Goal: Feedback & Contribution: Contribute content

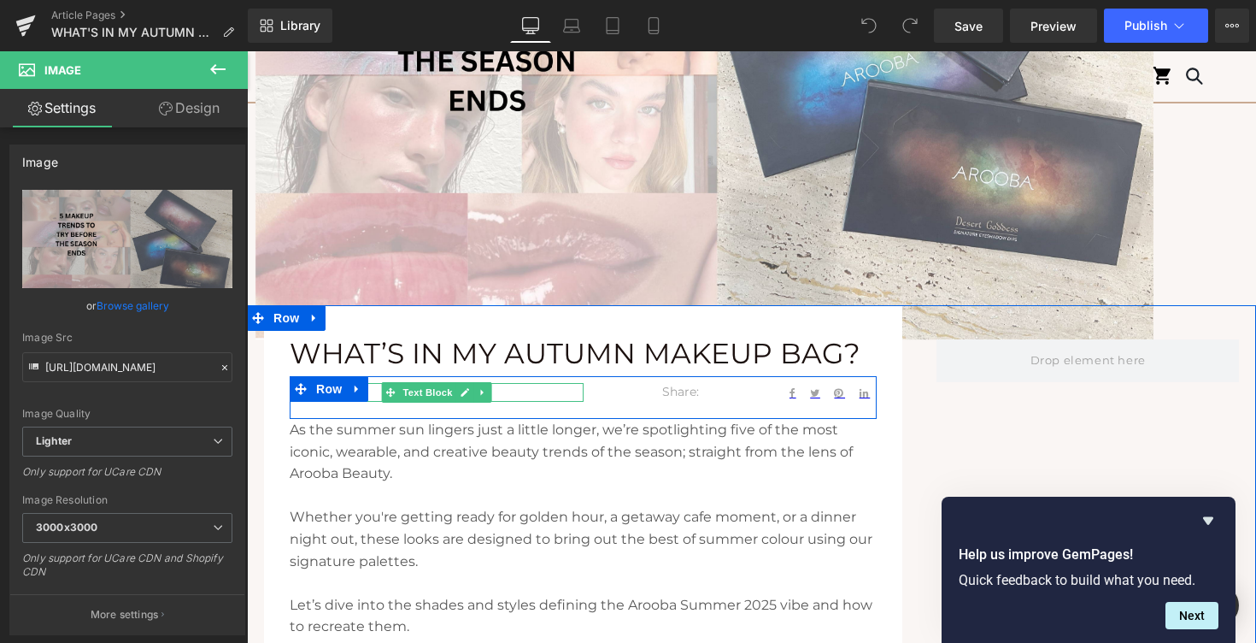
click at [376, 391] on p "[DATE]" at bounding box center [437, 392] width 294 height 19
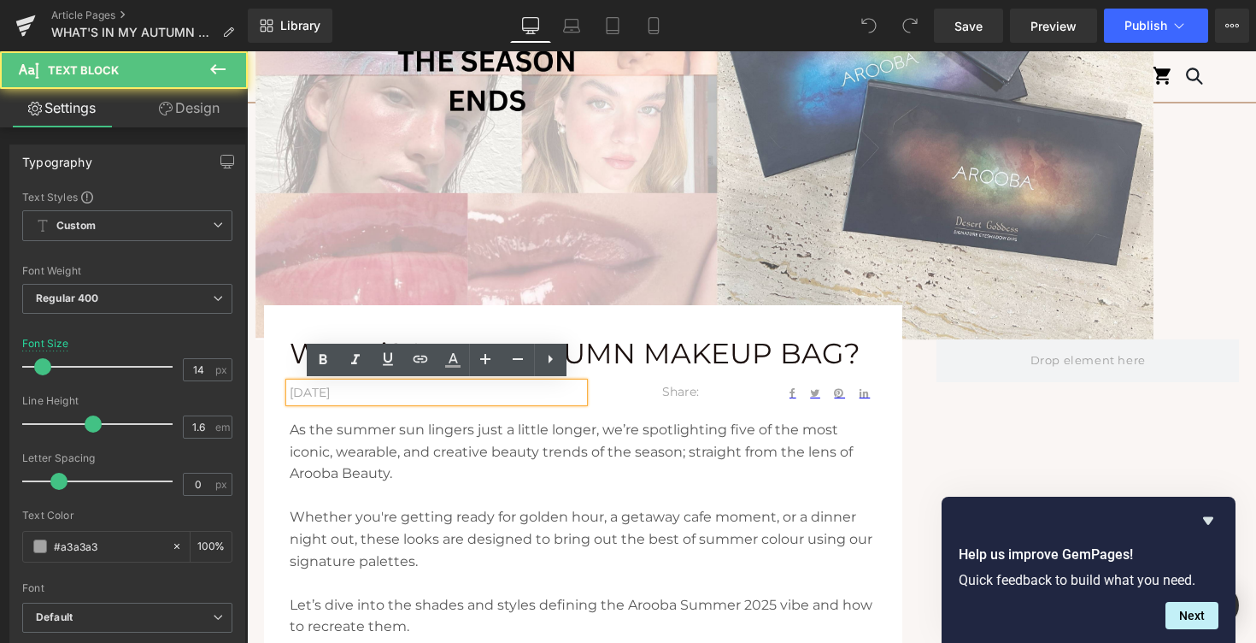
click at [370, 390] on p "[DATE]" at bounding box center [437, 392] width 294 height 19
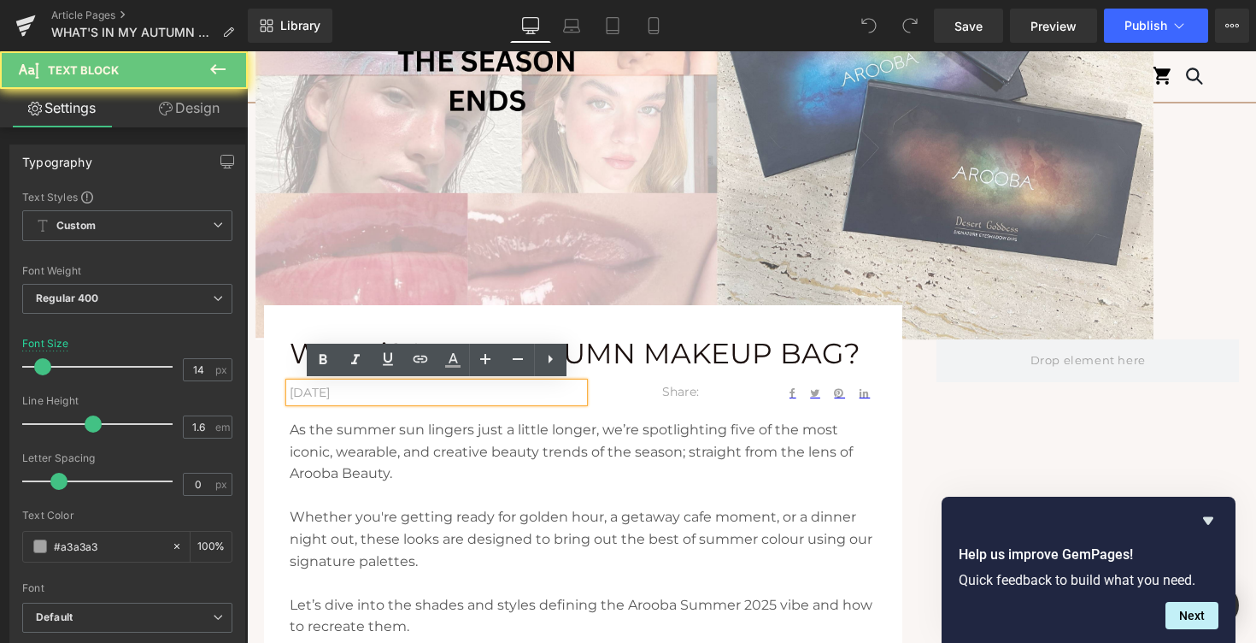
click at [370, 390] on p "[DATE]" at bounding box center [437, 392] width 294 height 19
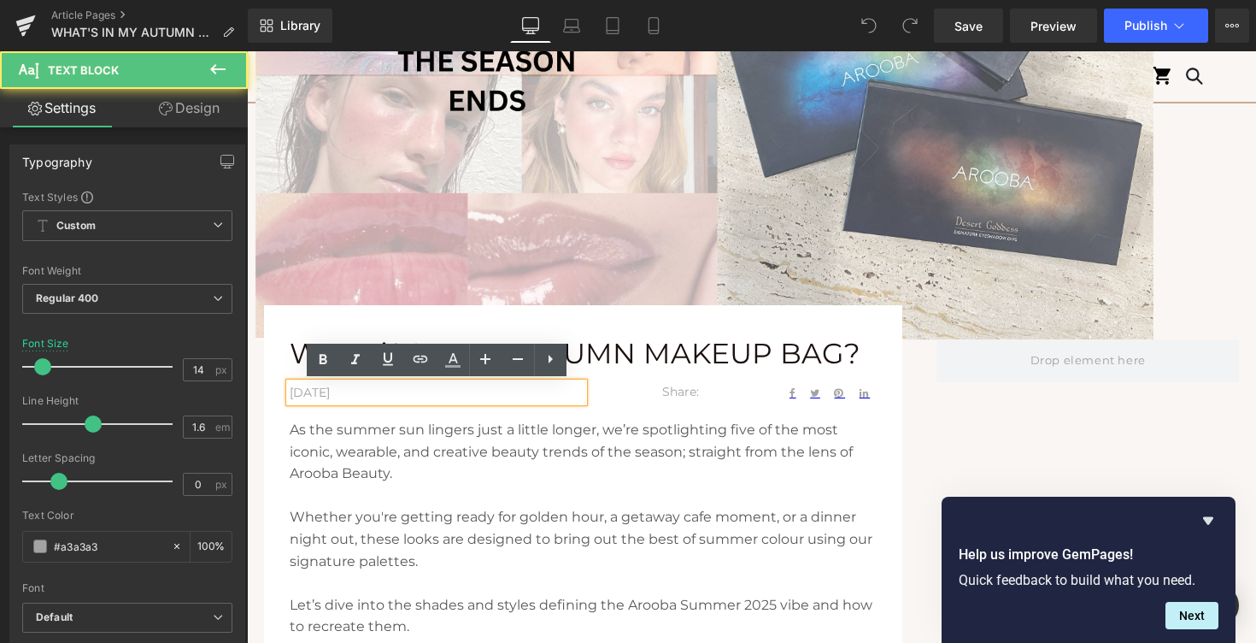
click at [320, 392] on p "[DATE]" at bounding box center [437, 392] width 294 height 19
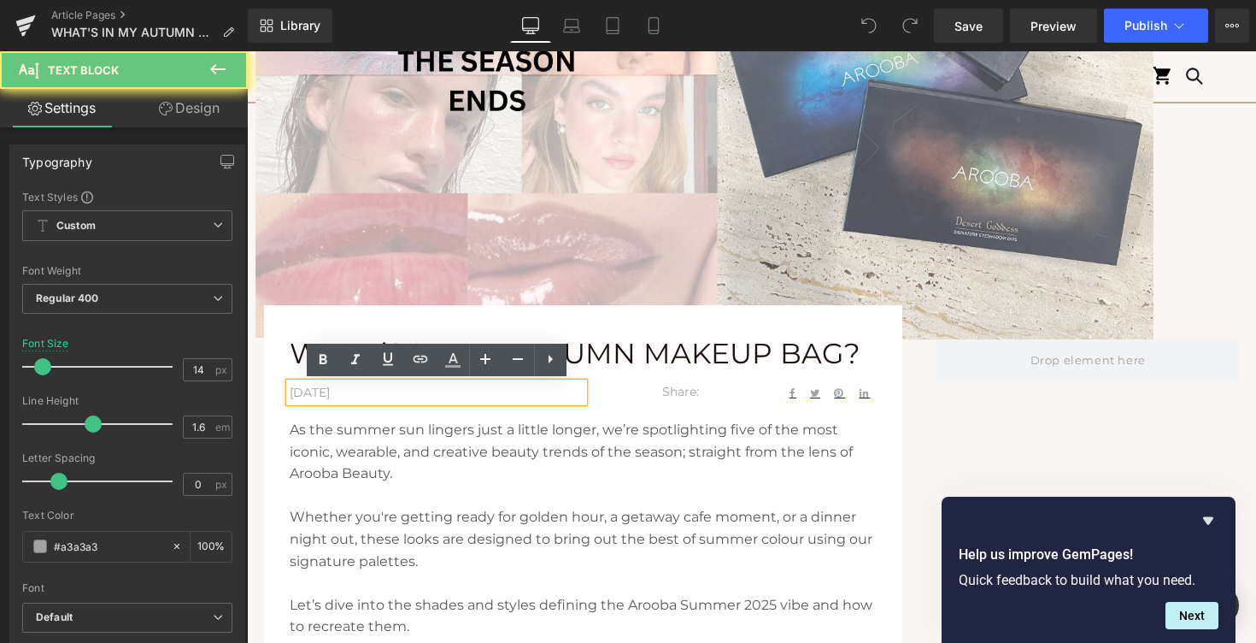
click at [339, 391] on p "[DATE]" at bounding box center [437, 392] width 294 height 19
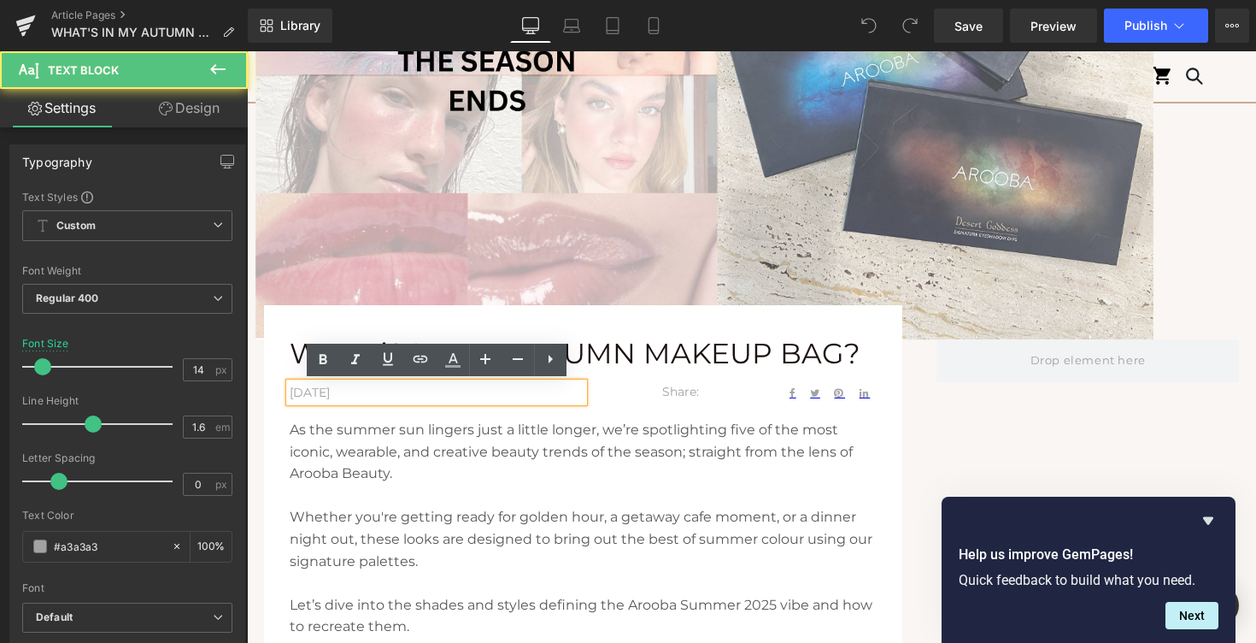
click at [335, 391] on p "[DATE]" at bounding box center [437, 392] width 294 height 19
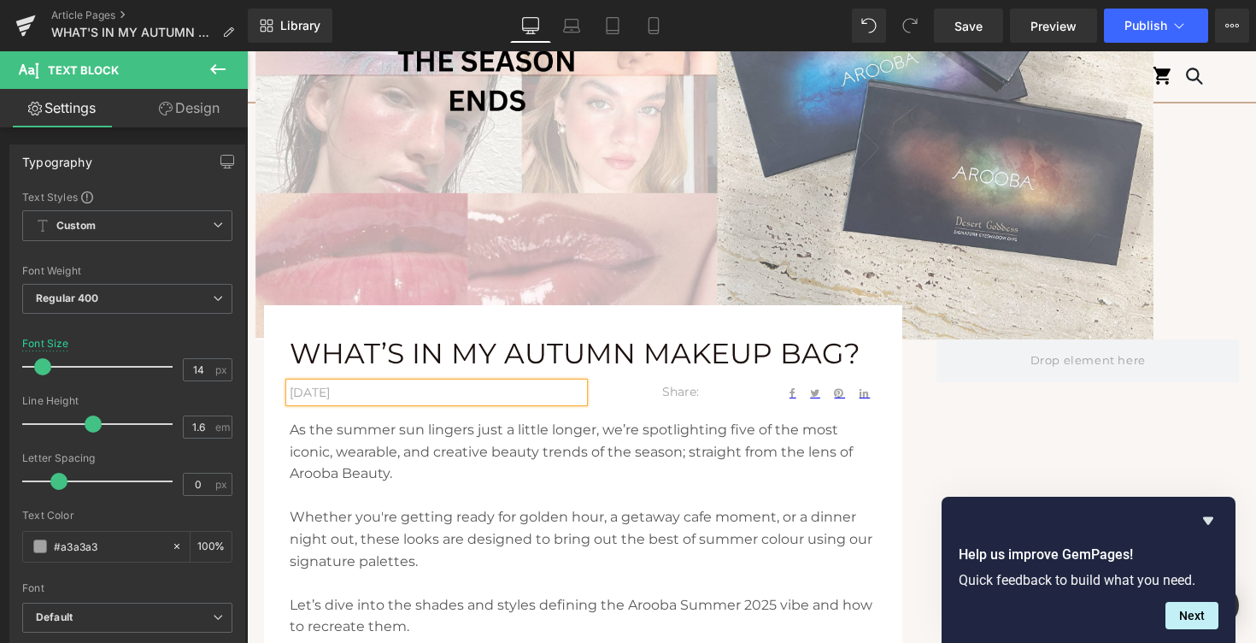
click at [396, 442] on p "As the summer sun lingers just a little longer, we’re spotlighting five of the …" at bounding box center [583, 452] width 587 height 66
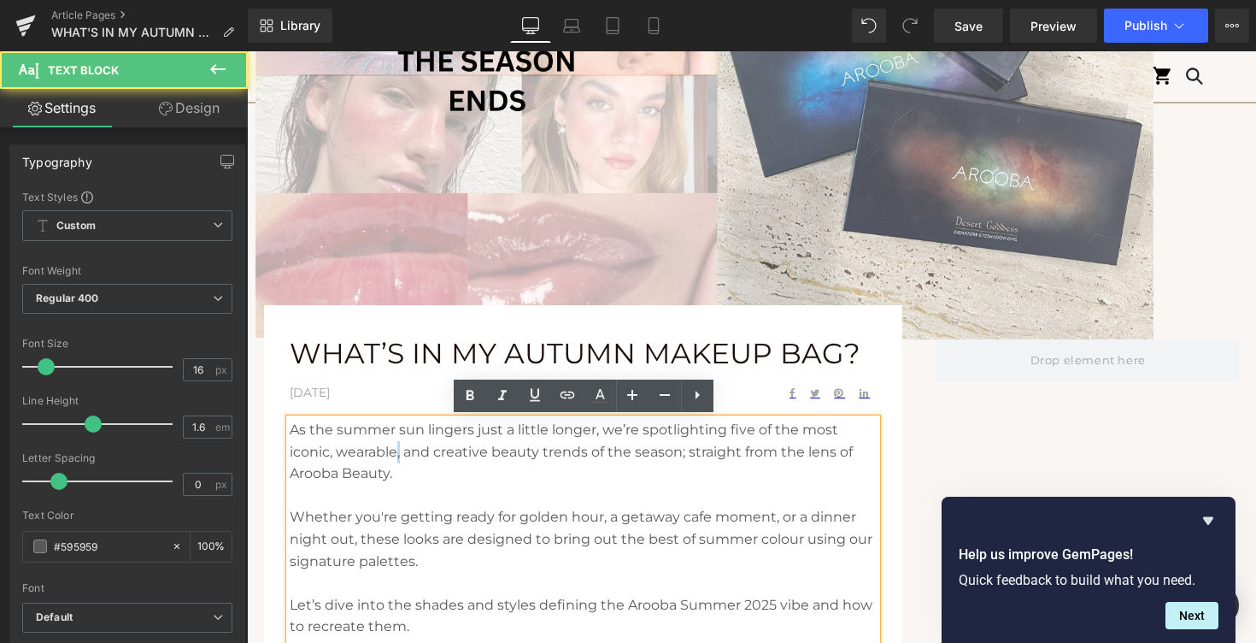
click at [396, 442] on p "As the summer sun lingers just a little longer, we’re spotlighting five of the …" at bounding box center [583, 452] width 587 height 66
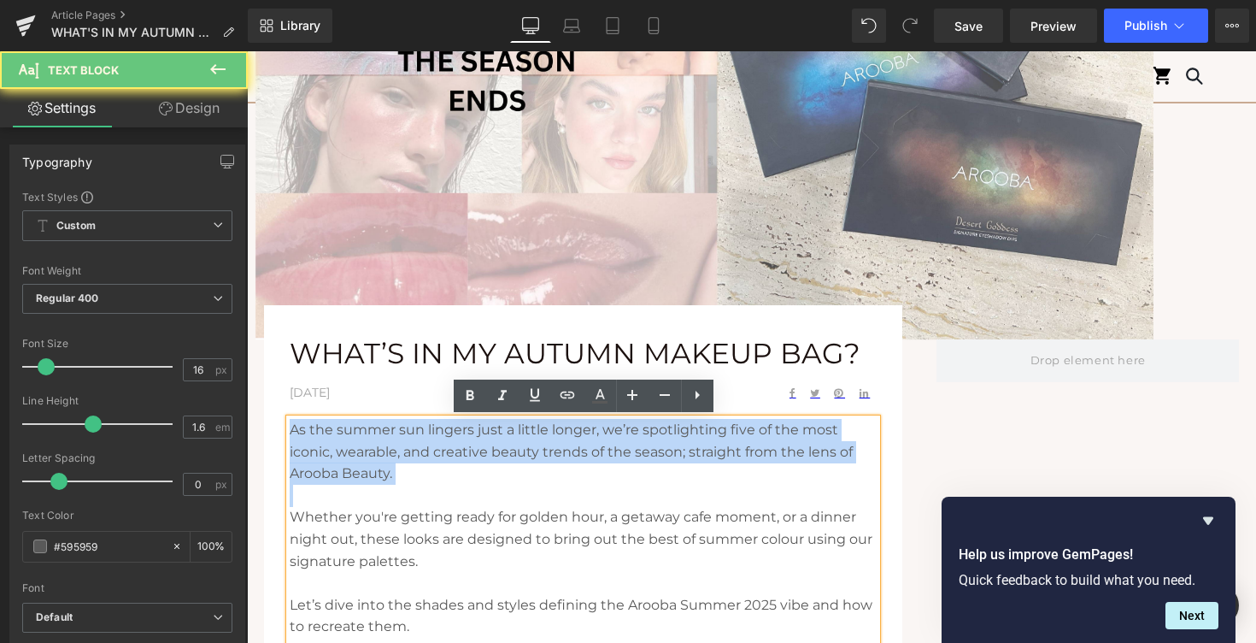
click at [396, 442] on p "As the summer sun lingers just a little longer, we’re spotlighting five of the …" at bounding box center [583, 452] width 587 height 66
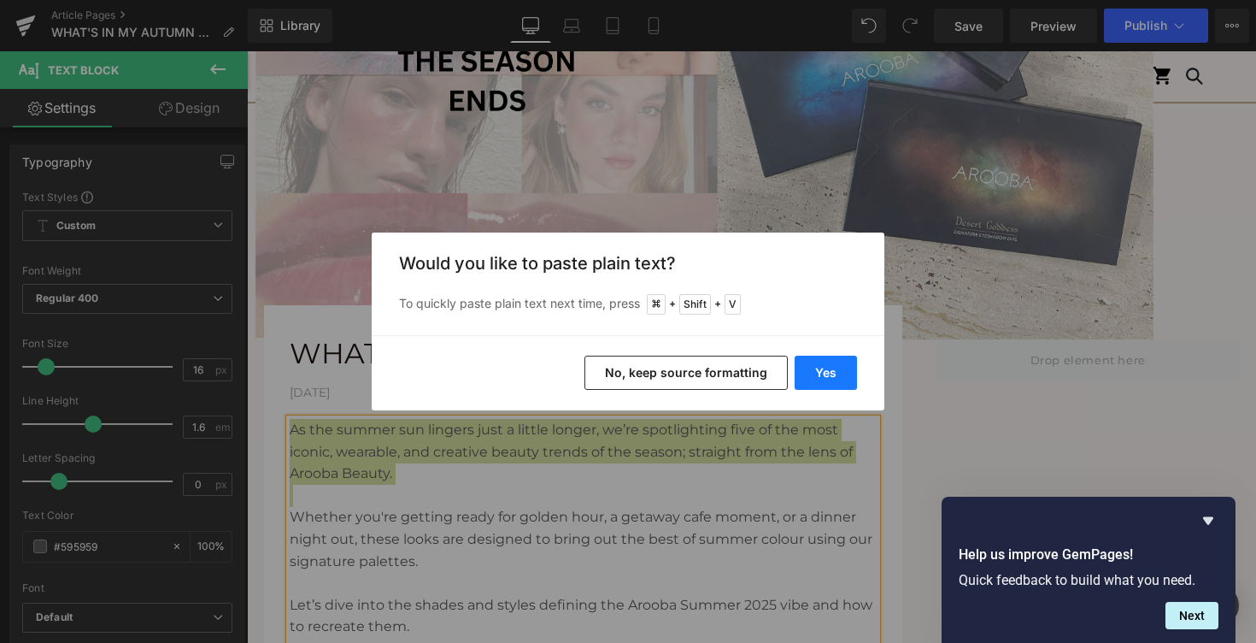
click at [823, 367] on button "Yes" at bounding box center [826, 372] width 62 height 34
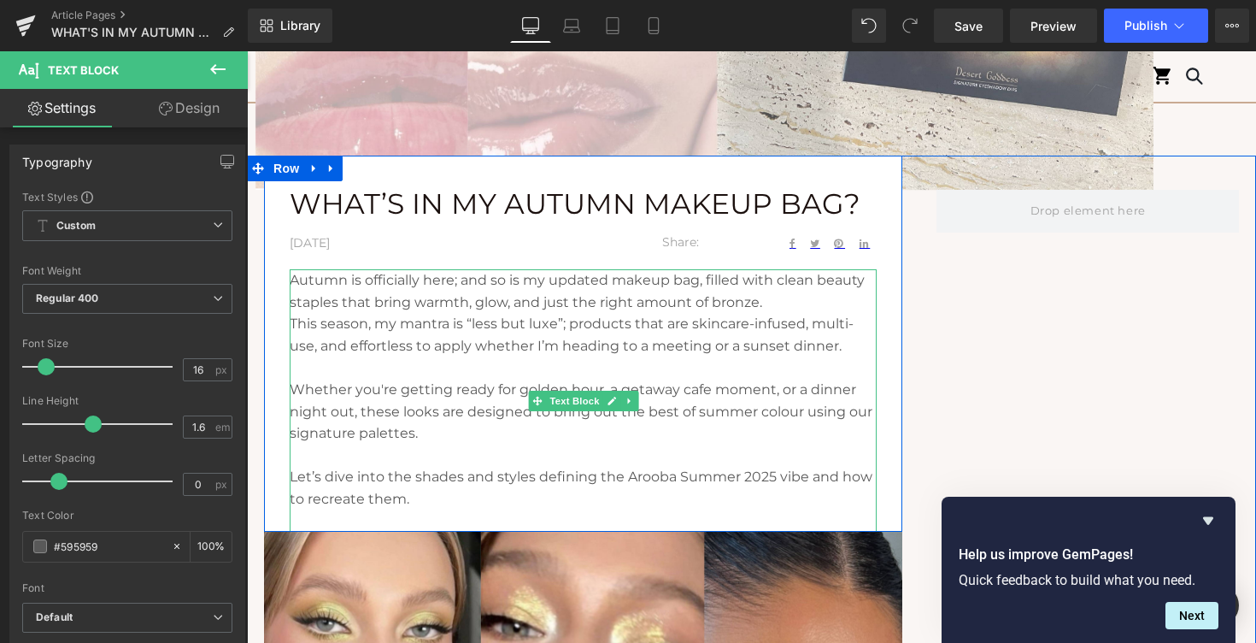
scroll to position [643, 0]
click at [441, 467] on p "Let’s dive into the shades and styles defining the Arooba Summer 2025 vibe and …" at bounding box center [583, 487] width 587 height 44
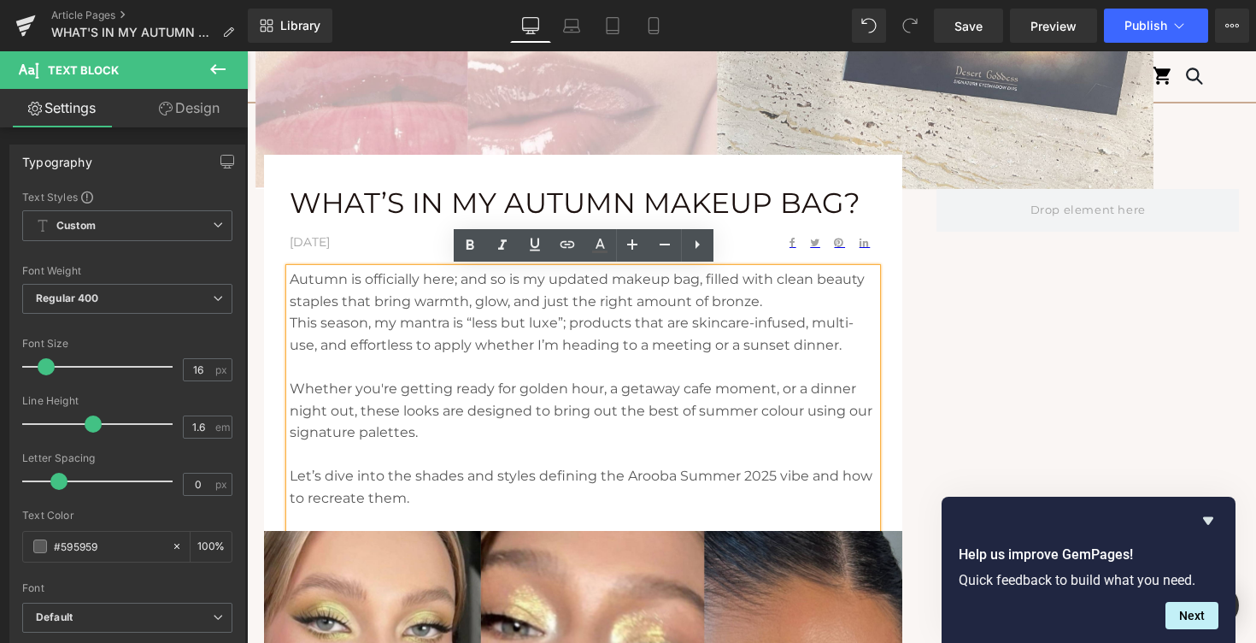
click at [372, 427] on p "Whether you're getting ready for golden hour, a getaway cafe moment, or a dinne…" at bounding box center [583, 411] width 587 height 66
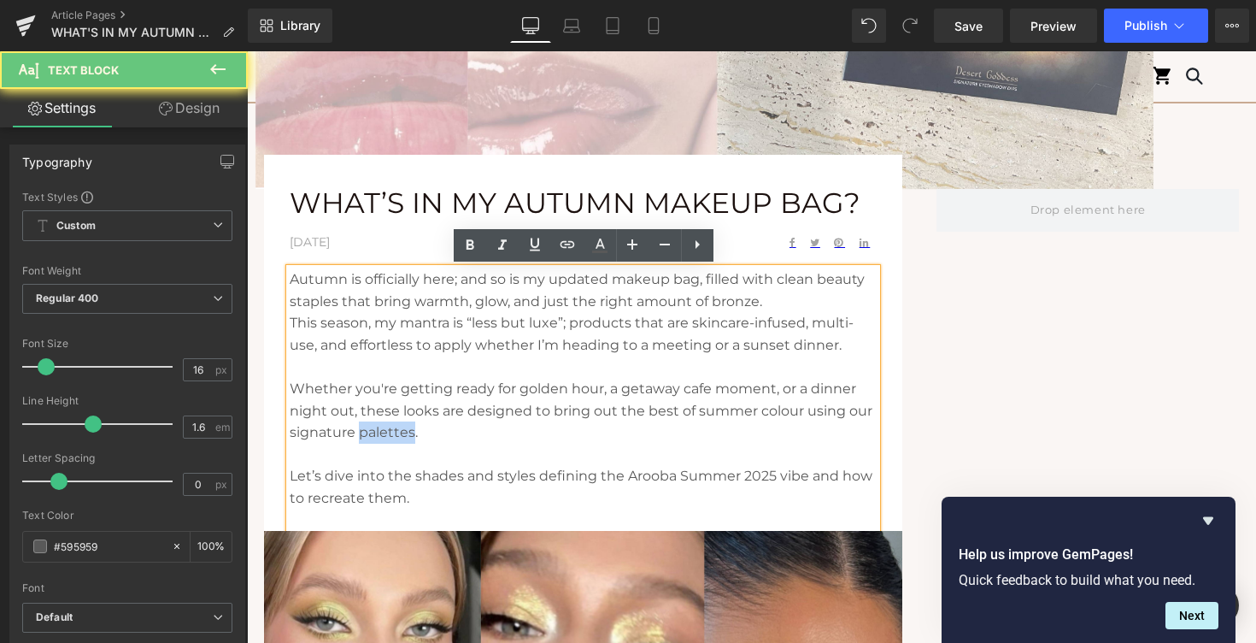
click at [372, 427] on p "Whether you're getting ready for golden hour, a getaway cafe moment, or a dinne…" at bounding box center [583, 411] width 587 height 66
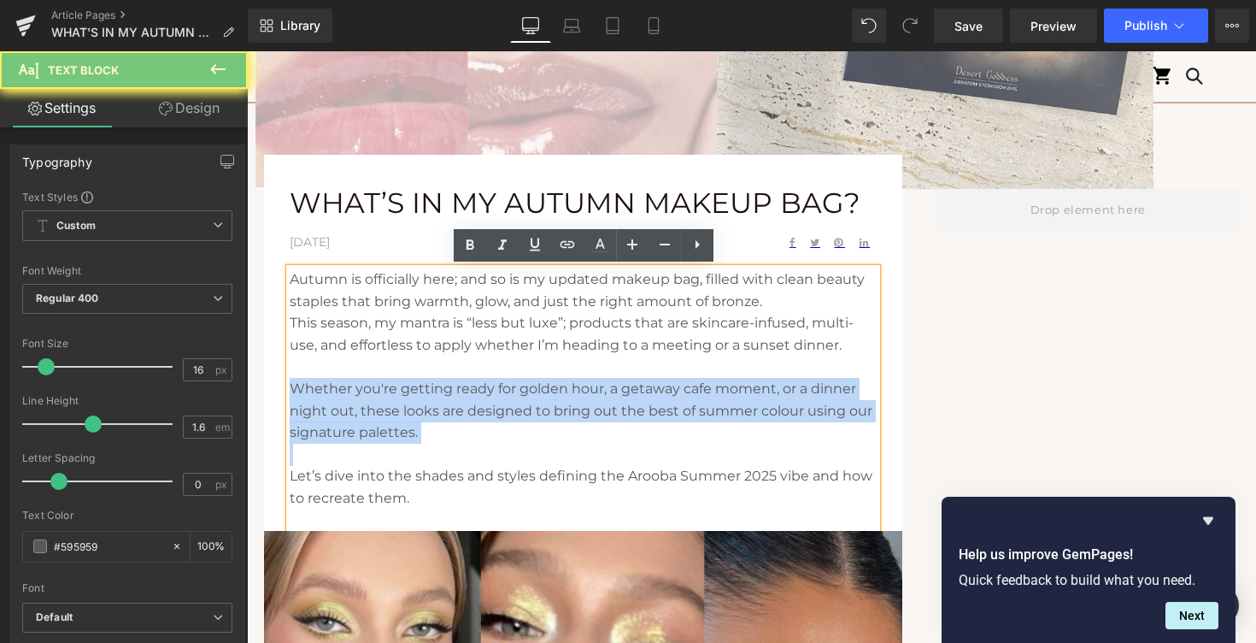
click at [372, 427] on p "Whether you're getting ready for golden hour, a getaway cafe moment, or a dinne…" at bounding box center [583, 411] width 587 height 66
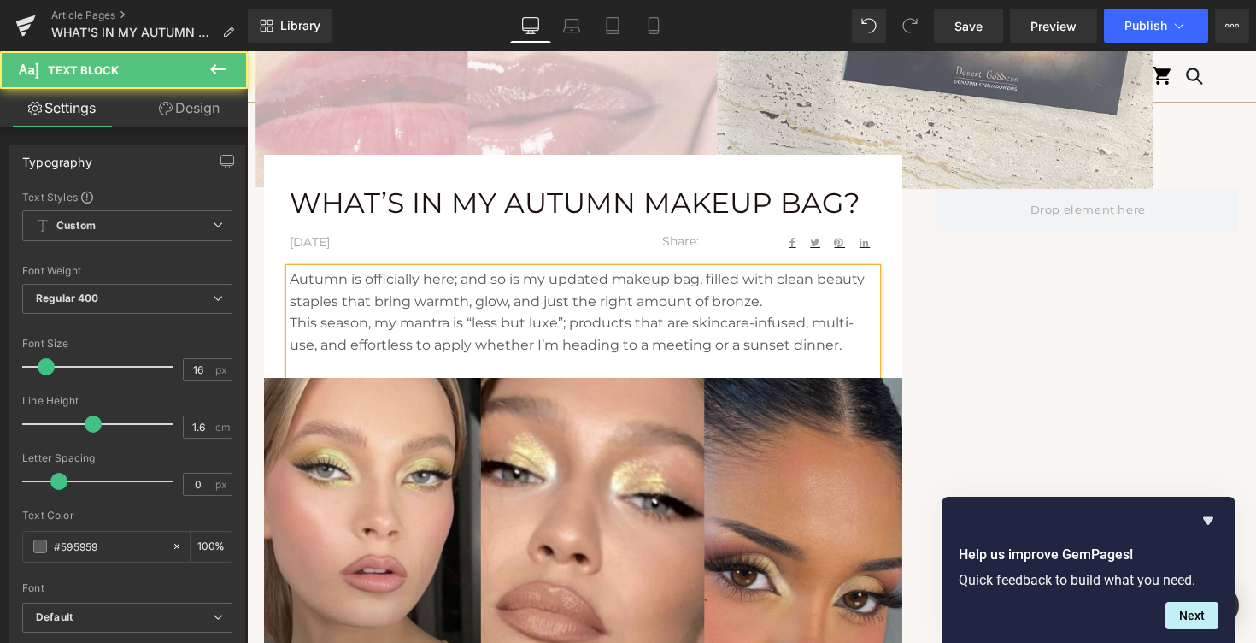
click at [484, 314] on p "This season, my mantra is “less but luxe”; products that are skincare-infused, …" at bounding box center [583, 334] width 587 height 44
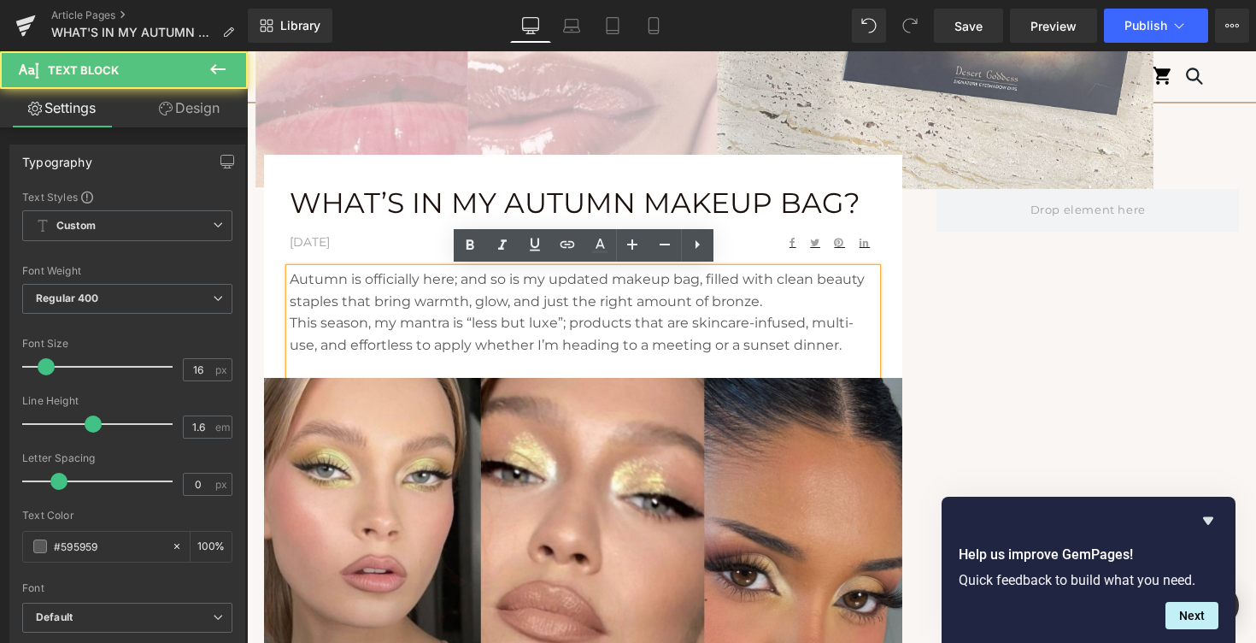
click at [772, 302] on p "Autumn is officially here; and so is my updated makeup bag, filled with clean b…" at bounding box center [583, 290] width 587 height 44
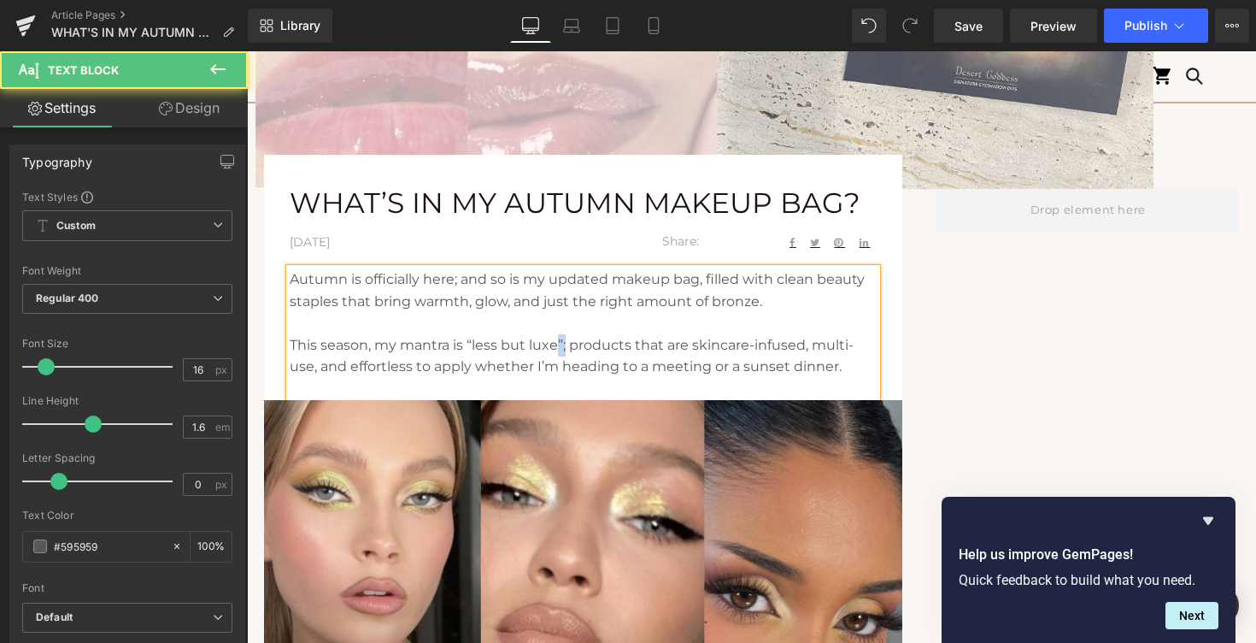
click at [559, 342] on p "This season, my mantra is “less but luxe”; products that are skincare-infused, …" at bounding box center [583, 356] width 587 height 44
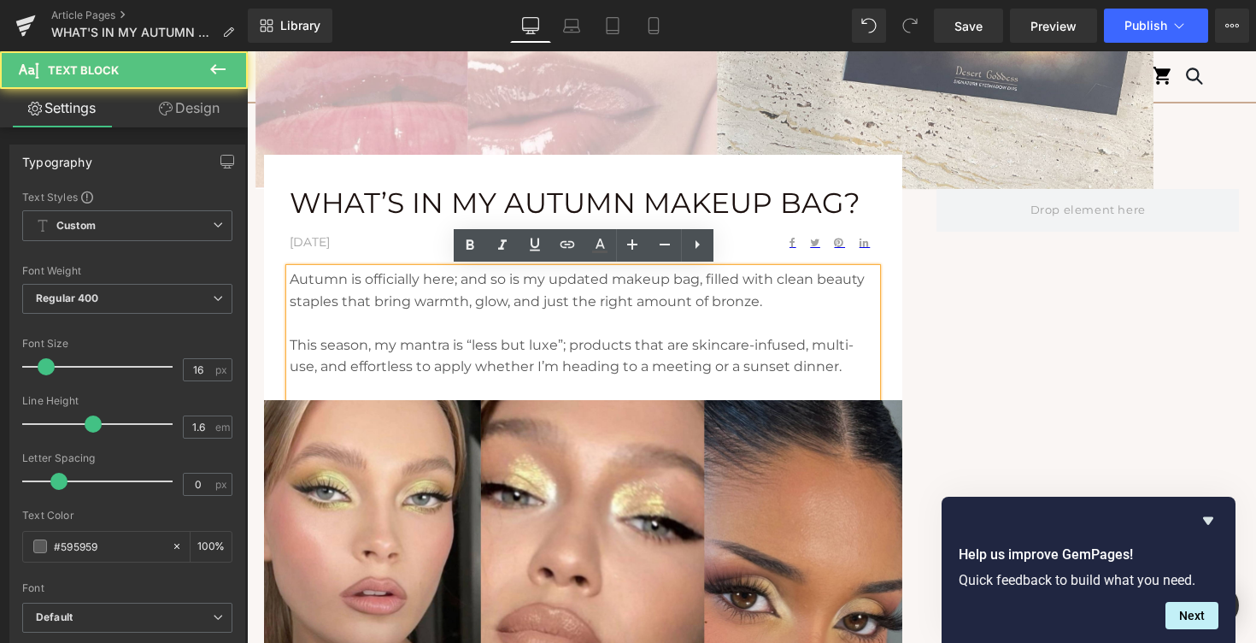
click at [497, 344] on p "This season, my mantra is “less but luxe”; products that are skincare-infused, …" at bounding box center [583, 356] width 587 height 44
click at [472, 343] on p "This season, my mantra is “less but luxe”; products that are skincare-infused, …" at bounding box center [583, 356] width 587 height 44
click at [465, 343] on p "This season, my mantra is “less but luxe”; products that are skincare-infused, …" at bounding box center [583, 356] width 587 height 44
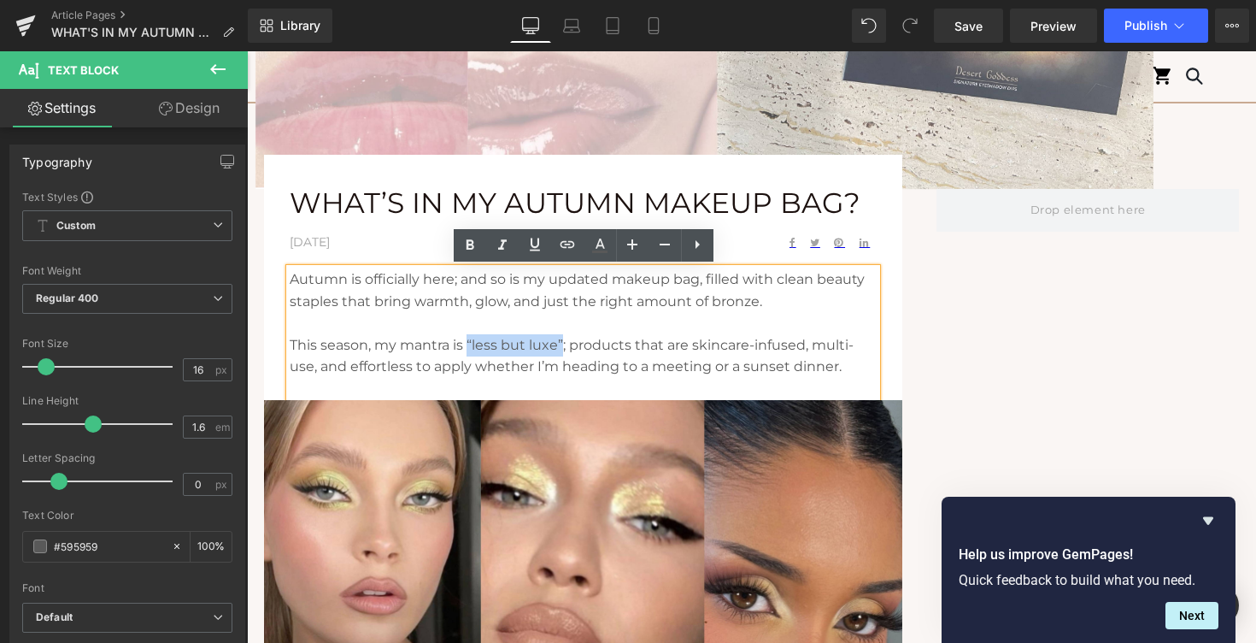
drag, startPoint x: 469, startPoint y: 343, endPoint x: 561, endPoint y: 345, distance: 92.3
click at [561, 345] on p "This season, my mantra is “less but luxe”; products that are skincare-infused, …" at bounding box center [583, 356] width 587 height 44
click at [505, 250] on icon at bounding box center [502, 245] width 21 height 21
click at [493, 366] on p "This season, my mantra is “less but luxe” ; products that are skincare-infused,…" at bounding box center [583, 356] width 587 height 44
click at [547, 318] on p at bounding box center [583, 323] width 587 height 22
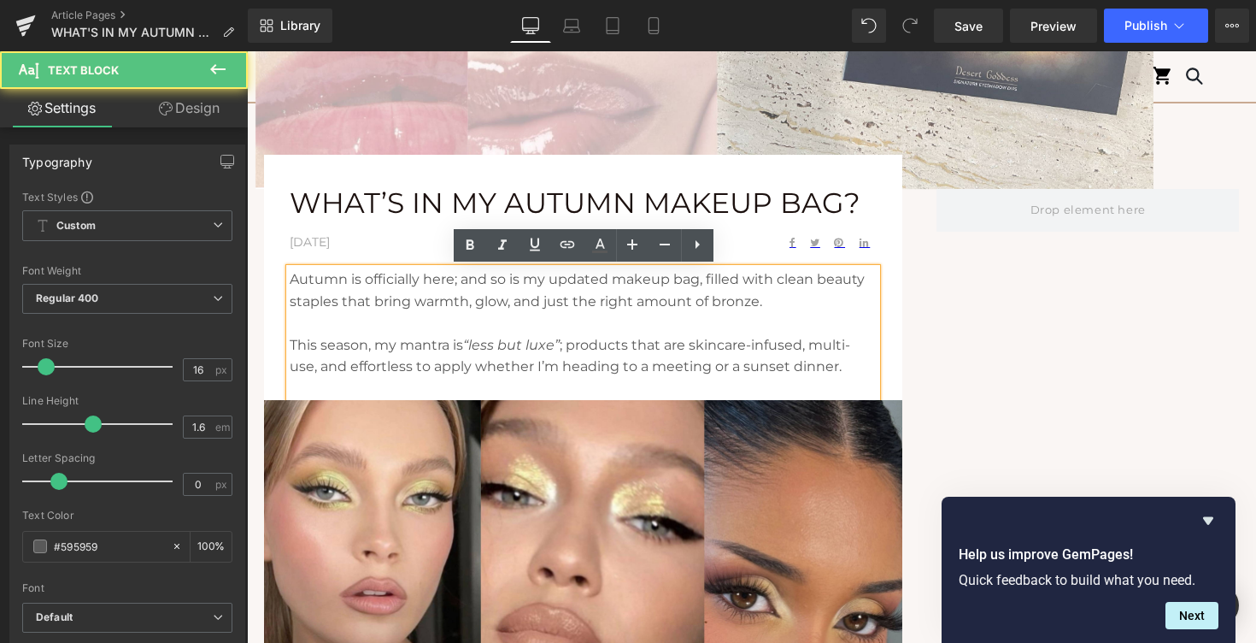
click at [537, 374] on p "This season, my mantra is “less but luxe” ; products that are skincare-infused,…" at bounding box center [583, 356] width 587 height 44
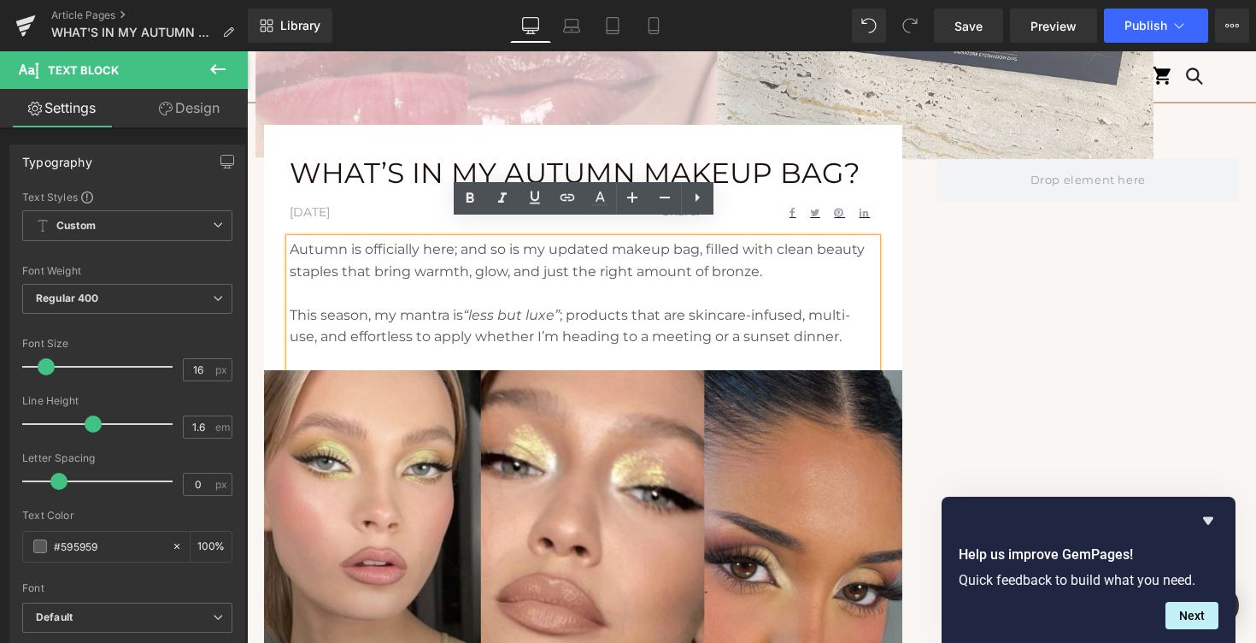
scroll to position [658, 0]
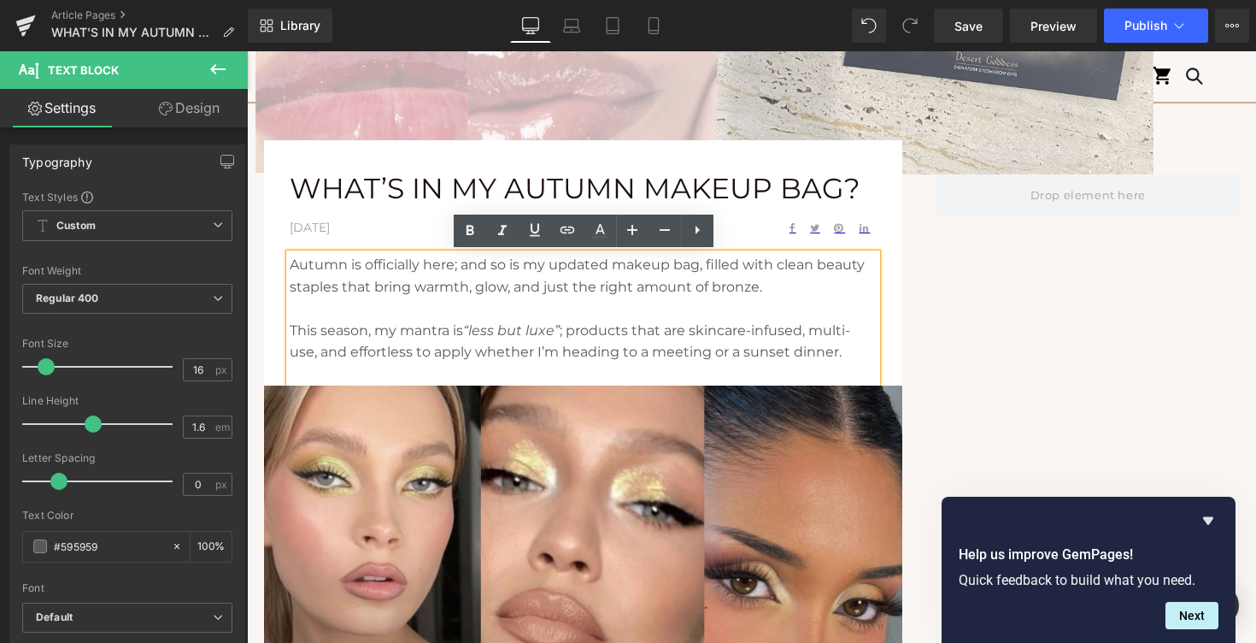
click at [598, 385] on div "Image" at bounding box center [583, 597] width 638 height 425
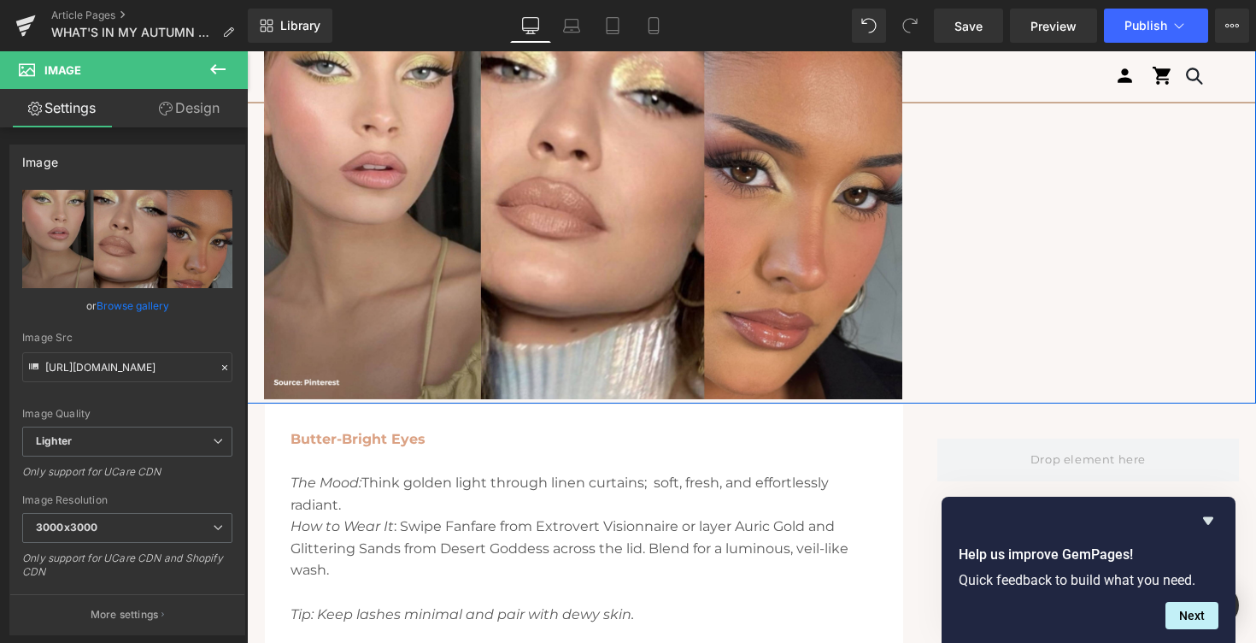
scroll to position [1070, 0]
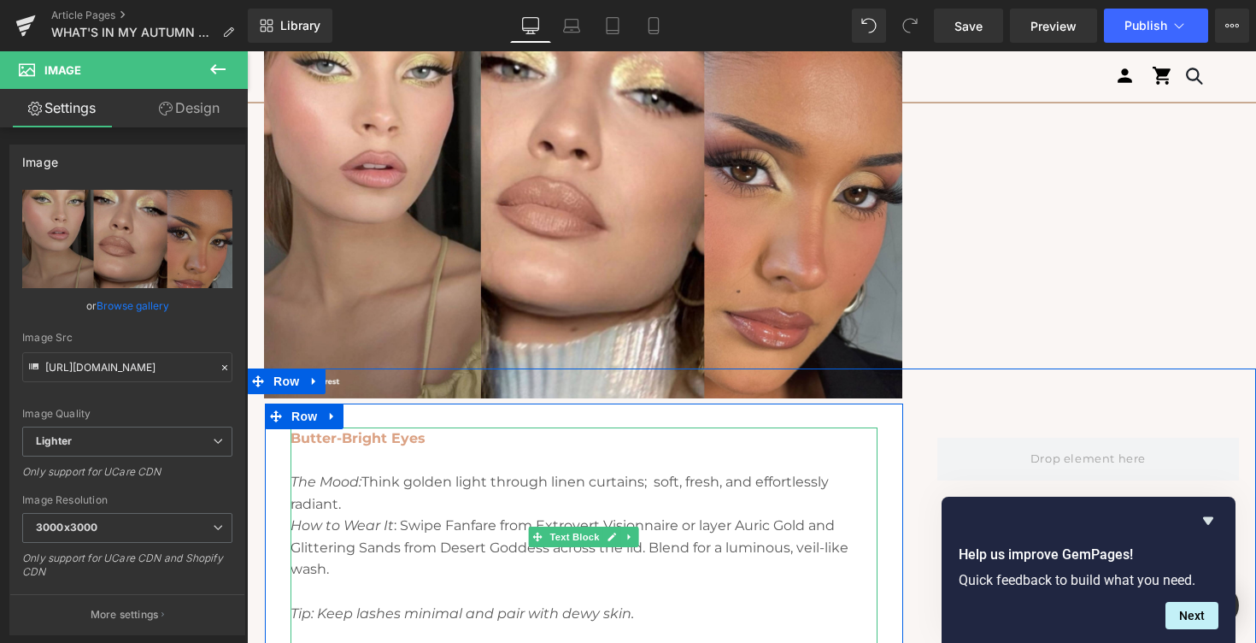
click at [396, 437] on span "Butter-Bright Eyes" at bounding box center [358, 438] width 135 height 16
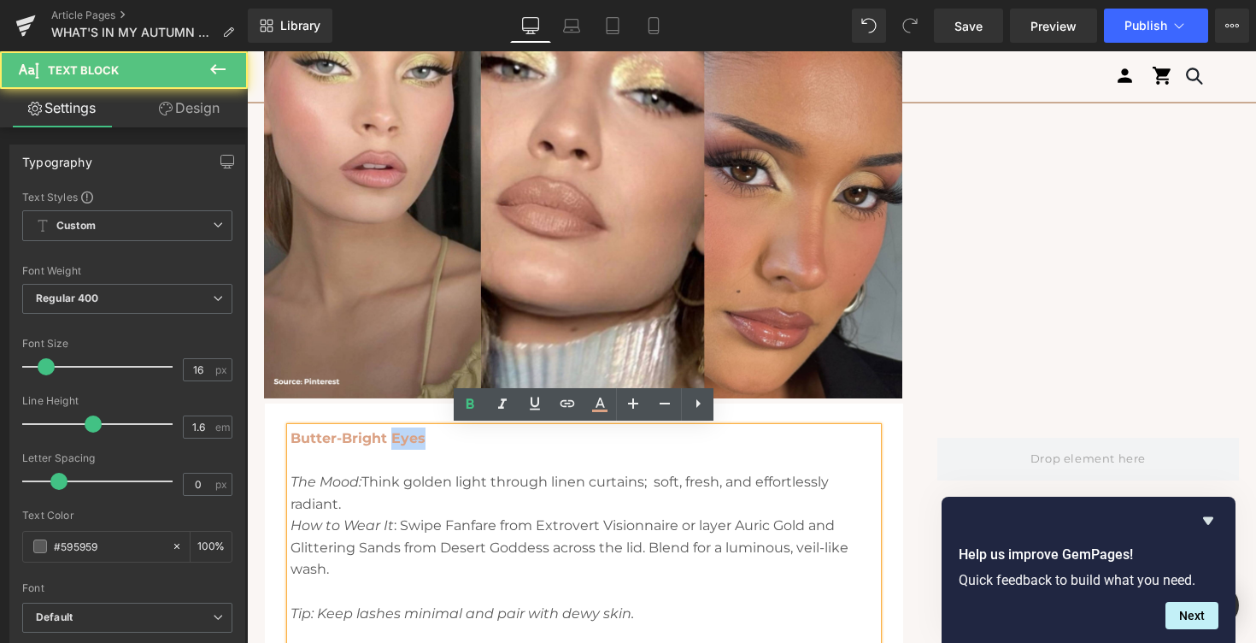
click at [396, 437] on span "Butter-Bright Eyes" at bounding box center [358, 438] width 135 height 16
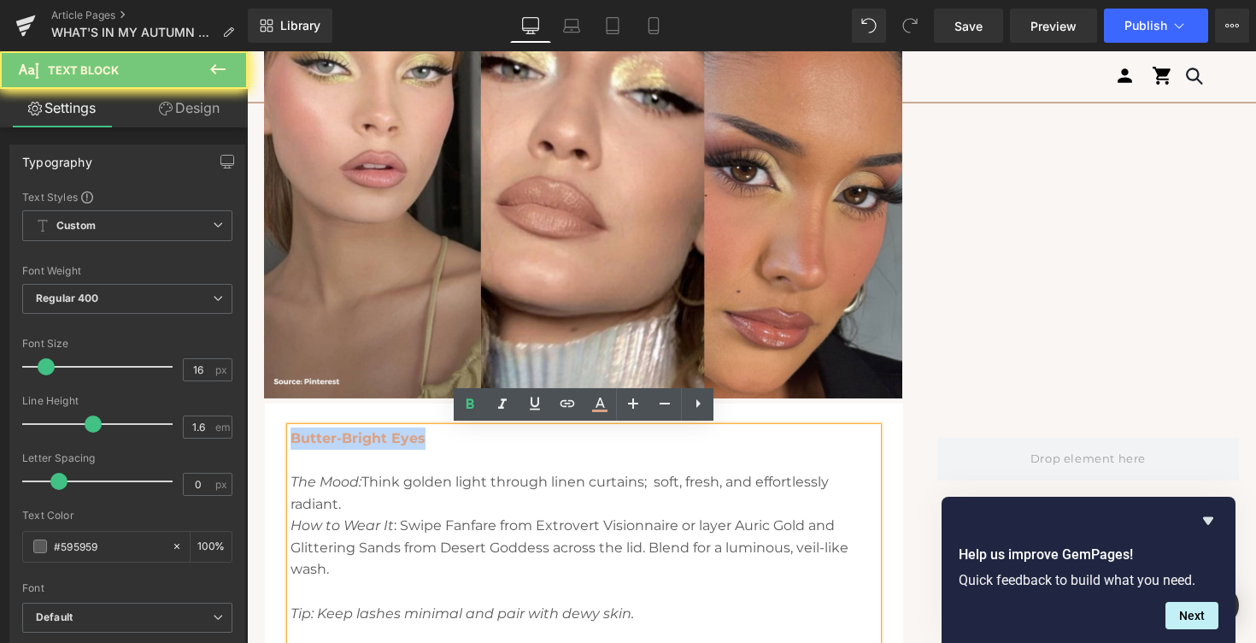
click at [396, 437] on span "Butter-Bright Eyes" at bounding box center [358, 438] width 135 height 16
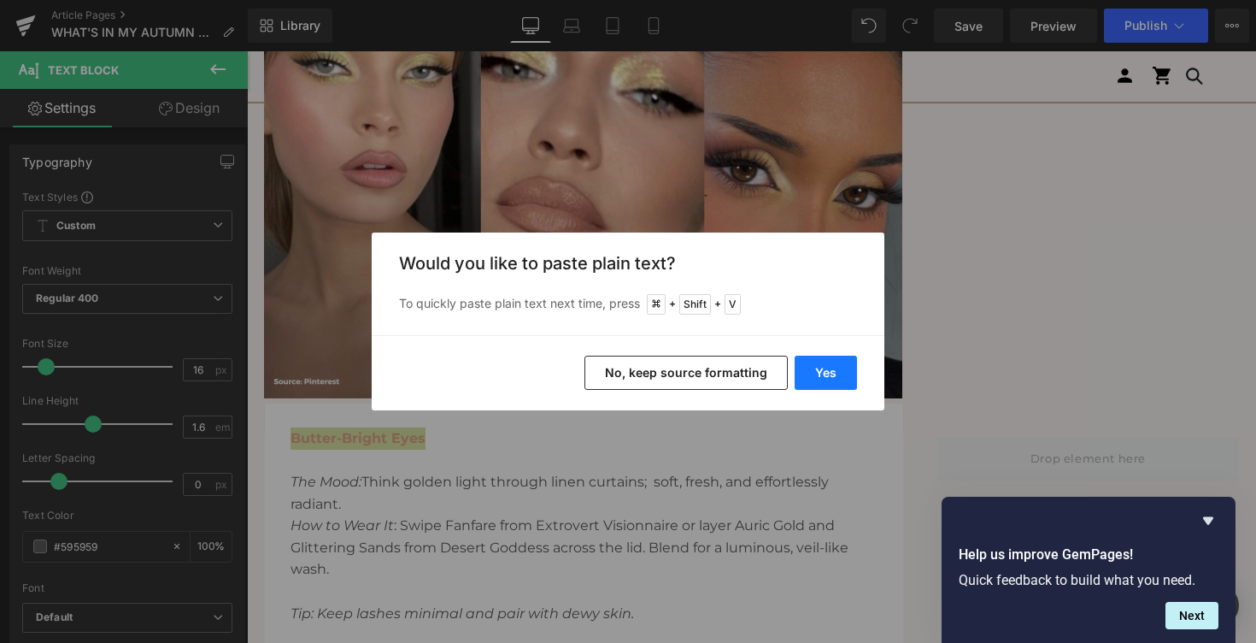
click at [831, 376] on button "Yes" at bounding box center [826, 372] width 62 height 34
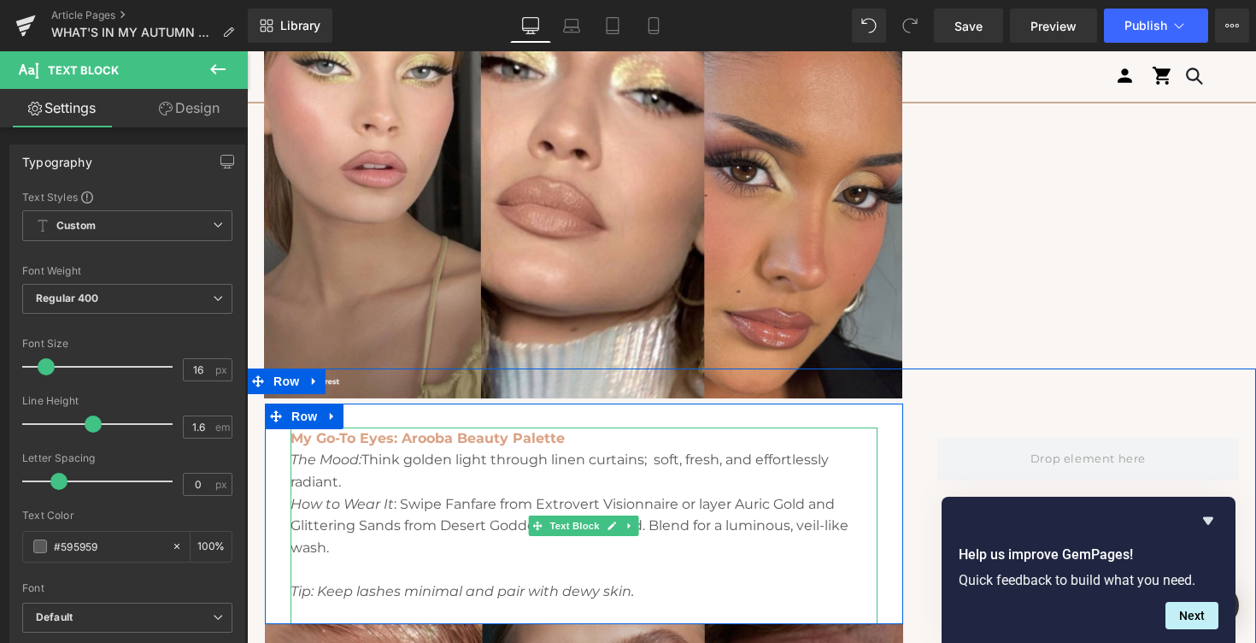
click at [574, 432] on p "My Go-To Eyes: Arooba Beauty Palette" at bounding box center [584, 438] width 587 height 22
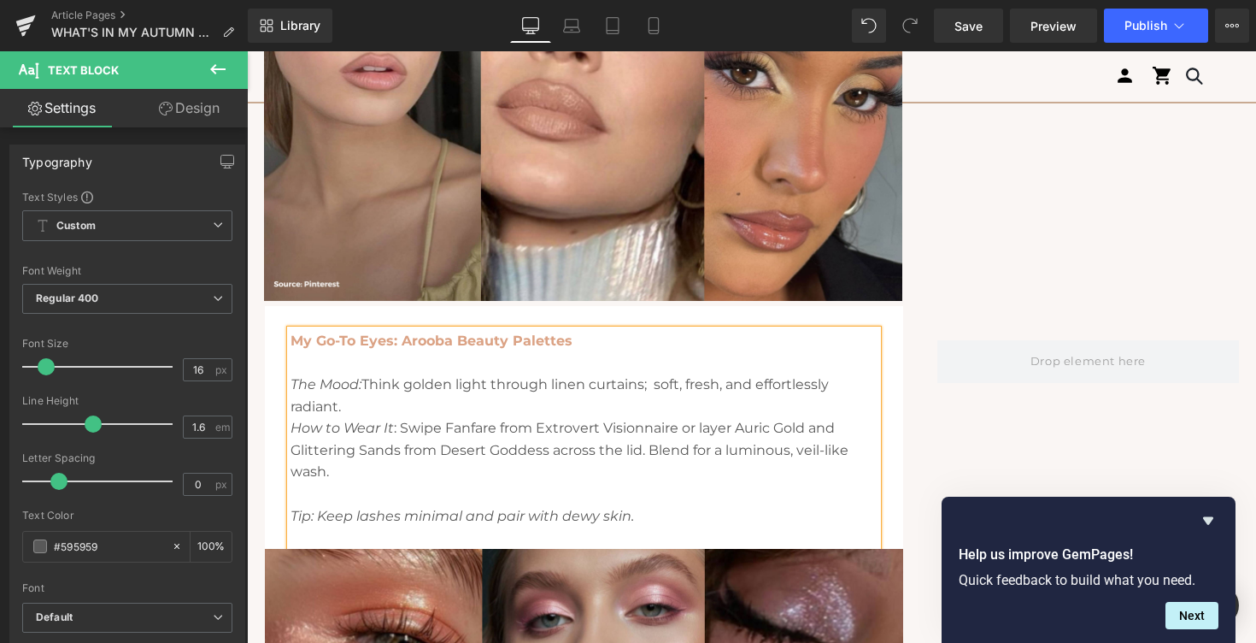
scroll to position [1175, 0]
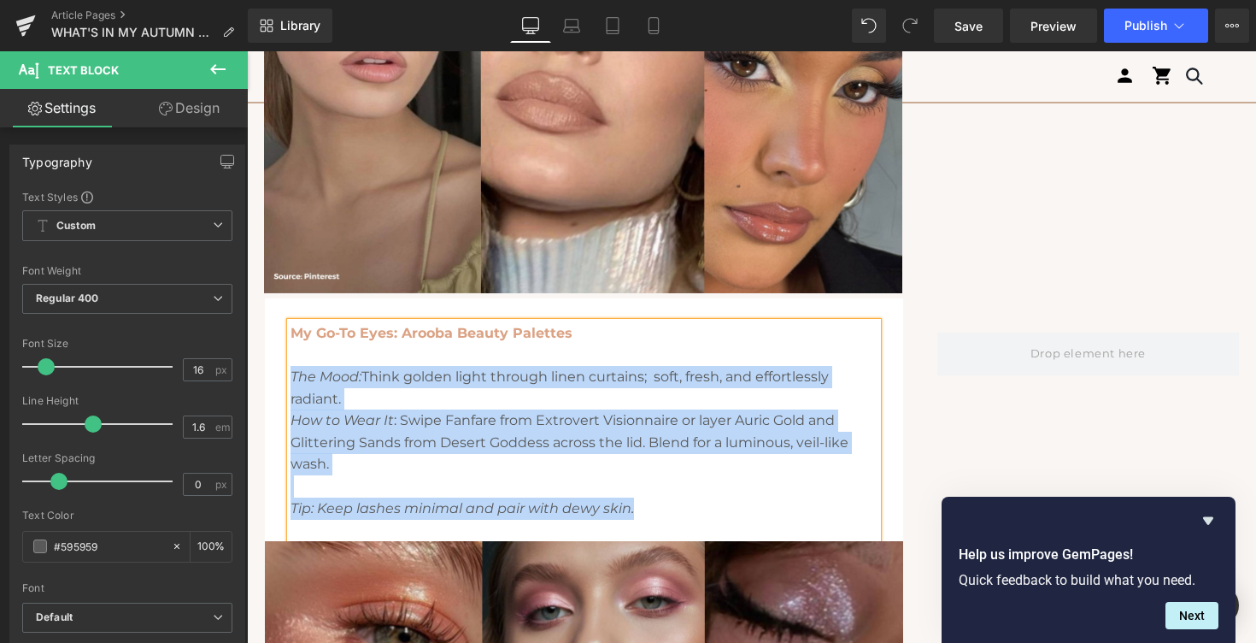
drag, startPoint x: 293, startPoint y: 375, endPoint x: 638, endPoint y: 512, distance: 371.3
click at [638, 512] on div "My Go-To Eyes: Arooba Beauty Palettes The Mood: Think golden light through line…" at bounding box center [584, 431] width 587 height 219
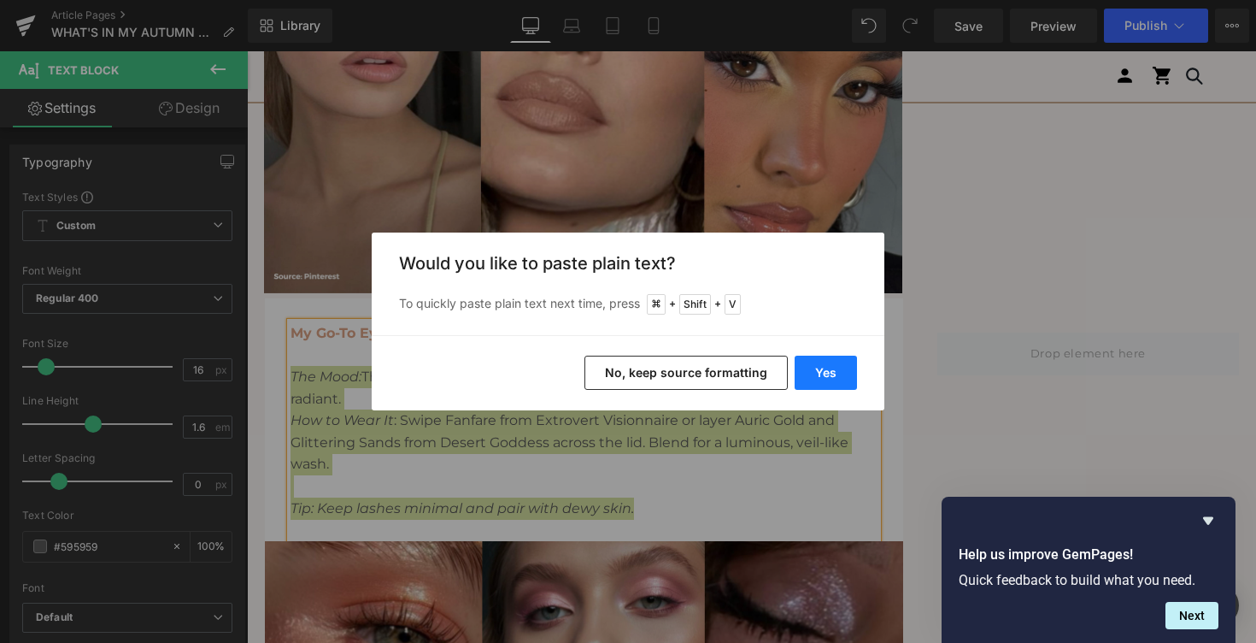
click at [807, 367] on button "Yes" at bounding box center [826, 372] width 62 height 34
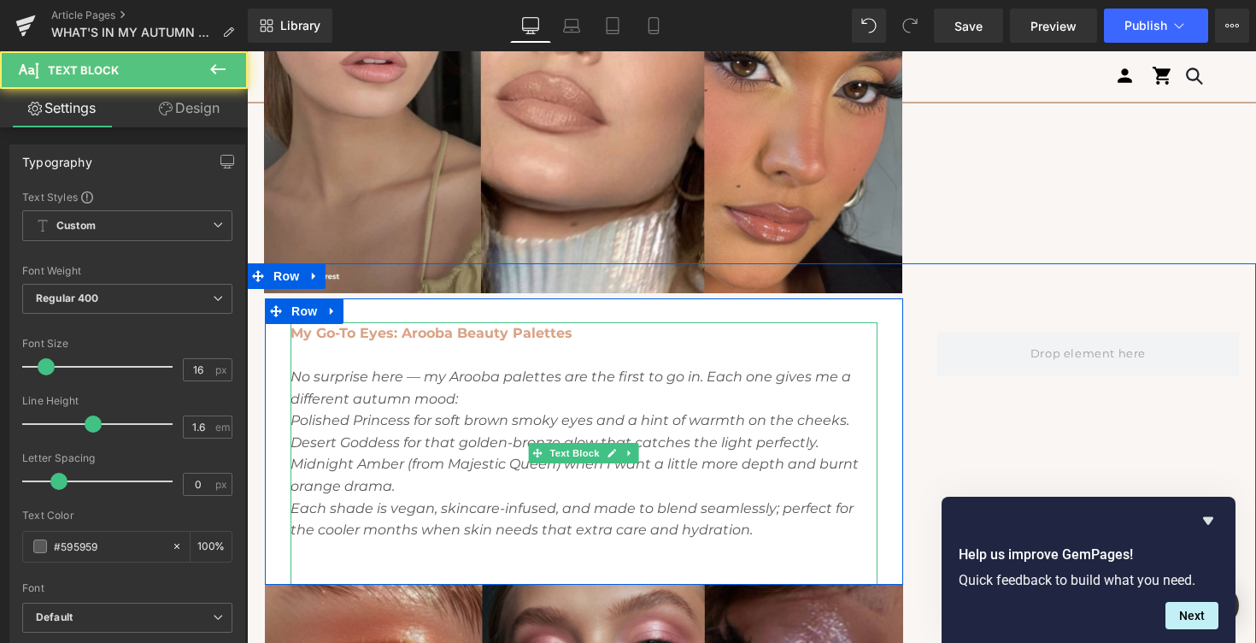
click at [380, 384] on icon "No surprise here — my Arooba palettes are the first to go in. Each one gives me…" at bounding box center [571, 387] width 561 height 38
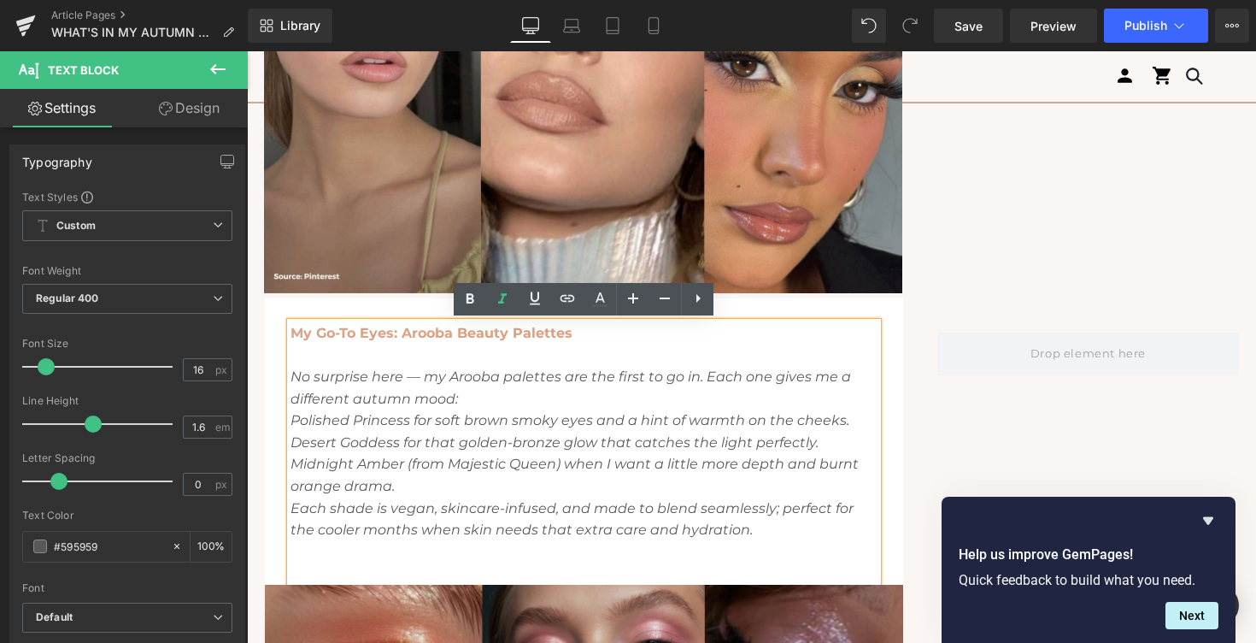
click at [420, 375] on icon "No surprise here — my Arooba palettes are the first to go in. Each one gives me…" at bounding box center [571, 387] width 561 height 38
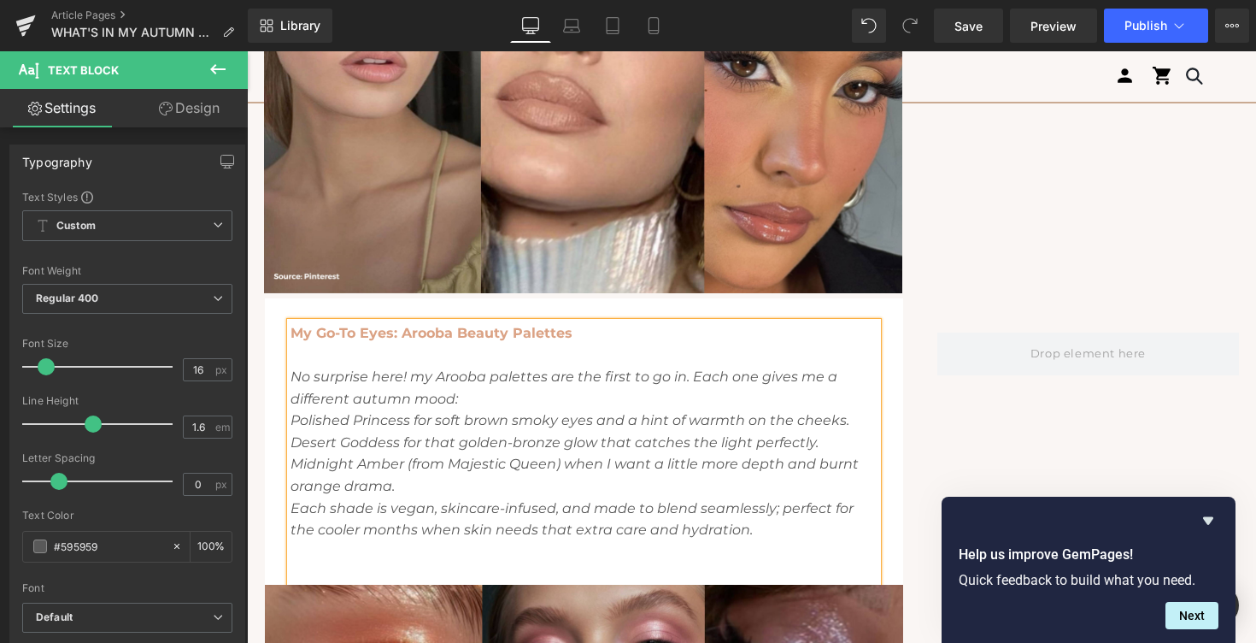
click at [417, 372] on icon "No surprise here! my Arooba palettes are the first to go in. Each one gives me …" at bounding box center [564, 387] width 547 height 38
click at [463, 399] on p "No surprise here! My Arooba palettes are the first to go in. Each one gives me …" at bounding box center [584, 388] width 587 height 44
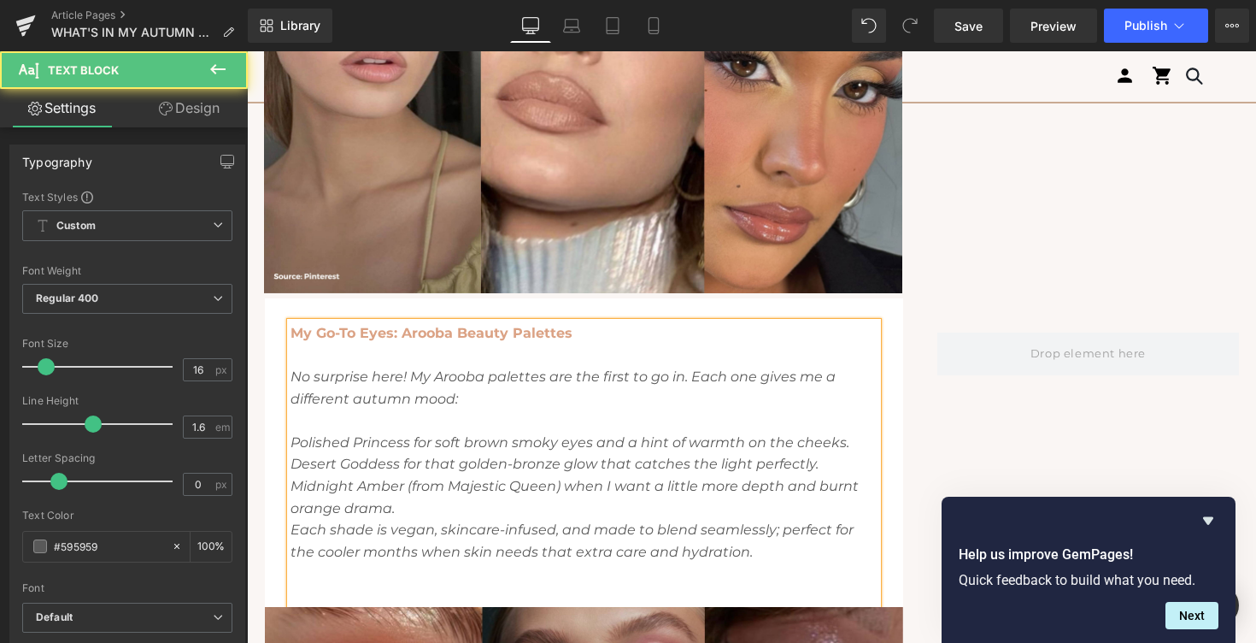
click at [291, 443] on icon "Polished Princess for soft brown smoky eyes and a hint of warmth on the cheeks." at bounding box center [570, 442] width 559 height 16
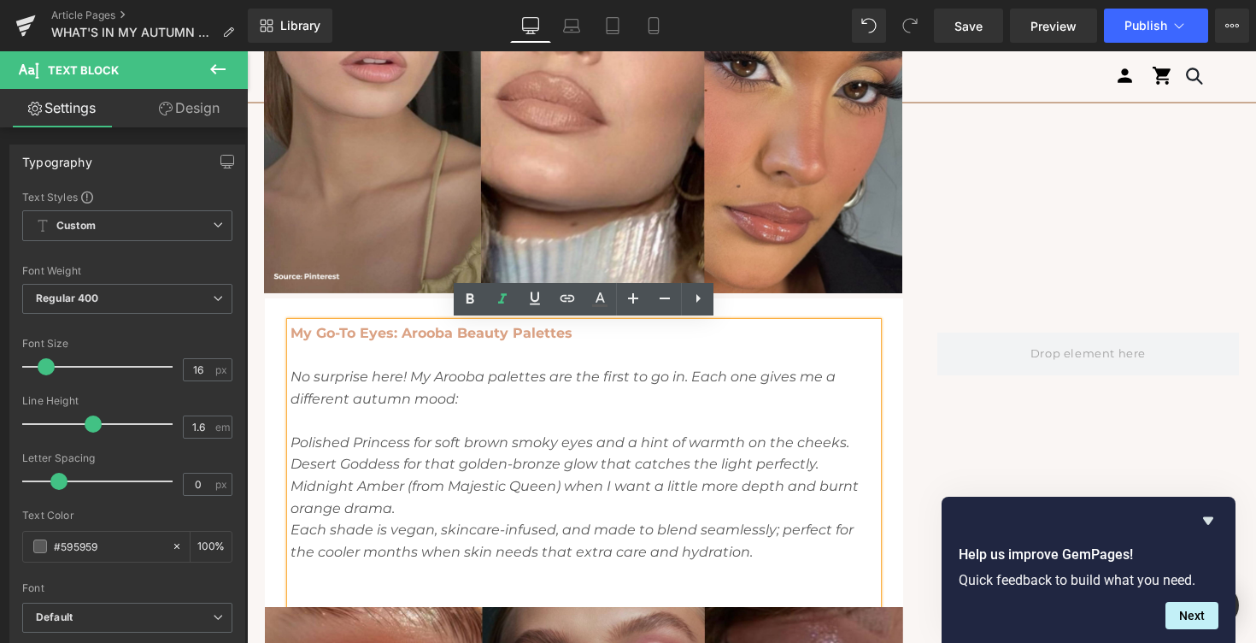
click at [704, 303] on icon at bounding box center [698, 298] width 21 height 21
click at [704, 300] on icon at bounding box center [697, 298] width 21 height 21
click at [737, 302] on icon at bounding box center [730, 298] width 21 height 21
click at [704, 296] on icon at bounding box center [698, 298] width 21 height 21
click at [696, 308] on link at bounding box center [697, 299] width 32 height 32
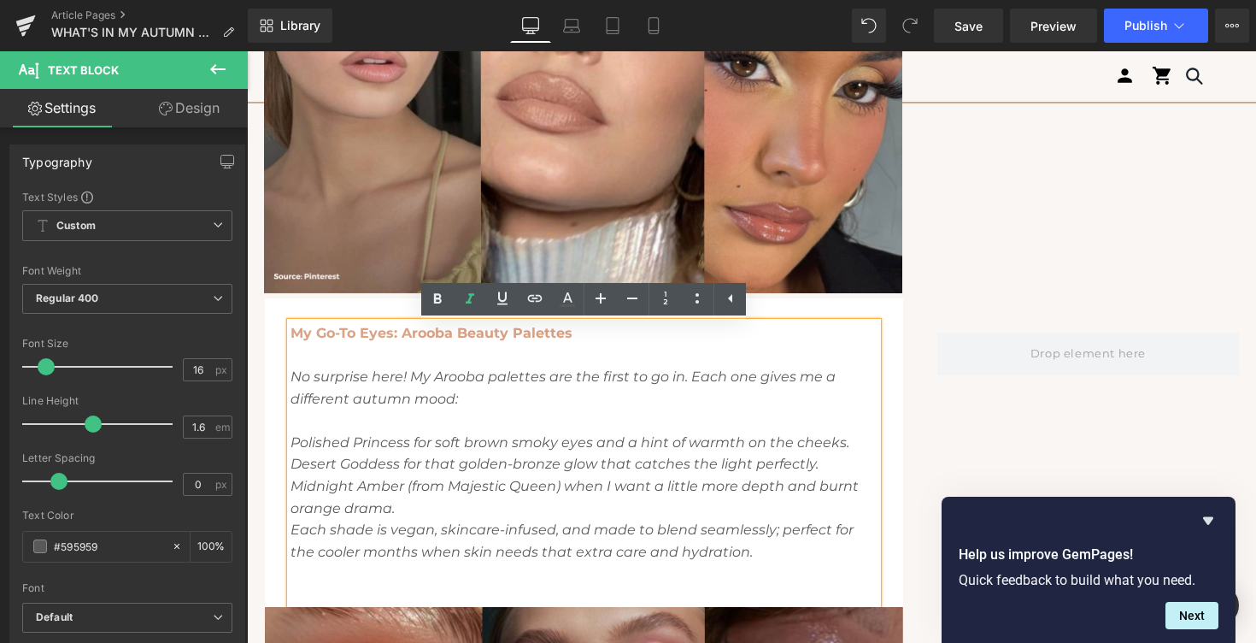
click at [327, 414] on p "My Go-To Eyes: Arooba Beauty Palettes No surprise here! My Arooba palettes are …" at bounding box center [584, 453] width 587 height 262
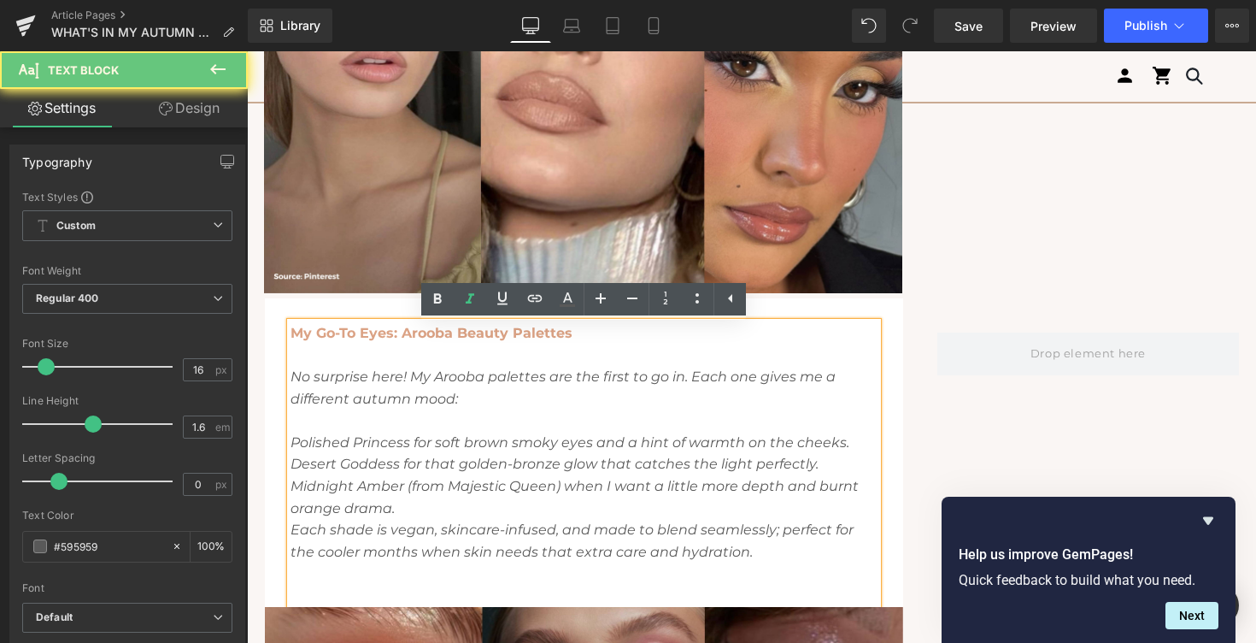
click at [291, 442] on icon "Polished Princess for soft brown smoky eyes and a hint of warmth on the cheeks." at bounding box center [570, 442] width 559 height 16
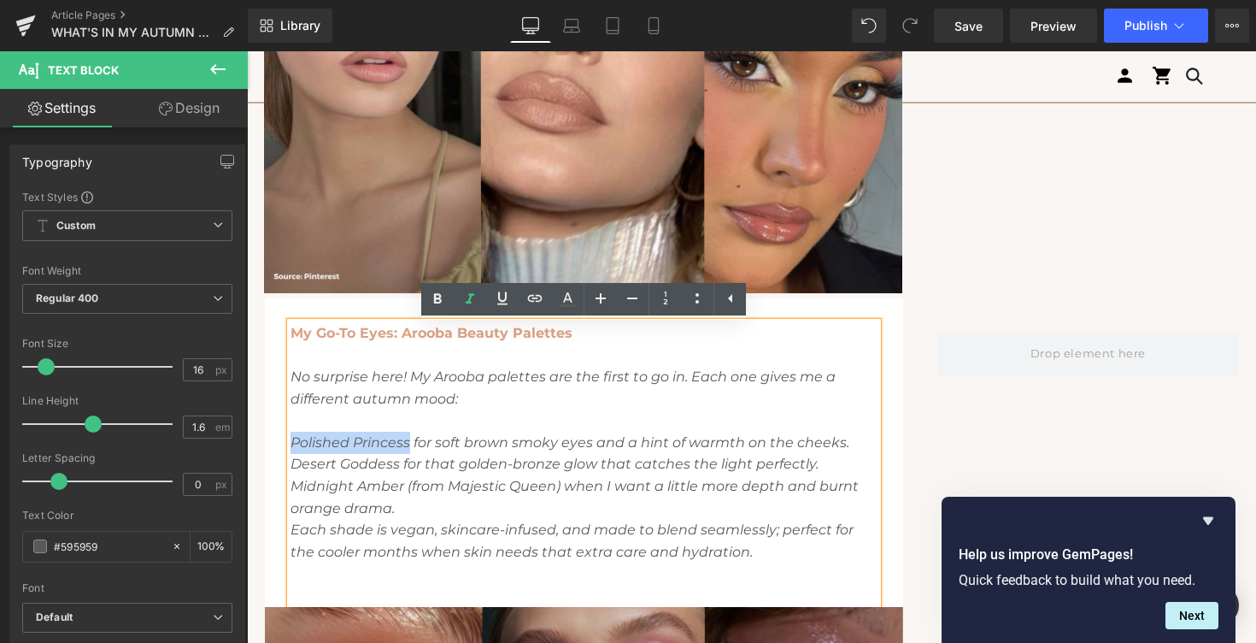
drag, startPoint x: 408, startPoint y: 442, endPoint x: 293, endPoint y: 436, distance: 114.7
click at [293, 436] on icon "Polished Princess for soft brown smoky eyes and a hint of warmth on the cheeks." at bounding box center [570, 442] width 559 height 16
click at [445, 292] on icon at bounding box center [437, 299] width 21 height 21
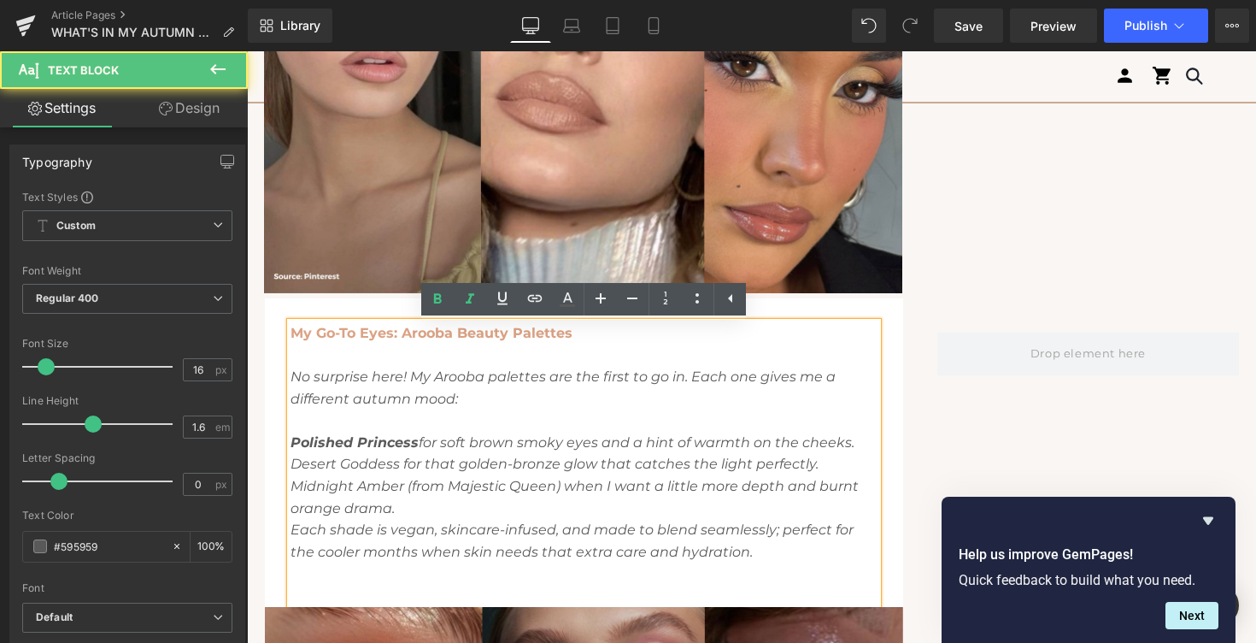
click at [859, 441] on p "My Go-To Eyes: Arooba Beauty Palettes No surprise here! My Arooba palettes are …" at bounding box center [584, 453] width 587 height 262
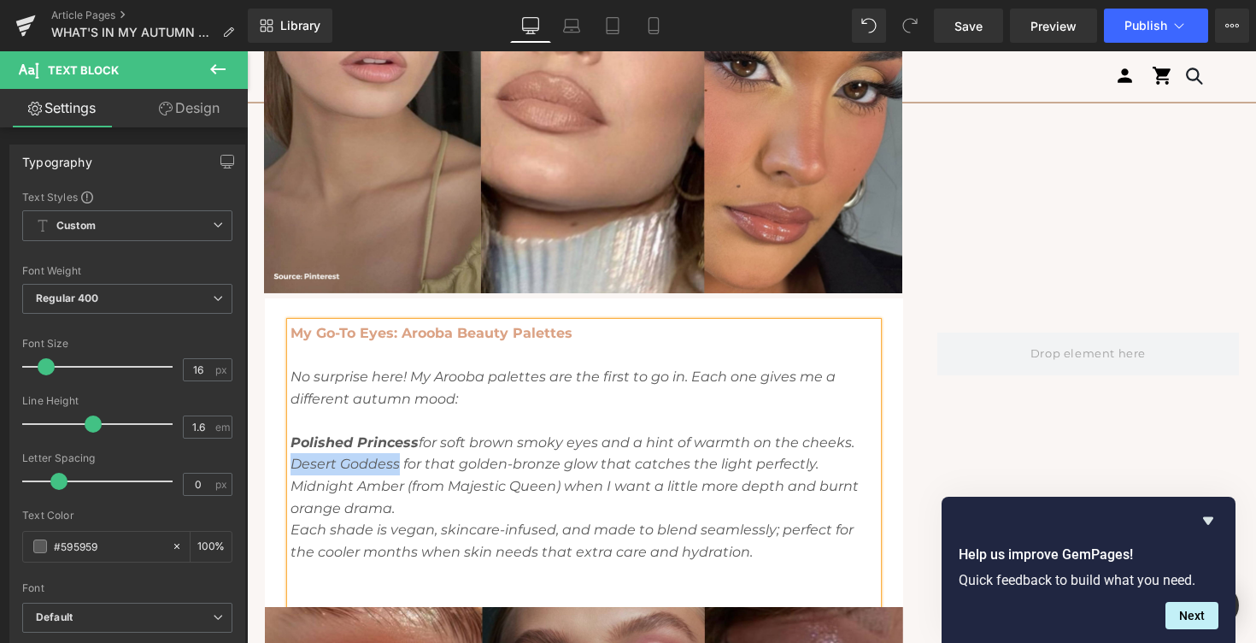
drag, startPoint x: 397, startPoint y: 465, endPoint x: 291, endPoint y: 457, distance: 106.2
click at [291, 456] on icon "Desert Goddess for that golden-bronze glow that catches the light perfectly." at bounding box center [555, 463] width 528 height 16
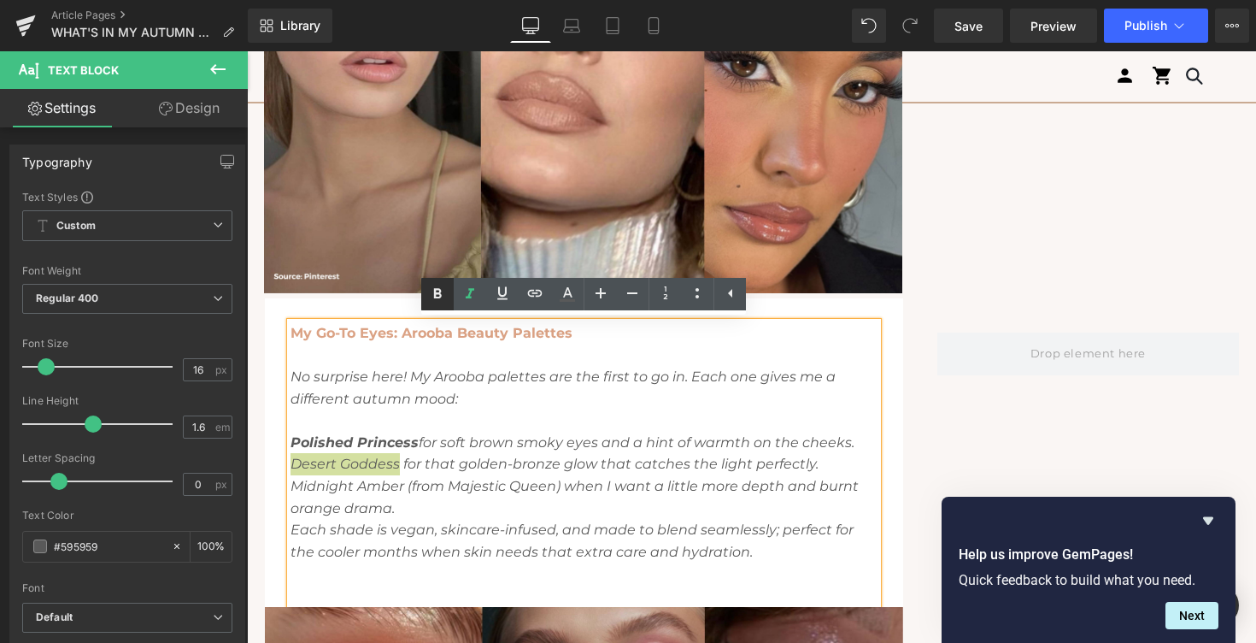
click at [434, 291] on icon at bounding box center [438, 294] width 8 height 10
click at [450, 483] on icon "Midnight Amber (from Majestic Queen) when I want a little more depth and burnt …" at bounding box center [575, 497] width 568 height 38
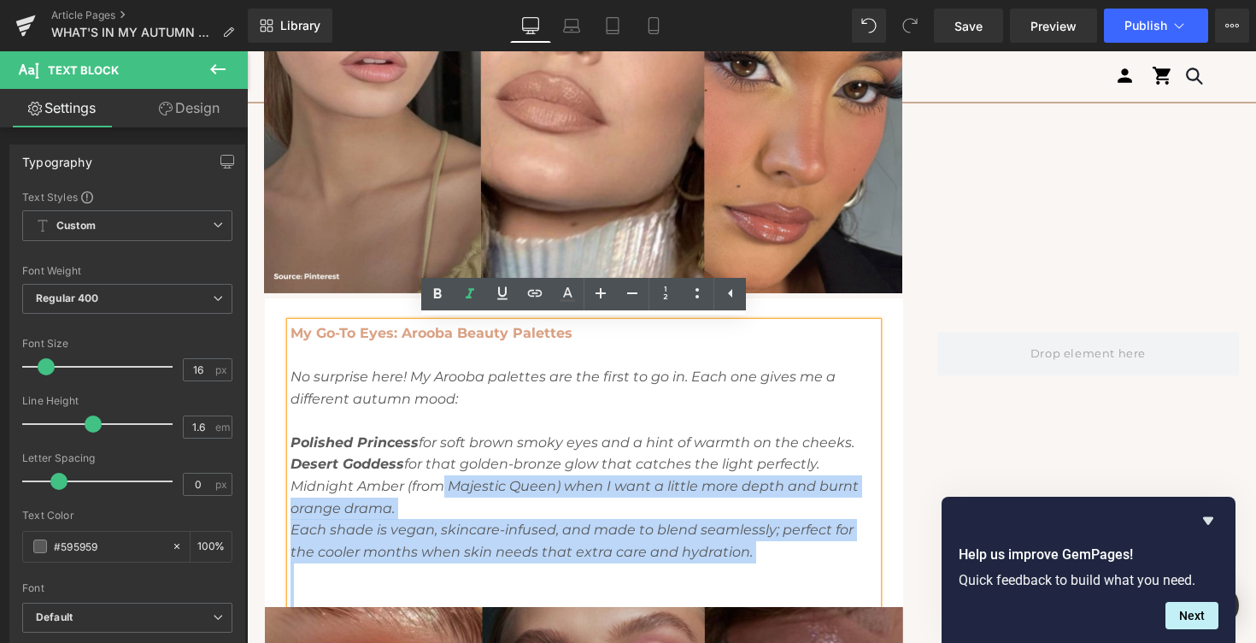
drag, startPoint x: 446, startPoint y: 490, endPoint x: 289, endPoint y: 481, distance: 157.5
click at [291, 481] on div "My Go-To Eyes: Arooba Beauty Palettes No surprise here! My Arooba palettes are …" at bounding box center [584, 464] width 587 height 285
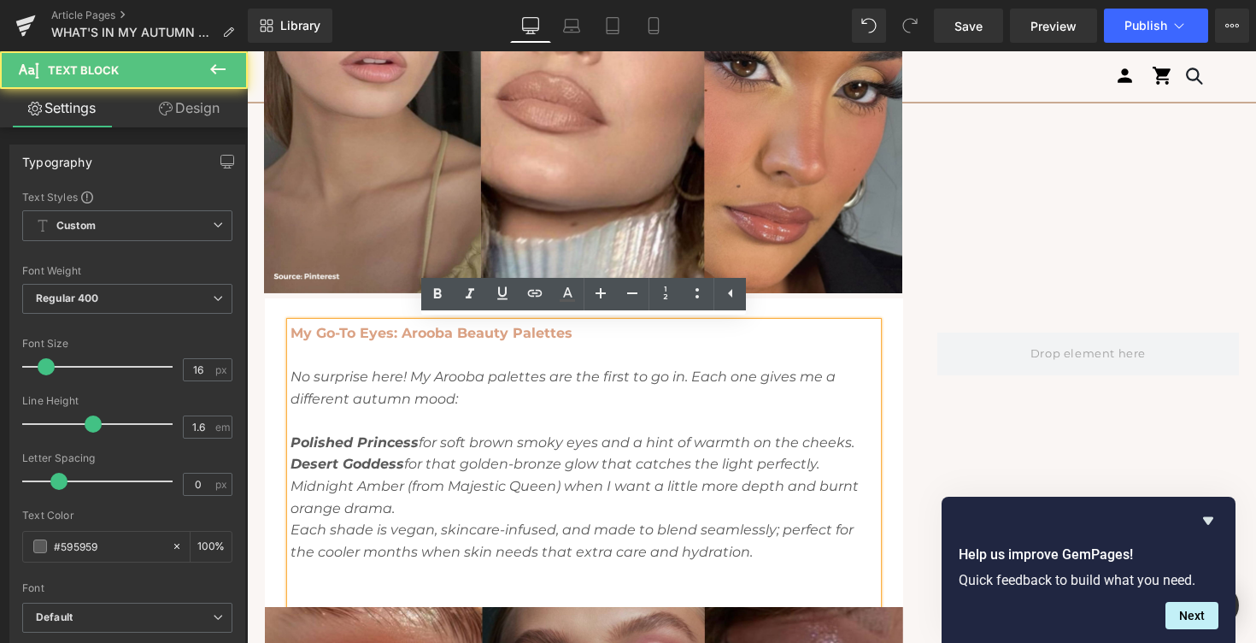
click at [291, 481] on div "My Go-To Eyes: Arooba Beauty Palettes No surprise here! My Arooba palettes are …" at bounding box center [584, 464] width 587 height 285
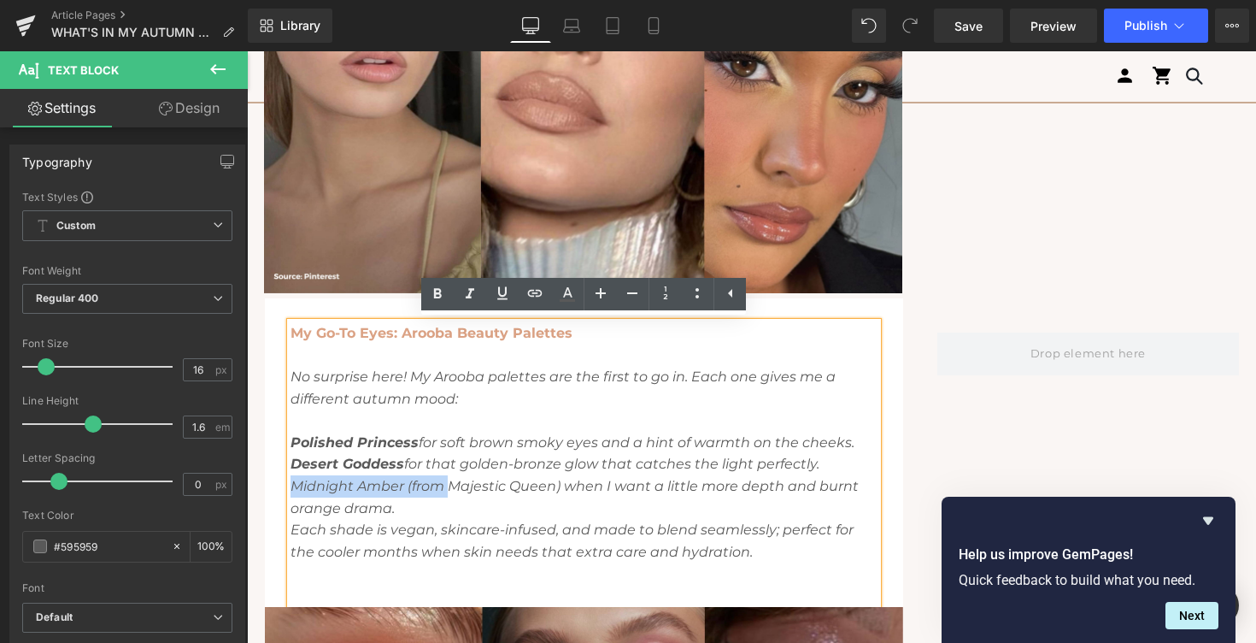
drag, startPoint x: 450, startPoint y: 487, endPoint x: 294, endPoint y: 490, distance: 156.4
click at [294, 490] on icon "Midnight Amber (from Majestic Queen) when I want a little more depth and burnt …" at bounding box center [575, 497] width 568 height 38
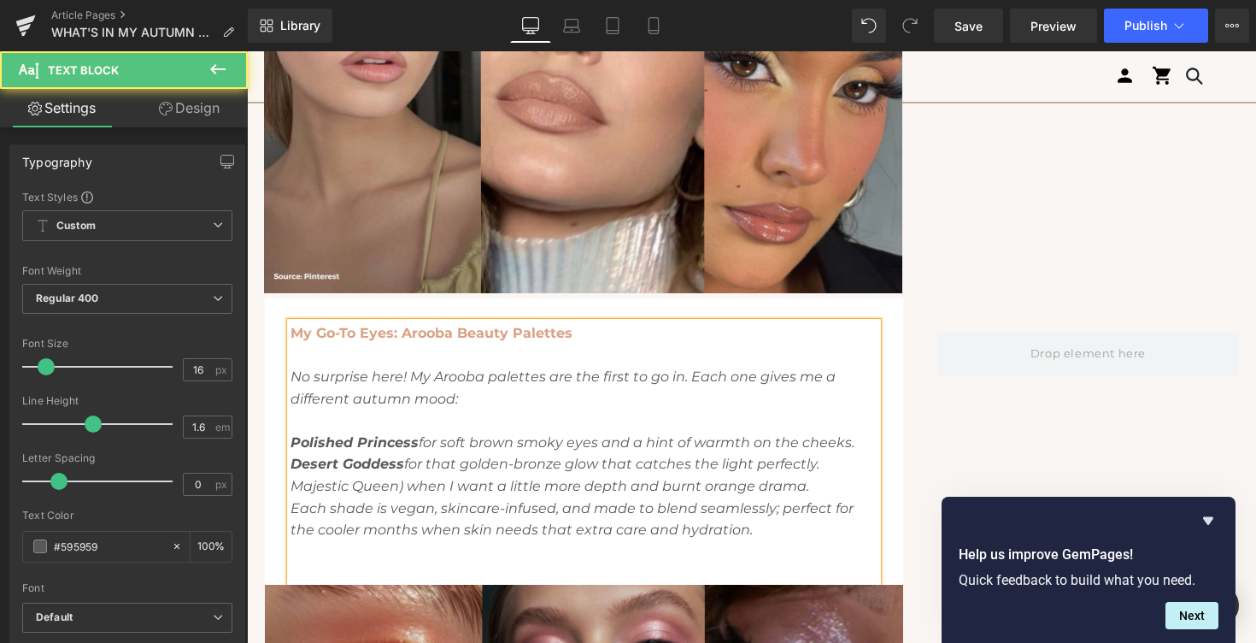
click at [407, 490] on icon "Majestic Queen) when I want a little more depth and burnt orange drama." at bounding box center [550, 486] width 519 height 16
click at [392, 484] on icon "Majestic Queen when I want a little more depth and burnt orange drama." at bounding box center [548, 486] width 514 height 16
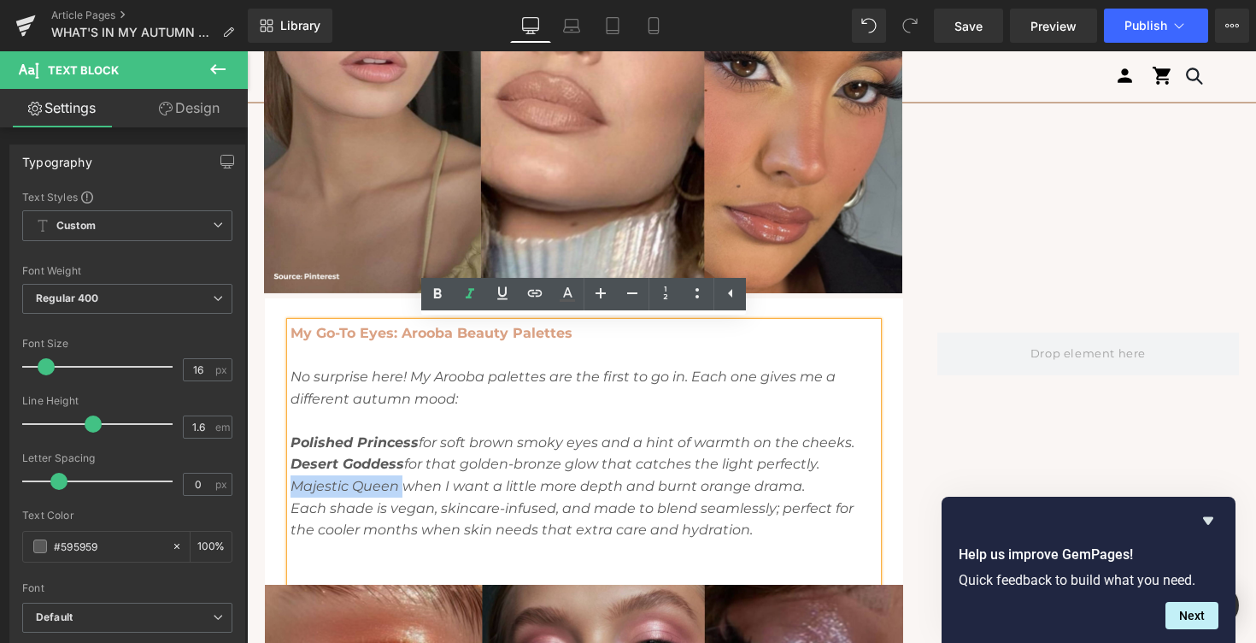
drag, startPoint x: 400, startPoint y: 485, endPoint x: 291, endPoint y: 483, distance: 109.4
click at [291, 483] on icon "Majestic Queen when I want a little more depth and burnt orange drama." at bounding box center [548, 486] width 514 height 16
click at [567, 291] on icon at bounding box center [567, 292] width 9 height 10
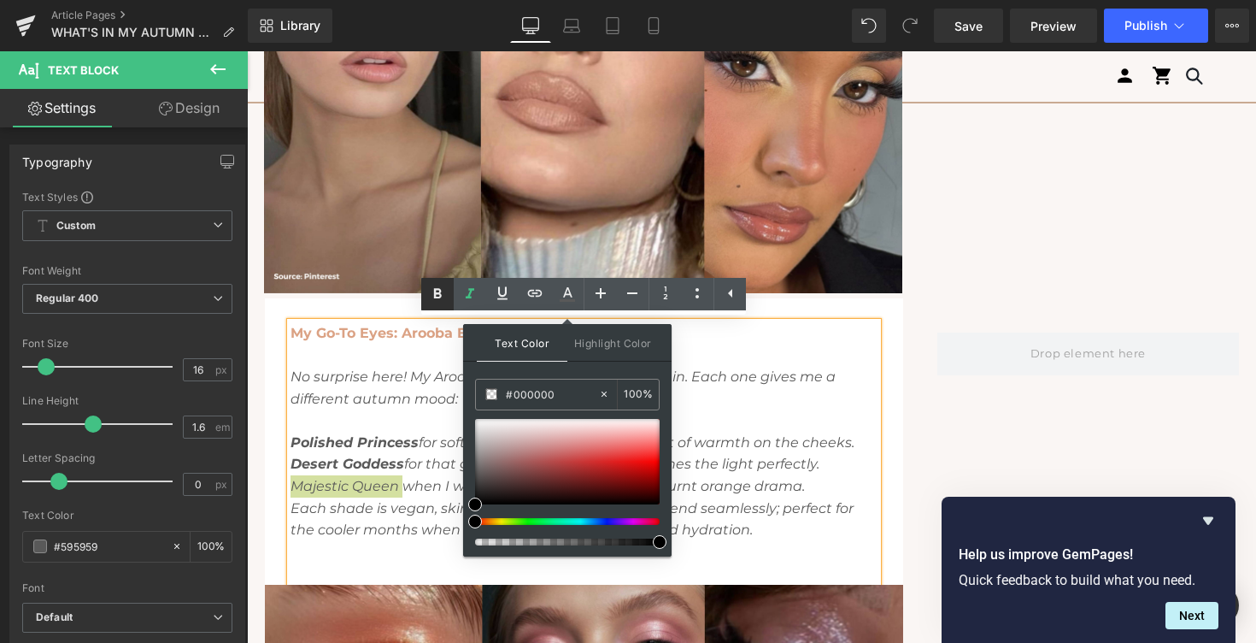
click at [436, 302] on icon at bounding box center [437, 294] width 21 height 21
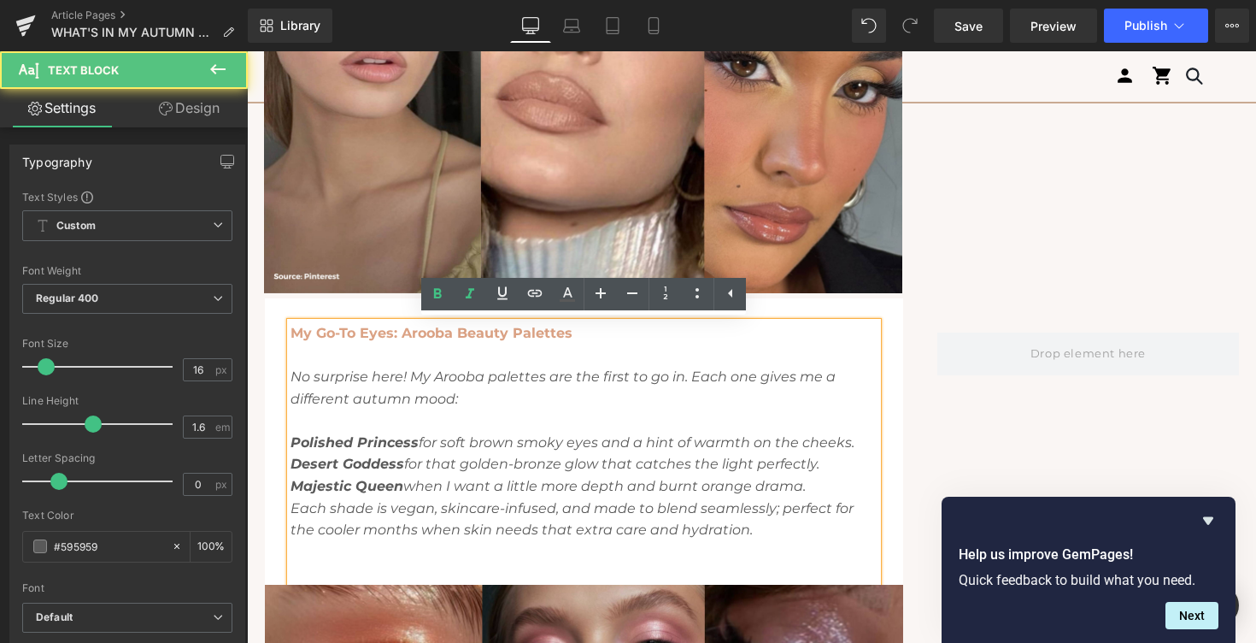
click at [803, 496] on p "Desert Goddess for that golden-bronze glow that catches the light perfectly. Ma…" at bounding box center [584, 507] width 587 height 109
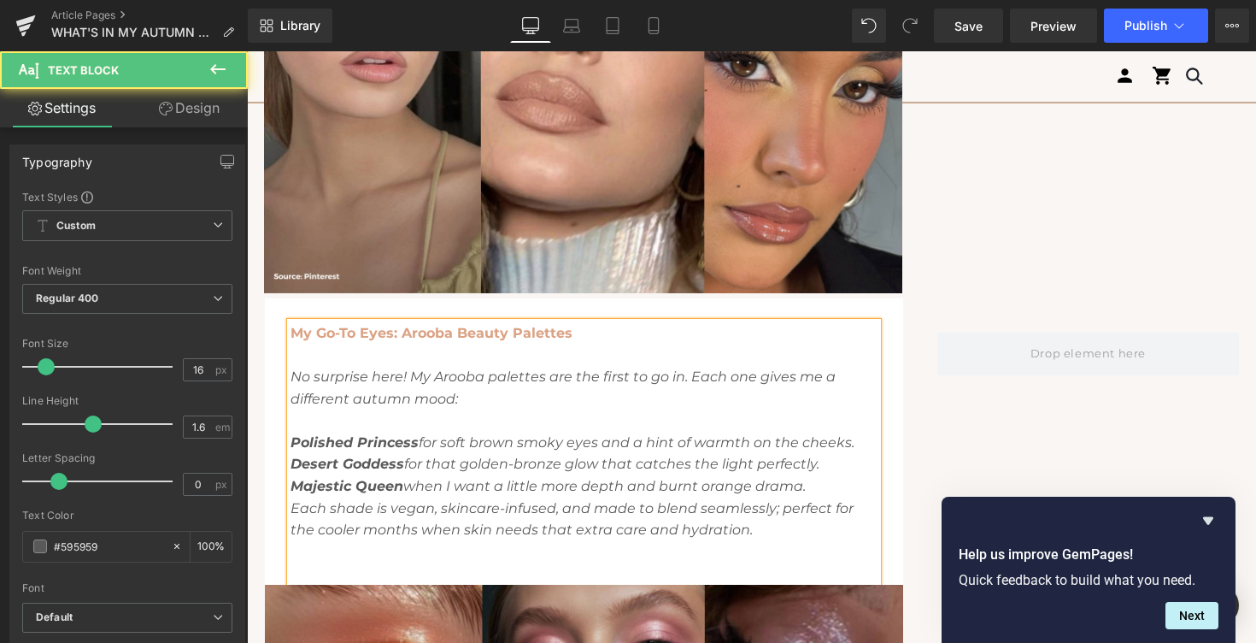
click at [798, 483] on icon "Majestic Queen when I want a little more depth and burnt orange drama." at bounding box center [548, 486] width 515 height 16
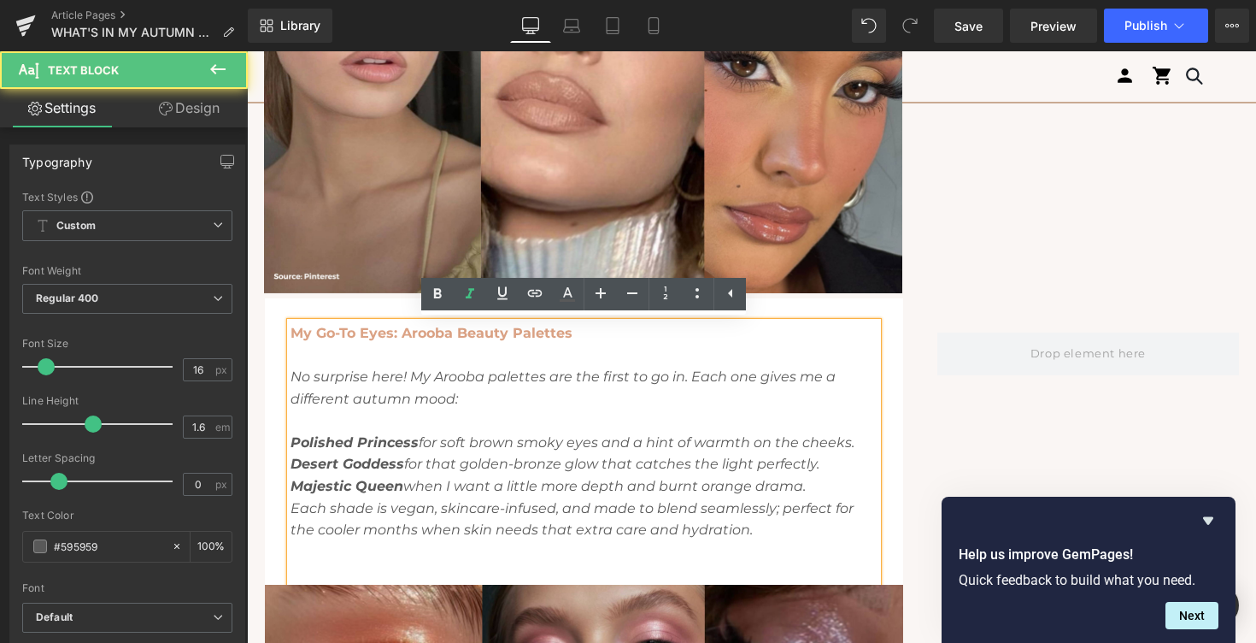
click at [812, 483] on p "Desert Goddess for that golden-bronze glow that catches the light perfectly. Ma…" at bounding box center [584, 507] width 587 height 109
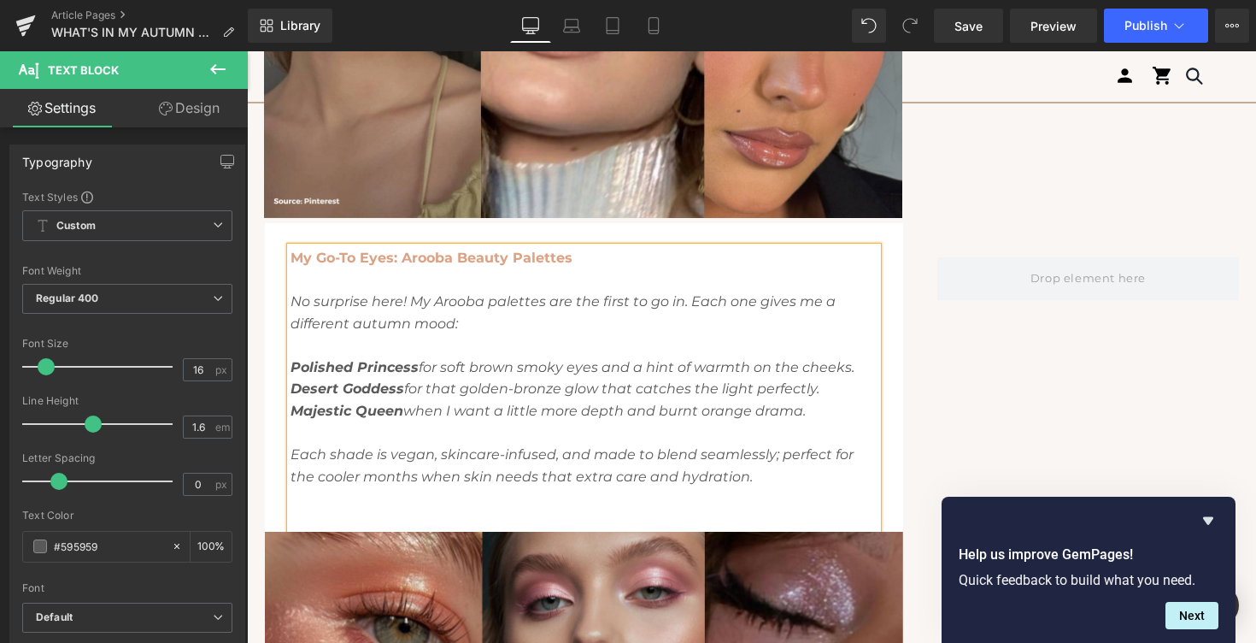
scroll to position [1251, 0]
click at [470, 503] on p "Each shade is vegan, skincare-infused, and made to blend seamlessly; perfect fo…" at bounding box center [584, 464] width 587 height 87
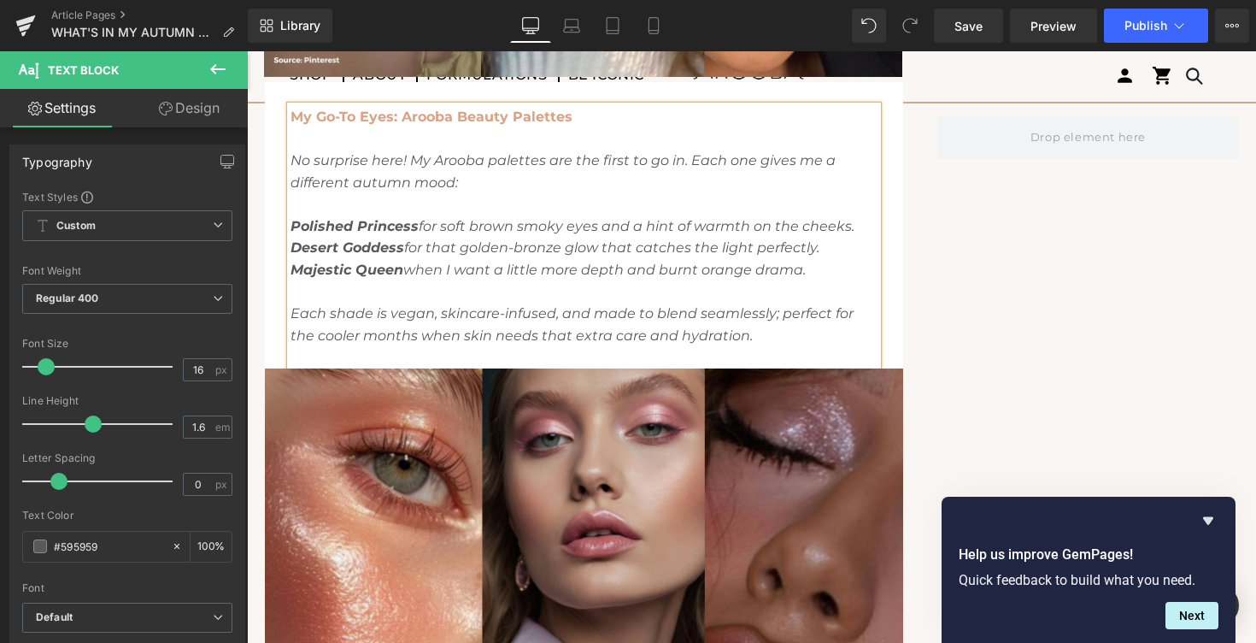
scroll to position [1393, 0]
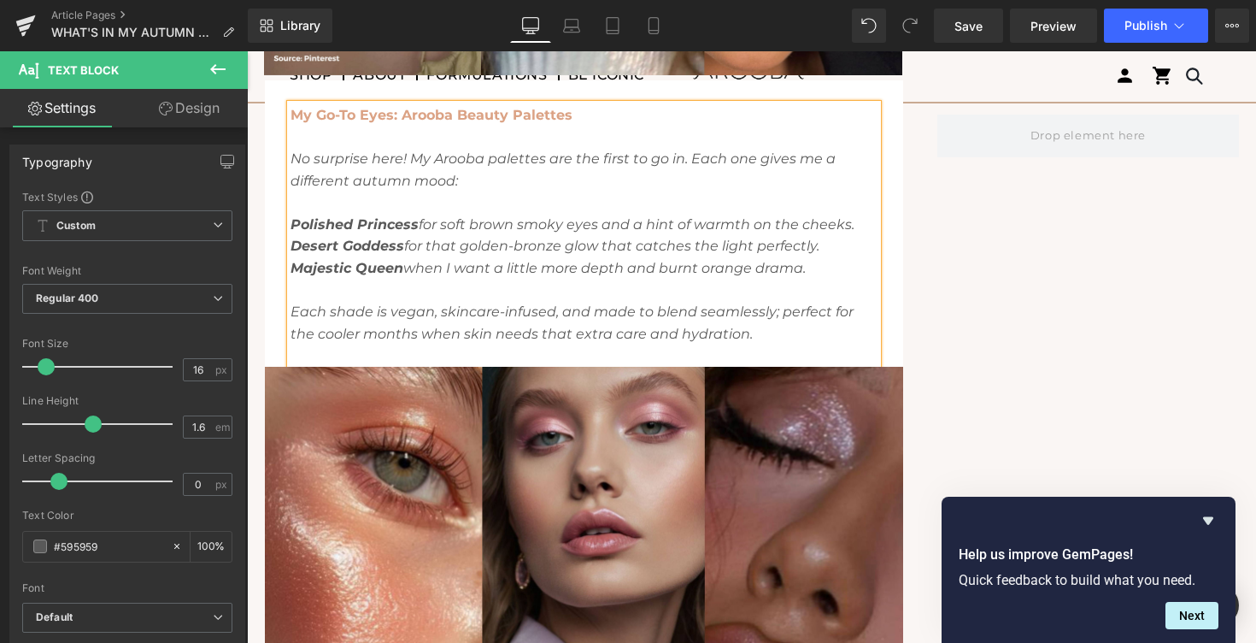
click at [372, 273] on strong "Majestic Queen" at bounding box center [347, 268] width 113 height 16
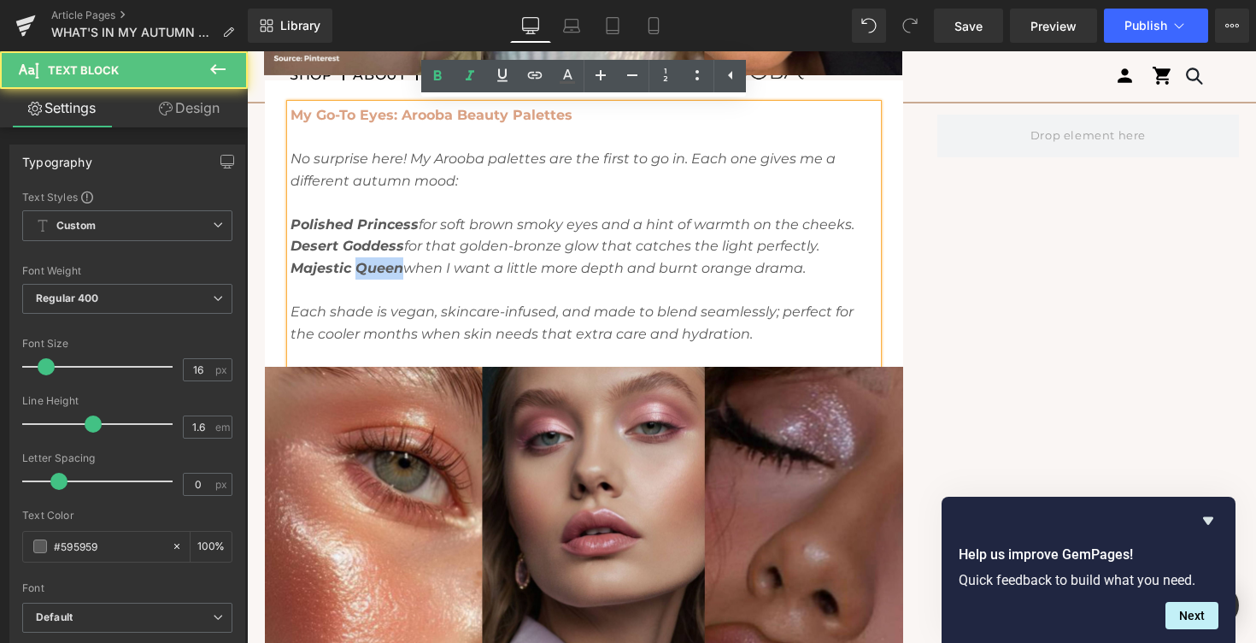
click at [372, 273] on strong "Majestic Queen" at bounding box center [347, 268] width 113 height 16
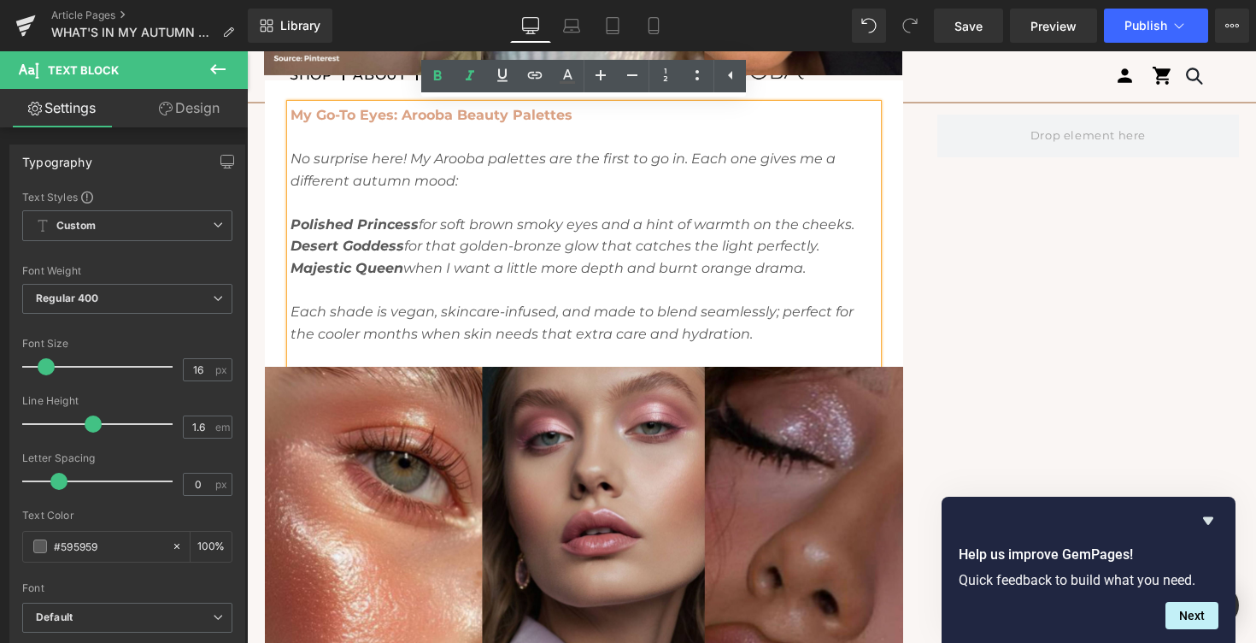
click at [397, 305] on icon "Each shade is vegan, skincare-infused, and made to blend seamlessly; perfect fo…" at bounding box center [572, 322] width 563 height 38
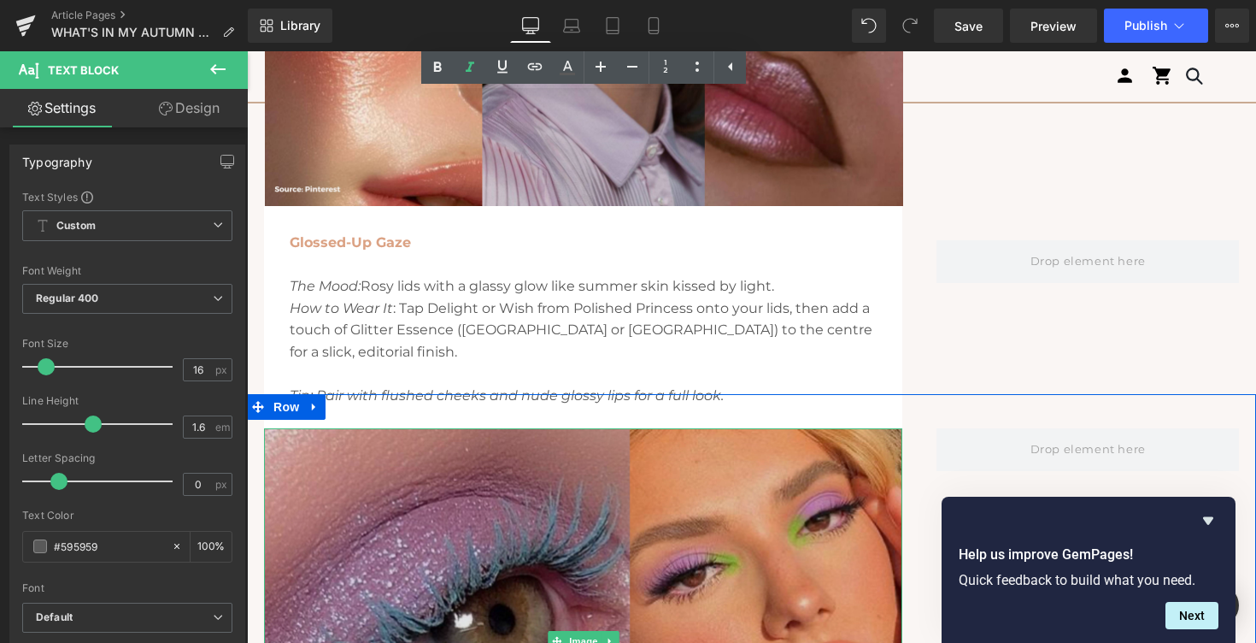
scroll to position [1973, 0]
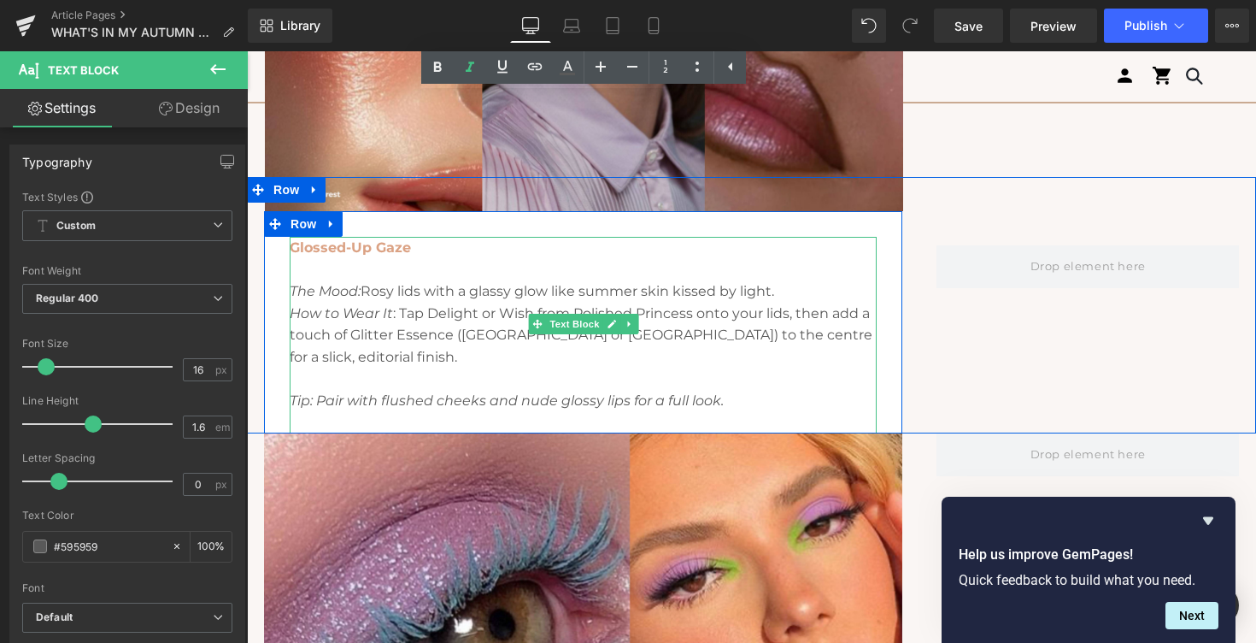
click at [367, 250] on strong "Glossed-Up Gaze" at bounding box center [350, 247] width 121 height 16
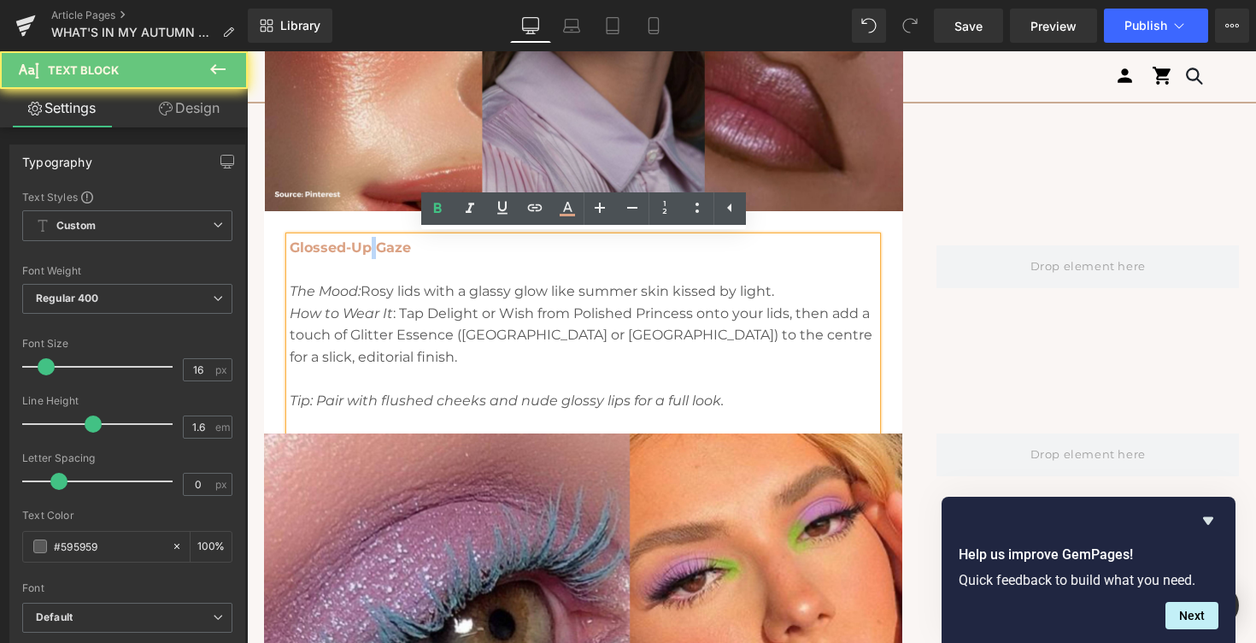
click at [367, 250] on strong "Glossed-Up Gaze" at bounding box center [350, 247] width 121 height 16
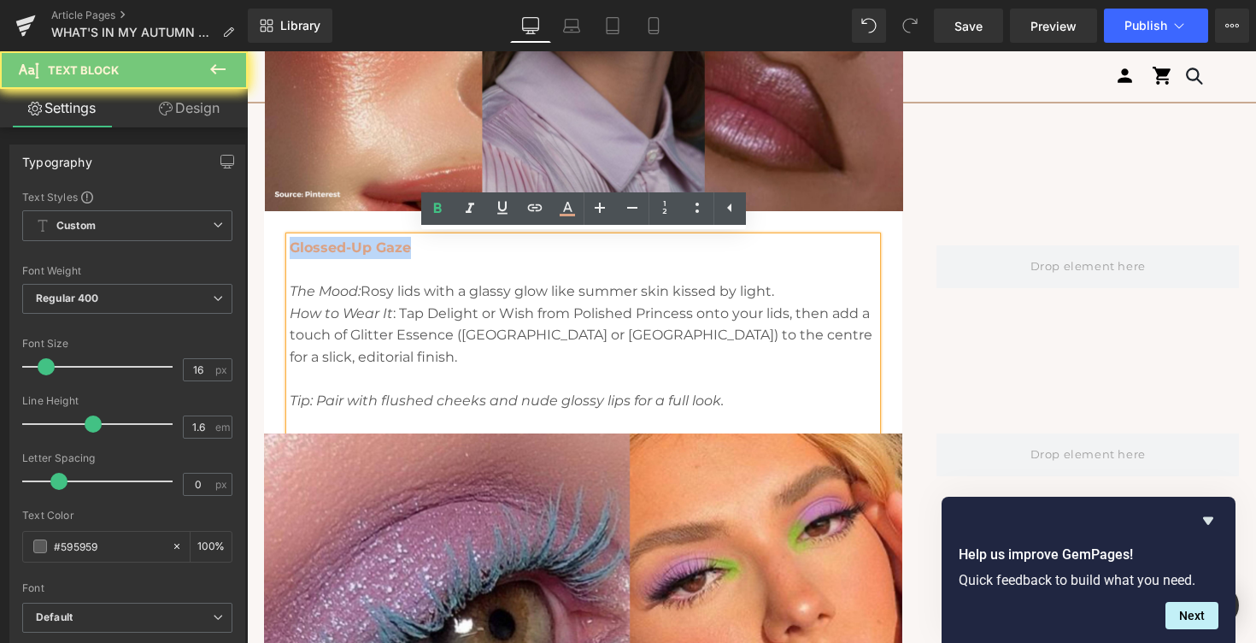
click at [367, 250] on strong "Glossed-Up Gaze" at bounding box center [350, 247] width 121 height 16
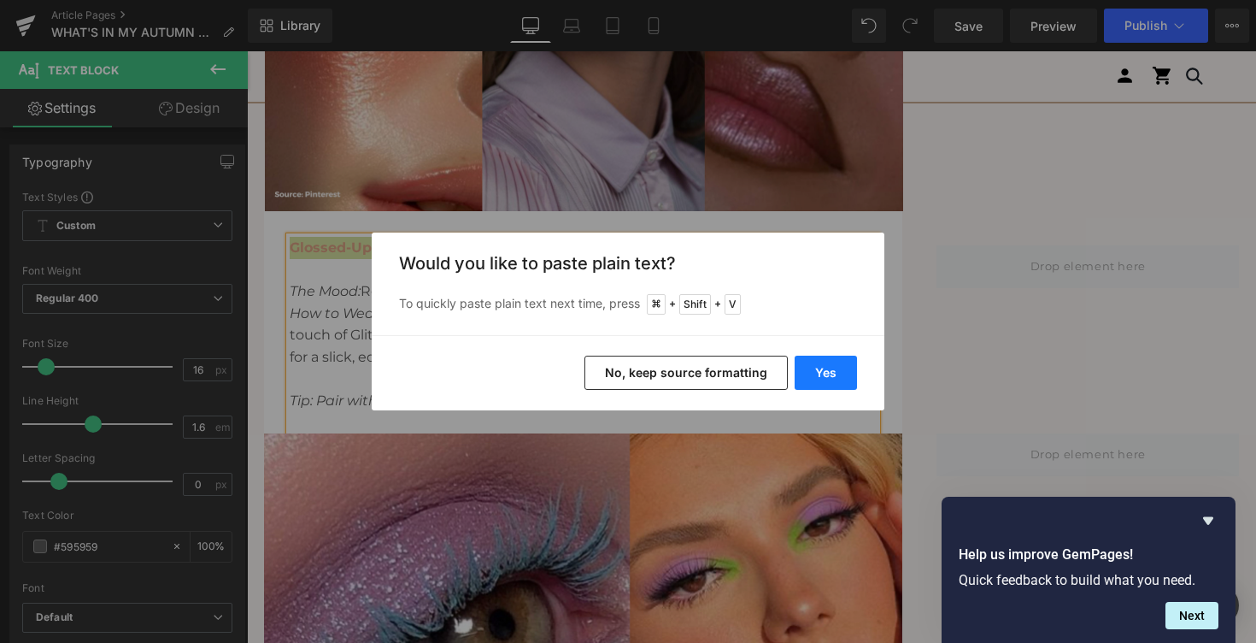
click at [849, 368] on button "Yes" at bounding box center [826, 372] width 62 height 34
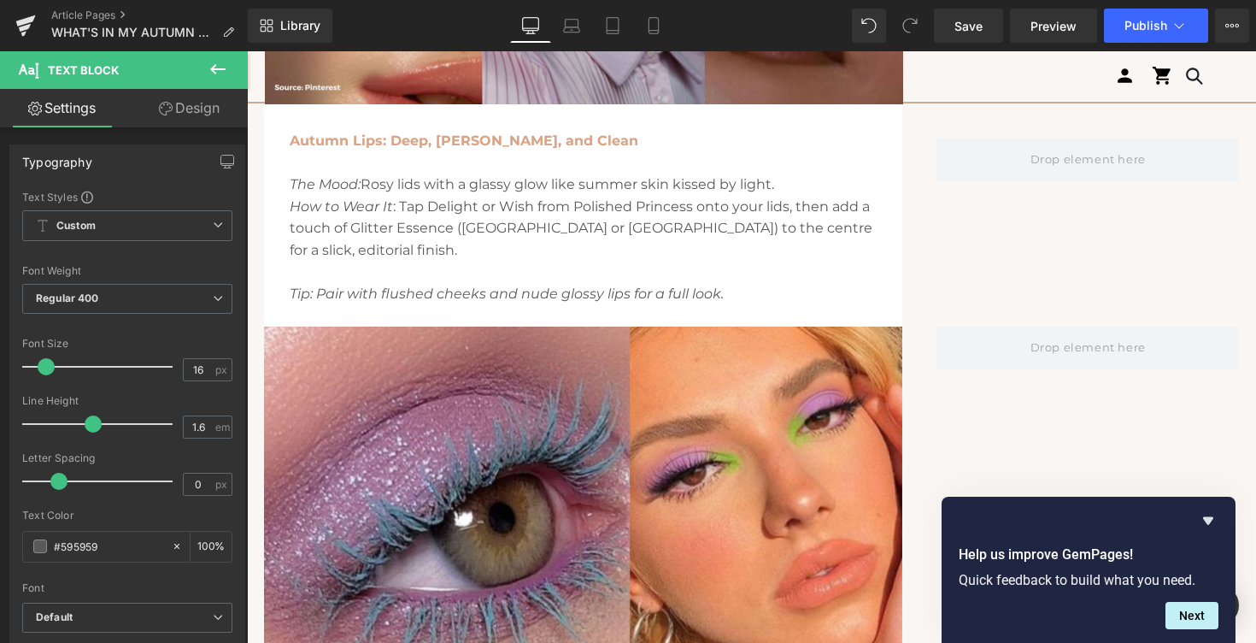
scroll to position [2081, 0]
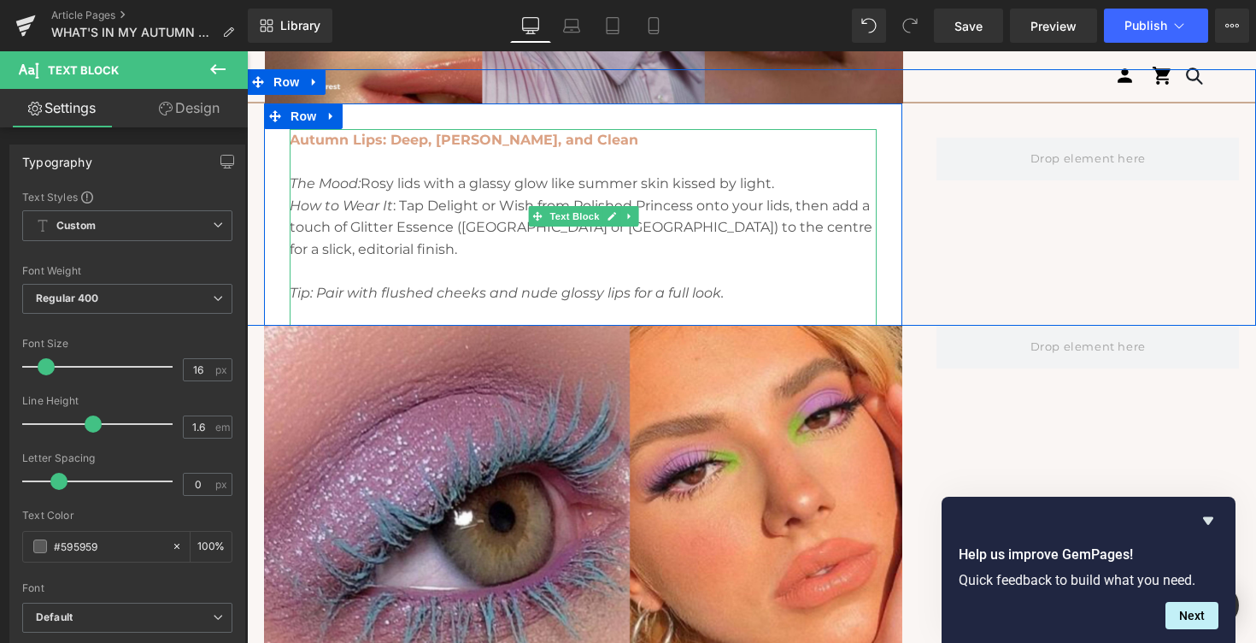
click at [296, 185] on icon "The Mood:" at bounding box center [325, 183] width 71 height 16
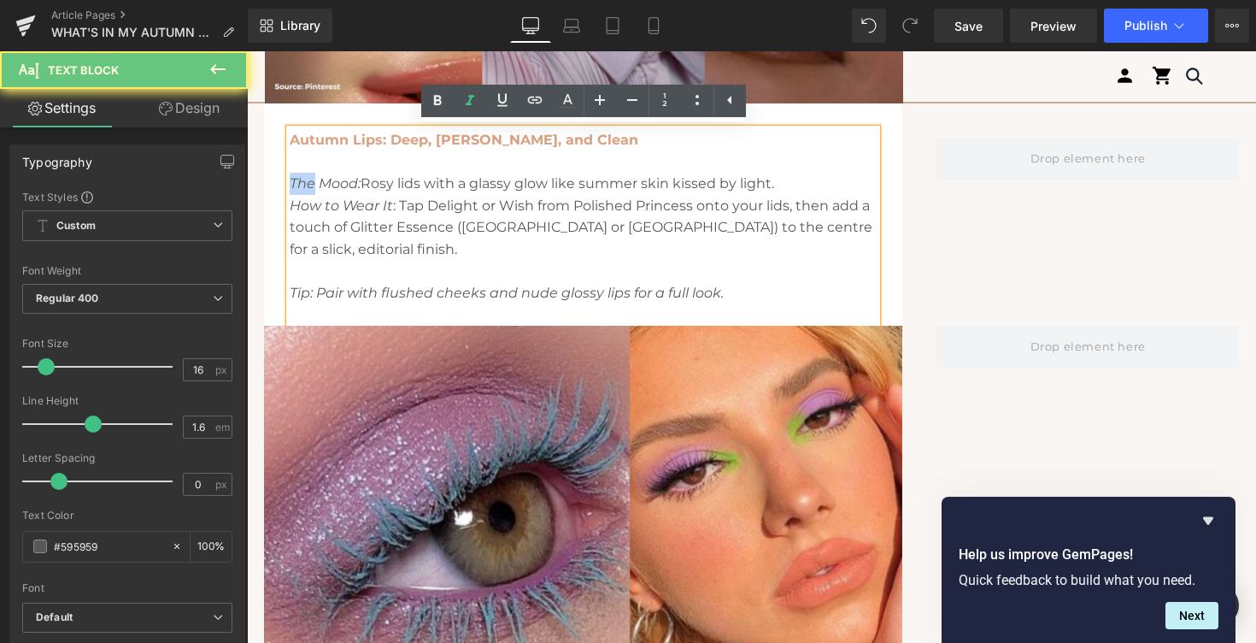
click at [296, 185] on icon "The Mood:" at bounding box center [325, 183] width 71 height 16
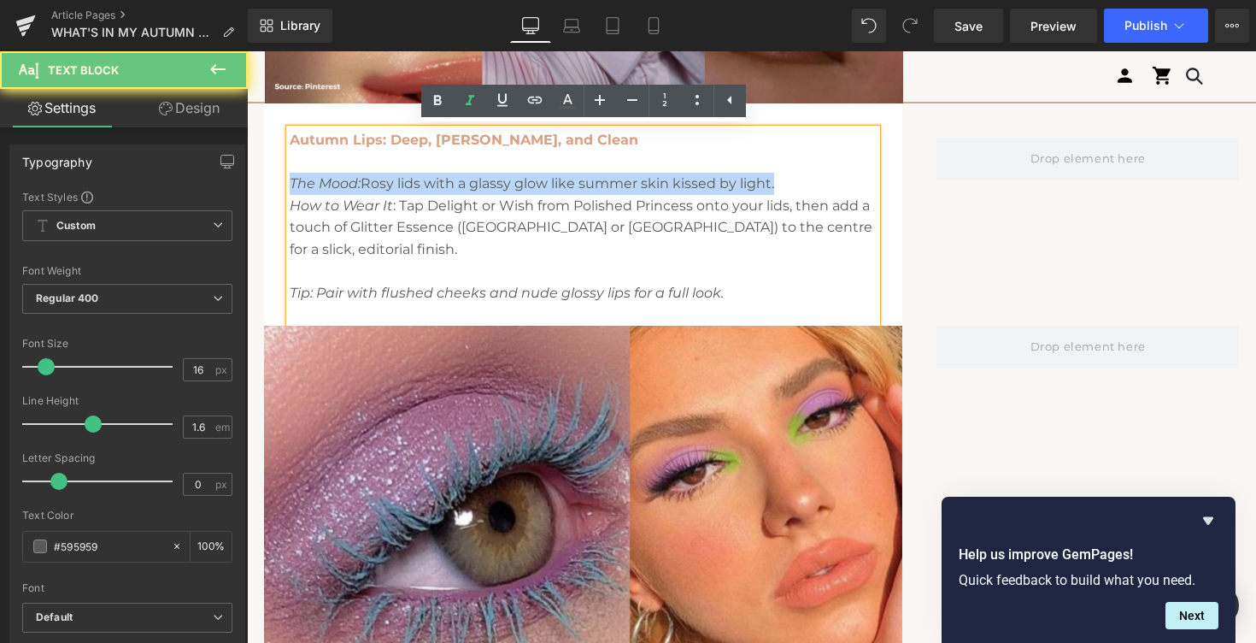
click at [296, 185] on icon "The Mood:" at bounding box center [325, 183] width 71 height 16
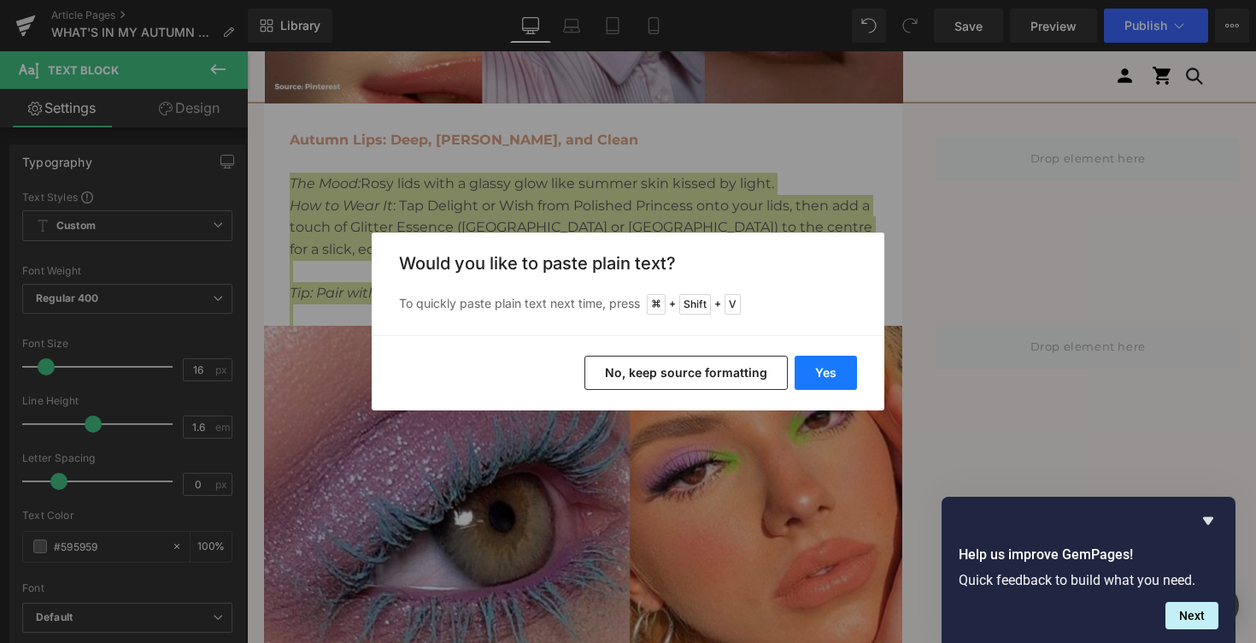
click at [807, 371] on button "Yes" at bounding box center [826, 372] width 62 height 34
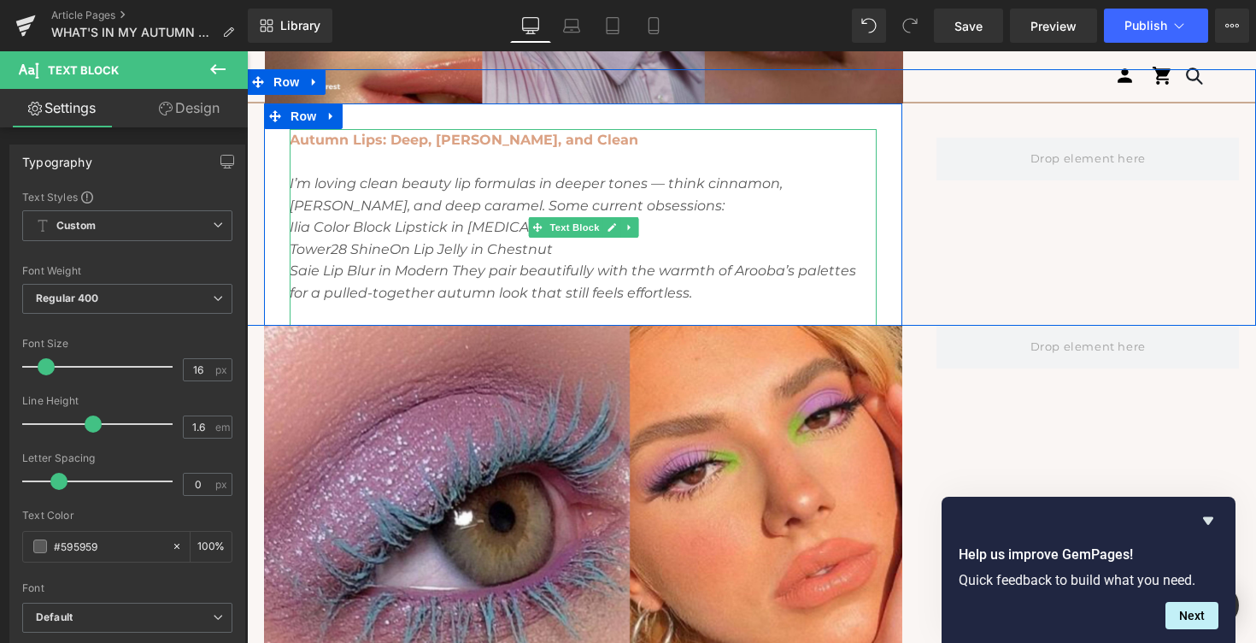
click at [390, 186] on icon "I’m loving clean beauty lip formulas in deeper tones — think cinnamon, [PERSON_…" at bounding box center [536, 194] width 493 height 38
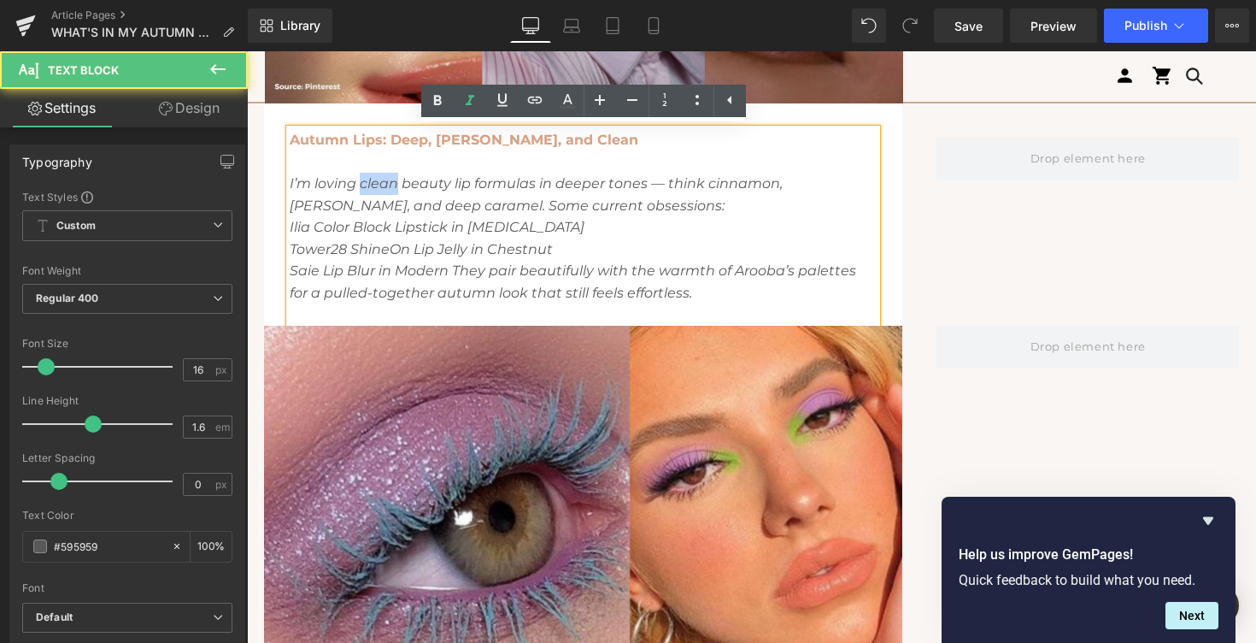
click at [390, 186] on icon "I’m loving clean beauty lip formulas in deeper tones — think cinnamon, [PERSON_…" at bounding box center [536, 194] width 493 height 38
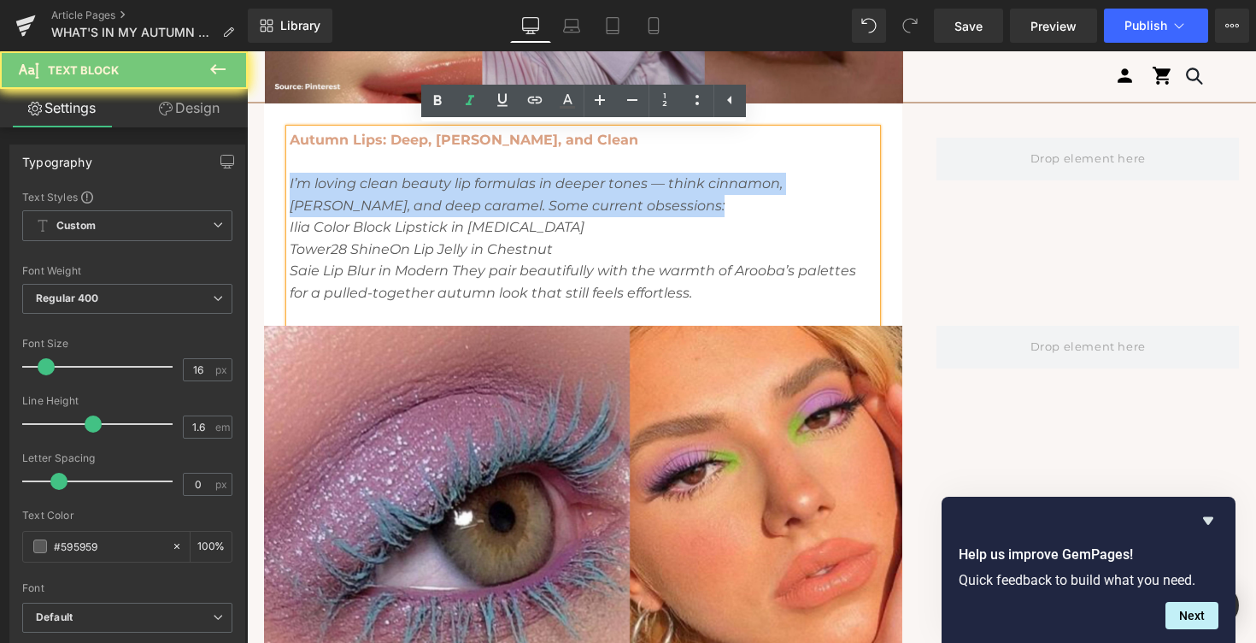
click at [390, 186] on icon "I’m loving clean beauty lip formulas in deeper tones — think cinnamon, [PERSON_…" at bounding box center [536, 194] width 493 height 38
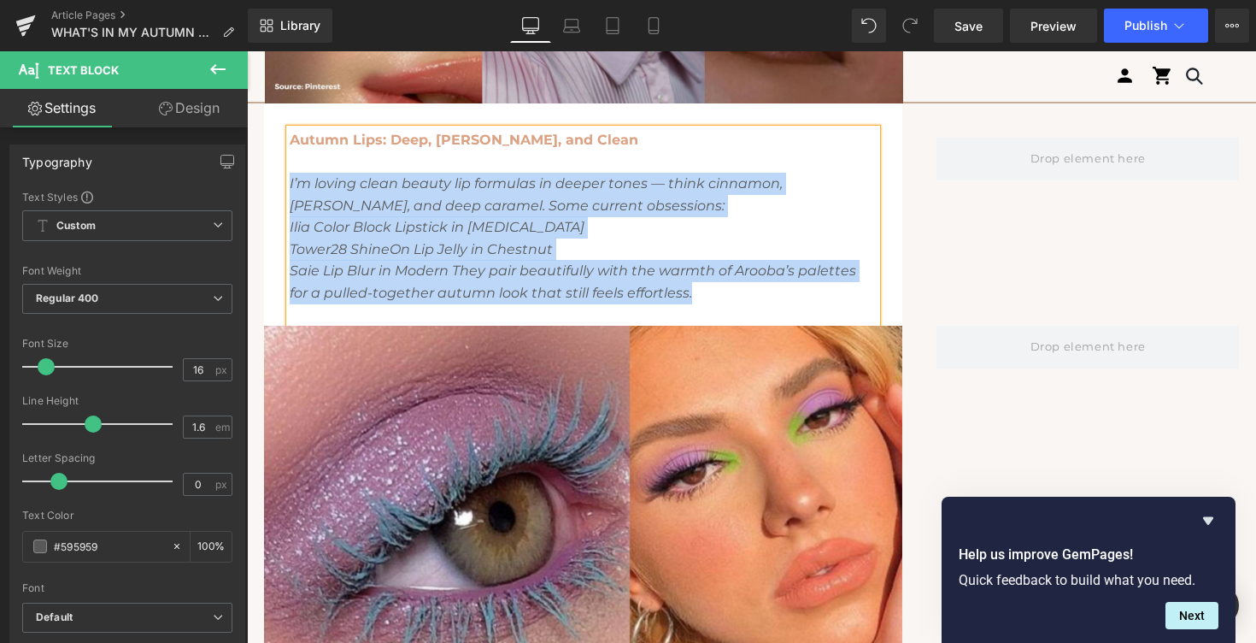
click at [444, 213] on icon "I’m loving clean beauty lip formulas in deeper tones — think cinnamon, [PERSON_…" at bounding box center [536, 194] width 493 height 38
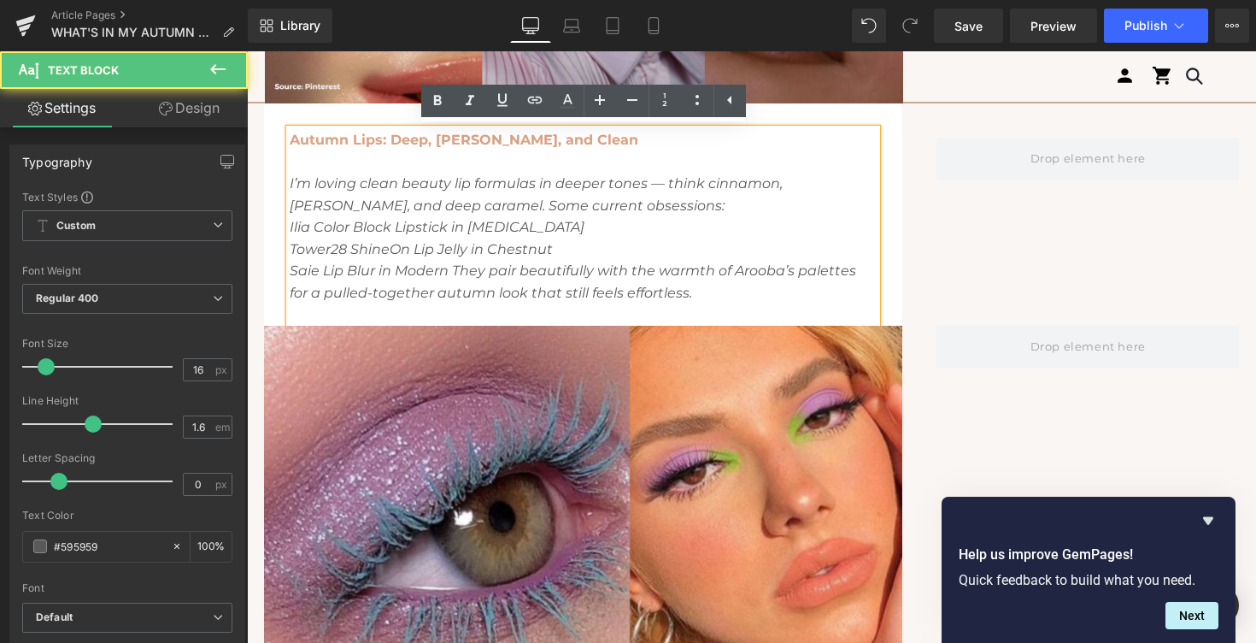
click at [427, 184] on icon "I’m loving clean beauty lip formulas in deeper tones — think cinnamon, [PERSON_…" at bounding box center [536, 194] width 493 height 38
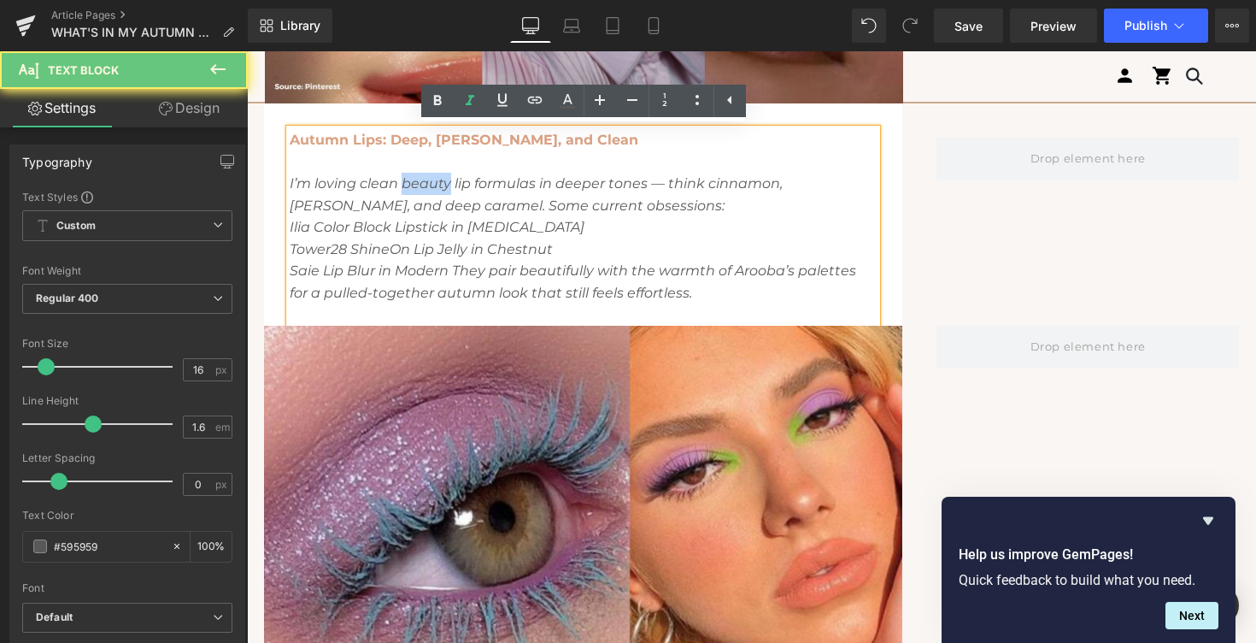
click at [427, 184] on icon "I’m loving clean beauty lip formulas in deeper tones — think cinnamon, [PERSON_…" at bounding box center [536, 194] width 493 height 38
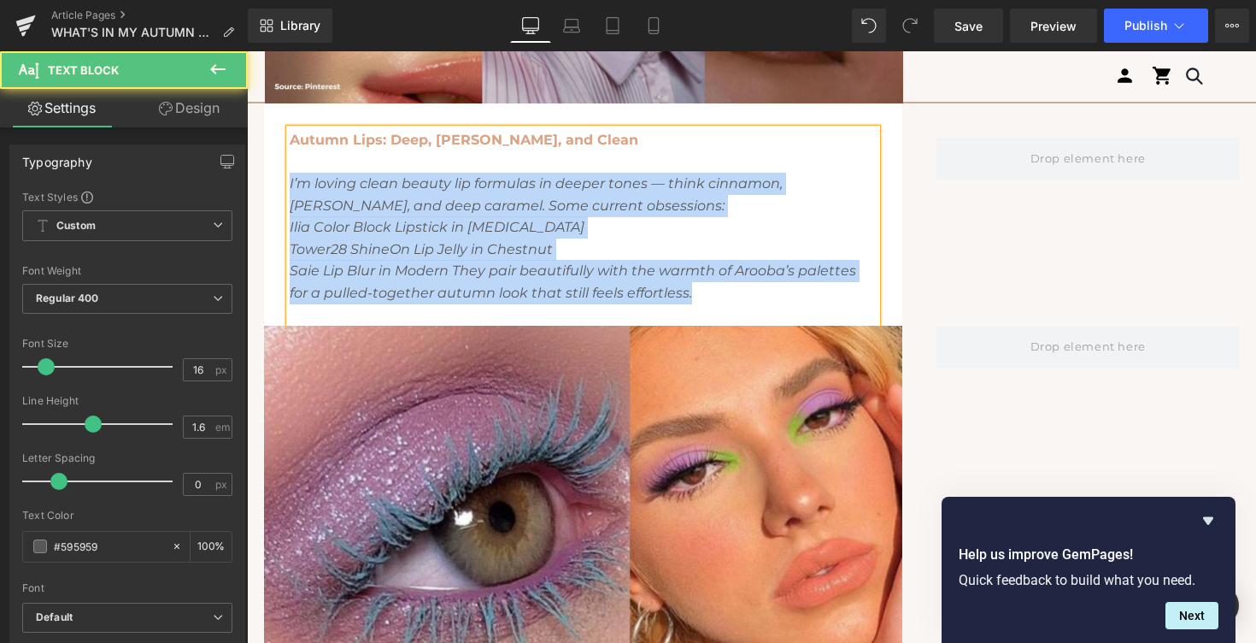
click at [466, 214] on p "I’m loving clean beauty lip formulas in deeper tones — think cinnamon, [PERSON_…" at bounding box center [583, 195] width 587 height 44
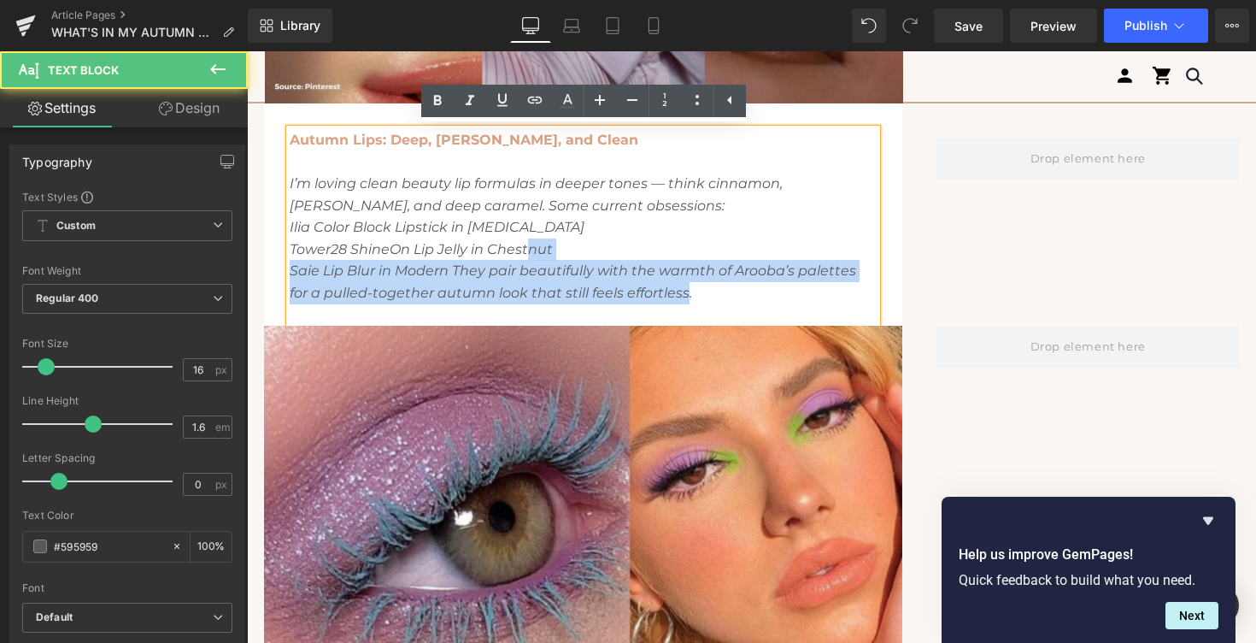
drag, startPoint x: 689, startPoint y: 291, endPoint x: 529, endPoint y: 246, distance: 165.8
click at [531, 247] on div "Autumn Lips: Deep, [PERSON_NAME], and Clean I’m loving clean beauty lip formula…" at bounding box center [583, 227] width 587 height 197
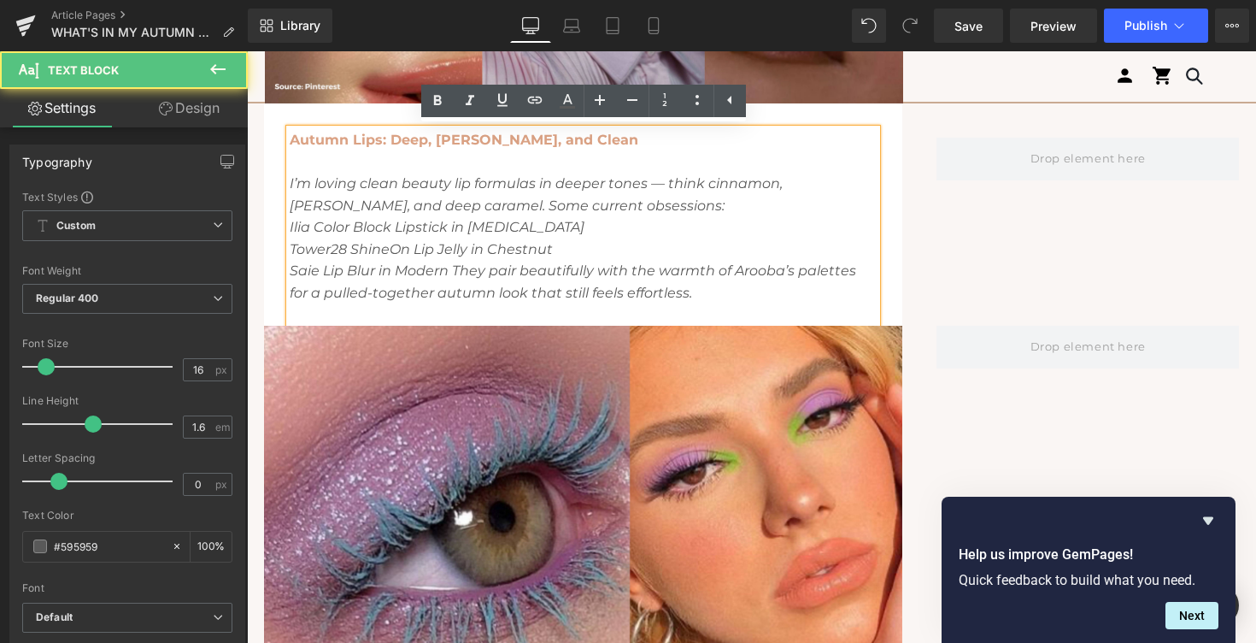
click at [697, 272] on icon "Saie Lip Blur in Modern They pair beautifully with the warmth of Arooba’s palet…" at bounding box center [573, 281] width 567 height 38
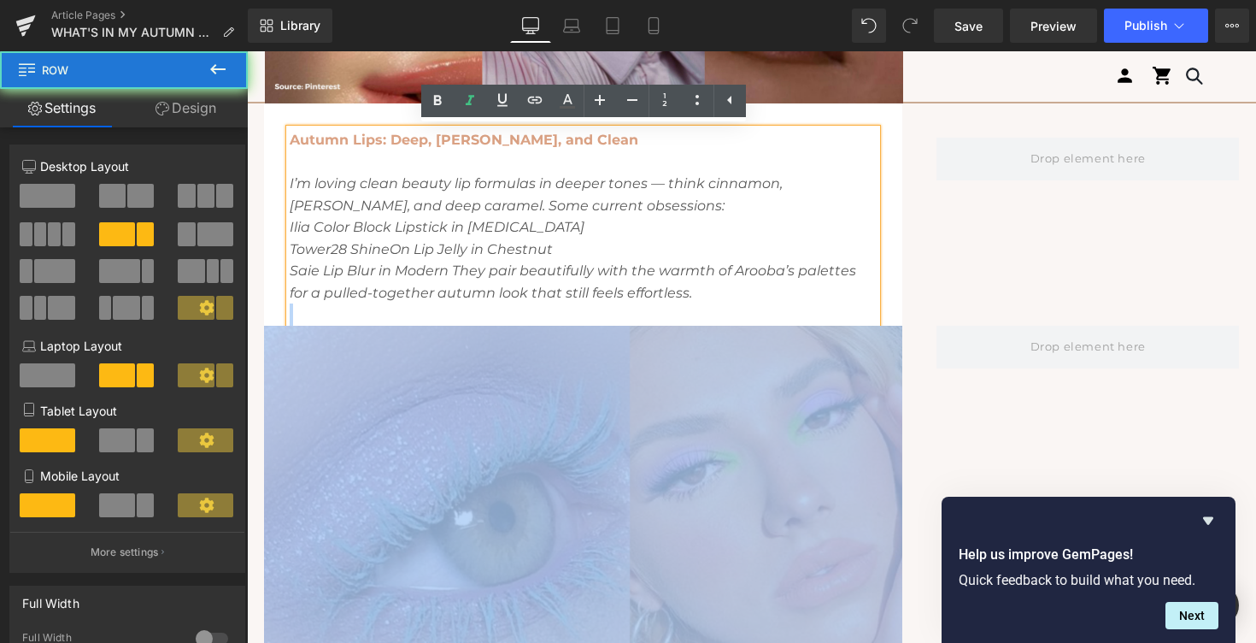
drag, startPoint x: 698, startPoint y: 296, endPoint x: 583, endPoint y: 197, distance: 152.1
click at [583, 197] on div "Image Row What’s in My Autumn Makeup Bag? Text Block [DATE] Text Block Share: T…" at bounding box center [751, 326] width 1009 height 4452
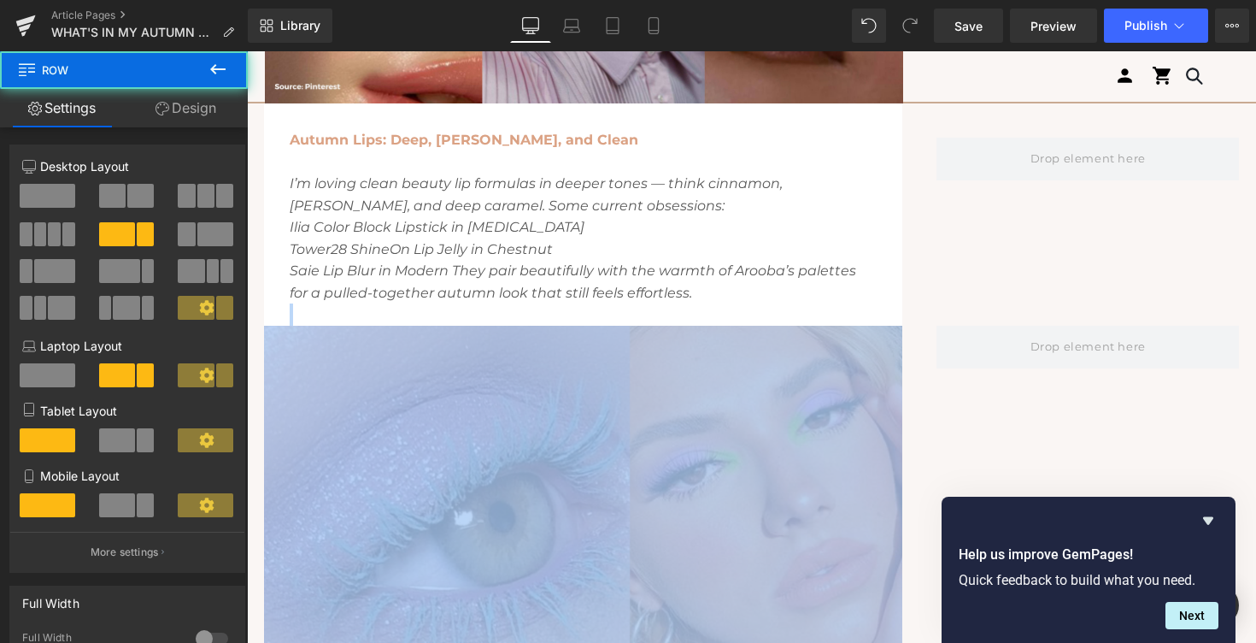
click at [701, 287] on p "Saie Lip Blur in Modern They pair beautifully with the warmth of Arooba’s palet…" at bounding box center [583, 282] width 587 height 44
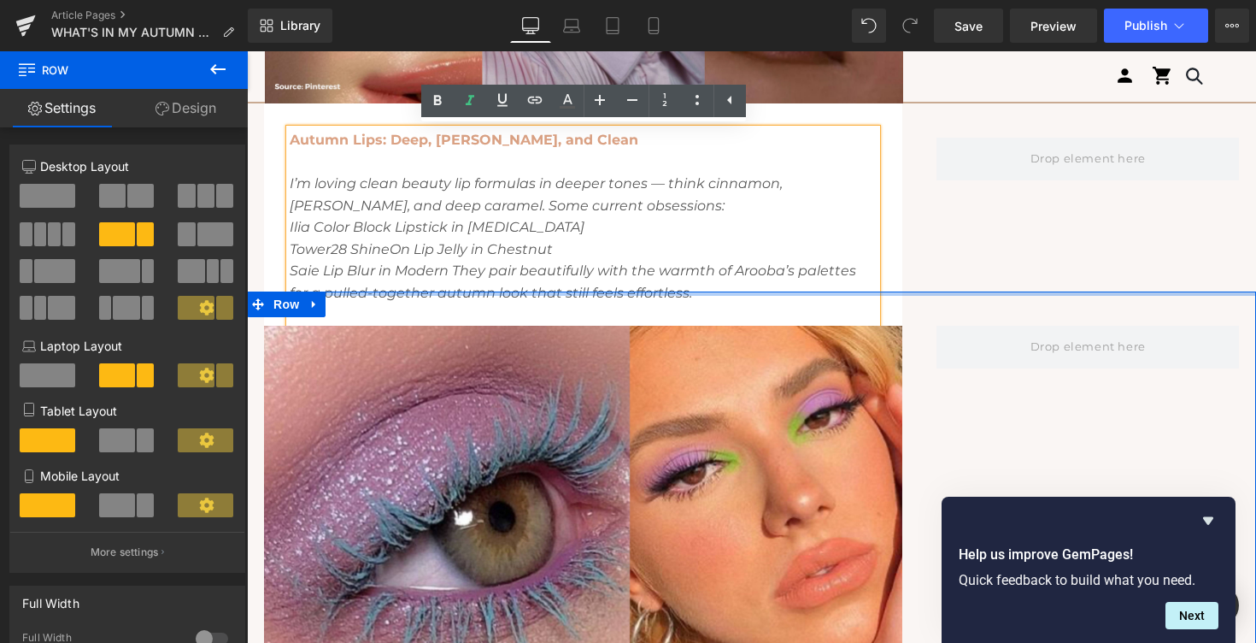
drag, startPoint x: 696, startPoint y: 291, endPoint x: 574, endPoint y: 238, distance: 132.7
click at [574, 238] on div "Image Row What’s in My Autumn Makeup Bag? Text Block [DATE] Text Block Share: T…" at bounding box center [751, 326] width 1009 height 4452
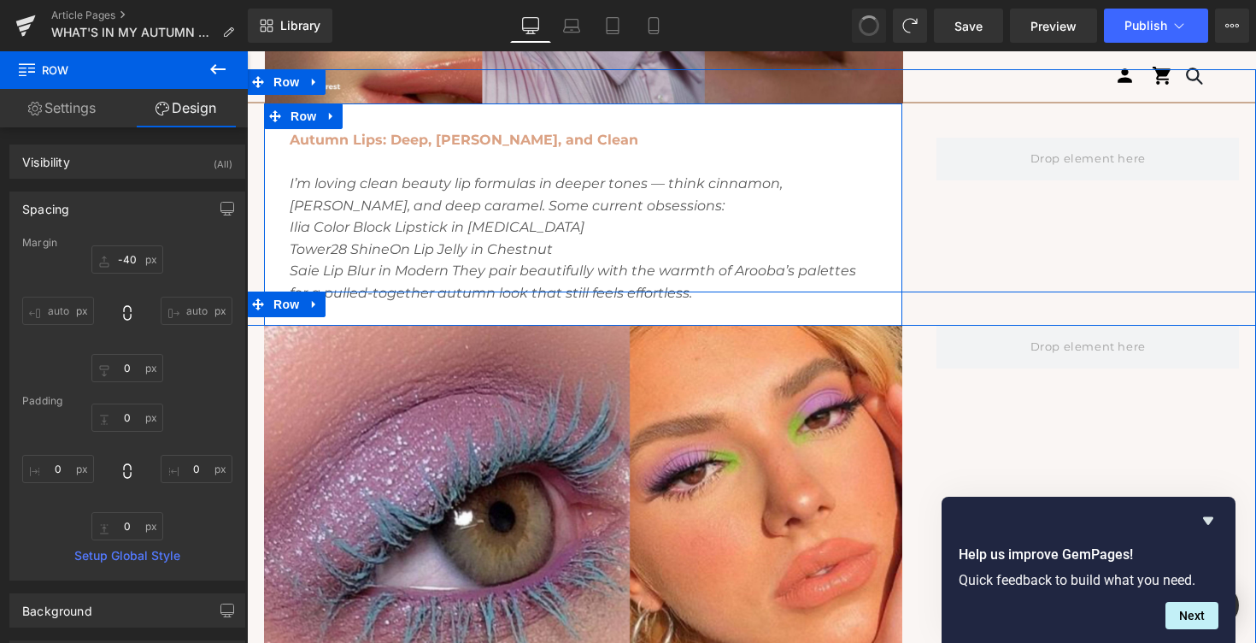
type input "-40"
type input "0"
type input "33"
type input "0"
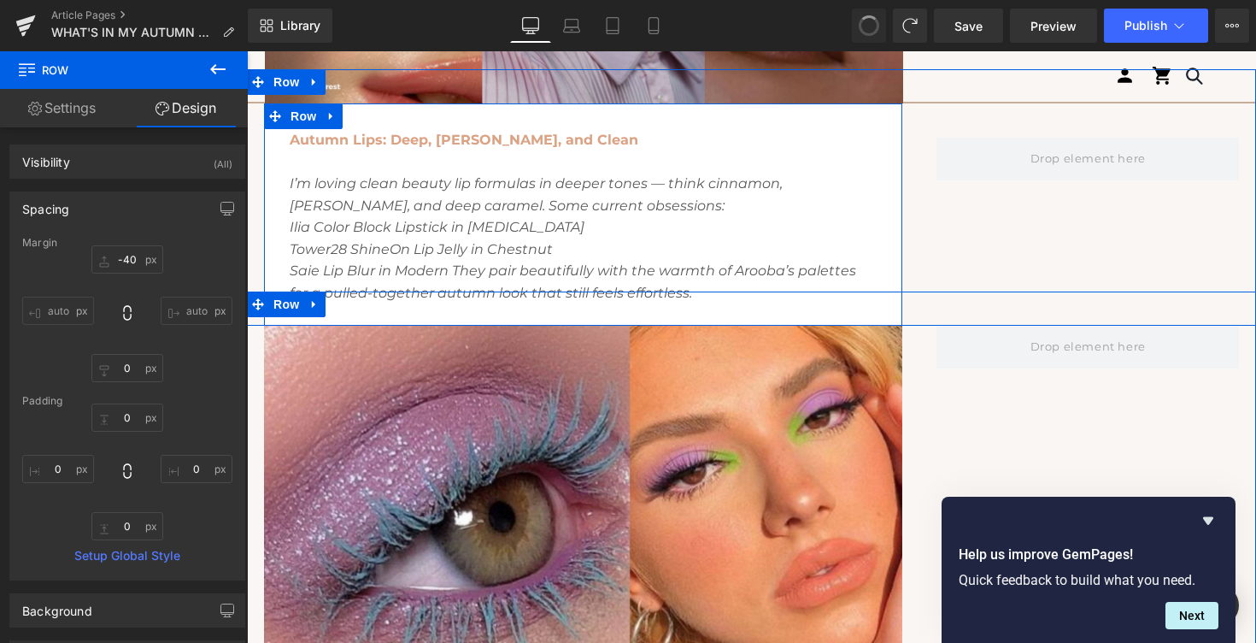
type input "0"
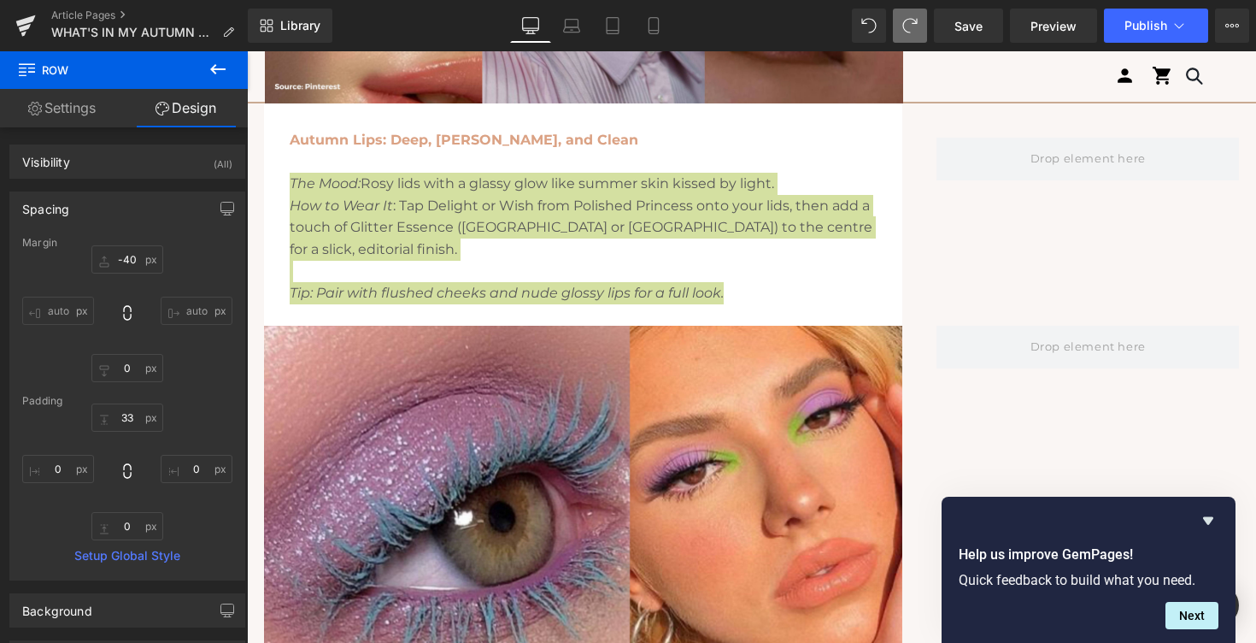
type input "-40"
type input "0"
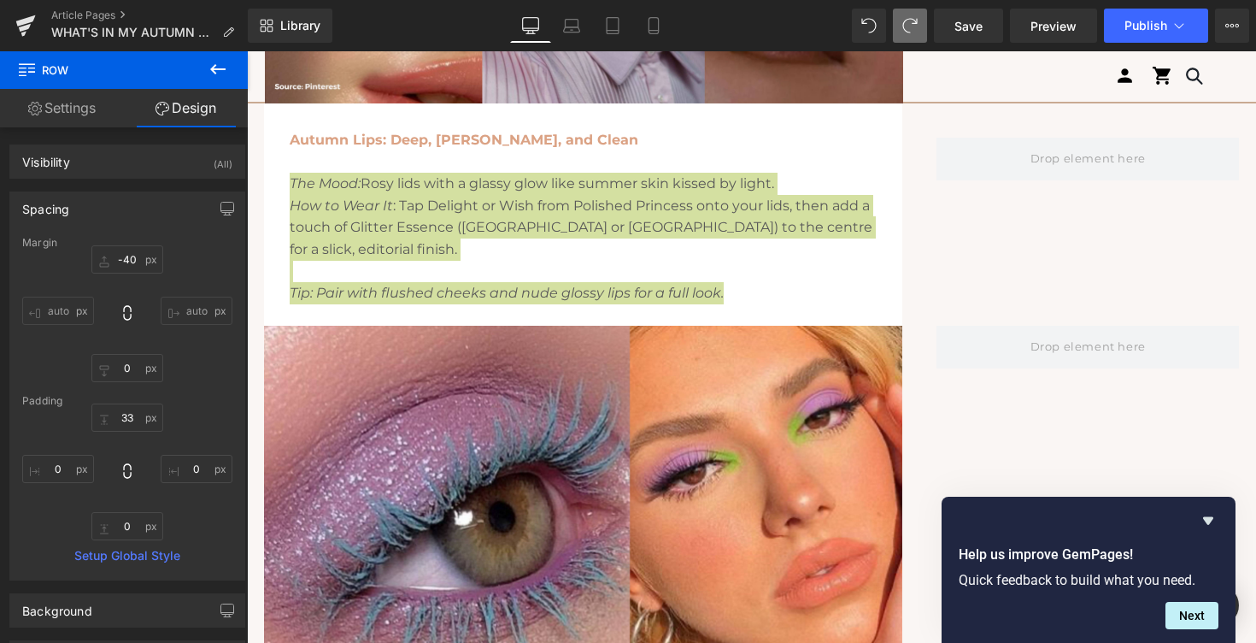
type input "0"
click at [913, 26] on icon at bounding box center [909, 25] width 15 height 15
click at [902, 23] on span at bounding box center [910, 26] width 34 height 34
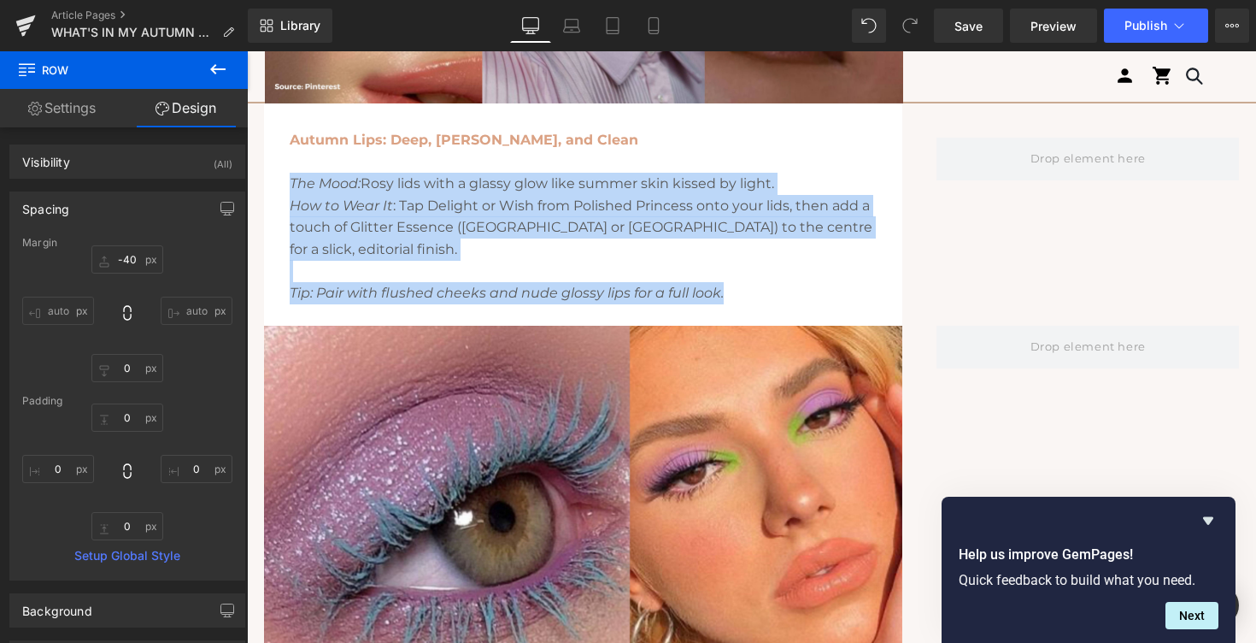
click at [705, 173] on p "The Mood: Rosy lids with a glassy glow like summer skin kissed by light." at bounding box center [583, 184] width 587 height 22
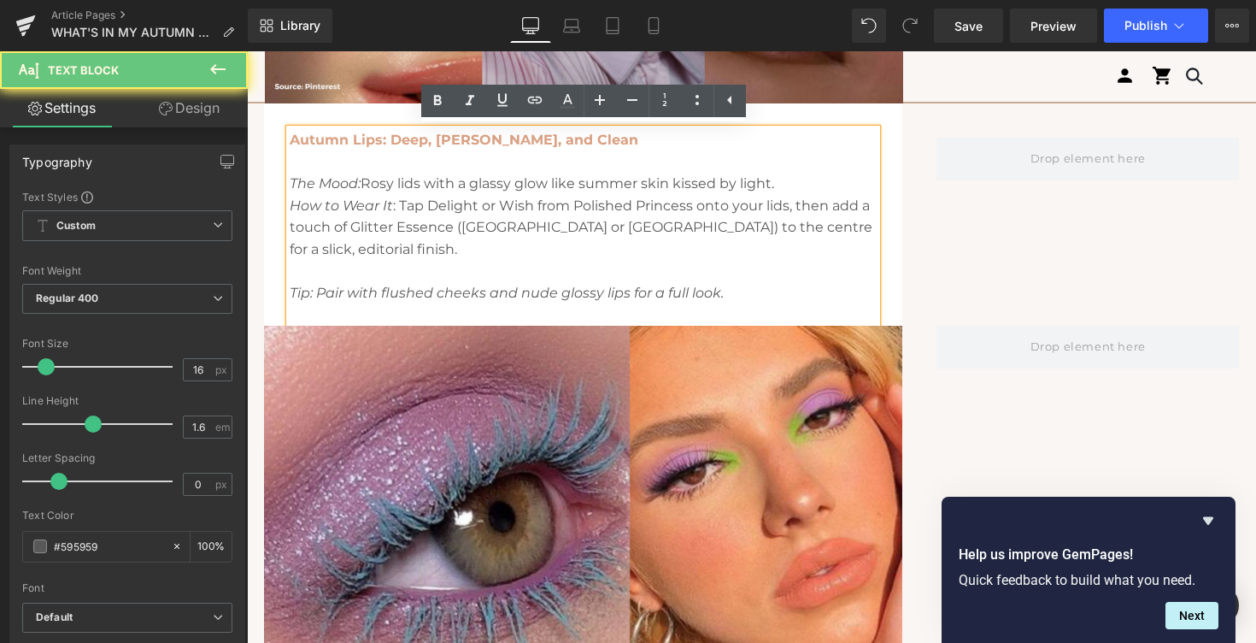
click at [649, 229] on p "How to Wear It : Tap Delight or Wish from Polished Princess onto your lids, the…" at bounding box center [583, 228] width 587 height 66
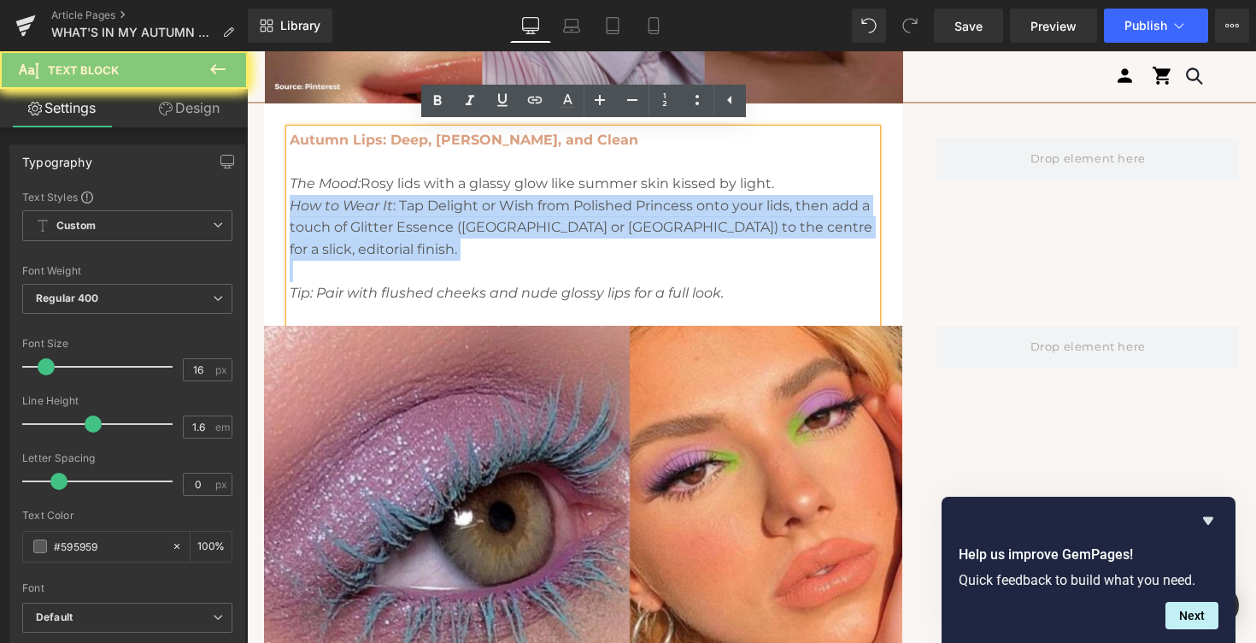
click at [649, 229] on p "How to Wear It : Tap Delight or Wish from Polished Princess onto your lids, the…" at bounding box center [583, 228] width 587 height 66
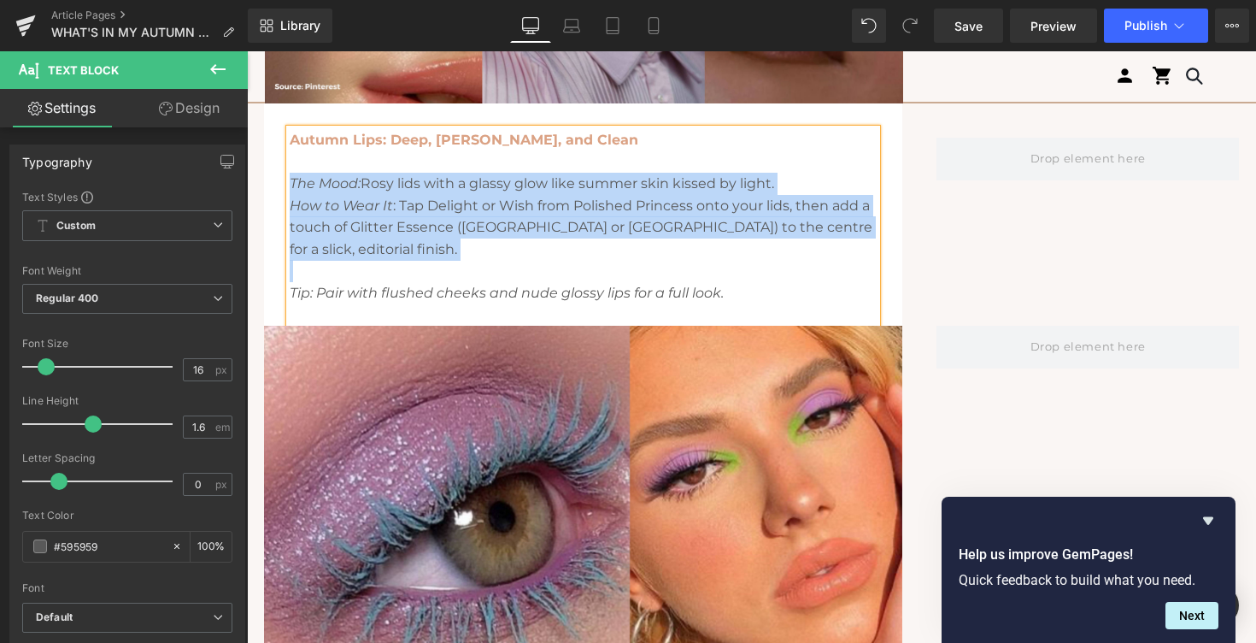
click at [247, 51] on div at bounding box center [247, 51] width 0 height 0
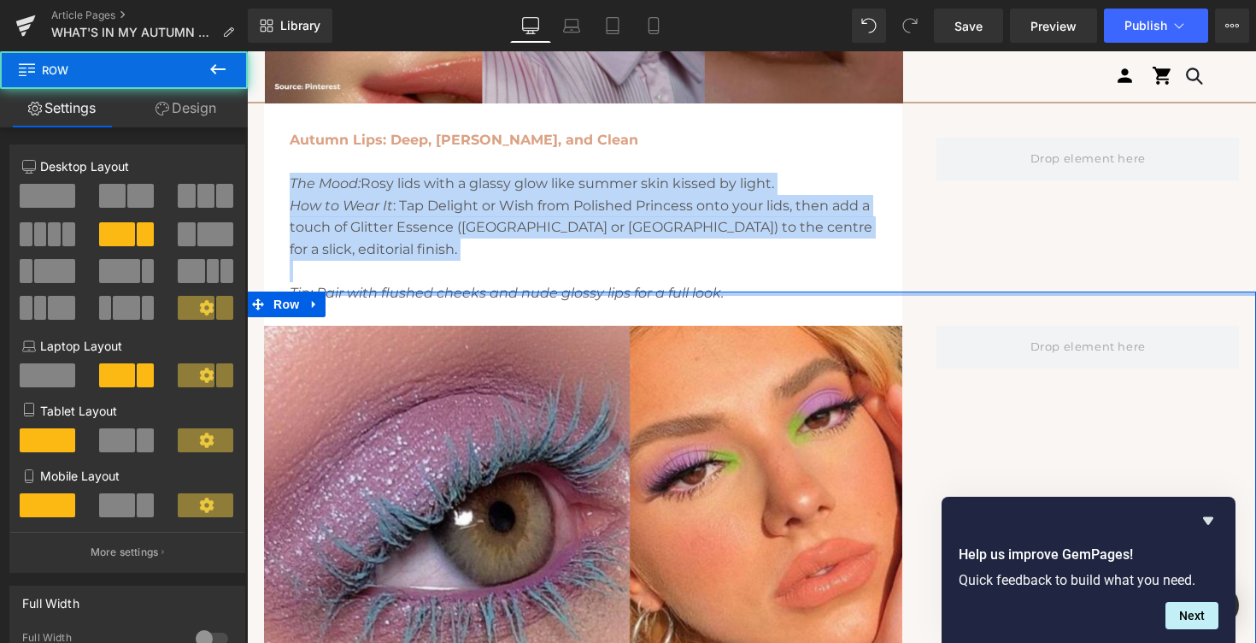
click at [643, 291] on div at bounding box center [751, 293] width 1009 height 4
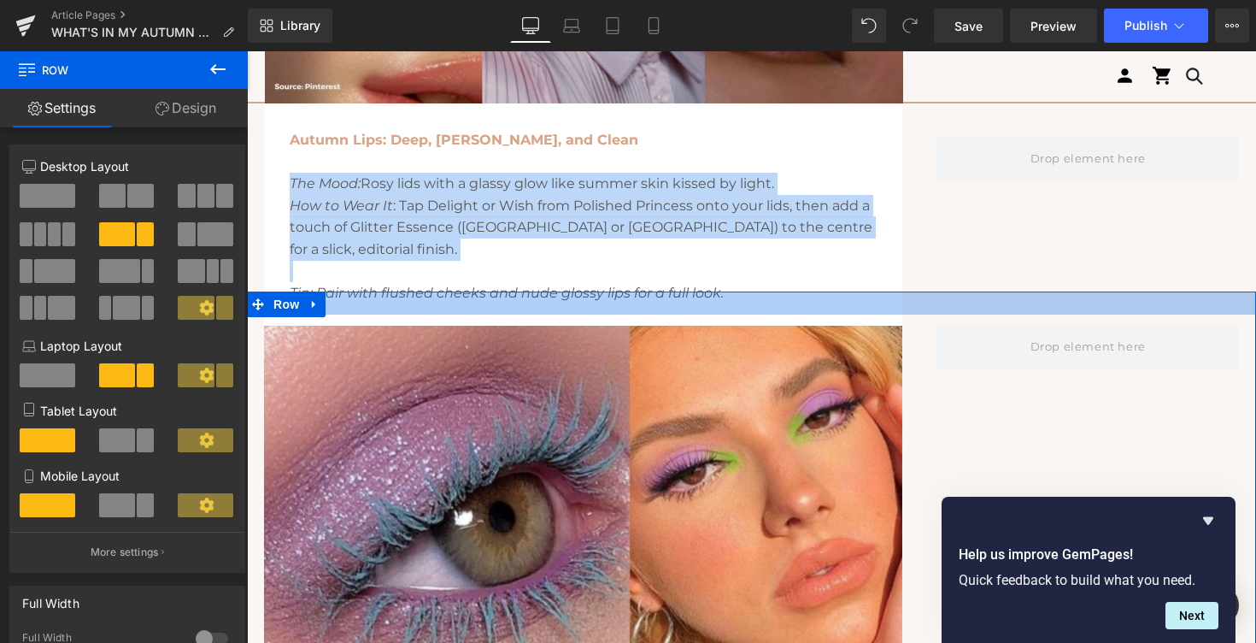
drag, startPoint x: 666, startPoint y: 273, endPoint x: 665, endPoint y: 291, distance: 18.0
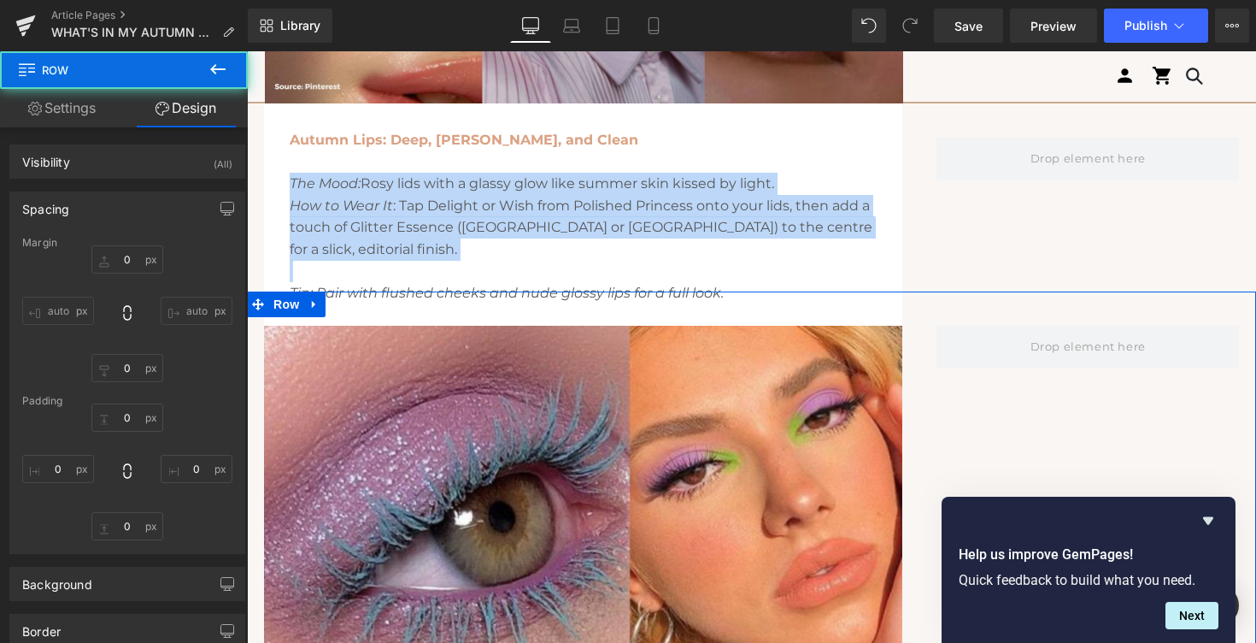
type input "-40"
type input "0"
type input "23"
type input "0"
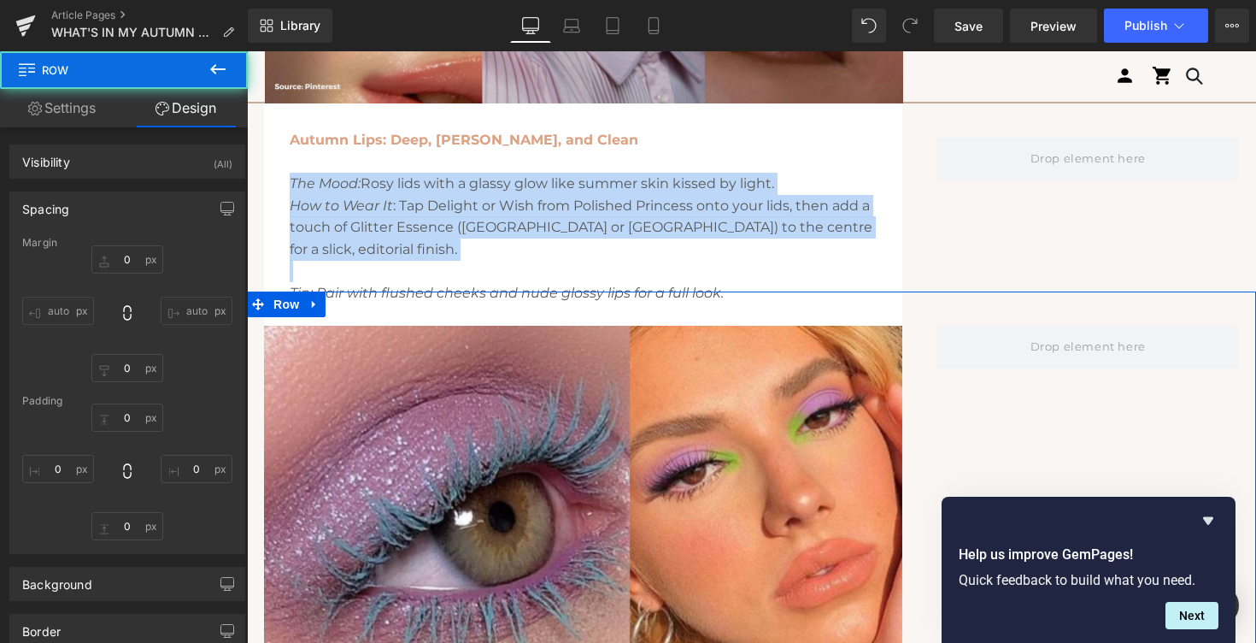
type input "0"
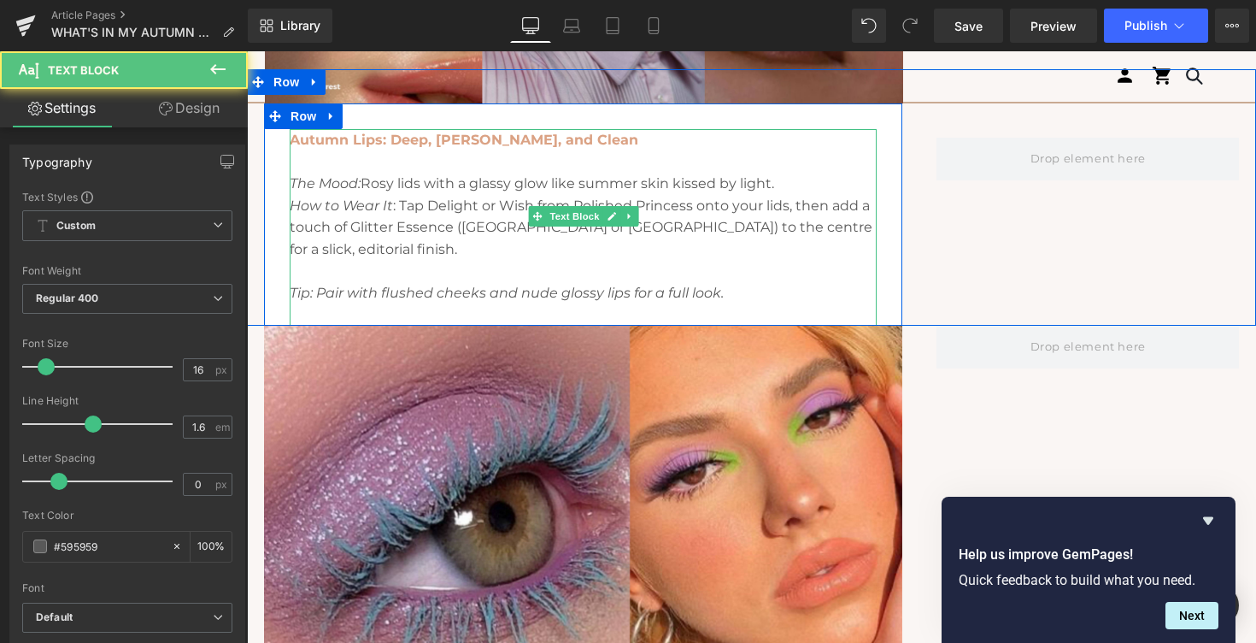
click at [789, 282] on p "Tip: Pair with flushed cheeks and nude glossy lips for a full look." at bounding box center [583, 293] width 587 height 22
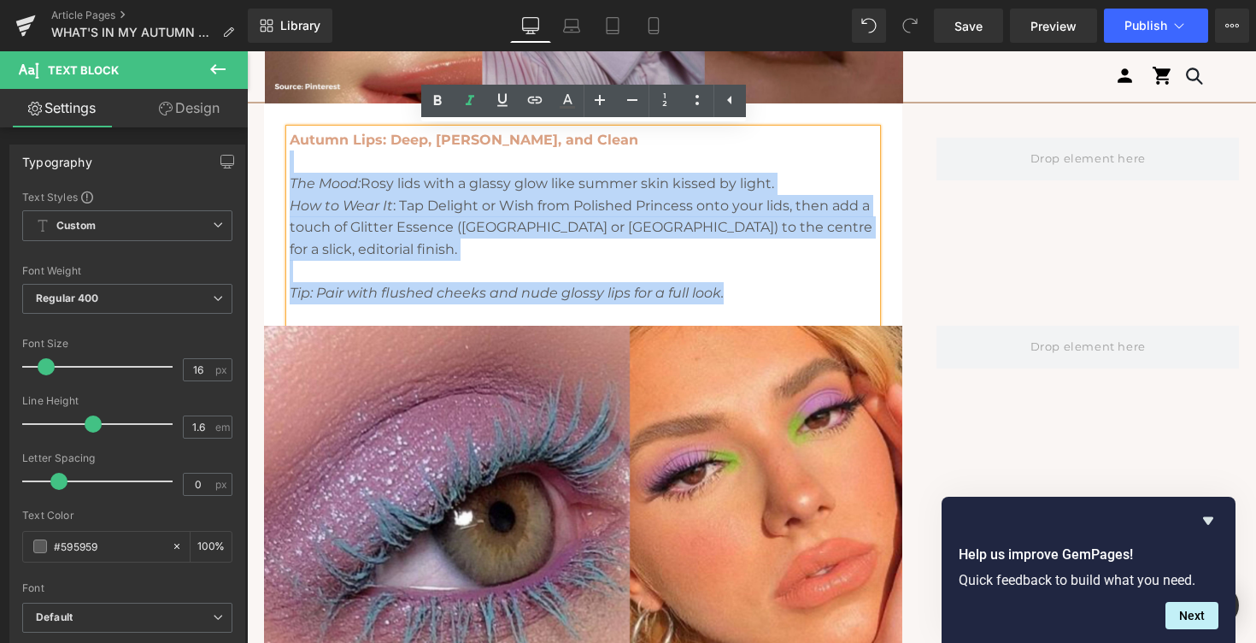
drag, startPoint x: 773, startPoint y: 265, endPoint x: 743, endPoint y: 158, distance: 110.9
click at [743, 158] on div "Autumn Lips: Deep, [PERSON_NAME], and Clean The Mood: Rosy lids with a glassy g…" at bounding box center [583, 227] width 587 height 197
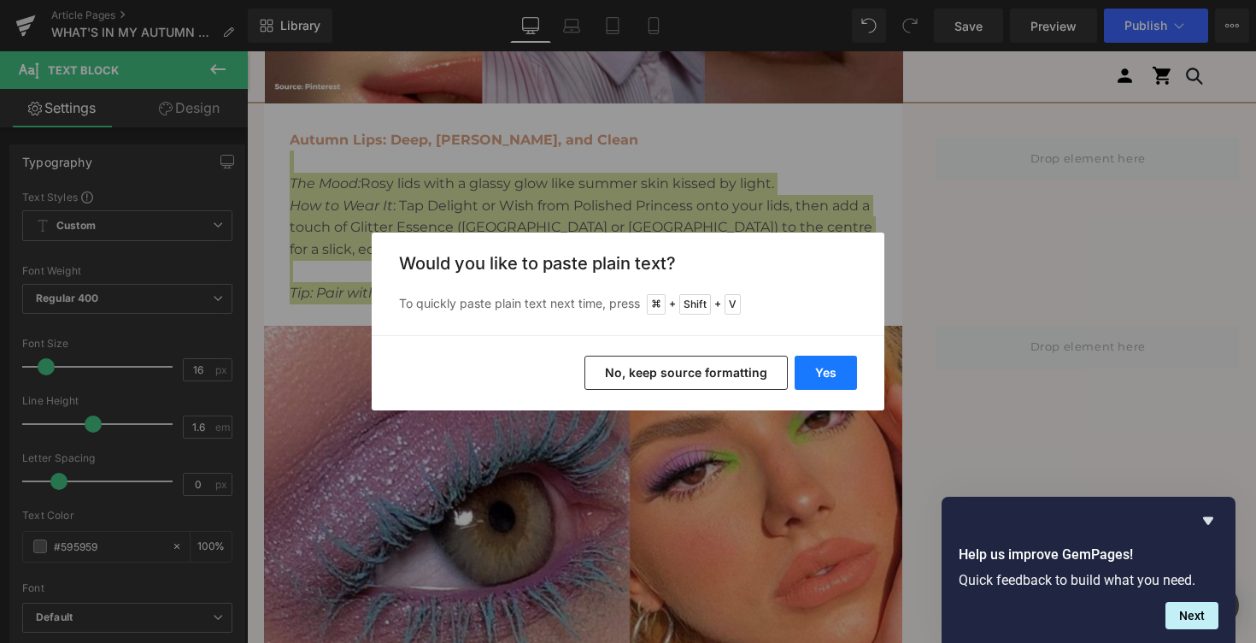
click at [821, 375] on button "Yes" at bounding box center [826, 372] width 62 height 34
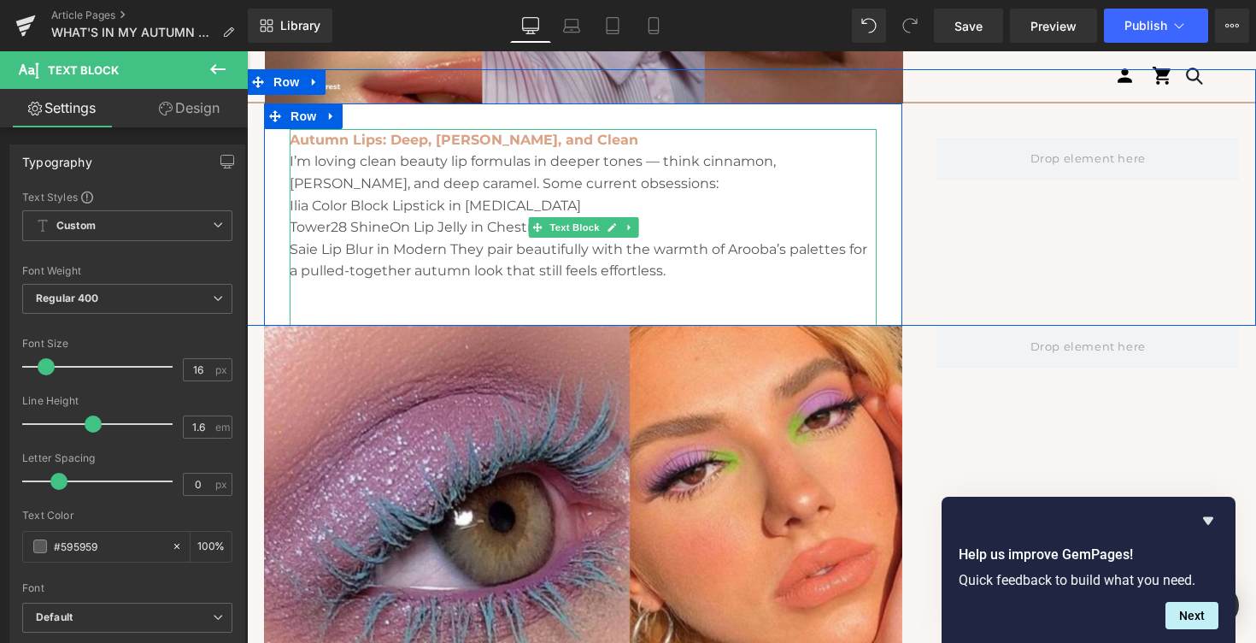
click at [585, 140] on p "Autumn Lips: Deep, [PERSON_NAME], and Clean" at bounding box center [583, 140] width 587 height 22
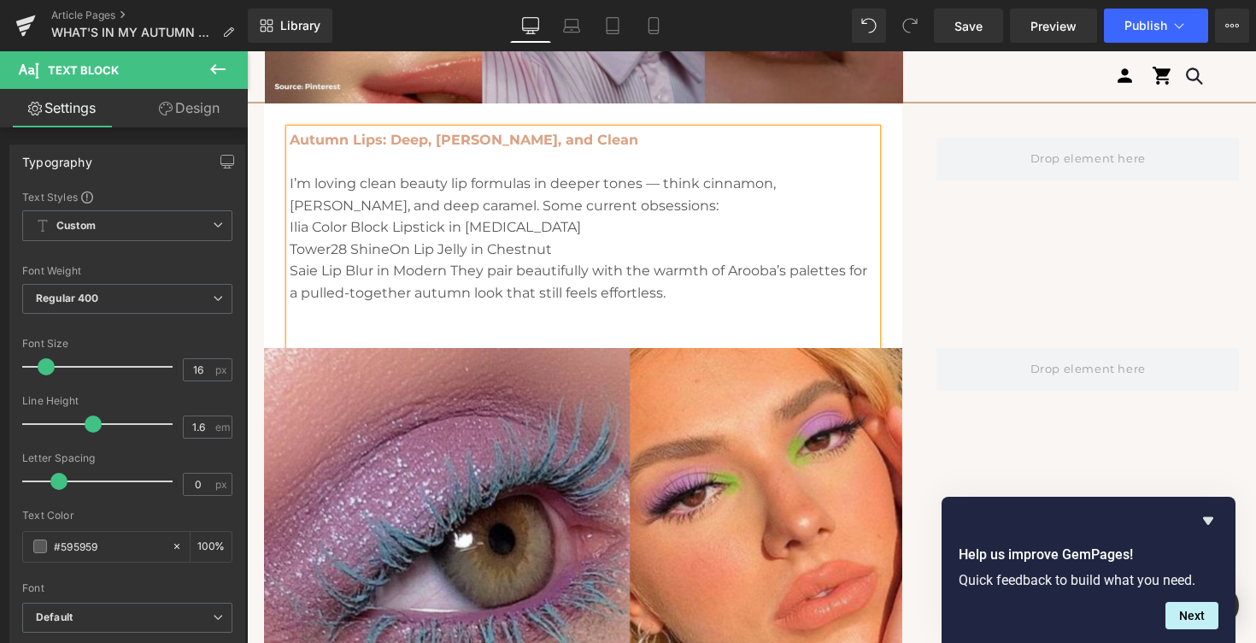
click at [656, 183] on p "I’m loving clean beauty lip formulas in deeper tones — think cinnamon, [PERSON_…" at bounding box center [583, 195] width 587 height 44
click at [665, 181] on p "I’m loving clean beauty lip formulas in deeper tones think cinnamon, [PERSON_NA…" at bounding box center [583, 195] width 587 height 44
click at [630, 199] on p "I’m loving clean beauty lip formulas in deeper tones like cinnamon, [PERSON_NAM…" at bounding box center [583, 195] width 587 height 44
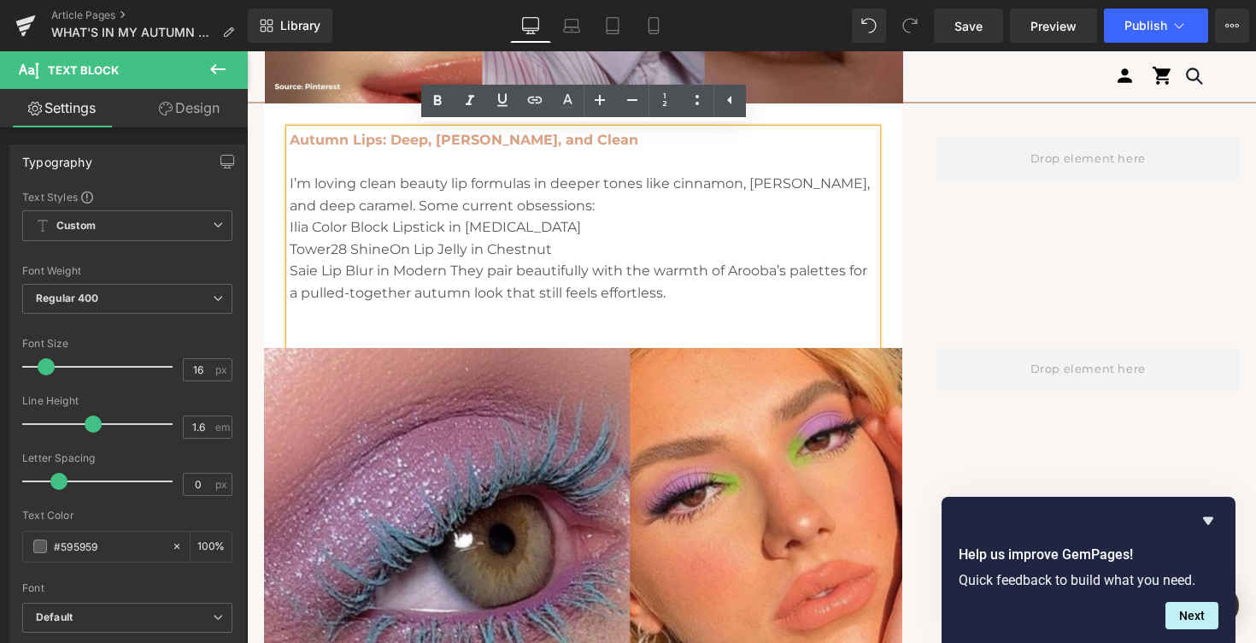
click at [392, 203] on p "I’m loving clean beauty lip formulas in deeper tones like cinnamon, [PERSON_NAM…" at bounding box center [583, 195] width 587 height 44
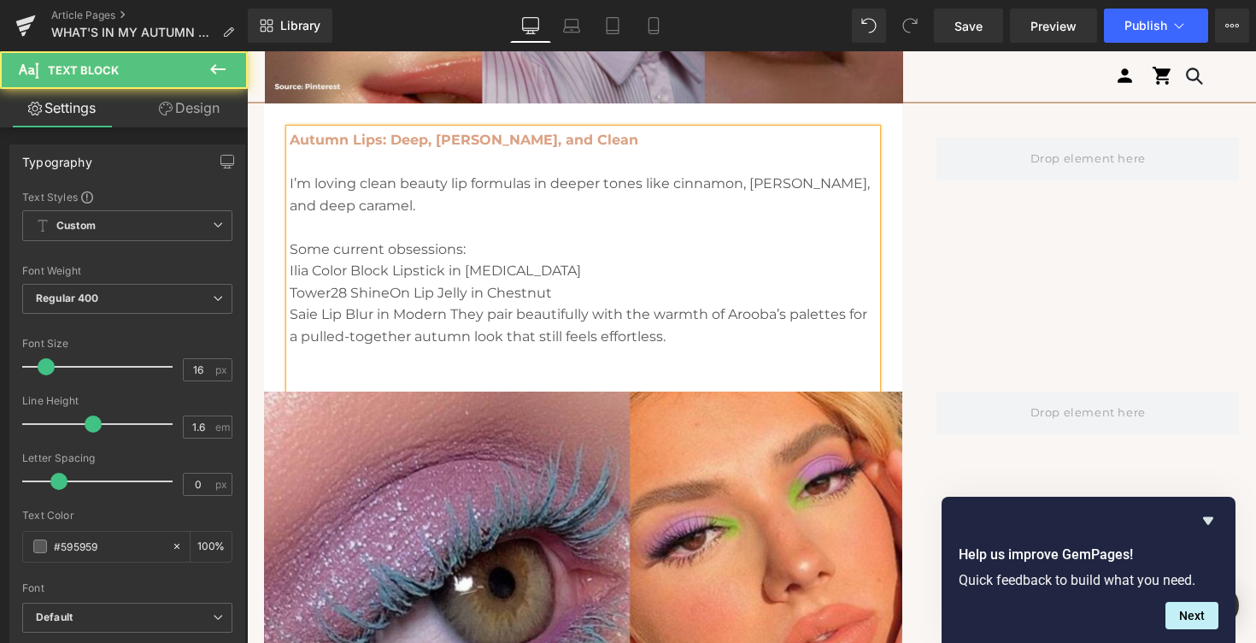
click at [290, 271] on div "Autumn Lips: Deep, [PERSON_NAME], and Clean I’m loving clean beauty lip formula…" at bounding box center [583, 260] width 587 height 262
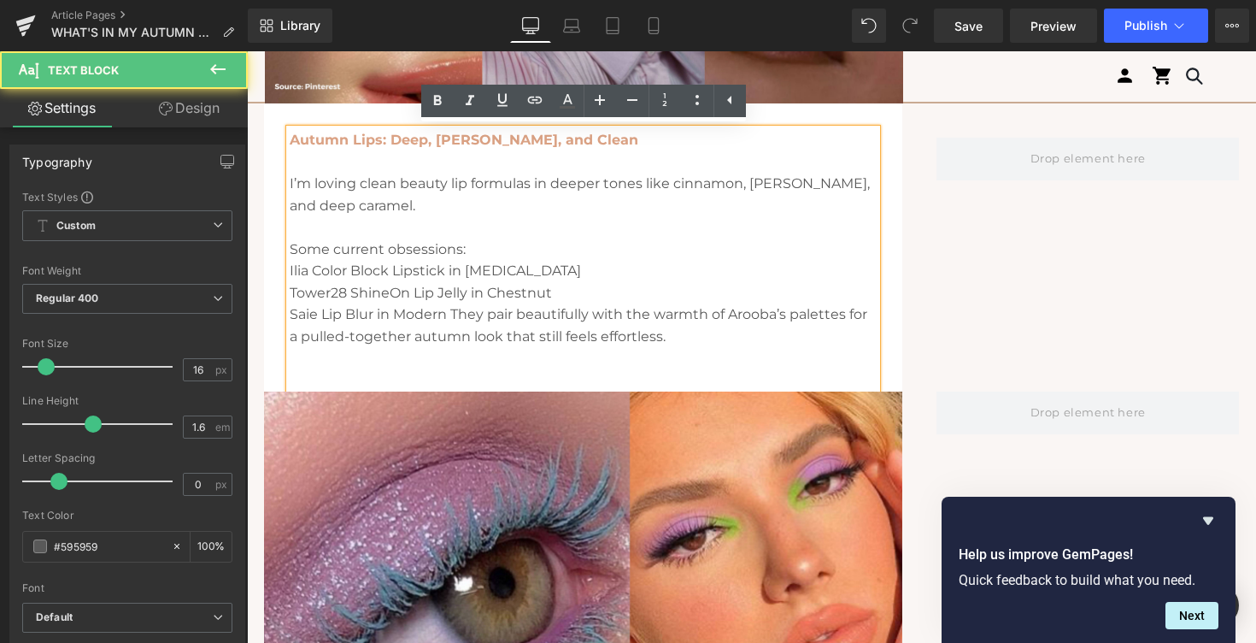
click at [292, 268] on p "Ilia Color Block Lipstick in [MEDICAL_DATA]" at bounding box center [583, 271] width 587 height 22
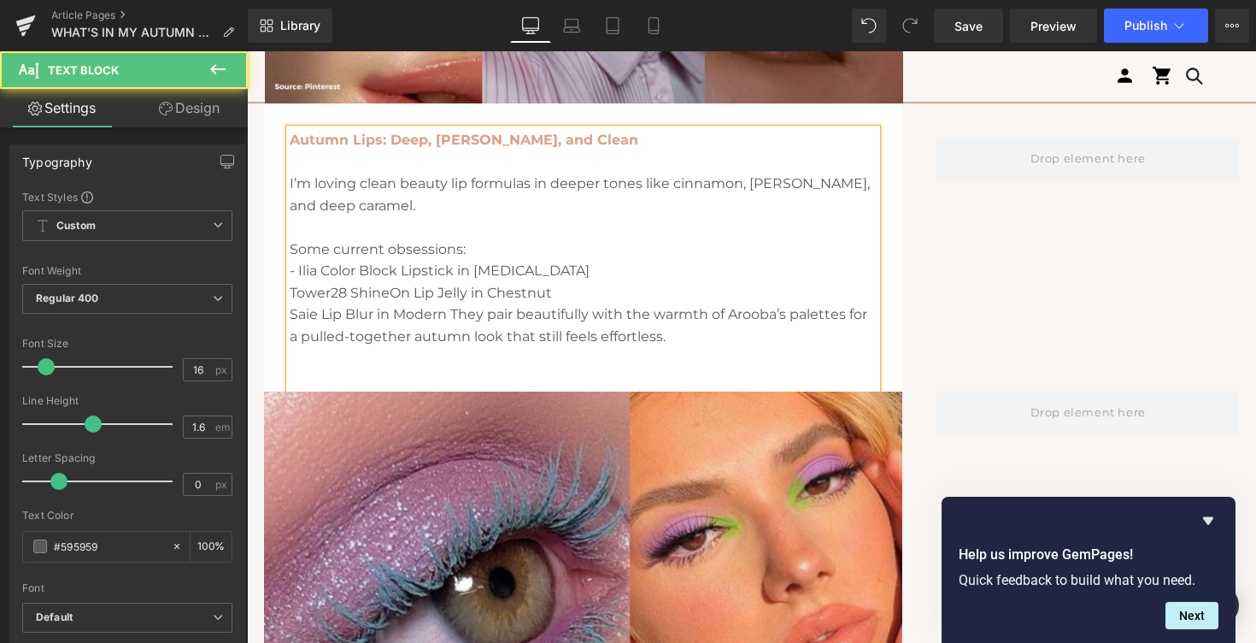
click at [290, 289] on p "Tower28 ShineOn Lip Jelly in Chestnut" at bounding box center [583, 293] width 587 height 22
click at [291, 314] on p "Saie Lip Blur in Modern They pair beautifully with the warmth of Arooba’s palet…" at bounding box center [583, 325] width 587 height 44
click at [460, 314] on p "- Saie Lip Blur in Modern They pair beautifully with the warmth of Arooba’s pal…" at bounding box center [583, 325] width 587 height 44
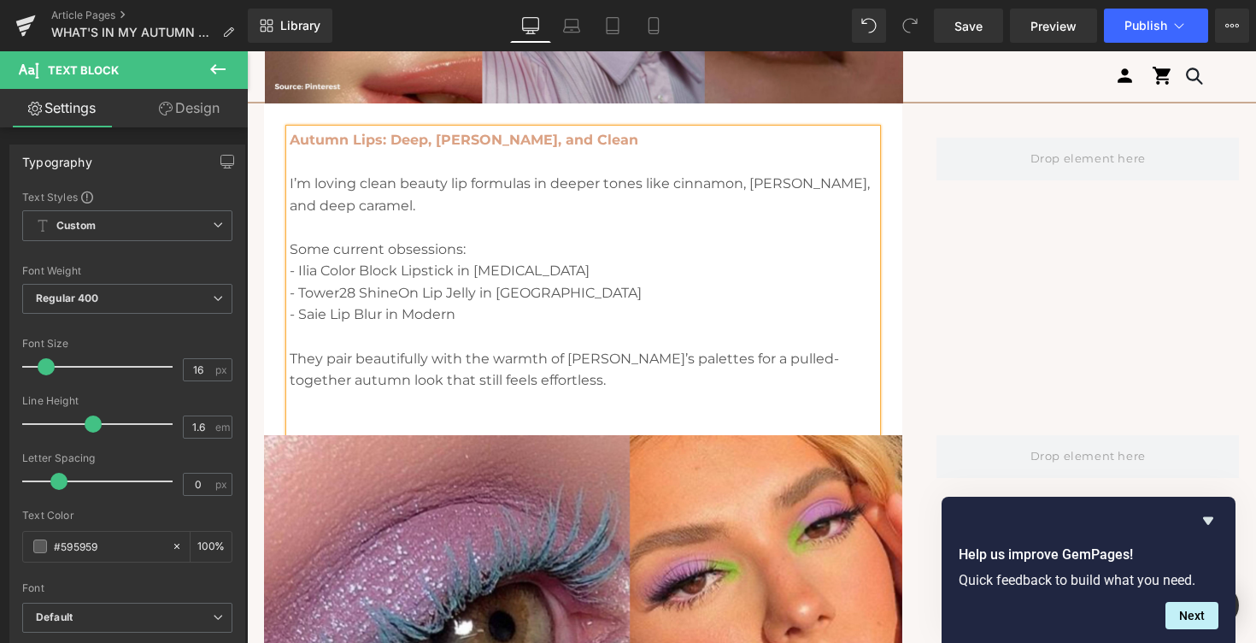
click at [247, 51] on div at bounding box center [247, 51] width 0 height 0
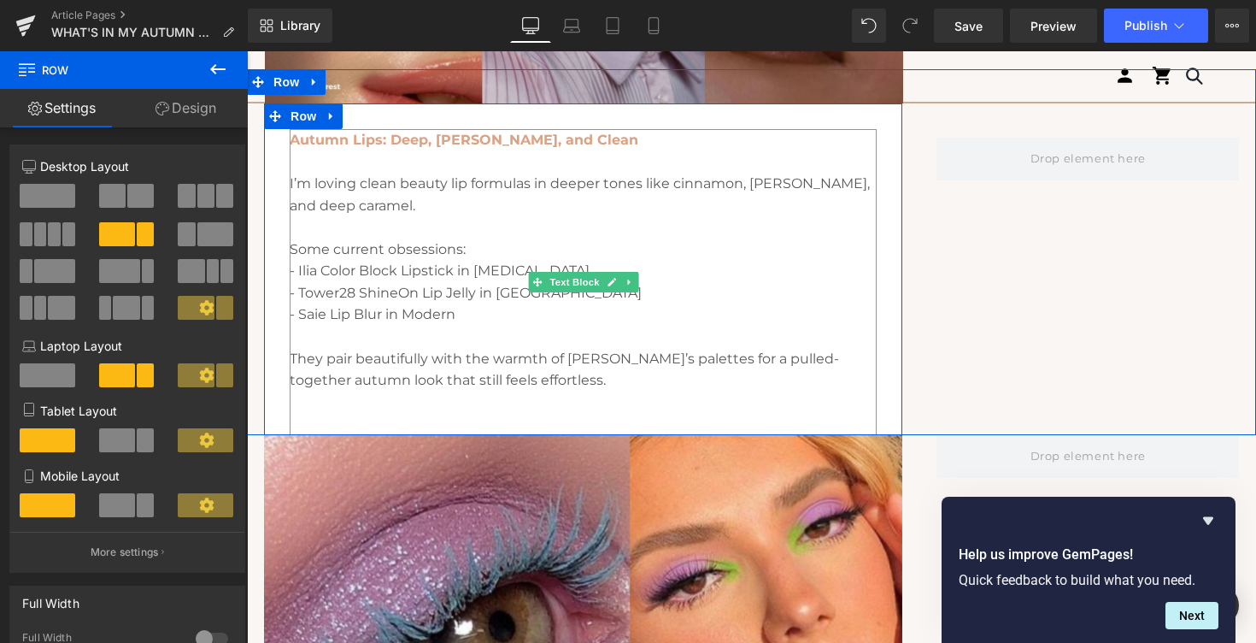
click at [561, 377] on p "They pair beautifully with the warmth of [PERSON_NAME]’s palettes for a pulled-…" at bounding box center [583, 370] width 587 height 44
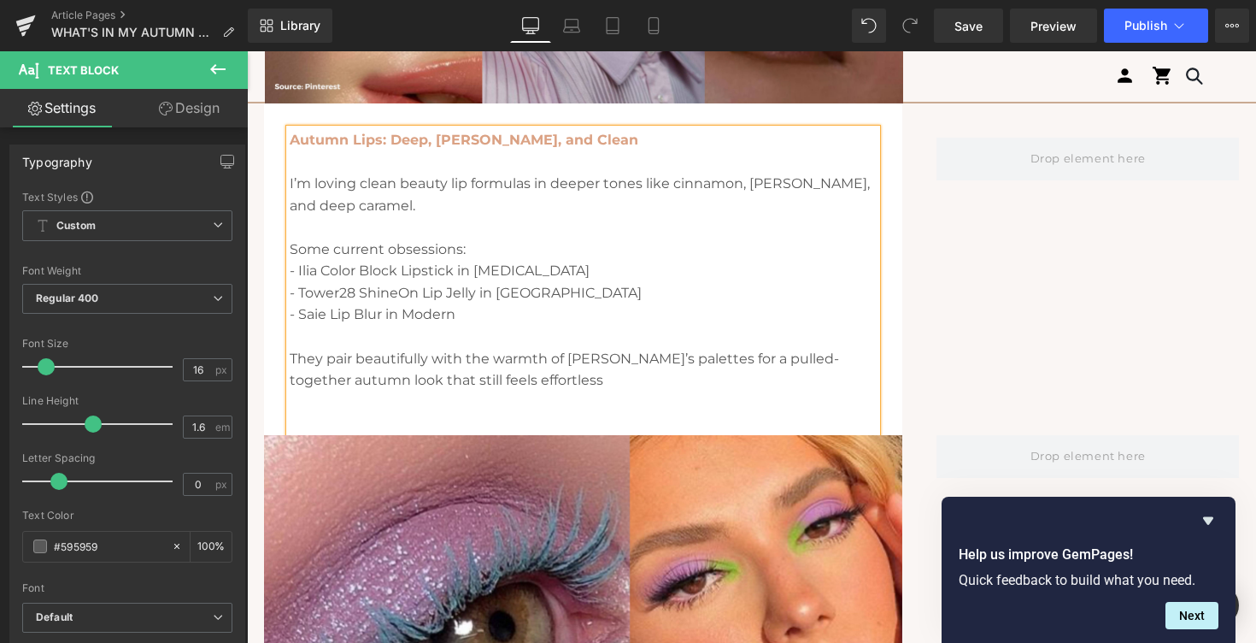
click at [470, 320] on p "- Saie Lip Blur in Modern" at bounding box center [583, 314] width 587 height 22
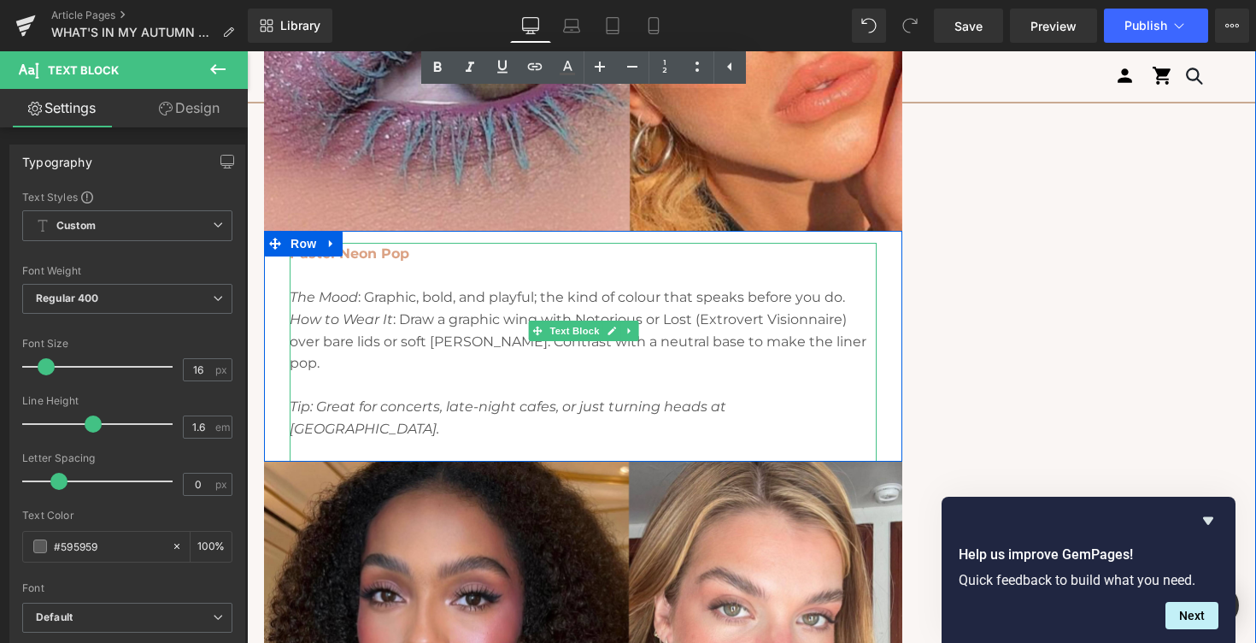
scroll to position [2711, 0]
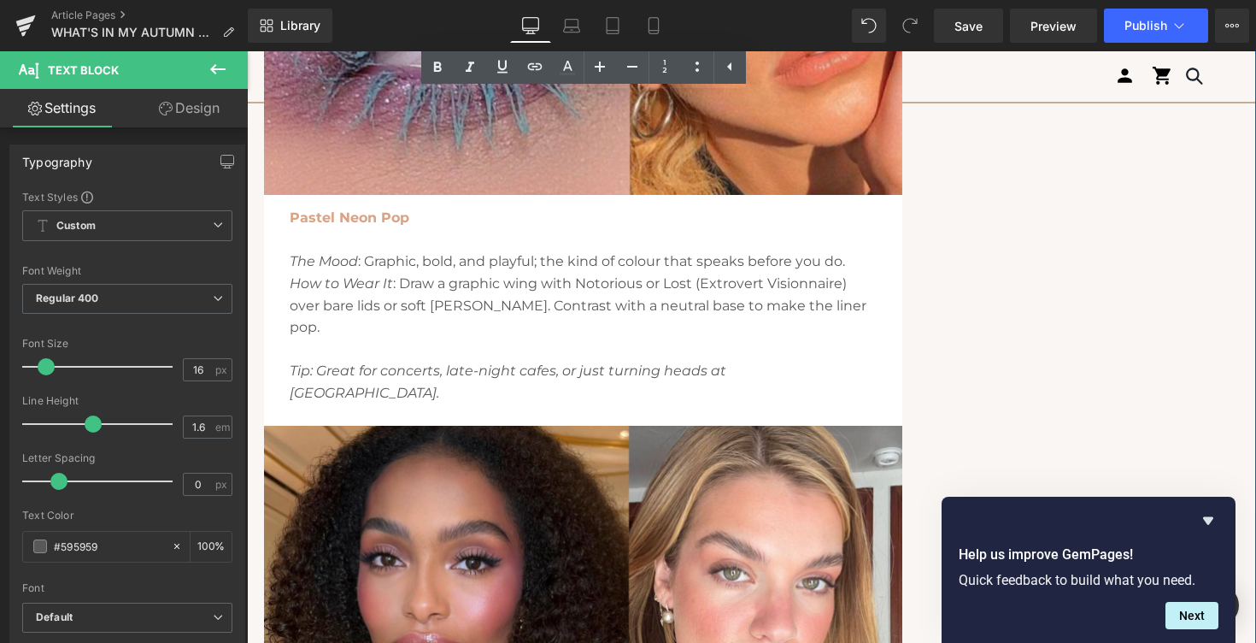
click at [352, 218] on strong "Pastel Neon Pop" at bounding box center [350, 217] width 120 height 16
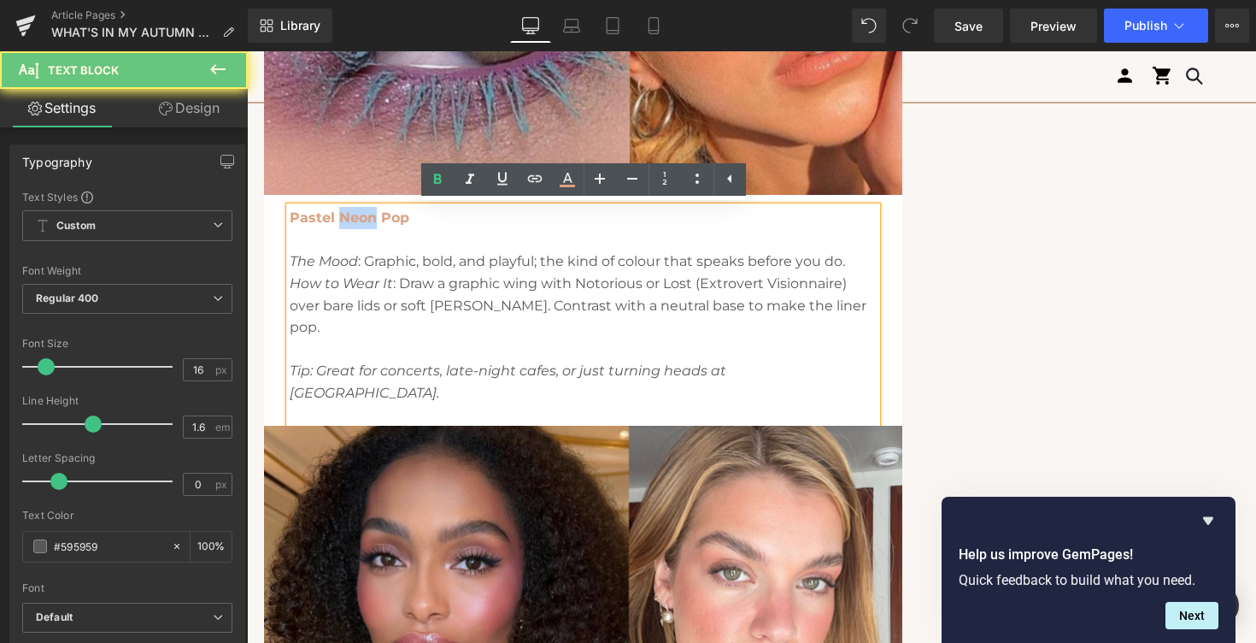
click at [352, 218] on strong "Pastel Neon Pop" at bounding box center [350, 217] width 120 height 16
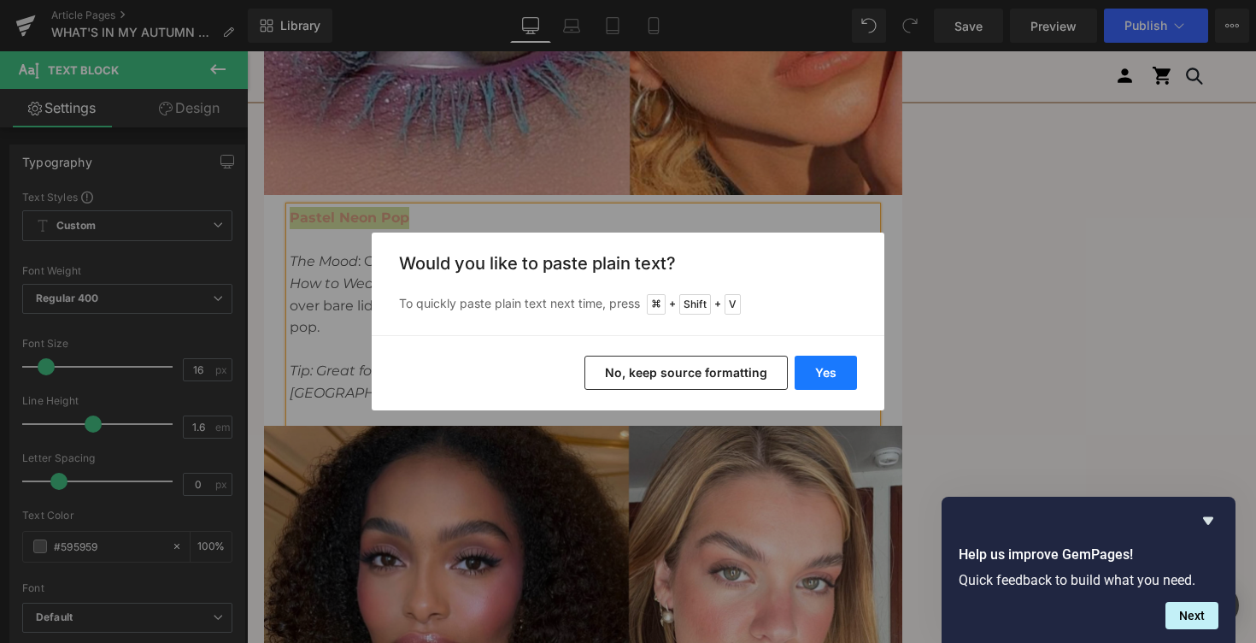
click at [826, 372] on button "Yes" at bounding box center [826, 372] width 62 height 34
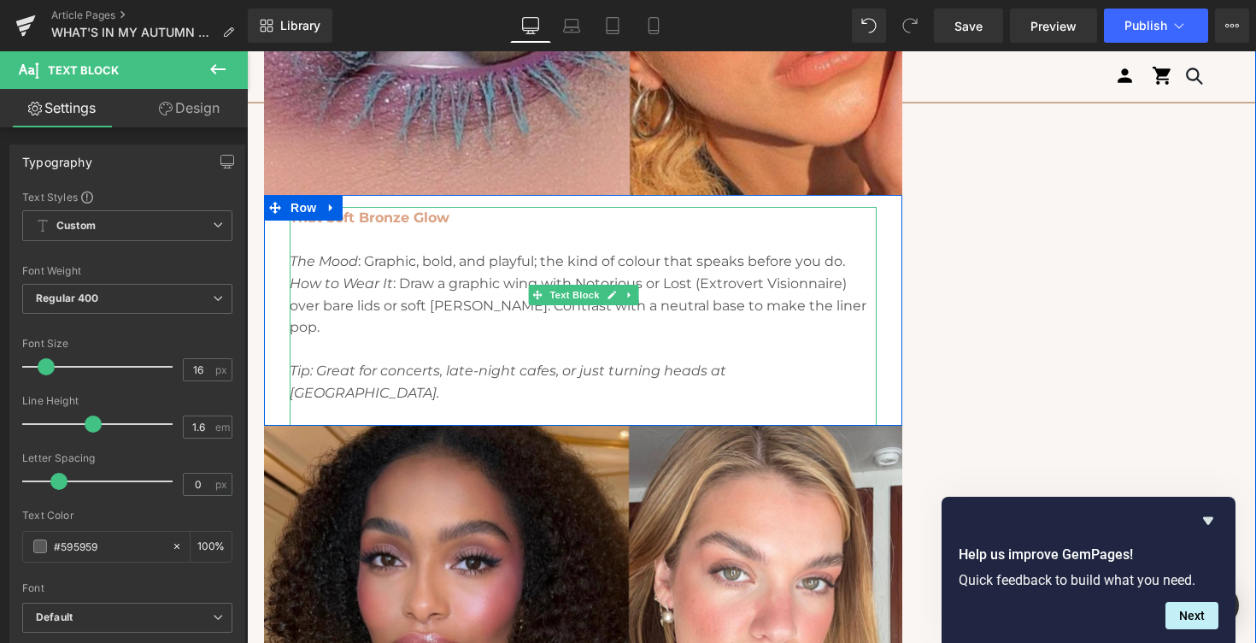
click at [421, 291] on p "How to Wear It : Draw a graphic wing with Notorious or Lost (Extrovert Visionna…" at bounding box center [583, 306] width 587 height 66
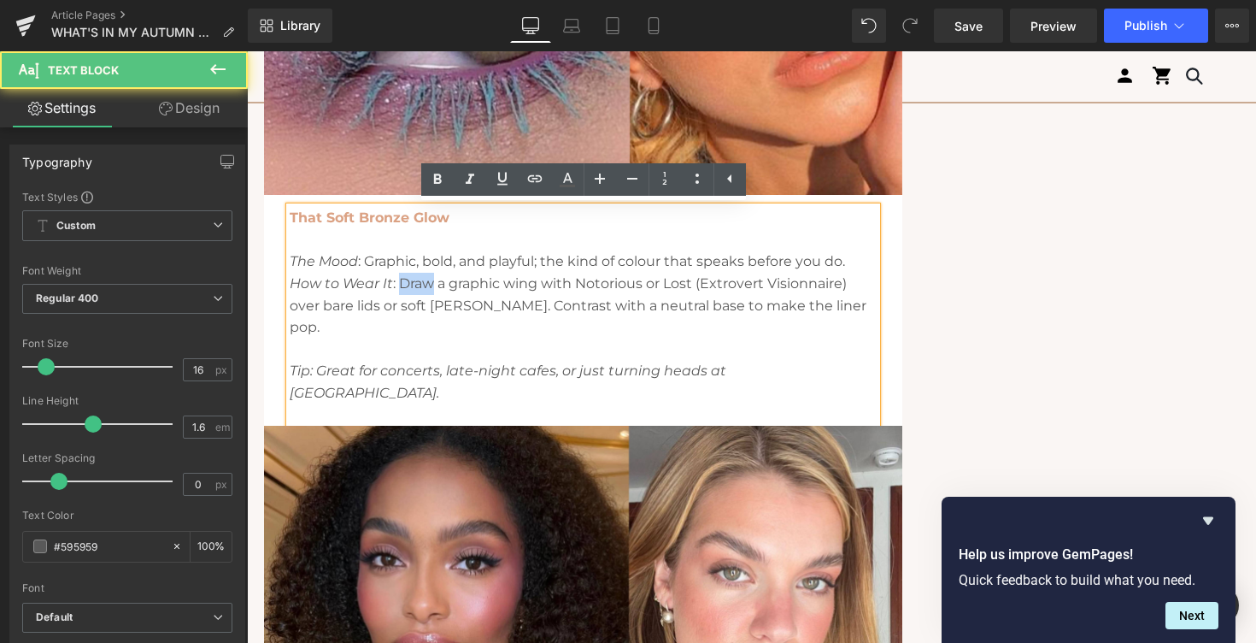
click at [421, 291] on p "How to Wear It : Draw a graphic wing with Notorious or Lost (Extrovert Visionna…" at bounding box center [583, 306] width 587 height 66
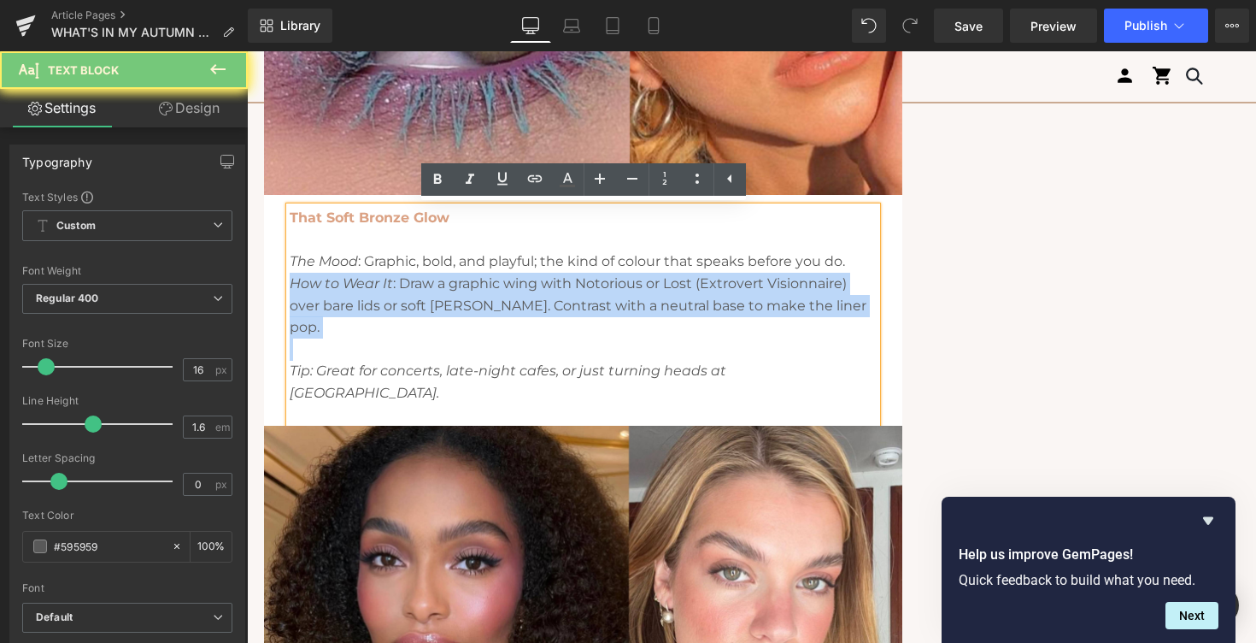
click at [421, 291] on p "How to Wear It : Draw a graphic wing with Notorious or Lost (Extrovert Visionna…" at bounding box center [583, 306] width 587 height 66
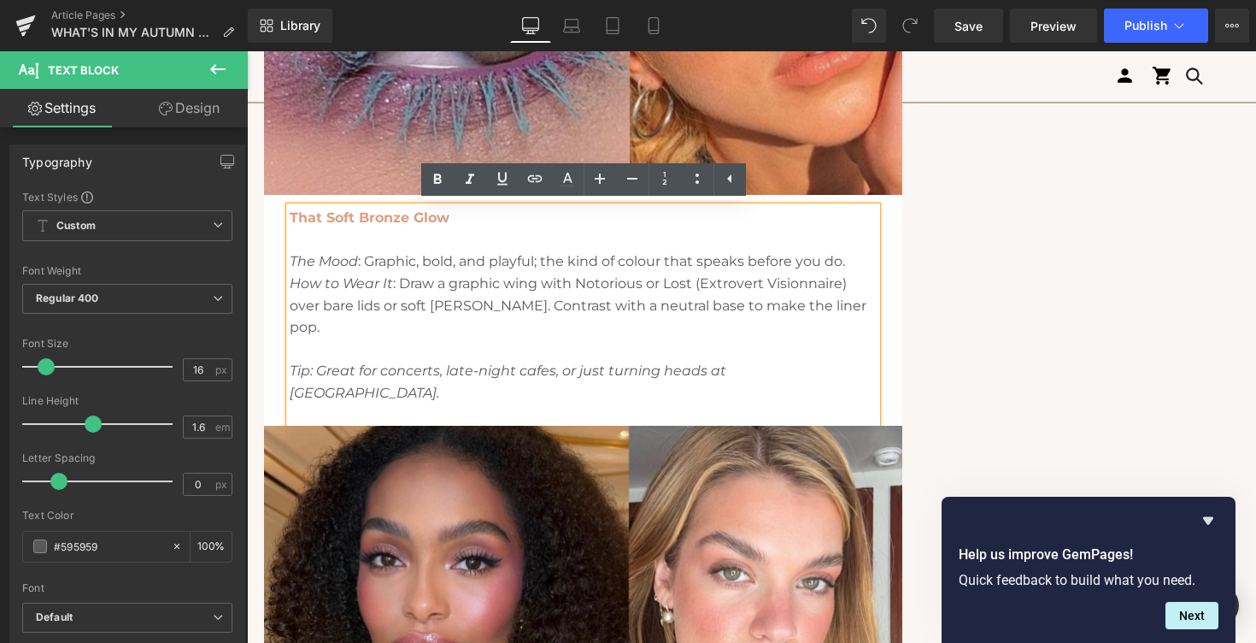
click at [366, 260] on p "The Mood : Graphic, bold, and playful; the kind of colour that speaks before yo…" at bounding box center [583, 261] width 587 height 22
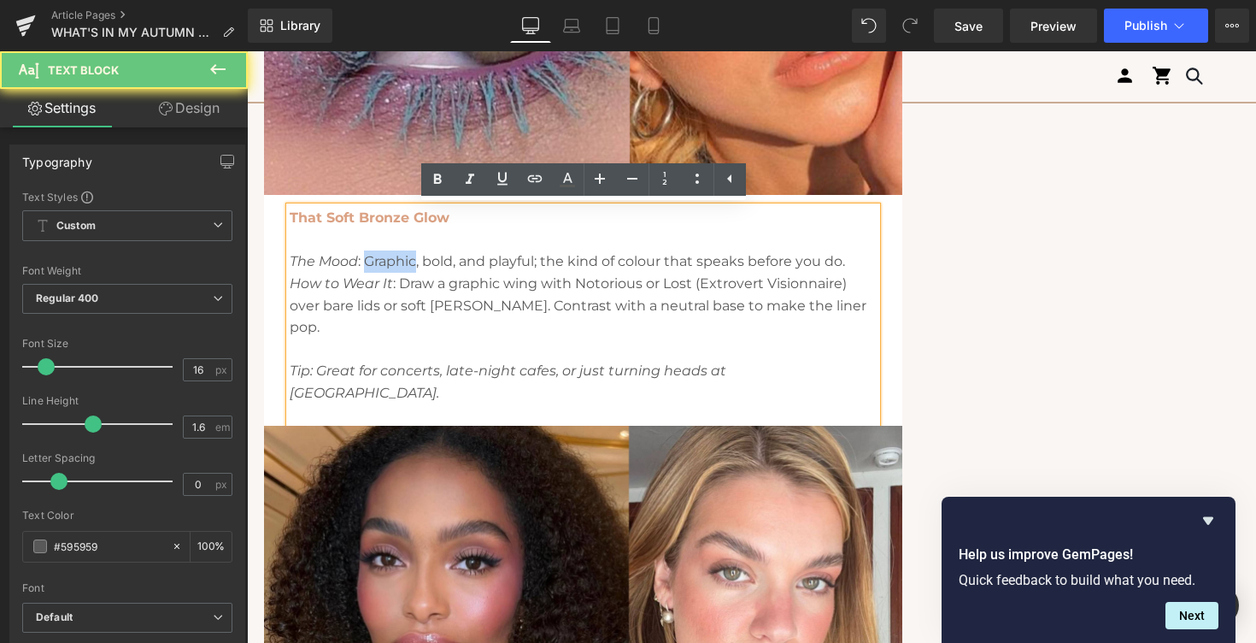
click at [366, 260] on p "The Mood : Graphic, bold, and playful; the kind of colour that speaks before yo…" at bounding box center [583, 261] width 587 height 22
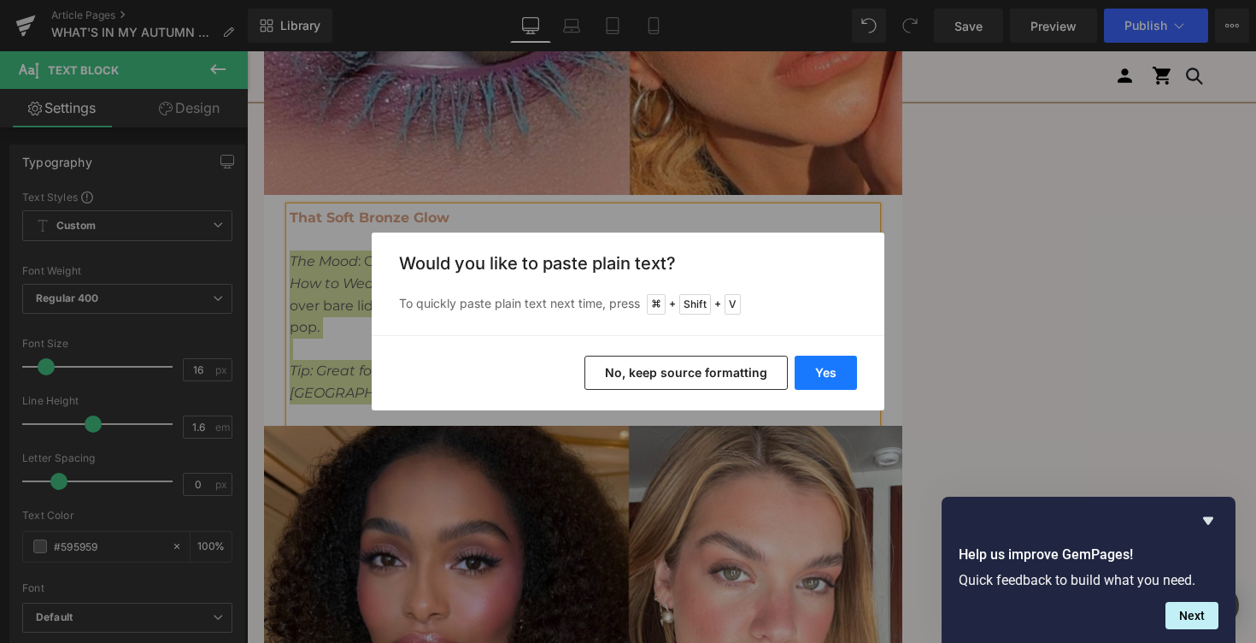
click at [819, 373] on button "Yes" at bounding box center [826, 372] width 62 height 34
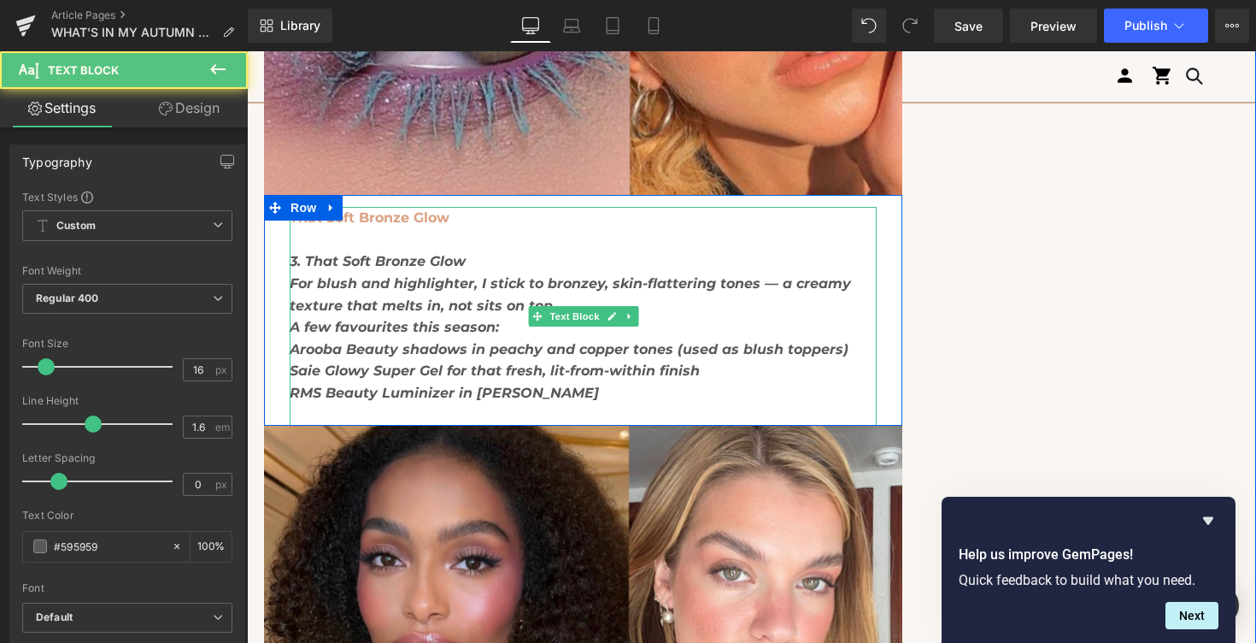
click at [312, 261] on icon "3. That Soft Bronze Glow" at bounding box center [378, 261] width 176 height 16
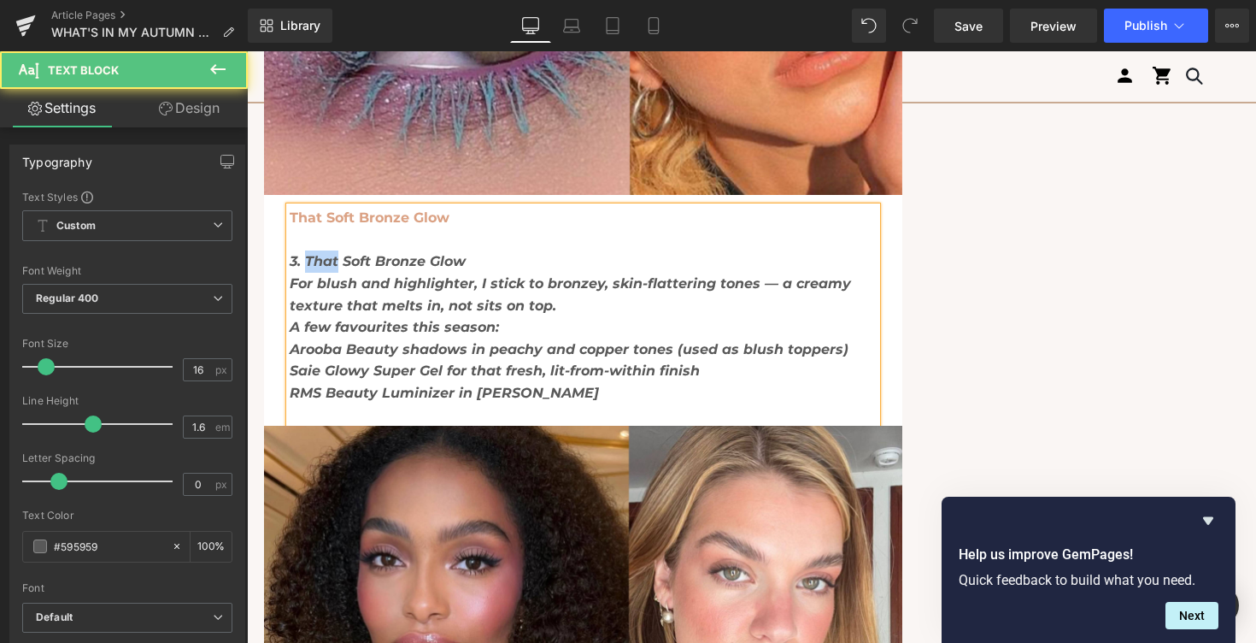
click at [312, 261] on icon "3. That Soft Bronze Glow" at bounding box center [378, 261] width 176 height 16
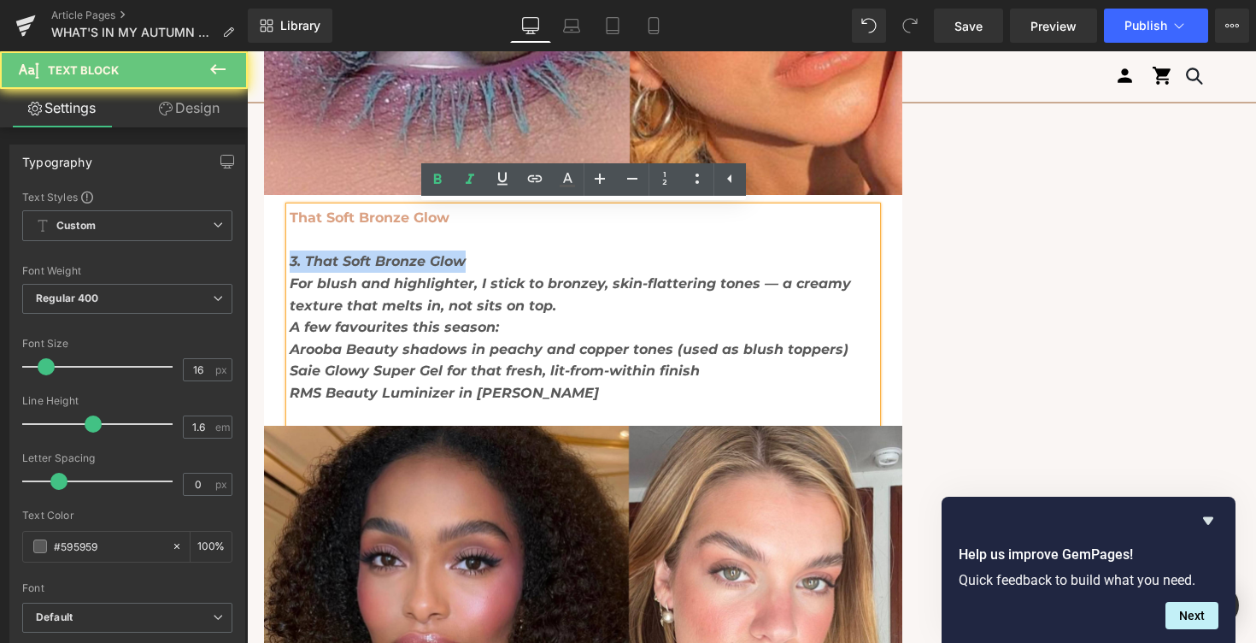
click at [312, 261] on icon "3. That Soft Bronze Glow" at bounding box center [378, 261] width 176 height 16
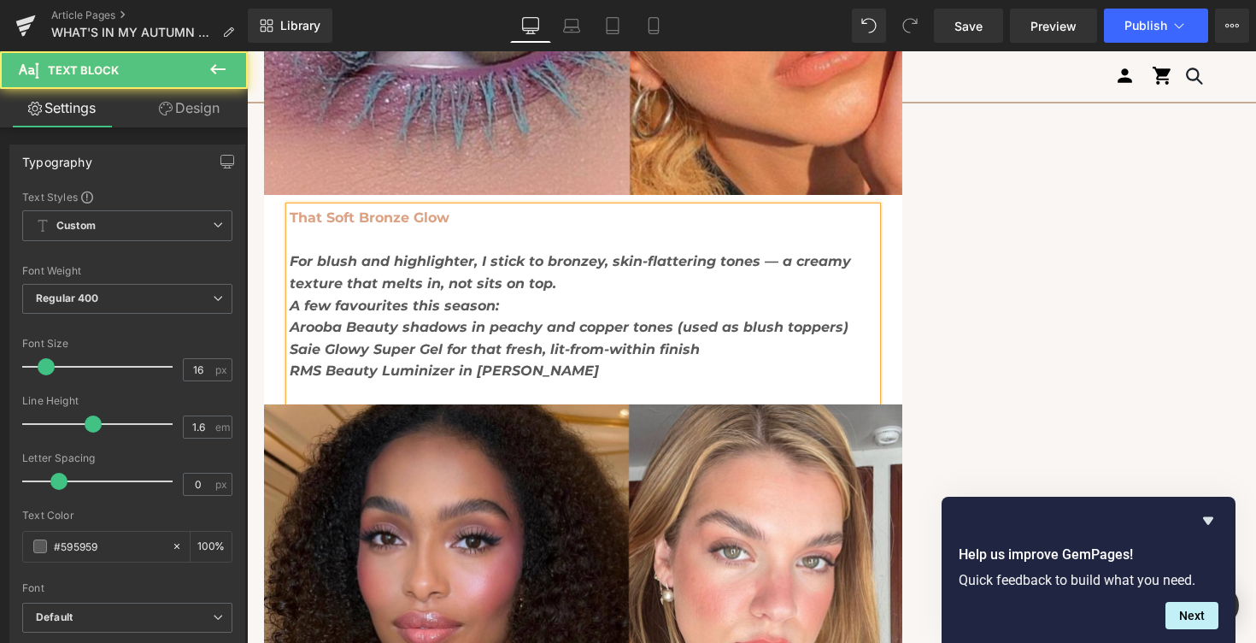
click at [312, 261] on icon "For blush and highlighter, I stick to bronzey, skin-flattering tones — a creamy…" at bounding box center [570, 272] width 561 height 38
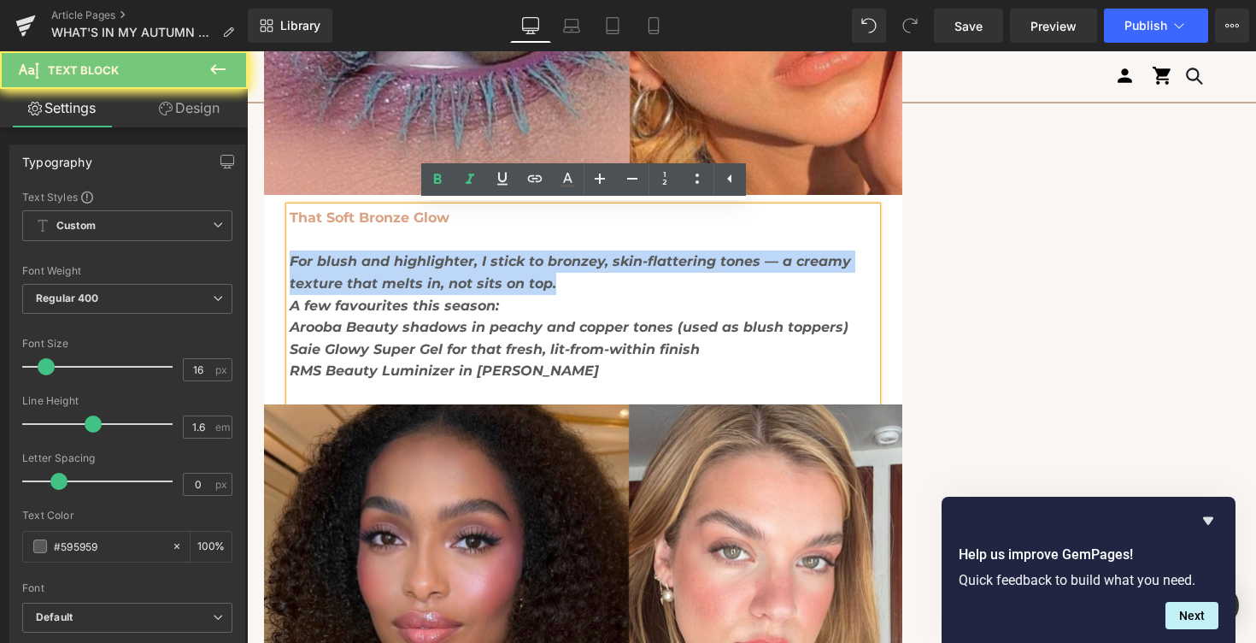
click at [312, 261] on icon "For blush and highlighter, I stick to bronzey, skin-flattering tones — a creamy…" at bounding box center [570, 272] width 561 height 38
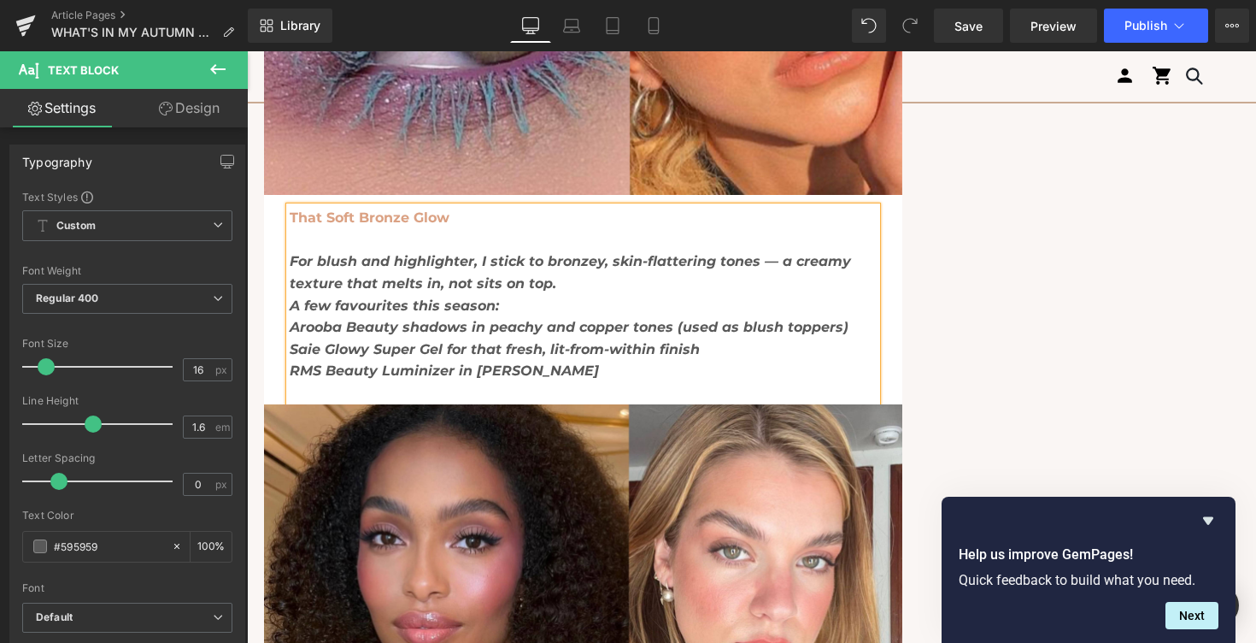
click at [469, 239] on p at bounding box center [583, 240] width 587 height 22
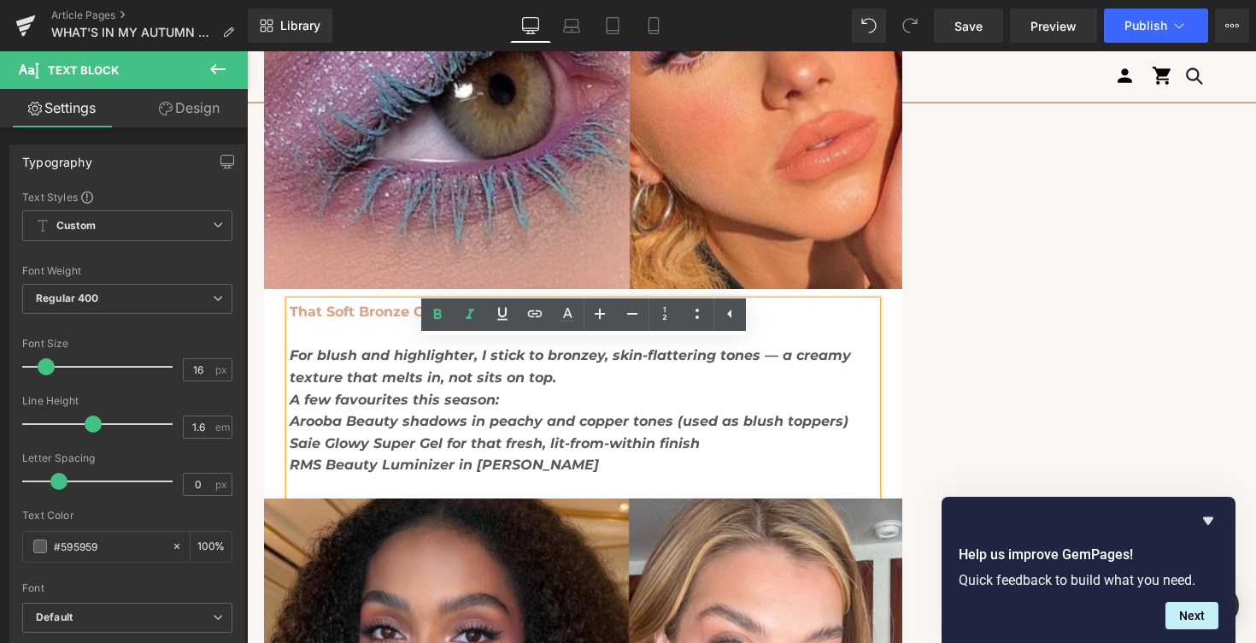
scroll to position [2642, 0]
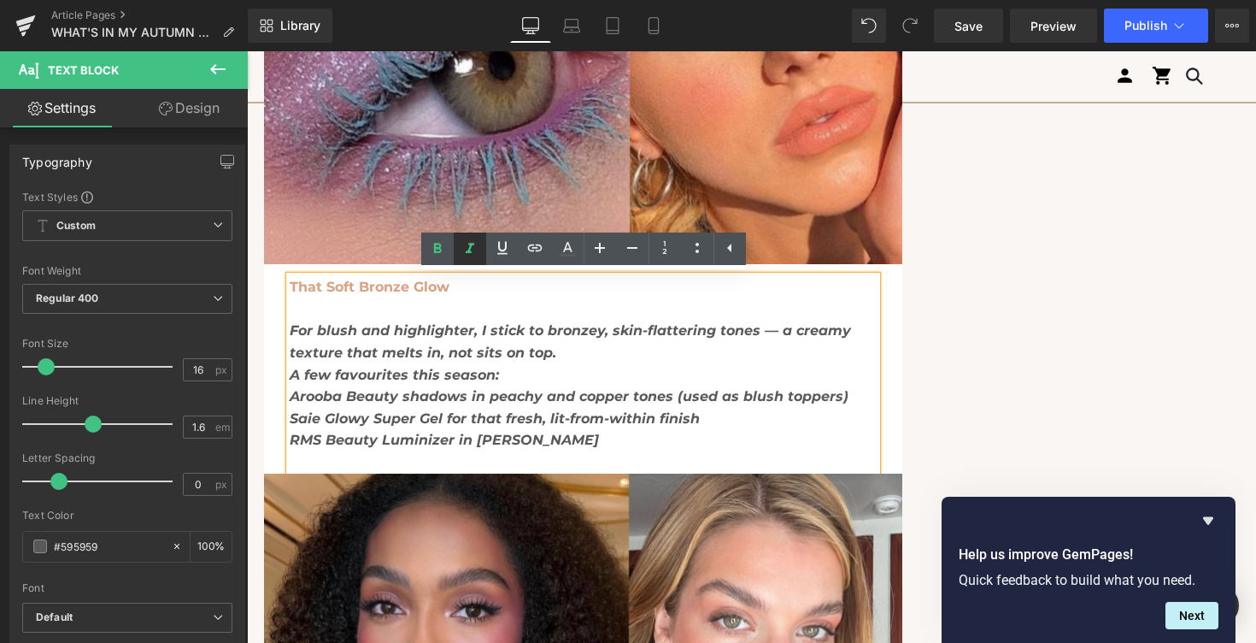
click at [474, 247] on icon at bounding box center [470, 248] width 21 height 21
click at [439, 246] on icon at bounding box center [437, 248] width 8 height 10
click at [401, 367] on icon "A few favourites this season:" at bounding box center [394, 375] width 209 height 16
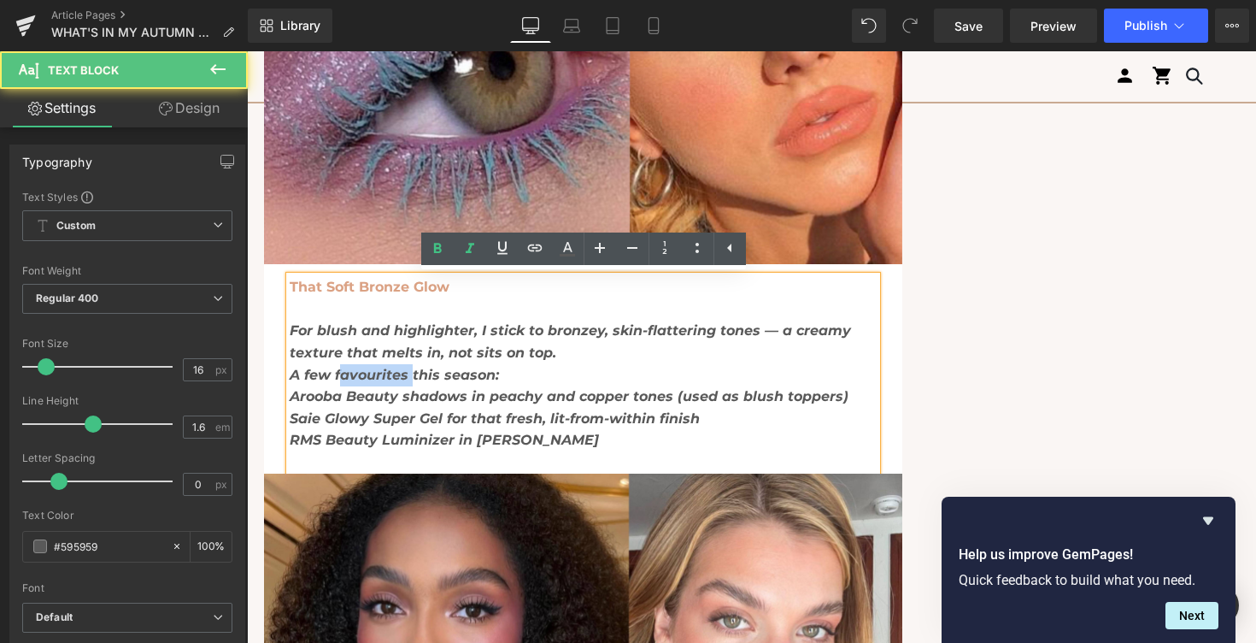
click at [401, 367] on icon "A few favourites this season:" at bounding box center [394, 375] width 209 height 16
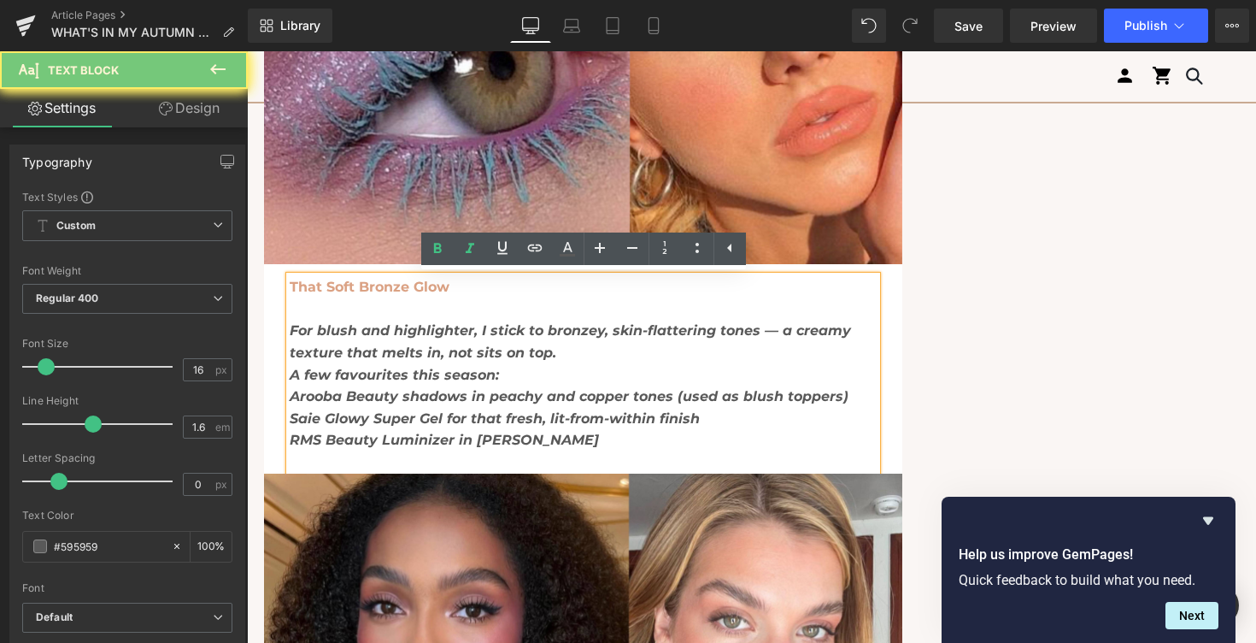
click at [425, 320] on p at bounding box center [583, 309] width 587 height 22
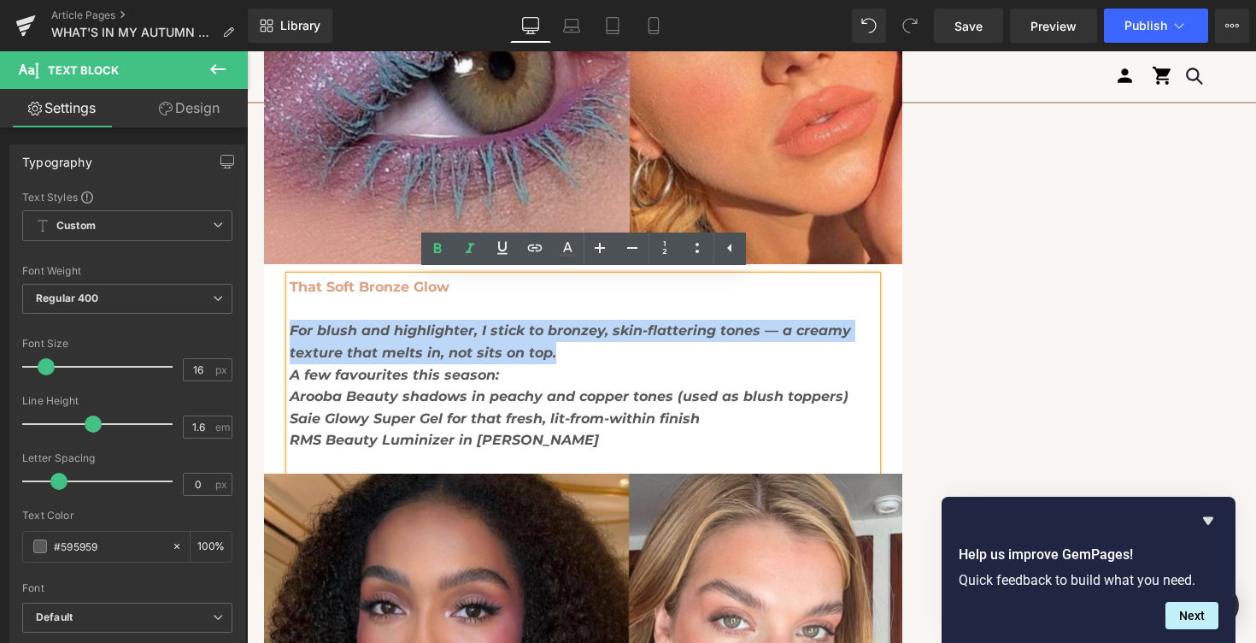
drag, startPoint x: 292, startPoint y: 328, endPoint x: 552, endPoint y: 359, distance: 261.6
click at [552, 359] on p "For blush and highlighter, I stick to bronzey, skin-flattering tones — a creamy…" at bounding box center [583, 342] width 587 height 44
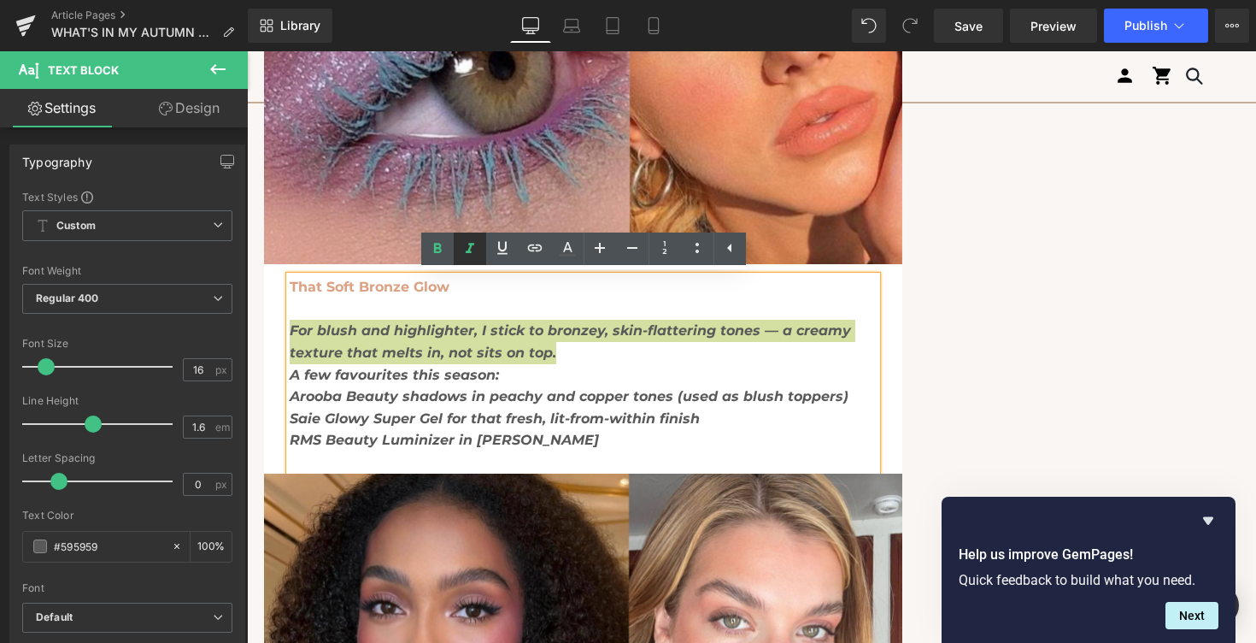
click at [473, 251] on icon at bounding box center [470, 248] width 21 height 21
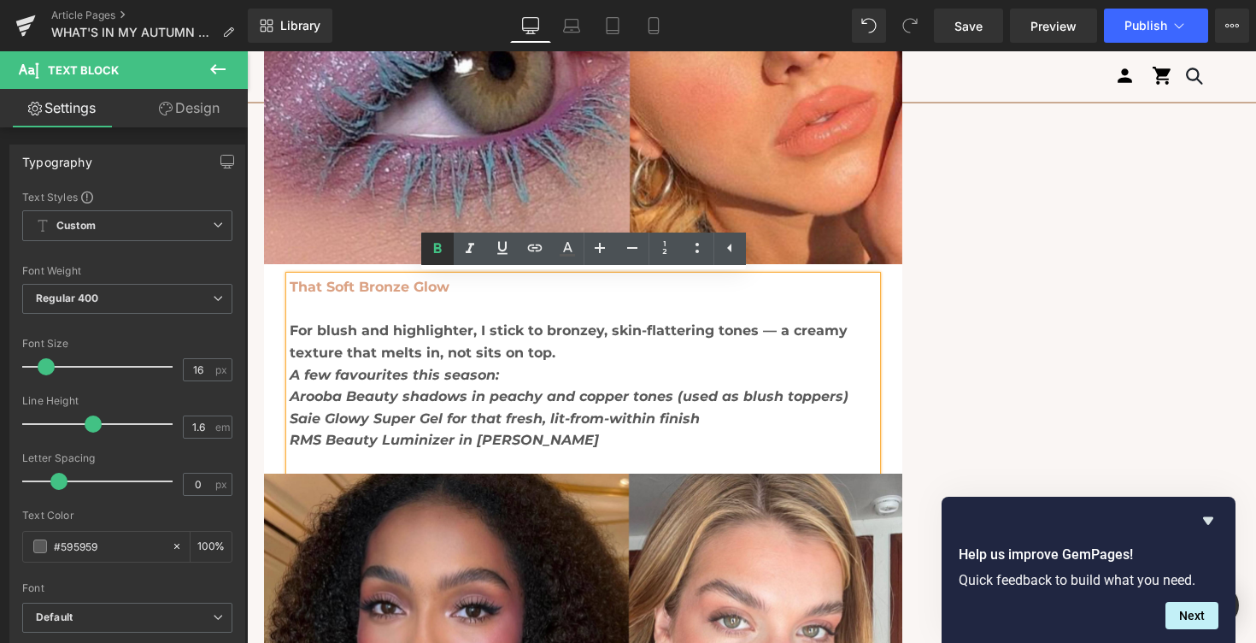
click at [444, 251] on icon at bounding box center [437, 248] width 21 height 21
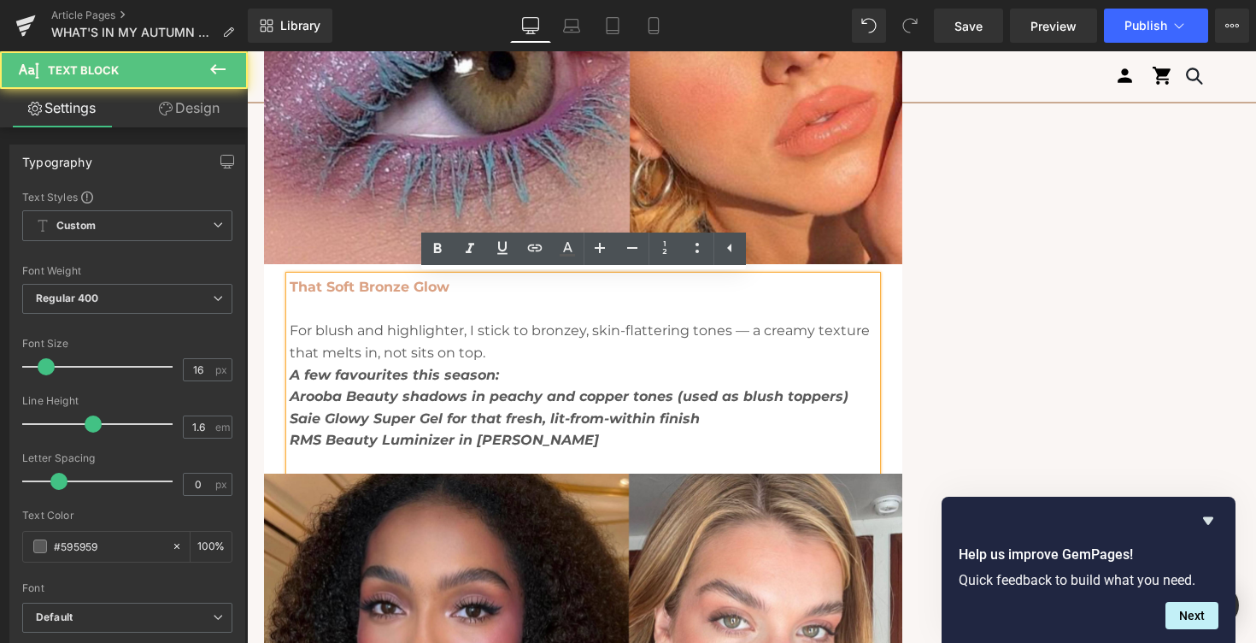
click at [308, 372] on icon "A few favourites this season:" at bounding box center [394, 375] width 209 height 16
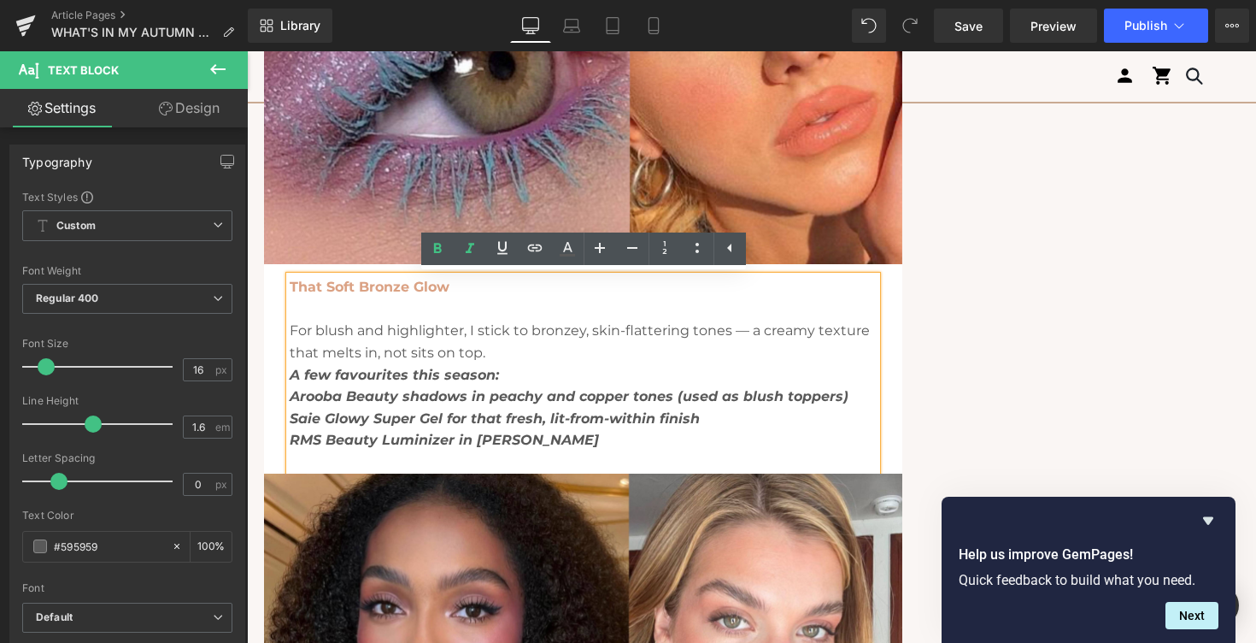
drag, startPoint x: 296, startPoint y: 376, endPoint x: 598, endPoint y: 443, distance: 309.7
click at [598, 443] on div "That Soft Bronze Glow For blush and highlighter, I stick to bronzey, skin-flatt…" at bounding box center [583, 374] width 587 height 197
click at [469, 247] on icon at bounding box center [470, 248] width 9 height 10
click at [440, 247] on icon at bounding box center [437, 248] width 21 height 21
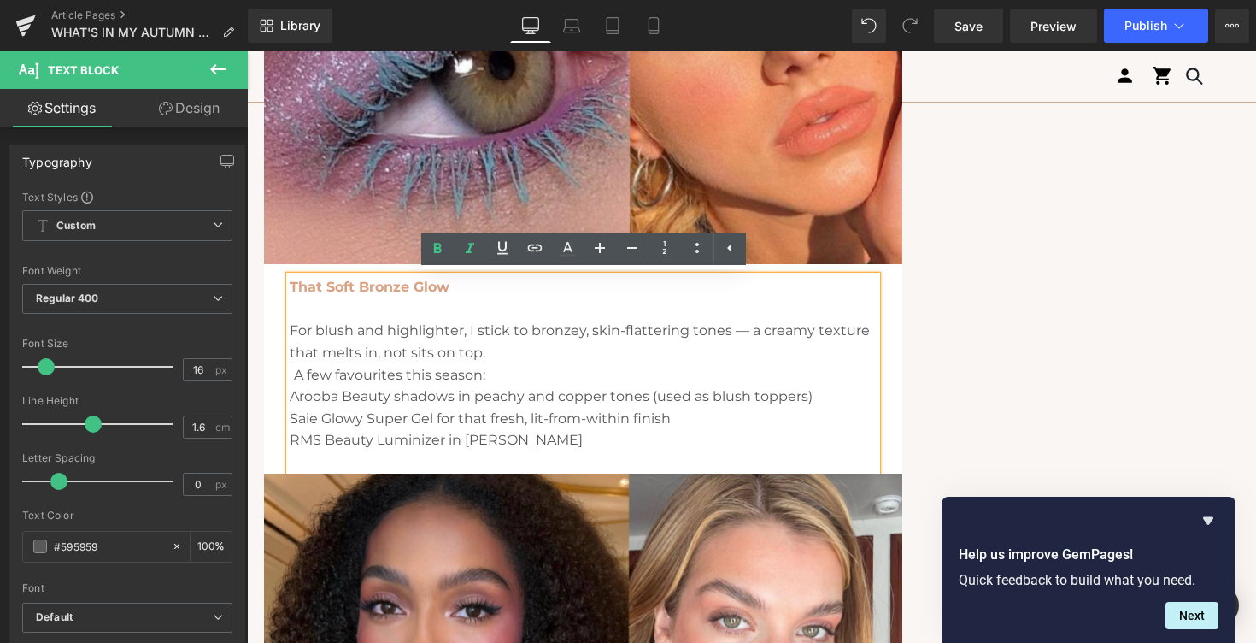
click at [291, 373] on icon at bounding box center [292, 375] width 4 height 16
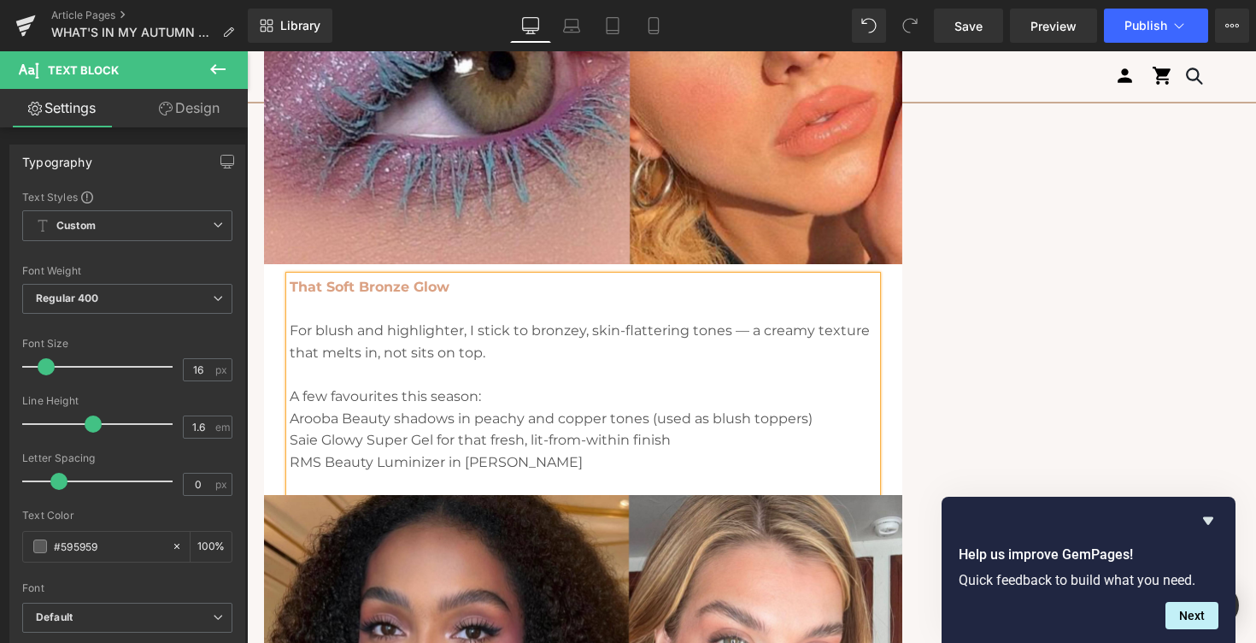
click at [291, 420] on p "Arooba Beauty shadows in peachy and copper tones (used as blush toppers)" at bounding box center [583, 419] width 587 height 22
click at [290, 440] on p "Saie Glowy Super Gel for that fresh, lit-from-within finish" at bounding box center [583, 440] width 587 height 22
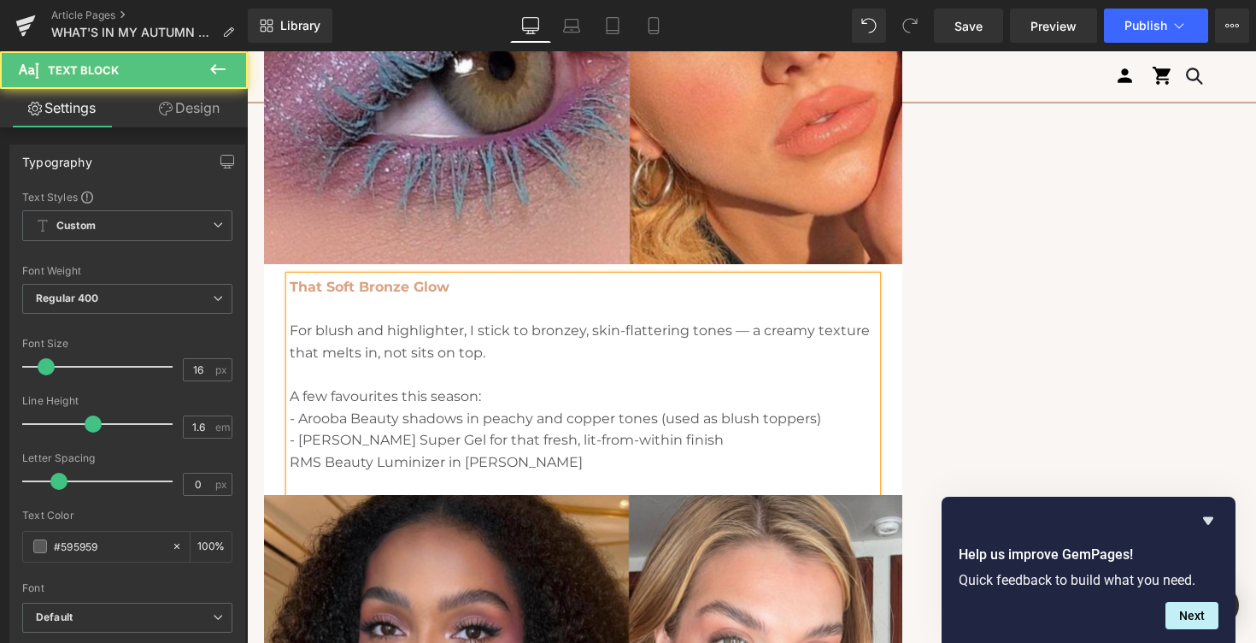
click at [291, 461] on p "RMS Beauty Luminizer in [PERSON_NAME]" at bounding box center [583, 462] width 587 height 22
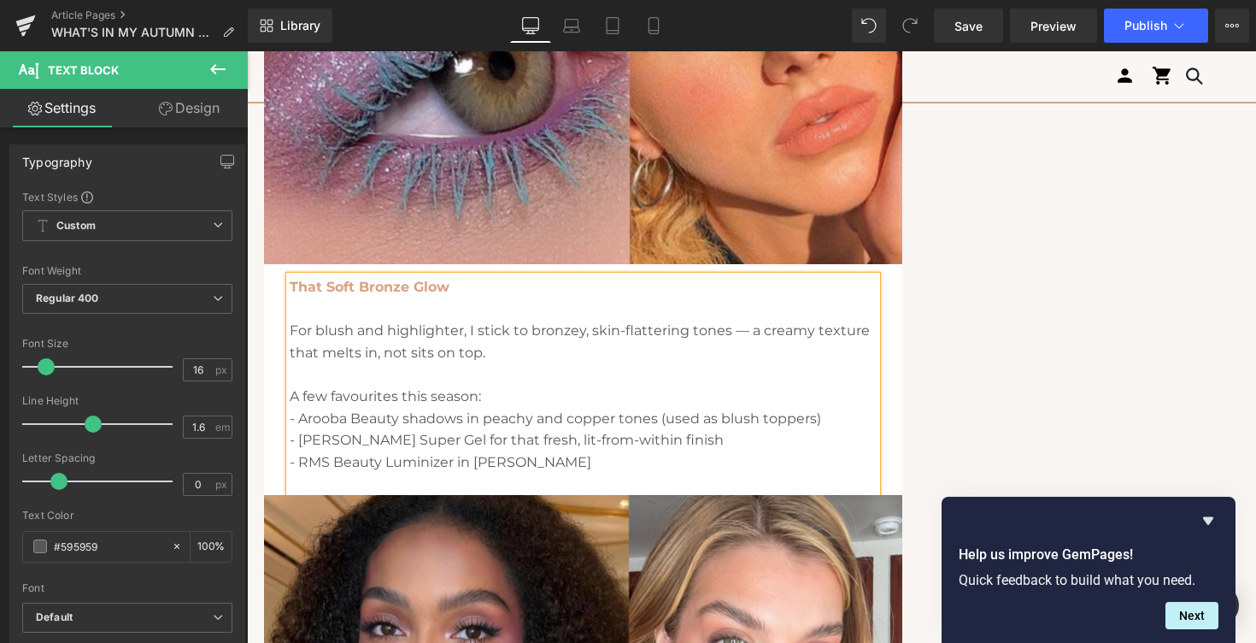
click at [494, 400] on p "A few favourites this season:" at bounding box center [583, 396] width 587 height 22
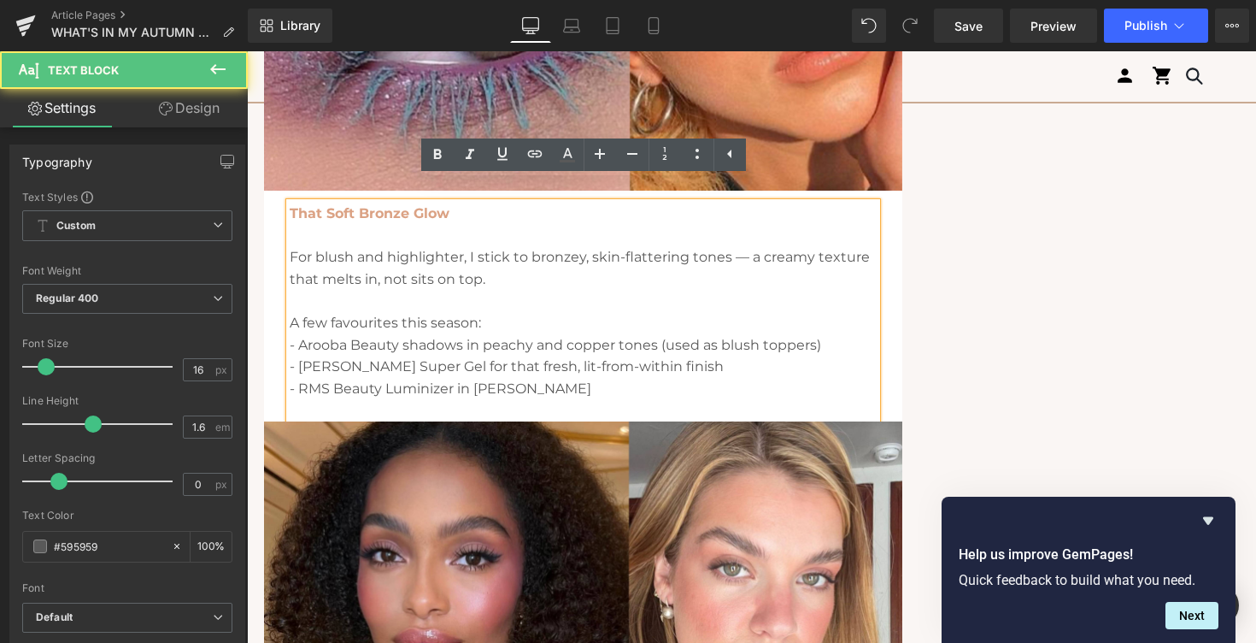
scroll to position [2737, 0]
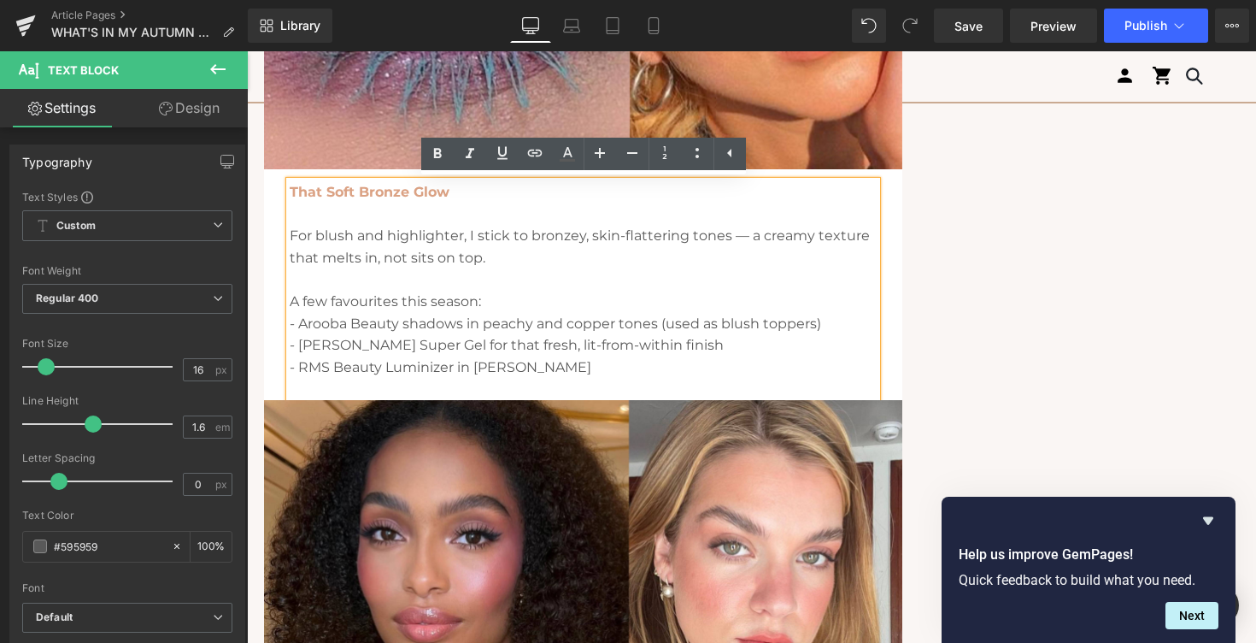
click at [429, 374] on p "- RMS Beauty Luminizer in [PERSON_NAME]" at bounding box center [583, 367] width 587 height 22
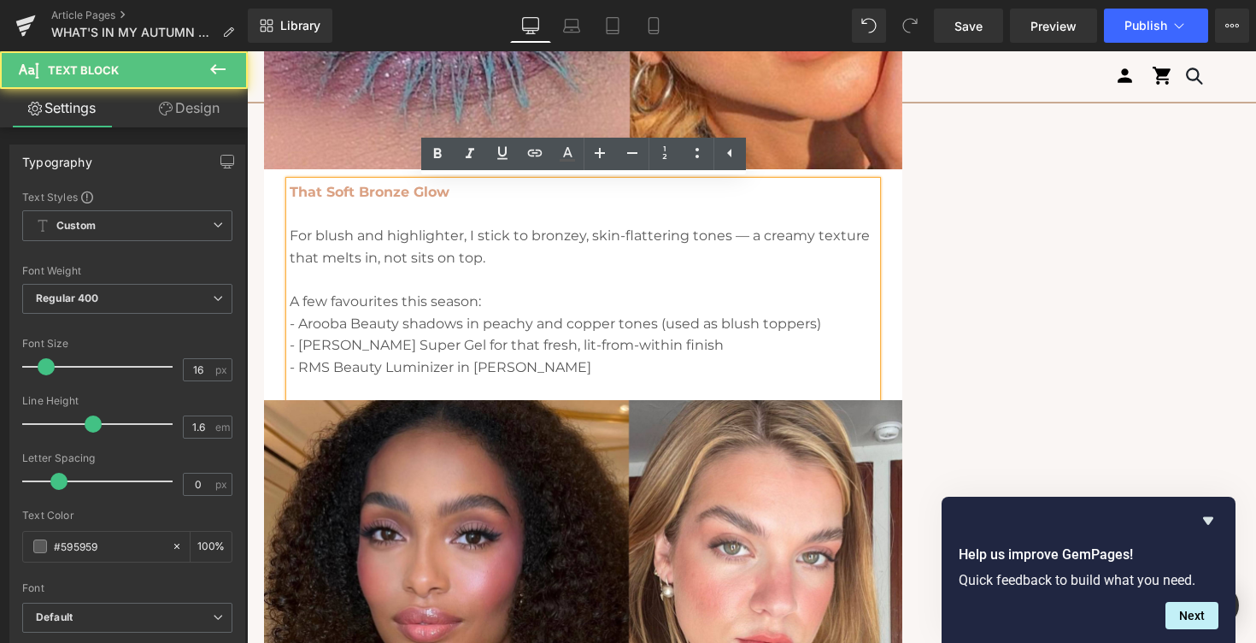
click at [429, 374] on p "- RMS Beauty Luminizer in [PERSON_NAME]" at bounding box center [583, 367] width 587 height 22
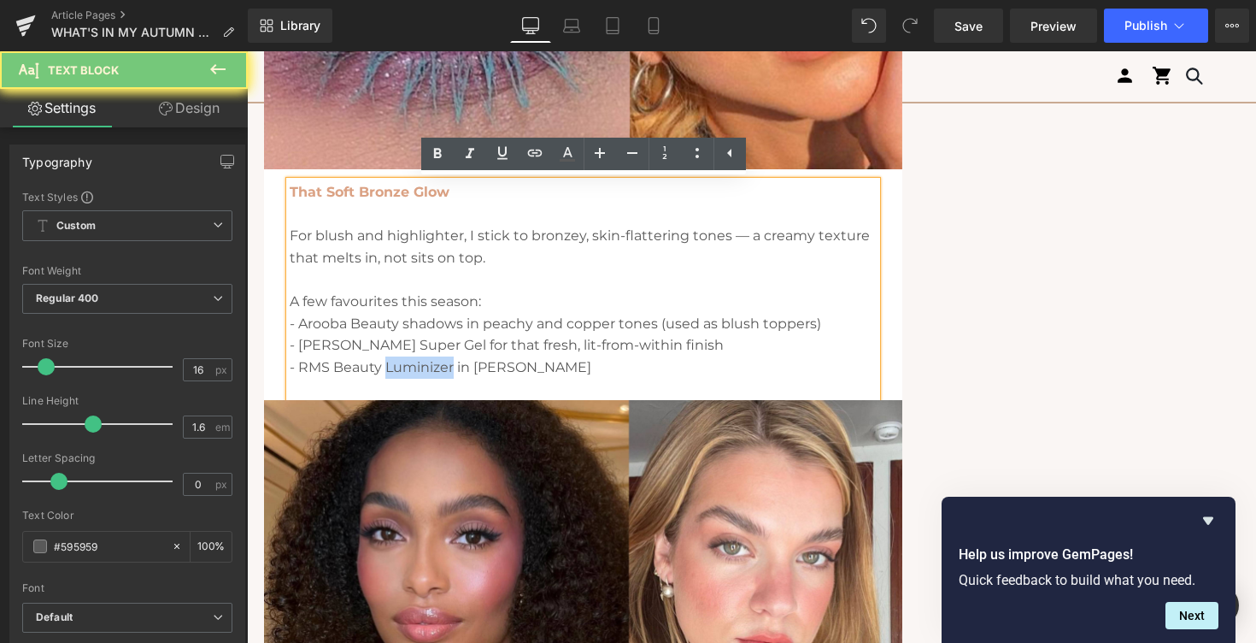
click at [429, 374] on p "- RMS Beauty Luminizer in [PERSON_NAME]" at bounding box center [583, 367] width 587 height 22
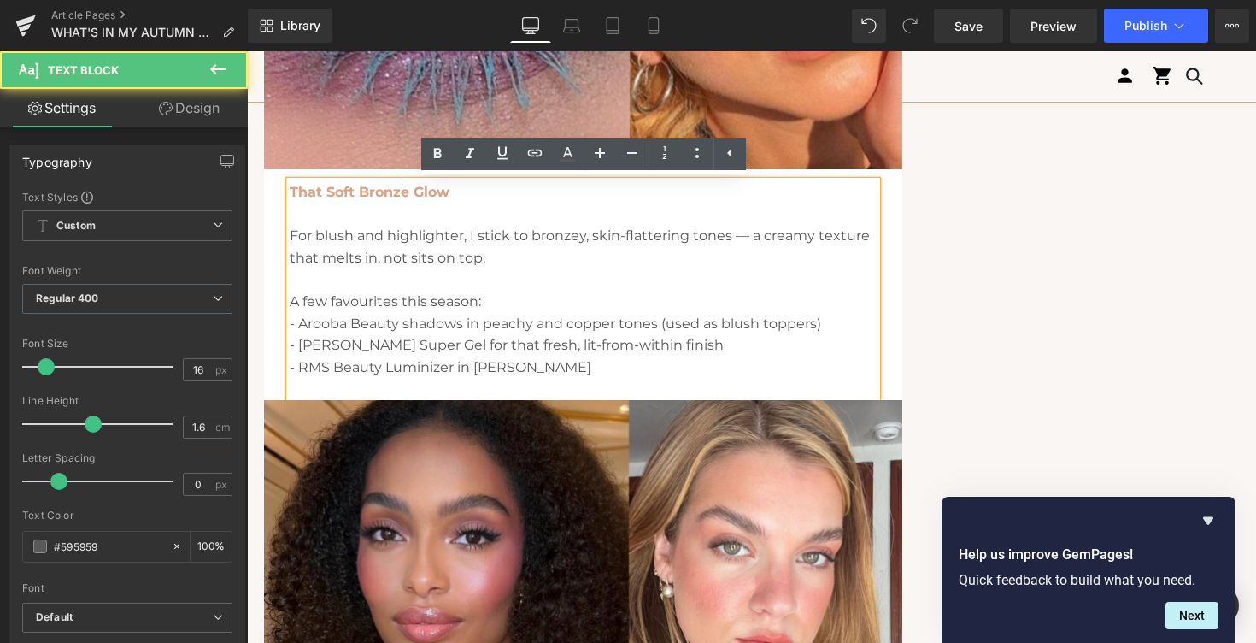
click at [460, 366] on p "- RMS Beauty Luminizer in [PERSON_NAME]" at bounding box center [583, 367] width 587 height 22
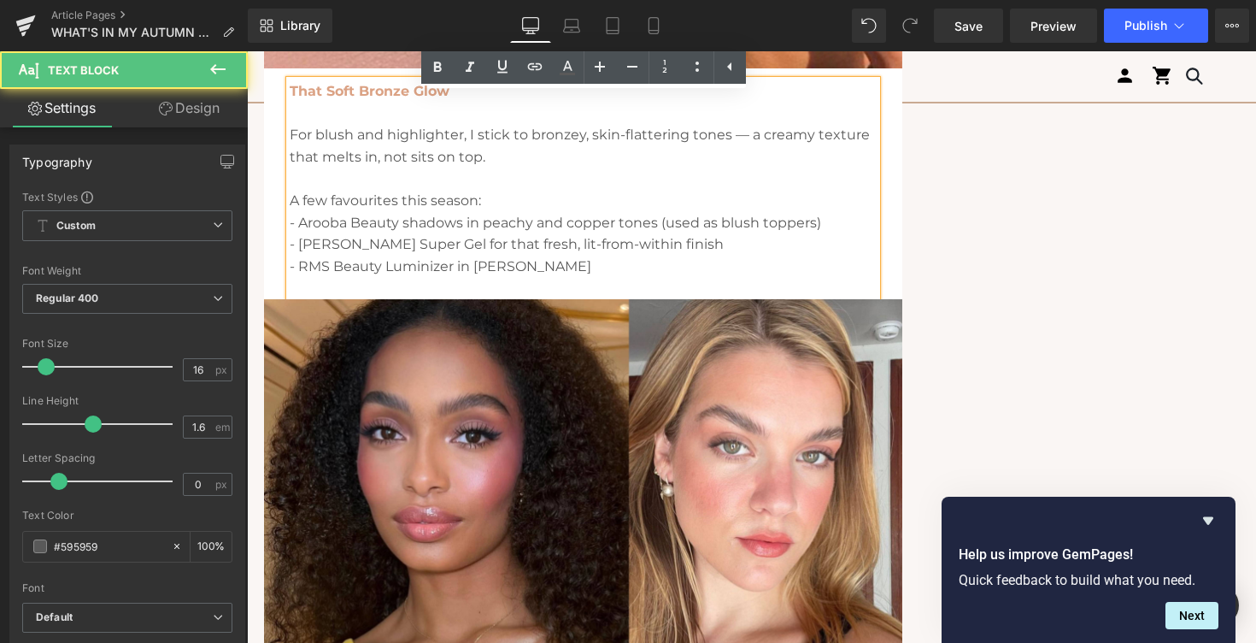
scroll to position [2898, 0]
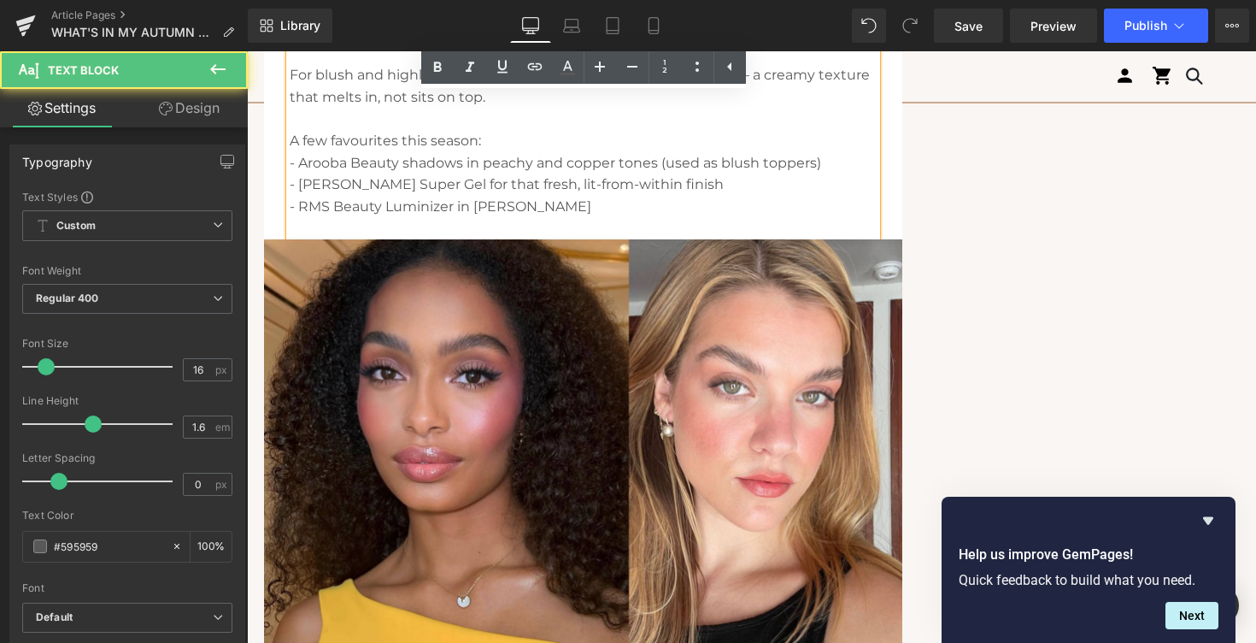
drag, startPoint x: 472, startPoint y: 203, endPoint x: 617, endPoint y: 196, distance: 145.4
click at [617, 196] on div "That Soft Bronze Glow For blush and highlighter, I stick to bronzey, skin-flatt…" at bounding box center [583, 130] width 587 height 219
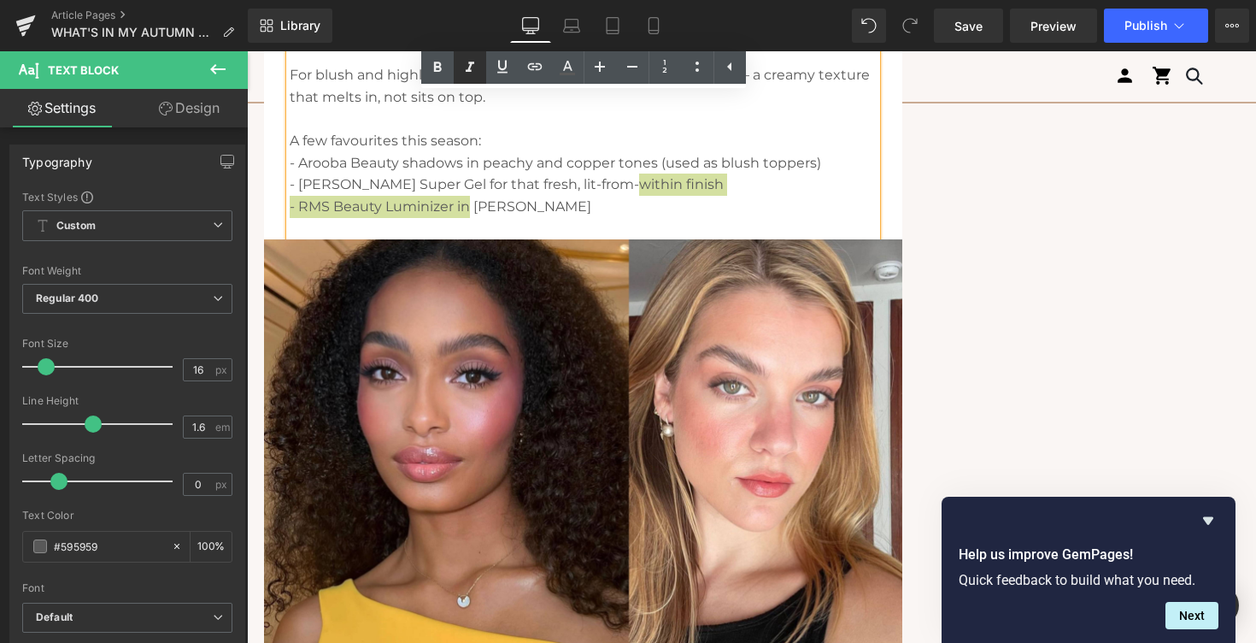
click at [471, 71] on icon at bounding box center [470, 67] width 21 height 21
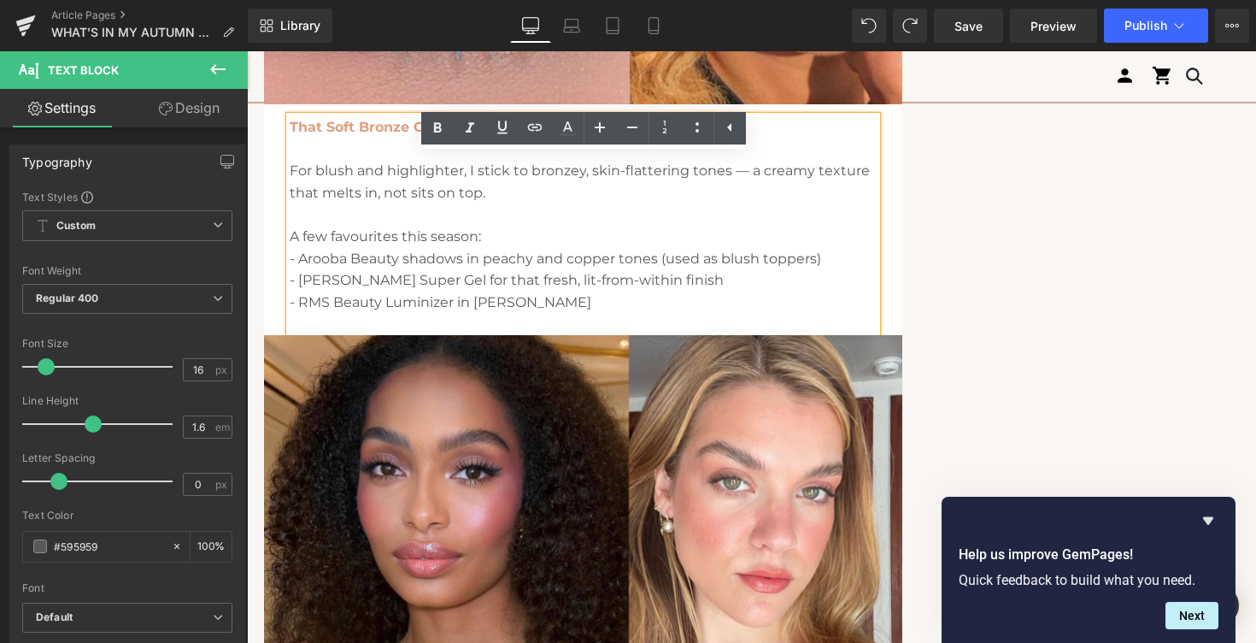
scroll to position [2821, 0]
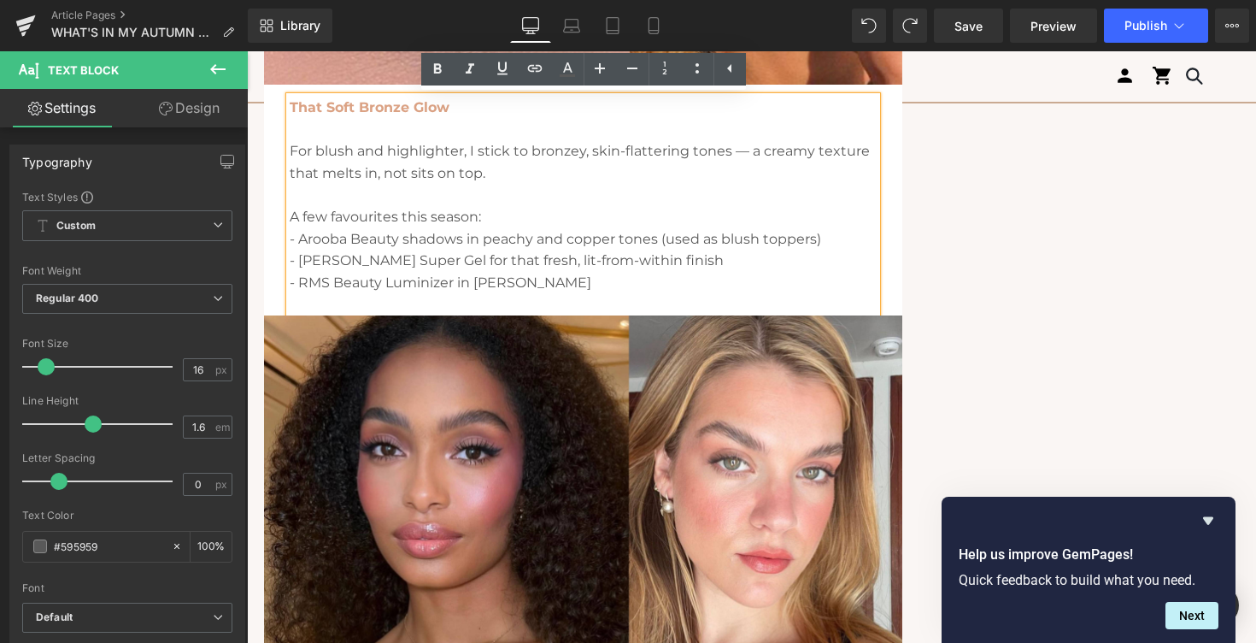
click at [470, 285] on p "- RMS Beauty Luminizer in [PERSON_NAME]" at bounding box center [583, 283] width 587 height 22
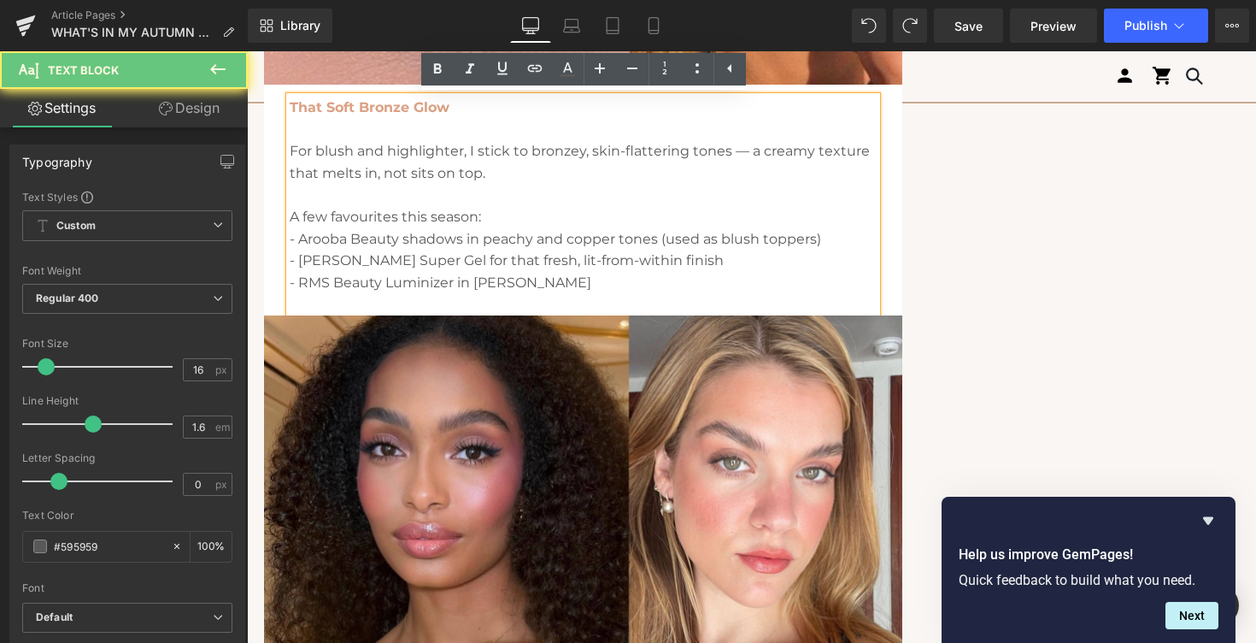
drag, startPoint x: 475, startPoint y: 285, endPoint x: 616, endPoint y: 291, distance: 141.1
click at [616, 291] on p "- RMS Beauty Luminizer in [PERSON_NAME]" at bounding box center [583, 283] width 587 height 22
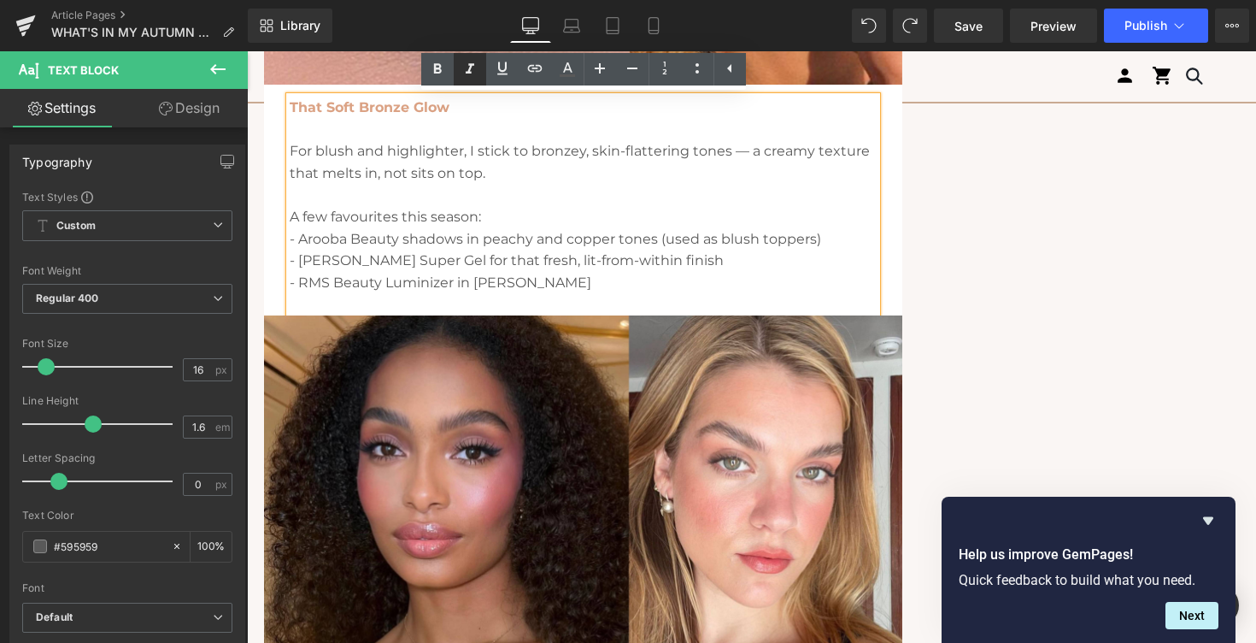
click at [471, 75] on icon at bounding box center [470, 69] width 21 height 21
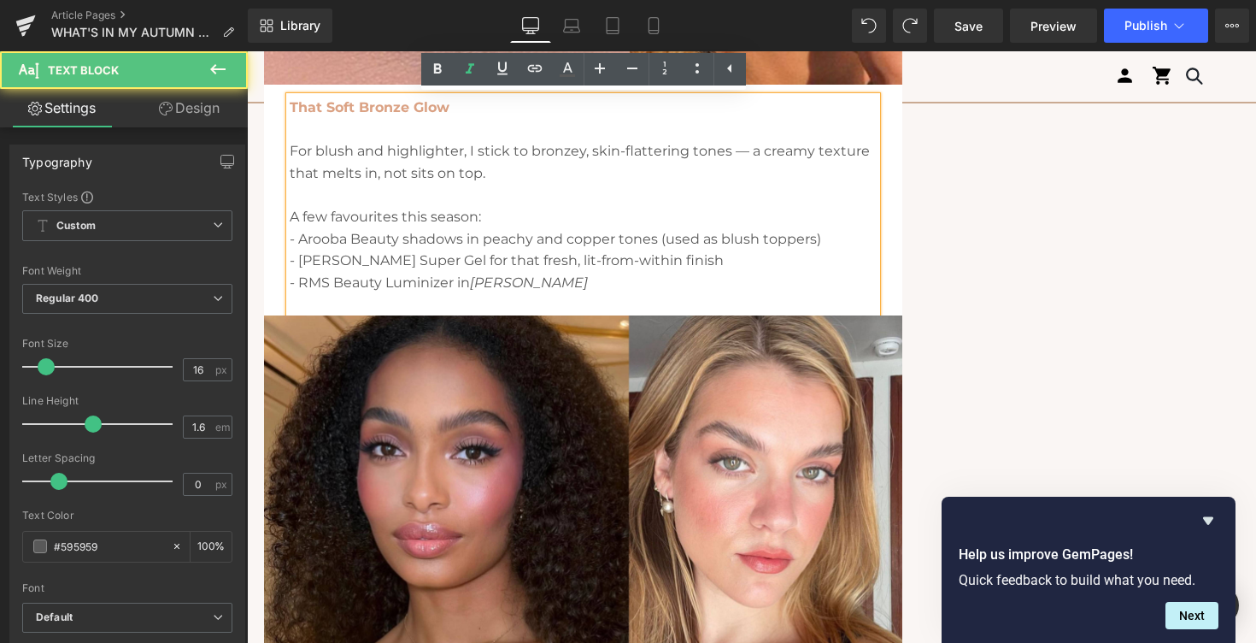
click at [589, 253] on p "- [PERSON_NAME] Super Gel for that fresh, lit-from-within finish" at bounding box center [583, 261] width 587 height 22
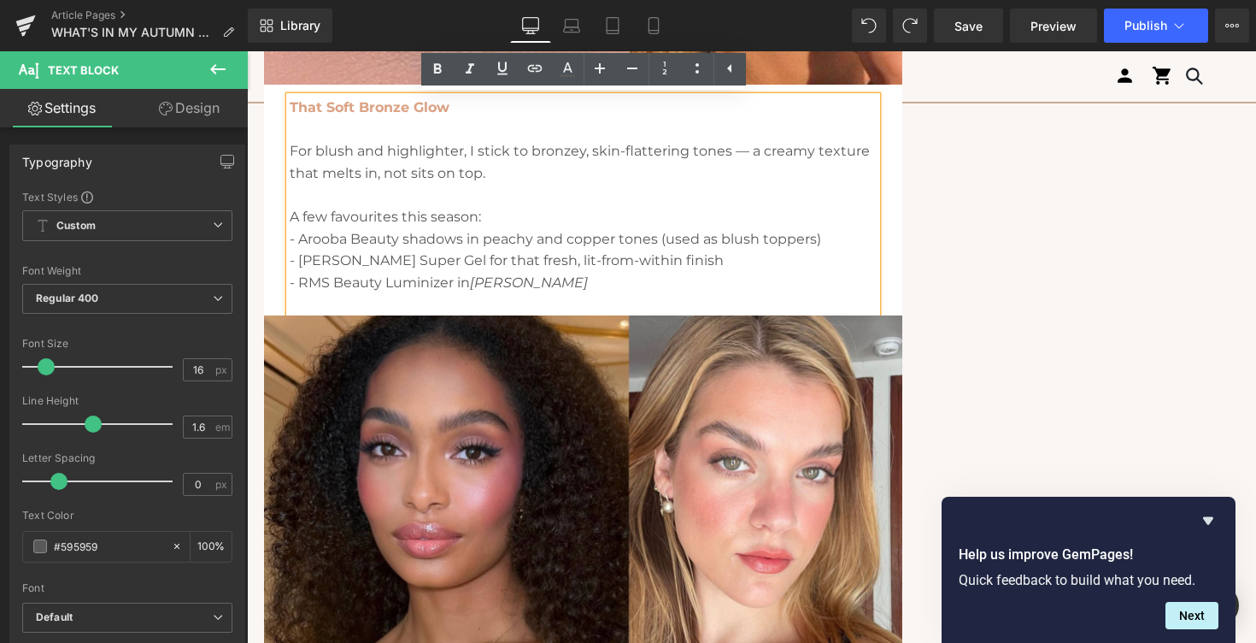
click at [666, 241] on p "- Arooba Beauty shadows in peachy and copper tones (used as blush toppers)" at bounding box center [583, 239] width 587 height 22
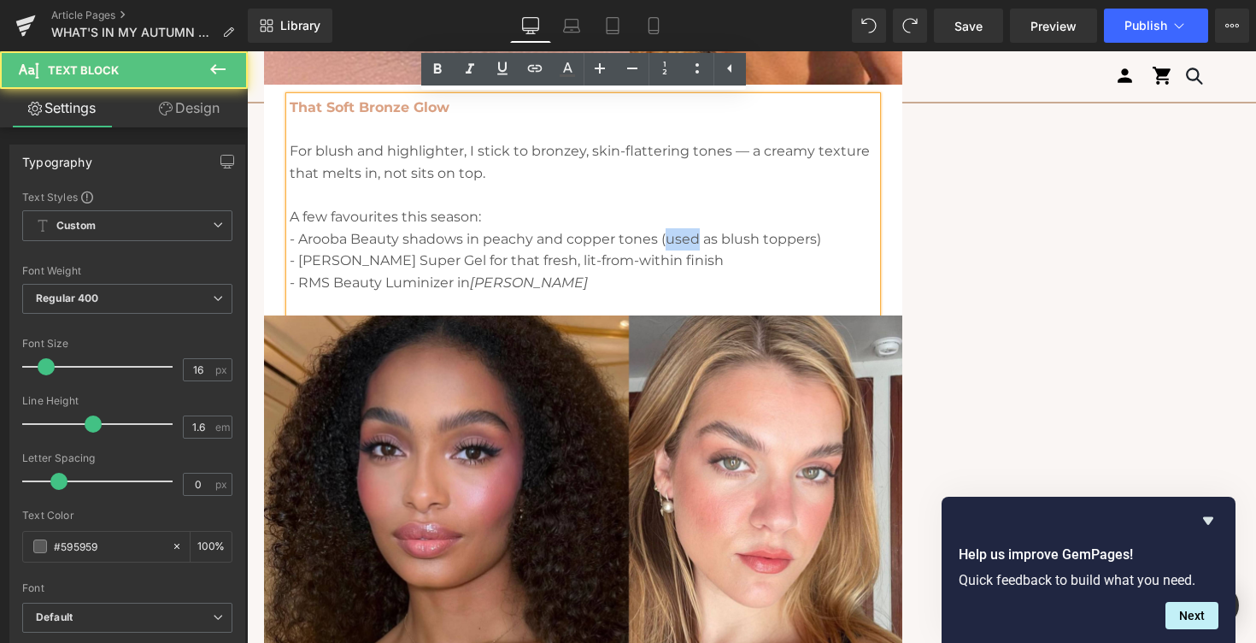
click at [666, 241] on p "- Arooba Beauty shadows in peachy and copper tones (used as blush toppers)" at bounding box center [583, 239] width 587 height 22
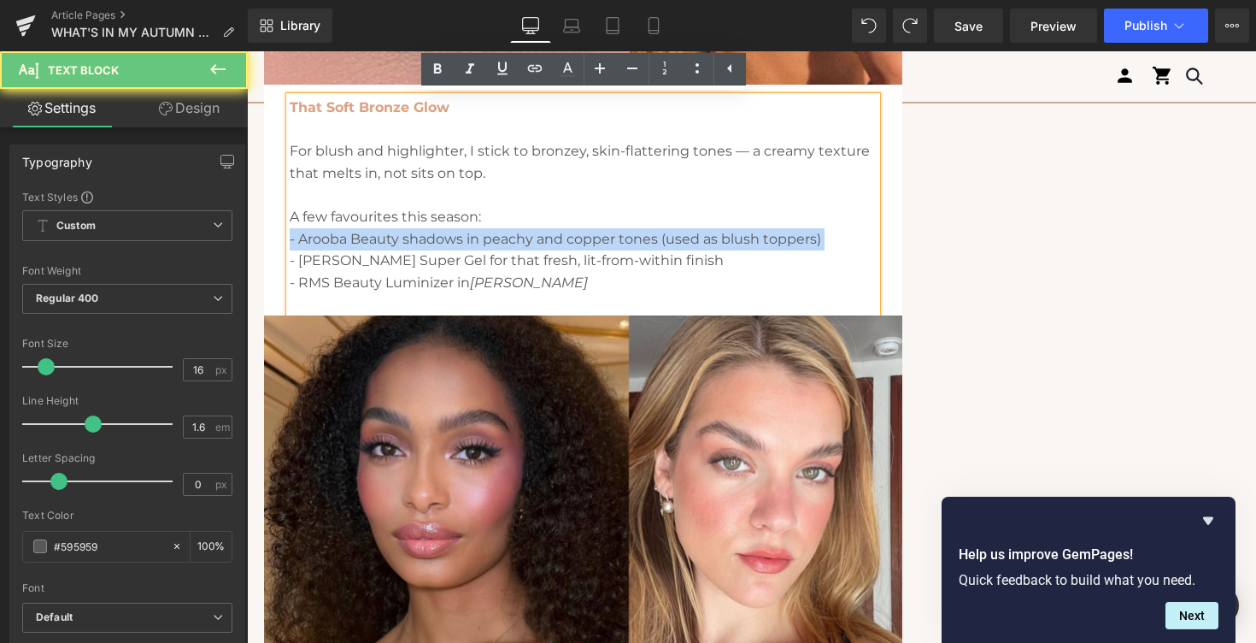
click at [666, 241] on p "- Arooba Beauty shadows in peachy and copper tones (used as blush toppers)" at bounding box center [583, 239] width 587 height 22
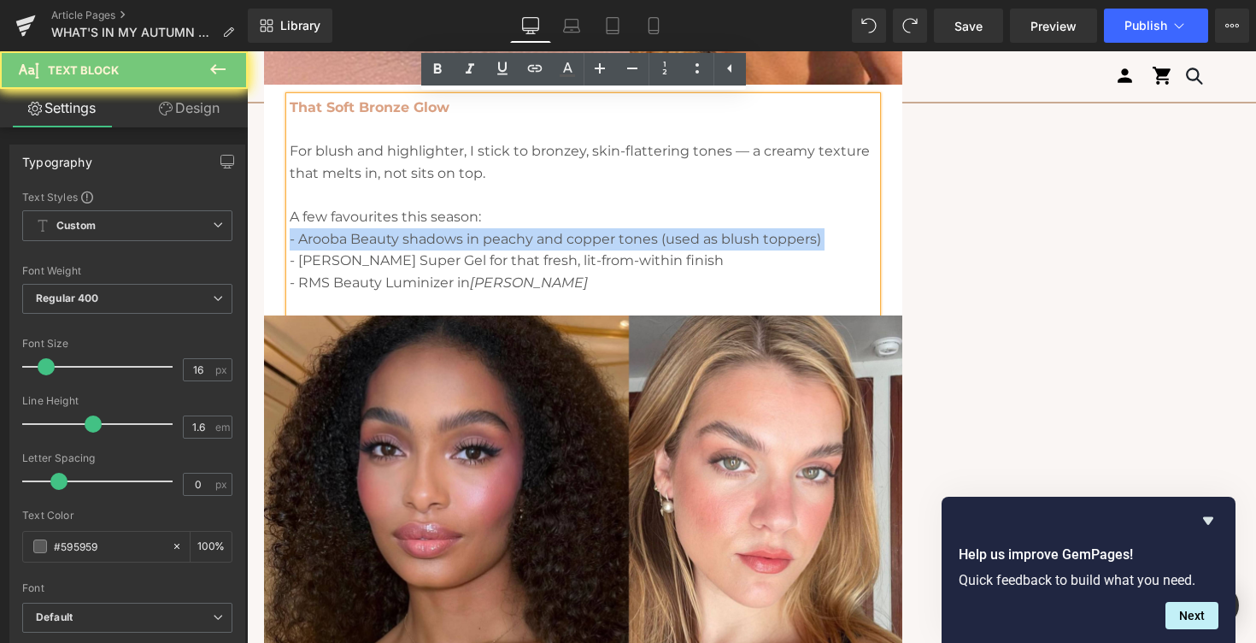
click at [524, 234] on p "- Arooba Beauty shadows in peachy and copper tones (used as blush toppers)" at bounding box center [583, 239] width 587 height 22
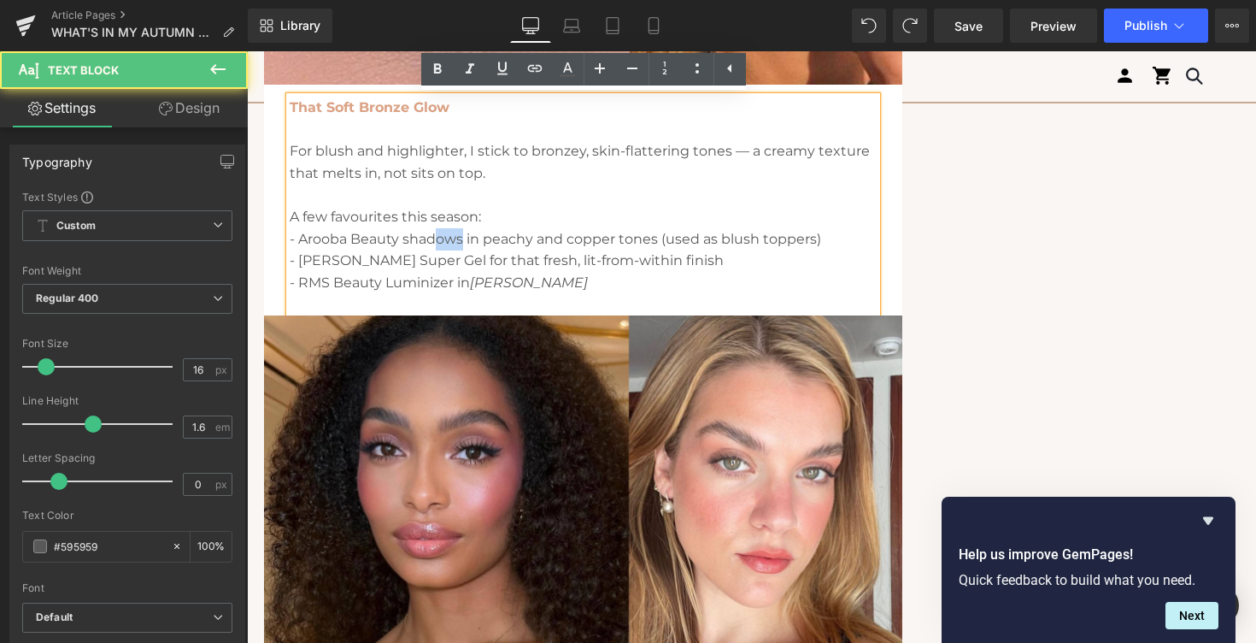
drag, startPoint x: 462, startPoint y: 237, endPoint x: 437, endPoint y: 236, distance: 25.6
click at [437, 236] on p "- Arooba Beauty shadows in peachy and copper tones (used as blush toppers)" at bounding box center [583, 239] width 587 height 22
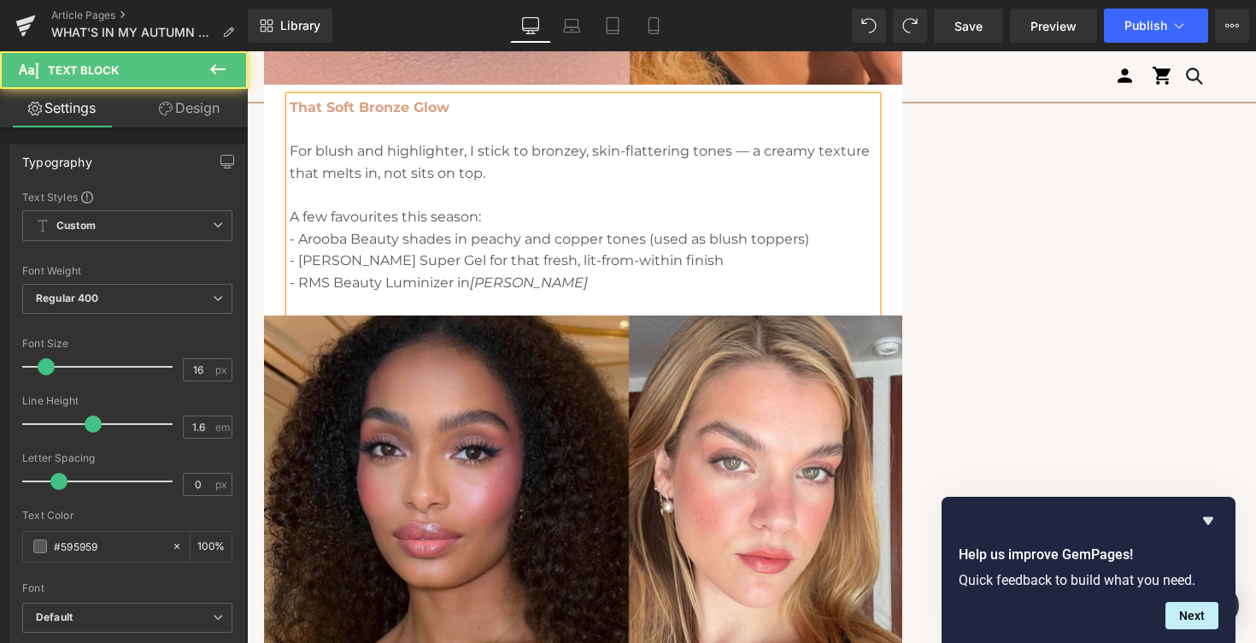
click at [678, 238] on p "- Arooba Beauty shades in peachy and copper tones (used as blush toppers)" at bounding box center [583, 239] width 587 height 22
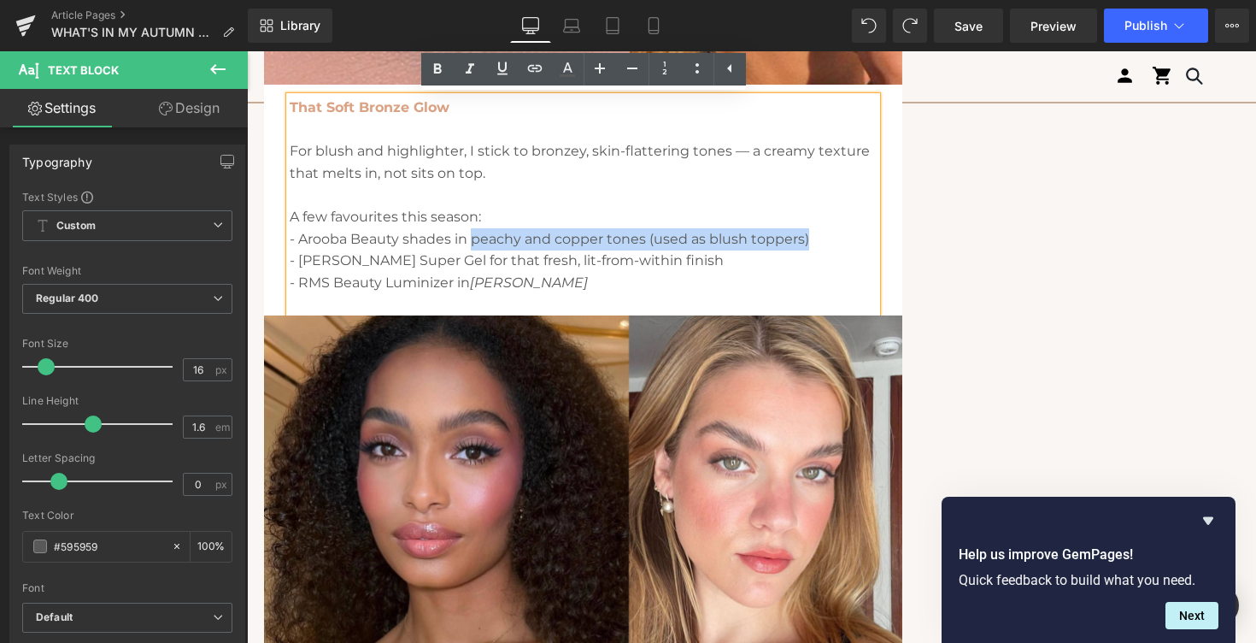
drag, startPoint x: 819, startPoint y: 239, endPoint x: 471, endPoint y: 232, distance: 347.9
click at [471, 232] on p "- Arooba Beauty shades in peachy and copper tones (used as blush toppers)" at bounding box center [583, 239] width 587 height 22
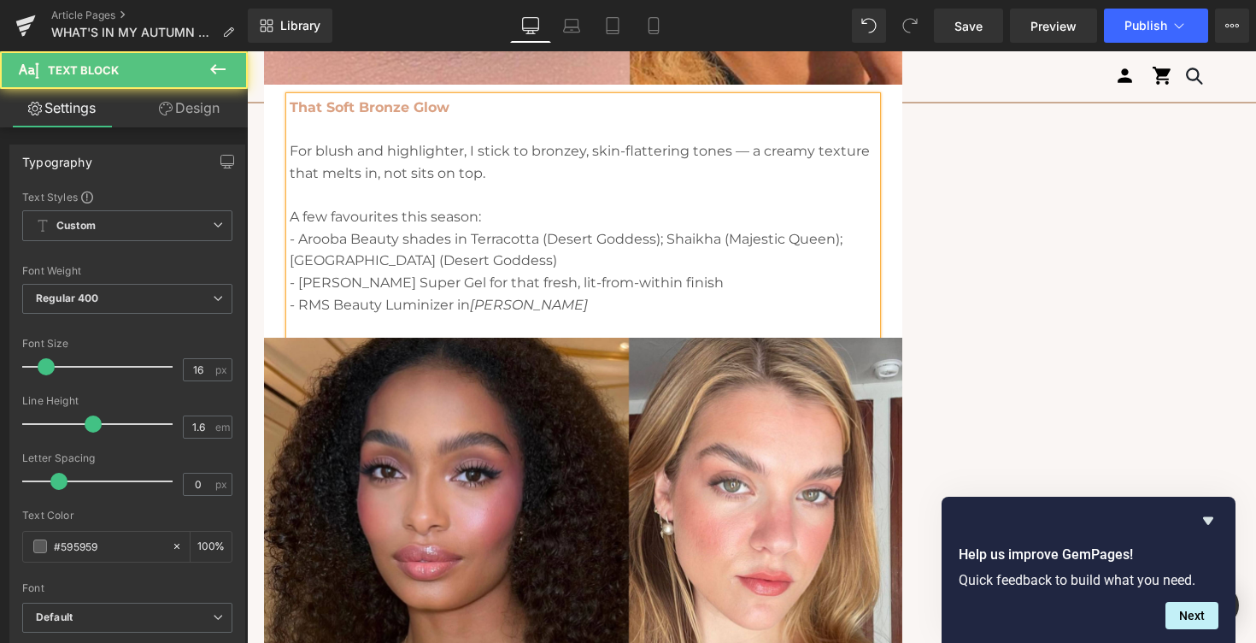
click at [849, 239] on p "- Arooba Beauty shades in Terracotta (Desert Goddess); Shaikha (Majestic Queen)…" at bounding box center [583, 250] width 587 height 44
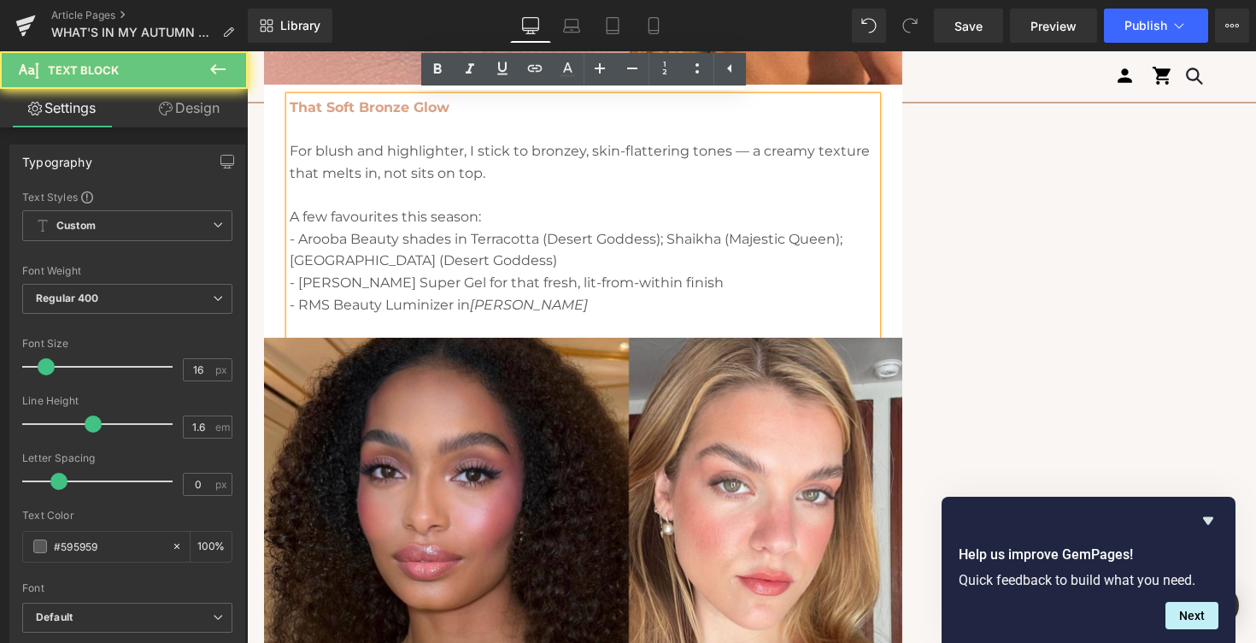
click at [828, 239] on p "- Arooba Beauty shades in Terracotta (Desert Goddess); Shaikha (Majestic Queen)…" at bounding box center [583, 250] width 587 height 44
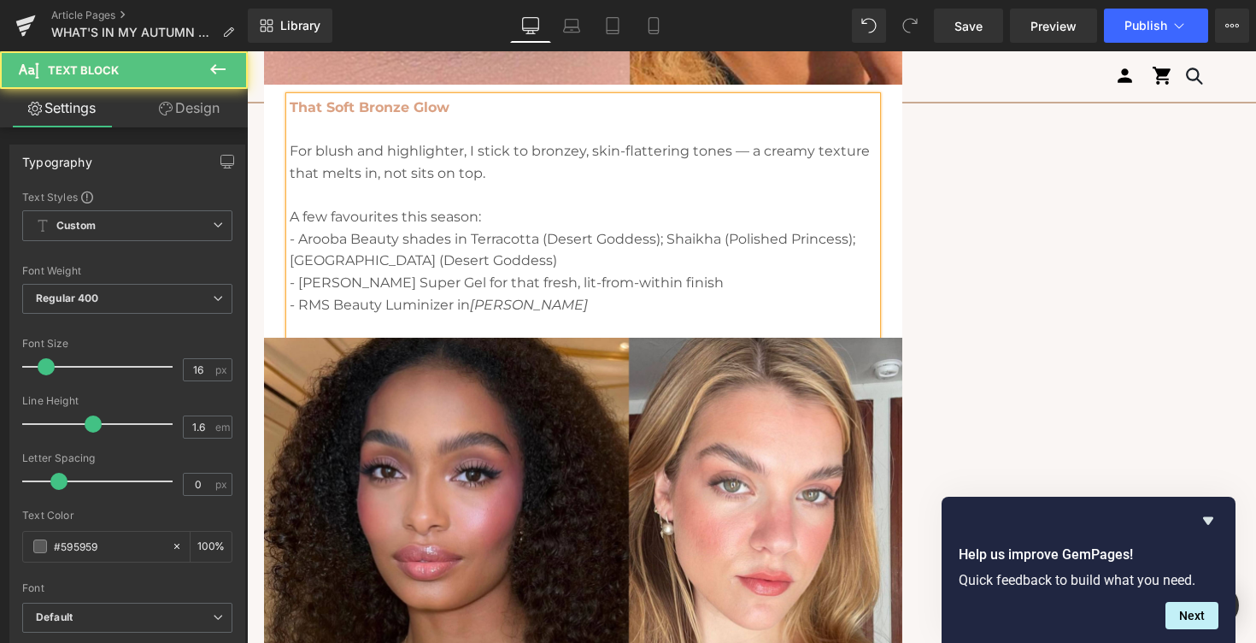
click at [689, 240] on p "- Arooba Beauty shades in Terracotta (Desert Goddess); Shaikha (Polished Prince…" at bounding box center [583, 250] width 587 height 44
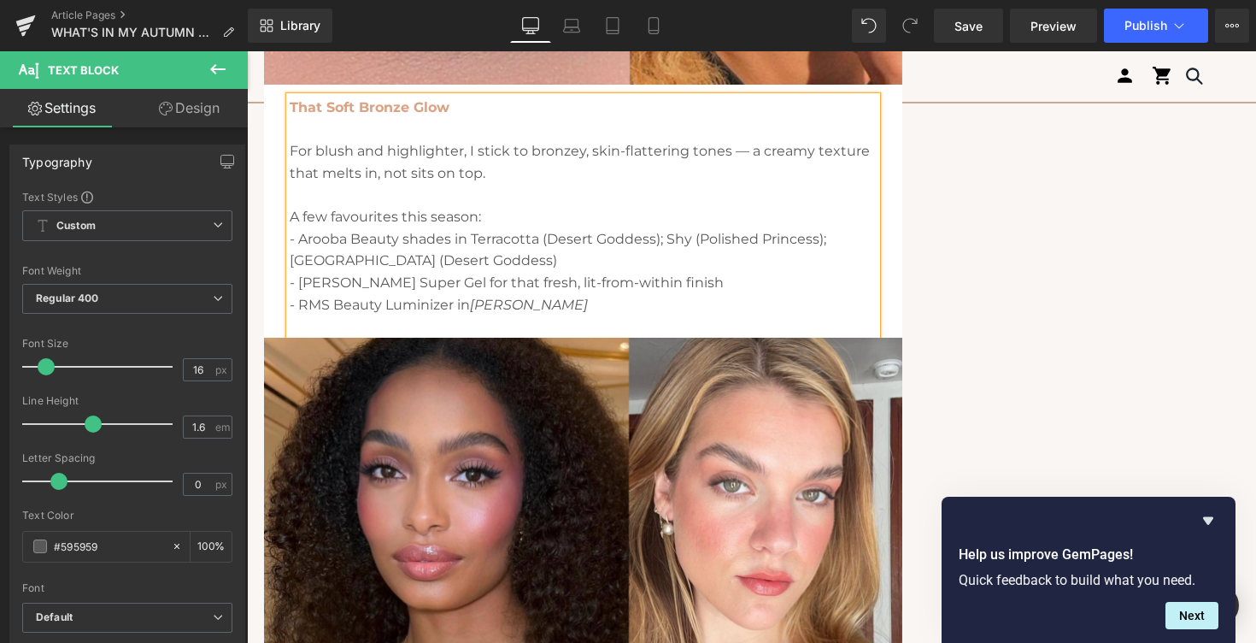
click at [748, 278] on p "- [PERSON_NAME] Super Gel for that fresh, lit-from-within finish" at bounding box center [583, 283] width 587 height 22
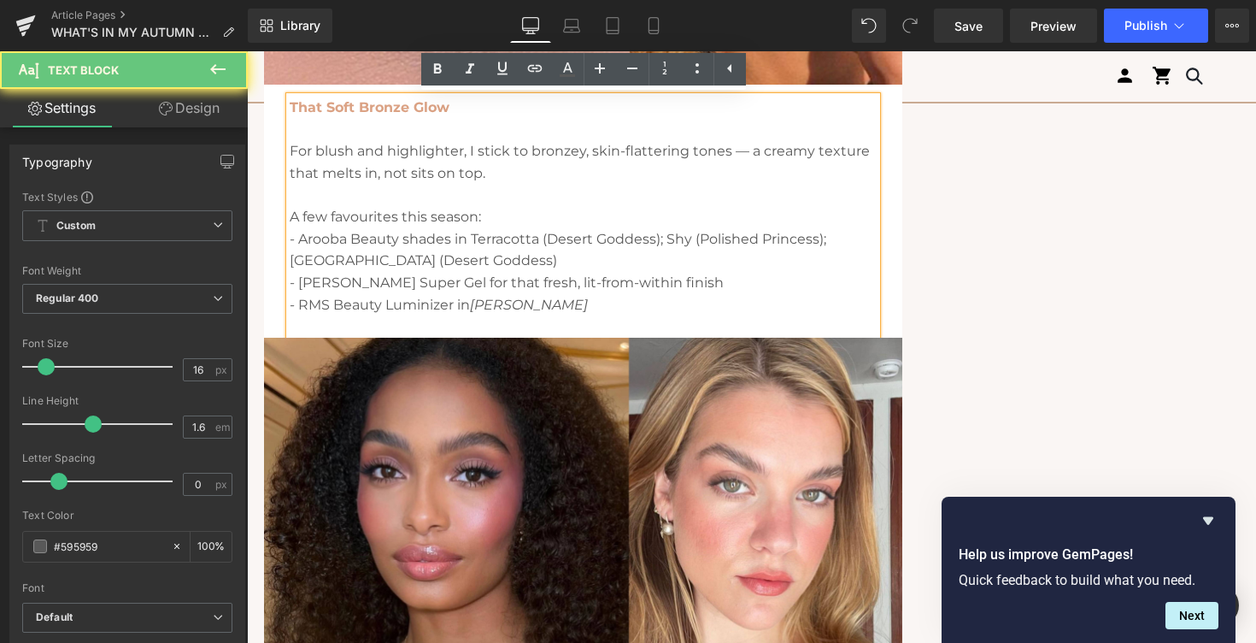
click at [683, 239] on p "- Arooba Beauty shades in Terracotta (Desert Goddess); Shy (Polished Princess);…" at bounding box center [583, 250] width 587 height 44
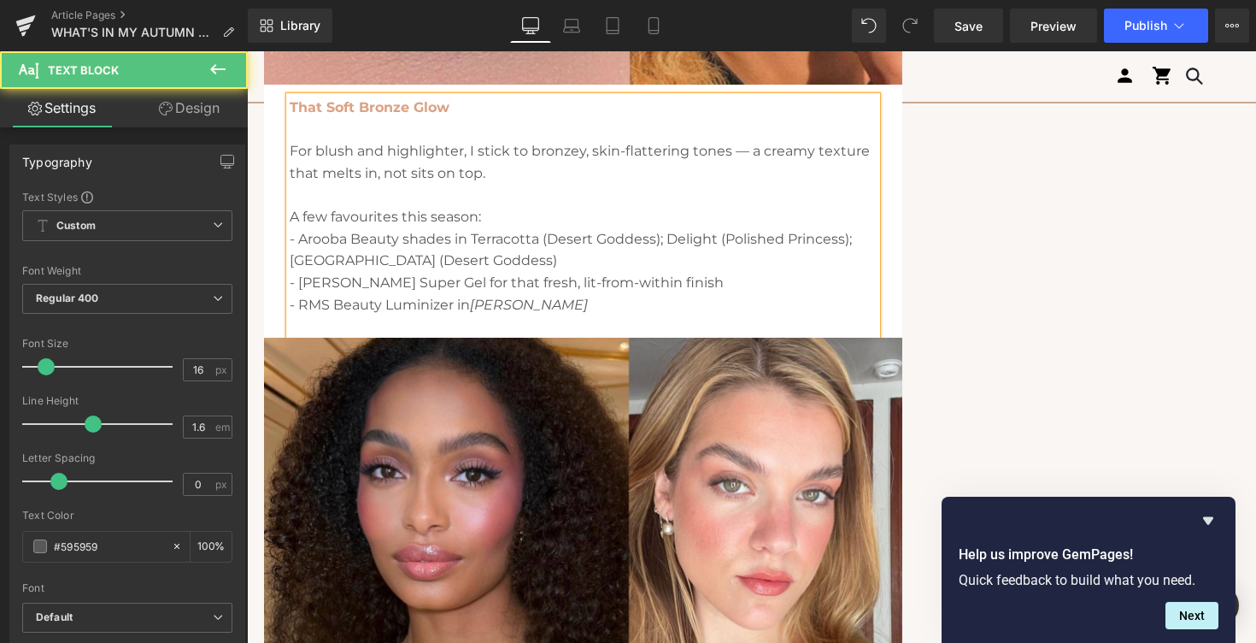
click at [702, 268] on p "- Arooba Beauty shades in Terracotta (Desert Goddess); Delight (Polished Prince…" at bounding box center [583, 250] width 587 height 44
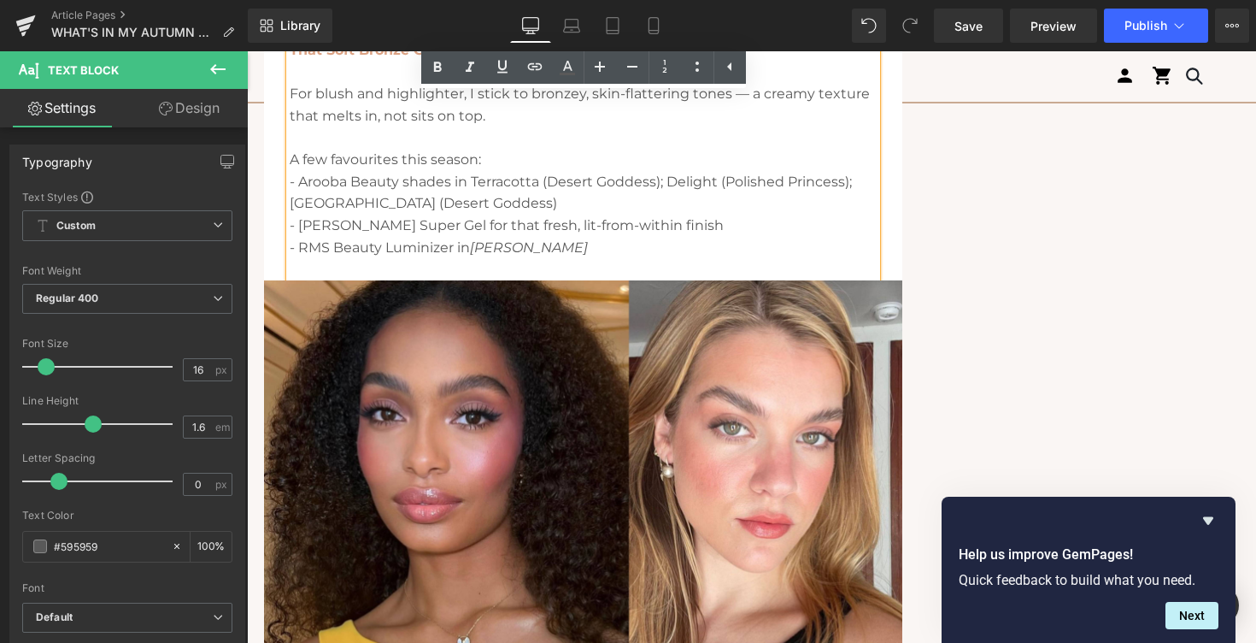
scroll to position [2878, 0]
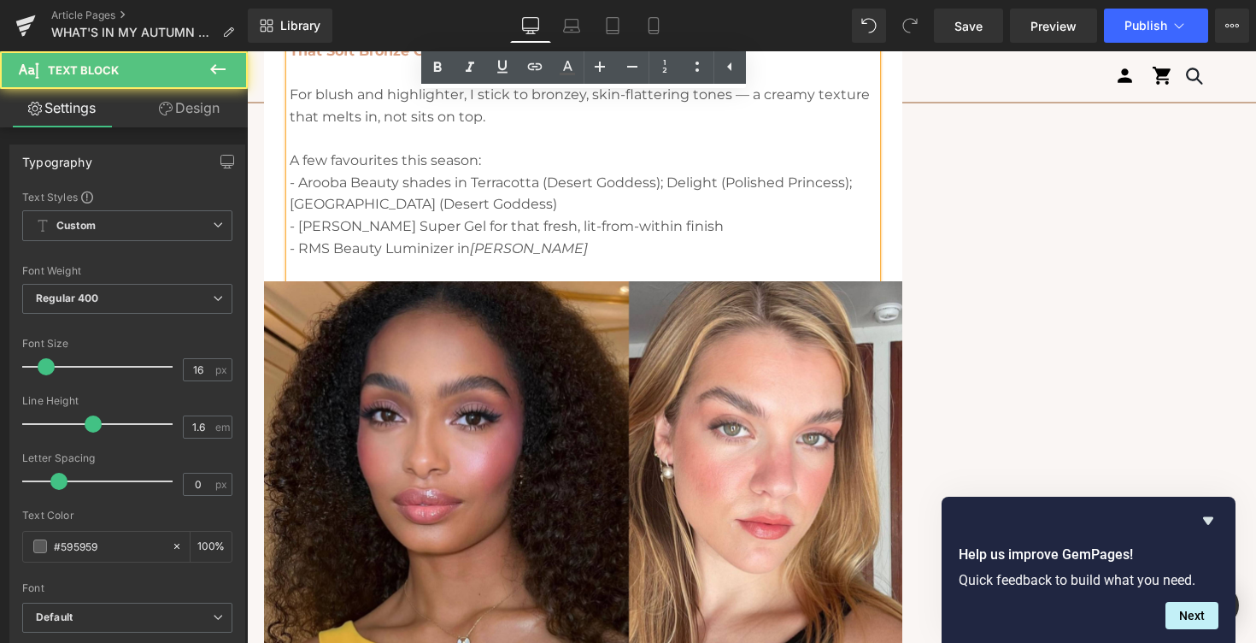
click at [461, 251] on p "- RMS Beauty Luminizer in [PERSON_NAME]" at bounding box center [583, 249] width 587 height 22
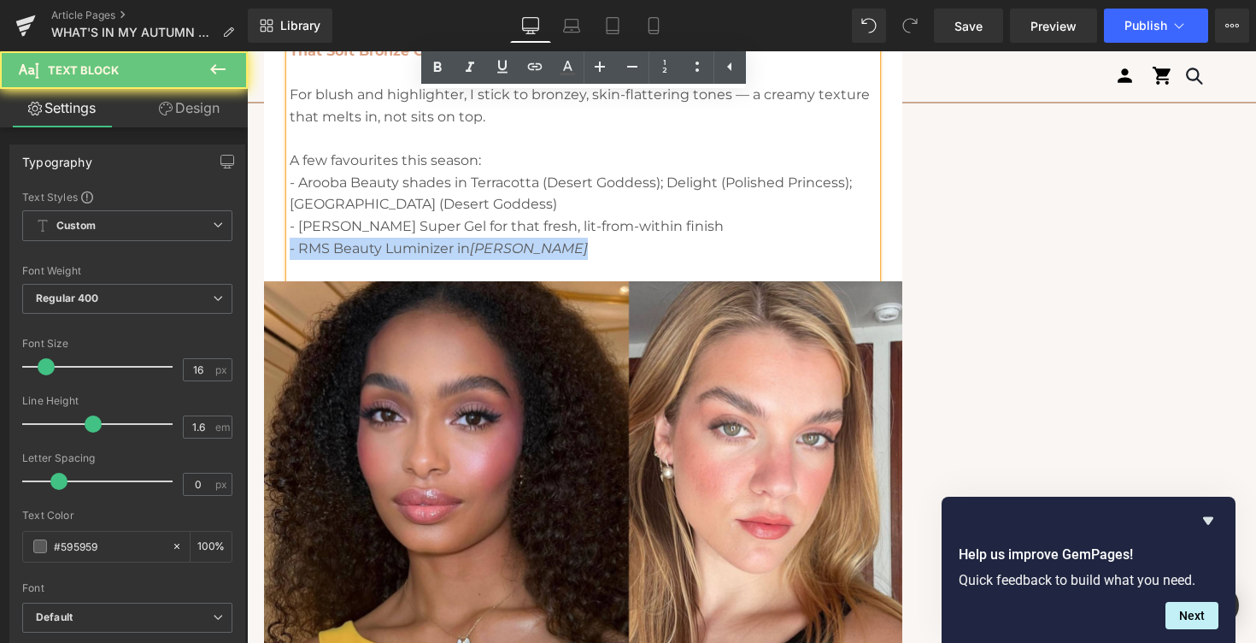
click at [461, 251] on p "- RMS Beauty Luminizer in [PERSON_NAME]" at bounding box center [583, 249] width 587 height 22
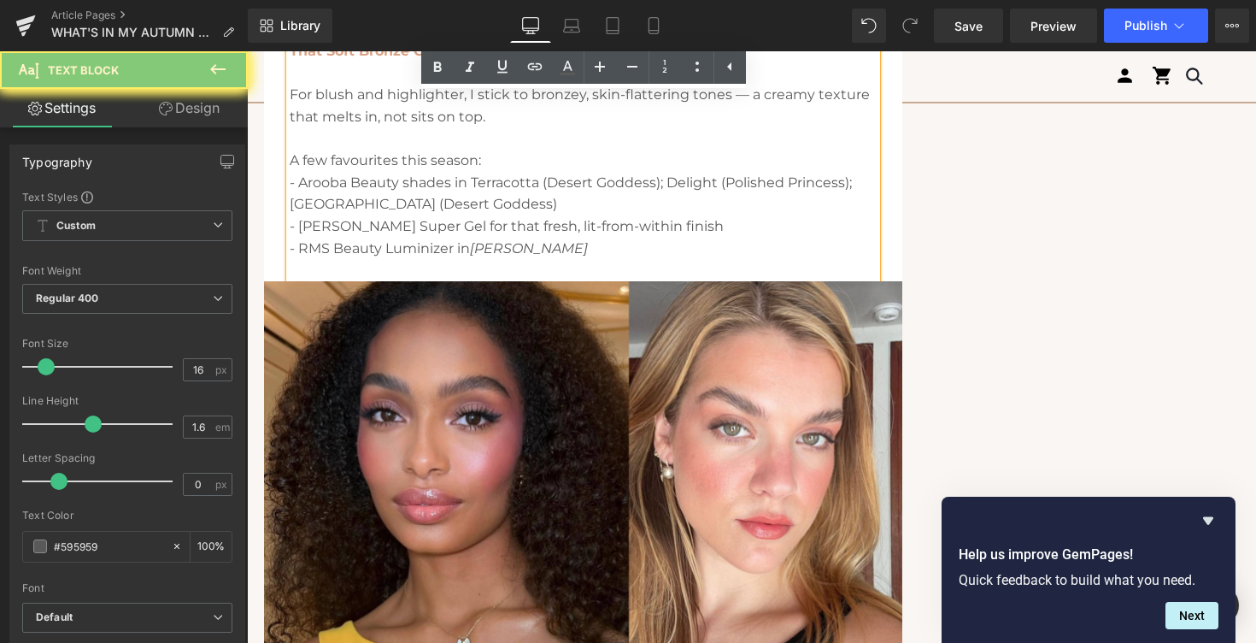
click at [397, 244] on p "- RMS Beauty Luminizer in [PERSON_NAME]" at bounding box center [583, 249] width 587 height 22
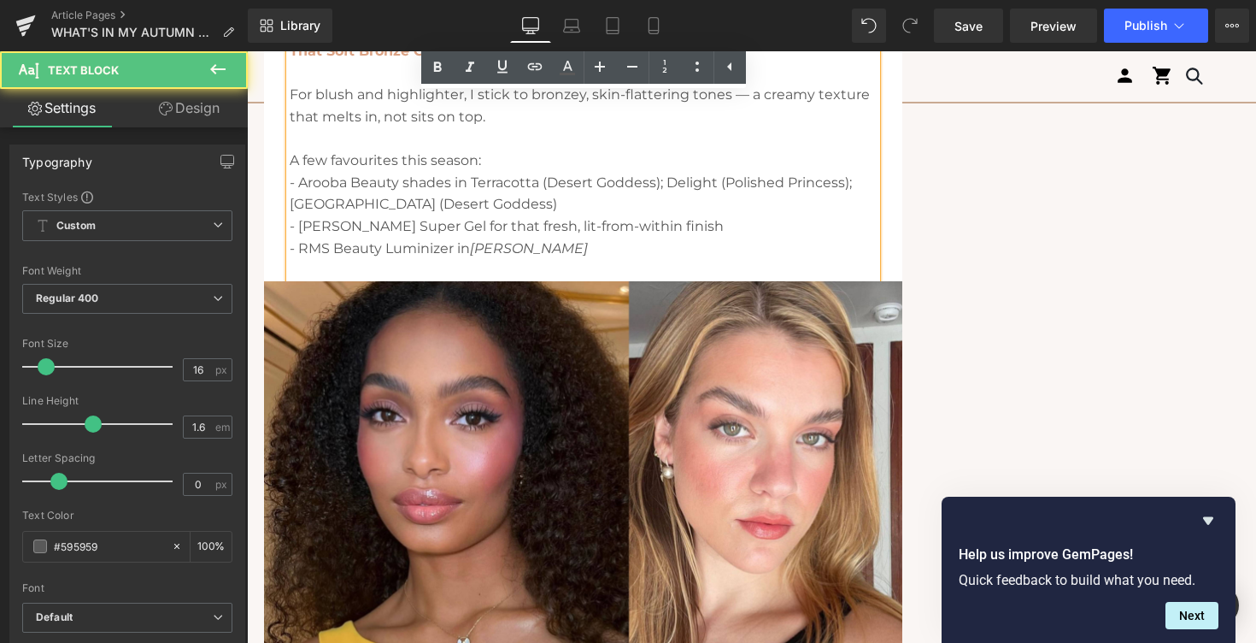
click at [461, 200] on p "- Arooba Beauty shades in Terracotta (Desert Goddess); Delight (Polished Prince…" at bounding box center [583, 194] width 587 height 44
click at [427, 269] on p at bounding box center [583, 270] width 587 height 22
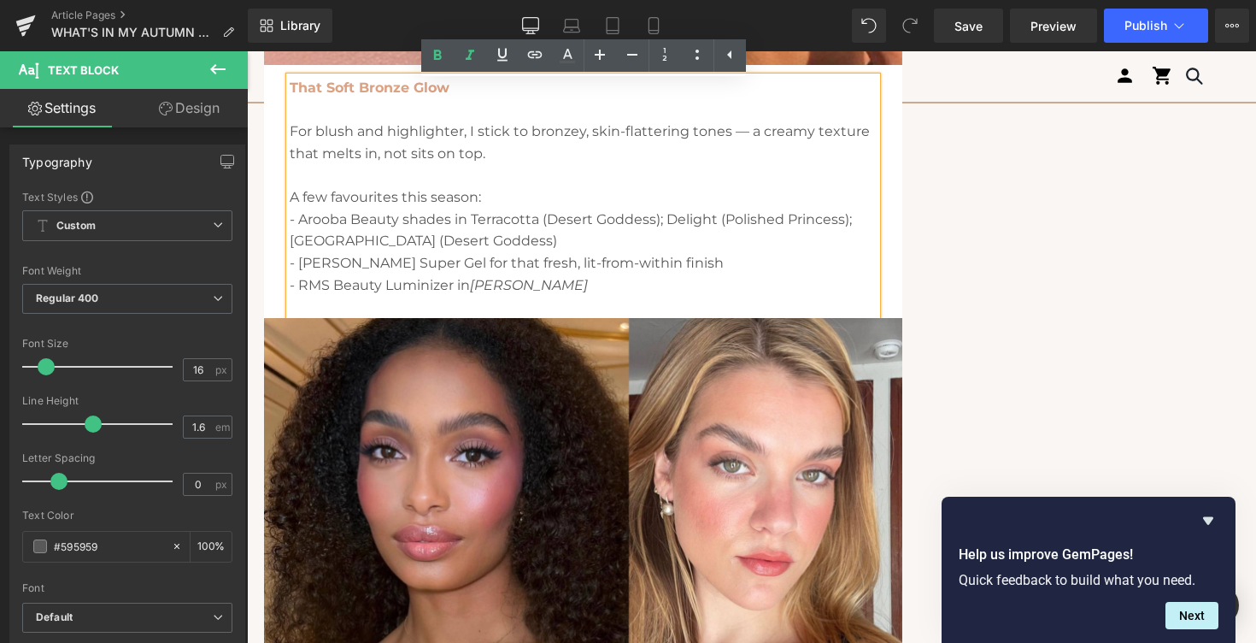
scroll to position [2833, 0]
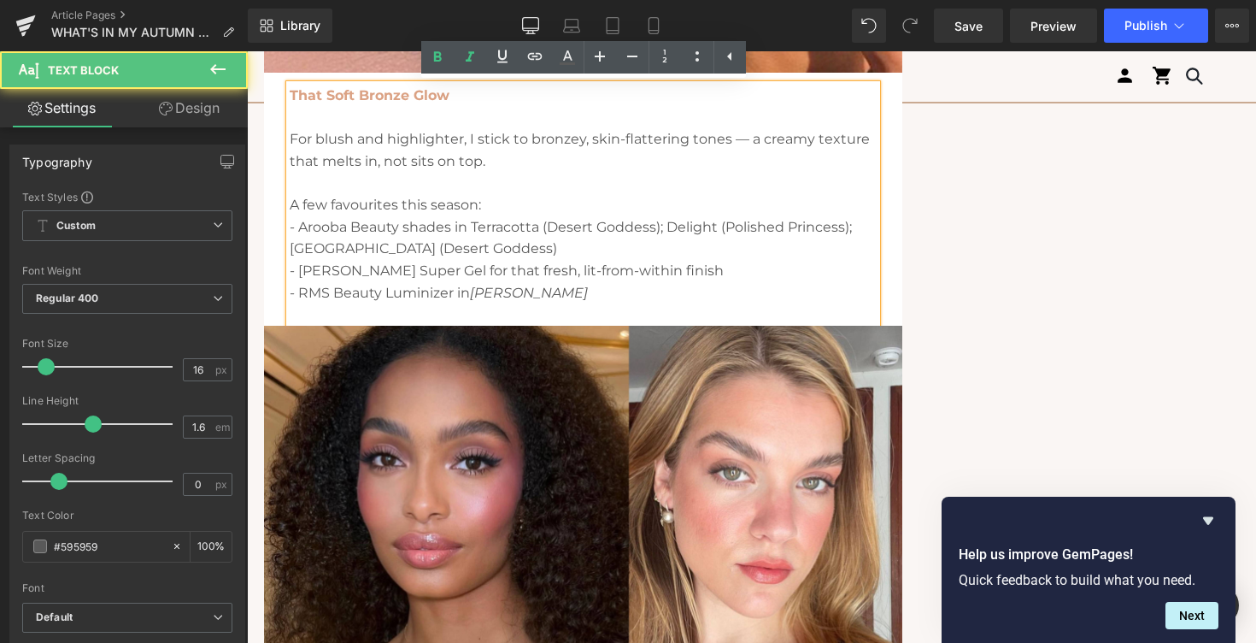
click at [419, 289] on p "- RMS Beauty Luminizer in [PERSON_NAME]" at bounding box center [583, 293] width 587 height 22
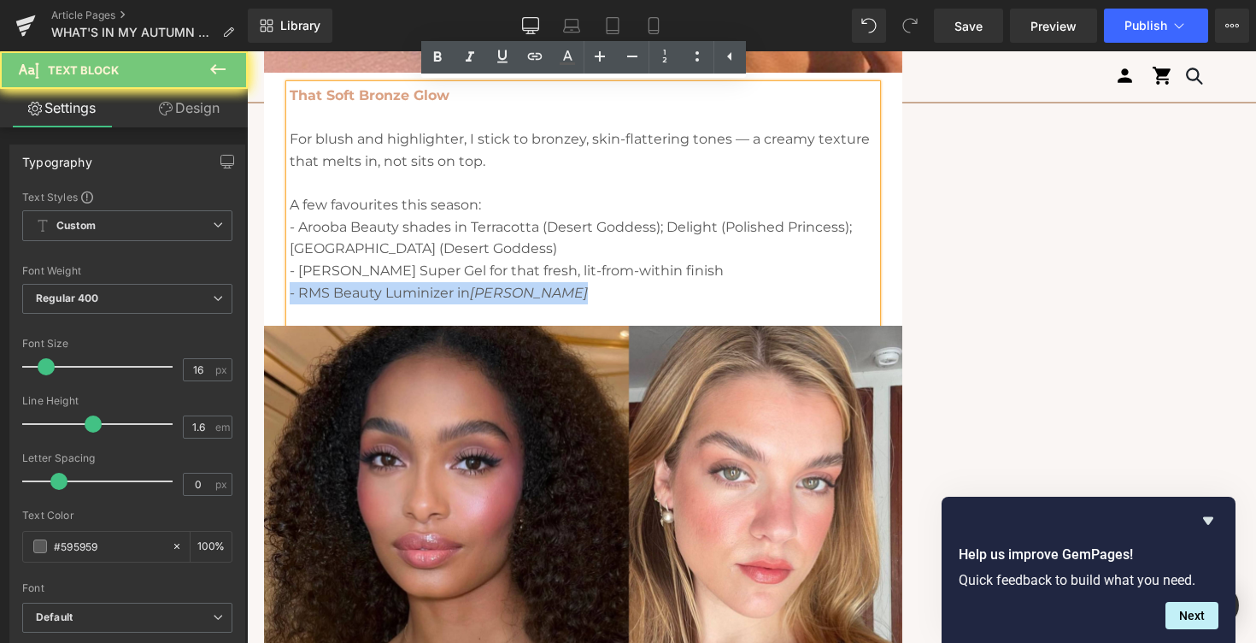
click at [419, 289] on p "- RMS Beauty Luminizer in [PERSON_NAME]" at bounding box center [583, 293] width 587 height 22
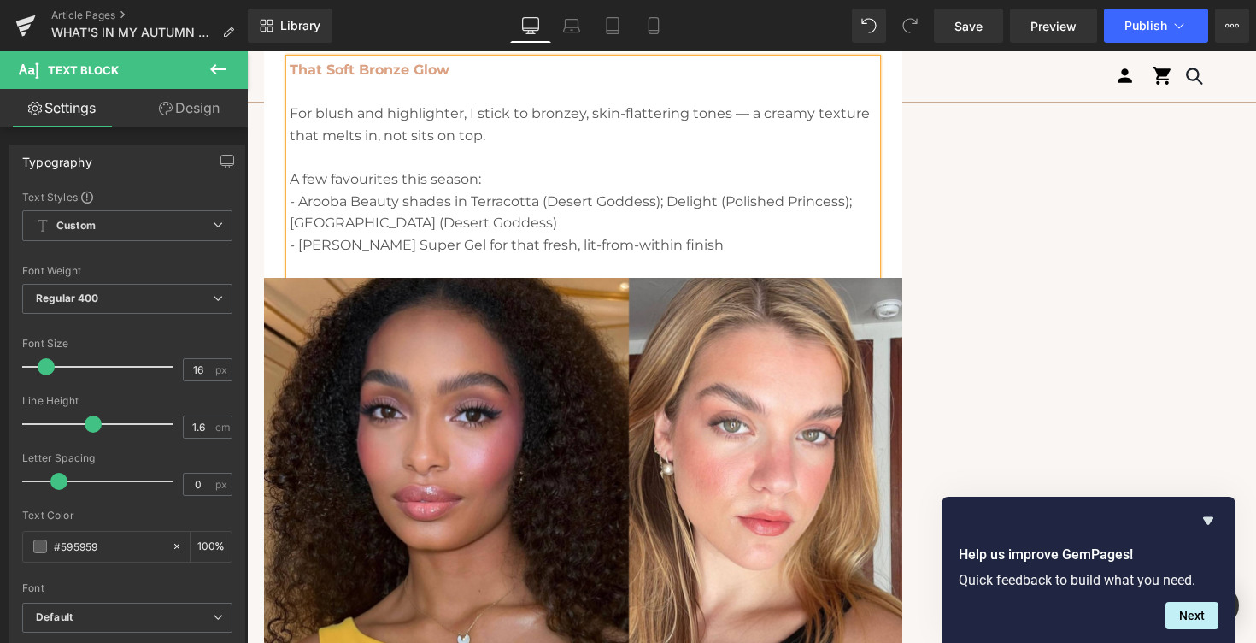
scroll to position [2860, 0]
click at [708, 243] on p "- [PERSON_NAME] Super Gel for that fresh, lit-from-within finish" at bounding box center [583, 244] width 587 height 22
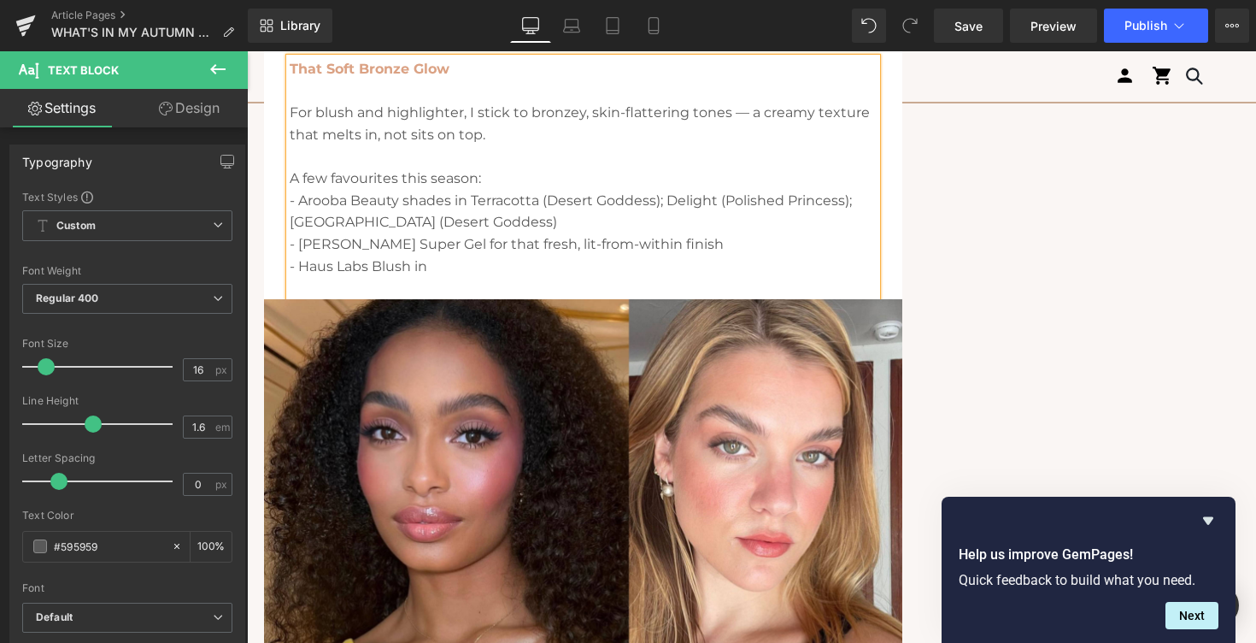
click at [367, 266] on p "- Haus Labs Blush in" at bounding box center [583, 266] width 587 height 22
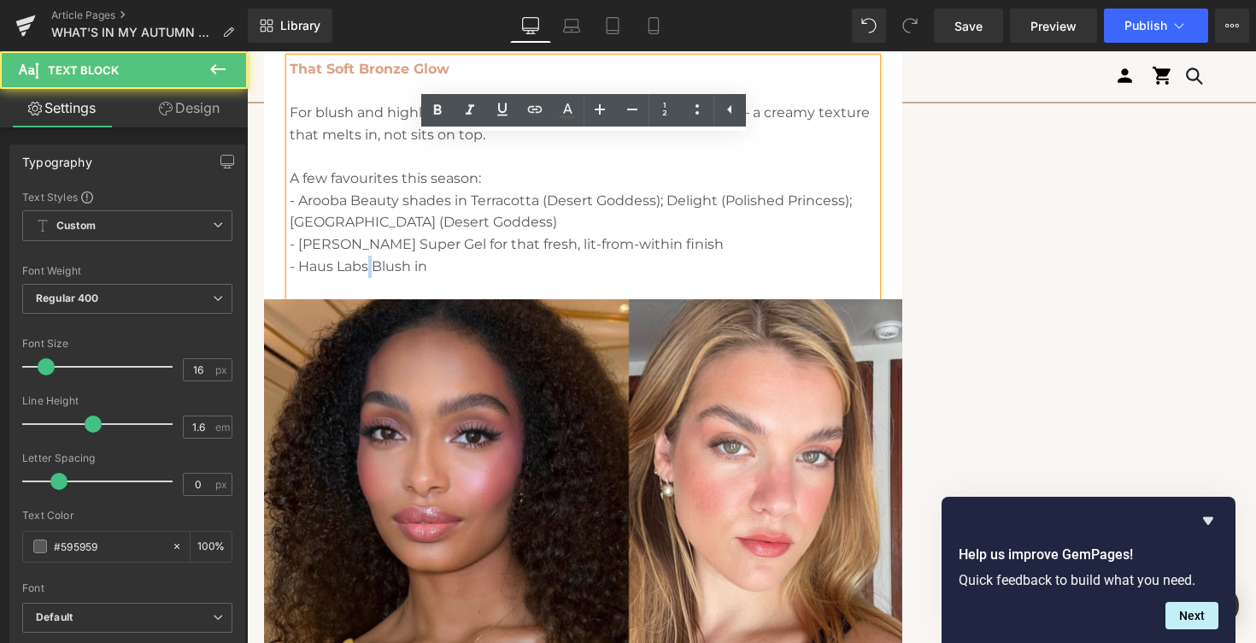
click at [367, 266] on p "- Haus Labs Blush in" at bounding box center [583, 266] width 587 height 22
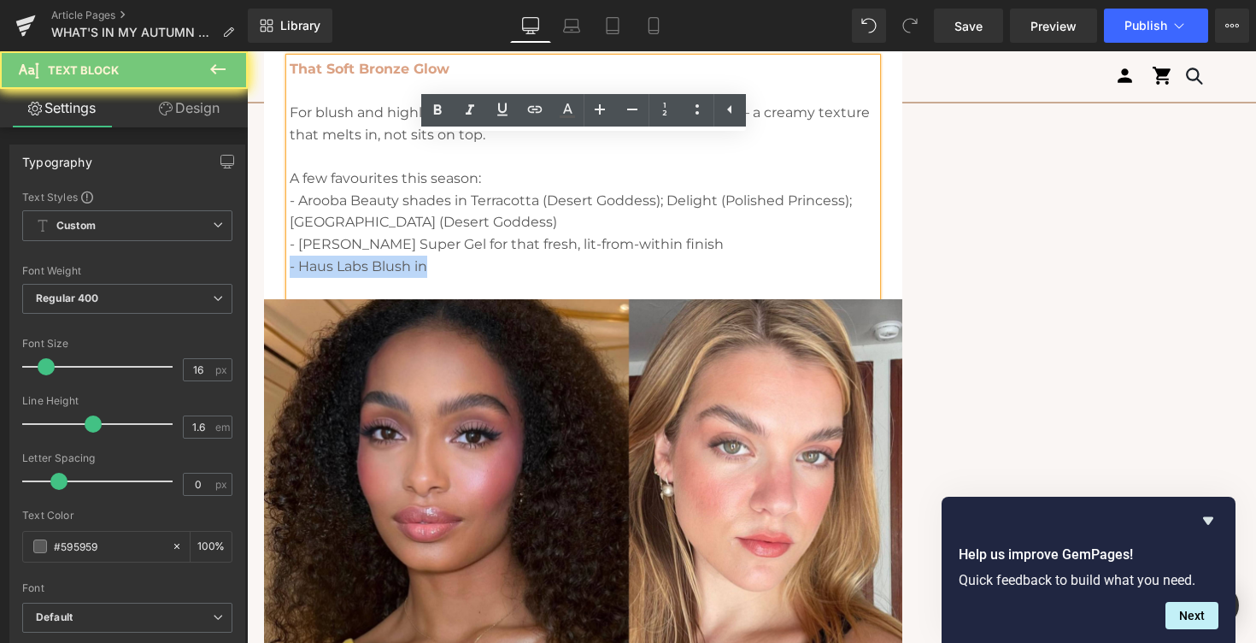
click at [367, 266] on p "- Haus Labs Blush in" at bounding box center [583, 266] width 587 height 22
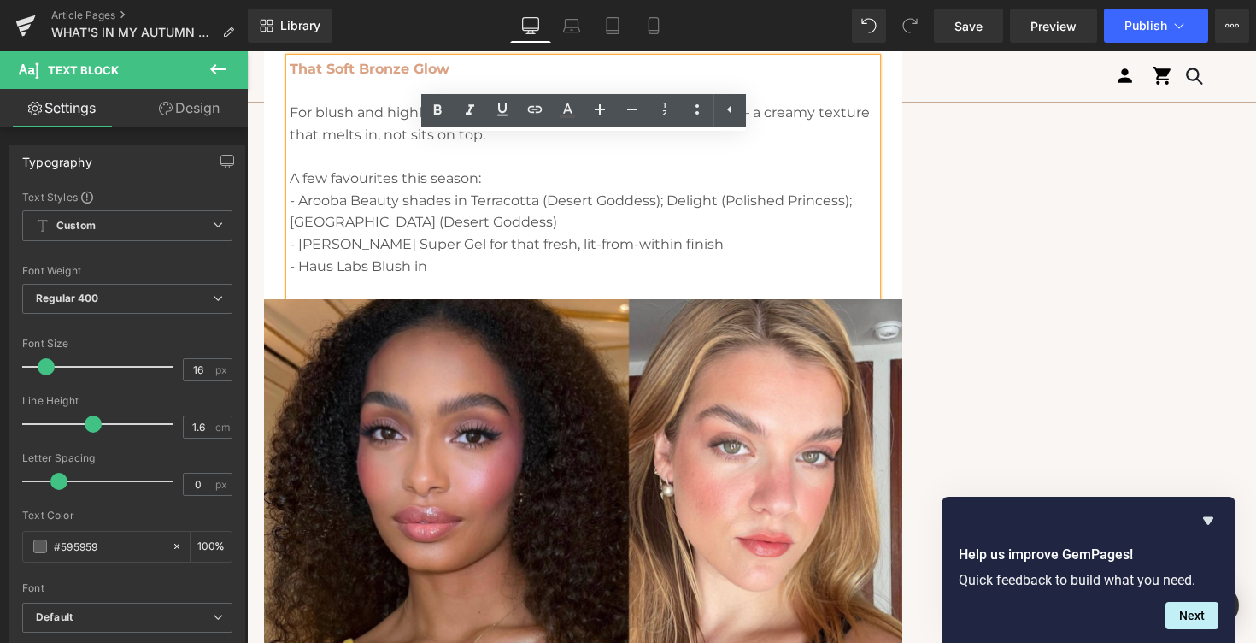
drag, startPoint x: 373, startPoint y: 266, endPoint x: 436, endPoint y: 267, distance: 63.2
click at [437, 267] on p "- Haus Labs Blush in" at bounding box center [583, 266] width 587 height 22
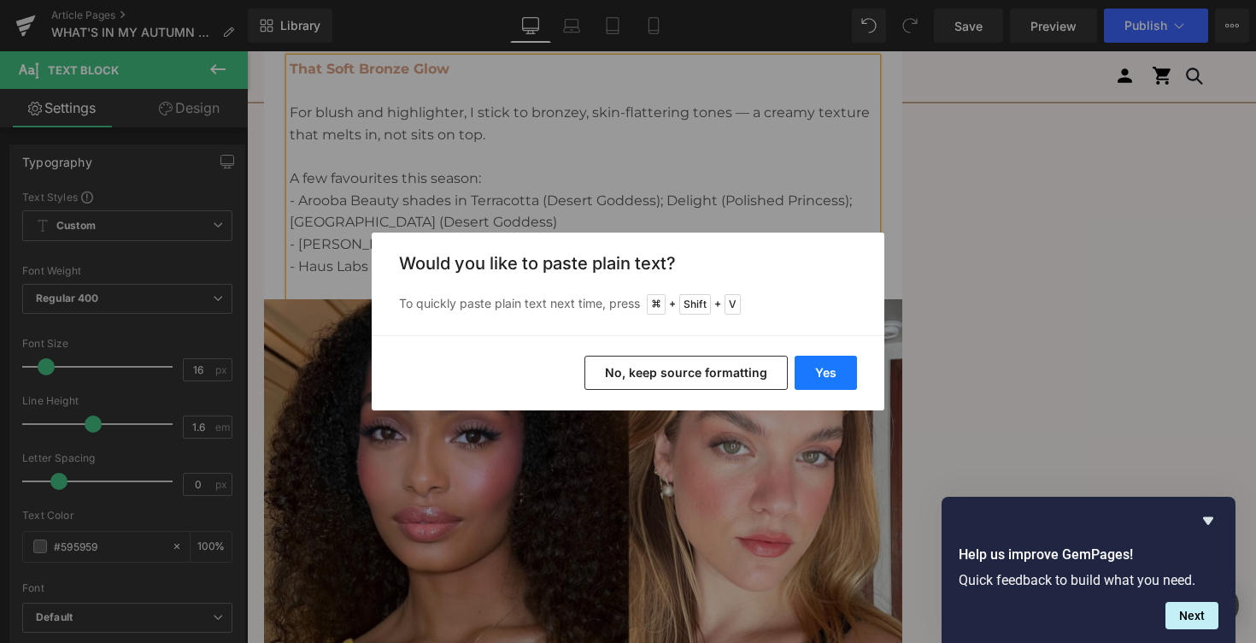
click at [831, 379] on button "Yes" at bounding box center [826, 372] width 62 height 34
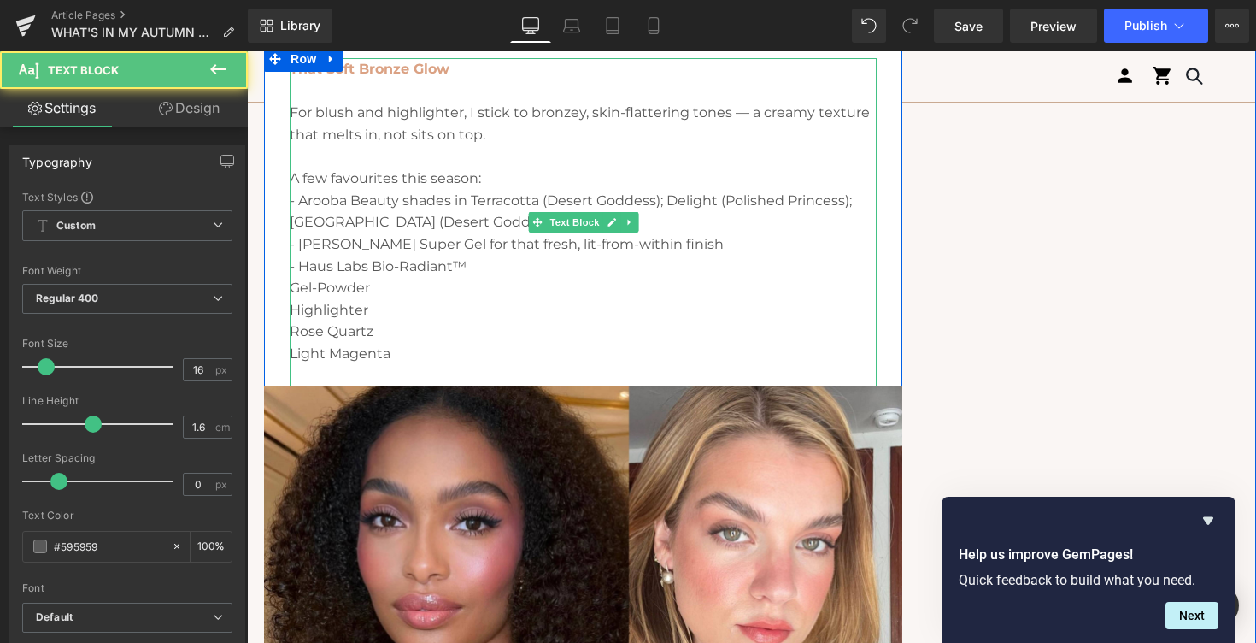
click at [294, 288] on p "Gel-Powder" at bounding box center [583, 288] width 587 height 22
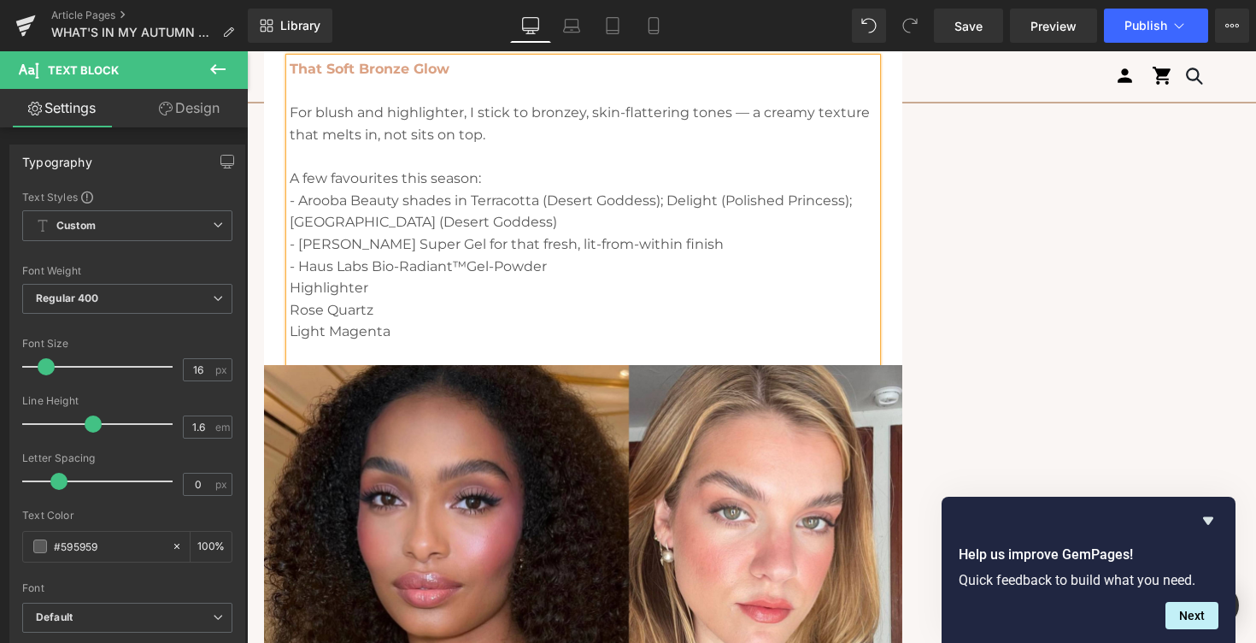
click at [291, 287] on p "Highlighter" at bounding box center [583, 288] width 587 height 22
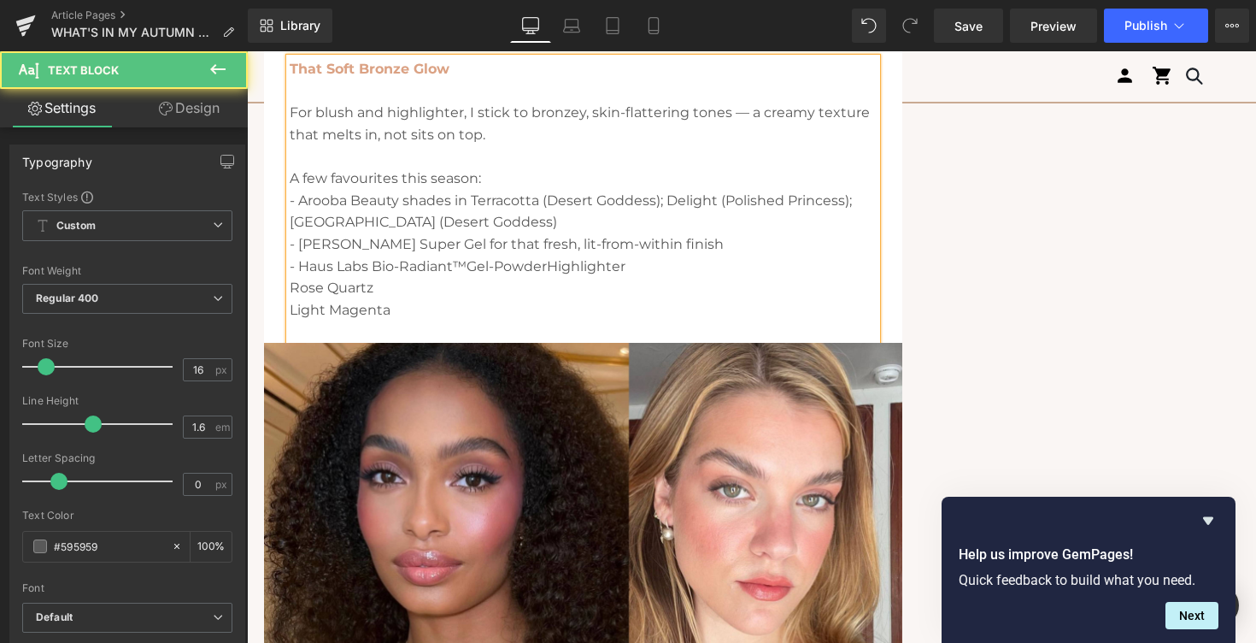
click at [291, 290] on p "Rose Quartz" at bounding box center [583, 288] width 587 height 22
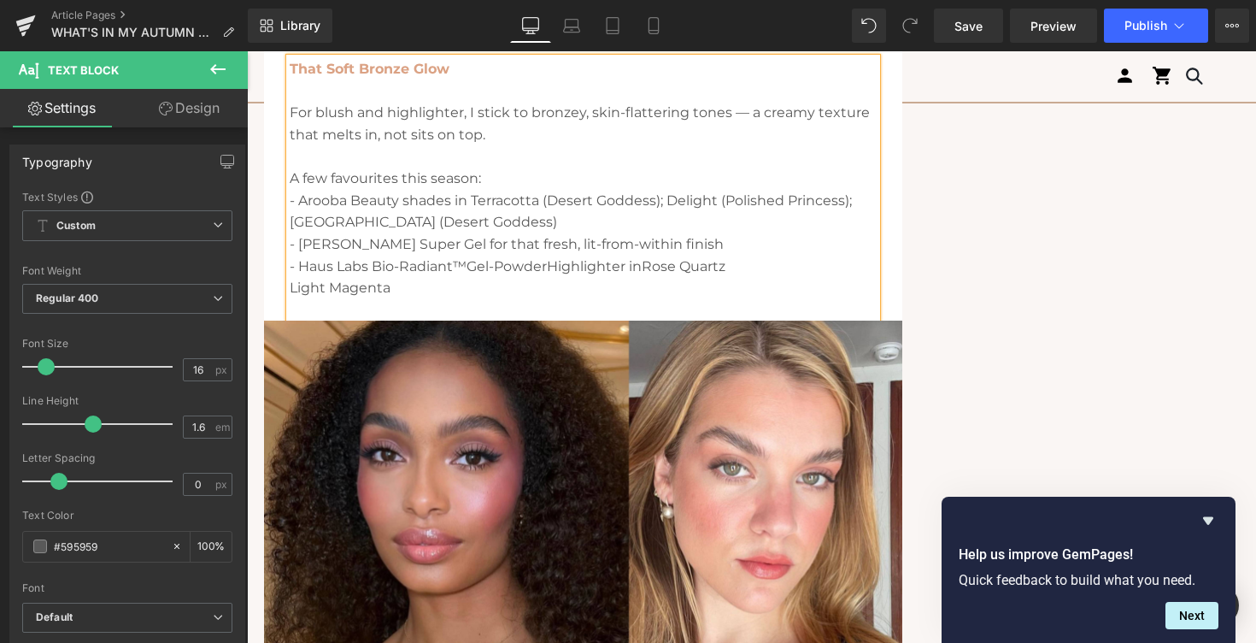
click at [292, 291] on p "Light Magenta" at bounding box center [583, 288] width 587 height 22
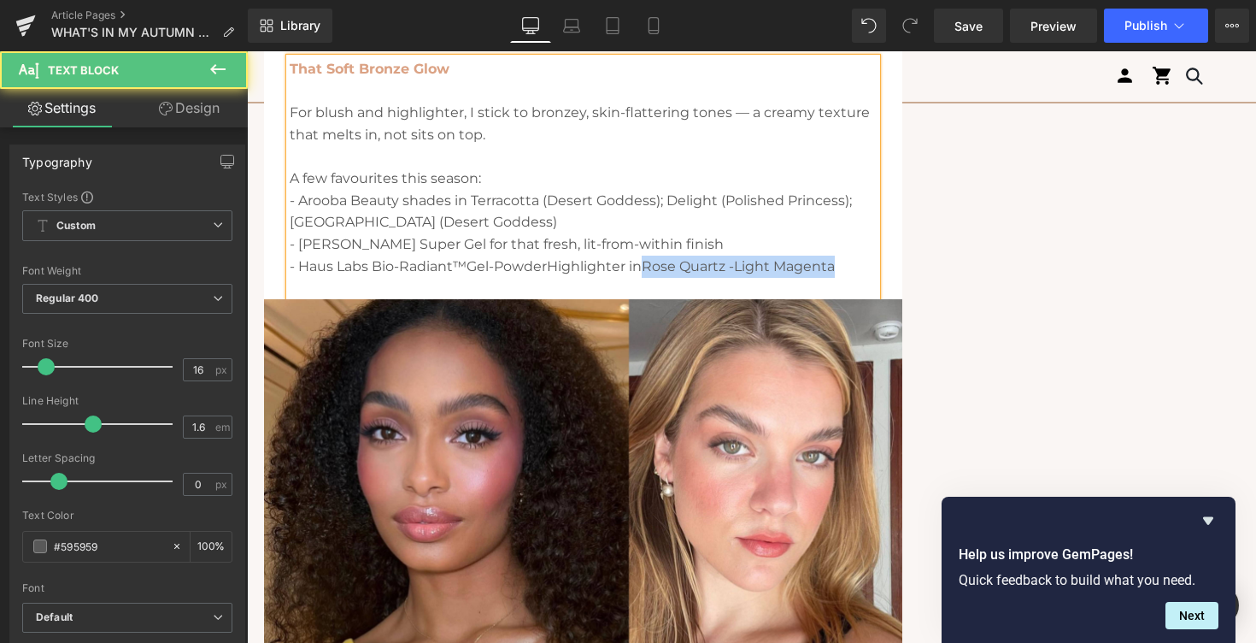
drag, startPoint x: 653, startPoint y: 268, endPoint x: 860, endPoint y: 269, distance: 207.6
click at [860, 269] on p "- Haus Labs Bio-Radiant™ Gel-Powder Highlighter in Rose Quartz - Light Magenta" at bounding box center [583, 266] width 587 height 22
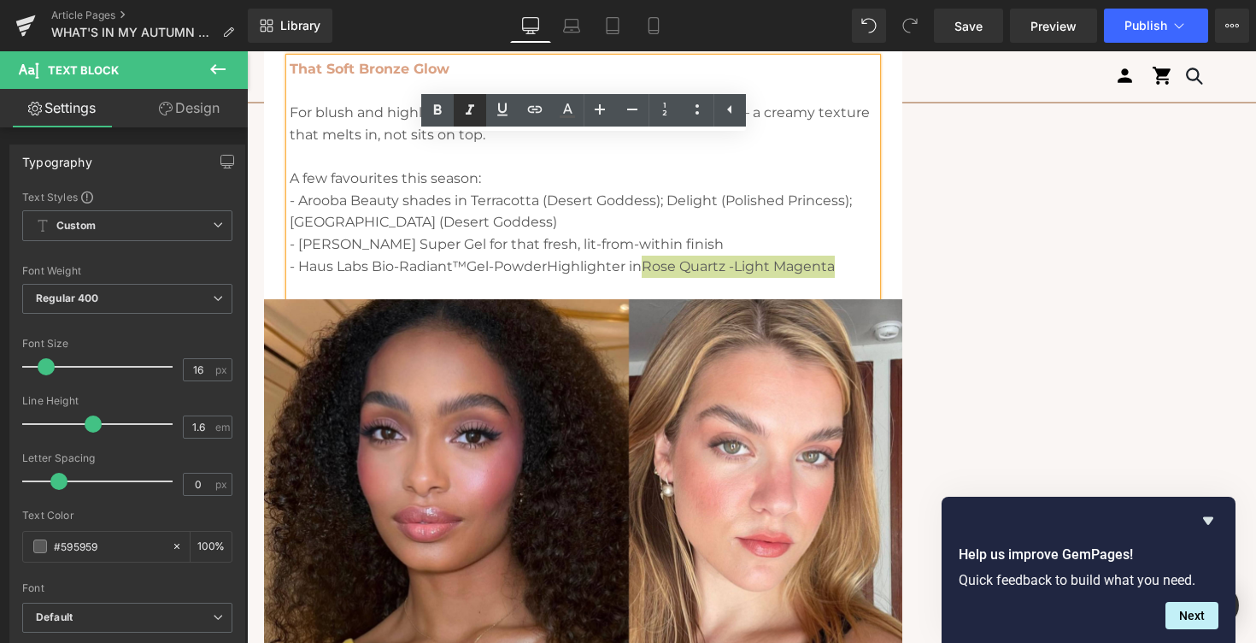
click at [467, 105] on icon at bounding box center [470, 110] width 21 height 21
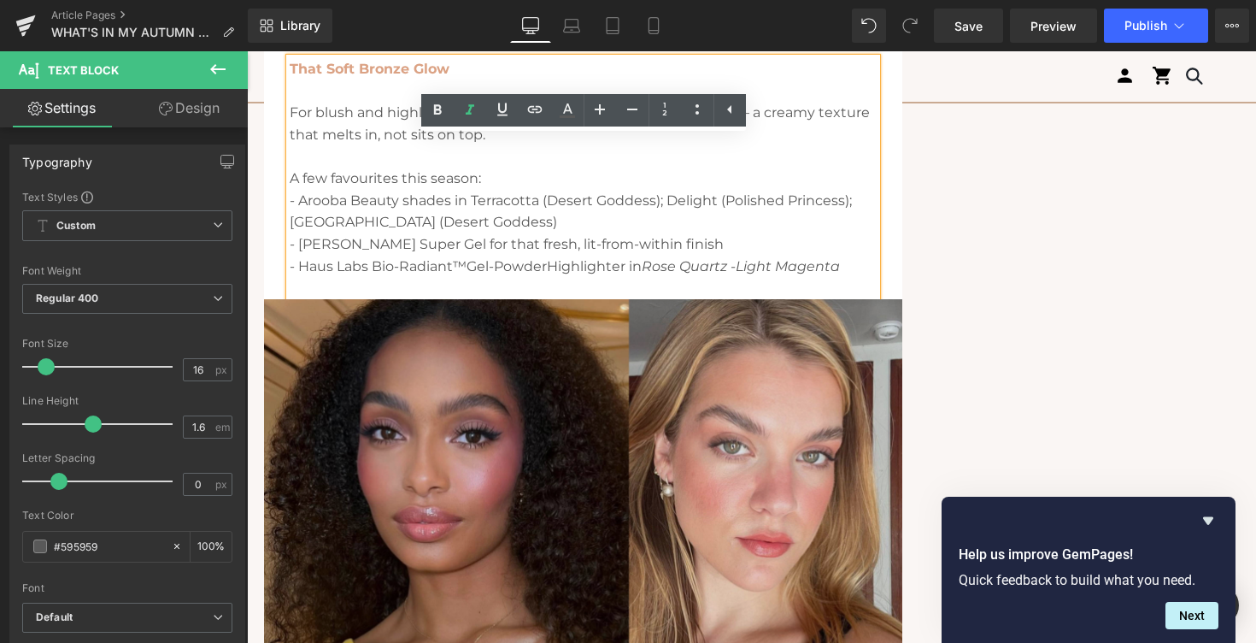
click at [457, 312] on img at bounding box center [583, 511] width 638 height 425
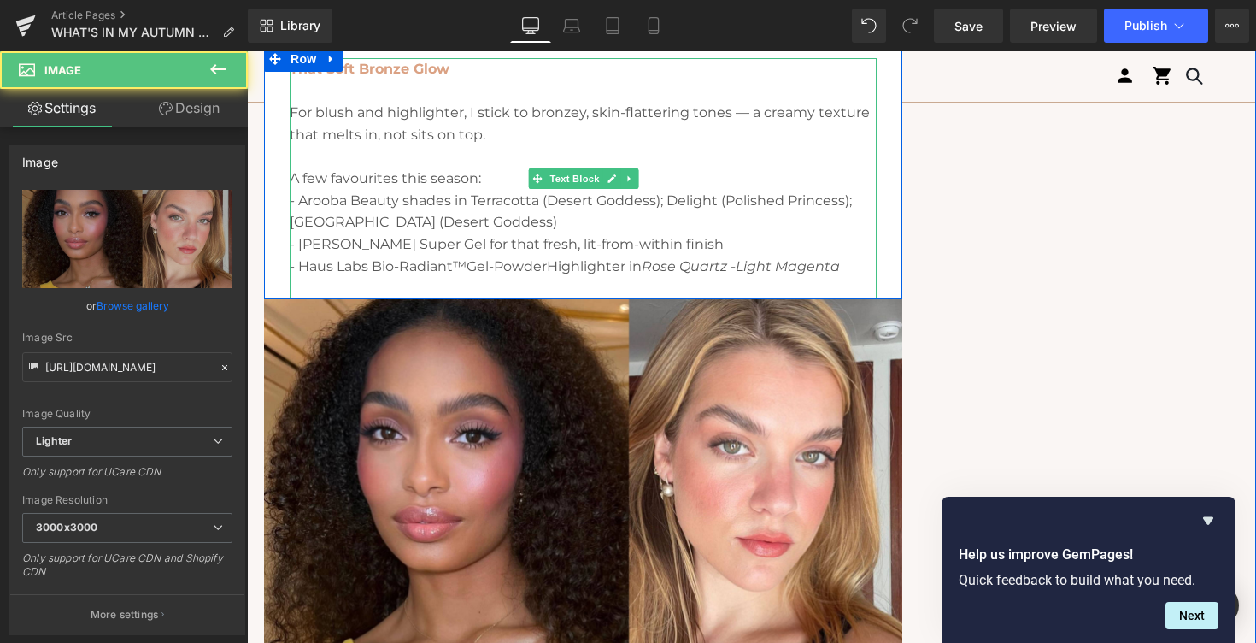
click at [540, 241] on p "- [PERSON_NAME] Super Gel for that fresh, lit-from-within finish" at bounding box center [583, 244] width 587 height 22
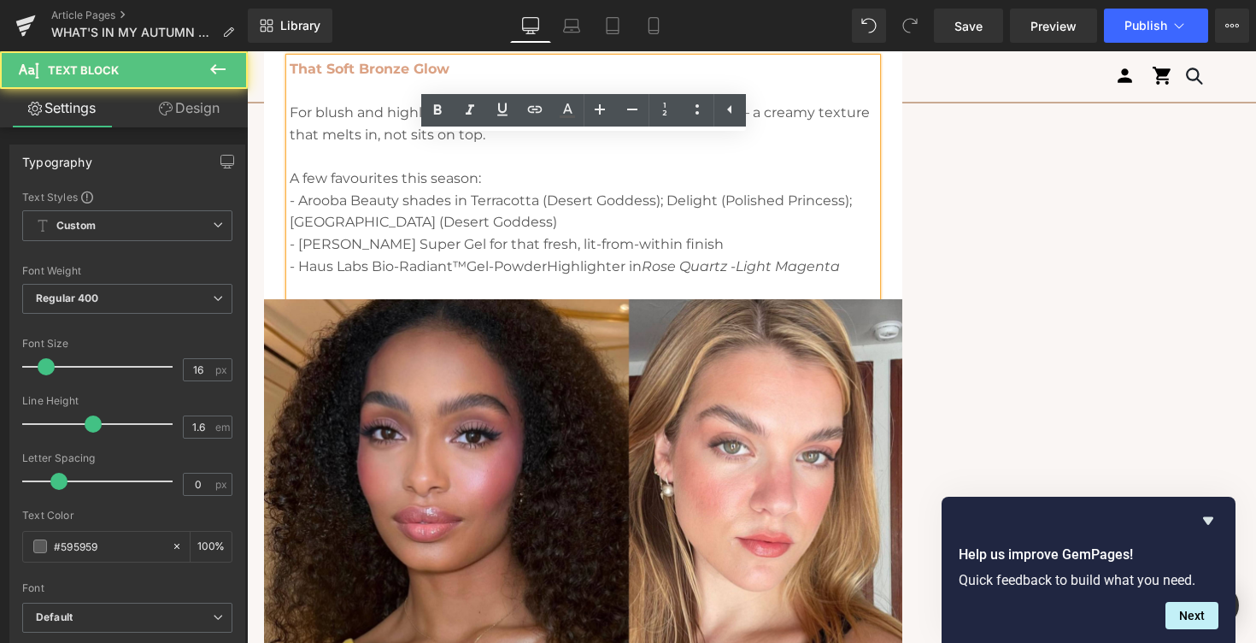
click at [524, 209] on p "- Arooba Beauty shades in Terracotta (Desert Goddess); Delight (Polished Prince…" at bounding box center [583, 212] width 587 height 44
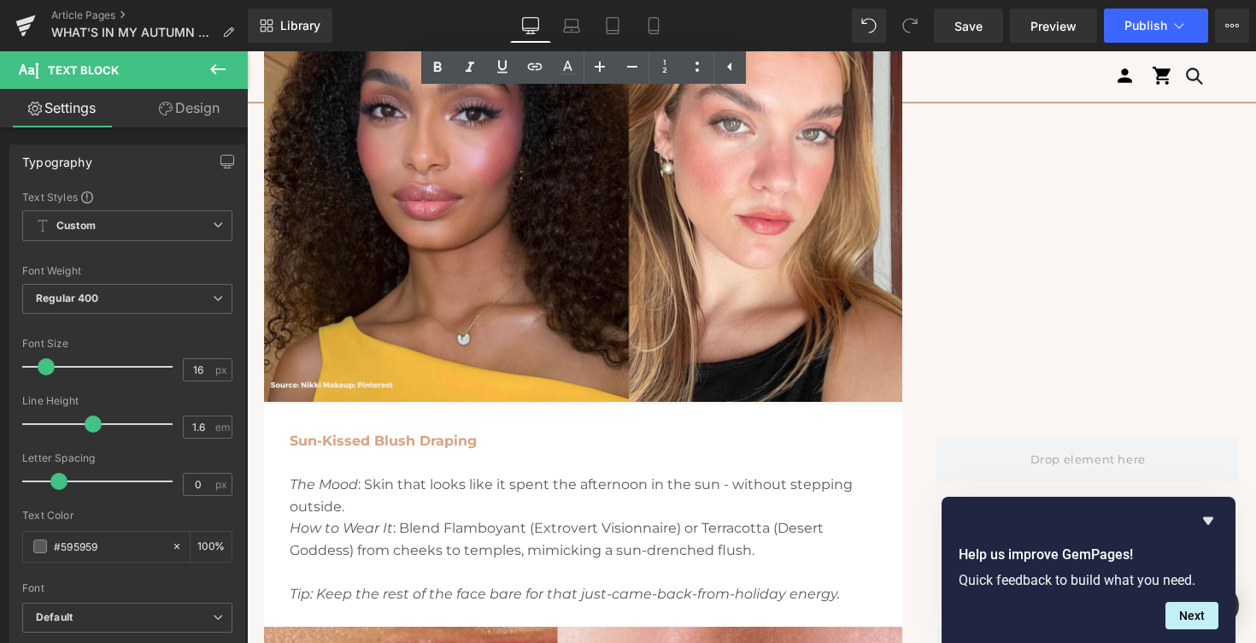
scroll to position [3214, 0]
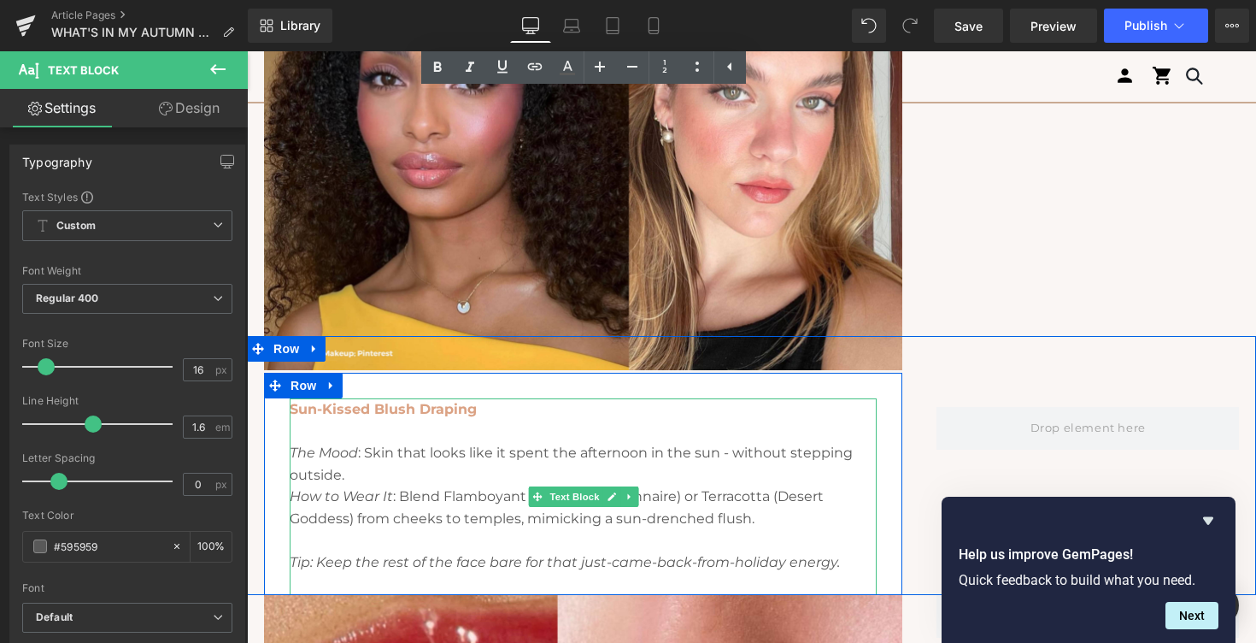
click at [407, 408] on strong "Sun-Kissed Blush Draping" at bounding box center [383, 409] width 187 height 16
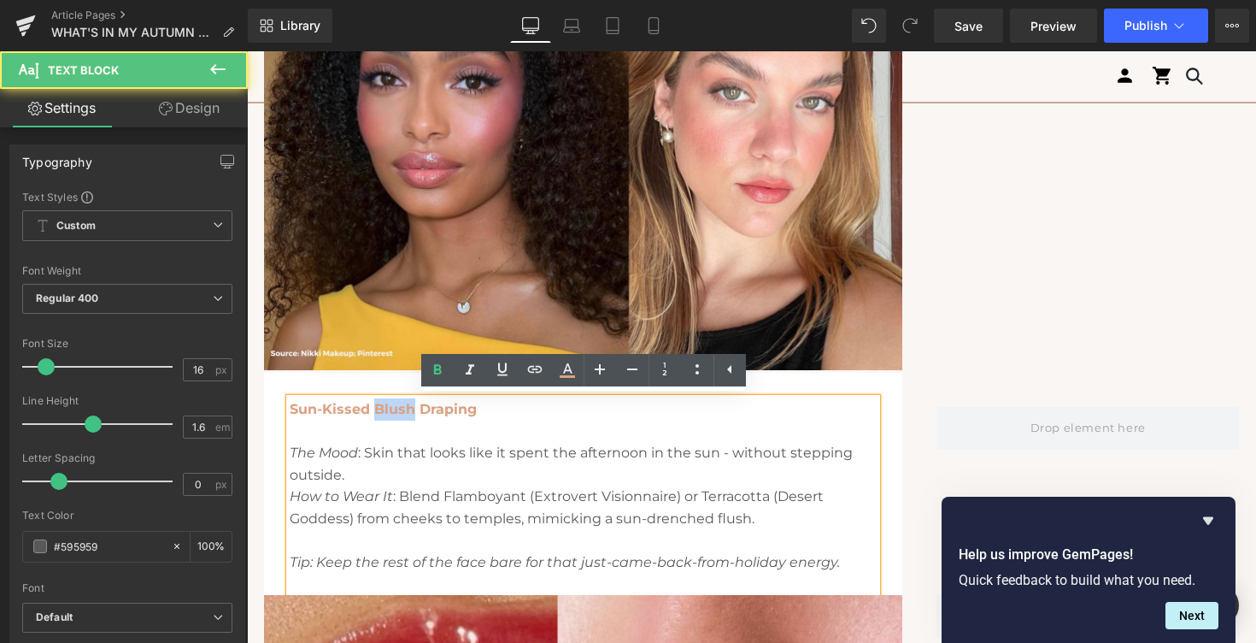
click at [407, 408] on strong "Sun-Kissed Blush Draping" at bounding box center [383, 409] width 187 height 16
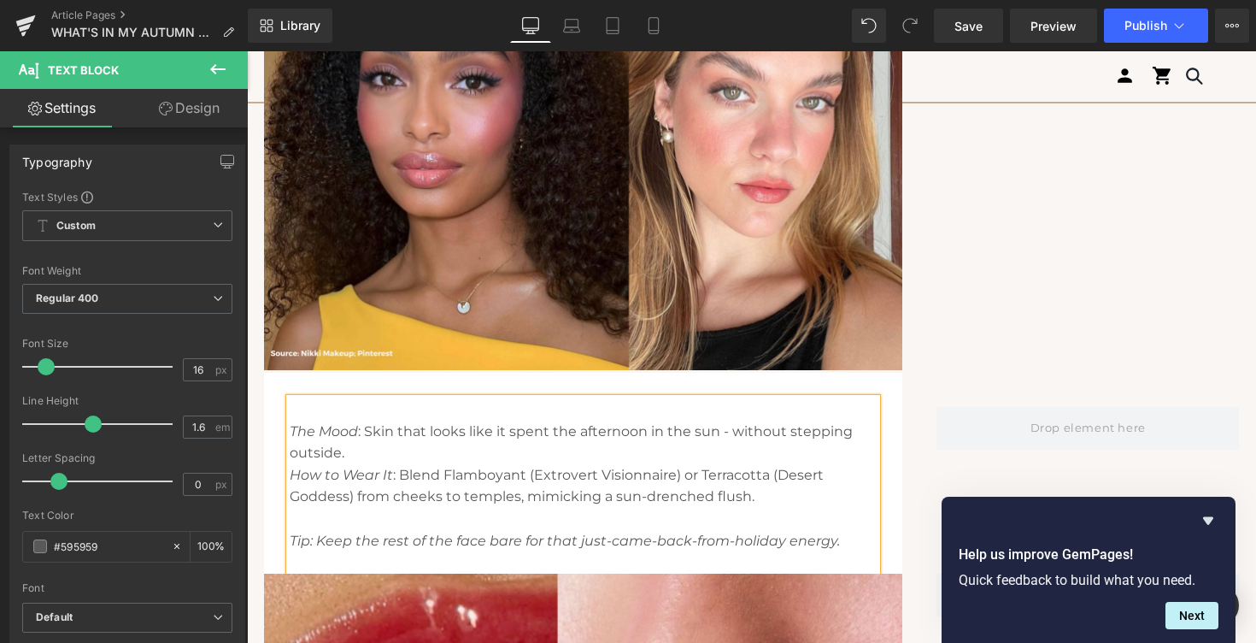
click at [300, 426] on icon "The Mood" at bounding box center [324, 431] width 68 height 16
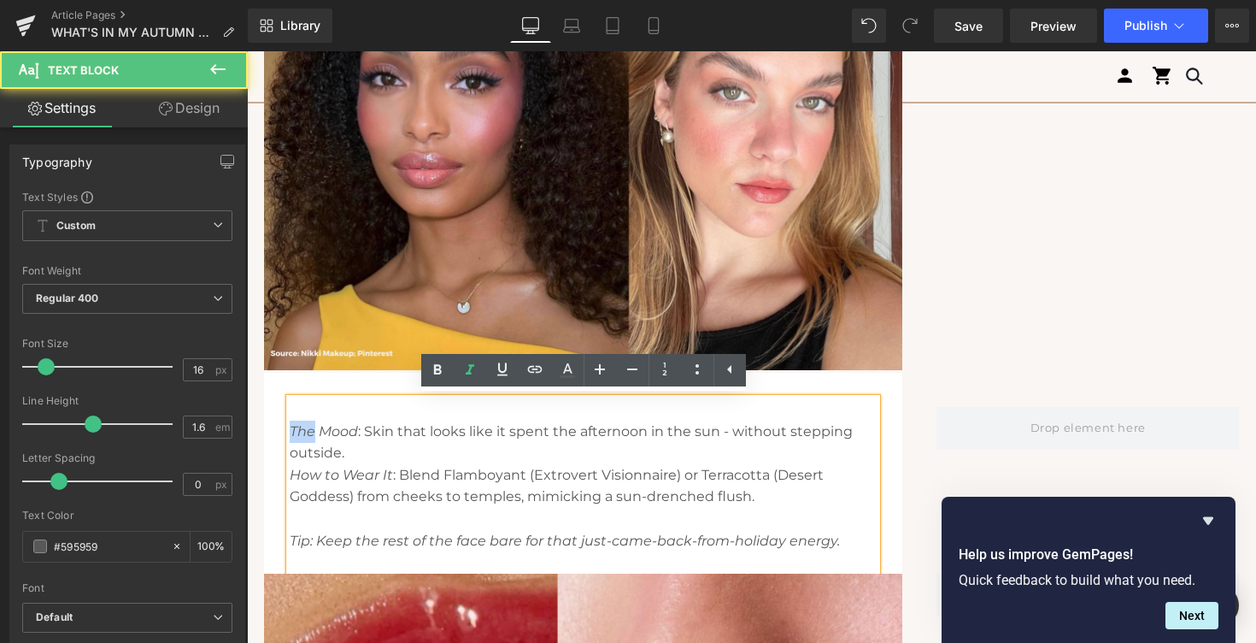
click at [300, 426] on icon "The Mood" at bounding box center [324, 431] width 68 height 16
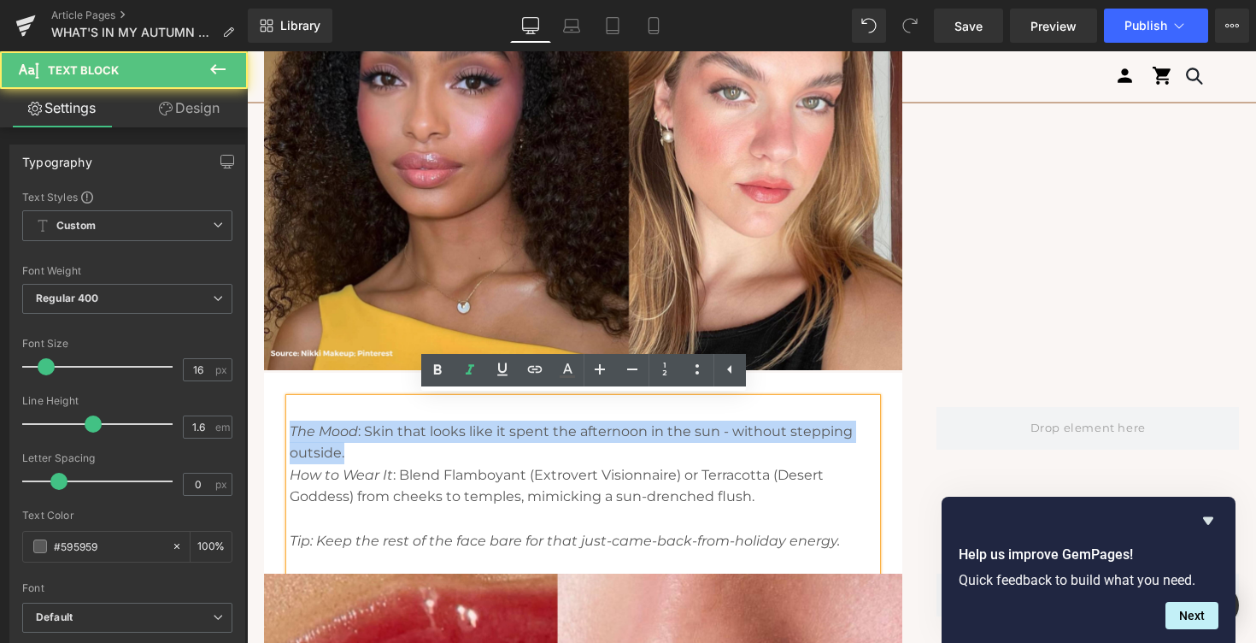
click at [300, 426] on icon "The Mood" at bounding box center [324, 431] width 68 height 16
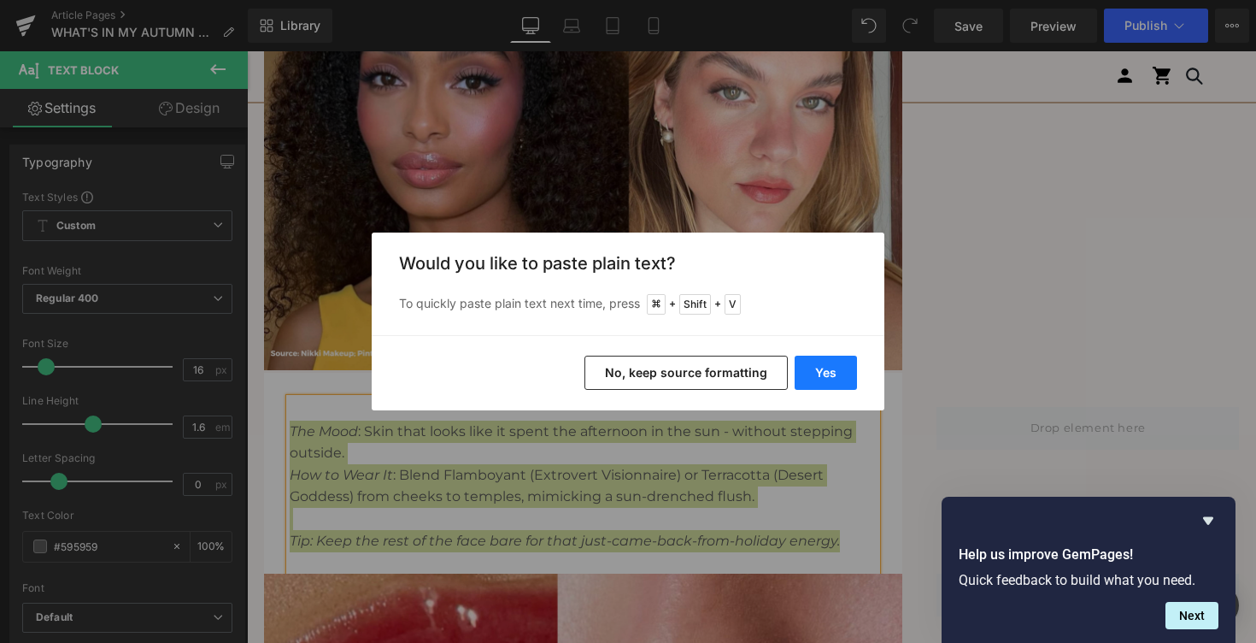
click at [841, 374] on button "Yes" at bounding box center [826, 372] width 62 height 34
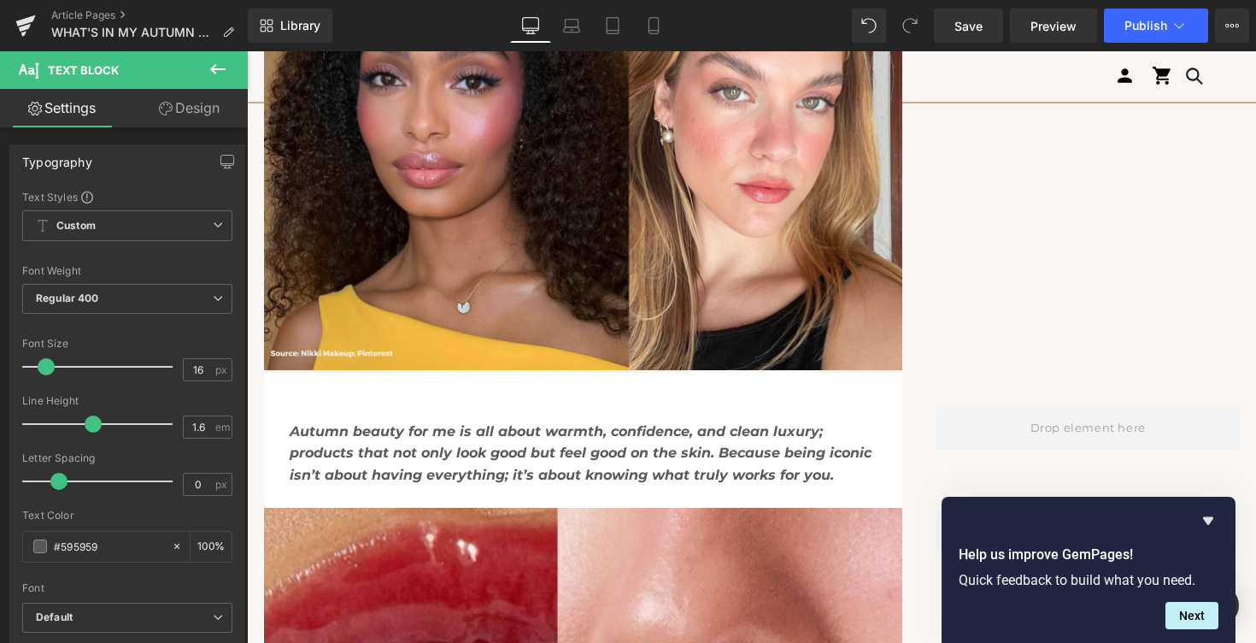
click at [680, 463] on p "Autumn beauty for me is all about warmth, confidence, and clean luxury; product…" at bounding box center [583, 453] width 587 height 66
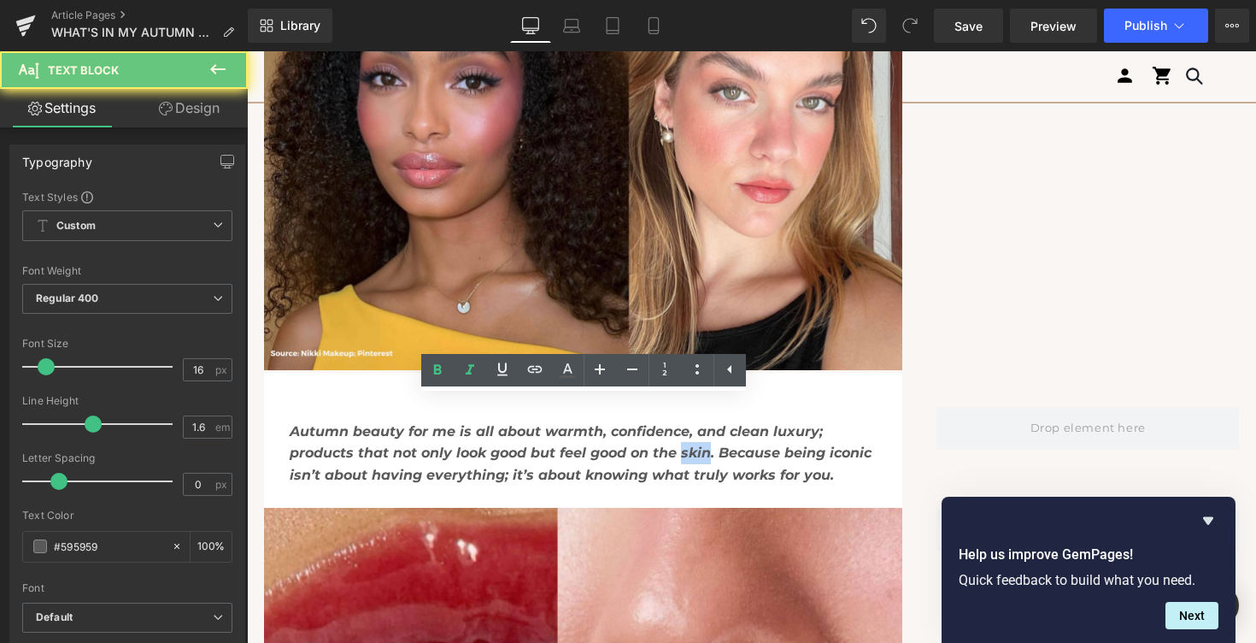
click at [680, 463] on p "Autumn beauty for me is all about warmth, confidence, and clean luxury; product…" at bounding box center [583, 453] width 587 height 66
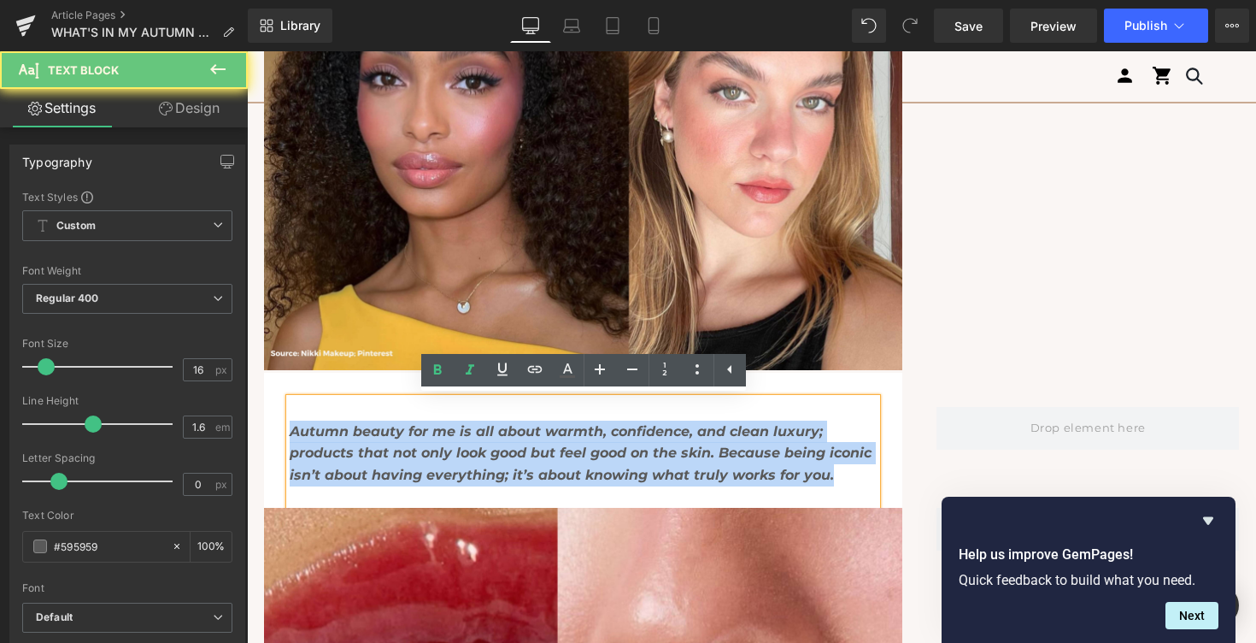
click at [680, 463] on p "Autumn beauty for me is all about warmth, confidence, and clean luxury; product…" at bounding box center [583, 453] width 587 height 66
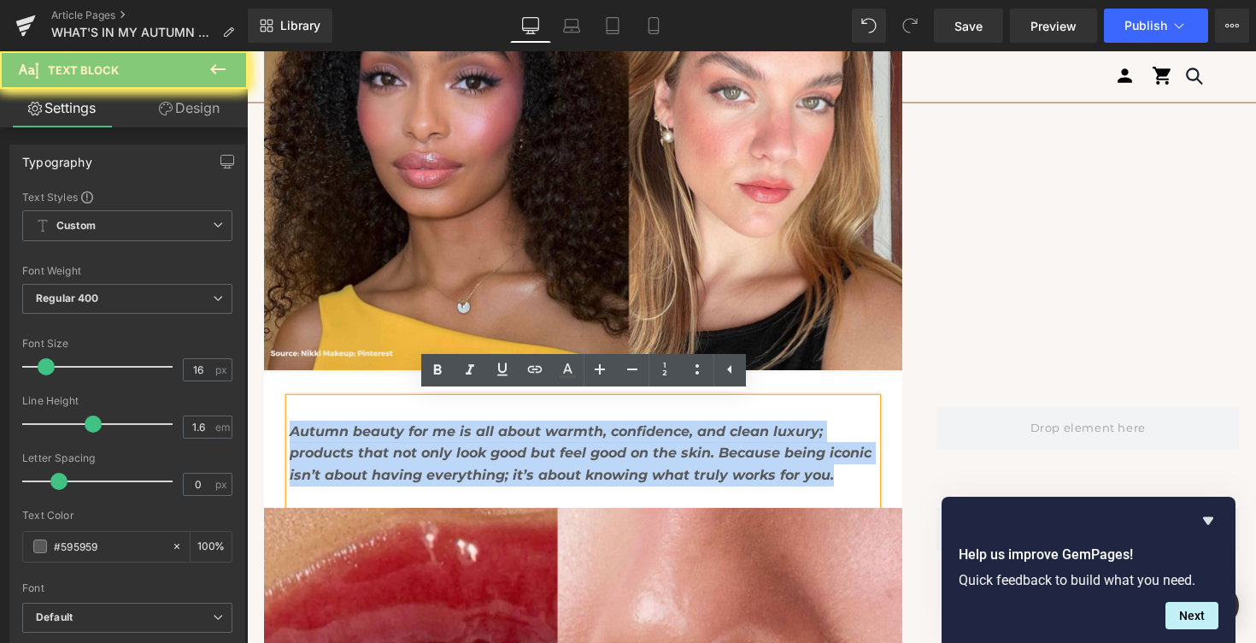
click at [680, 463] on p "Autumn beauty for me is all about warmth, confidence, and clean luxury; product…" at bounding box center [583, 453] width 587 height 66
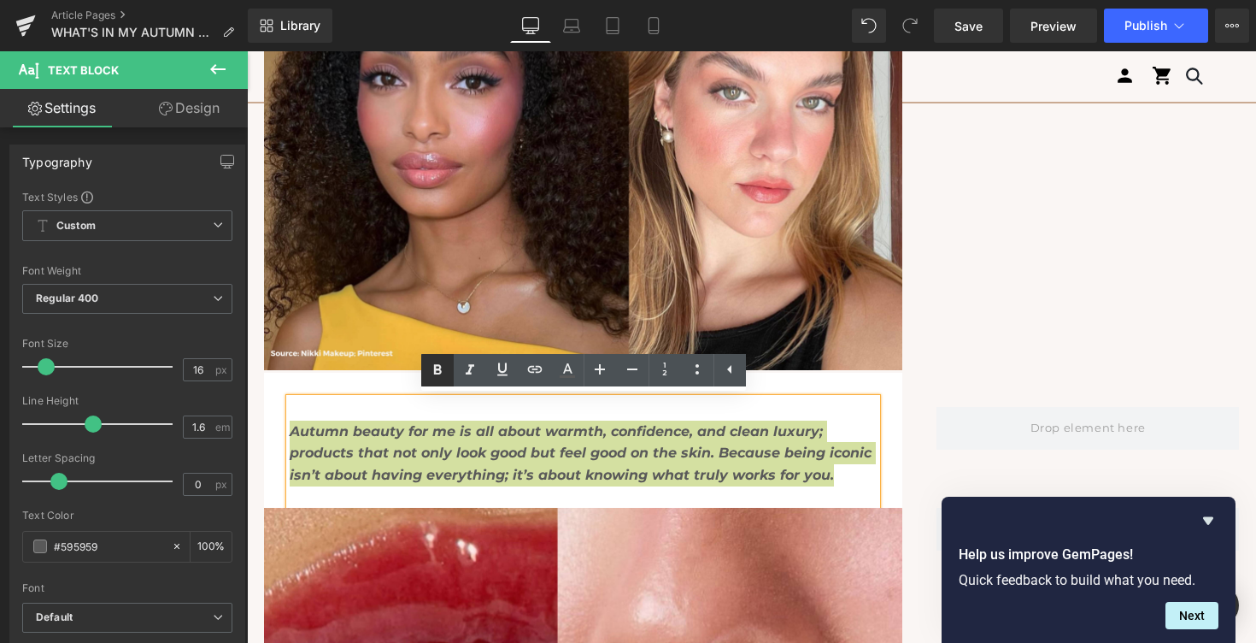
click at [441, 370] on icon at bounding box center [437, 370] width 21 height 21
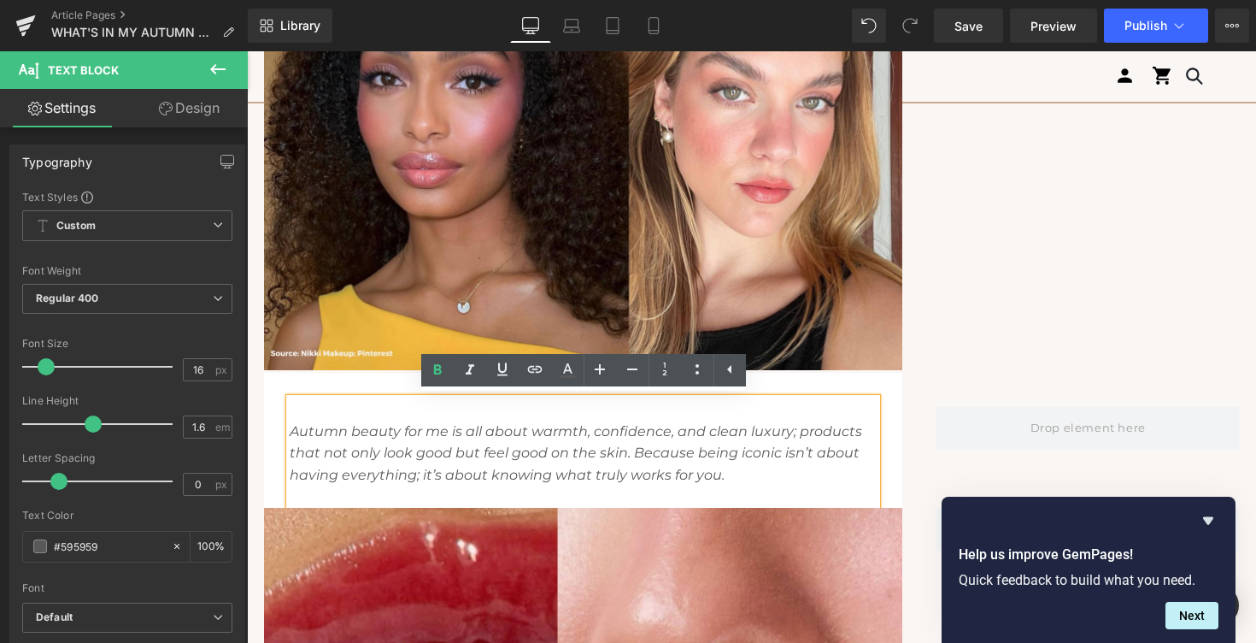
click at [750, 471] on p "Autumn beauty for me is all about warmth, confidence, and clean luxury; product…" at bounding box center [583, 453] width 587 height 66
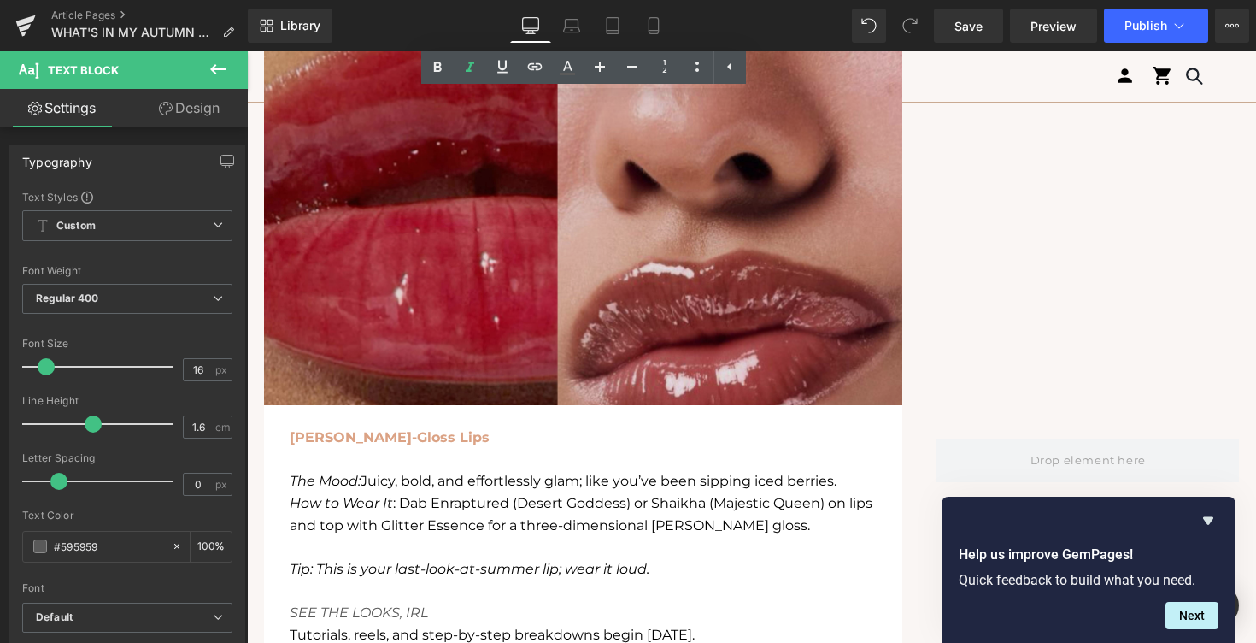
scroll to position [3583, 0]
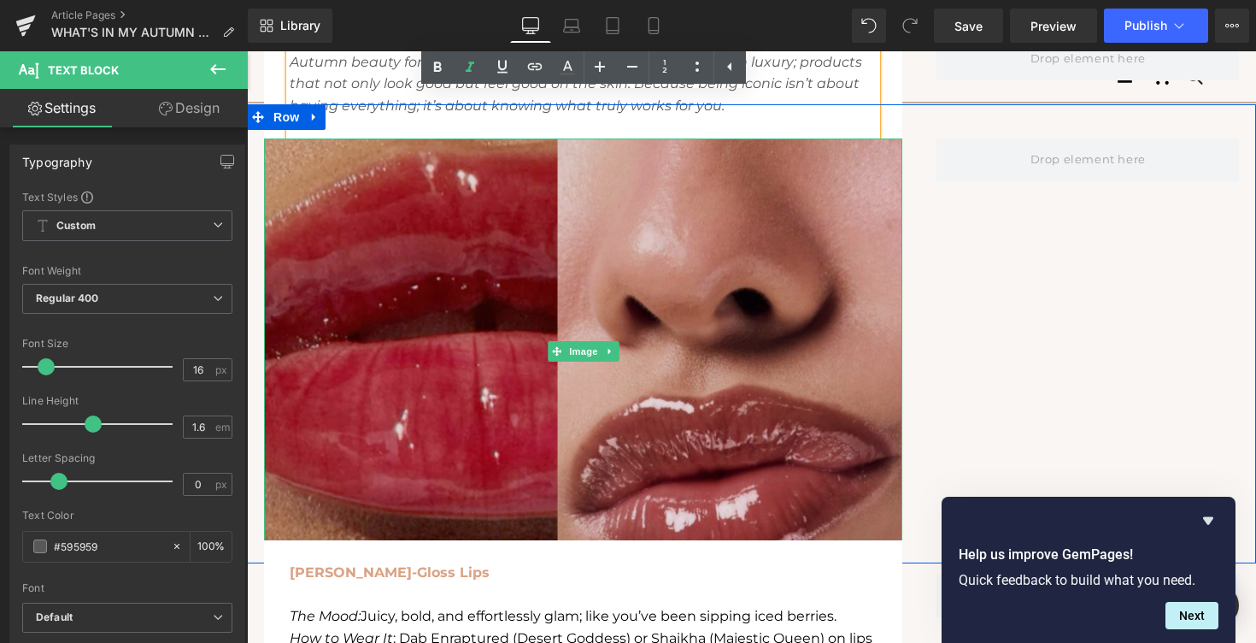
click at [353, 197] on img at bounding box center [583, 350] width 638 height 425
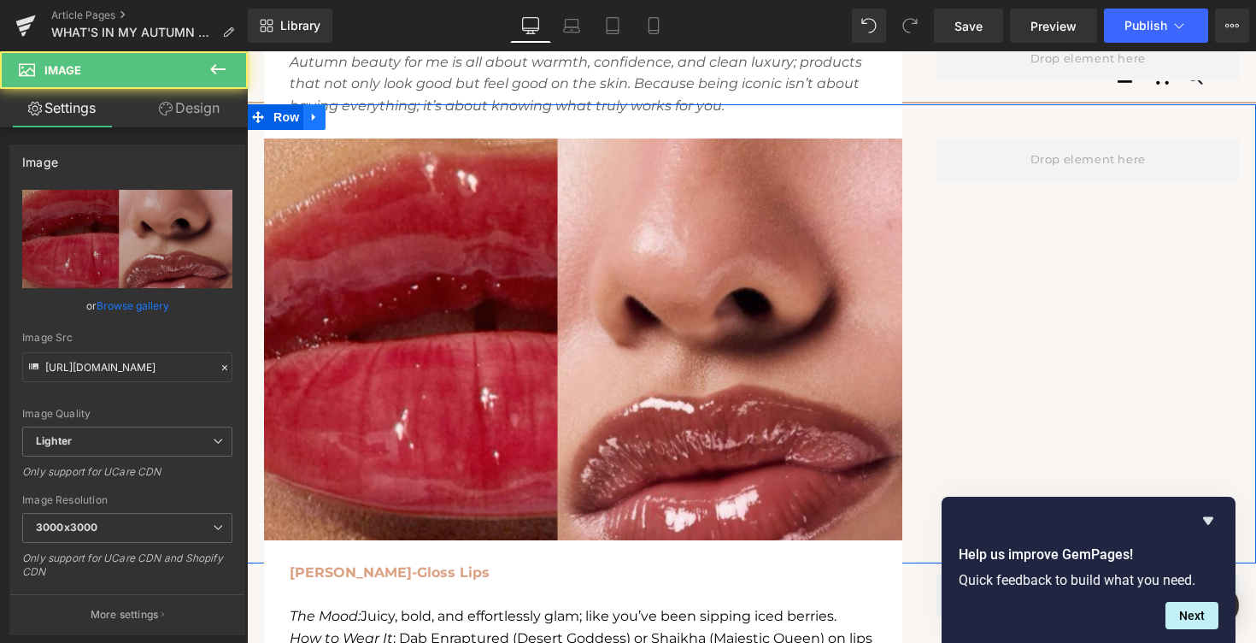
click at [315, 110] on icon at bounding box center [314, 116] width 12 height 13
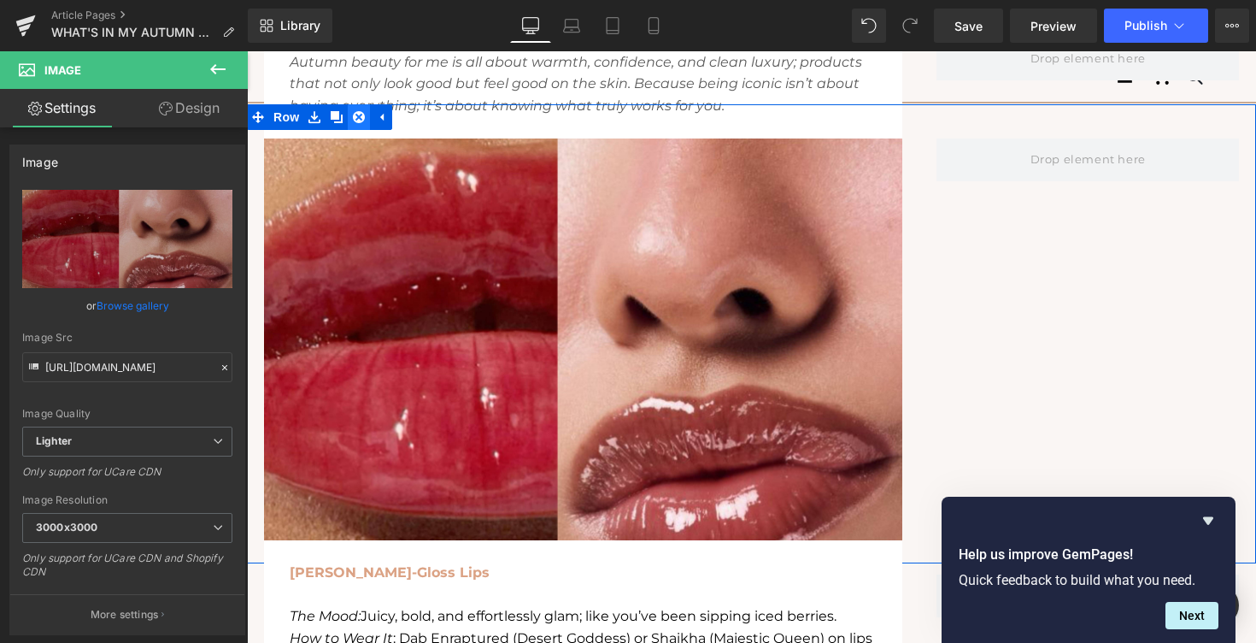
click at [366, 111] on link at bounding box center [359, 117] width 22 height 26
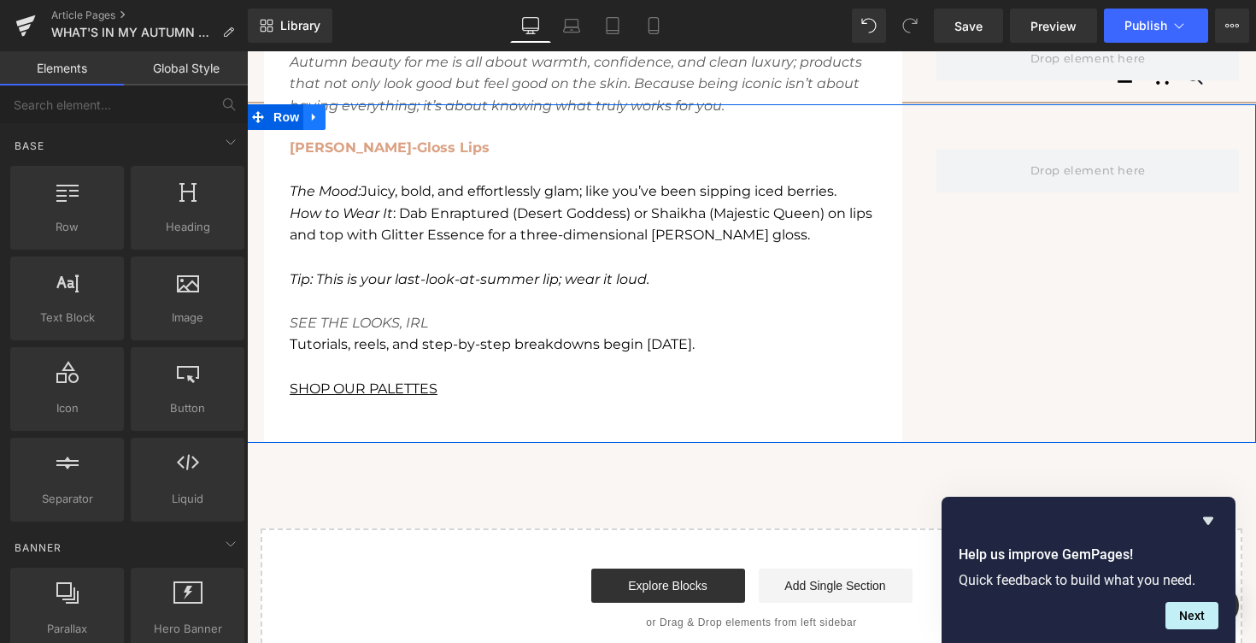
click at [318, 108] on link at bounding box center [314, 117] width 22 height 26
click at [364, 112] on icon at bounding box center [359, 116] width 12 height 13
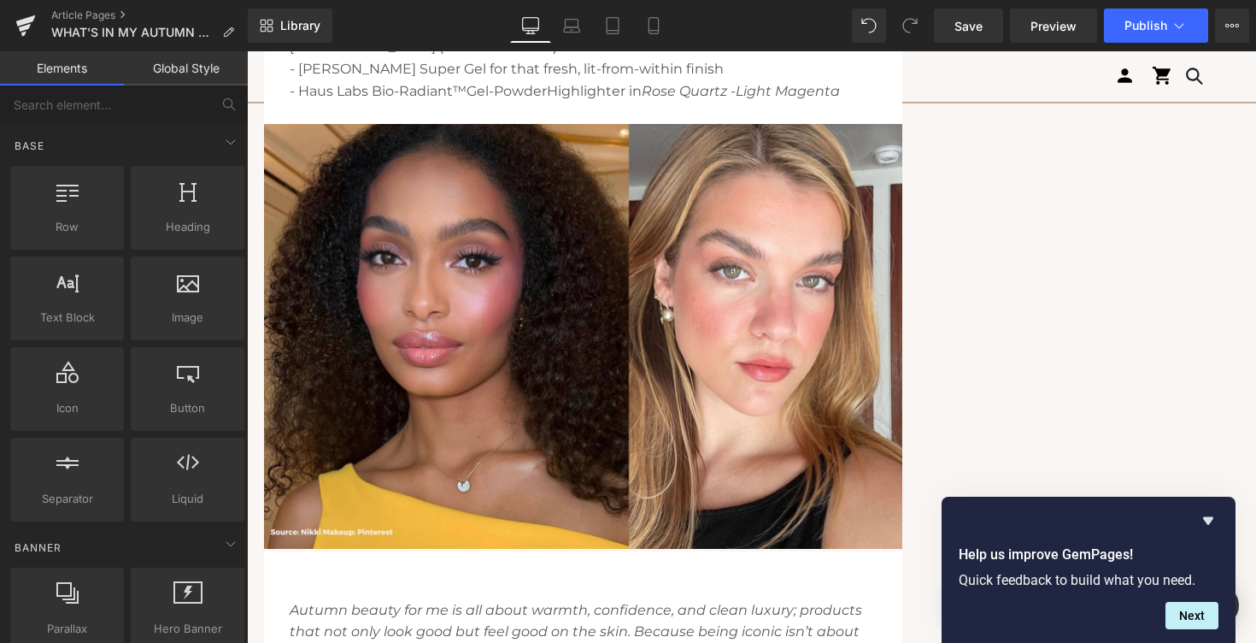
scroll to position [3063, 0]
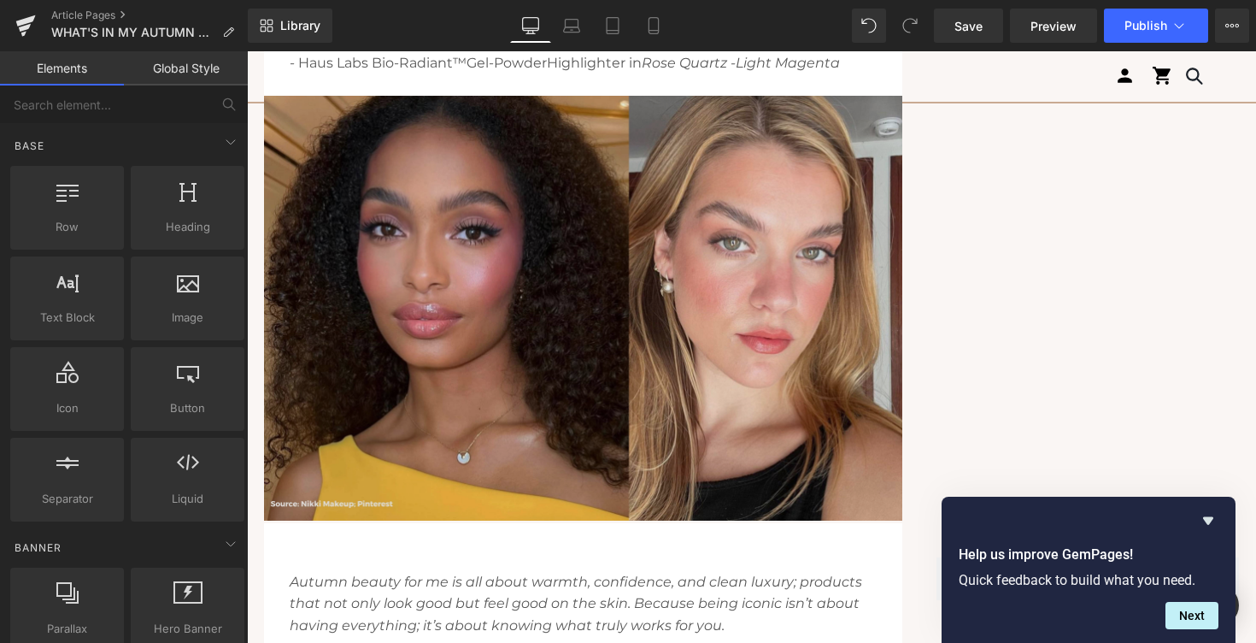
click at [367, 244] on img at bounding box center [583, 308] width 638 height 425
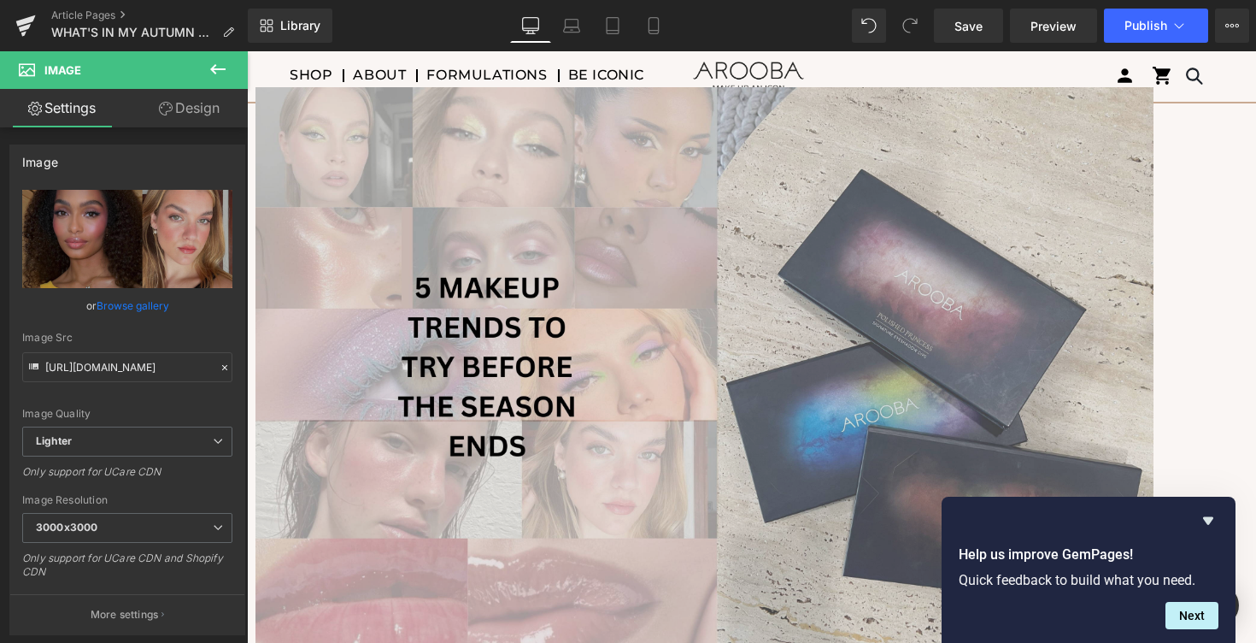
scroll to position [130, 0]
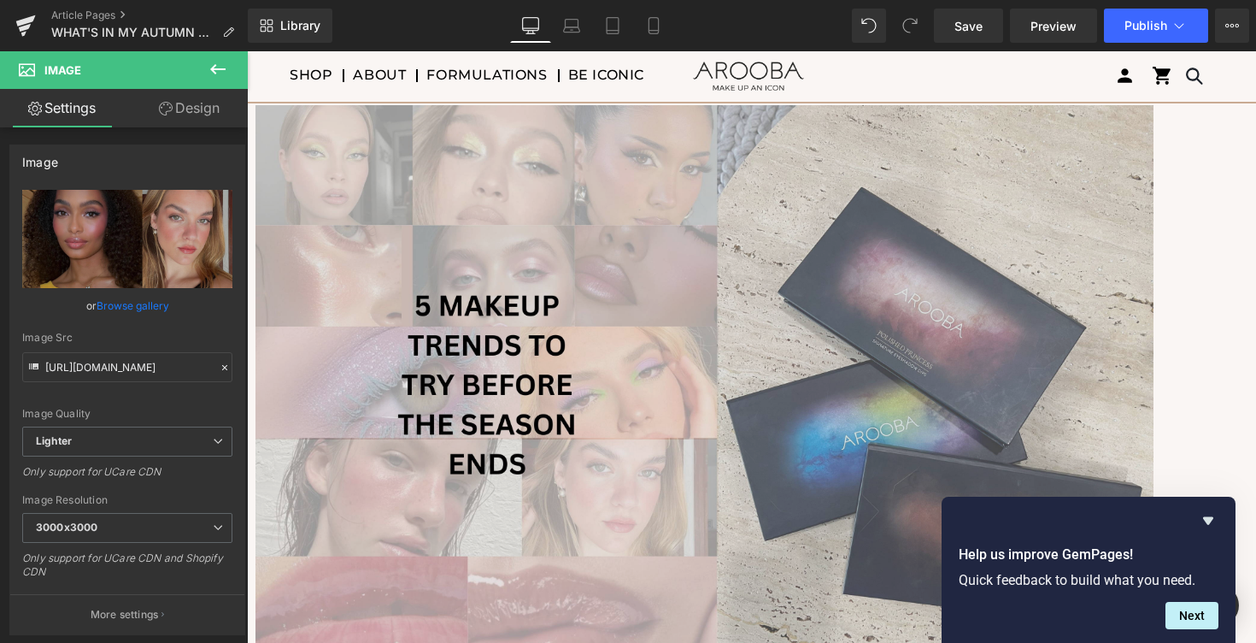
click at [700, 367] on img at bounding box center [704, 403] width 898 height 597
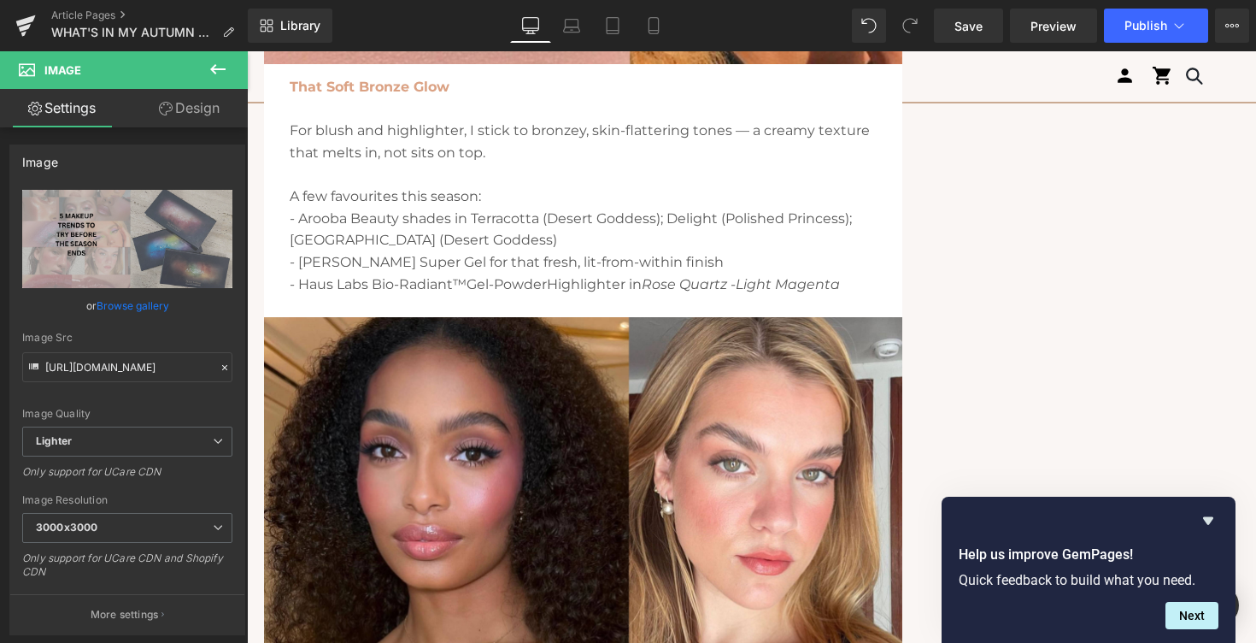
scroll to position [2929, 0]
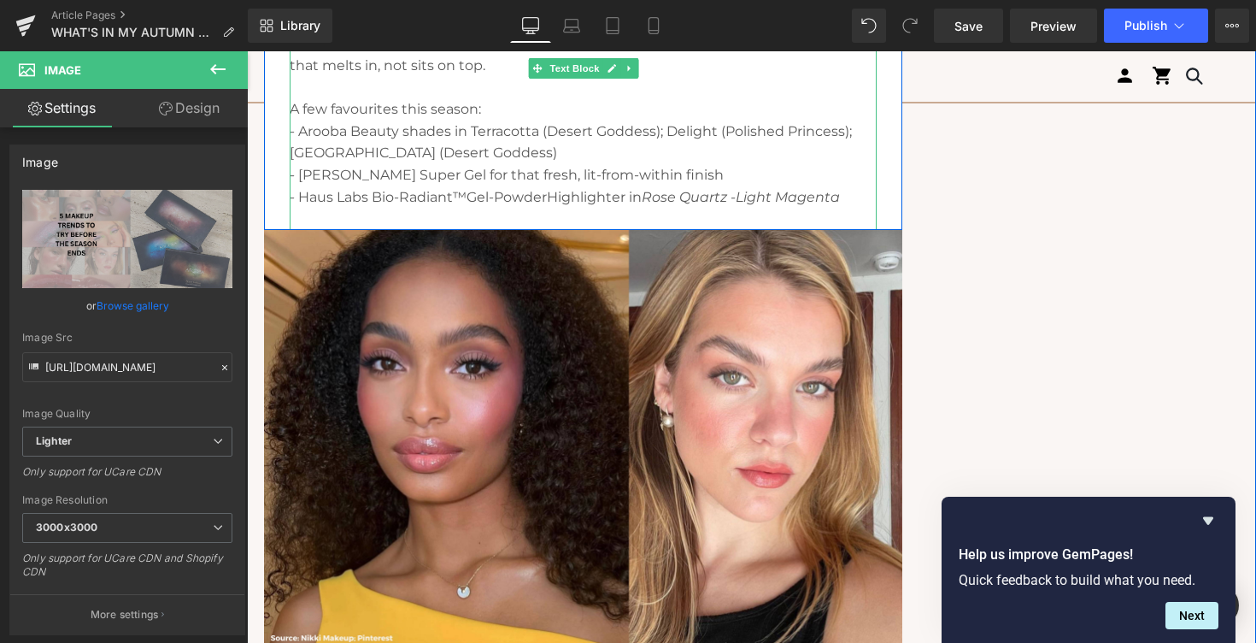
click at [358, 193] on p "- Haus Labs Bio-Radiant™ Gel-Powder Highlighter in Rose Quartz - Light Magenta" at bounding box center [583, 197] width 587 height 22
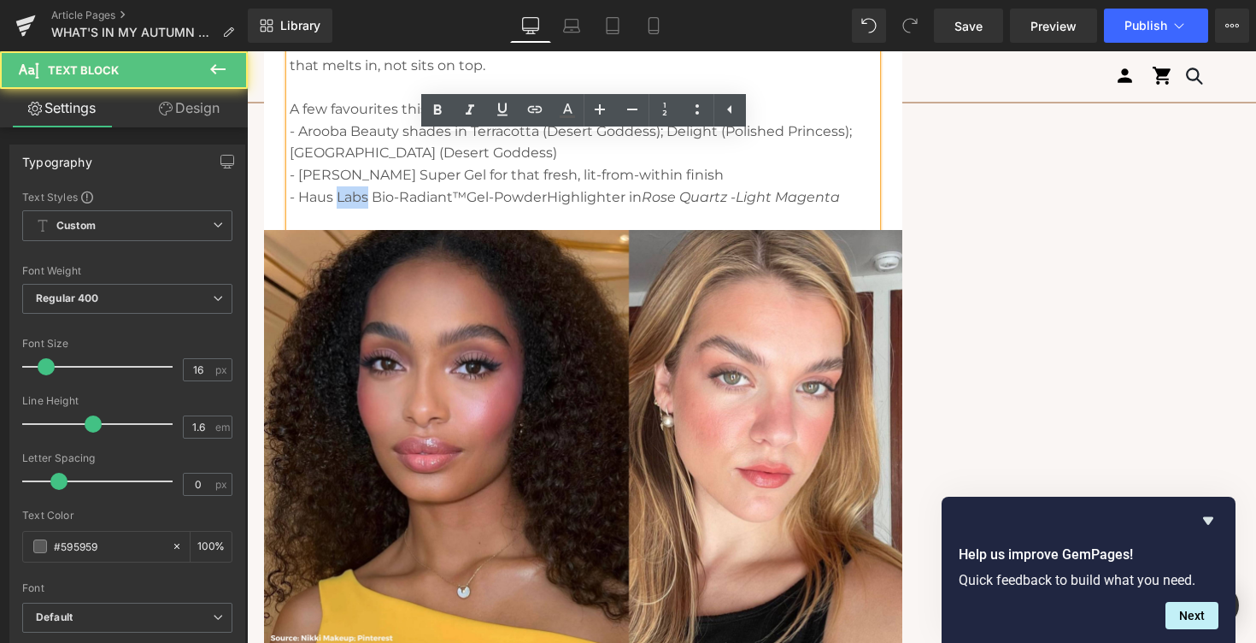
click at [358, 193] on p "- Haus Labs Bio-Radiant™ Gel-Powder Highlighter in Rose Quartz - Light Magenta" at bounding box center [583, 197] width 587 height 22
drag, startPoint x: 653, startPoint y: 196, endPoint x: 856, endPoint y: 192, distance: 203.4
click at [856, 192] on p "- Haus Labs Bio-Radiant™ Gel-Powder Highlighter in Rose Quartz - Light Magenta" at bounding box center [583, 197] width 587 height 22
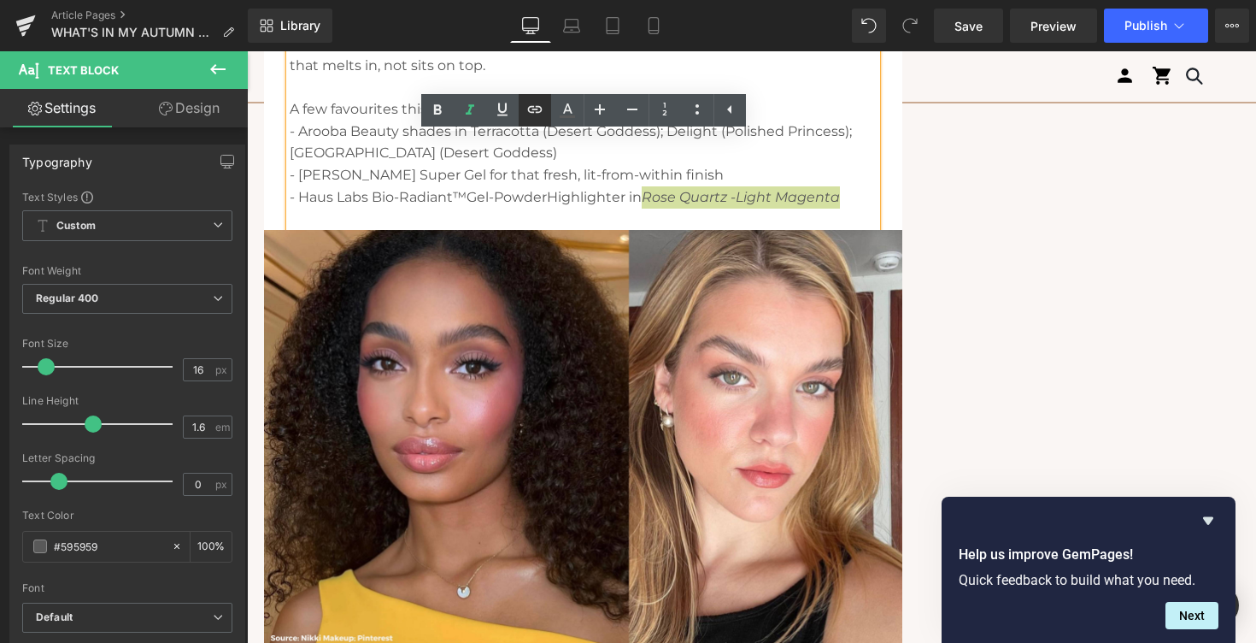
click at [532, 106] on icon at bounding box center [535, 109] width 21 height 21
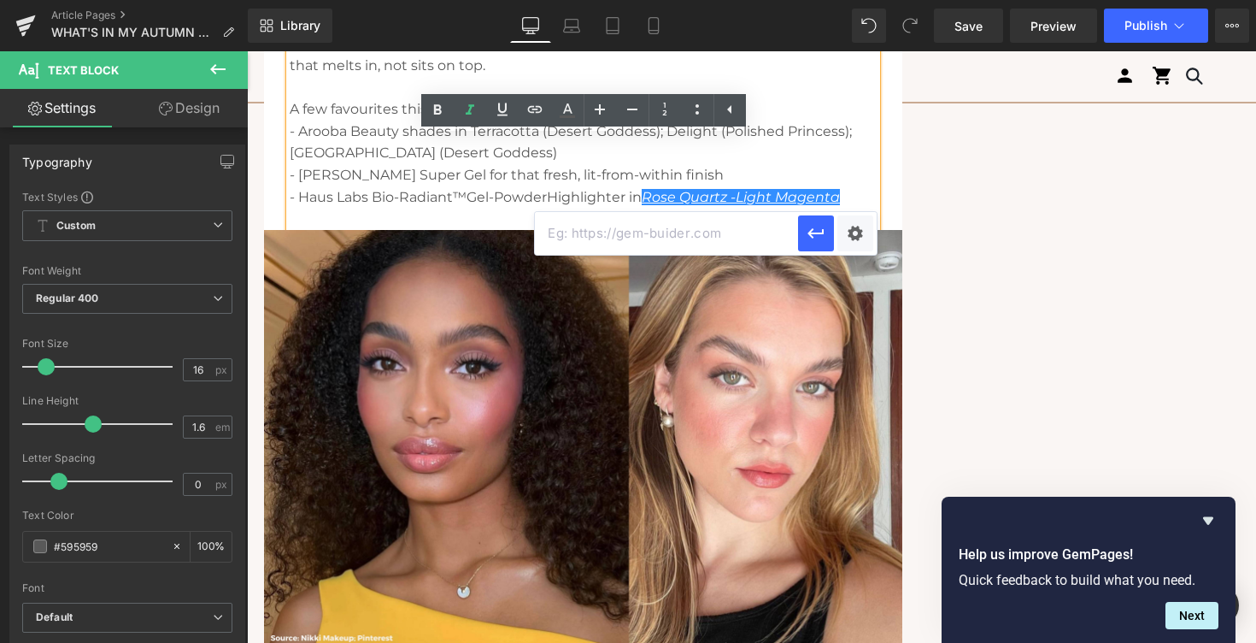
click at [563, 238] on input "text" at bounding box center [666, 233] width 263 height 43
paste input "[URL][DOMAIN_NAME]"
click at [819, 236] on icon "button" at bounding box center [816, 233] width 21 height 21
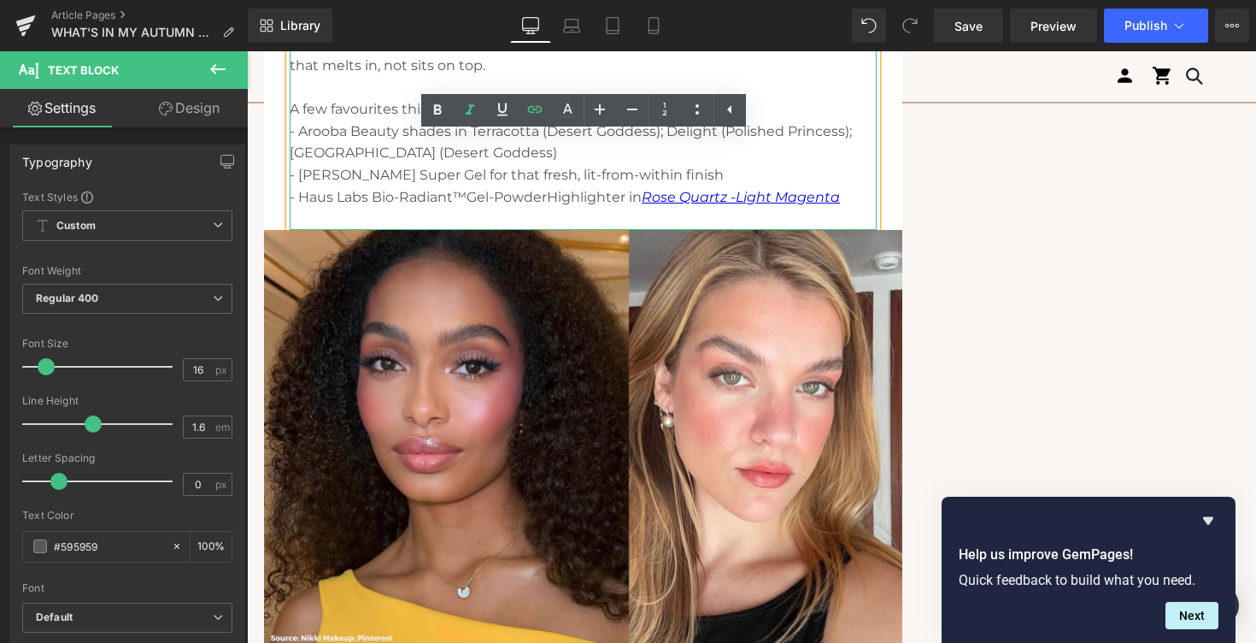
scroll to position [2897, 0]
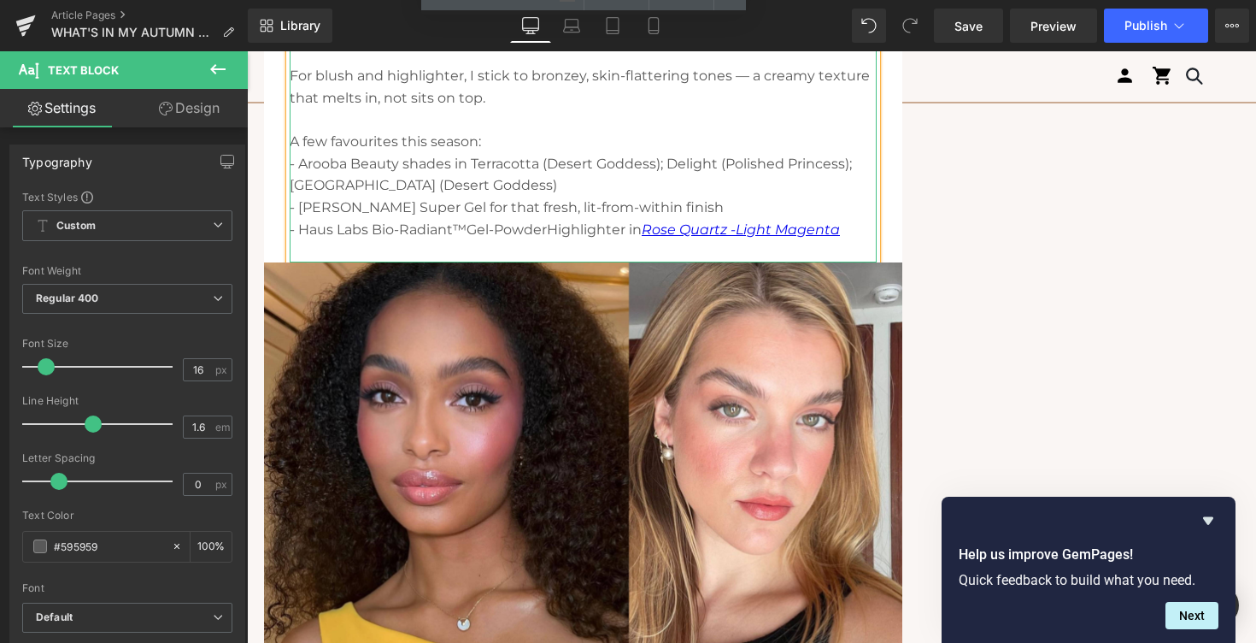
click at [576, 215] on p "- [PERSON_NAME] Super Gel for that fresh, lit-from-within finish" at bounding box center [583, 208] width 587 height 22
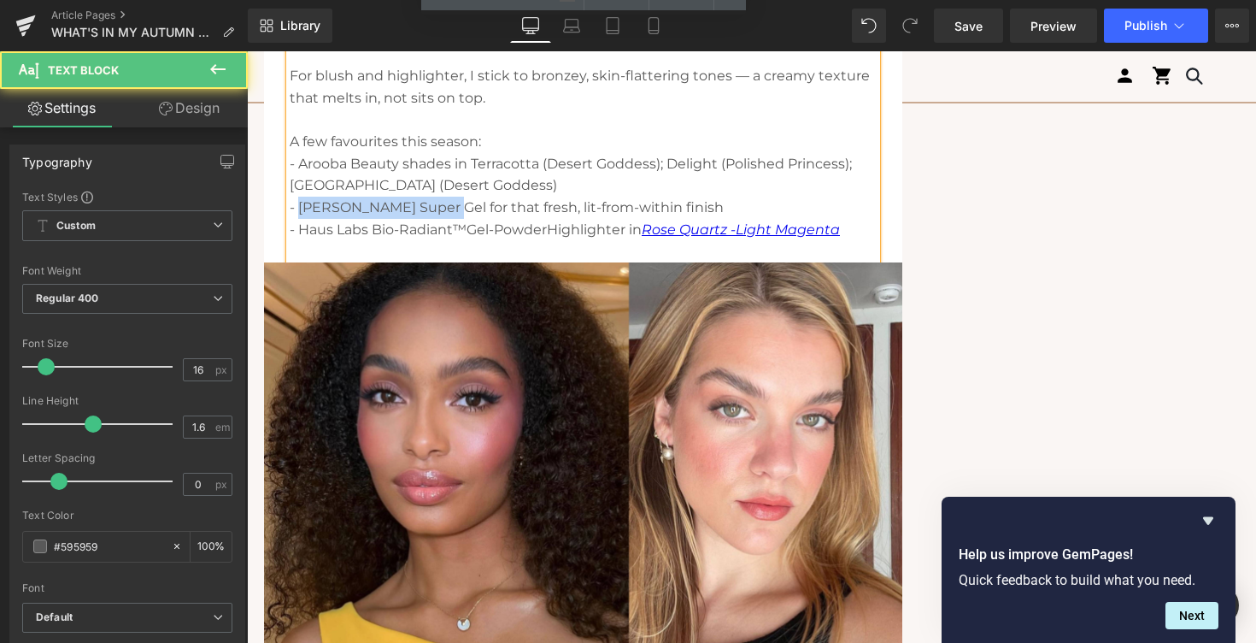
drag, startPoint x: 443, startPoint y: 208, endPoint x: 298, endPoint y: 212, distance: 144.5
click at [298, 212] on p "- [PERSON_NAME] Super Gel for that fresh, lit-from-within finish" at bounding box center [583, 208] width 587 height 22
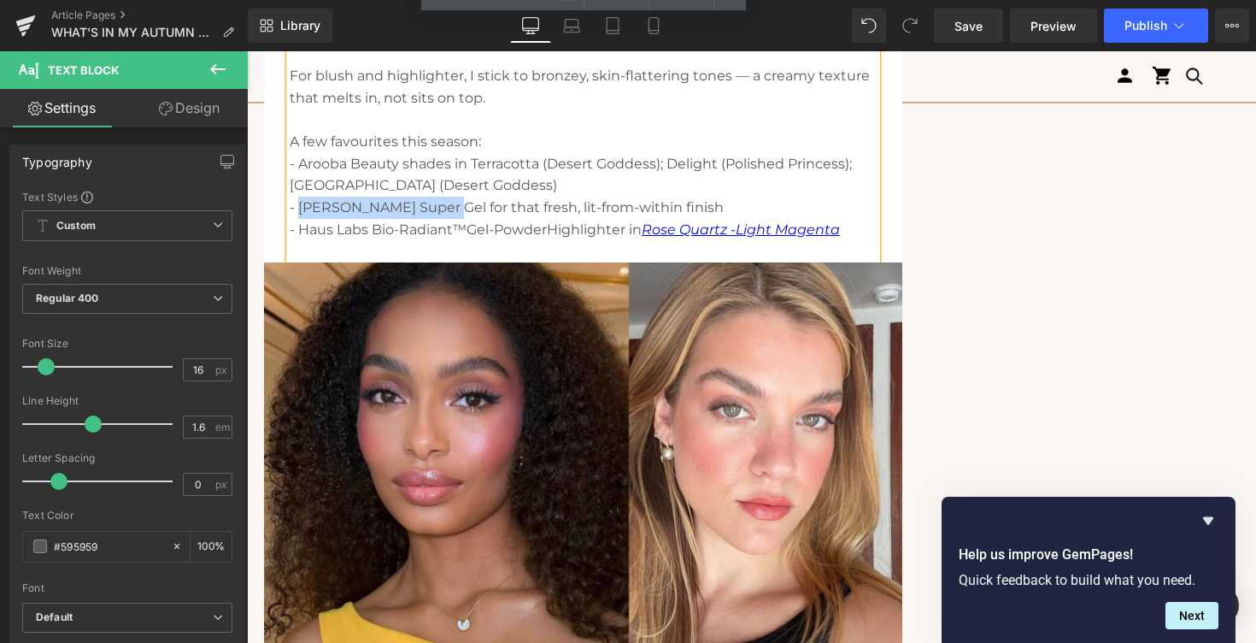
copy p "Saie Glowy Super Gel"
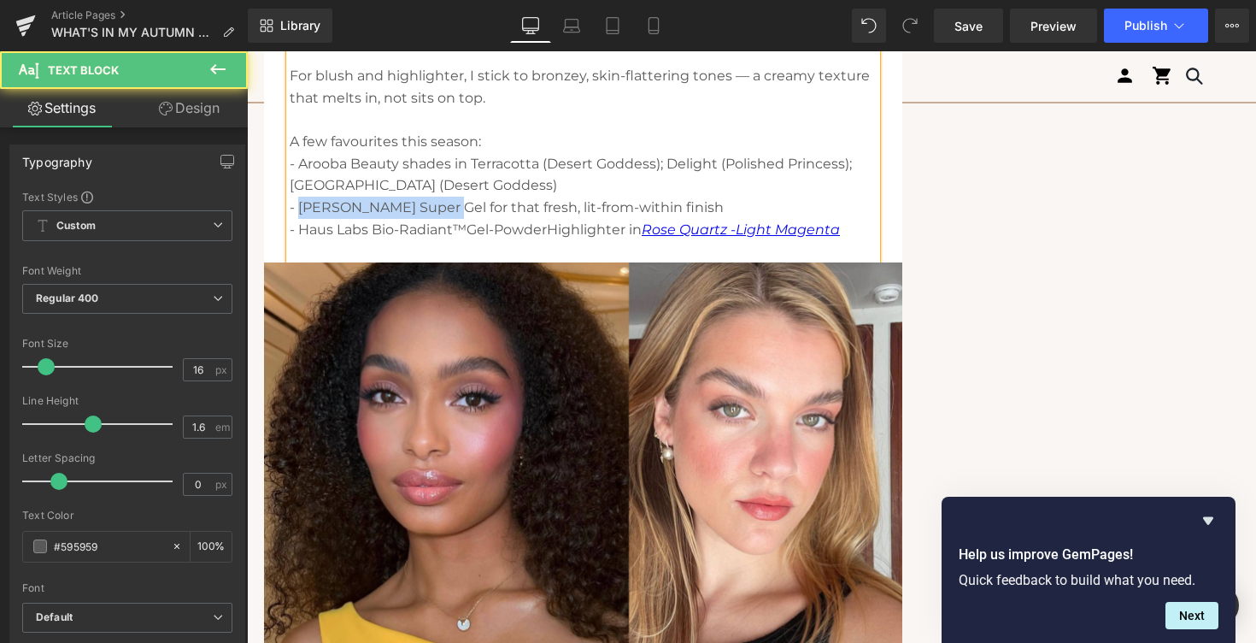
click at [368, 213] on p "- [PERSON_NAME] Super Gel for that fresh, lit-from-within finish" at bounding box center [583, 208] width 587 height 22
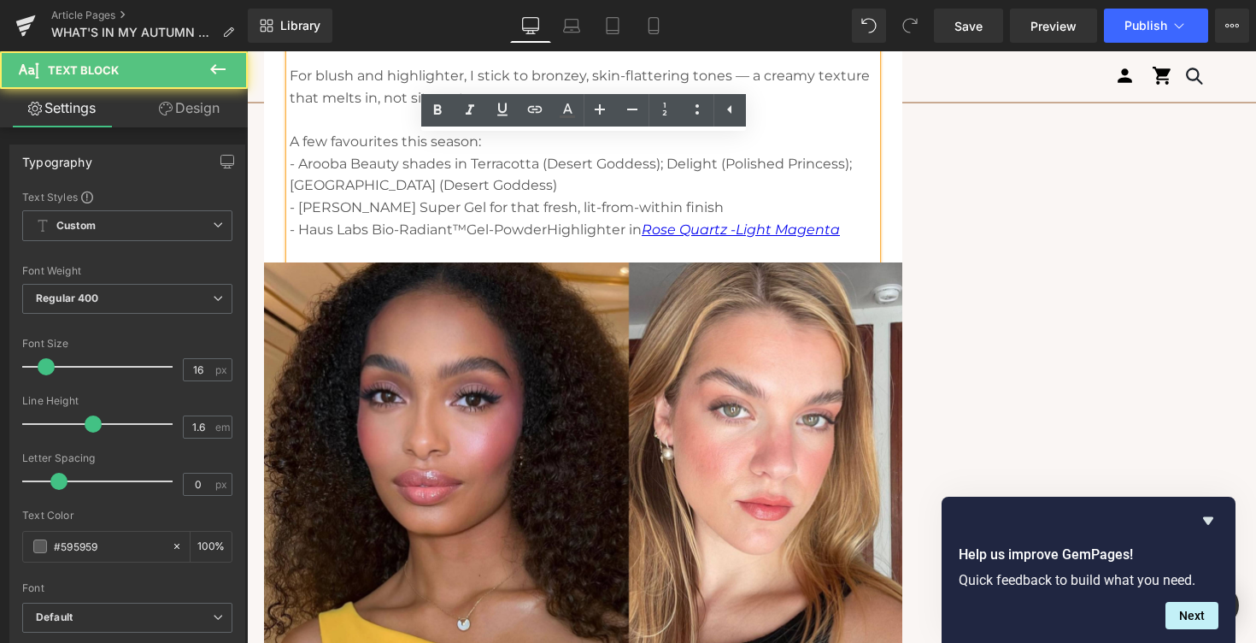
click at [439, 207] on p "- [PERSON_NAME] Super Gel for that fresh, lit-from-within finish" at bounding box center [583, 208] width 587 height 22
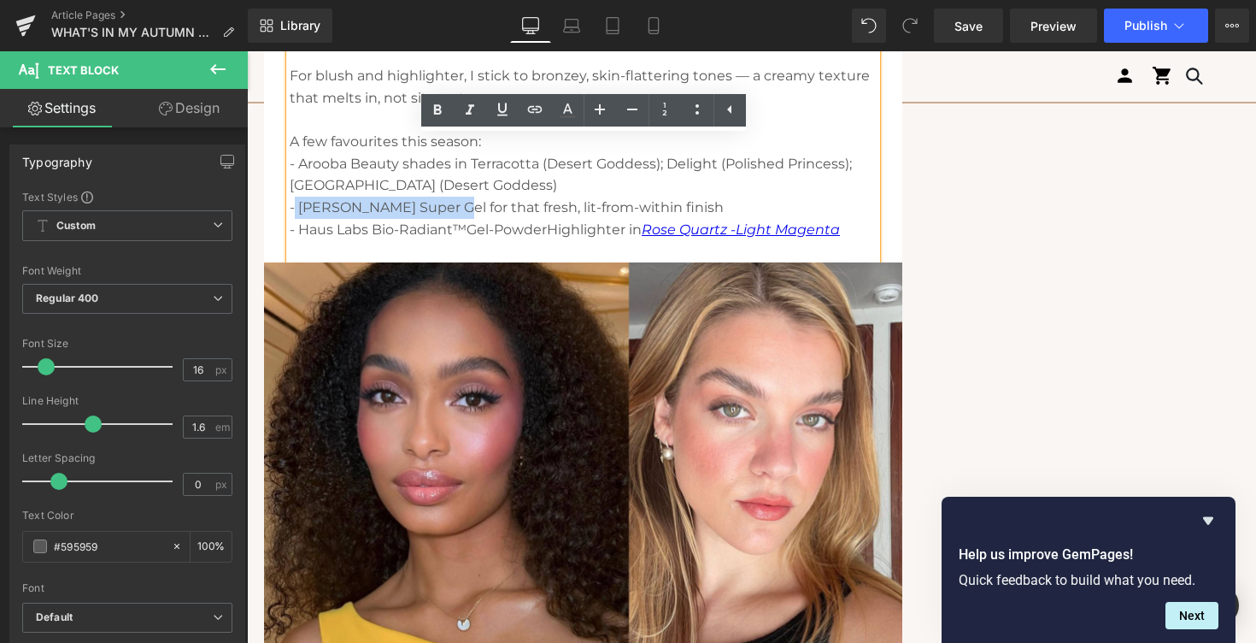
drag, startPoint x: 445, startPoint y: 207, endPoint x: 295, endPoint y: 208, distance: 150.4
click at [295, 208] on p "- [PERSON_NAME] Super Gel for that fresh, lit-from-within finish" at bounding box center [583, 208] width 587 height 22
click at [538, 108] on icon at bounding box center [535, 109] width 21 height 21
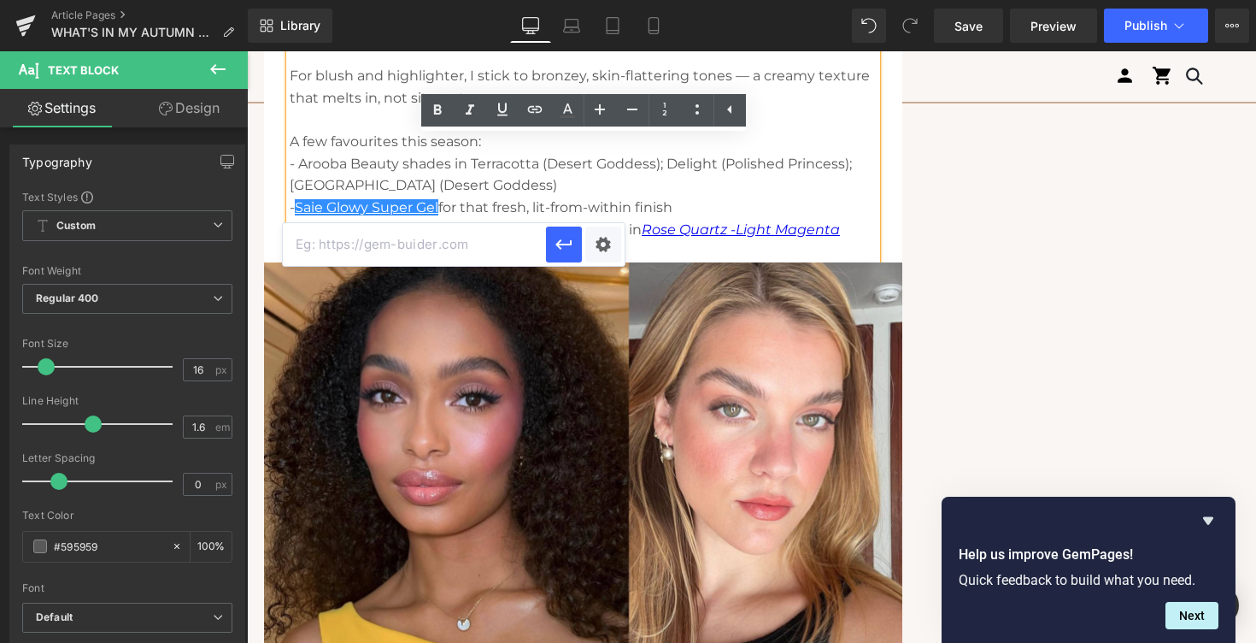
click at [457, 240] on input "text" at bounding box center [414, 244] width 263 height 43
paste input "[URL][DOMAIN_NAME]"
type input "[URL][DOMAIN_NAME]"
click at [567, 244] on icon "button" at bounding box center [563, 244] width 16 height 10
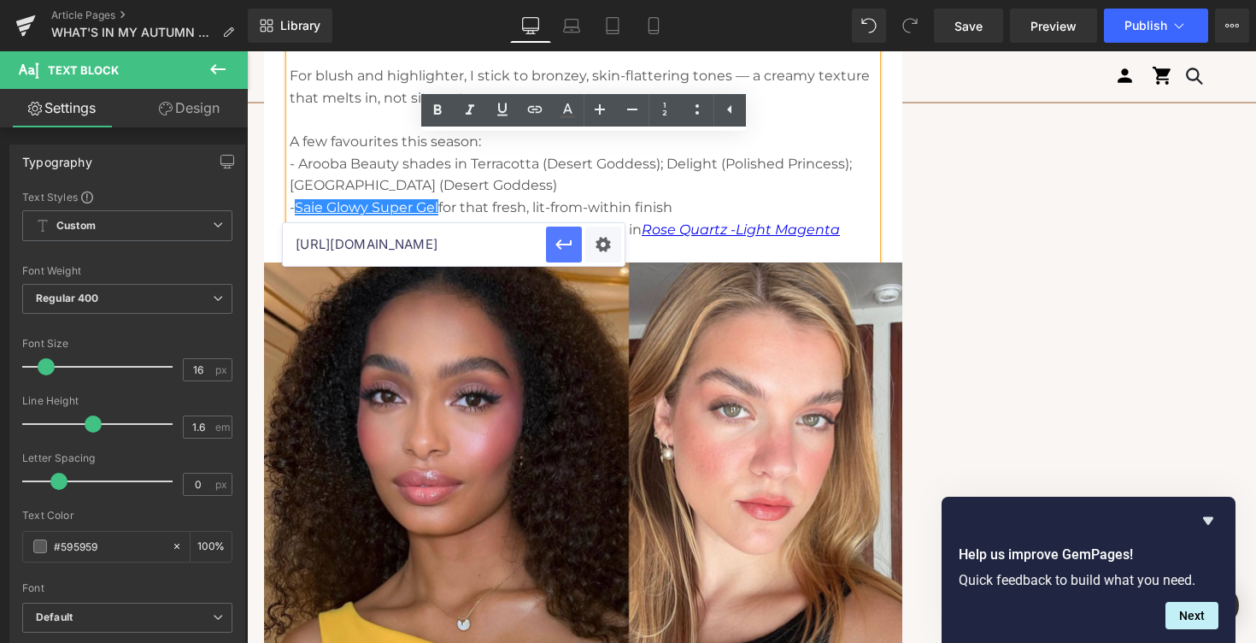
scroll to position [0, 0]
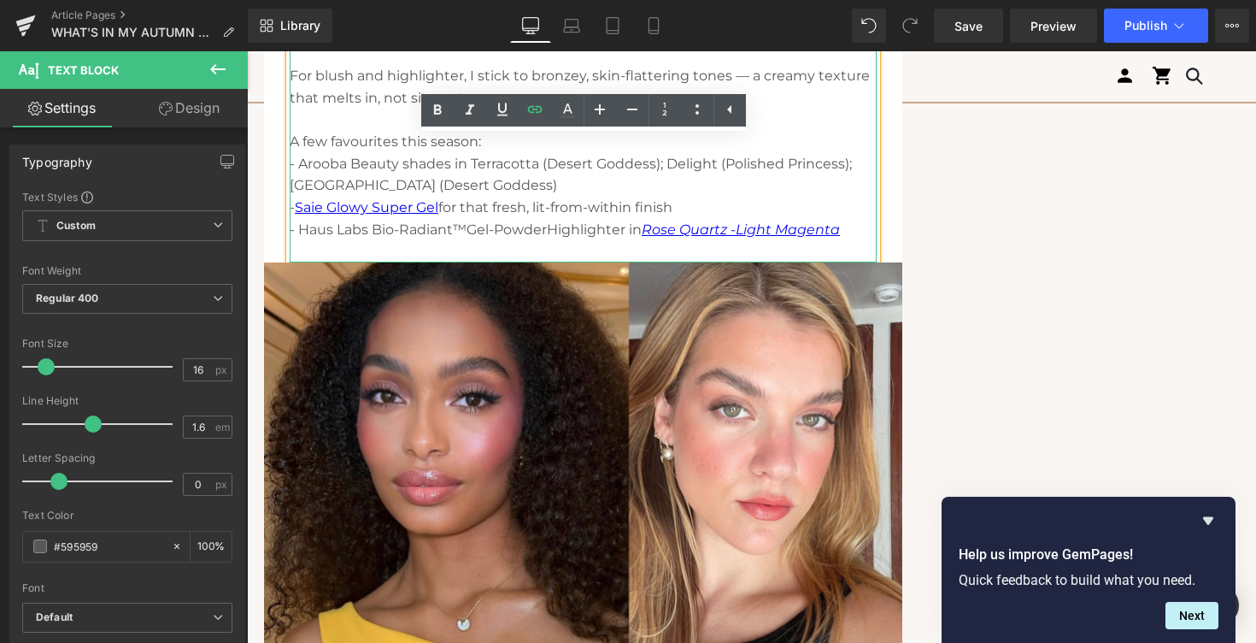
click at [452, 207] on p "- [PERSON_NAME] Super Gel for that fresh, lit-from-within finish" at bounding box center [583, 208] width 587 height 22
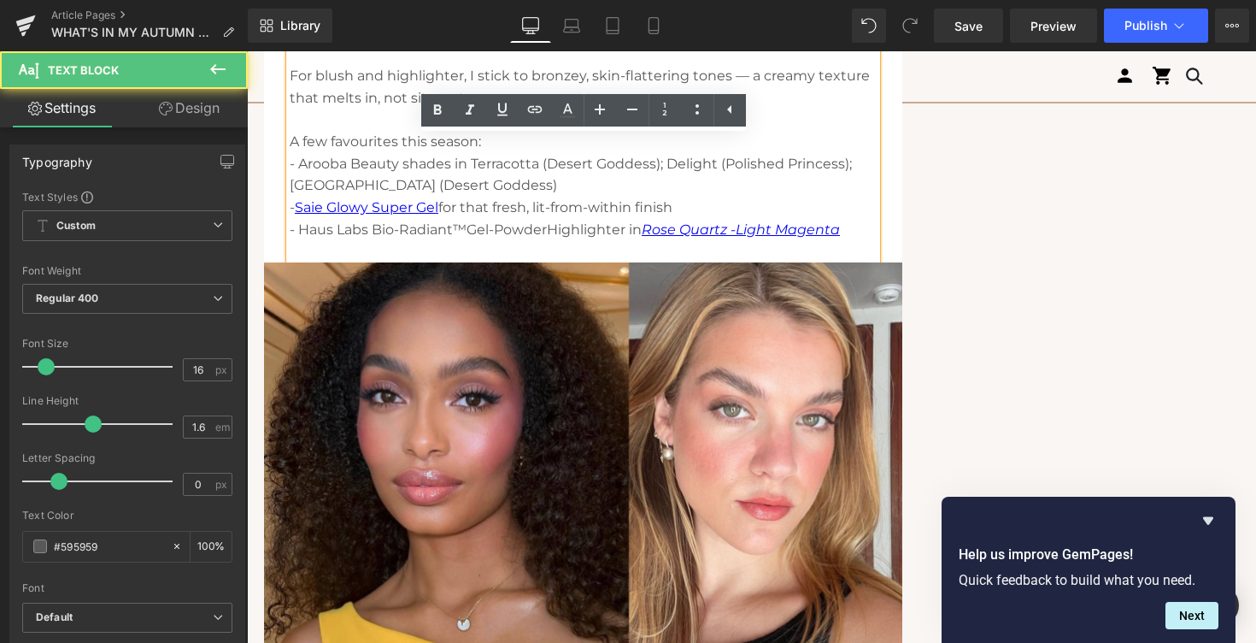
click at [449, 207] on p "- [PERSON_NAME] Super Gel for that fresh, lit-from-within finish" at bounding box center [583, 208] width 587 height 22
click at [438, 209] on link "Saie Glowy Super Gel" at bounding box center [367, 207] width 144 height 16
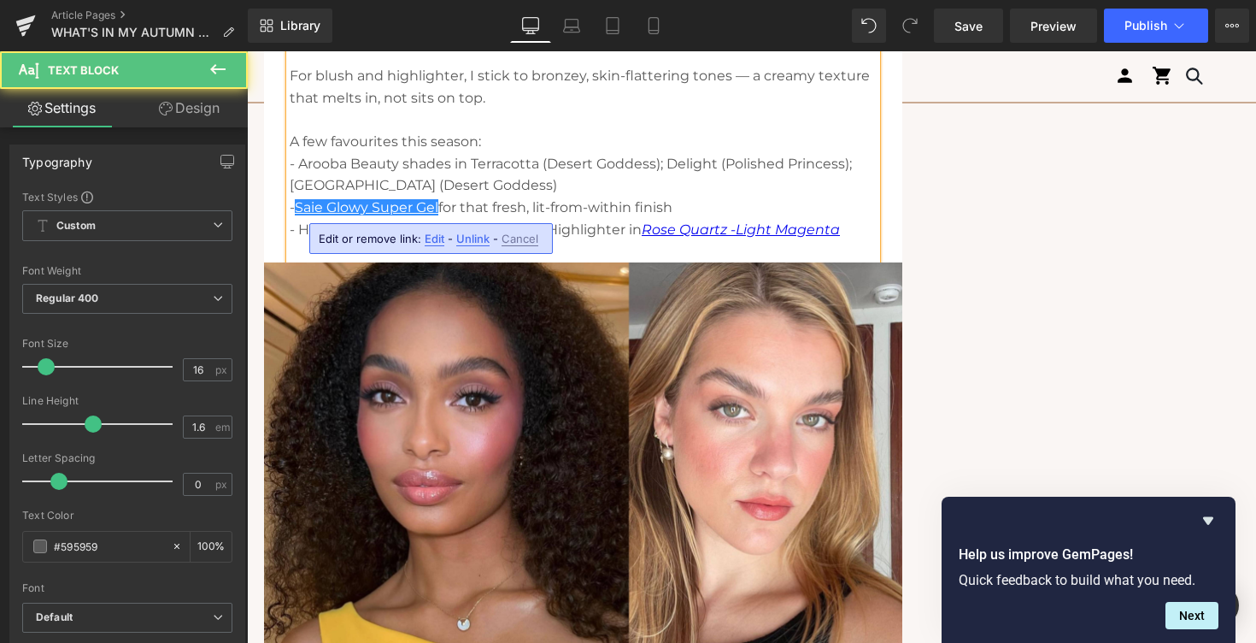
click at [444, 205] on p "- [PERSON_NAME] Super Gel for that fresh, lit-from-within finish" at bounding box center [583, 208] width 587 height 22
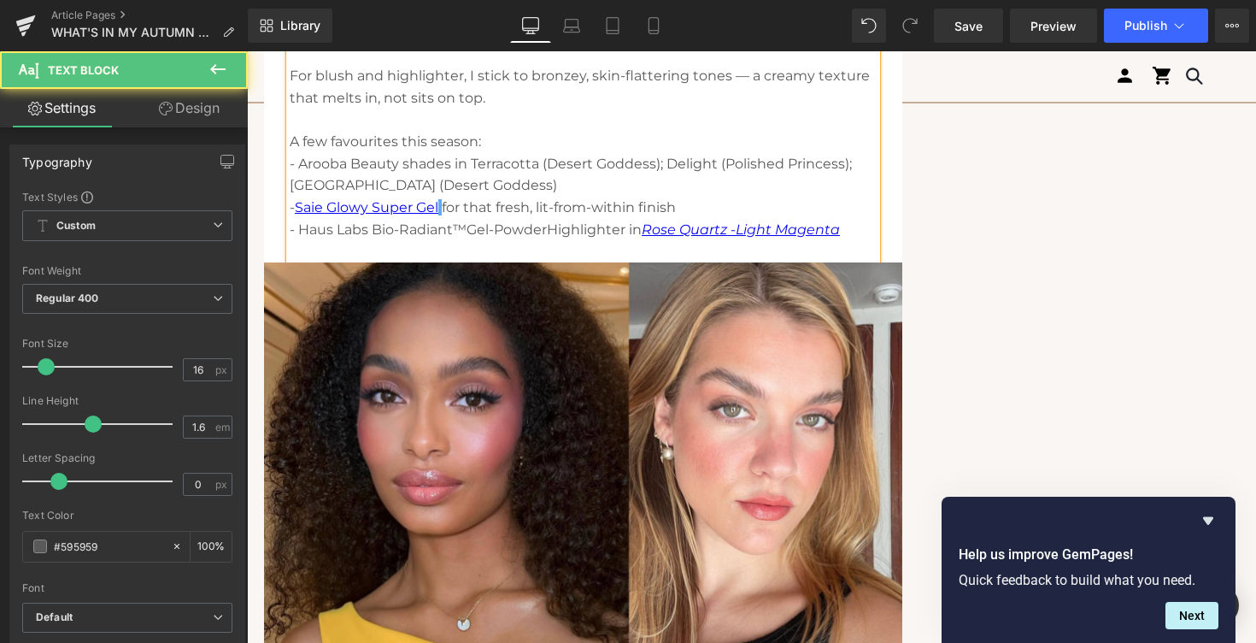
click at [485, 194] on p "- Arooba Beauty shades in Terracotta (Desert Goddess); Delight (Polished Prince…" at bounding box center [583, 175] width 587 height 44
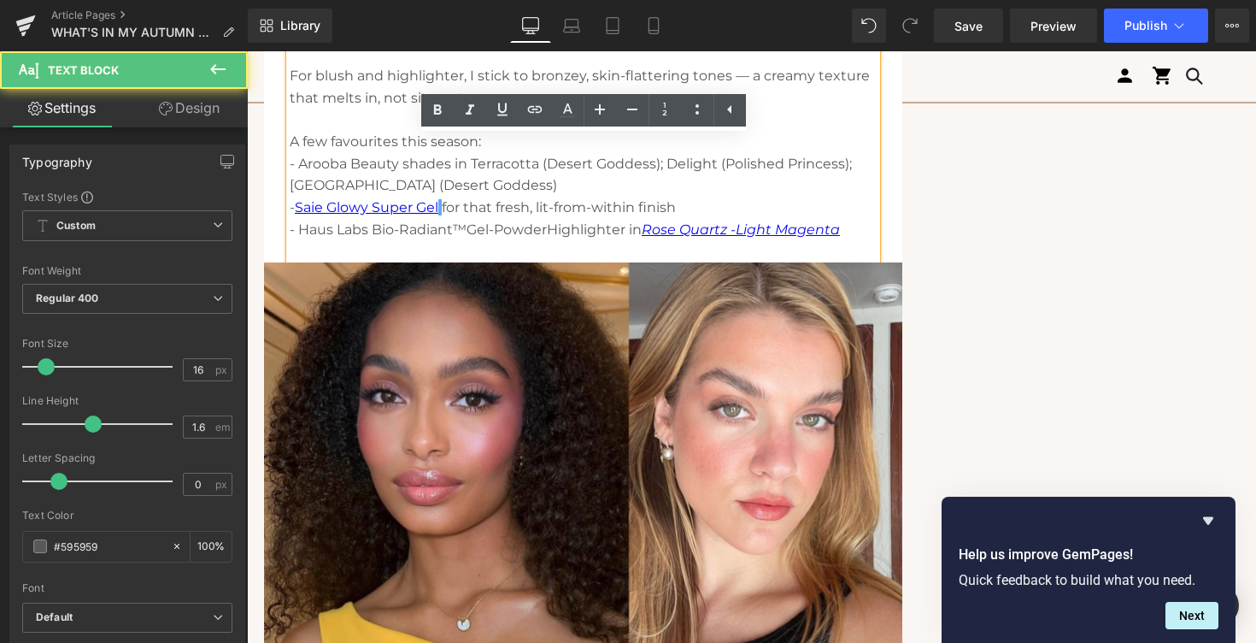
click at [446, 210] on p "- [PERSON_NAME] Super Gel for that fresh, lit-from-within finish" at bounding box center [583, 208] width 587 height 22
click at [475, 206] on p "- [PERSON_NAME] Super Gel for that fresh, lit-from-within finish" at bounding box center [583, 208] width 587 height 22
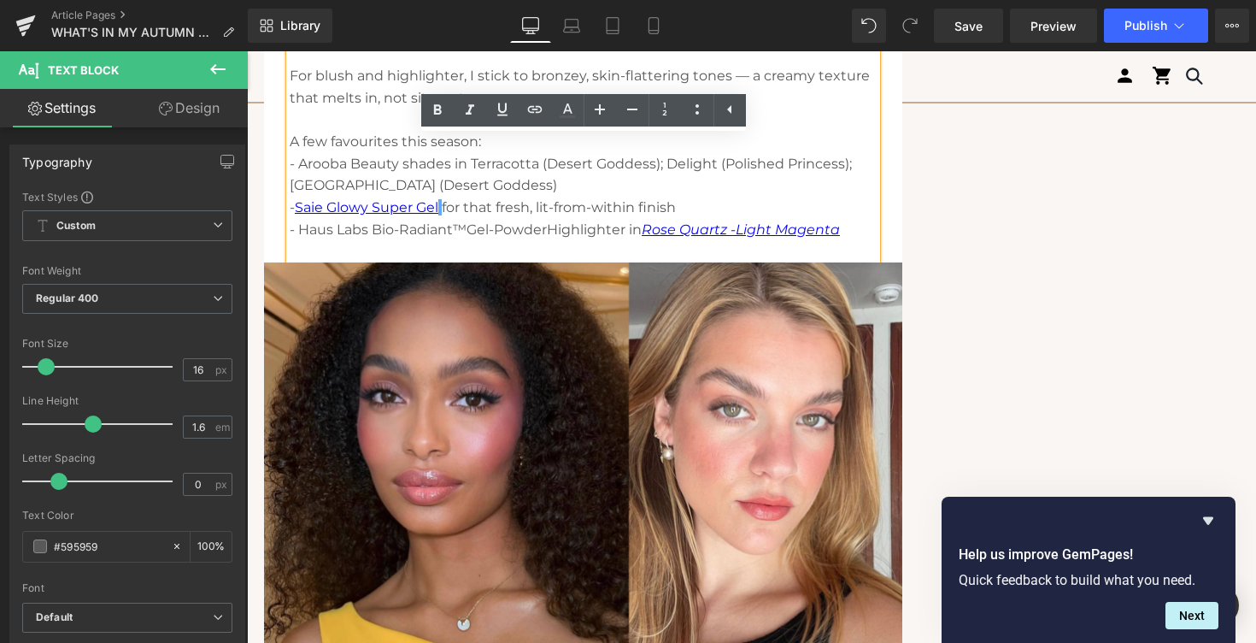
click at [473, 221] on span "Gel-Powder" at bounding box center [507, 229] width 80 height 16
click at [431, 207] on link "Saie Glowy Super Gel" at bounding box center [367, 207] width 144 height 16
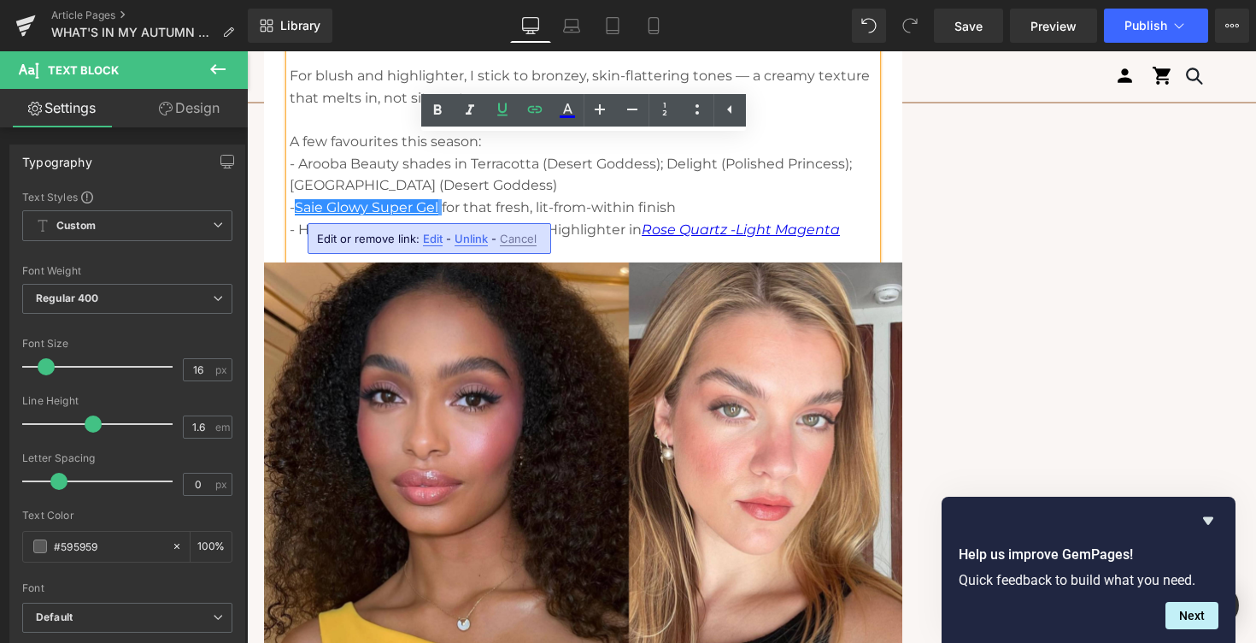
click at [464, 242] on span "Unlink" at bounding box center [471, 239] width 33 height 15
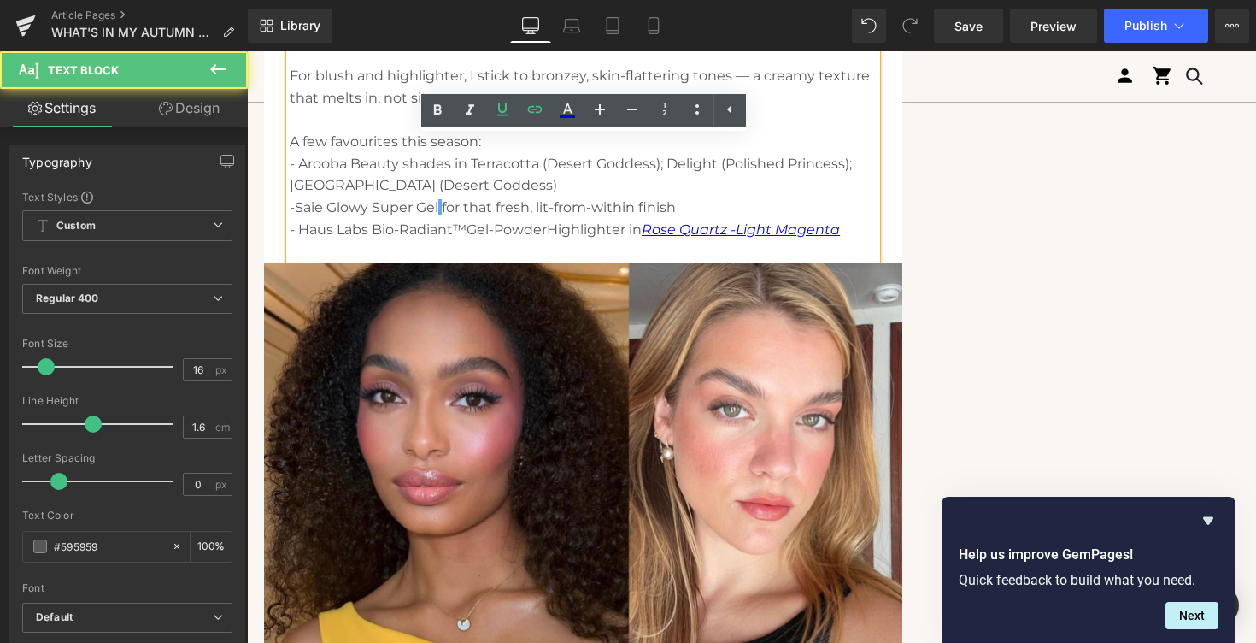
click at [455, 201] on p "- [PERSON_NAME] Super Gel for that fresh, lit-from-within finish" at bounding box center [583, 208] width 587 height 22
click at [442, 208] on span at bounding box center [439, 207] width 3 height 16
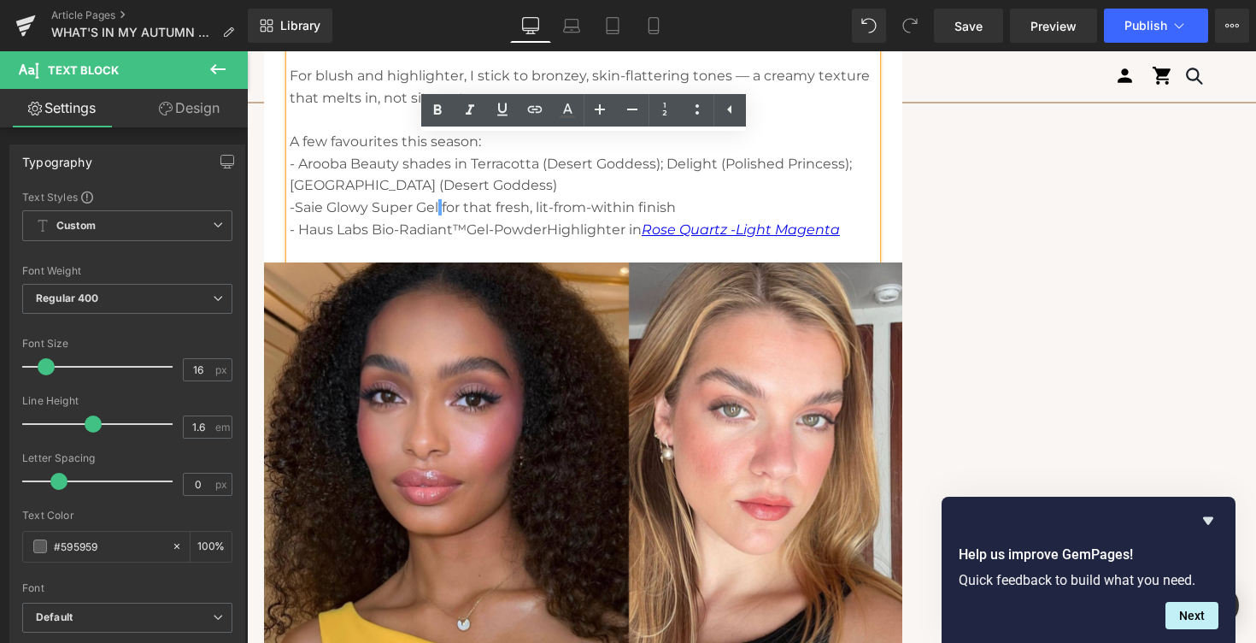
click at [446, 208] on p "- [PERSON_NAME] Super Gel for that fresh, lit-from-within finish" at bounding box center [583, 208] width 587 height 22
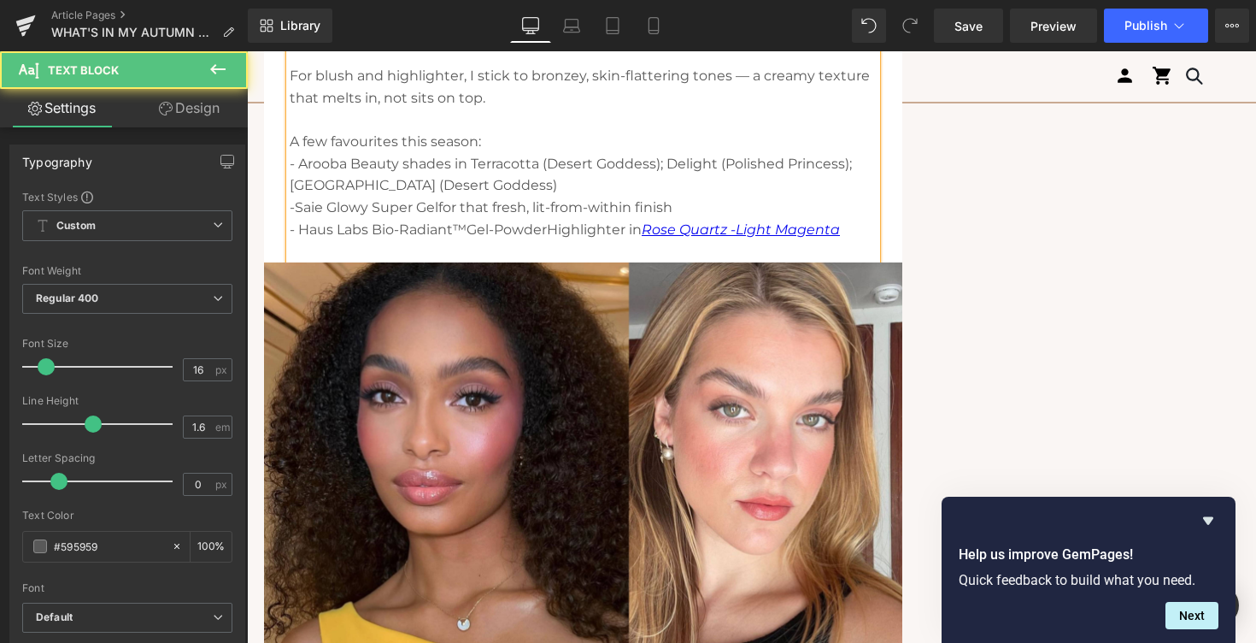
drag, startPoint x: 443, startPoint y: 208, endPoint x: 300, endPoint y: 203, distance: 142.8
click at [300, 203] on p "- [PERSON_NAME] Super Gel for that fresh, lit-from-within finish" at bounding box center [583, 208] width 587 height 22
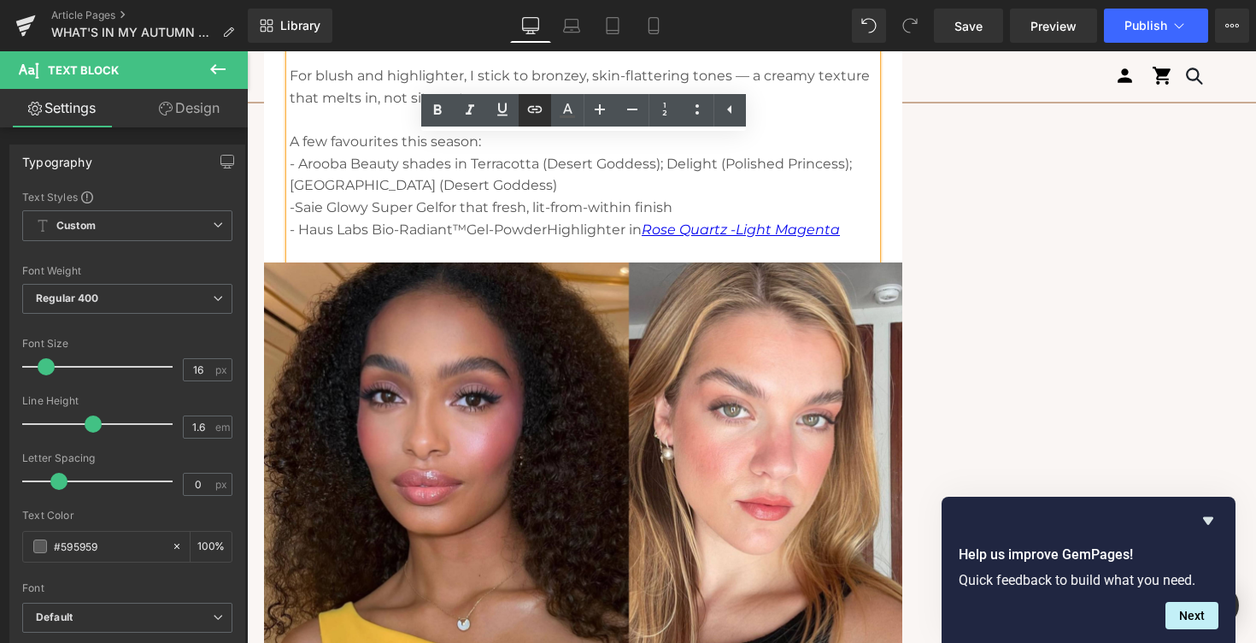
click at [537, 110] on icon at bounding box center [535, 109] width 21 height 21
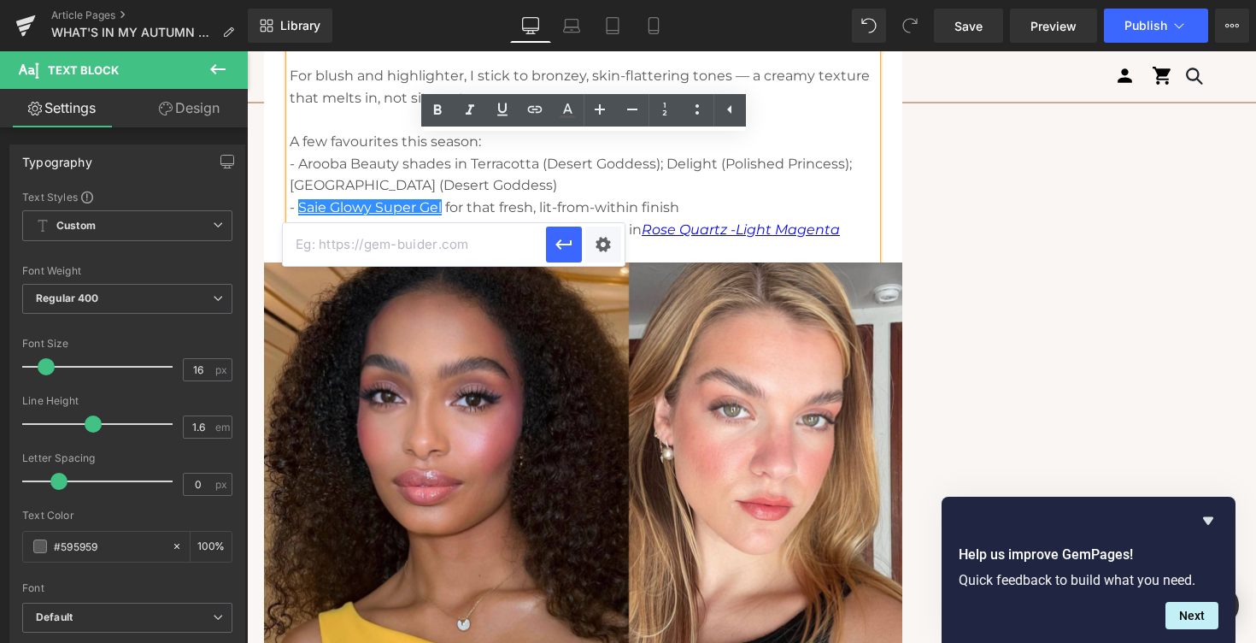
click at [423, 250] on input "text" at bounding box center [414, 244] width 263 height 43
paste input "[URL][DOMAIN_NAME]"
type input "[URL][DOMAIN_NAME]"
click at [570, 257] on button "button" at bounding box center [564, 244] width 36 height 36
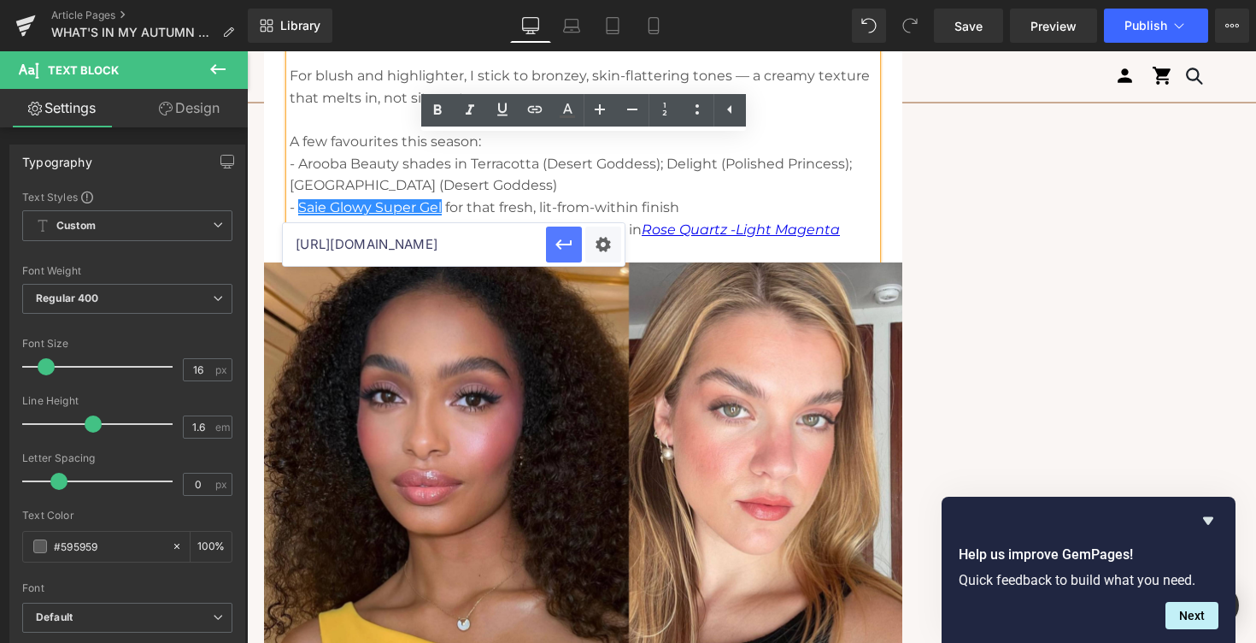
scroll to position [0, 0]
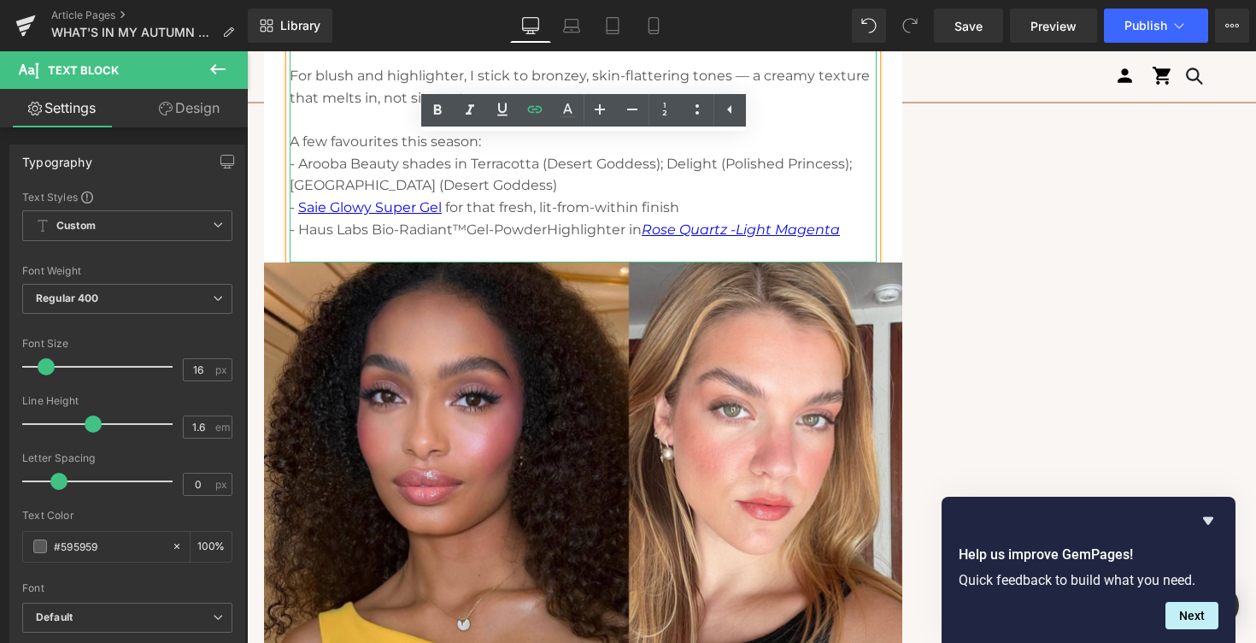
click at [515, 188] on p "- Arooba Beauty shades in Terracotta (Desert Goddess); Delight (Polished Prince…" at bounding box center [583, 175] width 587 height 44
click at [408, 181] on p "- Arooba Beauty shades in Terracotta (Desert Goddess); Delight (Polished Prince…" at bounding box center [583, 175] width 587 height 44
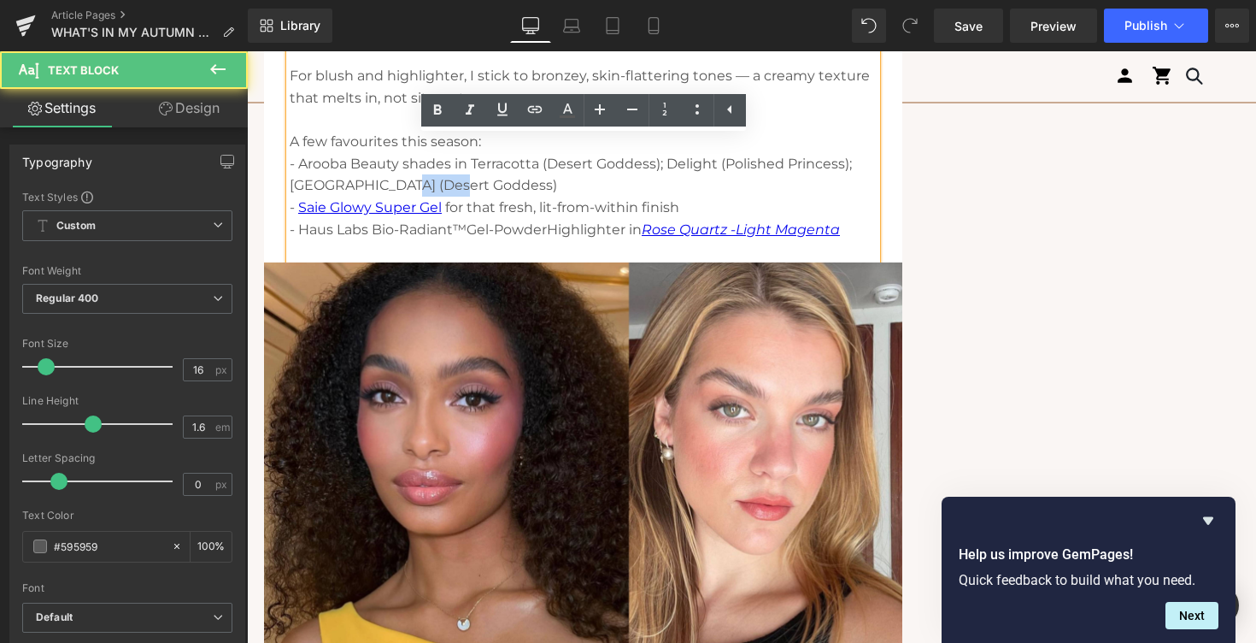
click at [408, 181] on p "- Arooba Beauty shades in Terracotta (Desert Goddess); Delight (Polished Prince…" at bounding box center [583, 175] width 587 height 44
click at [403, 183] on p "- Arooba Beauty shades in Terracotta (Desert Goddess); Delight (Polished Prince…" at bounding box center [583, 175] width 587 height 44
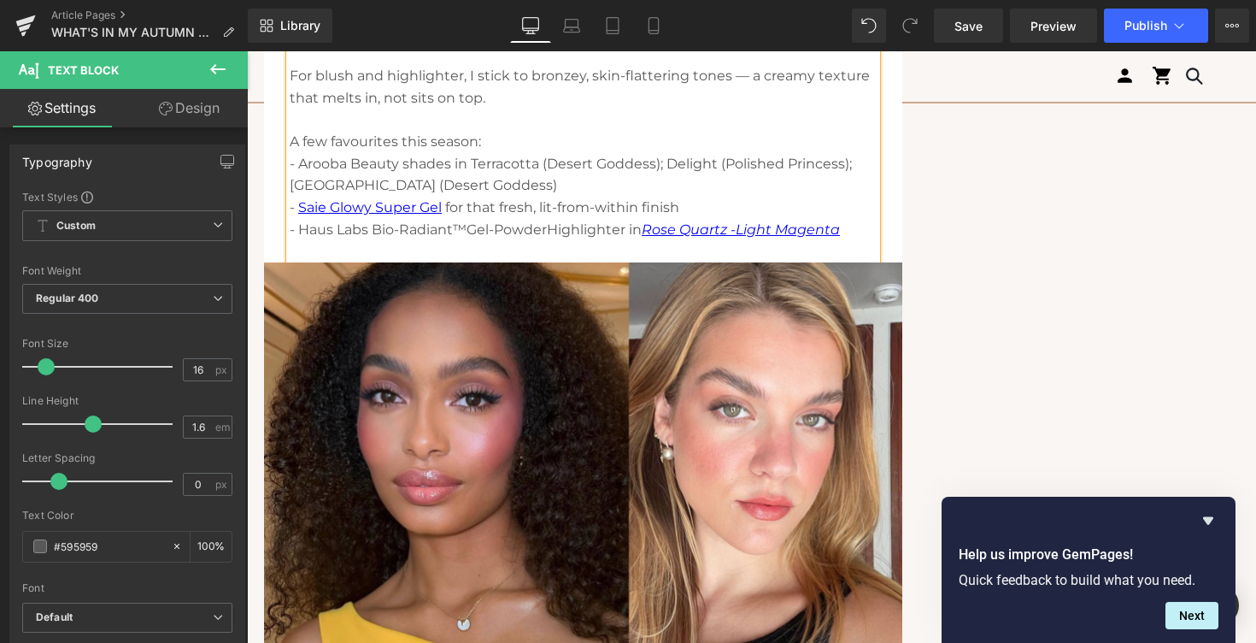
click at [379, 185] on p "- Arooba Beauty shades in Terracotta (Desert Goddess); Delight (Polished Prince…" at bounding box center [583, 175] width 587 height 44
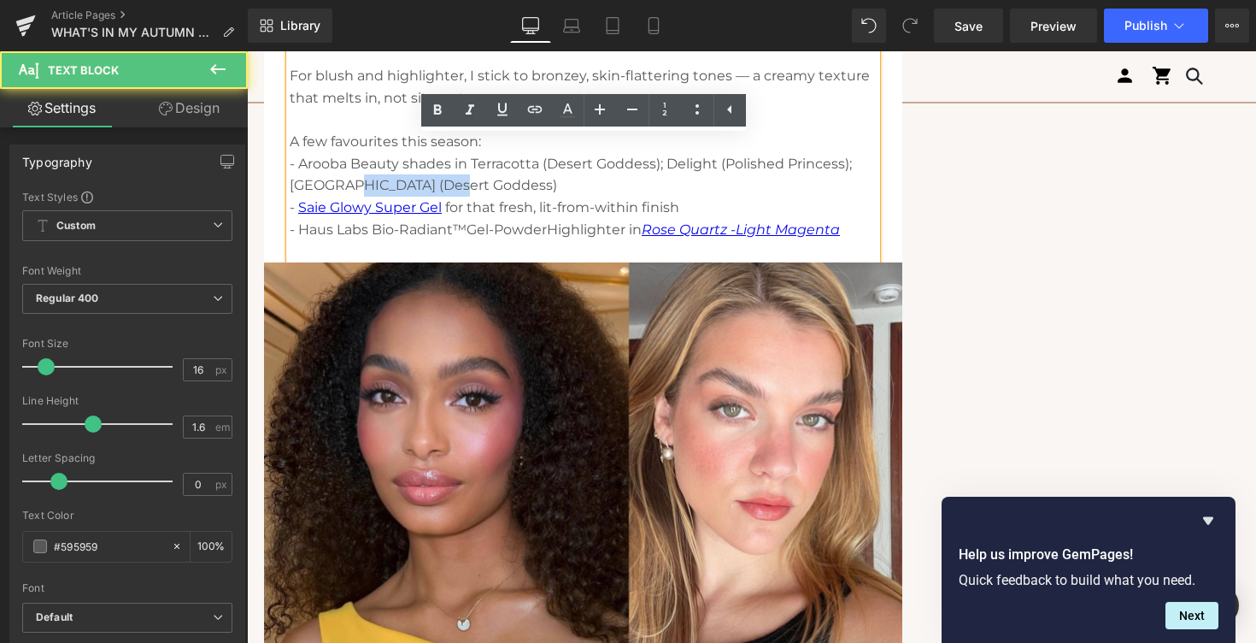
drag, startPoint x: 340, startPoint y: 184, endPoint x: 444, endPoint y: 182, distance: 104.3
click at [445, 182] on p "- Arooba Beauty shades in Terracotta (Desert Goddess); Delight (Polished Prince…" at bounding box center [583, 175] width 587 height 44
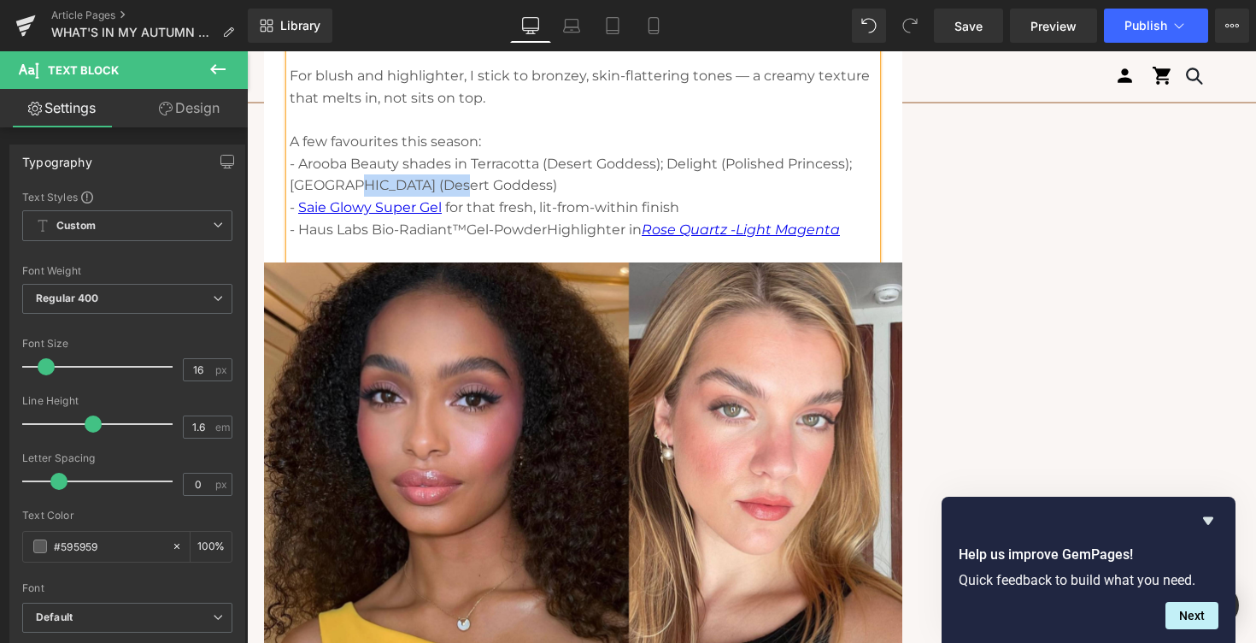
click at [419, 185] on p "- Arooba Beauty shades in Terracotta (Desert Goddess); Delight (Polished Prince…" at bounding box center [583, 175] width 587 height 44
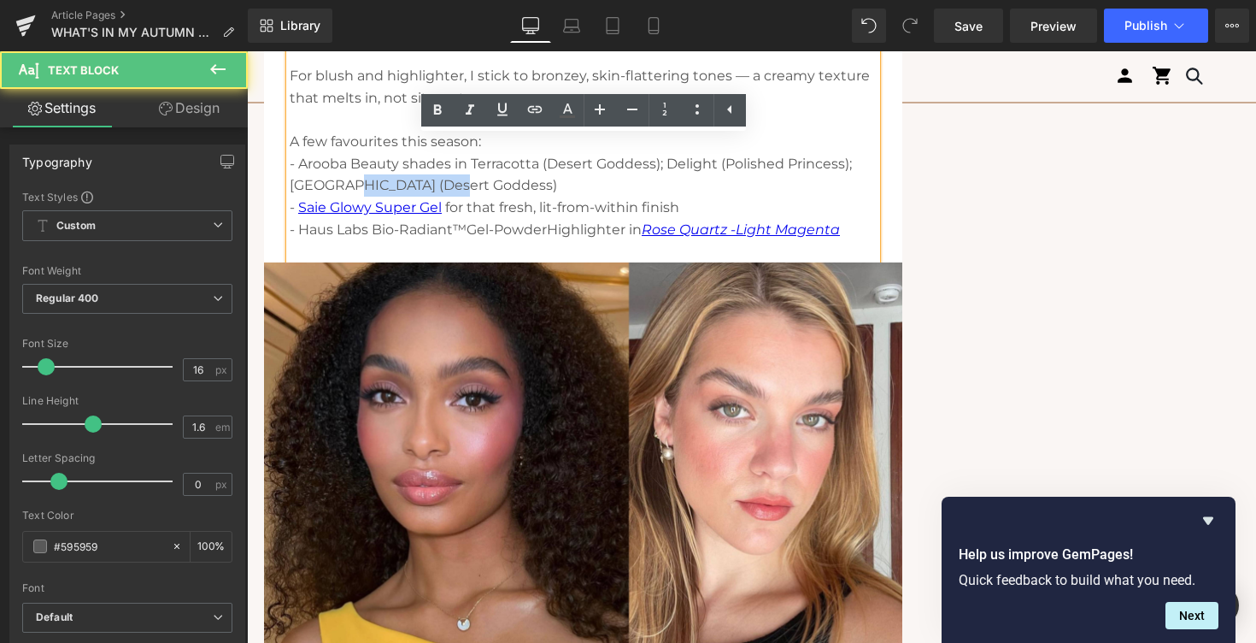
drag, startPoint x: 449, startPoint y: 185, endPoint x: 343, endPoint y: 185, distance: 105.1
click at [343, 185] on p "- Arooba Beauty shades in Terracotta (Desert Goddess); Delight (Polished Prince…" at bounding box center [583, 175] width 587 height 44
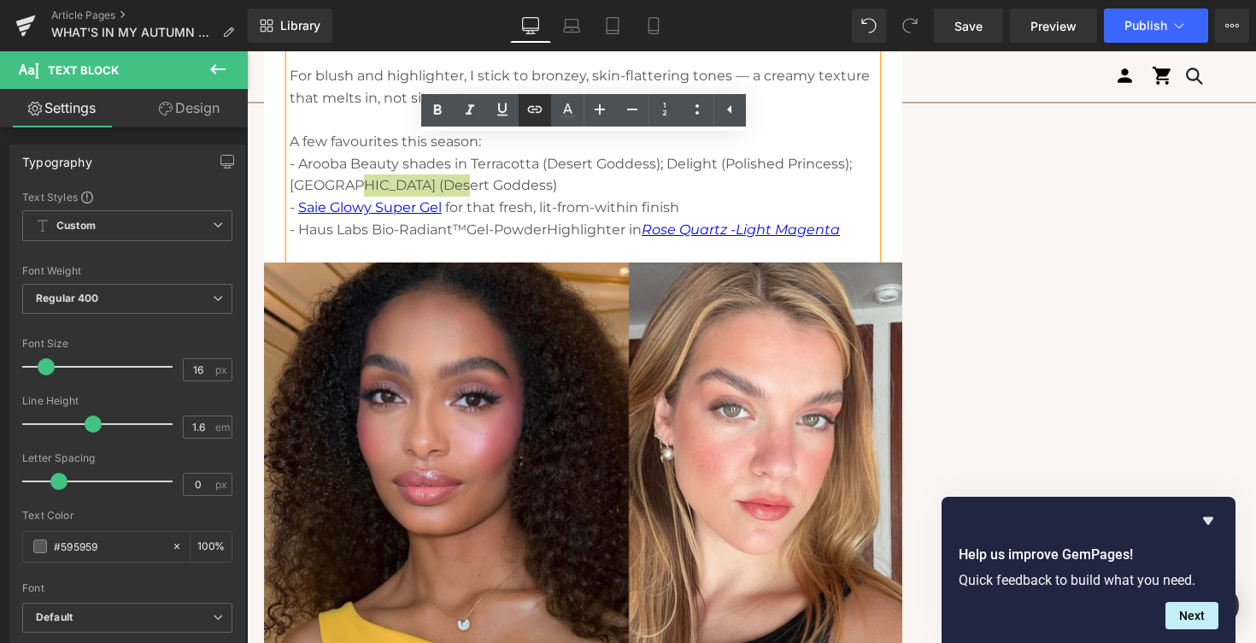
click at [531, 110] on icon at bounding box center [535, 109] width 21 height 21
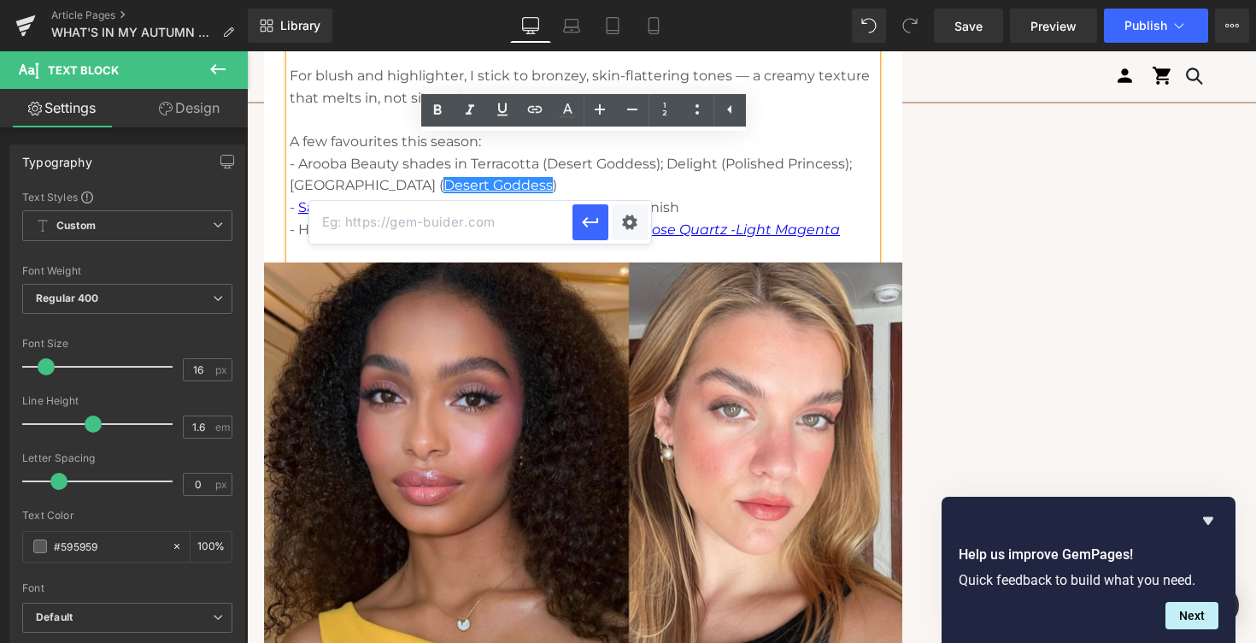
click at [403, 221] on input "text" at bounding box center [440, 222] width 263 height 43
paste input "[URL][DOMAIN_NAME]"
type input "[URL][DOMAIN_NAME]"
click at [584, 235] on button "button" at bounding box center [590, 222] width 36 height 36
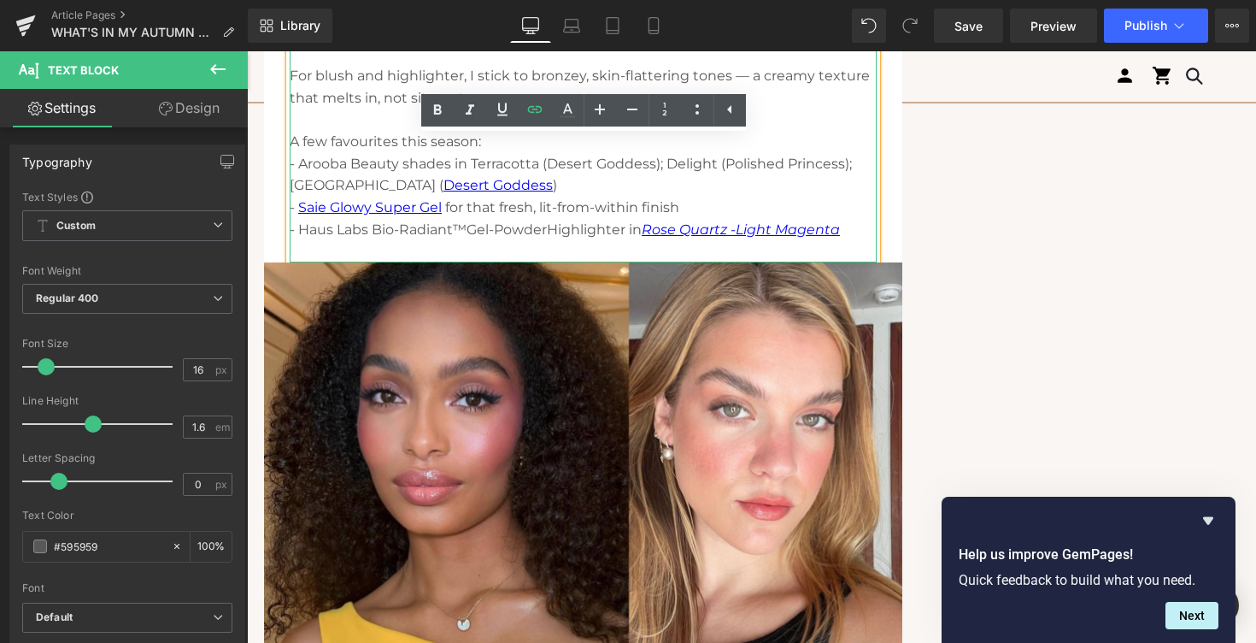
scroll to position [2855, 0]
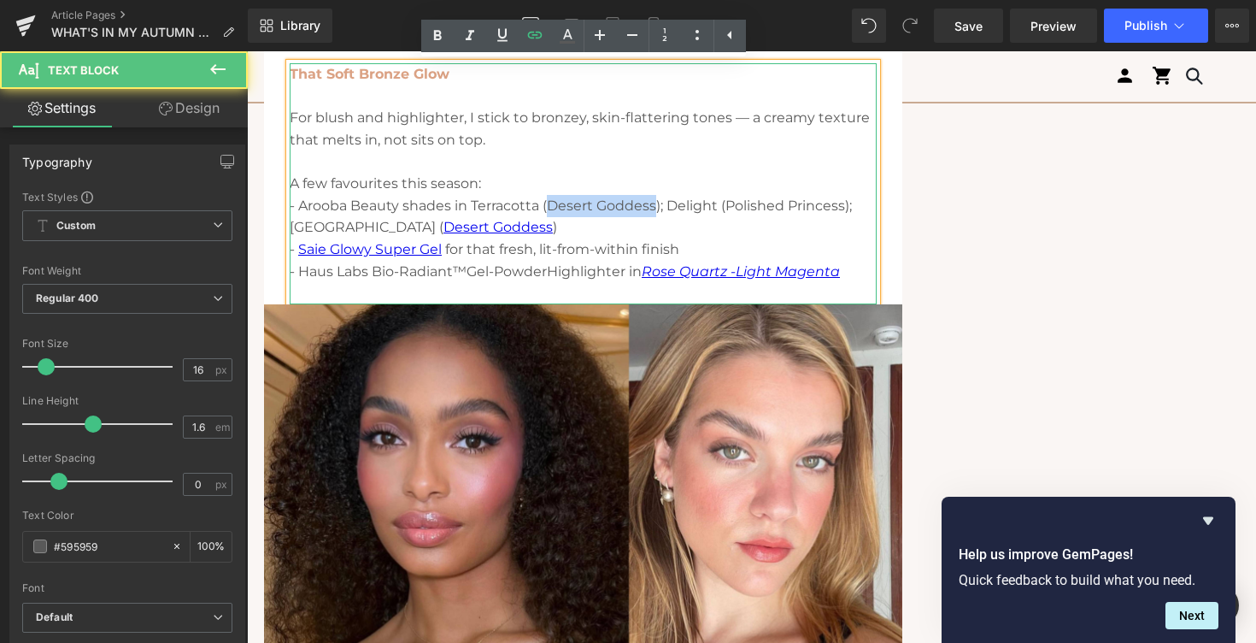
drag, startPoint x: 655, startPoint y: 206, endPoint x: 551, endPoint y: 211, distance: 103.5
click at [551, 211] on p "- Arooba Beauty shades in Terracotta (Desert Goddess); Delight (Polished Prince…" at bounding box center [583, 217] width 587 height 44
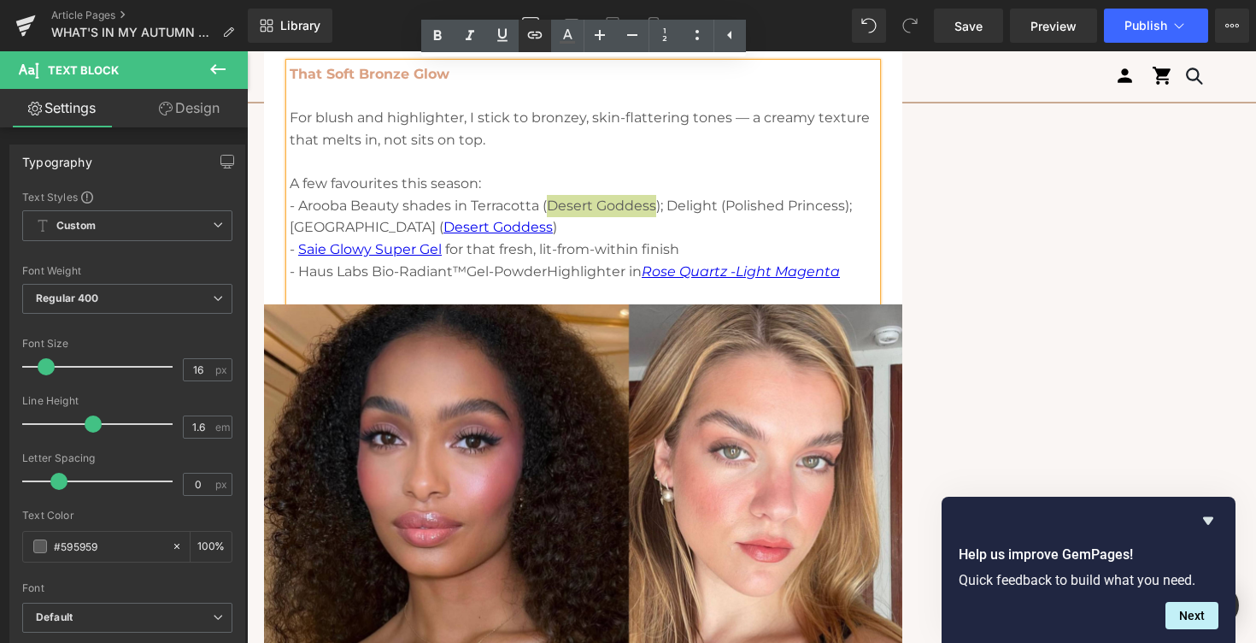
click at [531, 41] on icon at bounding box center [535, 35] width 21 height 21
click at [550, 243] on input "text" at bounding box center [648, 242] width 263 height 43
paste input "[URL][DOMAIN_NAME]"
type input "[URL][DOMAIN_NAME]"
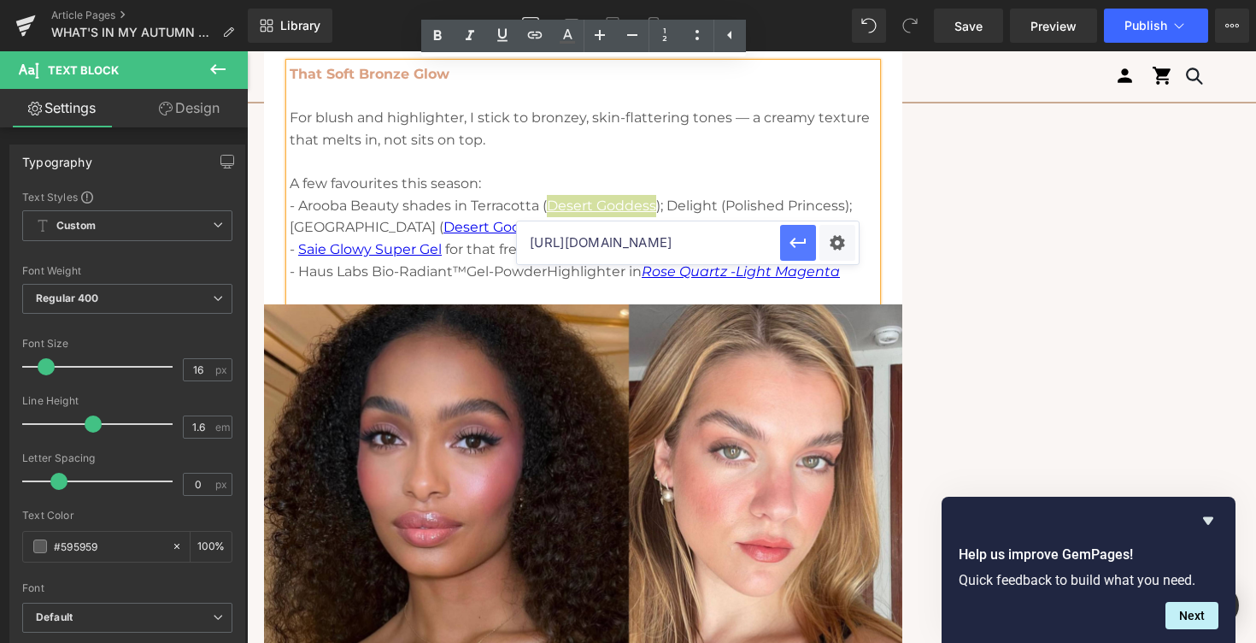
click at [792, 244] on icon "button" at bounding box center [798, 243] width 16 height 10
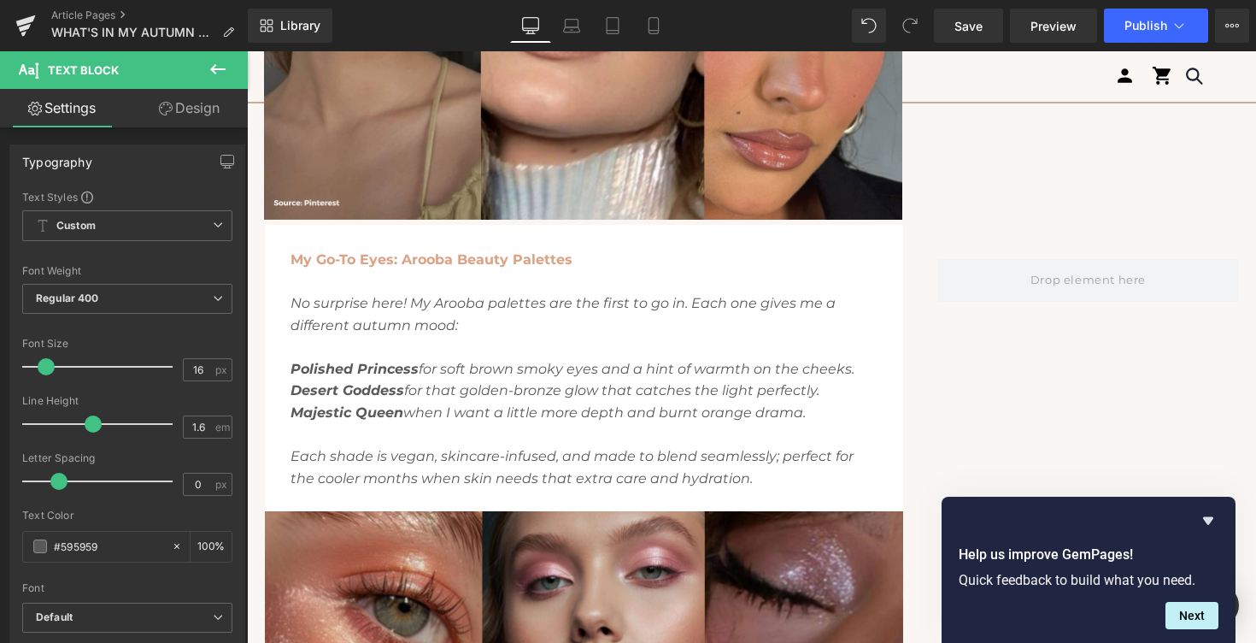
scroll to position [1241, 0]
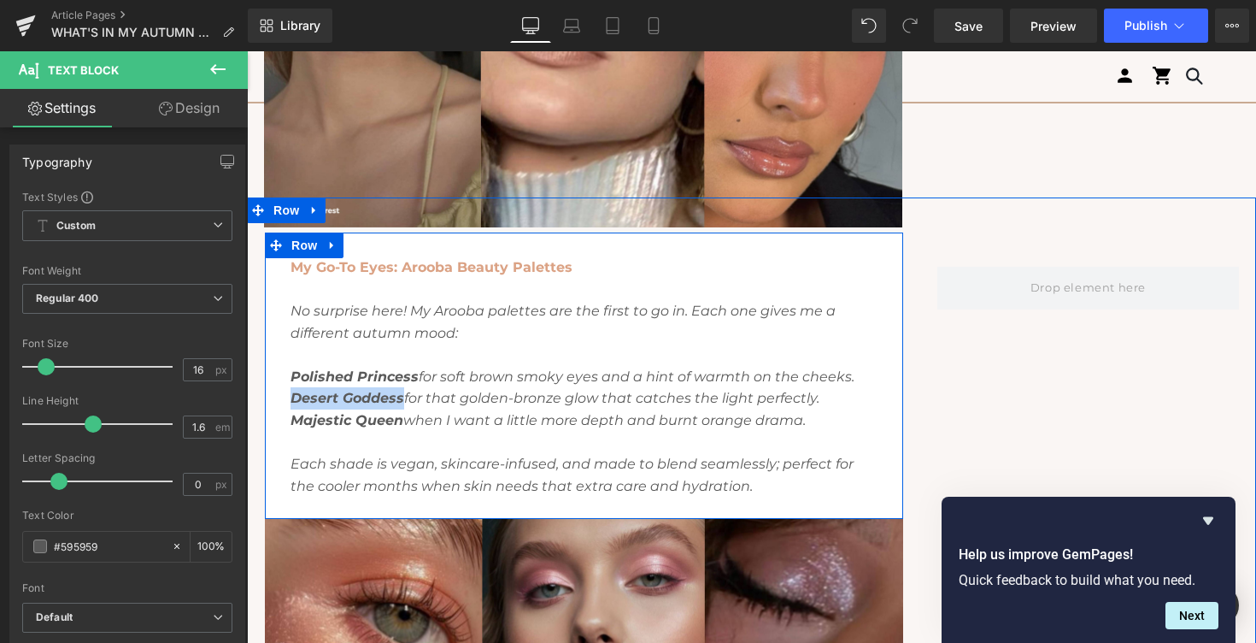
drag, startPoint x: 404, startPoint y: 400, endPoint x: 290, endPoint y: 400, distance: 114.5
click at [289, 401] on div "My Go-To Eyes: Arooba Beauty Palettes No surprise here! My Arooba palettes are …" at bounding box center [584, 387] width 638 height 262
click at [324, 396] on strong "Desert Goddess" at bounding box center [348, 398] width 114 height 16
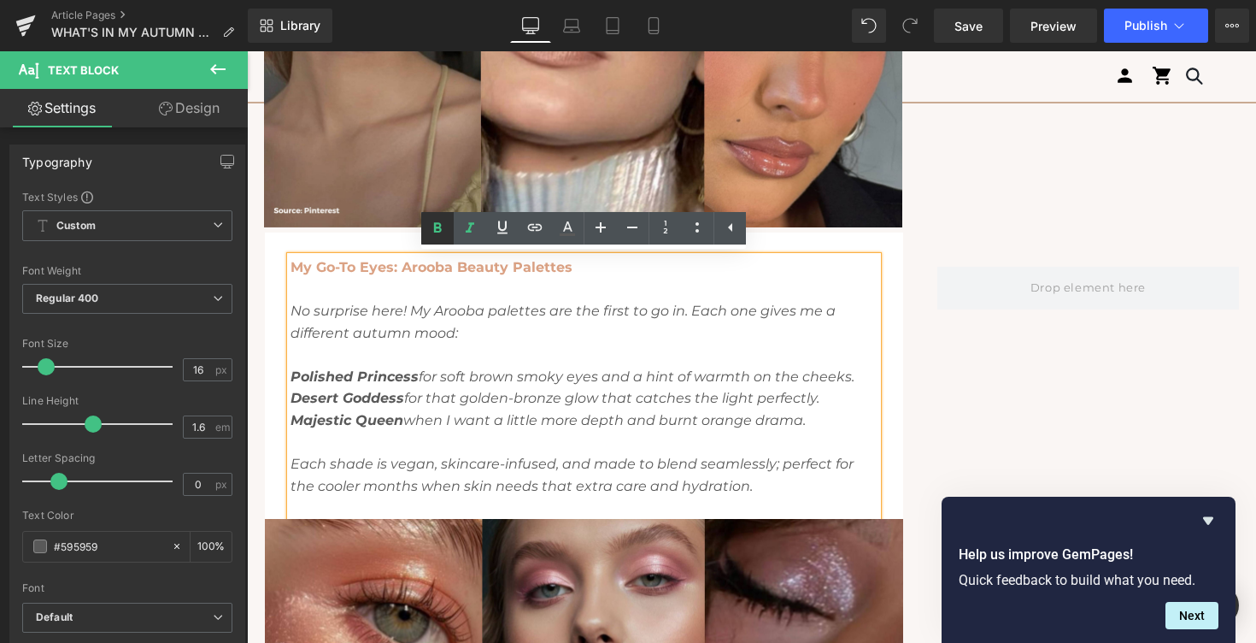
click at [433, 232] on icon at bounding box center [437, 228] width 21 height 21
click at [351, 402] on strong "Desert Goddess" at bounding box center [348, 398] width 114 height 16
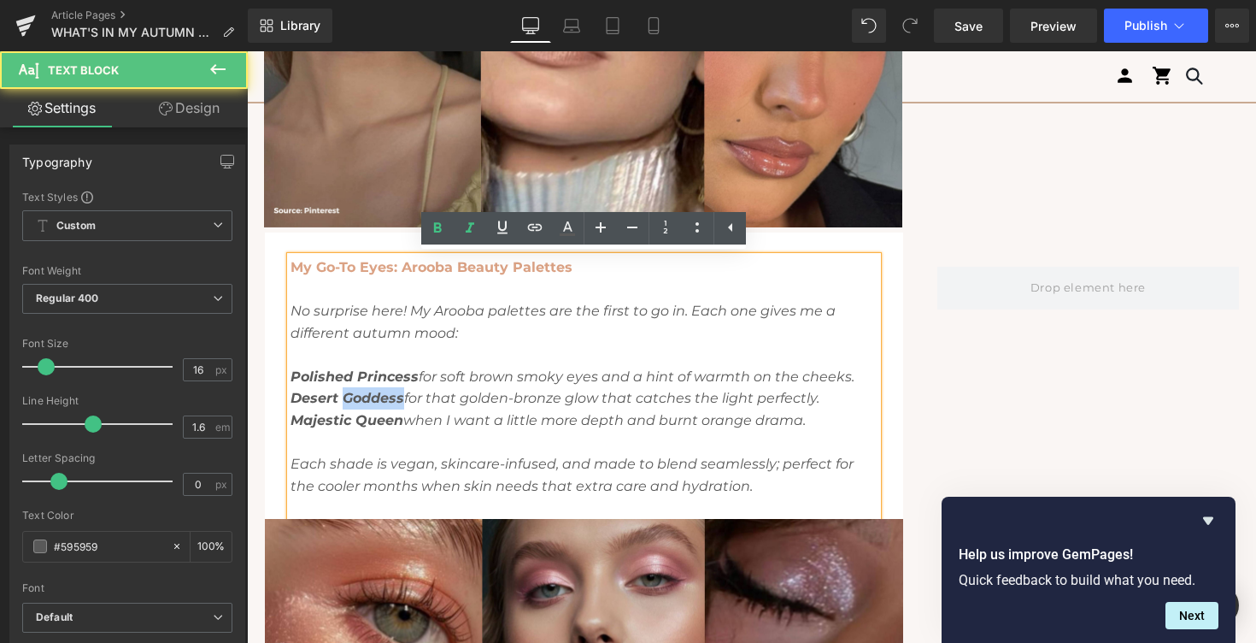
click at [351, 402] on strong "Desert Goddess" at bounding box center [348, 398] width 114 height 16
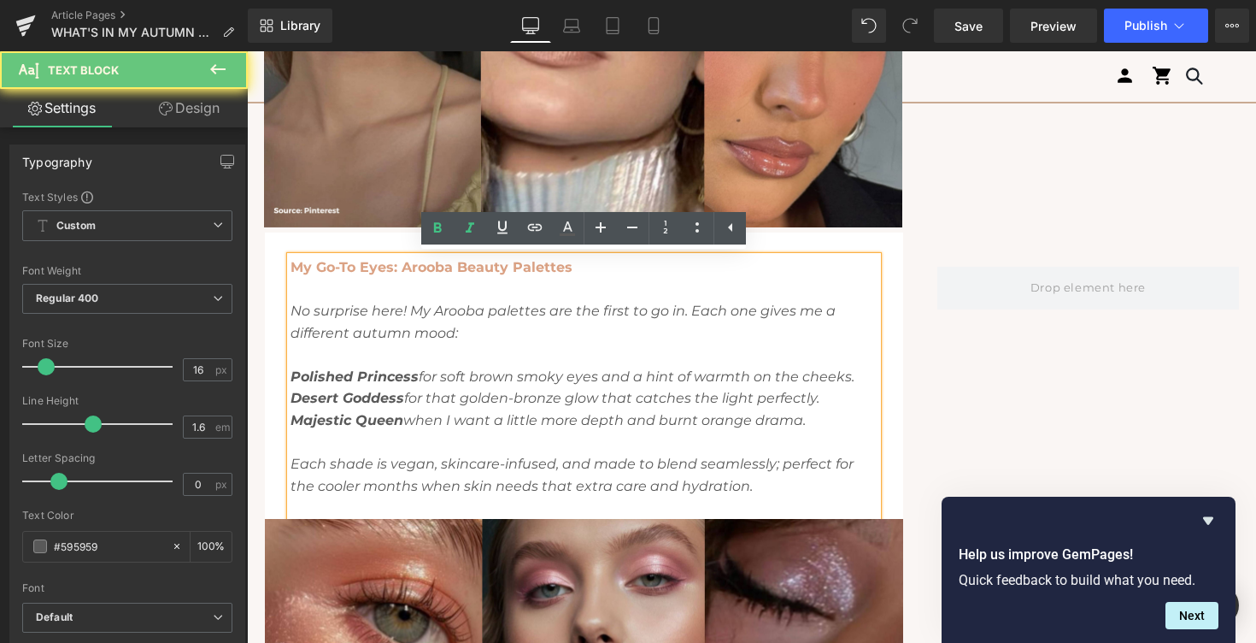
click at [396, 402] on strong "Desert Goddess" at bounding box center [348, 398] width 114 height 16
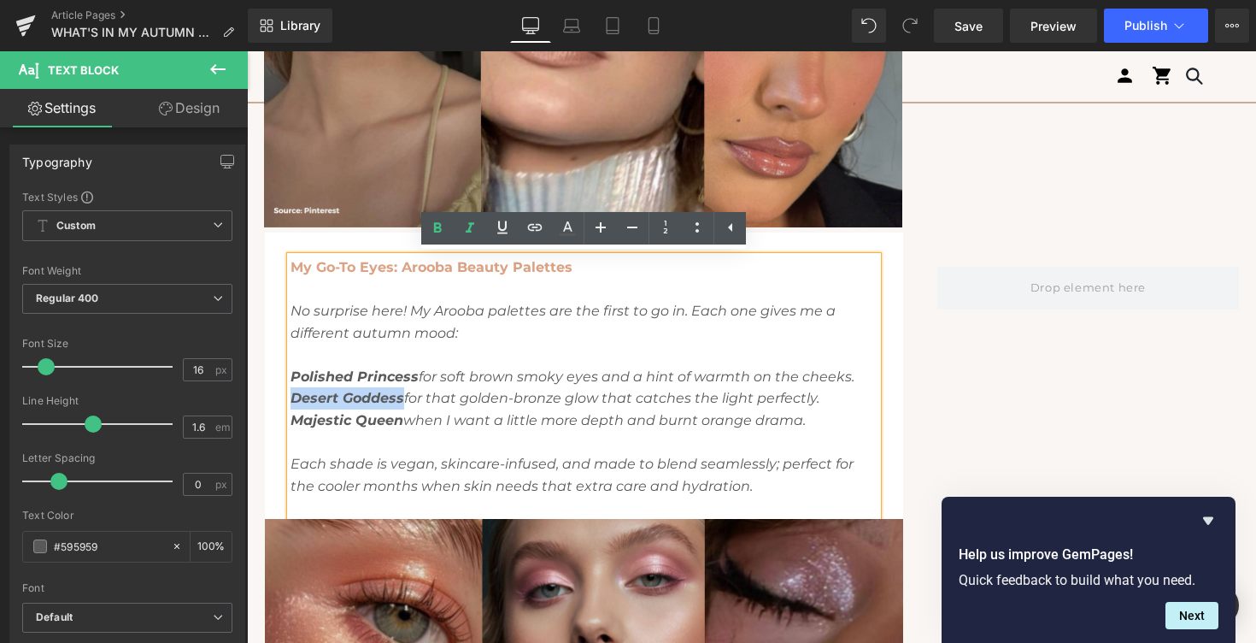
drag, startPoint x: 402, startPoint y: 401, endPoint x: 295, endPoint y: 399, distance: 106.8
click at [295, 398] on strong "Desert Goddess" at bounding box center [348, 398] width 114 height 16
click at [478, 232] on icon at bounding box center [470, 228] width 21 height 21
click at [444, 229] on icon at bounding box center [437, 228] width 21 height 21
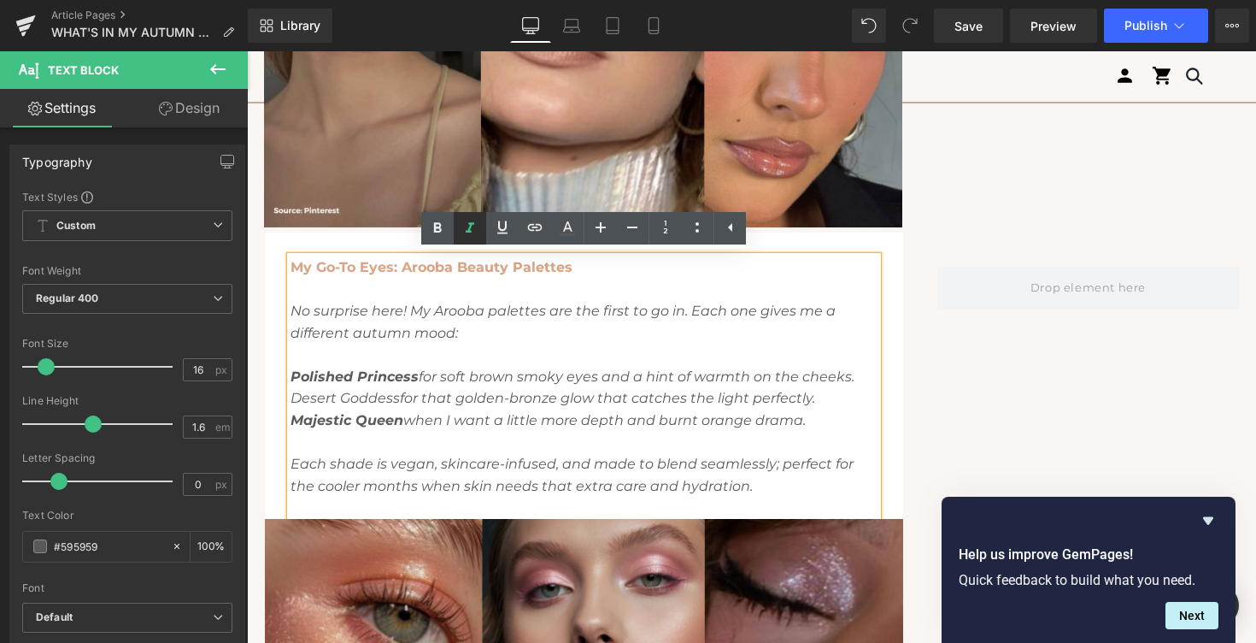
click at [464, 229] on icon at bounding box center [470, 228] width 21 height 21
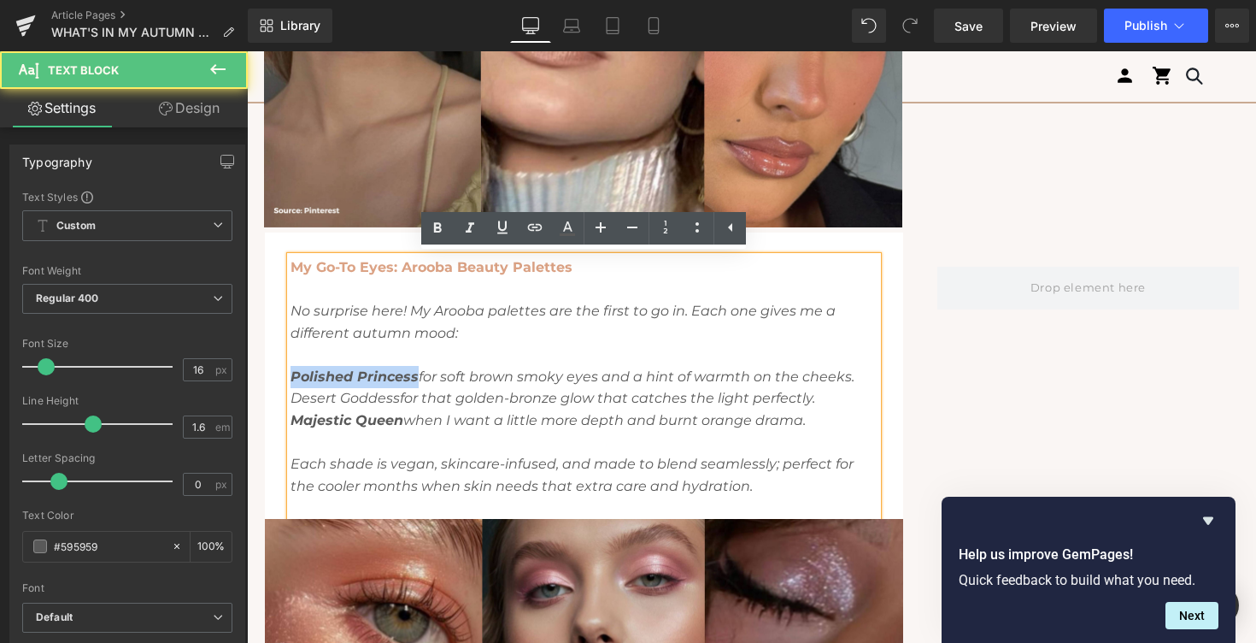
drag, startPoint x: 414, startPoint y: 374, endPoint x: 294, endPoint y: 374, distance: 120.5
click at [294, 374] on strong "Polished Princess" at bounding box center [355, 376] width 128 height 16
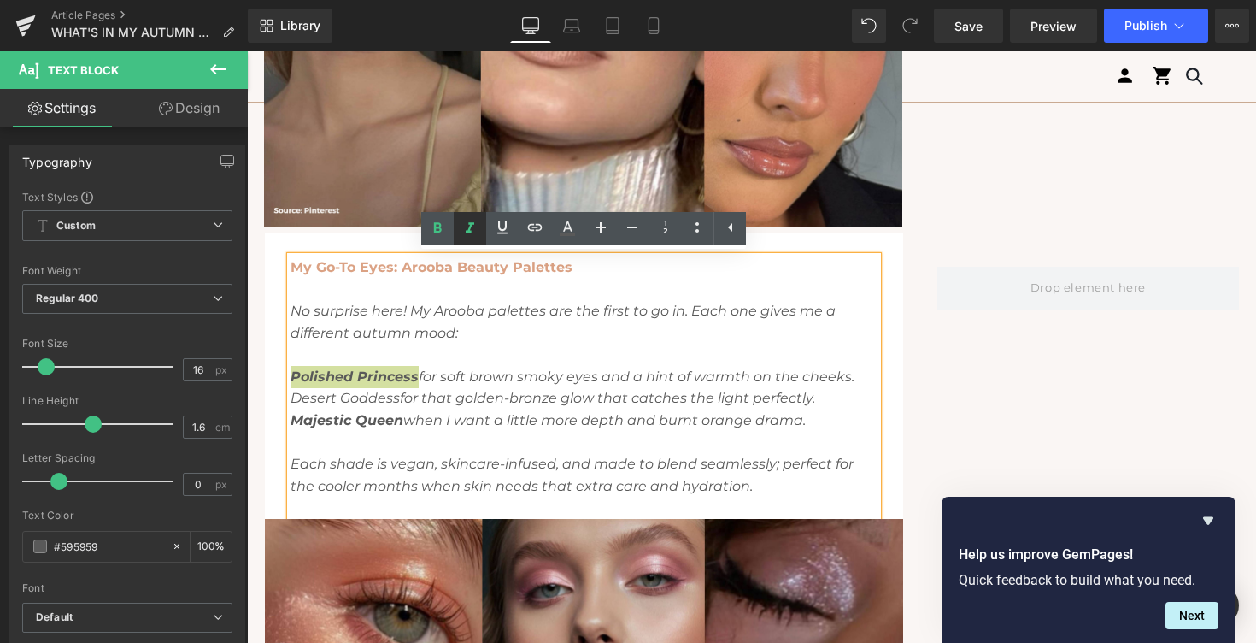
click at [470, 224] on icon at bounding box center [470, 227] width 9 height 10
click at [442, 227] on icon at bounding box center [437, 228] width 21 height 21
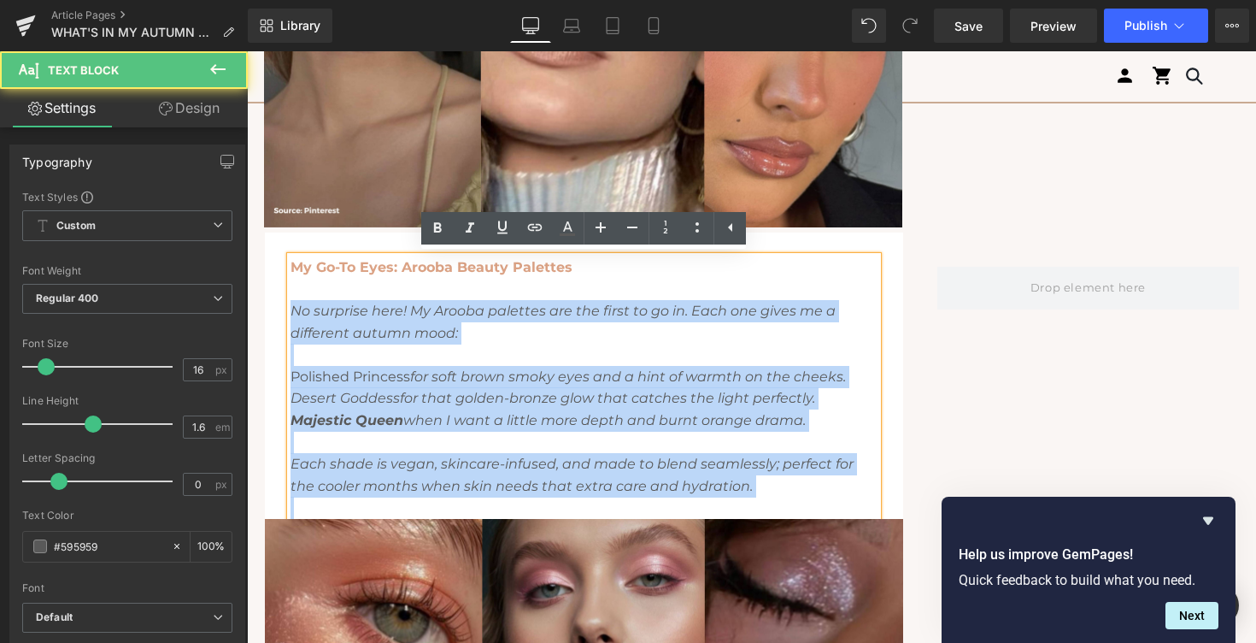
drag, startPoint x: 293, startPoint y: 312, endPoint x: 335, endPoint y: 499, distance: 191.8
click at [335, 499] on div "My Go-To Eyes: Arooba Beauty Palettes No surprise here! My Arooba palettes are …" at bounding box center [584, 387] width 587 height 262
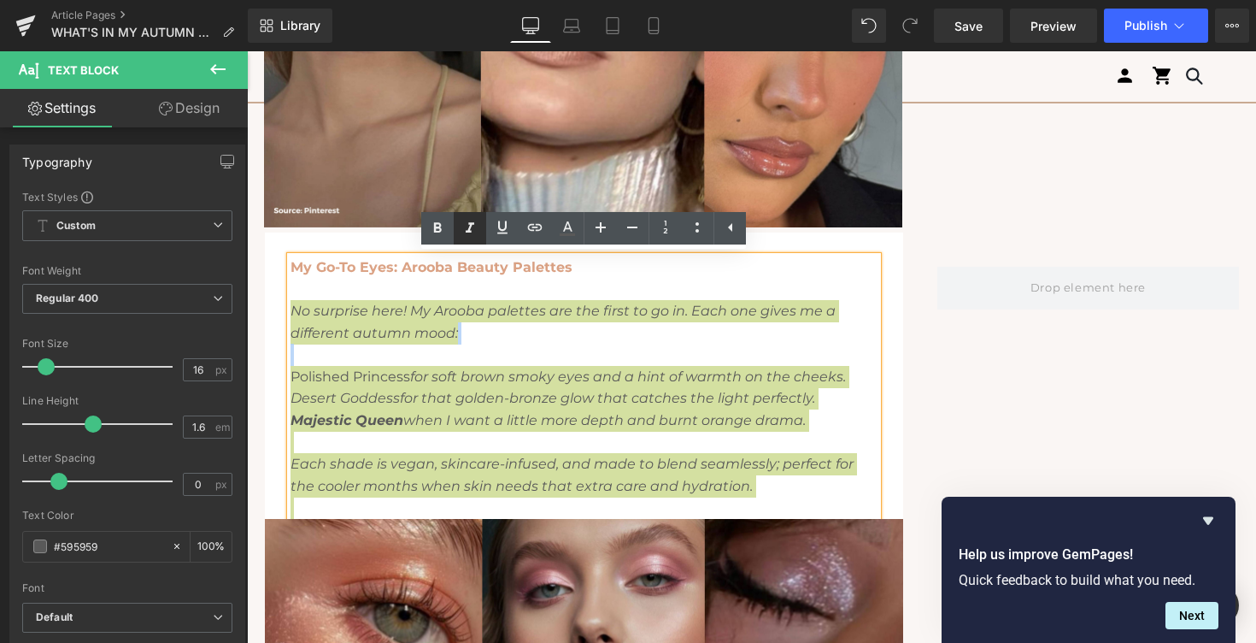
click at [465, 228] on icon at bounding box center [470, 228] width 21 height 21
click at [441, 227] on icon at bounding box center [437, 228] width 21 height 21
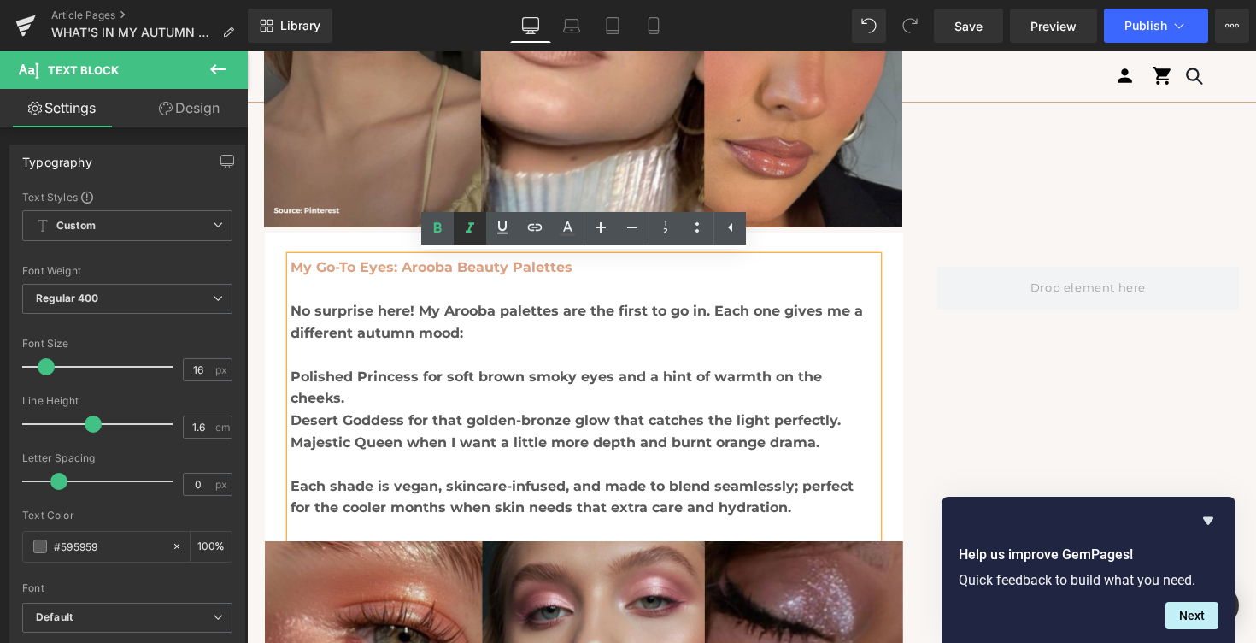
click at [476, 227] on icon at bounding box center [470, 228] width 21 height 21
click at [446, 227] on icon at bounding box center [437, 228] width 21 height 21
click at [432, 236] on icon at bounding box center [437, 228] width 21 height 21
click at [436, 232] on icon at bounding box center [437, 228] width 21 height 21
click at [300, 307] on span "No surprise here! My Arooba palettes are the first to go in. Each one gives me …" at bounding box center [577, 321] width 572 height 38
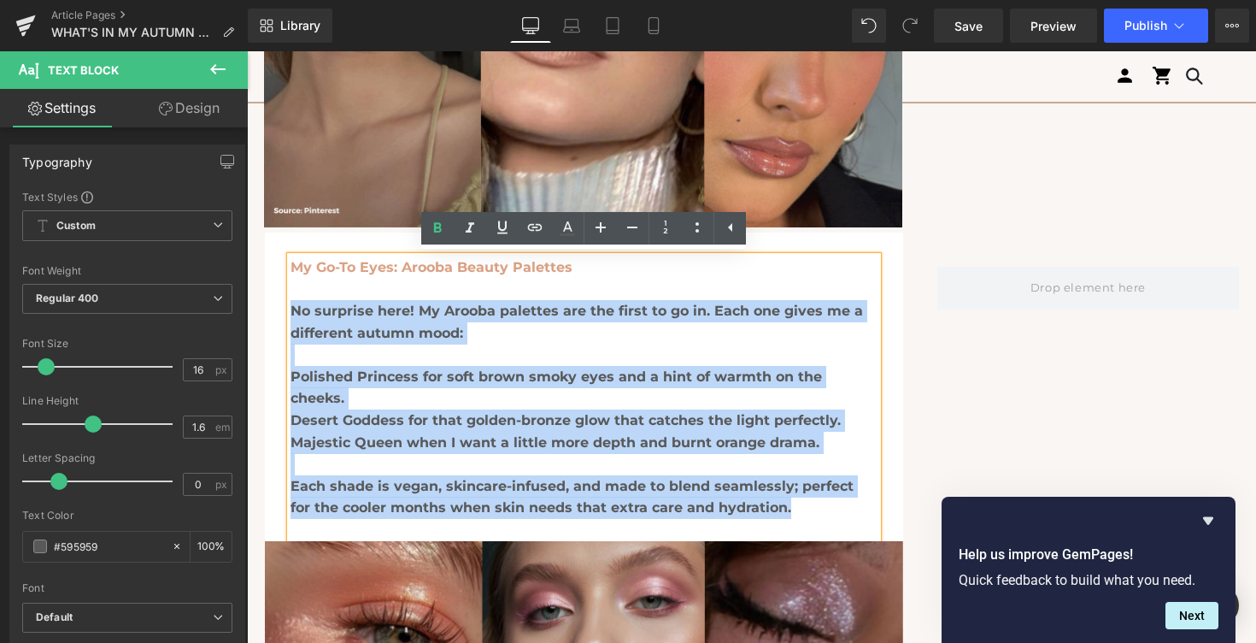
drag, startPoint x: 291, startPoint y: 308, endPoint x: 766, endPoint y: 485, distance: 508.0
click at [767, 485] on div "My Go-To Eyes: Arooba Beauty Palettes No surprise here! My Arooba palettes are …" at bounding box center [584, 398] width 587 height 285
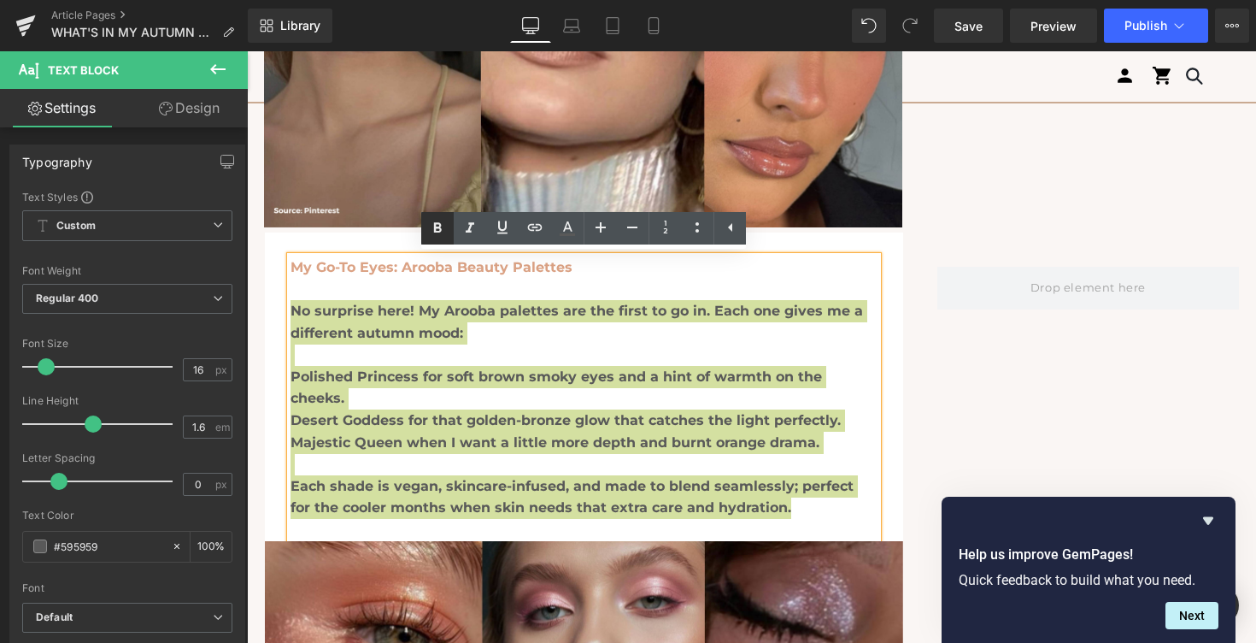
click at [449, 216] on link at bounding box center [437, 228] width 32 height 32
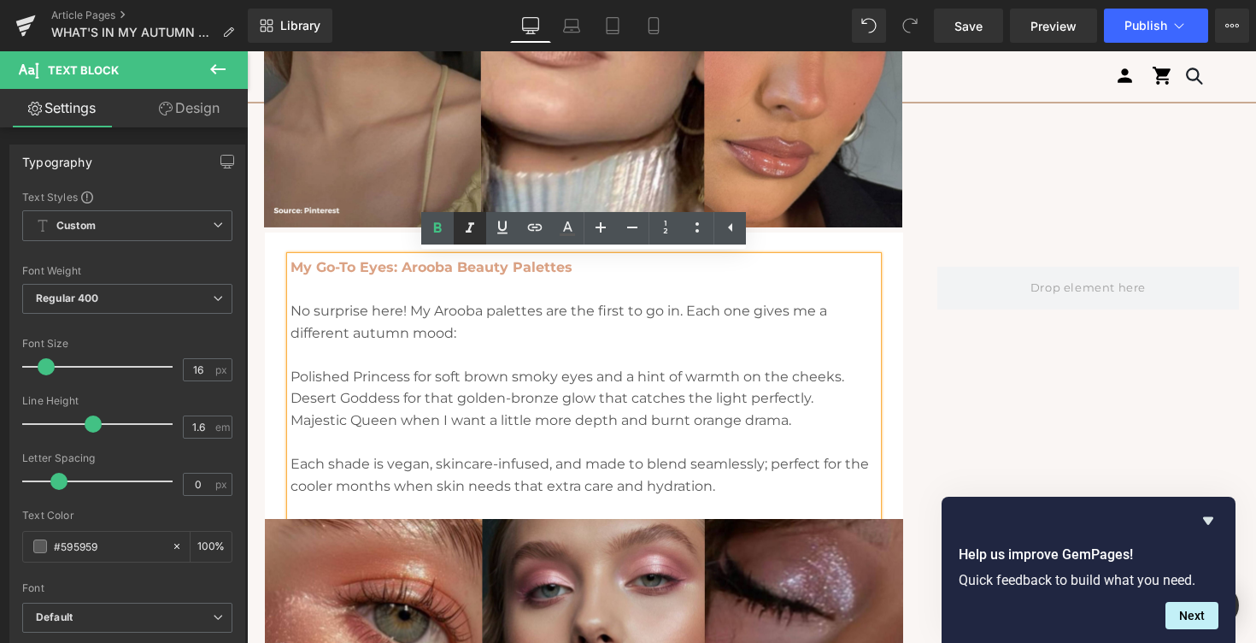
click at [471, 230] on icon at bounding box center [470, 227] width 9 height 10
click at [398, 382] on span "Polished Princess for soft brown smoky eyes and a hint of warmth on the cheeks." at bounding box center [568, 376] width 554 height 16
drag, startPoint x: 399, startPoint y: 398, endPoint x: 269, endPoint y: 408, distance: 130.2
click at [269, 408] on div "My Go-To Eyes: Arooba Beauty Palettes No surprise here! My Arooba palettes are …" at bounding box center [584, 387] width 638 height 262
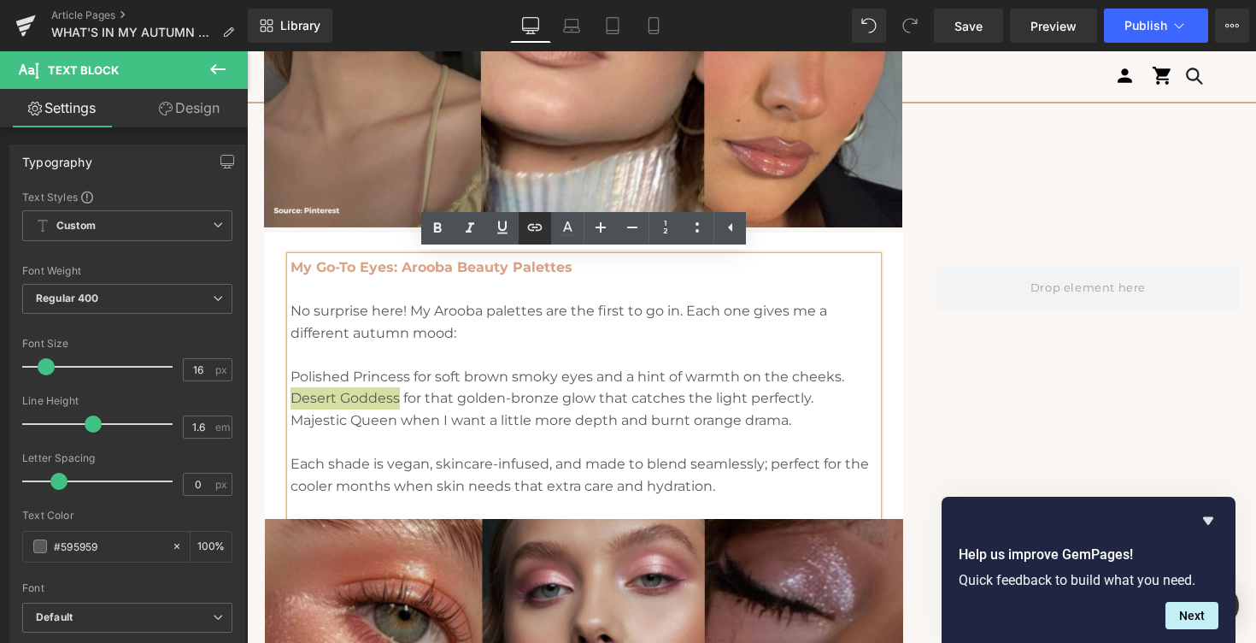
click at [537, 218] on icon at bounding box center [535, 227] width 21 height 21
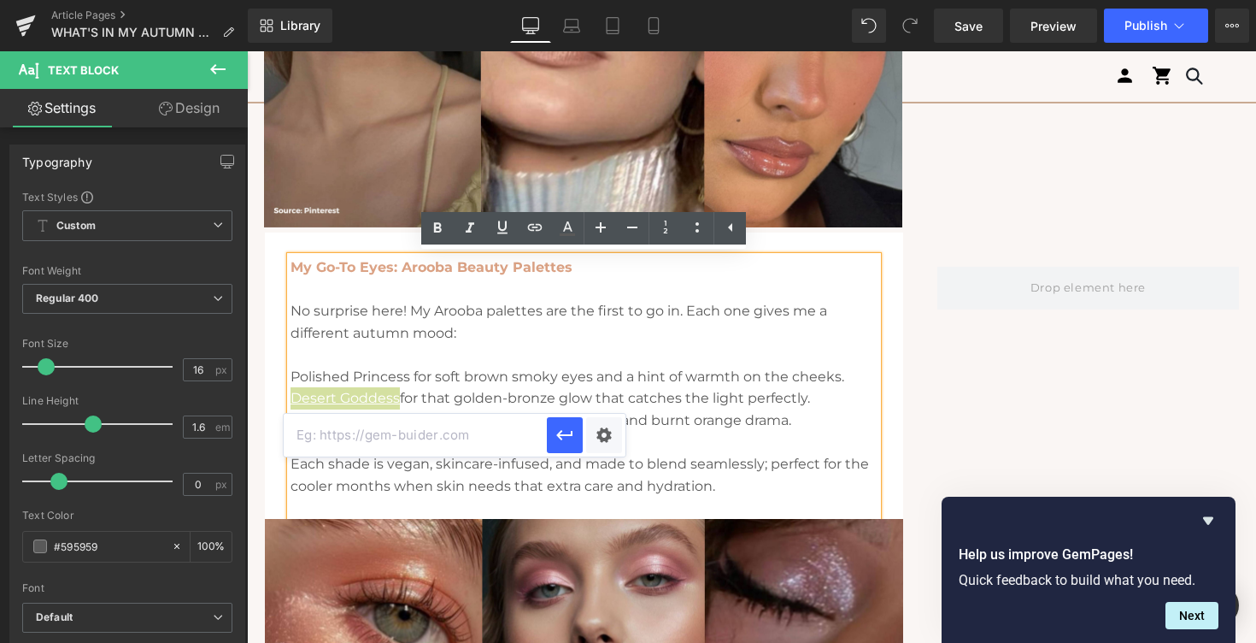
click at [439, 437] on input "text" at bounding box center [415, 435] width 263 height 43
paste input "[URL][DOMAIN_NAME]"
click at [572, 430] on icon "button" at bounding box center [565, 435] width 21 height 21
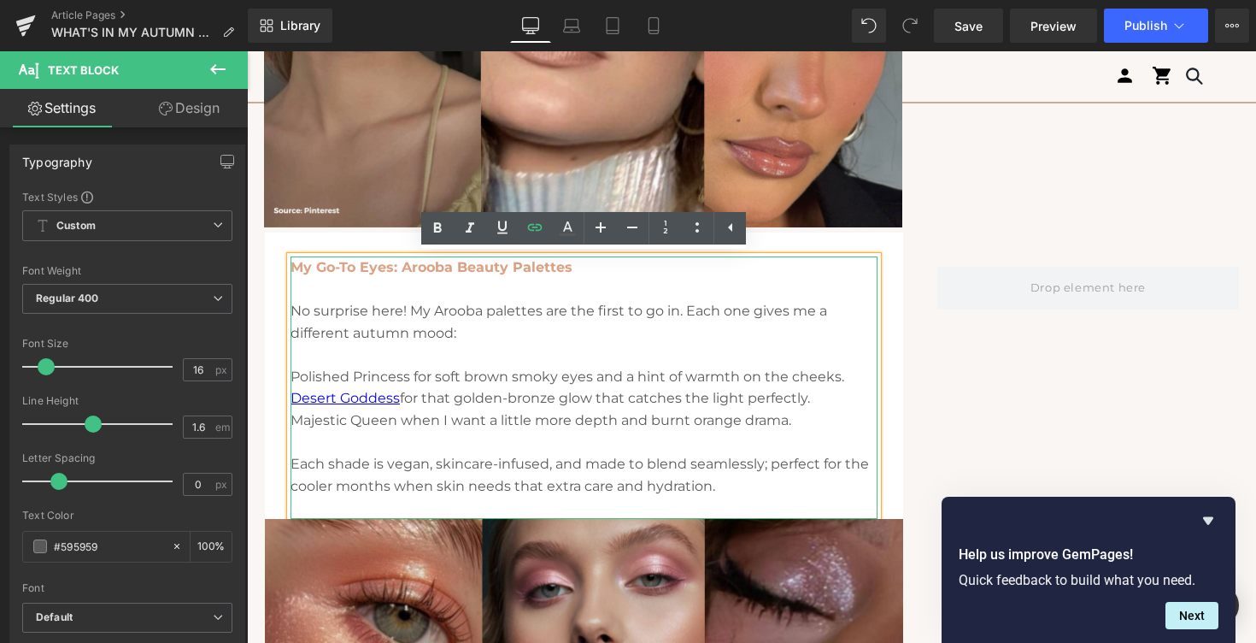
click at [394, 385] on p "My Go-To Eyes: Arooba Beauty Palettes No surprise here! My Arooba palettes are …" at bounding box center [584, 322] width 587 height 132
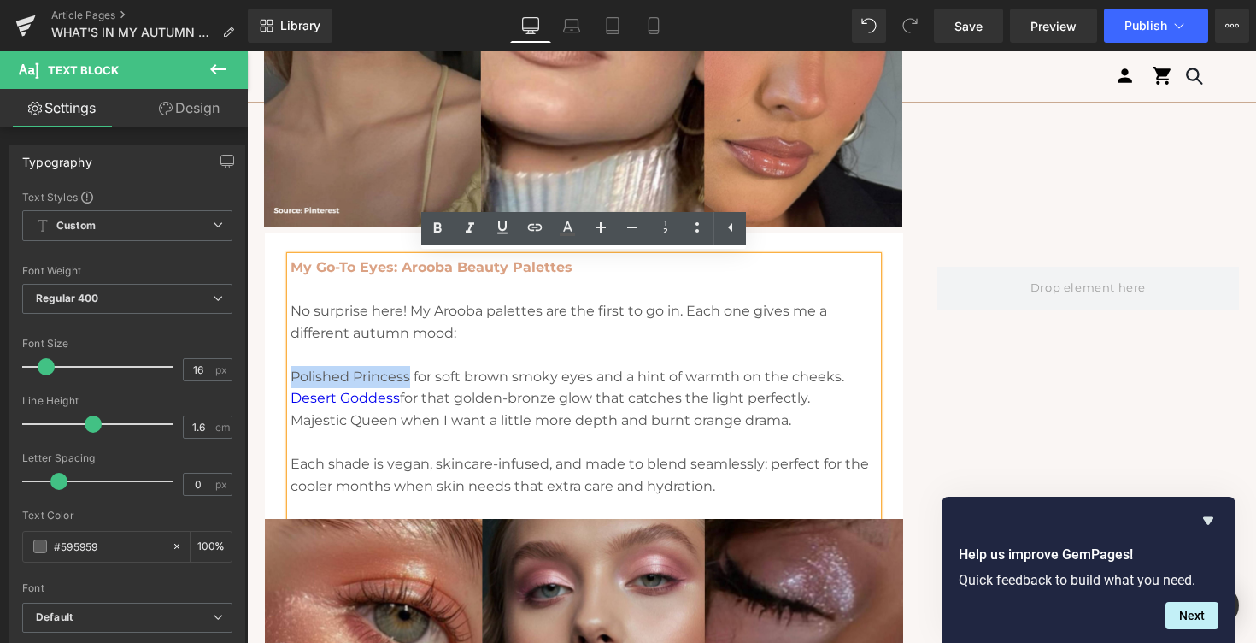
drag, startPoint x: 412, startPoint y: 375, endPoint x: 293, endPoint y: 376, distance: 118.8
click at [293, 376] on span "Polished Princess for soft brown smoky eyes and a hint of warmth on the cheeks." at bounding box center [568, 376] width 554 height 16
click at [544, 225] on icon at bounding box center [535, 227] width 21 height 21
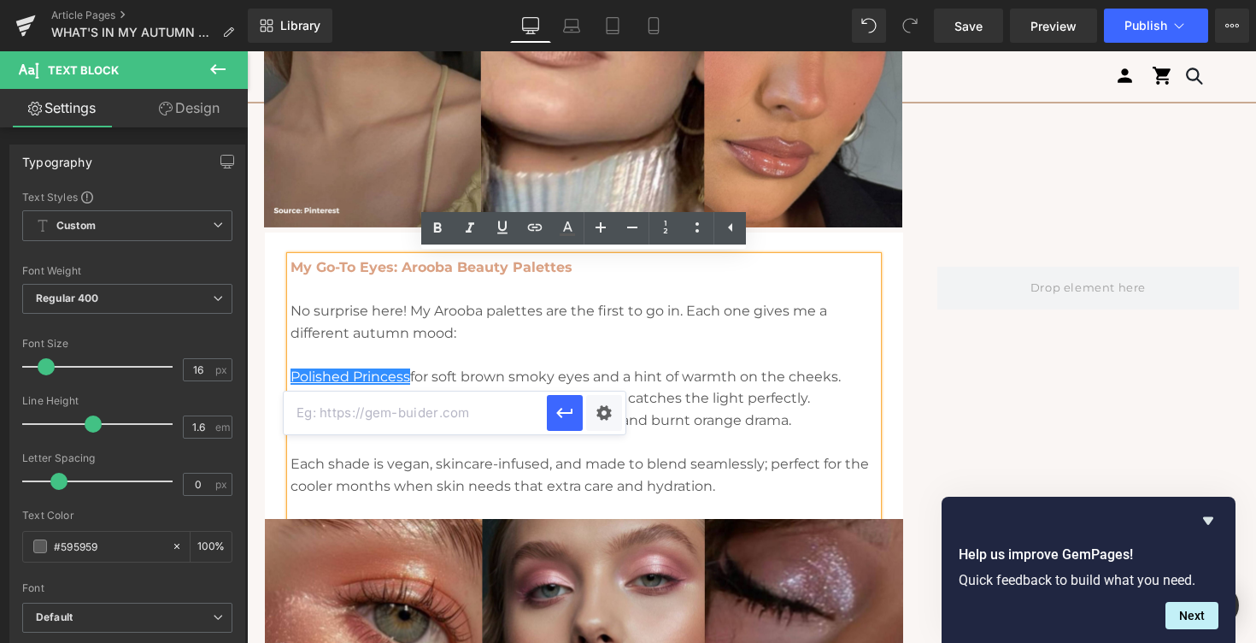
click at [416, 423] on input "text" at bounding box center [415, 412] width 263 height 43
paste input "[URL][DOMAIN_NAME]"
type input "[URL][DOMAIN_NAME]"
click at [561, 424] on button "button" at bounding box center [565, 413] width 36 height 36
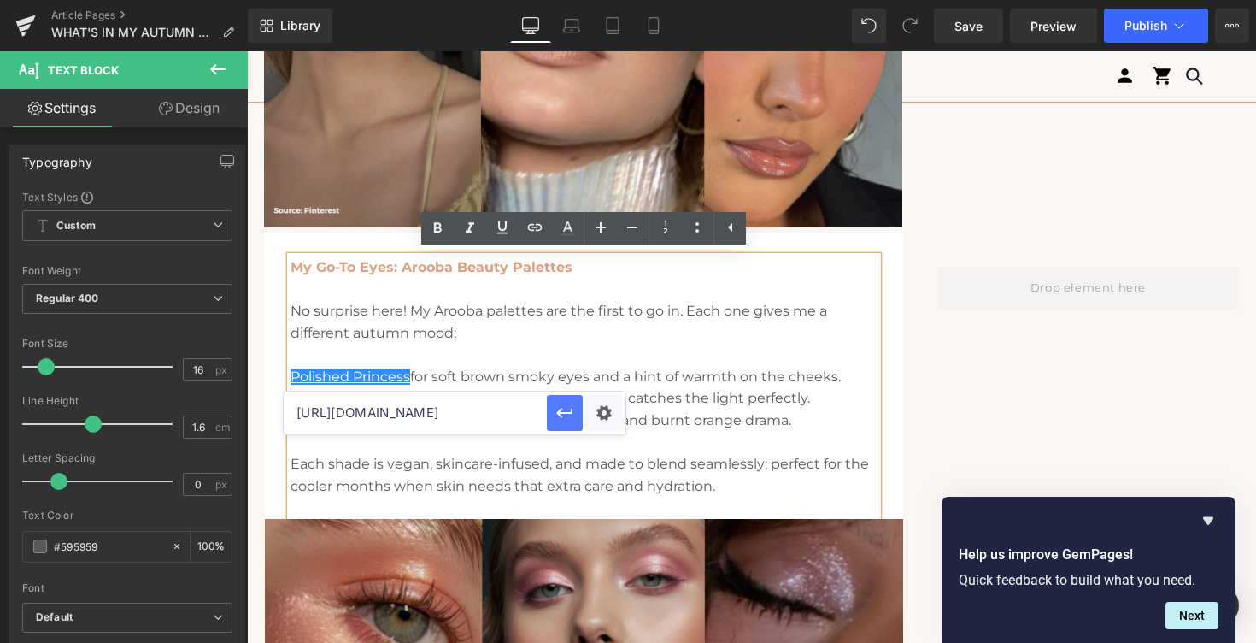
scroll to position [0, 0]
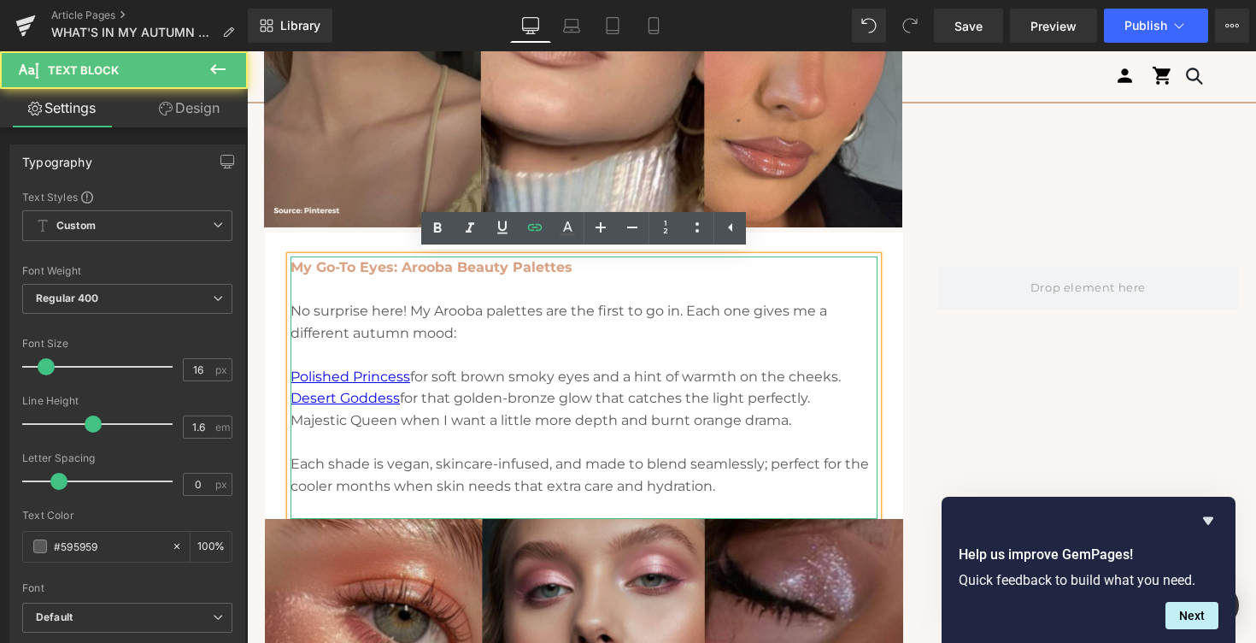
click at [392, 419] on span "Majestic Queen when I want a little more depth and burnt orange drama." at bounding box center [541, 420] width 501 height 16
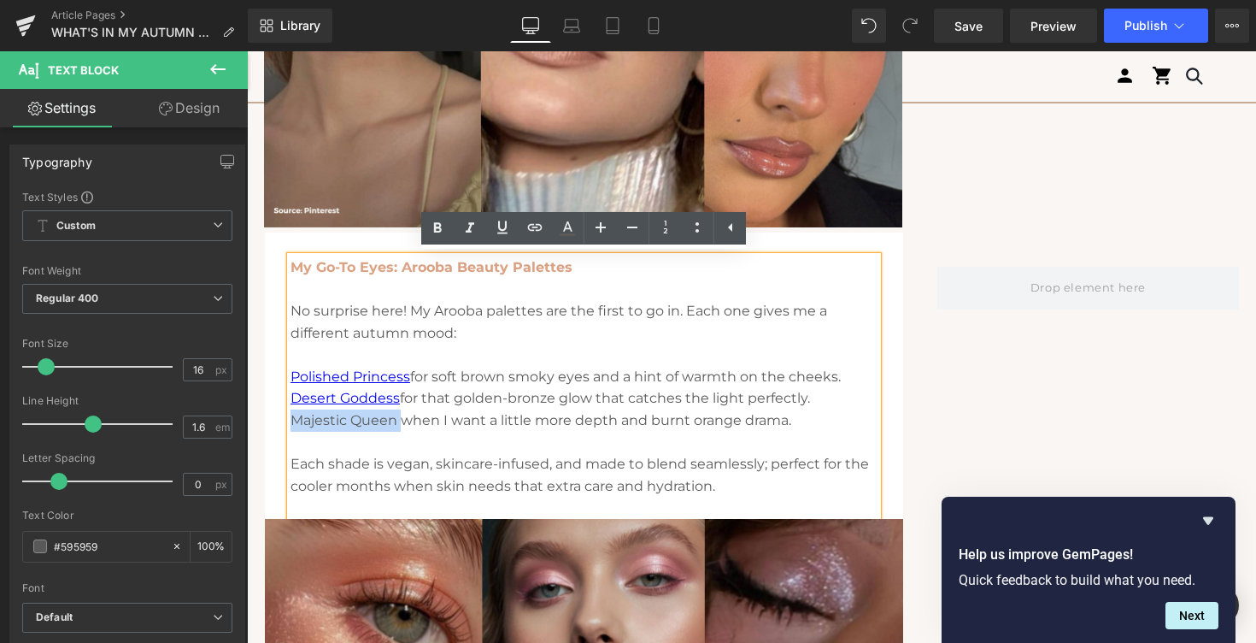
drag, startPoint x: 399, startPoint y: 419, endPoint x: 291, endPoint y: 420, distance: 108.5
click at [291, 420] on span "Majestic Queen when I want a little more depth and burnt orange drama." at bounding box center [541, 420] width 501 height 16
click at [537, 220] on icon at bounding box center [535, 227] width 21 height 21
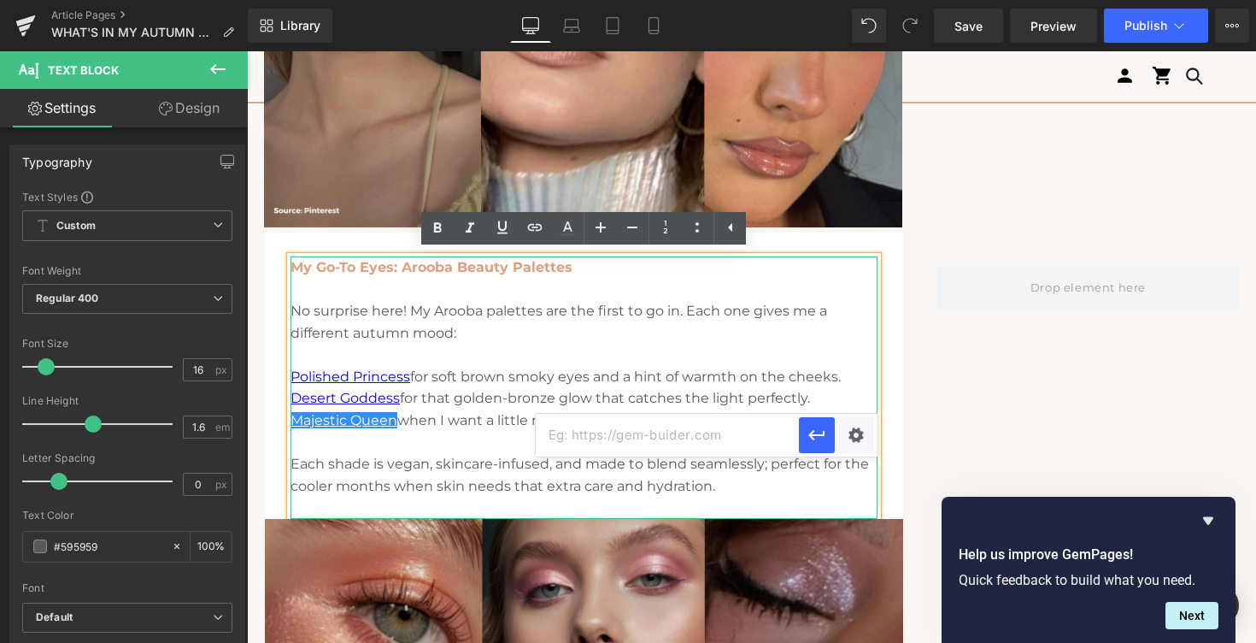
click at [454, 416] on span "Majestic Queen when I want a little more depth and burnt orange drama." at bounding box center [539, 420] width 497 height 16
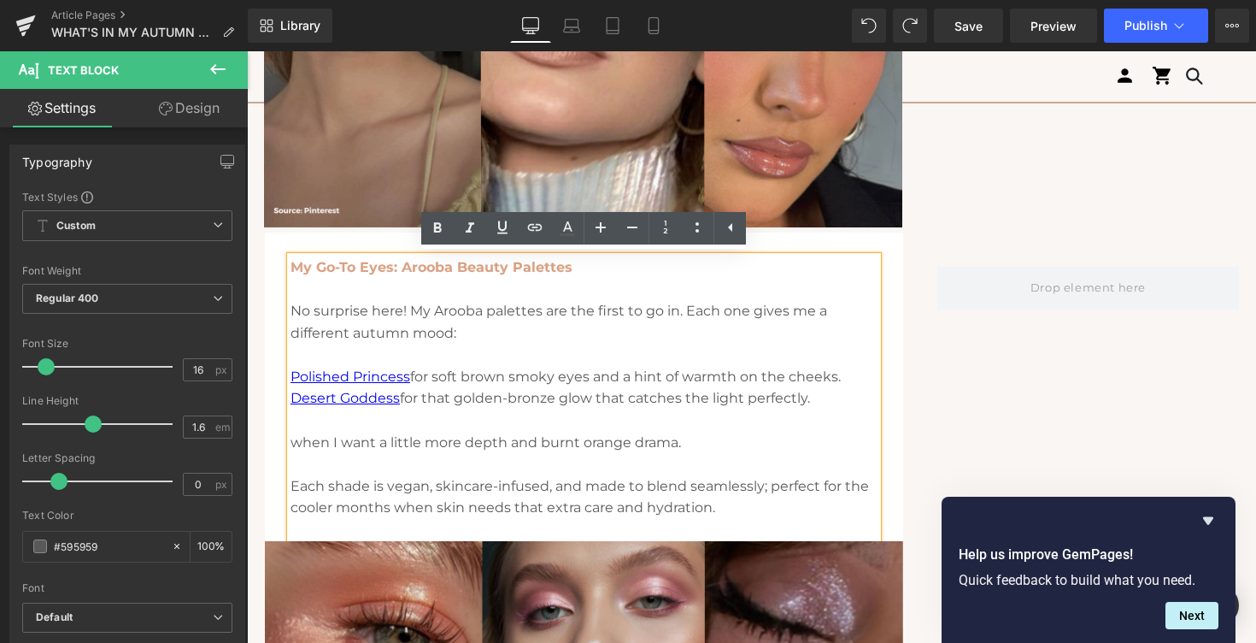
click at [291, 442] on span "when I want a little more depth and burnt orange drama." at bounding box center [486, 442] width 390 height 16
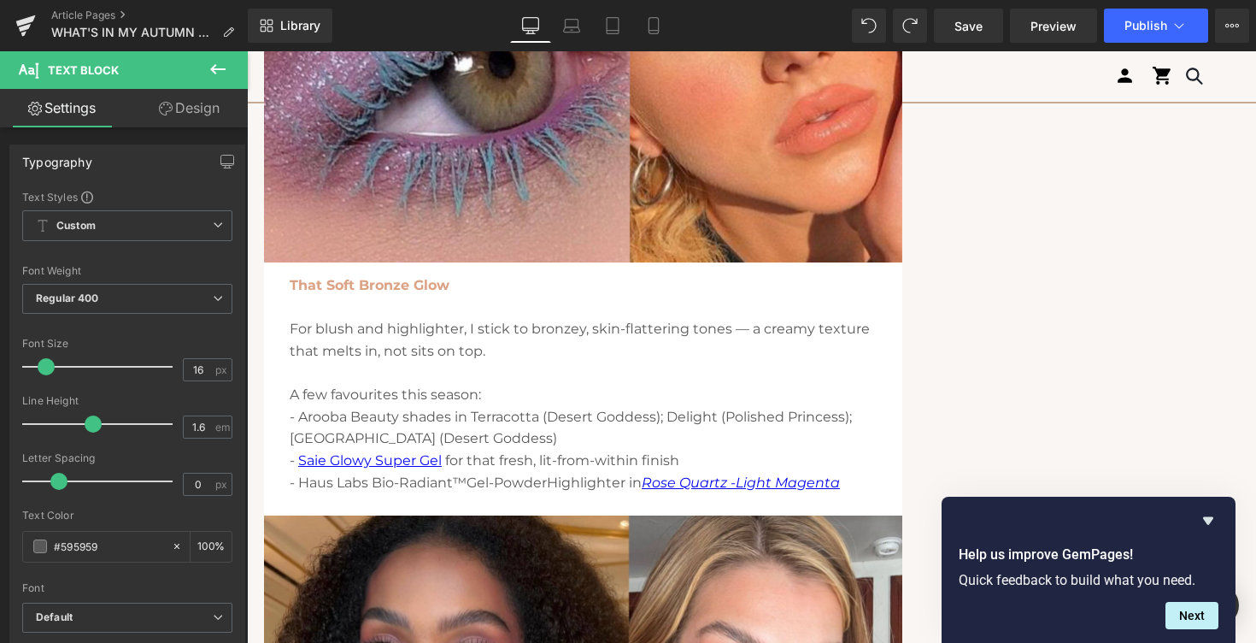
scroll to position [2649, 0]
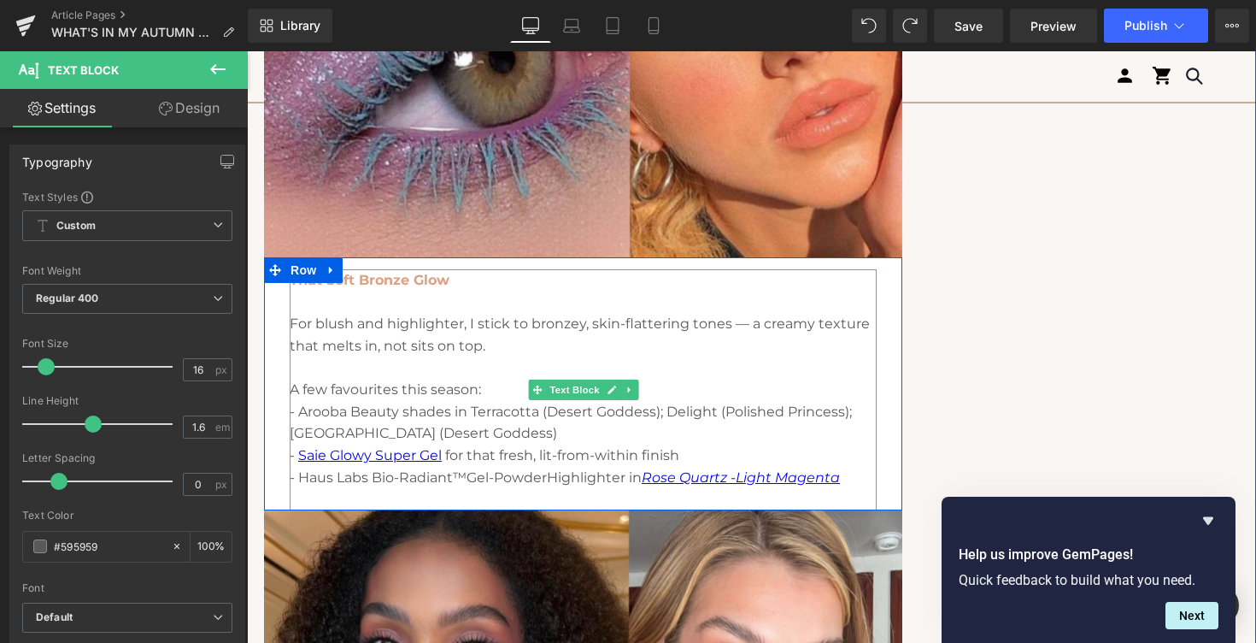
click at [758, 412] on p "- Arooba Beauty shades in Terracotta (Desert Goddess); Delight (Polished Prince…" at bounding box center [583, 423] width 587 height 44
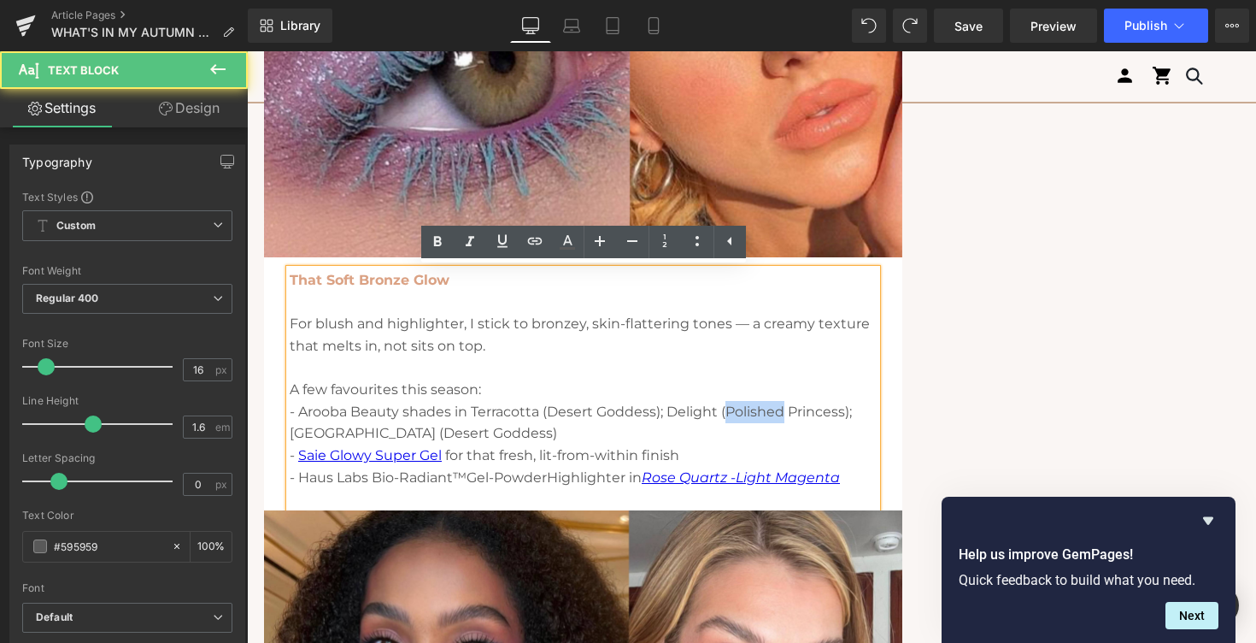
click at [758, 412] on p "- Arooba Beauty shades in Terracotta (Desert Goddess); Delight (Polished Prince…" at bounding box center [583, 423] width 587 height 44
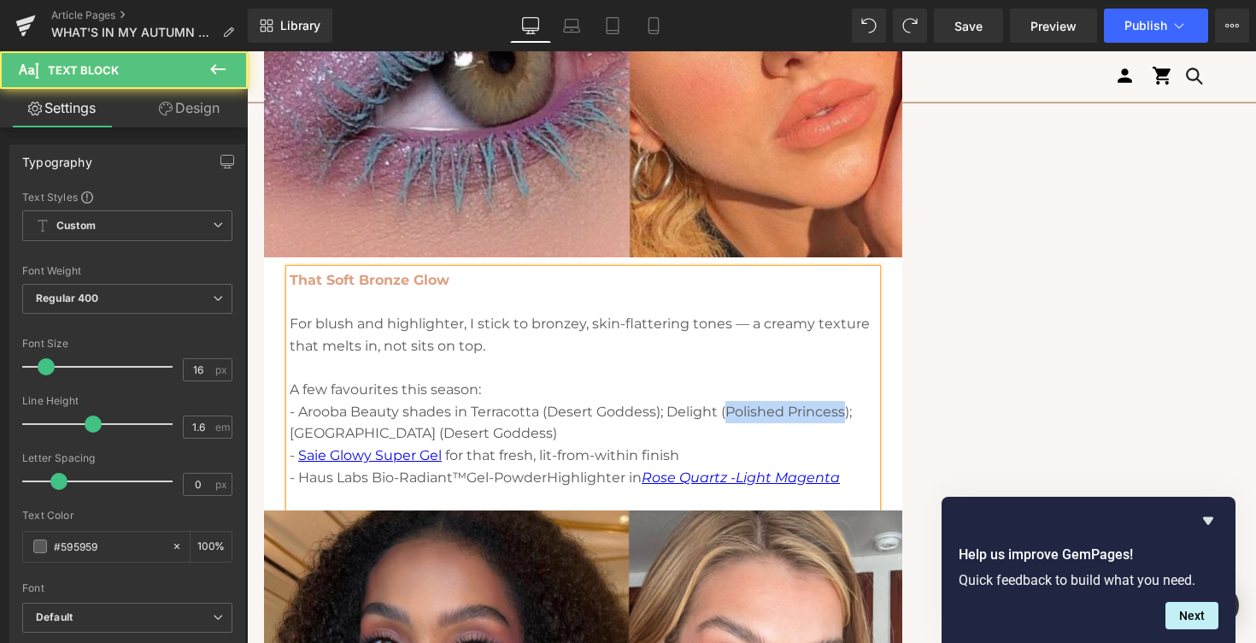
click at [735, 422] on p "- Arooba Beauty shades in Terracotta (Desert Goddess); Delight (Polished Prince…" at bounding box center [583, 423] width 587 height 44
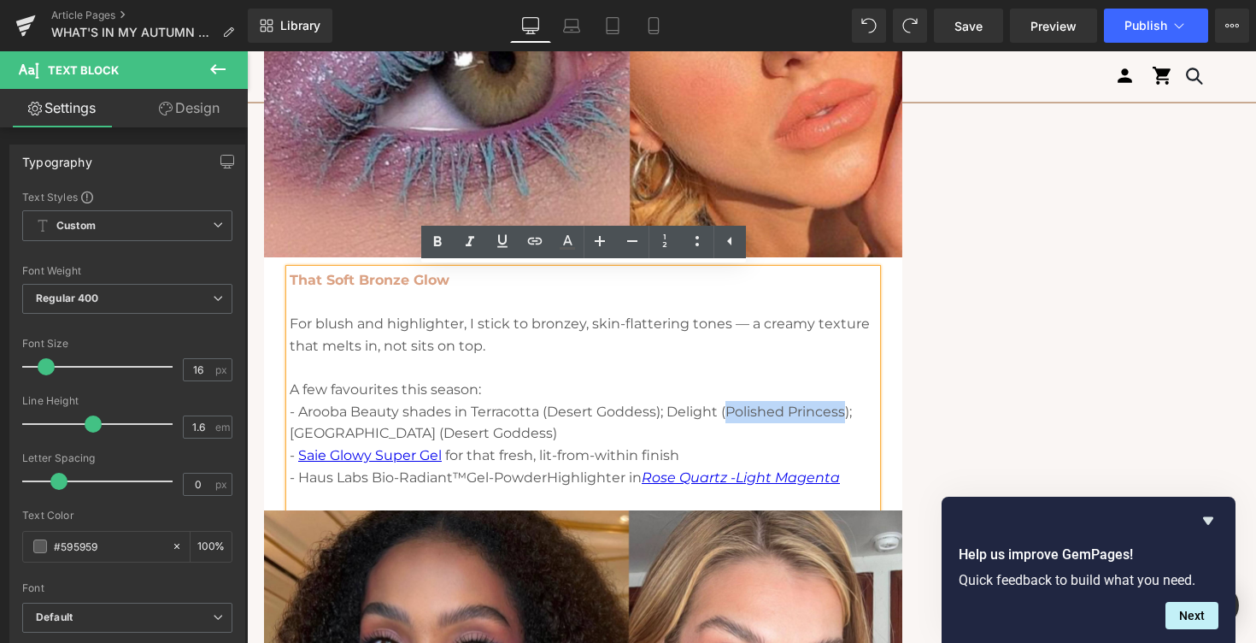
drag, startPoint x: 726, startPoint y: 408, endPoint x: 843, endPoint y: 408, distance: 117.1
click at [844, 408] on p "- Arooba Beauty shades in Terracotta (Desert Goddess); Delight (Polished Prince…" at bounding box center [583, 423] width 587 height 44
click at [529, 236] on icon at bounding box center [535, 241] width 21 height 21
click at [619, 443] on input "text" at bounding box center [666, 448] width 263 height 43
paste input "[URL][DOMAIN_NAME]"
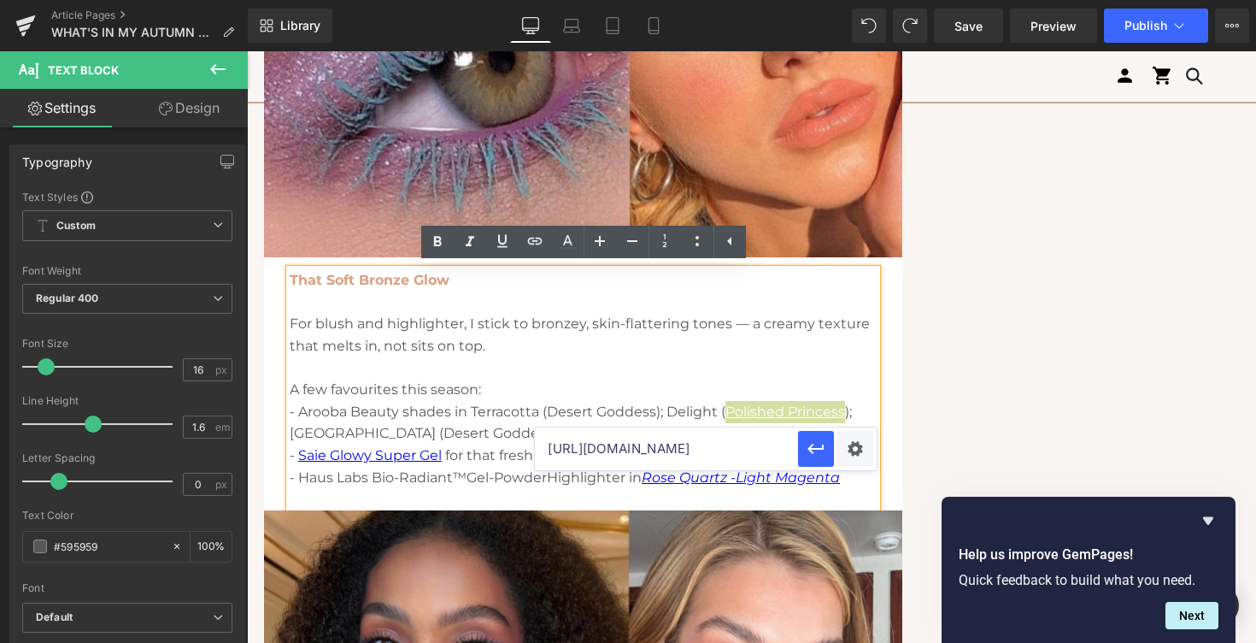
scroll to position [0, 141]
type input "[URL][DOMAIN_NAME]"
click at [820, 448] on icon "button" at bounding box center [816, 448] width 16 height 10
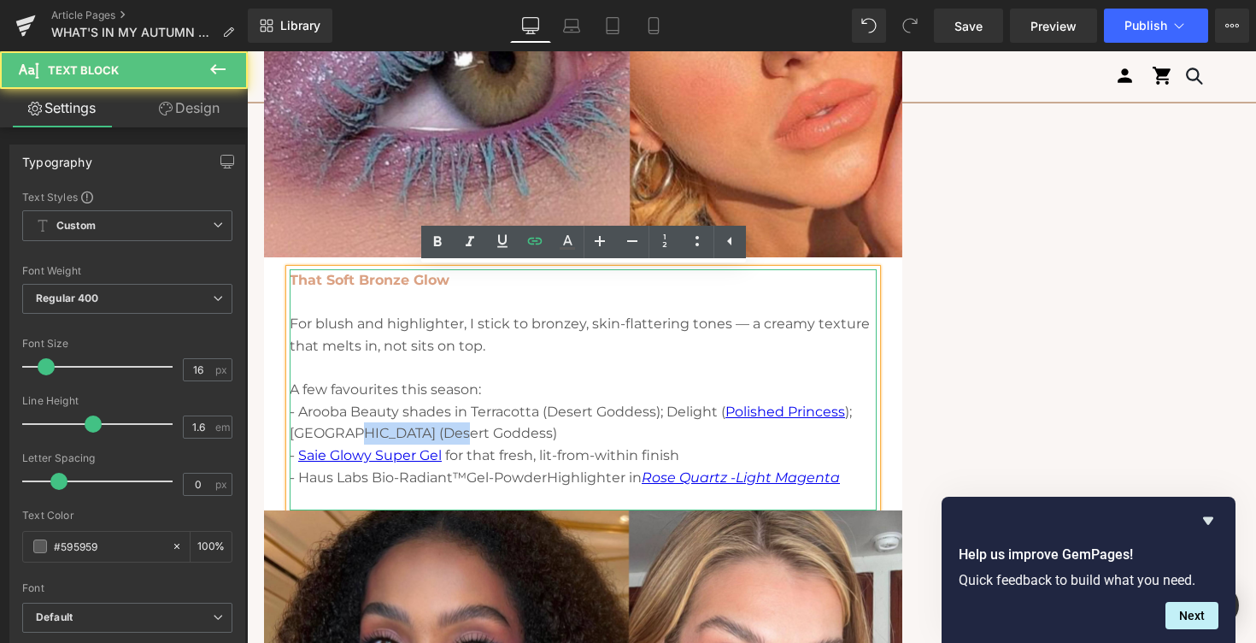
drag, startPoint x: 446, startPoint y: 434, endPoint x: 341, endPoint y: 433, distance: 105.1
click at [341, 433] on p "- Arooba Beauty shades in Terracotta (Desert Goddess); Delight ( Polished Princ…" at bounding box center [583, 423] width 587 height 44
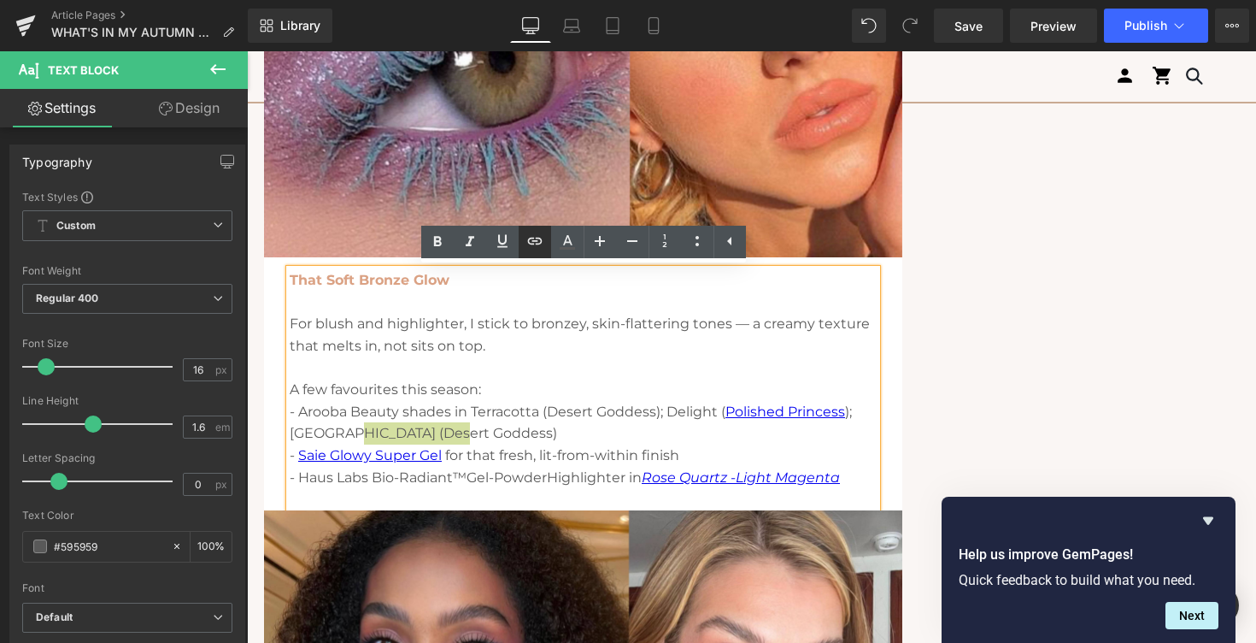
click at [539, 236] on icon at bounding box center [535, 241] width 21 height 21
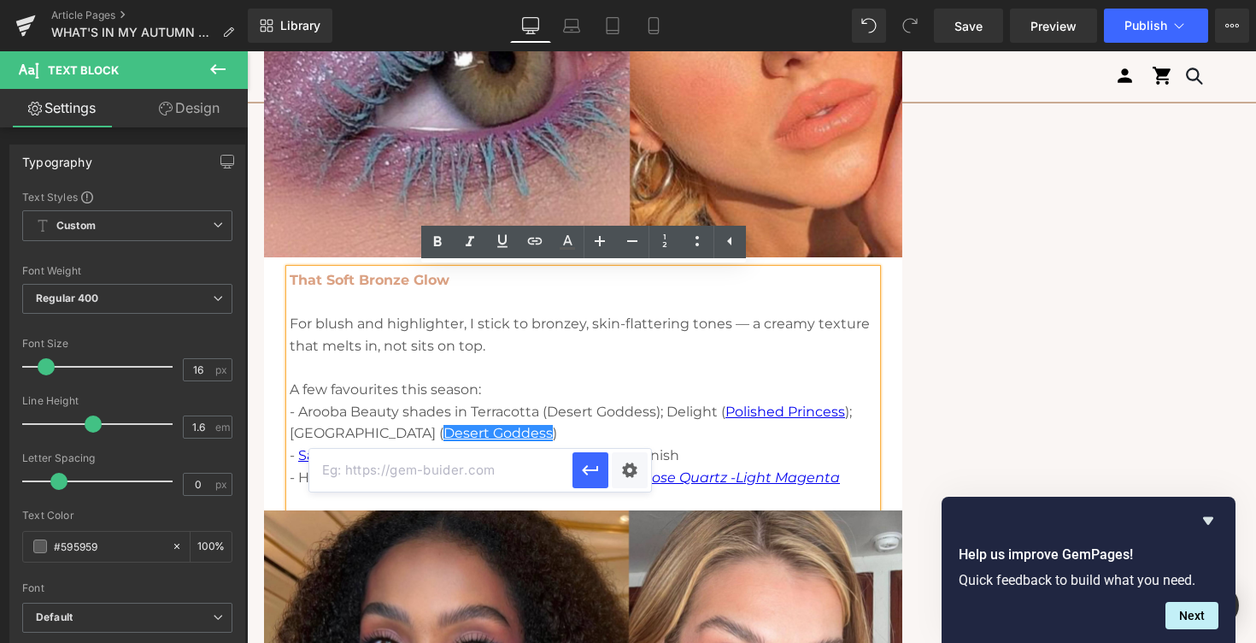
click at [401, 475] on input "text" at bounding box center [440, 470] width 263 height 43
paste input "[URL][DOMAIN_NAME]"
type input "[URL][DOMAIN_NAME]"
click at [592, 472] on icon "button" at bounding box center [590, 470] width 21 height 21
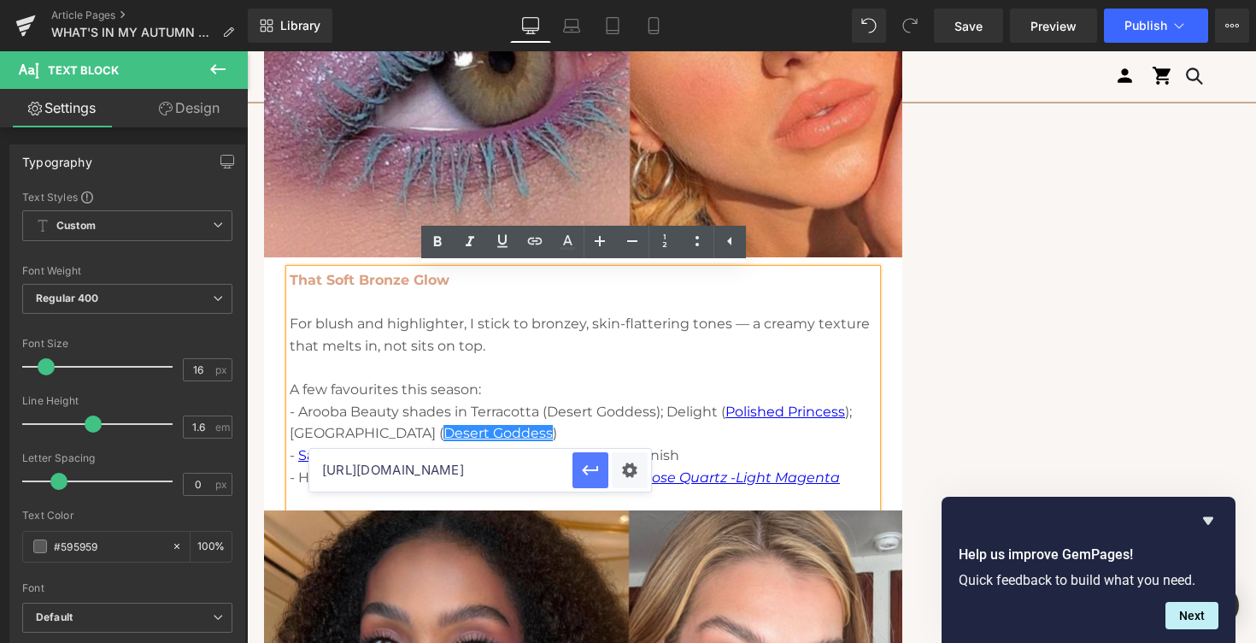
scroll to position [0, 0]
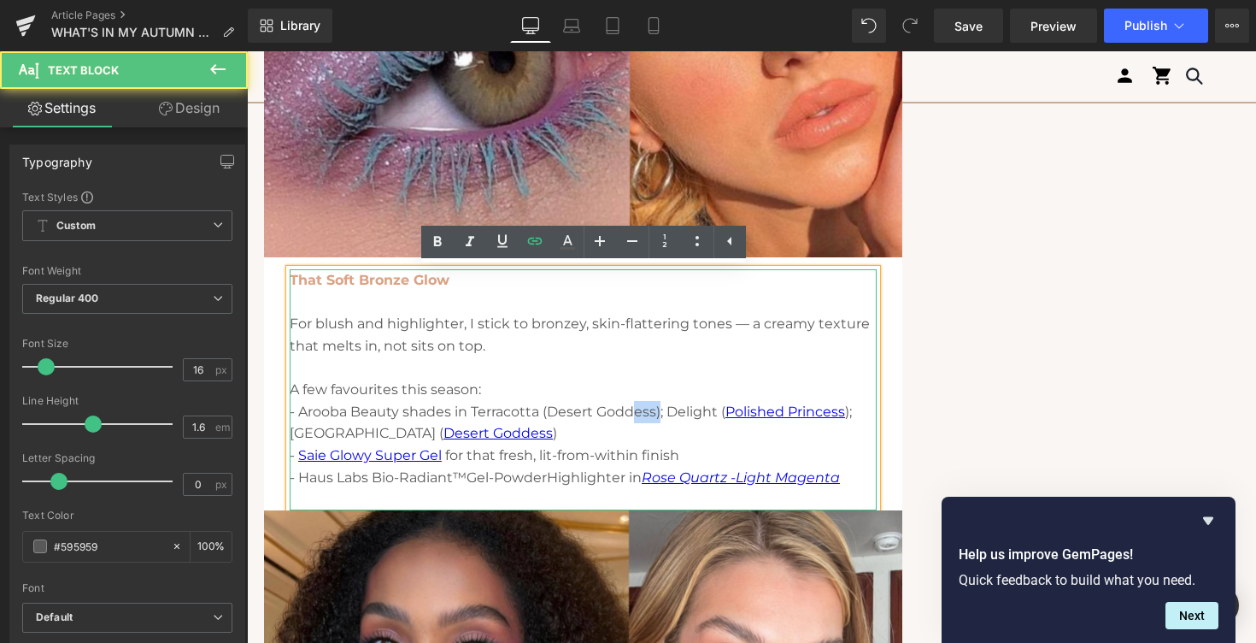
drag, startPoint x: 660, startPoint y: 408, endPoint x: 636, endPoint y: 408, distance: 23.9
click at [636, 408] on p "- Arooba Beauty shades in Terracotta (Desert Goddess); Delight ( Polished Princ…" at bounding box center [583, 423] width 587 height 44
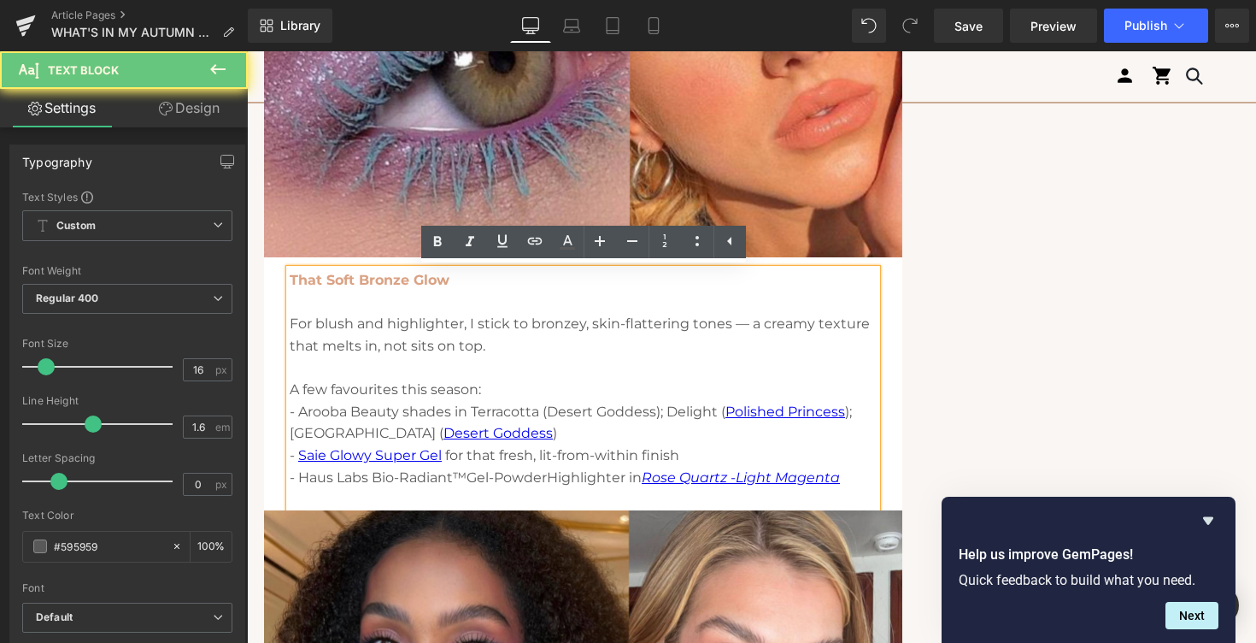
click at [642, 408] on p "- Arooba Beauty shades in Terracotta (Desert Goddess); Delight ( Polished Princ…" at bounding box center [583, 423] width 587 height 44
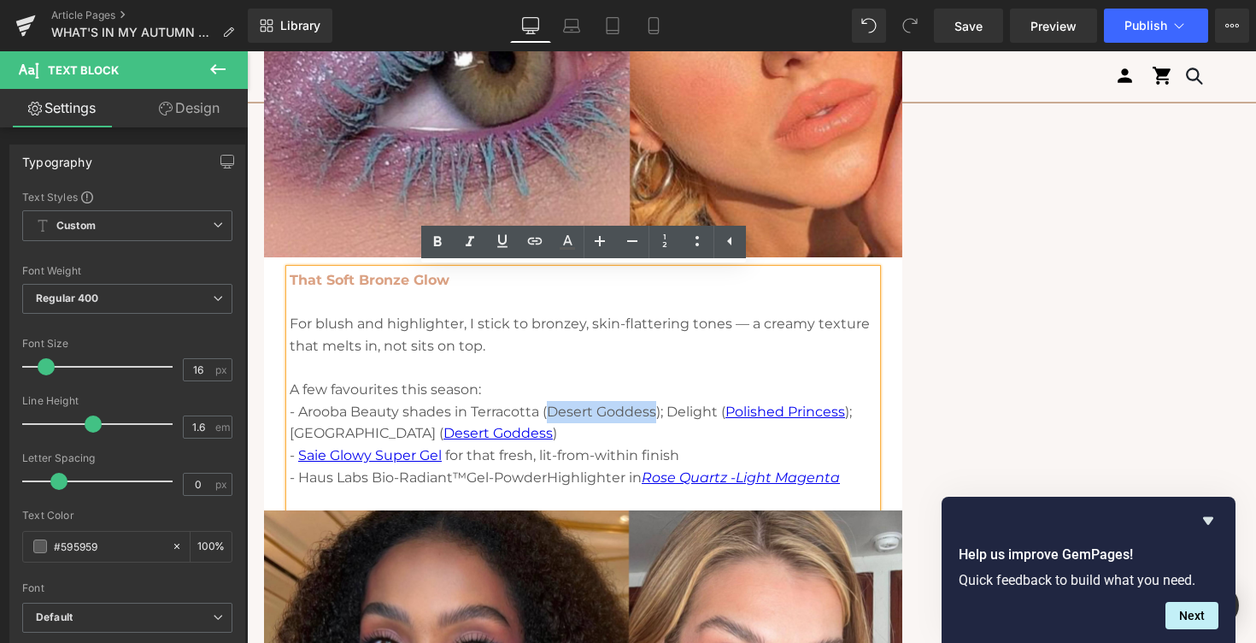
drag, startPoint x: 657, startPoint y: 411, endPoint x: 550, endPoint y: 412, distance: 106.8
click at [550, 412] on p "- Arooba Beauty shades in Terracotta (Desert Goddess); Delight ( Polished Princ…" at bounding box center [583, 423] width 587 height 44
click at [535, 244] on icon at bounding box center [535, 241] width 21 height 21
click at [551, 449] on input "text" at bounding box center [648, 448] width 263 height 43
paste input "[URL][DOMAIN_NAME]"
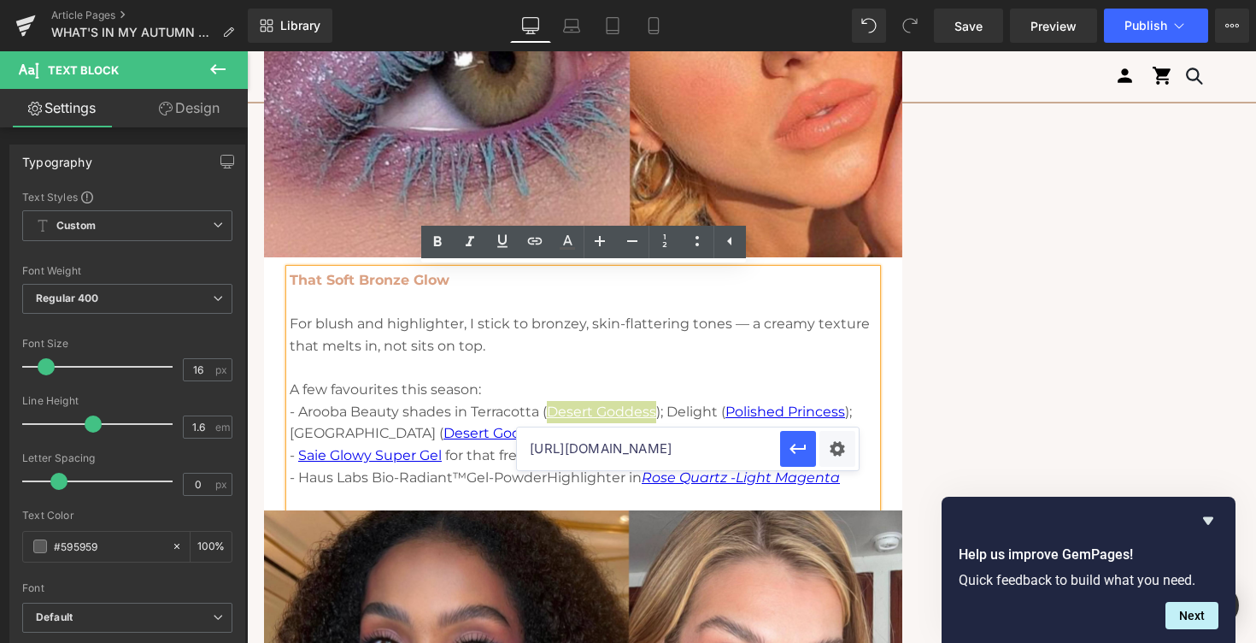
scroll to position [0, 128]
click at [797, 452] on icon "button" at bounding box center [798, 448] width 21 height 21
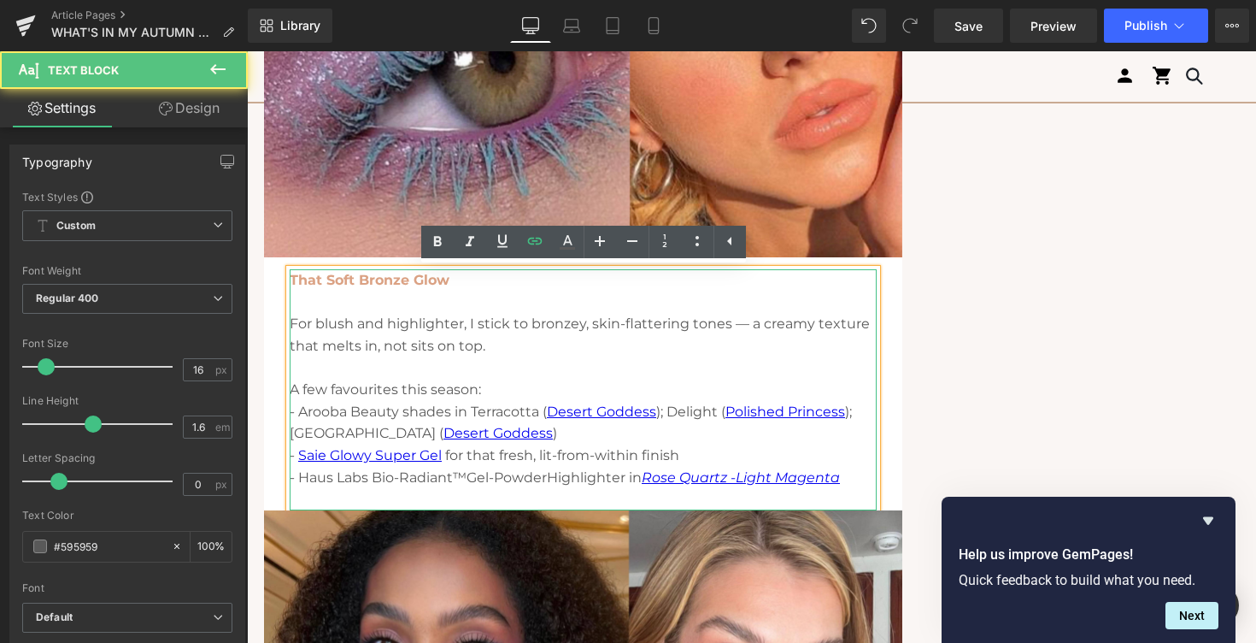
click at [606, 366] on p at bounding box center [583, 368] width 587 height 22
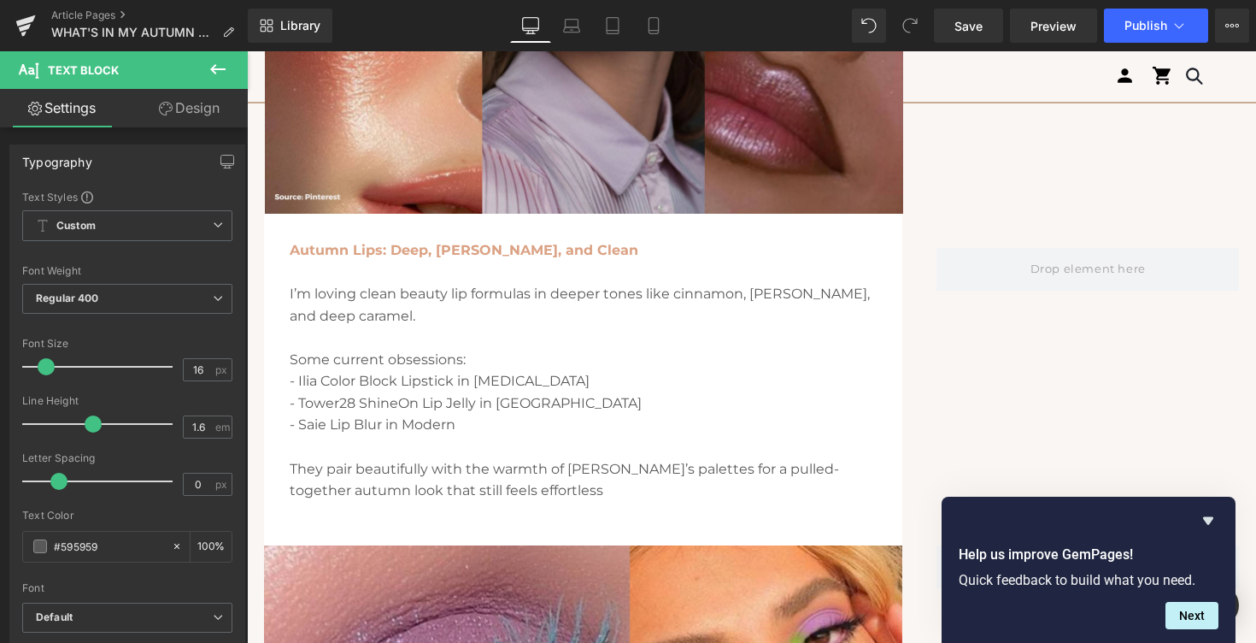
scroll to position [1969, 0]
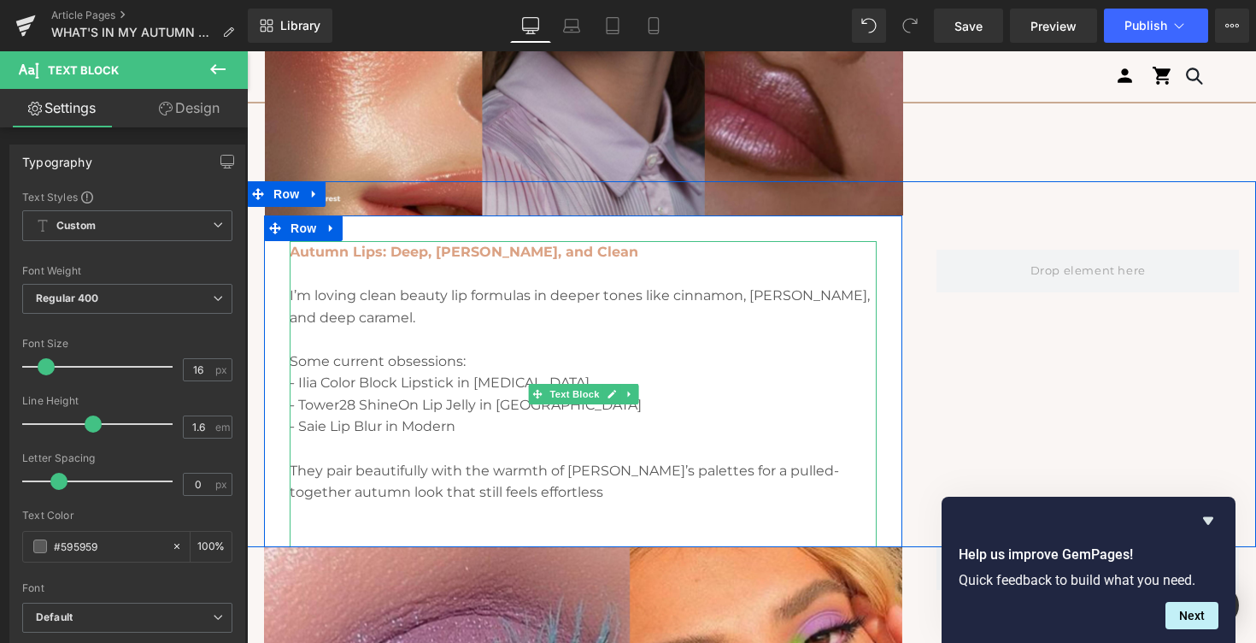
click at [349, 402] on p "- Tower28 ShineOn Lip Jelly in [GEOGRAPHIC_DATA]" at bounding box center [583, 405] width 587 height 22
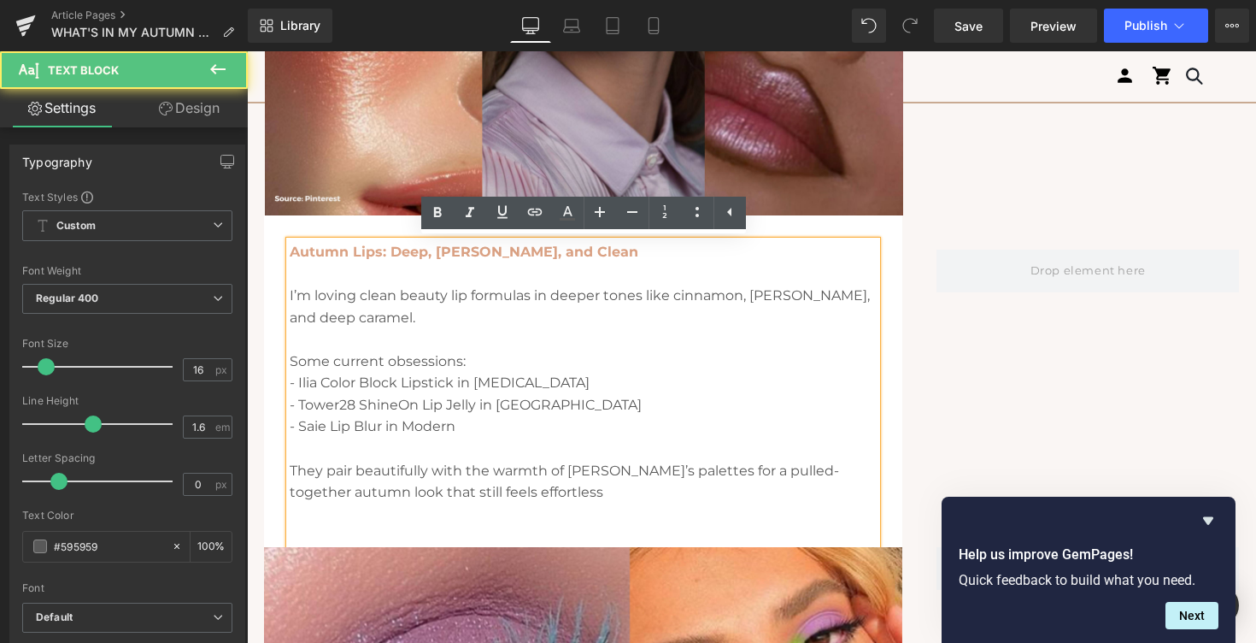
click at [366, 385] on p "- Ilia Color Block Lipstick in [MEDICAL_DATA]" at bounding box center [583, 383] width 587 height 22
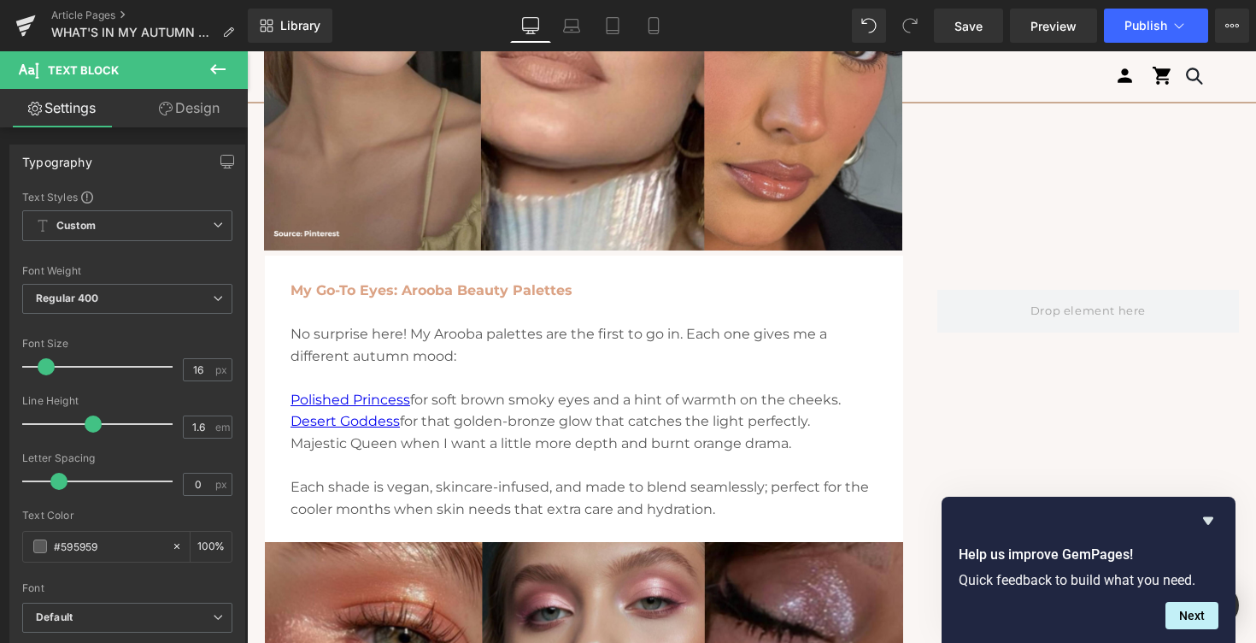
scroll to position [1201, 0]
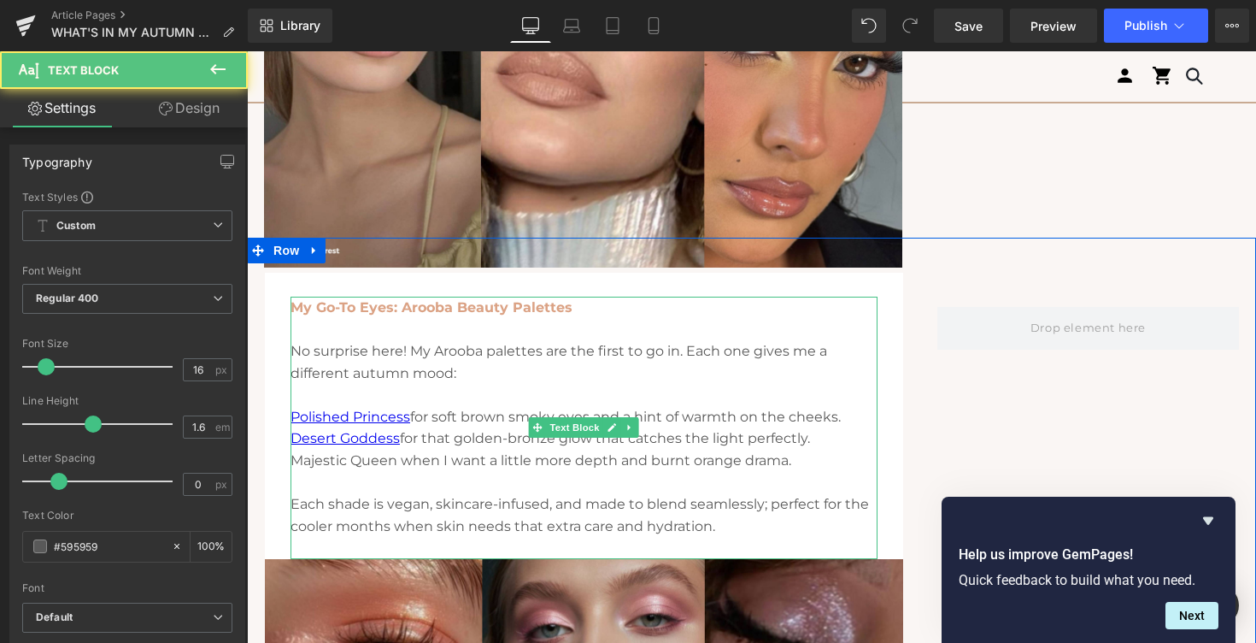
click at [390, 458] on span "Majestic Queen when I want a little more depth and burnt orange drama." at bounding box center [541, 460] width 501 height 16
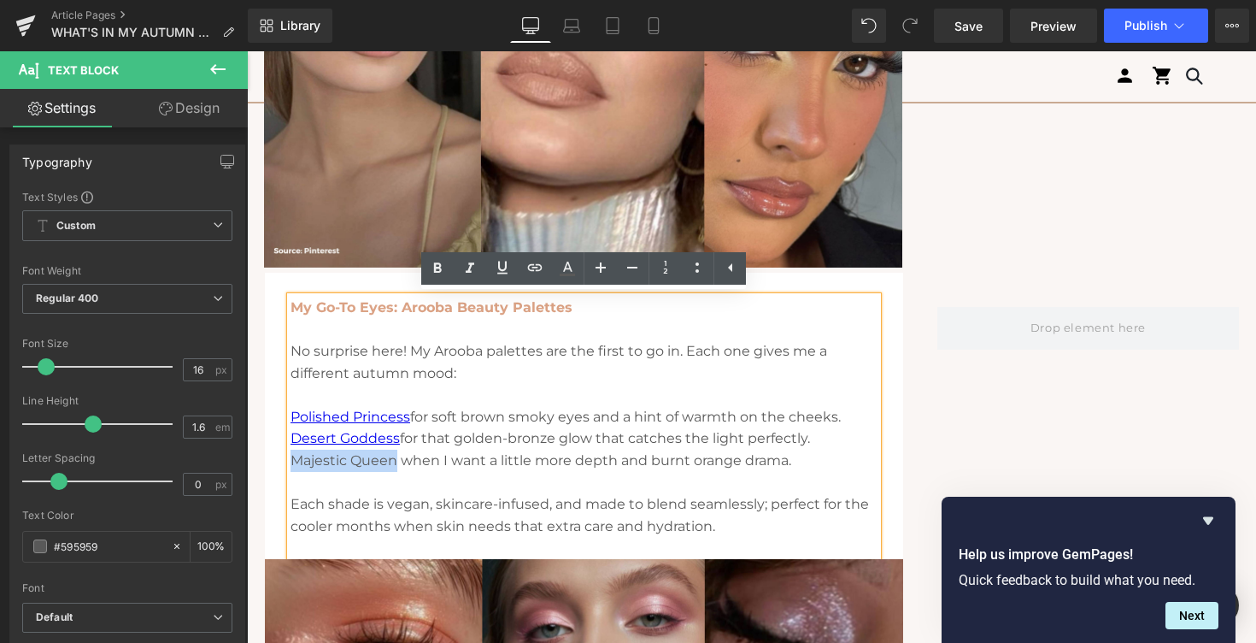
drag, startPoint x: 395, startPoint y: 459, endPoint x: 294, endPoint y: 461, distance: 100.8
click at [294, 461] on span "Majestic Queen when I want a little more depth and burnt orange drama." at bounding box center [541, 460] width 501 height 16
click at [532, 266] on icon at bounding box center [535, 267] width 21 height 21
click at [404, 487] on input "text" at bounding box center [415, 497] width 263 height 43
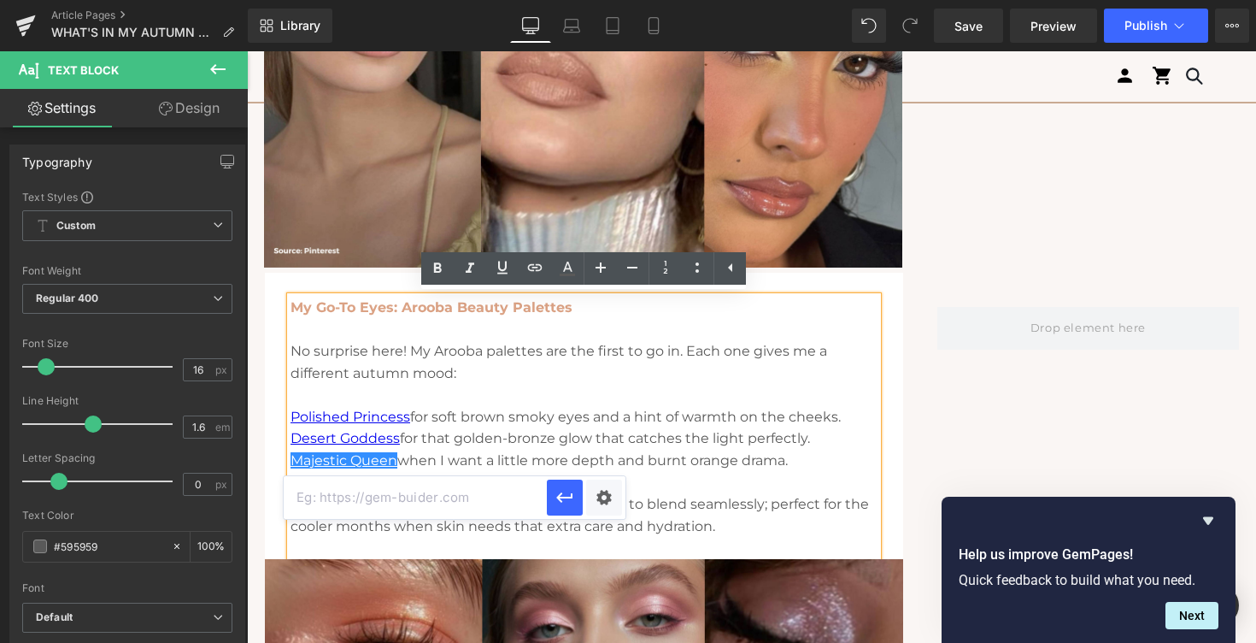
paste input "[URL][DOMAIN_NAME]"
click at [568, 498] on icon "button" at bounding box center [565, 497] width 21 height 21
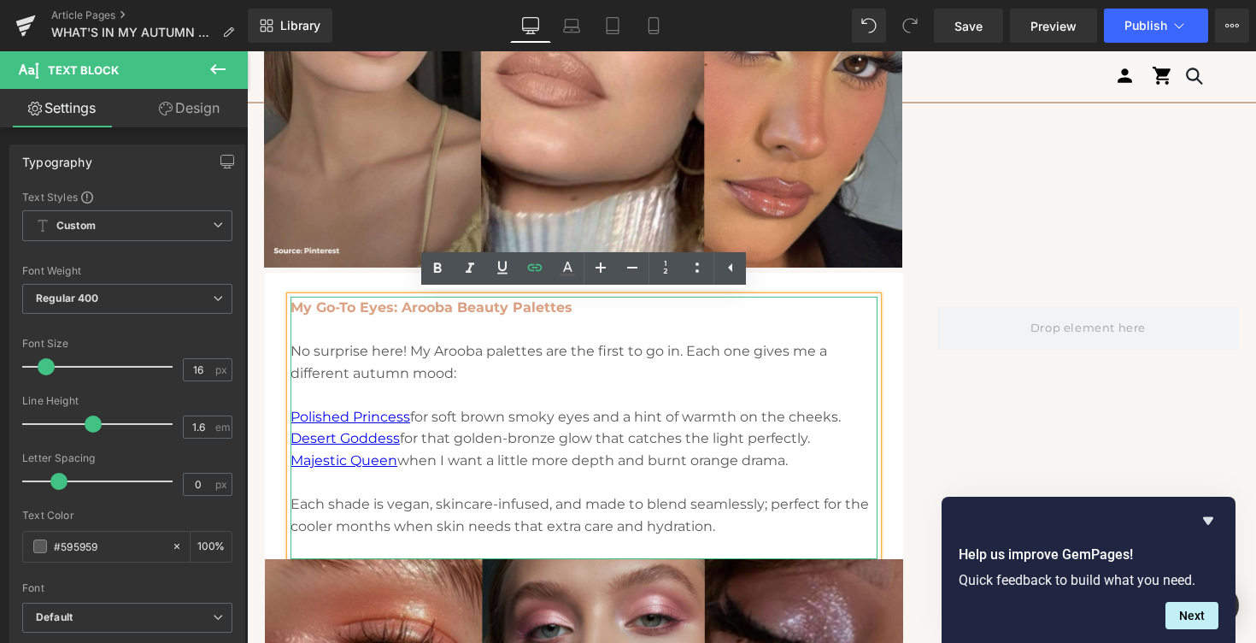
click at [538, 473] on p "Each shade is vegan, skincare-infused, and made to blend seamlessly; perfect fo…" at bounding box center [584, 505] width 587 height 66
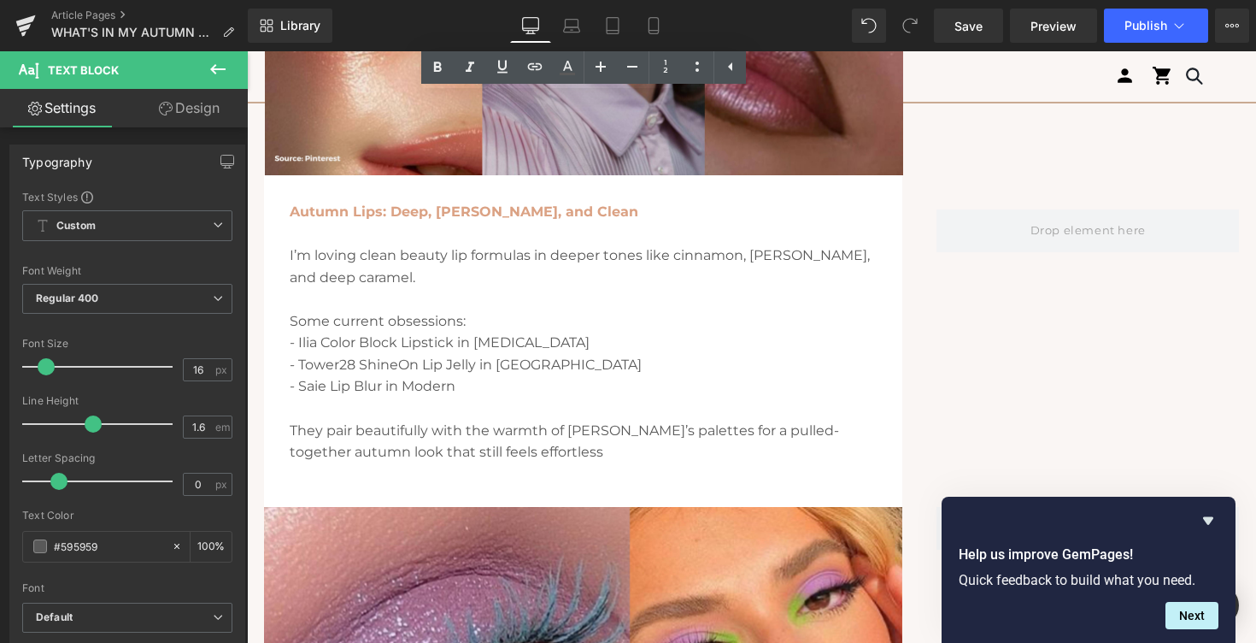
scroll to position [2017, 0]
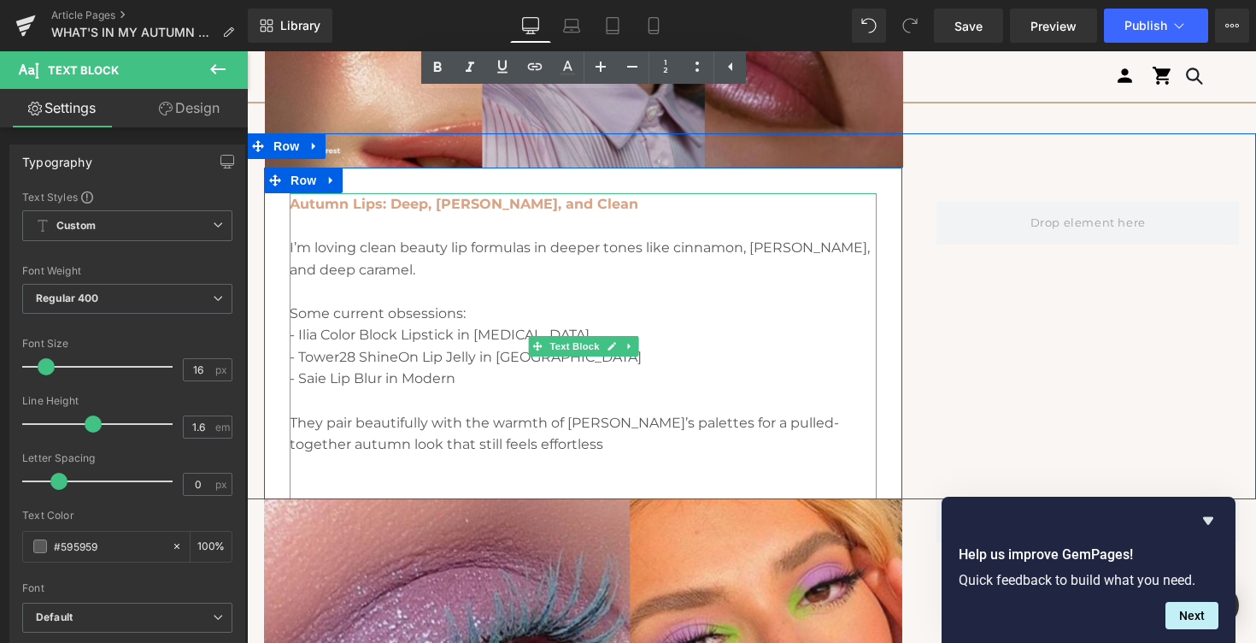
click at [332, 336] on p "- Ilia Color Block Lipstick in [MEDICAL_DATA]" at bounding box center [583, 335] width 587 height 22
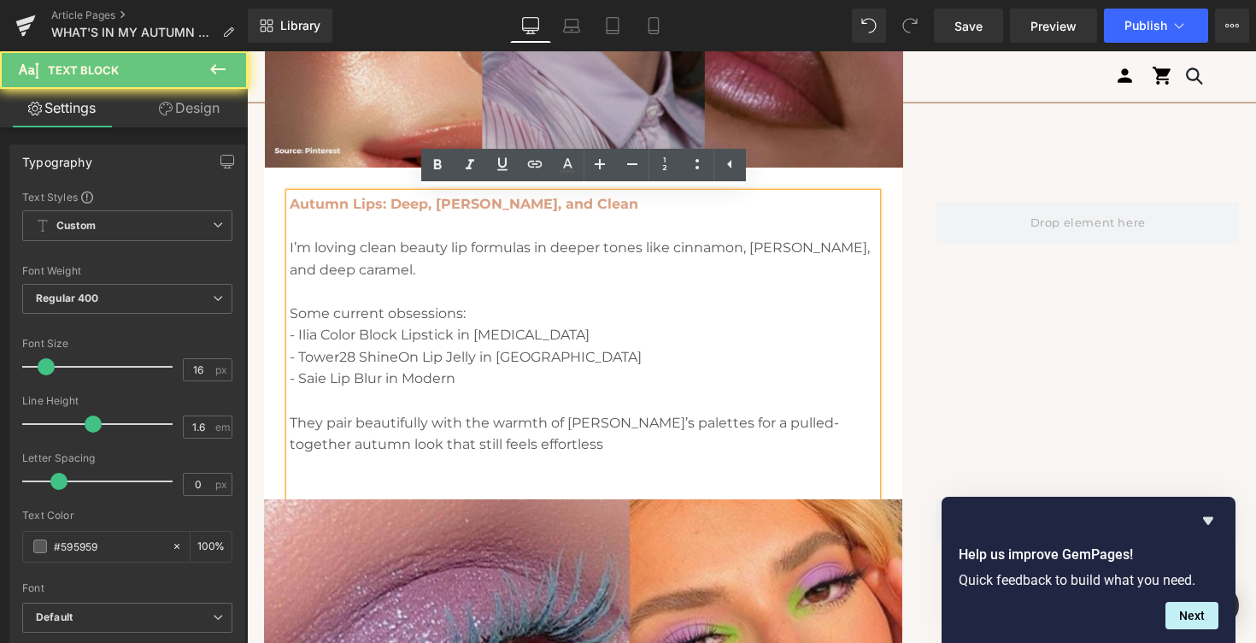
click at [389, 337] on p "- Ilia Color Block Lipstick in [MEDICAL_DATA]" at bounding box center [583, 335] width 587 height 22
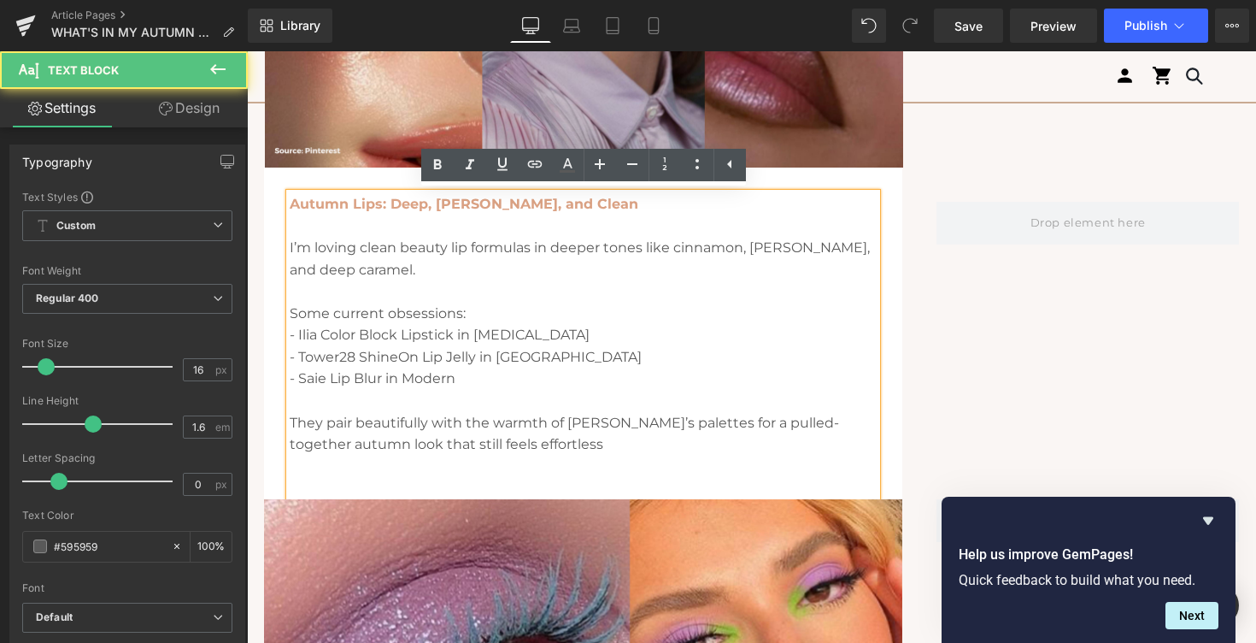
click at [386, 332] on p "- Ilia Color Block Lipstick in [MEDICAL_DATA]" at bounding box center [583, 335] width 587 height 22
click at [518, 333] on p "- Ilia Color Block Lipstick in [MEDICAL_DATA]" at bounding box center [583, 335] width 587 height 22
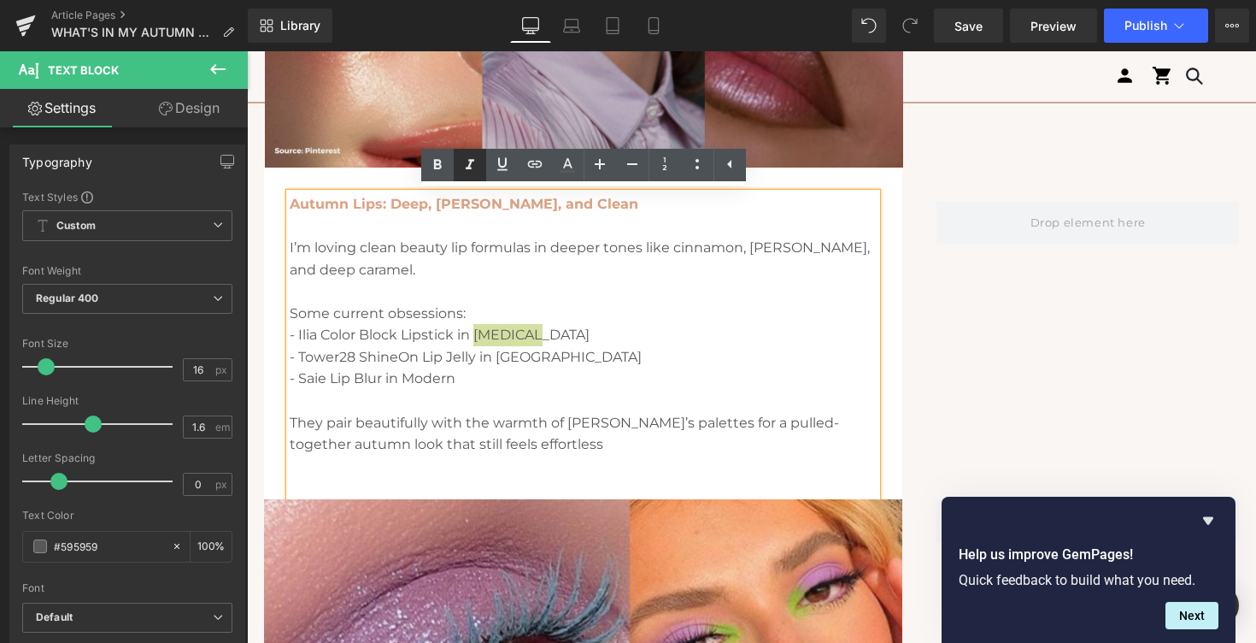
click at [467, 156] on icon at bounding box center [470, 165] width 21 height 21
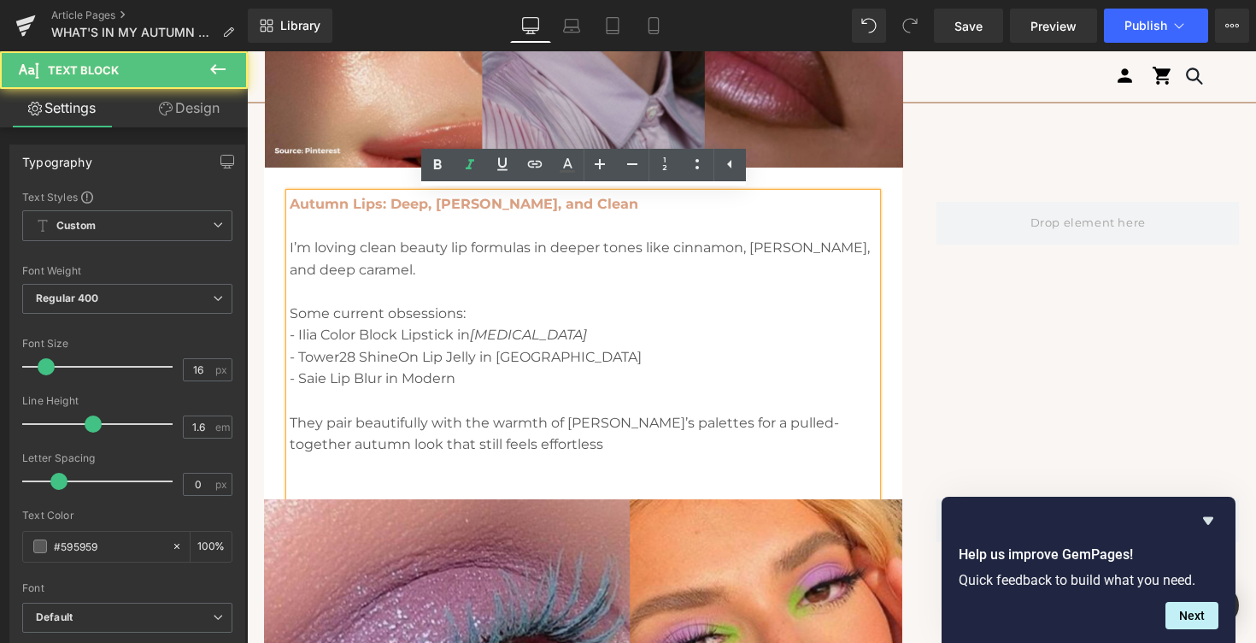
click at [524, 358] on p "- Tower28 ShineOn Lip Jelly in [GEOGRAPHIC_DATA]" at bounding box center [583, 357] width 587 height 22
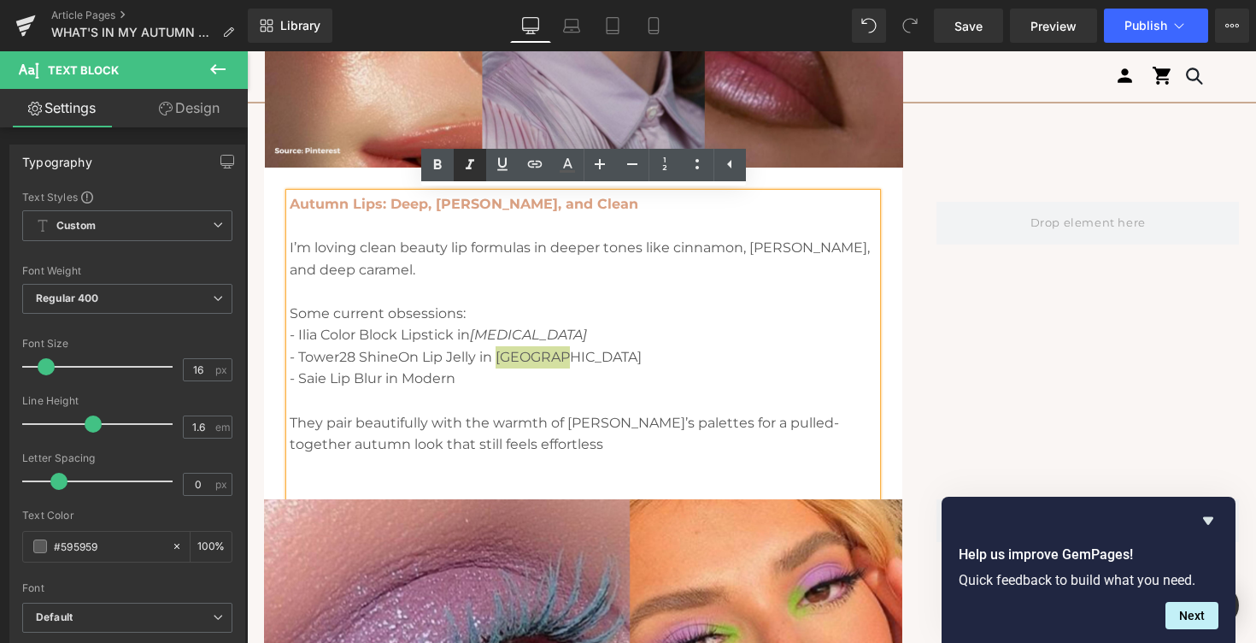
click at [475, 167] on icon at bounding box center [470, 165] width 21 height 21
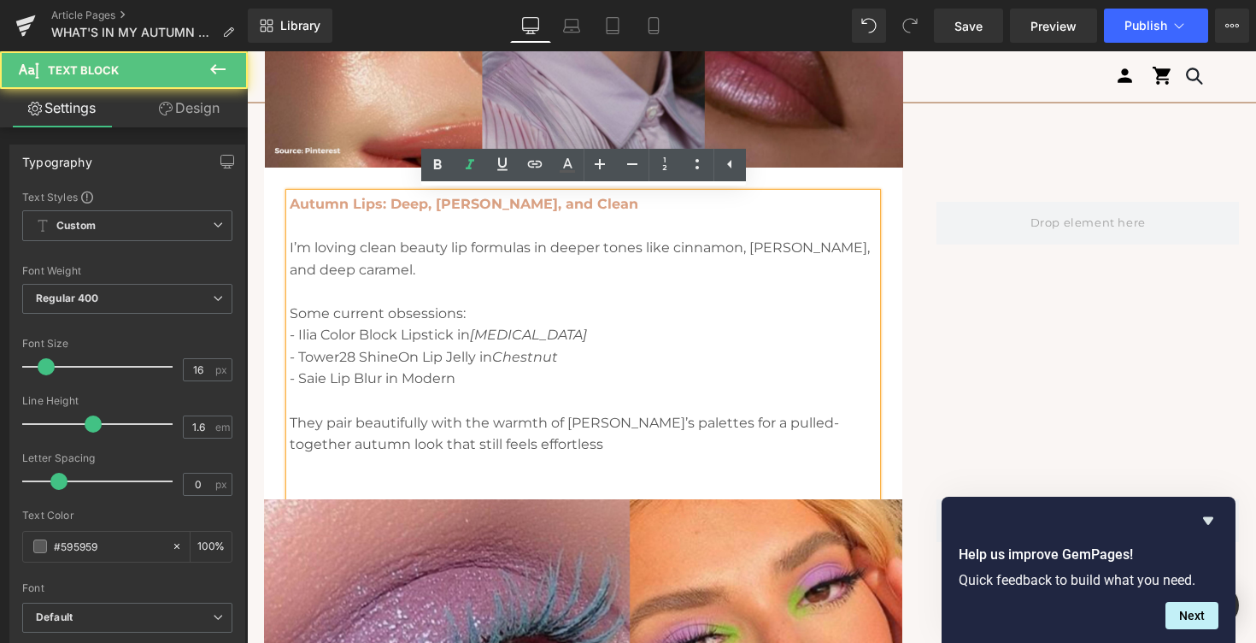
click at [429, 378] on p "- Saie Lip Blur in Modern" at bounding box center [583, 378] width 587 height 22
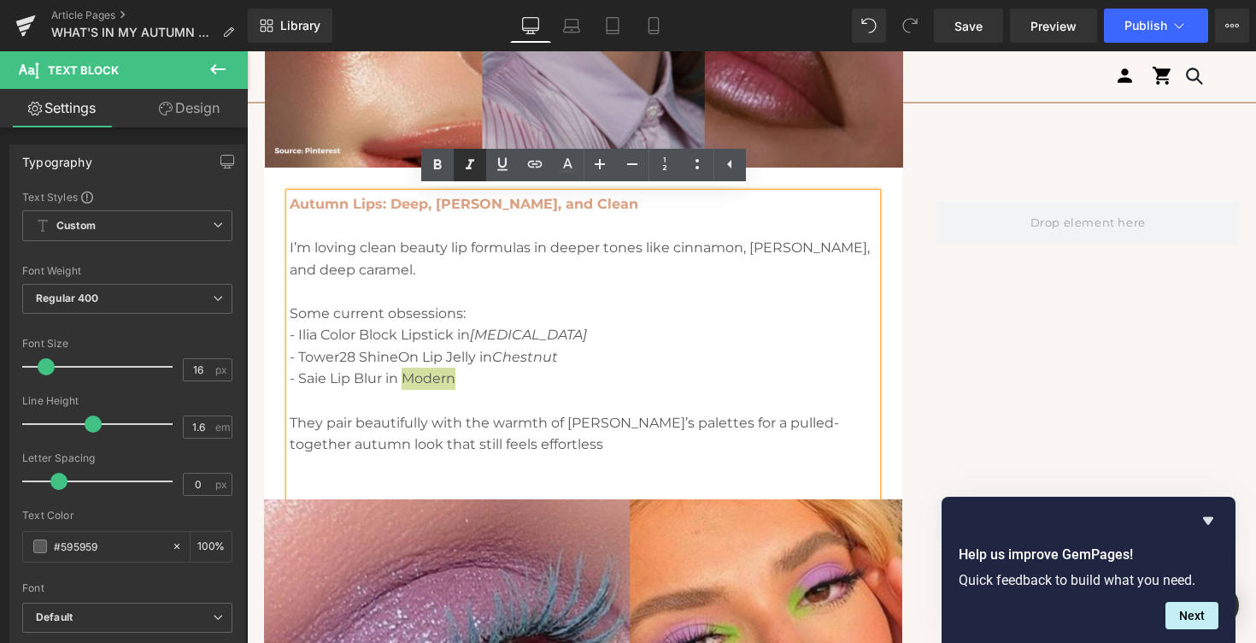
click at [479, 167] on icon at bounding box center [470, 165] width 21 height 21
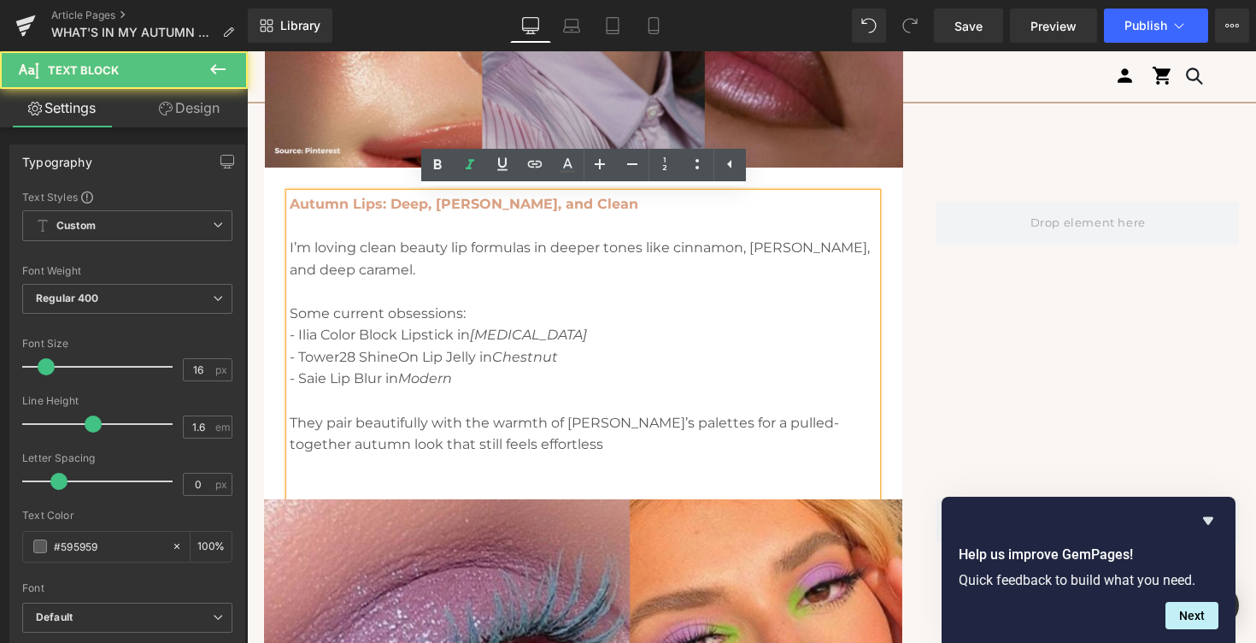
click at [316, 374] on p "- Saie Lip Blur in Modern" at bounding box center [583, 378] width 587 height 22
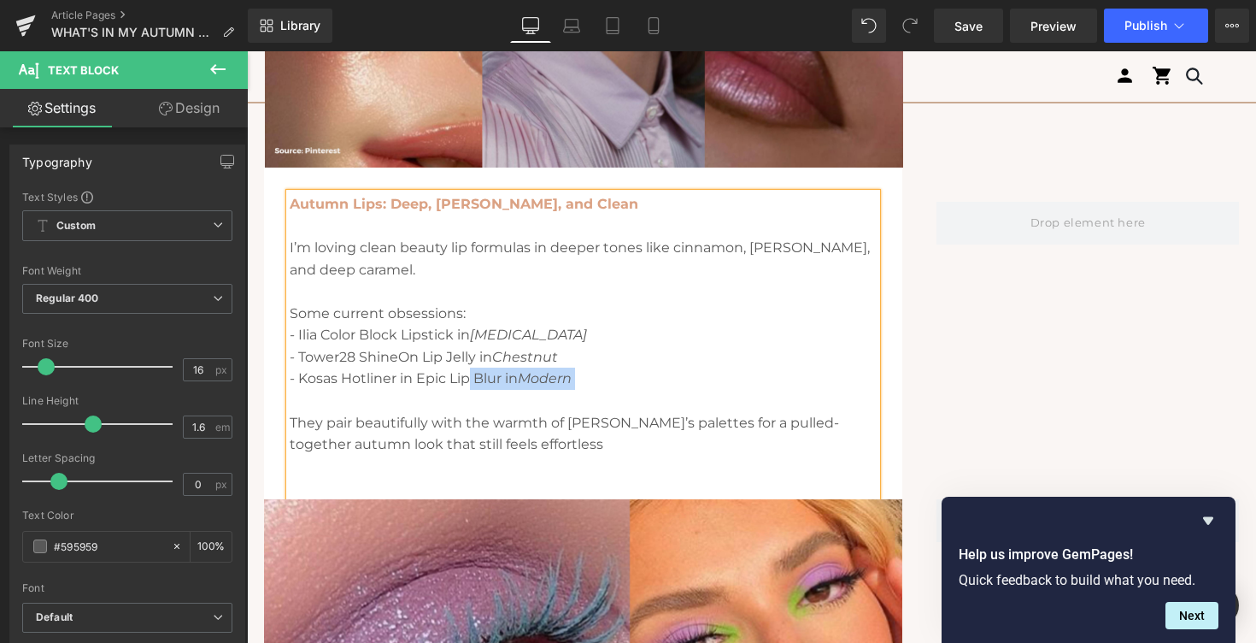
drag, startPoint x: 586, startPoint y: 376, endPoint x: 468, endPoint y: 381, distance: 118.0
click at [468, 381] on p "- Kosas Hotliner in Epic Lip Blur in Modern" at bounding box center [583, 378] width 587 height 22
click at [428, 380] on p "- Kosas Hotliner in Epic" at bounding box center [583, 378] width 587 height 22
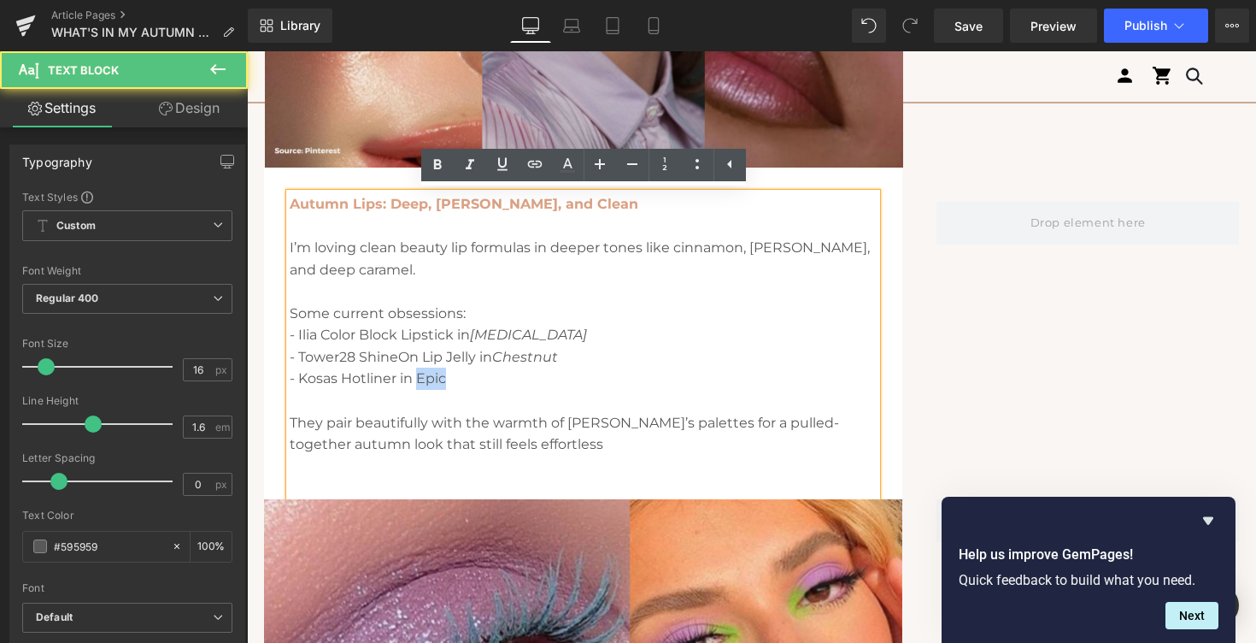
click at [428, 380] on p "- Kosas Hotliner in Epic" at bounding box center [583, 378] width 587 height 22
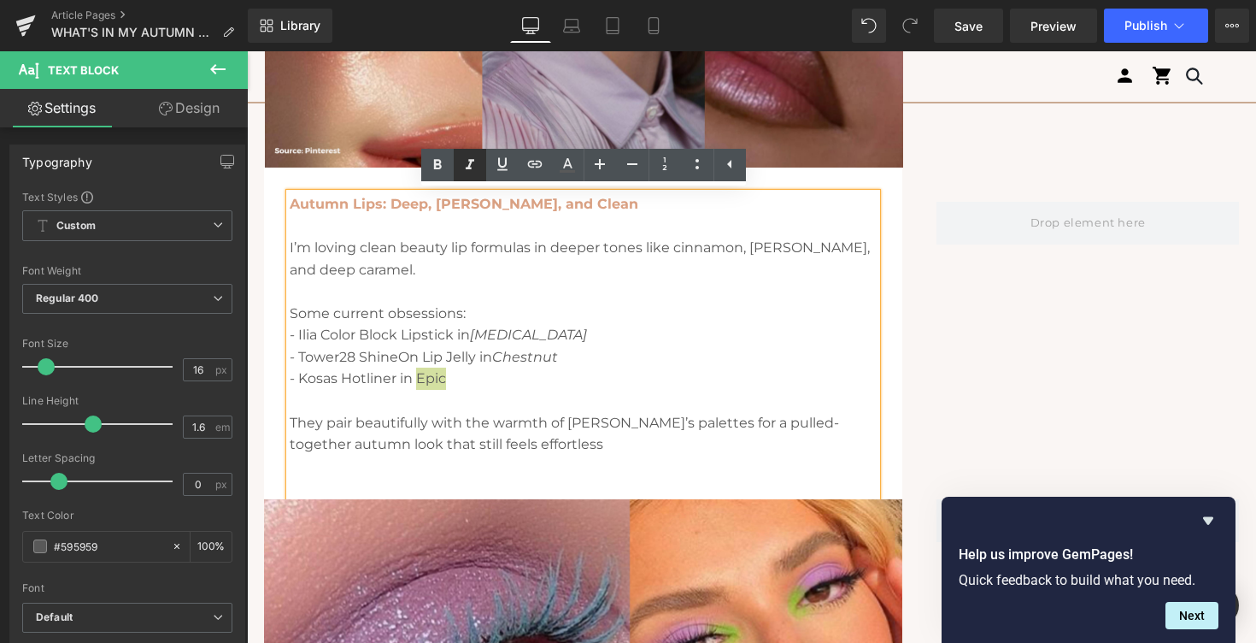
click at [479, 165] on link at bounding box center [470, 165] width 32 height 32
click at [525, 166] on icon at bounding box center [535, 164] width 21 height 21
click at [414, 426] on input "text" at bounding box center [478, 415] width 263 height 43
paste input "[URL][DOMAIN_NAME]"
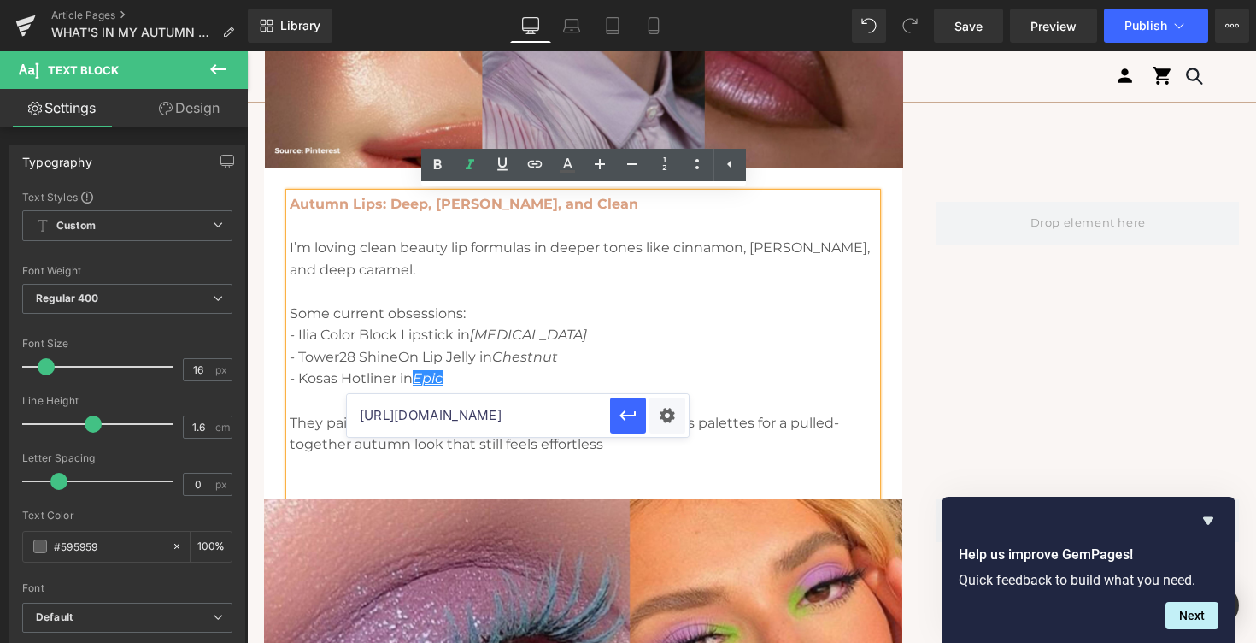
scroll to position [0, 271]
type input "[URL][DOMAIN_NAME]"
click at [612, 418] on button "button" at bounding box center [628, 415] width 36 height 36
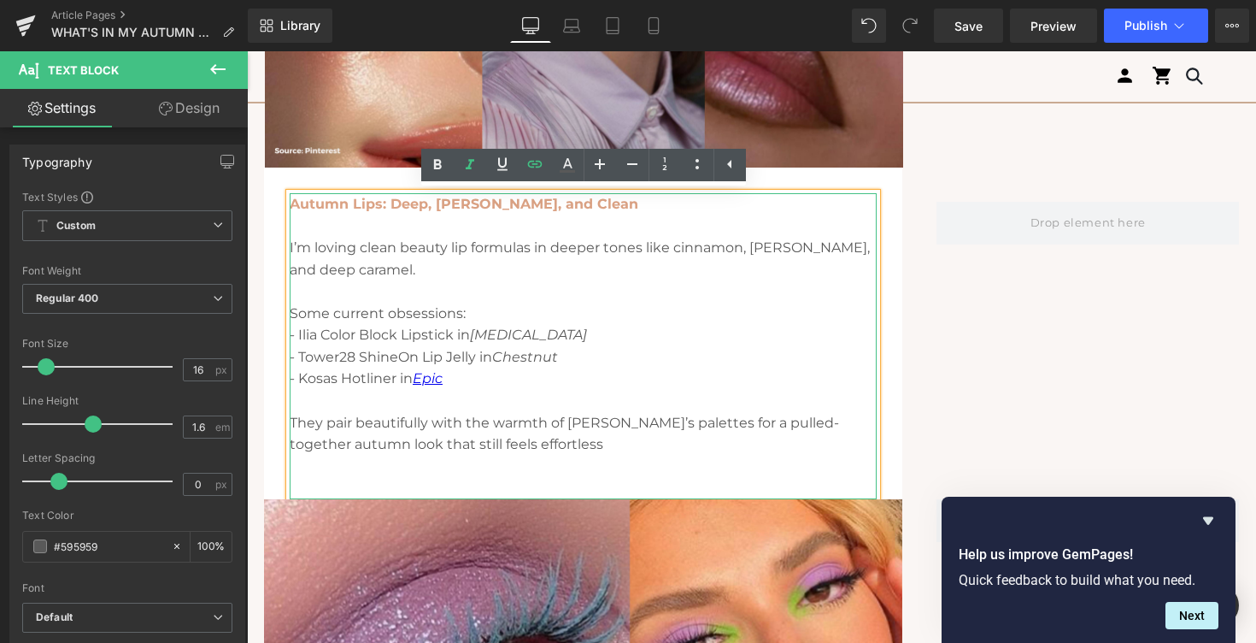
click at [602, 346] on p "- Tower28 ShineOn Lip Jelly in [GEOGRAPHIC_DATA]" at bounding box center [583, 357] width 587 height 22
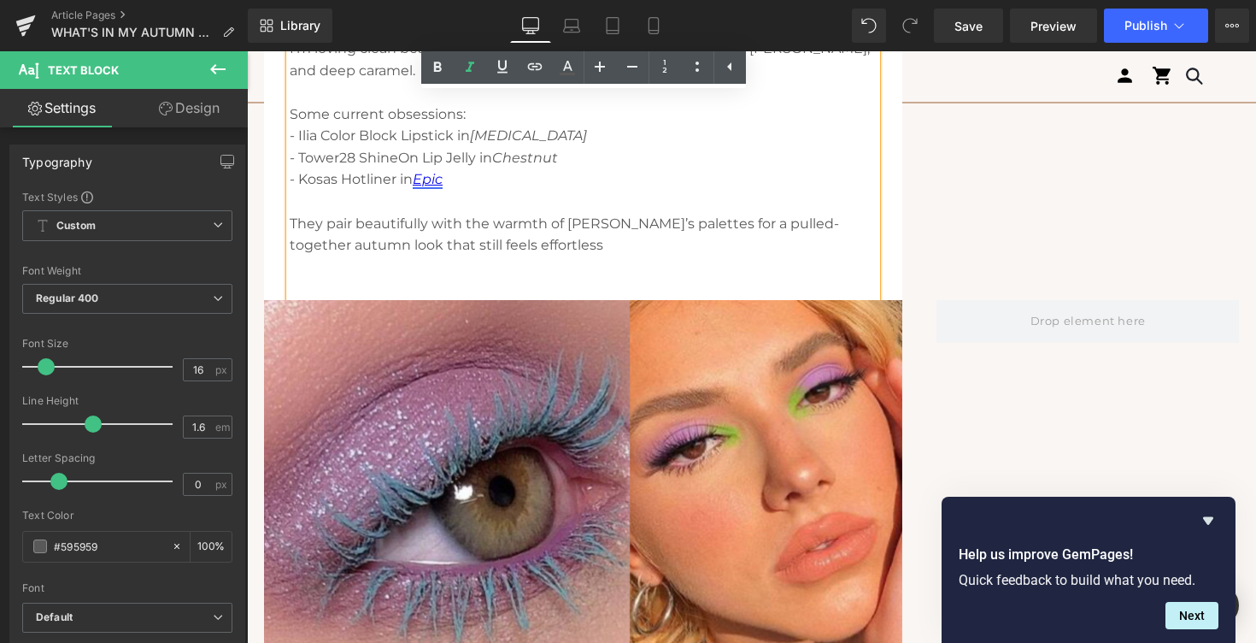
scroll to position [2154, 0]
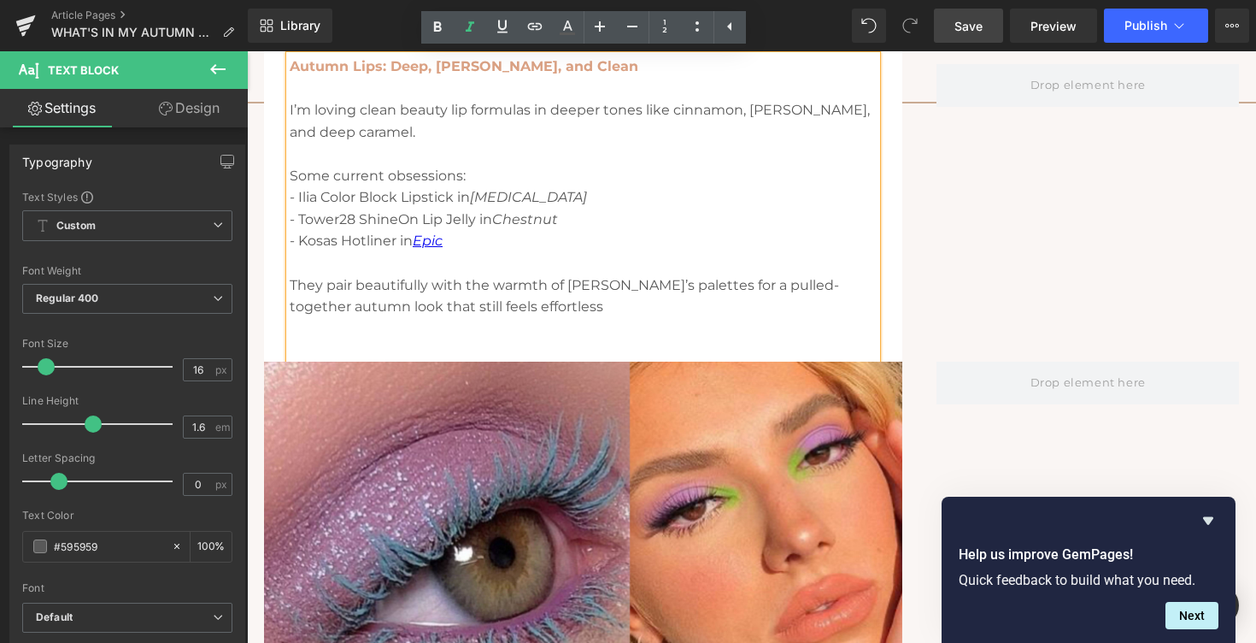
click at [972, 27] on span "Save" at bounding box center [968, 26] width 28 height 18
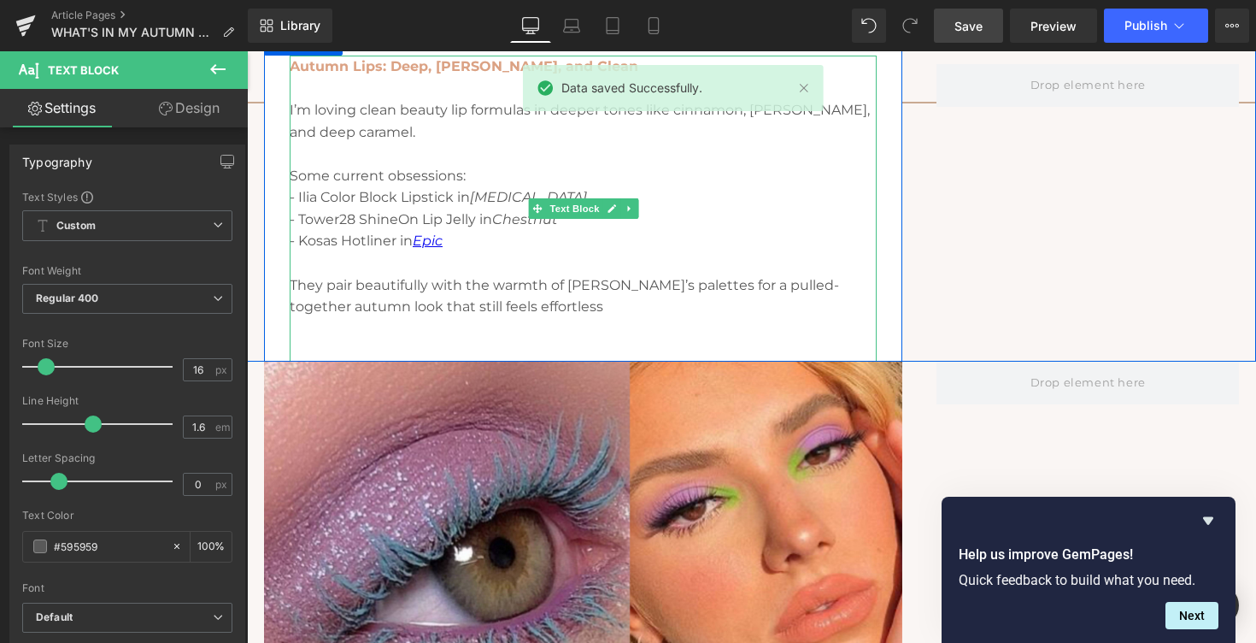
click at [379, 202] on p "- Ilia Color Block Lipstick in [MEDICAL_DATA]" at bounding box center [583, 197] width 587 height 22
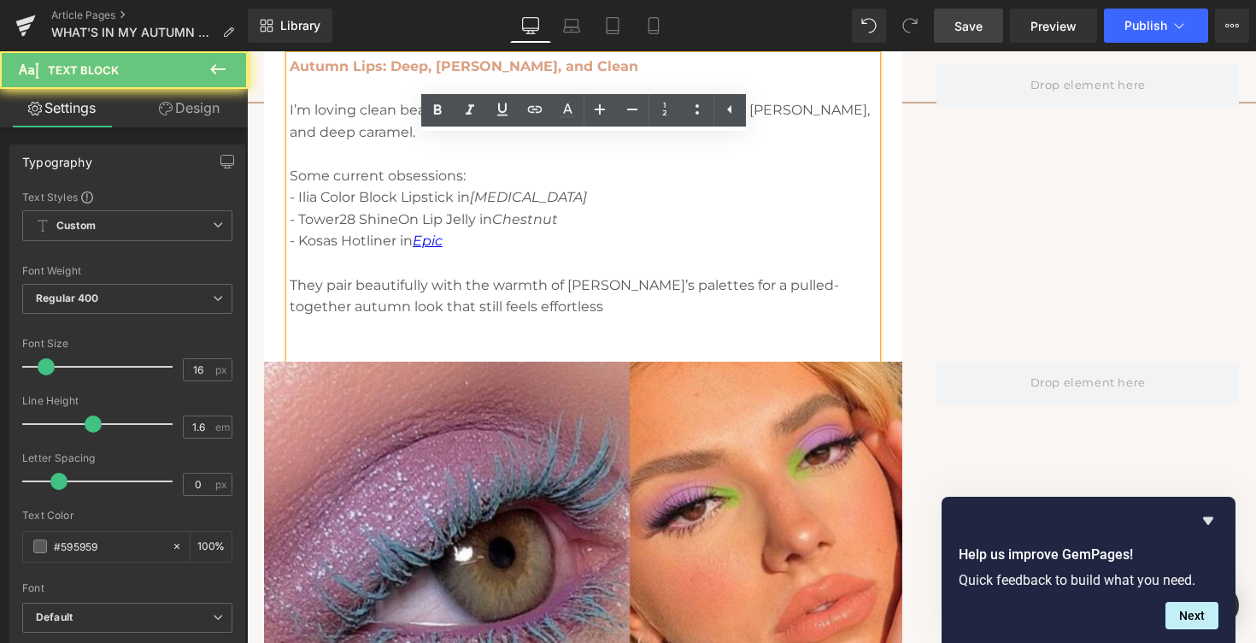
click at [361, 199] on p "- Ilia Color Block Lipstick in [MEDICAL_DATA]" at bounding box center [583, 197] width 587 height 22
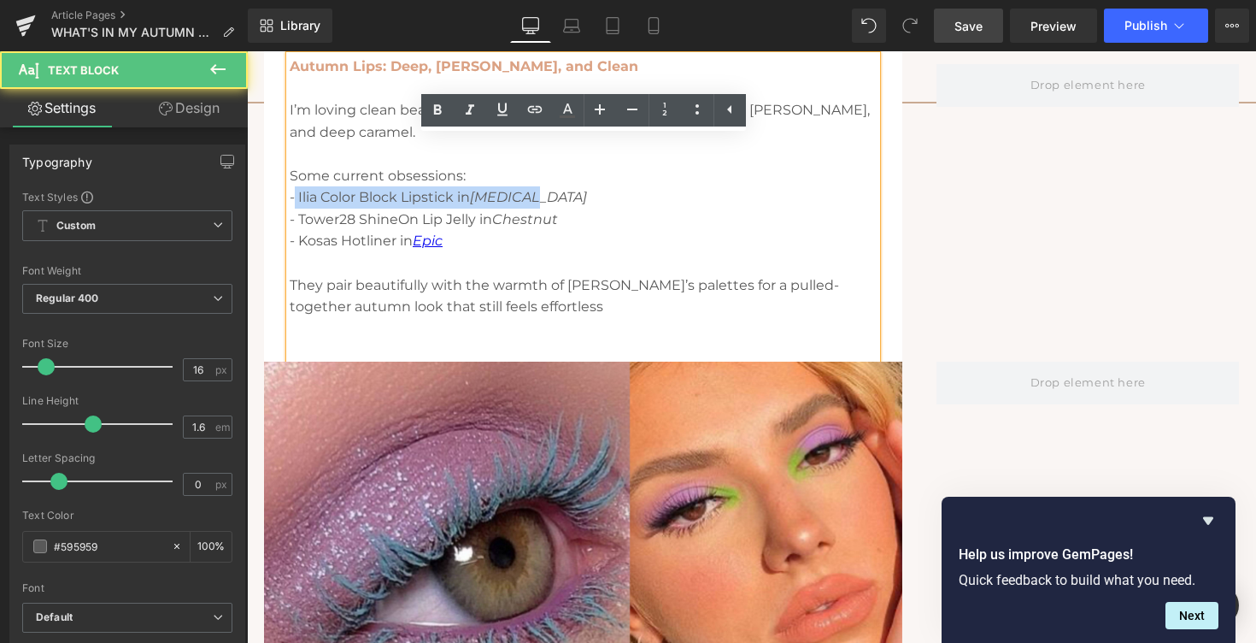
drag, startPoint x: 294, startPoint y: 198, endPoint x: 549, endPoint y: 200, distance: 254.6
click at [549, 200] on p "- Ilia Color Block Lipstick in [MEDICAL_DATA]" at bounding box center [583, 197] width 587 height 22
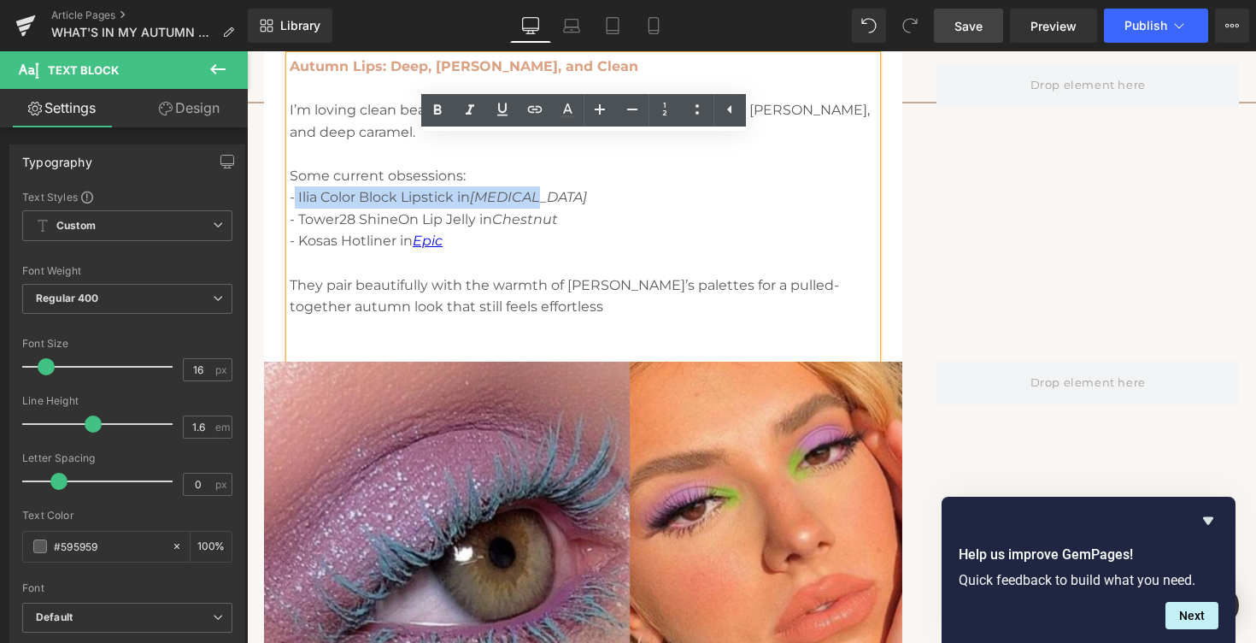
copy p "Ilia Color Block Lipstick in [MEDICAL_DATA]"
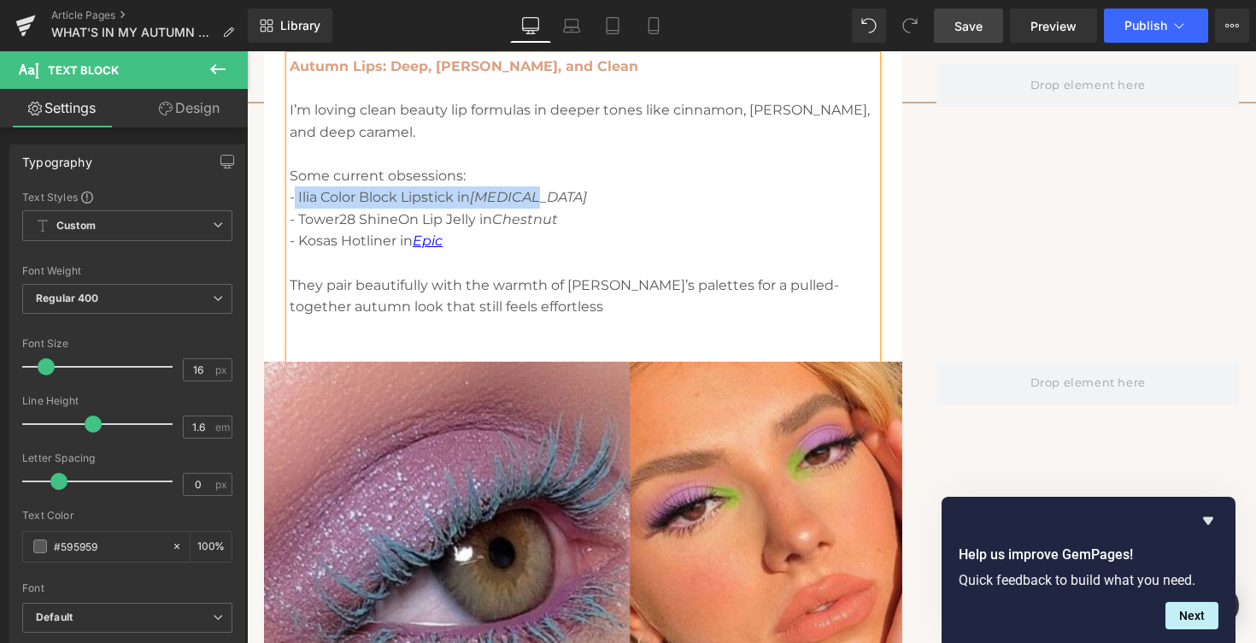
click at [519, 197] on icon "[MEDICAL_DATA]" at bounding box center [528, 197] width 117 height 16
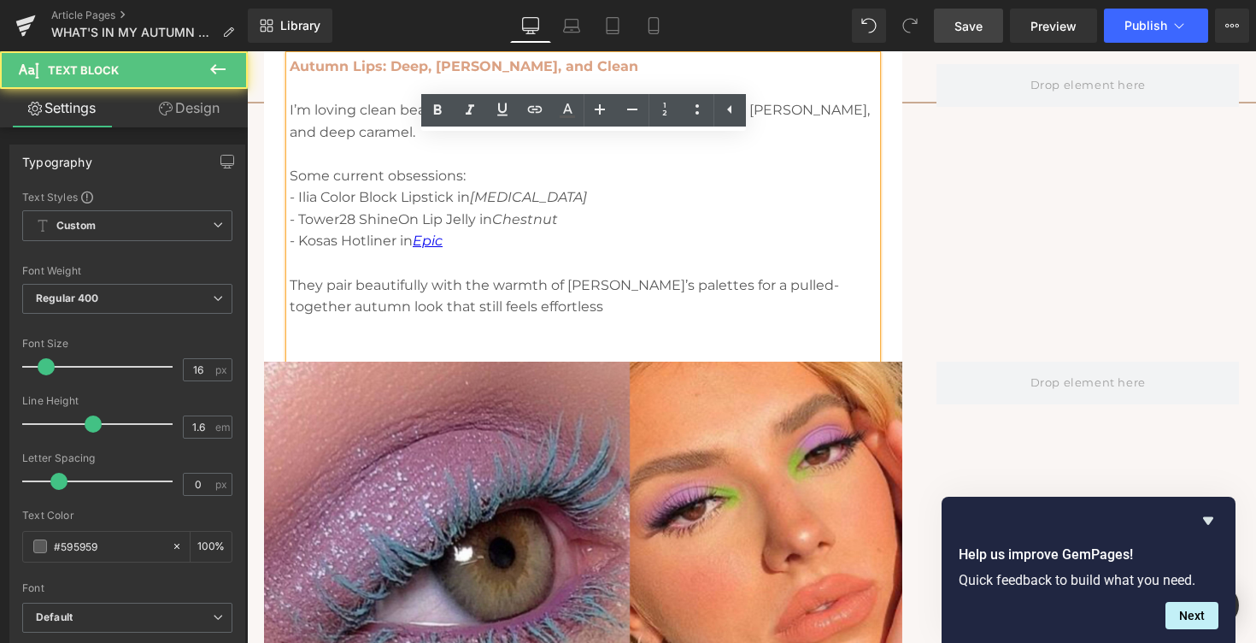
click at [338, 166] on p "Some current obsessions:" at bounding box center [583, 176] width 587 height 22
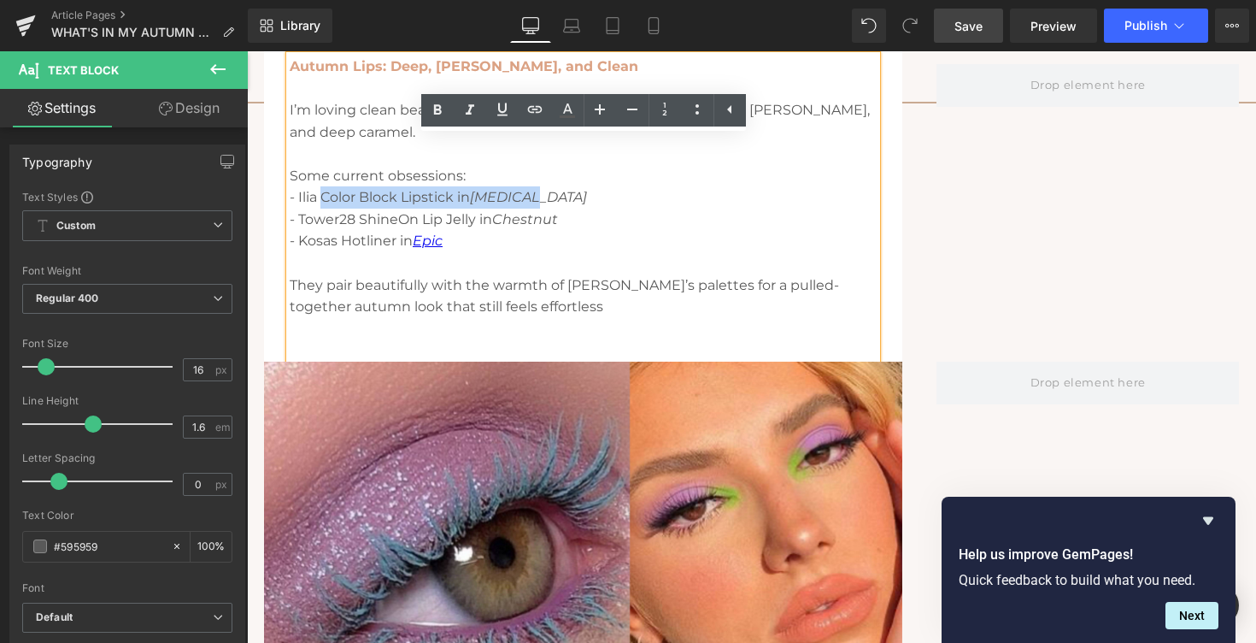
drag, startPoint x: 321, startPoint y: 200, endPoint x: 557, endPoint y: 191, distance: 236.0
click at [557, 191] on p "- Ilia Color Block Lipstick in [MEDICAL_DATA]" at bounding box center [583, 197] width 587 height 22
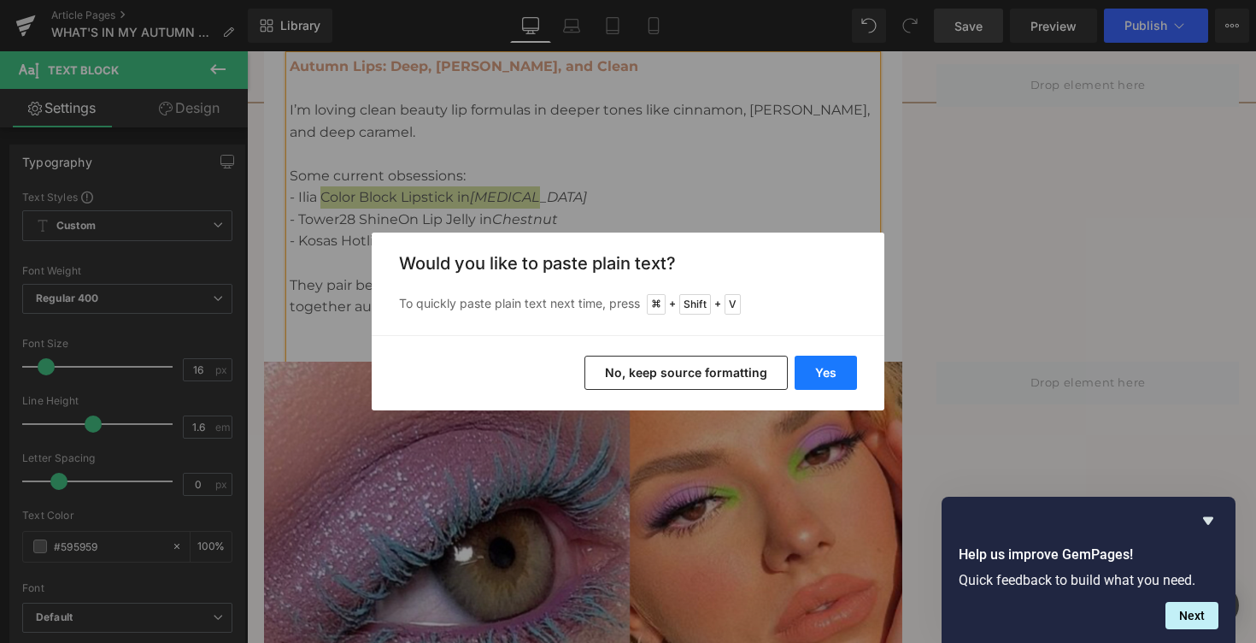
click at [799, 371] on button "Yes" at bounding box center [826, 372] width 62 height 34
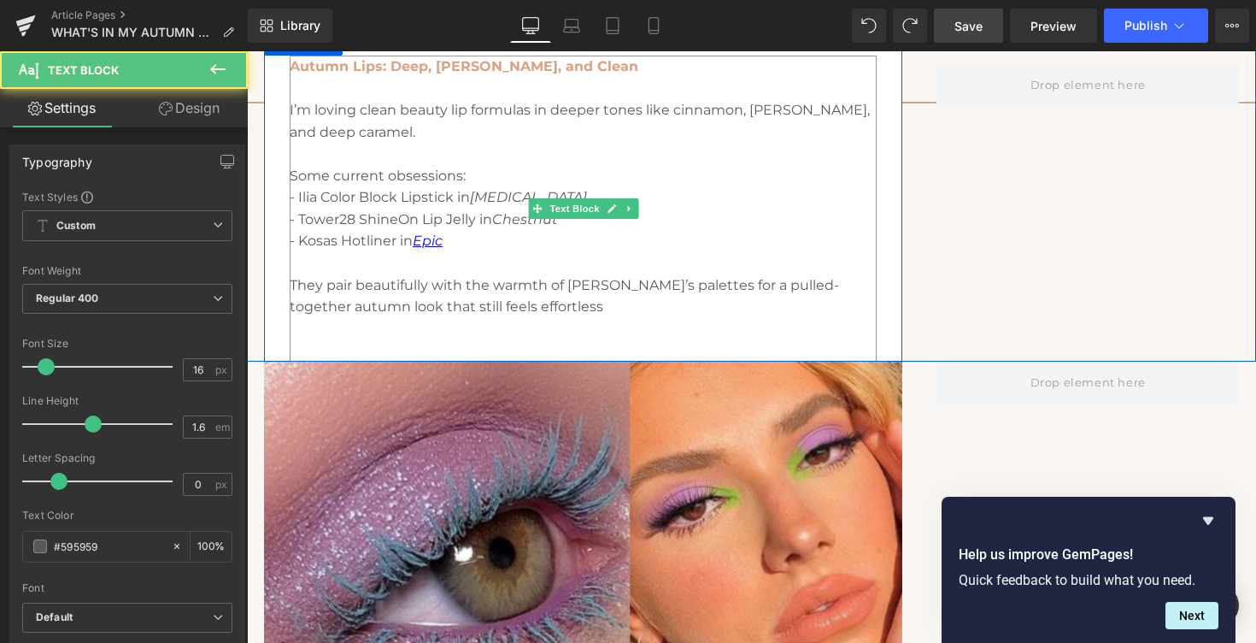
click at [325, 195] on p "- Ilia Color Block Lipstick in [MEDICAL_DATA]" at bounding box center [583, 197] width 587 height 22
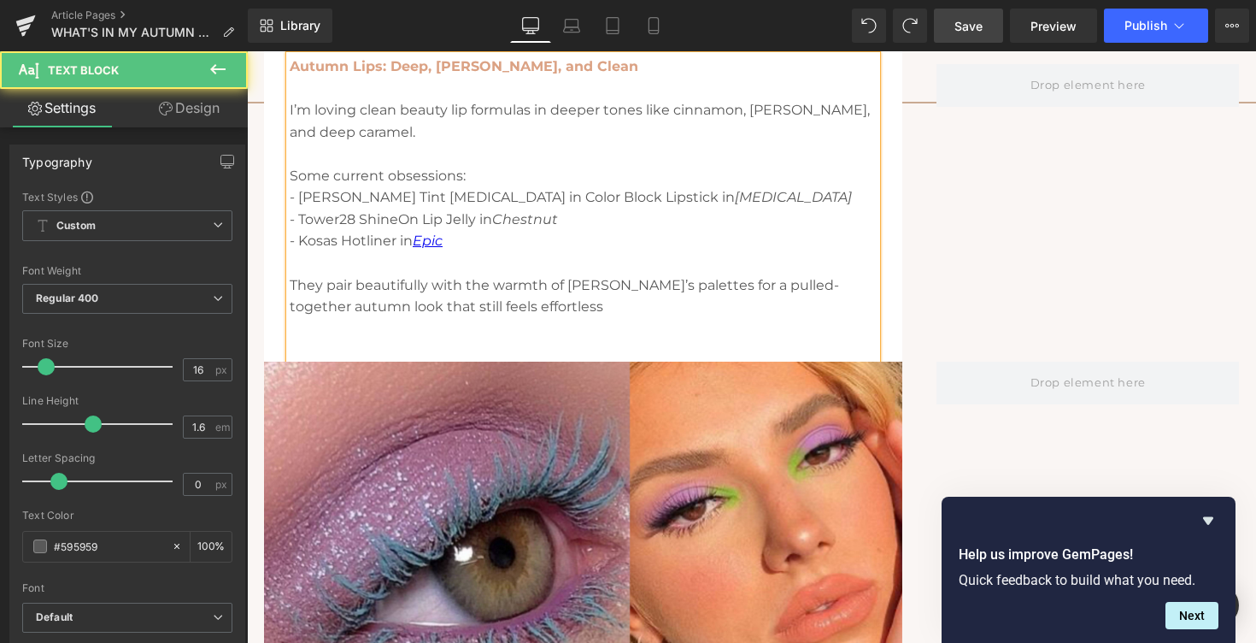
click at [397, 197] on p "- [PERSON_NAME] Tint [MEDICAL_DATA] in Color Block Lipstick in [MEDICAL_DATA]" at bounding box center [583, 197] width 587 height 22
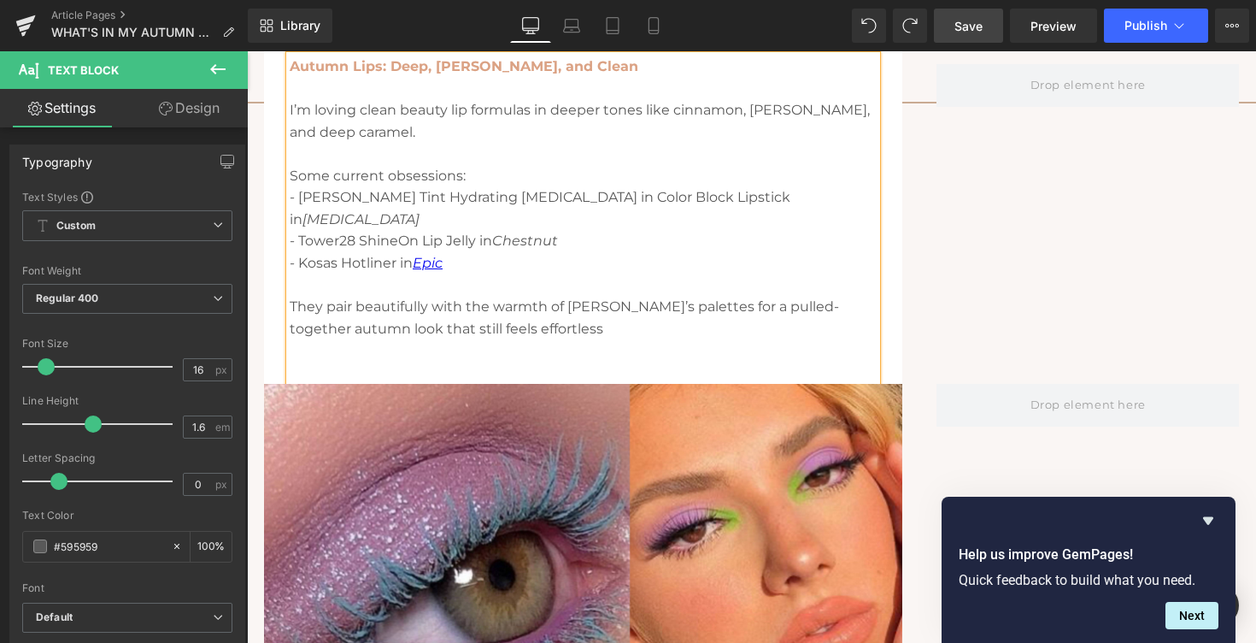
click at [552, 197] on p "- [PERSON_NAME] Tint Hydrating [MEDICAL_DATA] in Color Block Lipstick in [MEDIC…" at bounding box center [583, 208] width 587 height 44
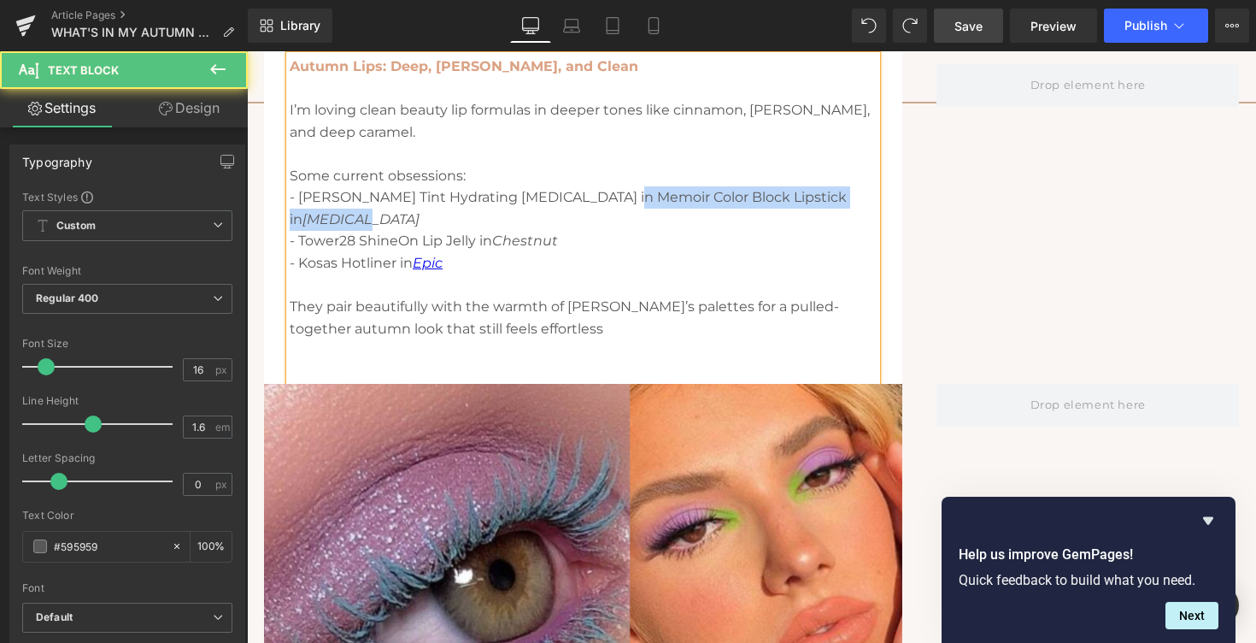
drag, startPoint x: 611, startPoint y: 196, endPoint x: 833, endPoint y: 196, distance: 222.2
click at [833, 196] on p "- [PERSON_NAME] Tint Hydrating [MEDICAL_DATA] in Memoir Color Block Lipstick in…" at bounding box center [583, 208] width 587 height 44
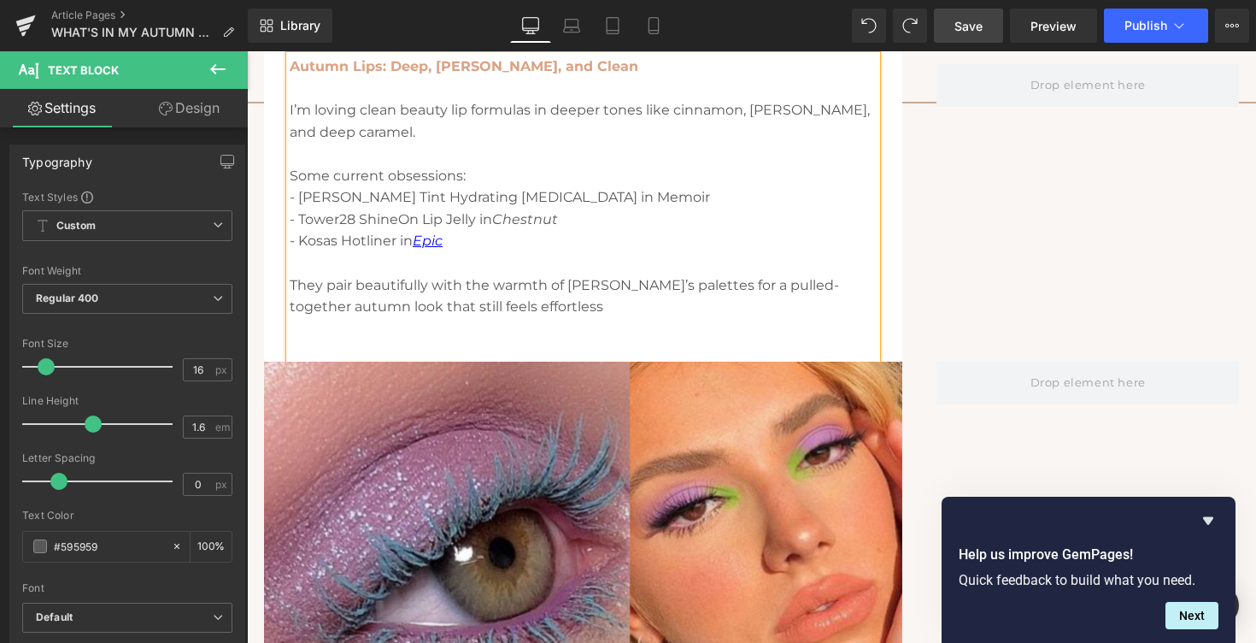
click at [572, 197] on p "- [PERSON_NAME] Tint Hydrating [MEDICAL_DATA] in Memoir" at bounding box center [583, 197] width 587 height 22
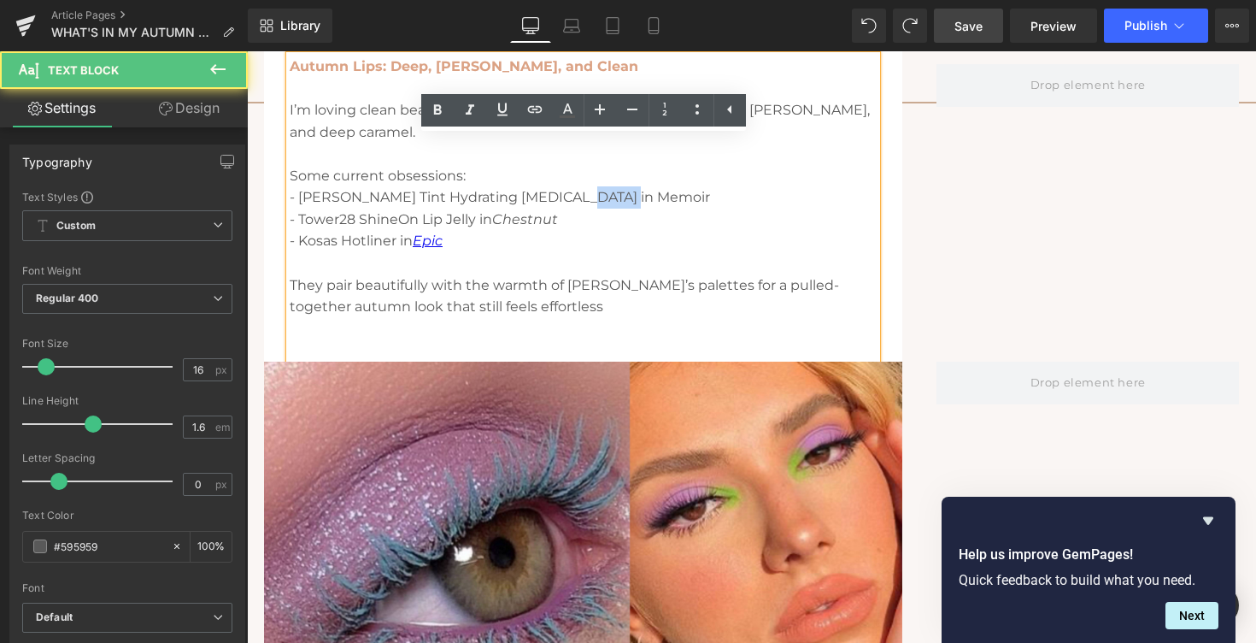
click at [572, 197] on p "- [PERSON_NAME] Tint Hydrating [MEDICAL_DATA] in Memoir" at bounding box center [583, 197] width 587 height 22
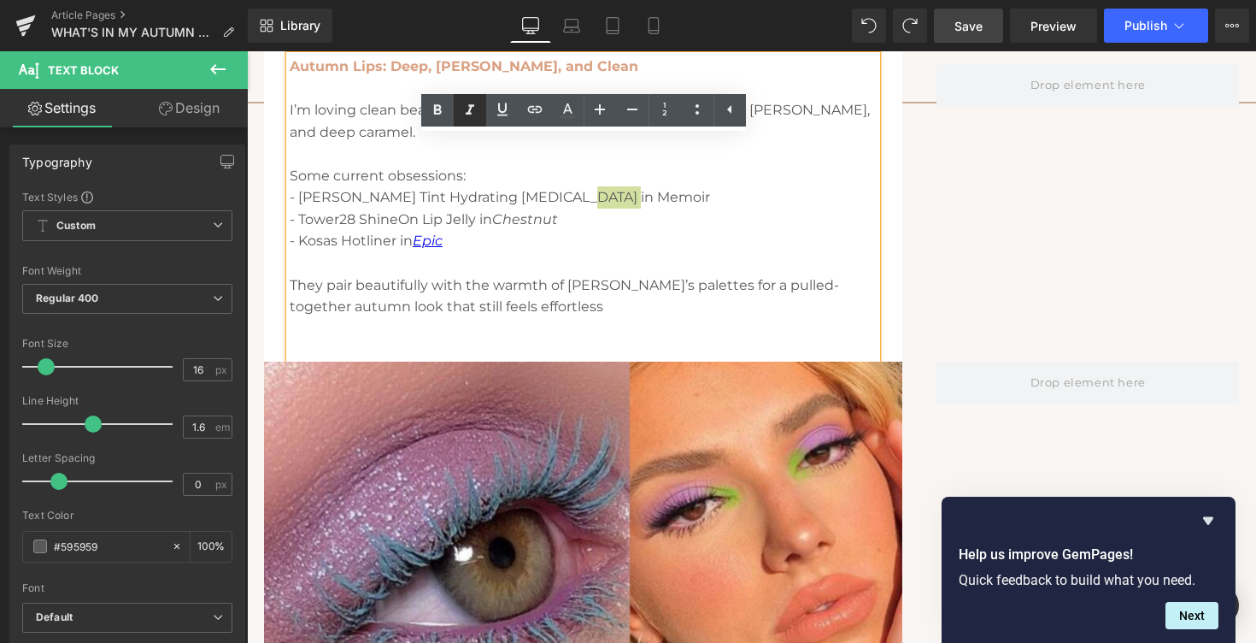
click at [473, 103] on icon at bounding box center [470, 110] width 21 height 21
click at [538, 107] on icon at bounding box center [534, 109] width 15 height 7
click at [545, 236] on input "text" at bounding box center [625, 234] width 263 height 43
paste input "[URL][DOMAIN_NAME]"
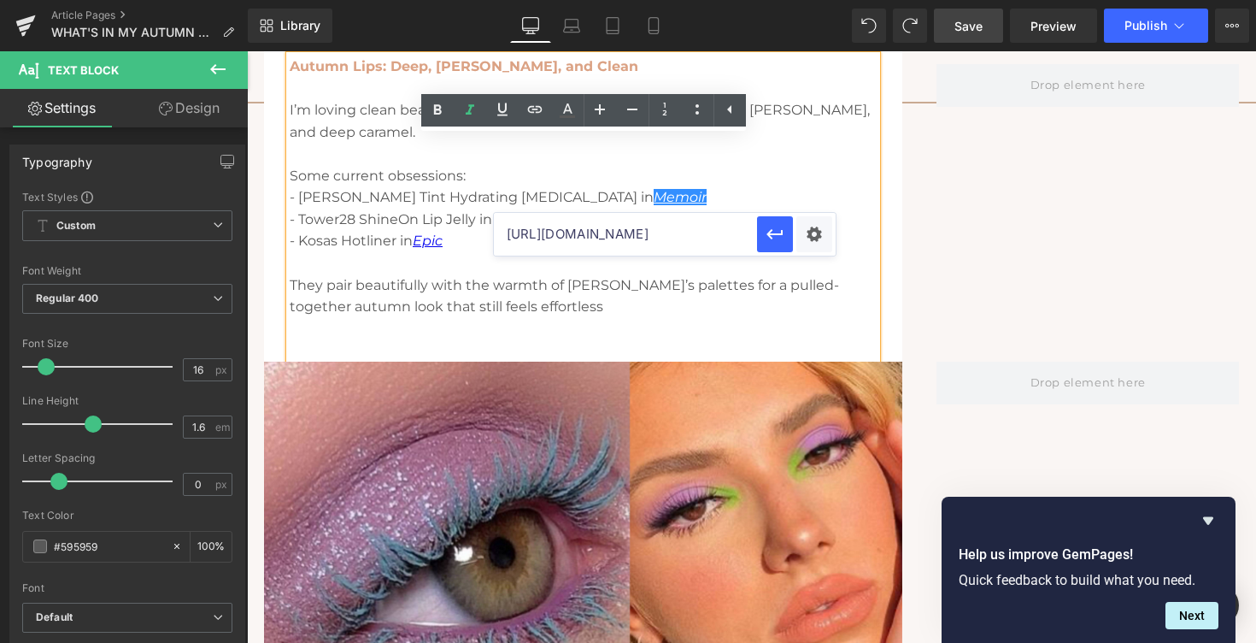
scroll to position [0, 387]
click at [772, 238] on icon "button" at bounding box center [775, 234] width 21 height 21
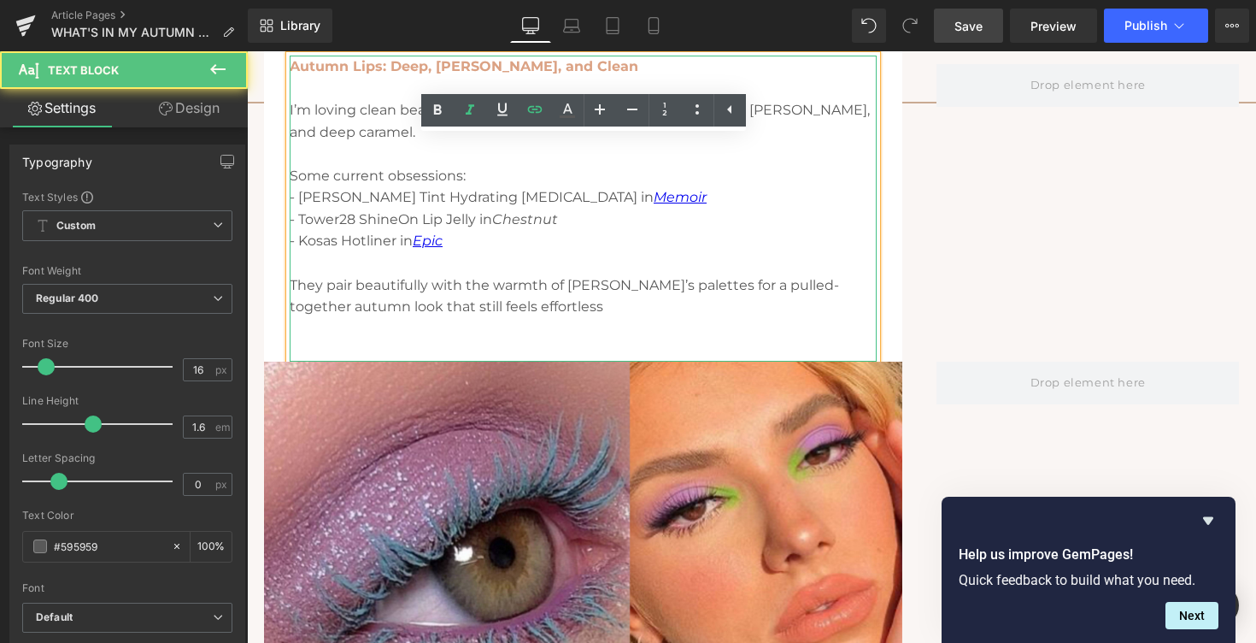
click at [537, 214] on icon "Chestnut" at bounding box center [525, 219] width 66 height 16
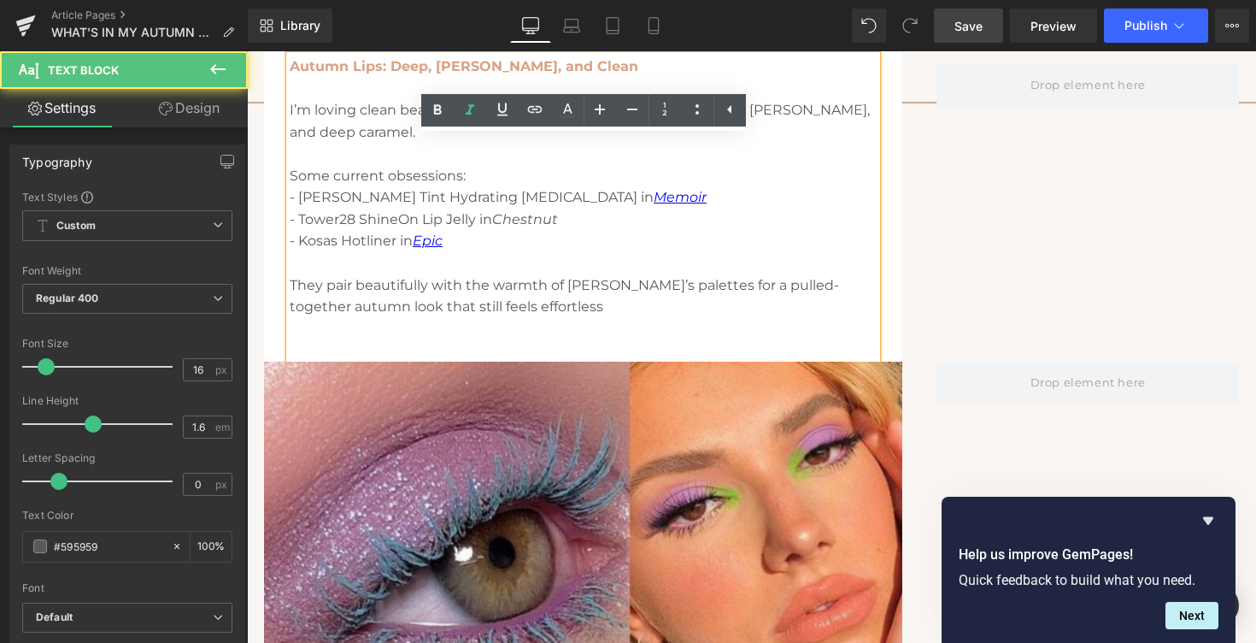
click at [463, 214] on p "- Tower28 ShineOn Lip Jelly in [GEOGRAPHIC_DATA]" at bounding box center [583, 219] width 587 height 22
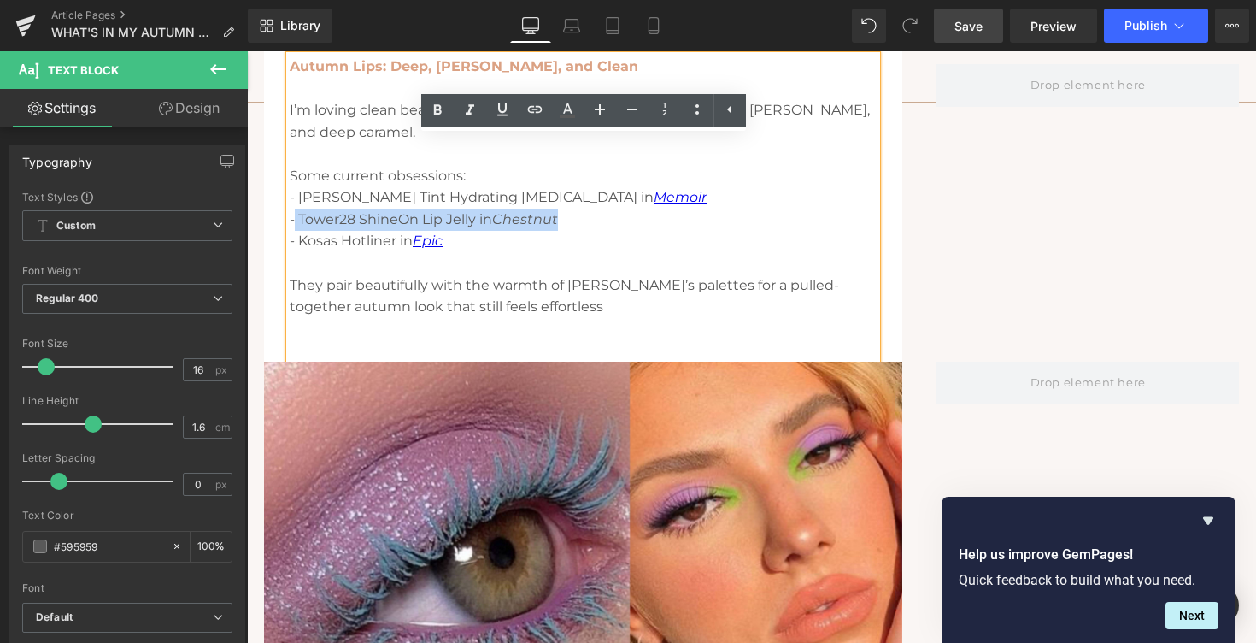
drag, startPoint x: 297, startPoint y: 219, endPoint x: 567, endPoint y: 220, distance: 270.9
click at [567, 220] on p "- Tower28 ShineOn Lip Jelly in [GEOGRAPHIC_DATA]" at bounding box center [583, 219] width 587 height 22
copy p "Tower28 ShineOn Lip Jelly in Chestnut"
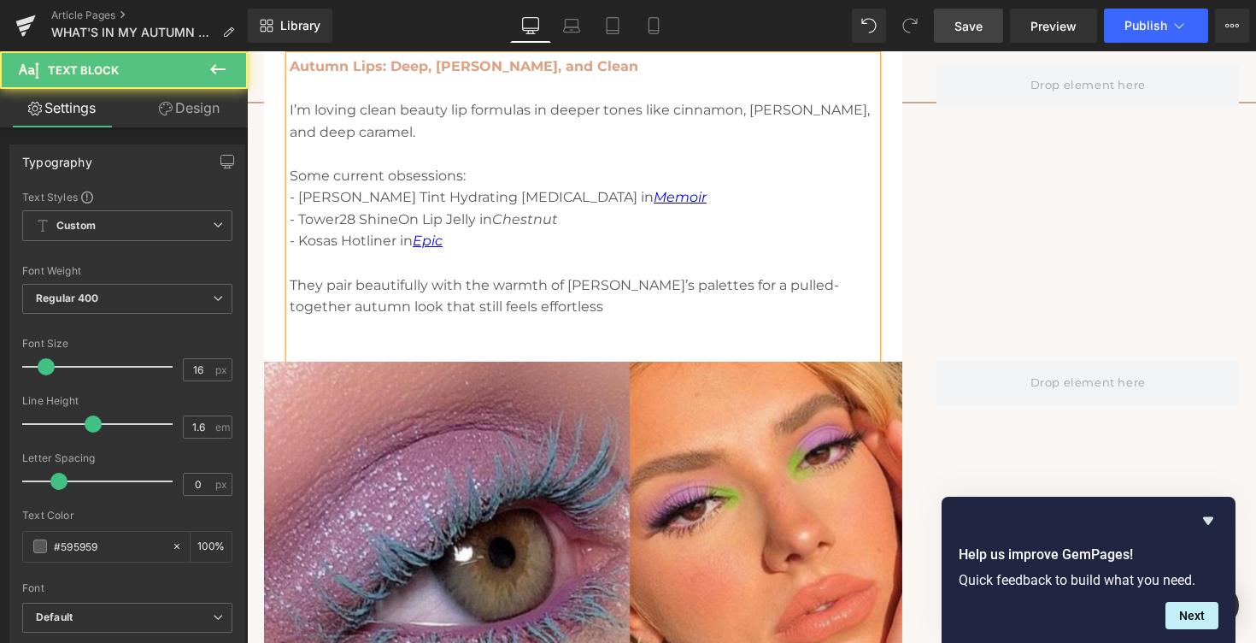
click at [553, 236] on p "- Kosas Hotliner in Epic" at bounding box center [583, 241] width 587 height 22
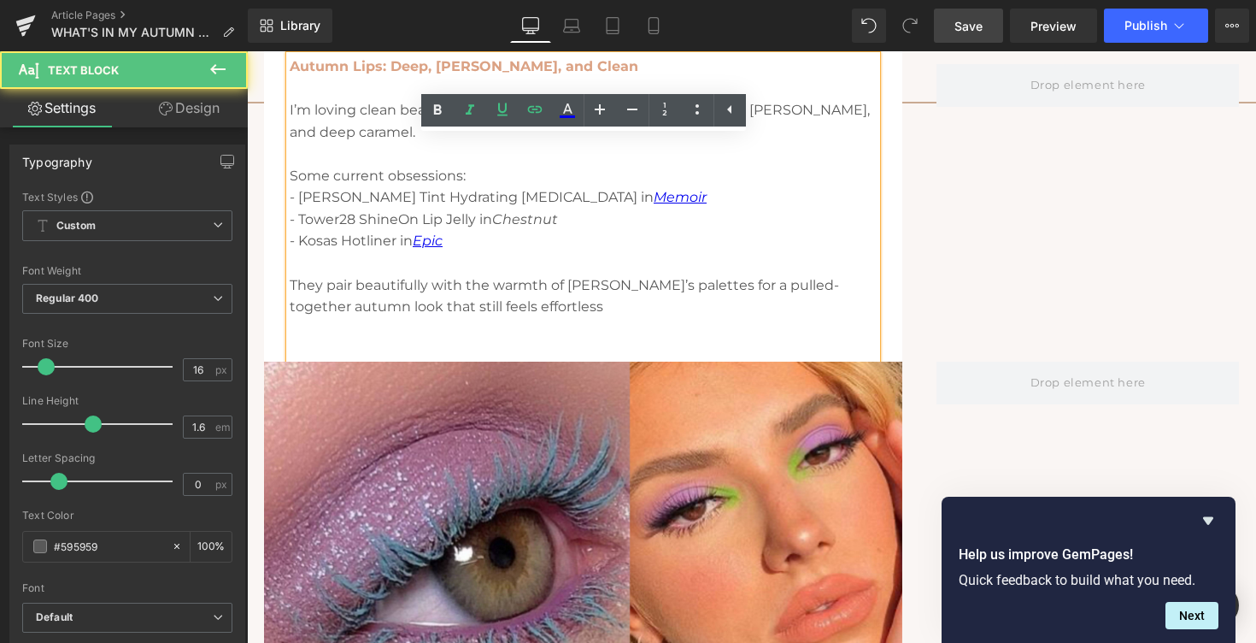
click at [542, 230] on p "- Kosas Hotliner in Epic" at bounding box center [583, 241] width 587 height 22
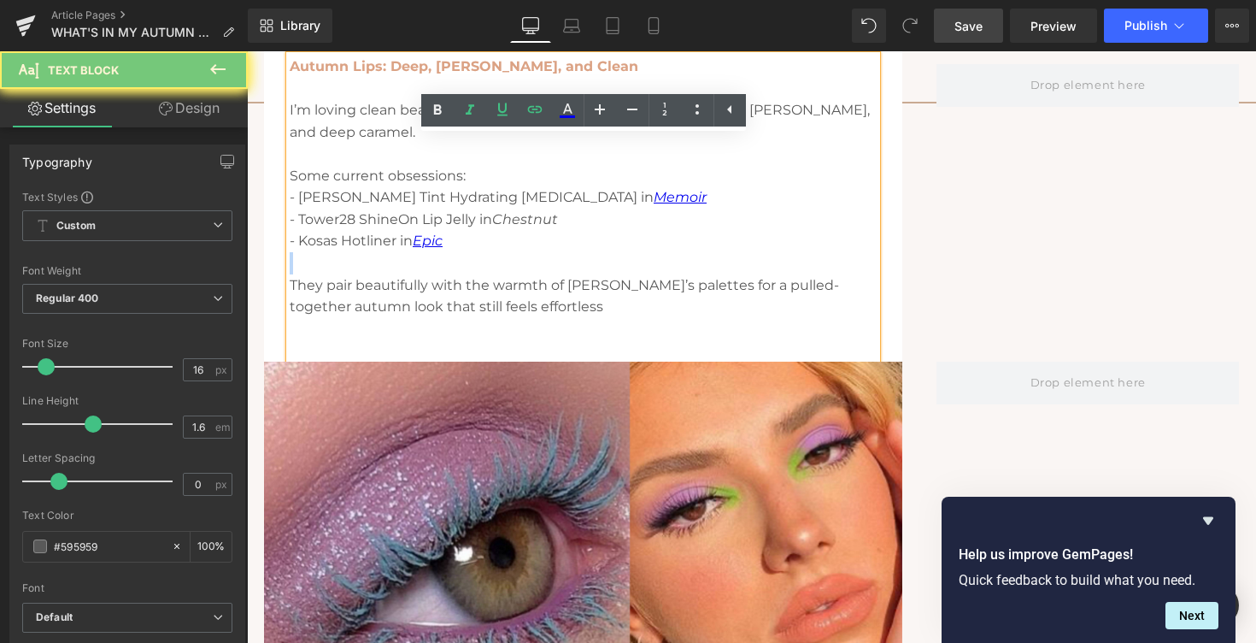
click at [542, 230] on p "- Kosas Hotliner in Epic" at bounding box center [583, 241] width 587 height 22
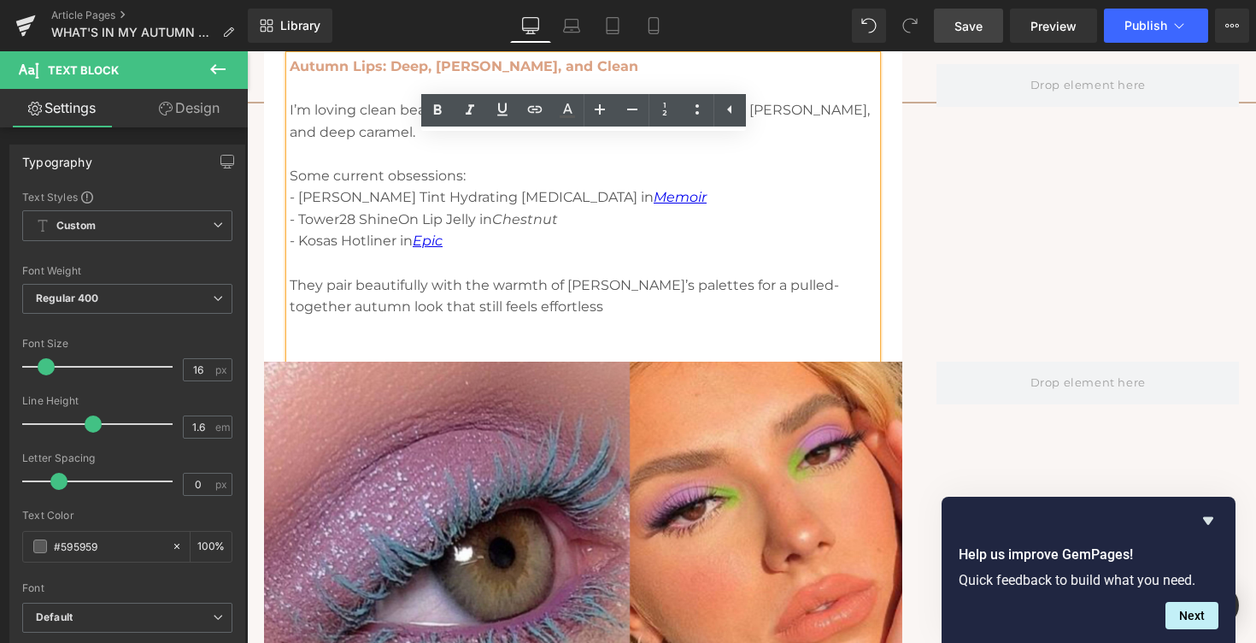
click at [538, 225] on icon "Chestnut" at bounding box center [525, 219] width 66 height 16
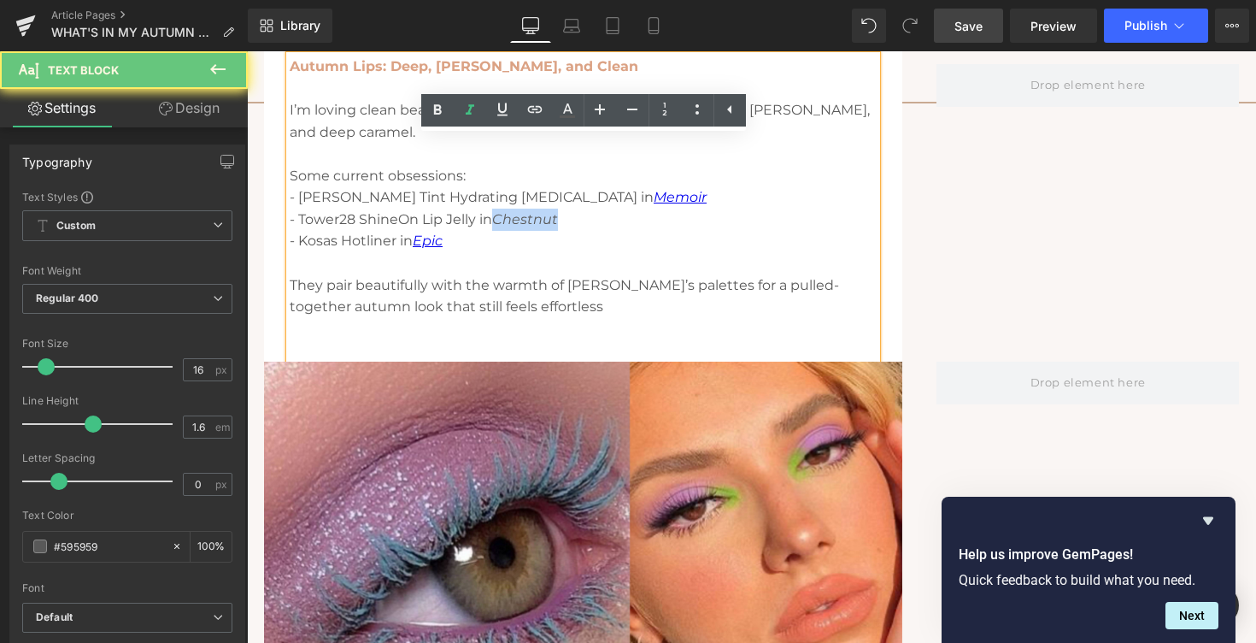
click at [538, 225] on icon "Chestnut" at bounding box center [525, 219] width 66 height 16
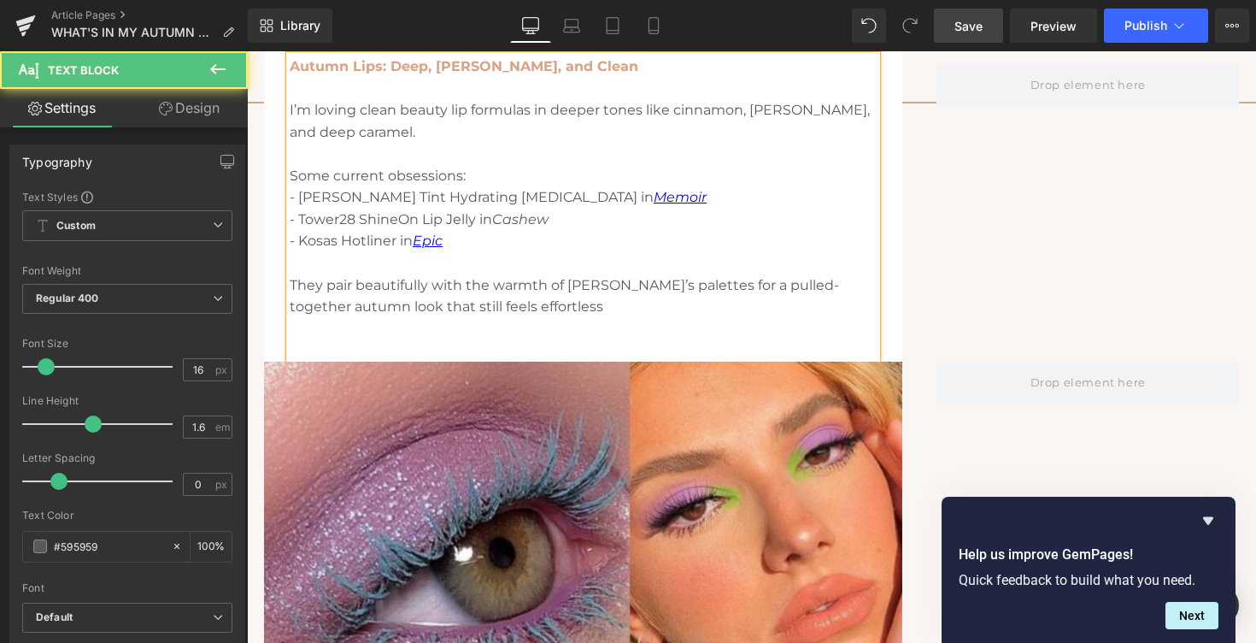
click at [519, 228] on p "- Tower28 ShineOn Lip Jelly in Cashew" at bounding box center [583, 219] width 587 height 22
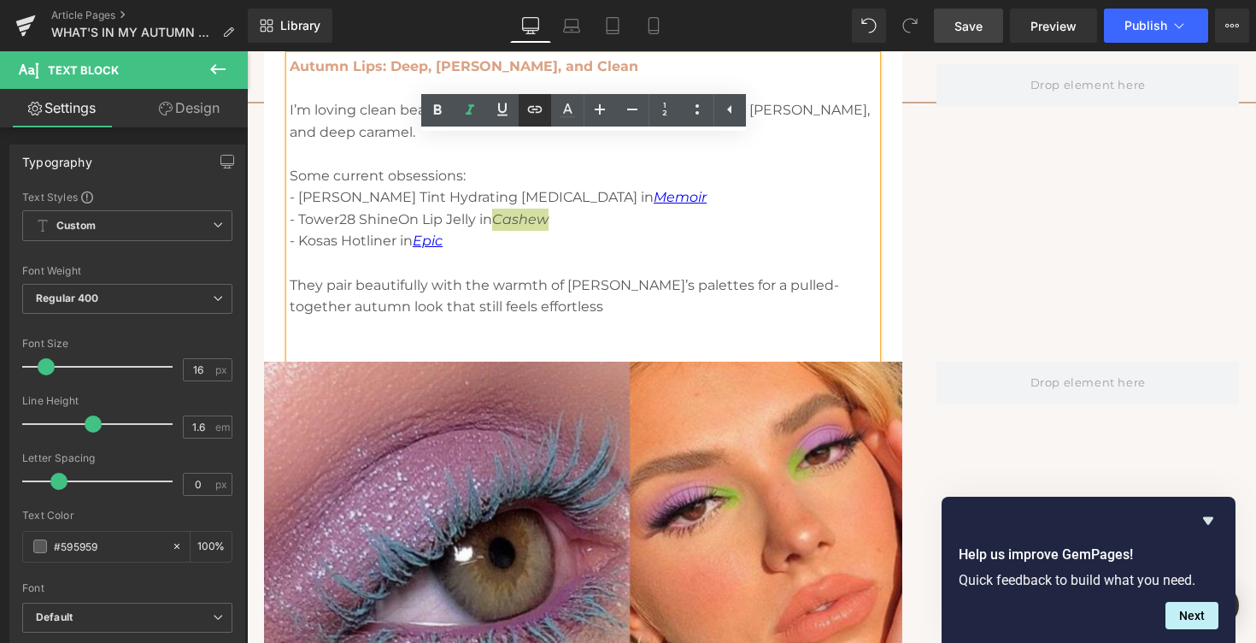
click at [538, 105] on icon at bounding box center [535, 109] width 21 height 21
click at [495, 258] on input "text" at bounding box center [570, 256] width 263 height 43
paste input "[URL][DOMAIN_NAME]"
type input "[URL][DOMAIN_NAME]"
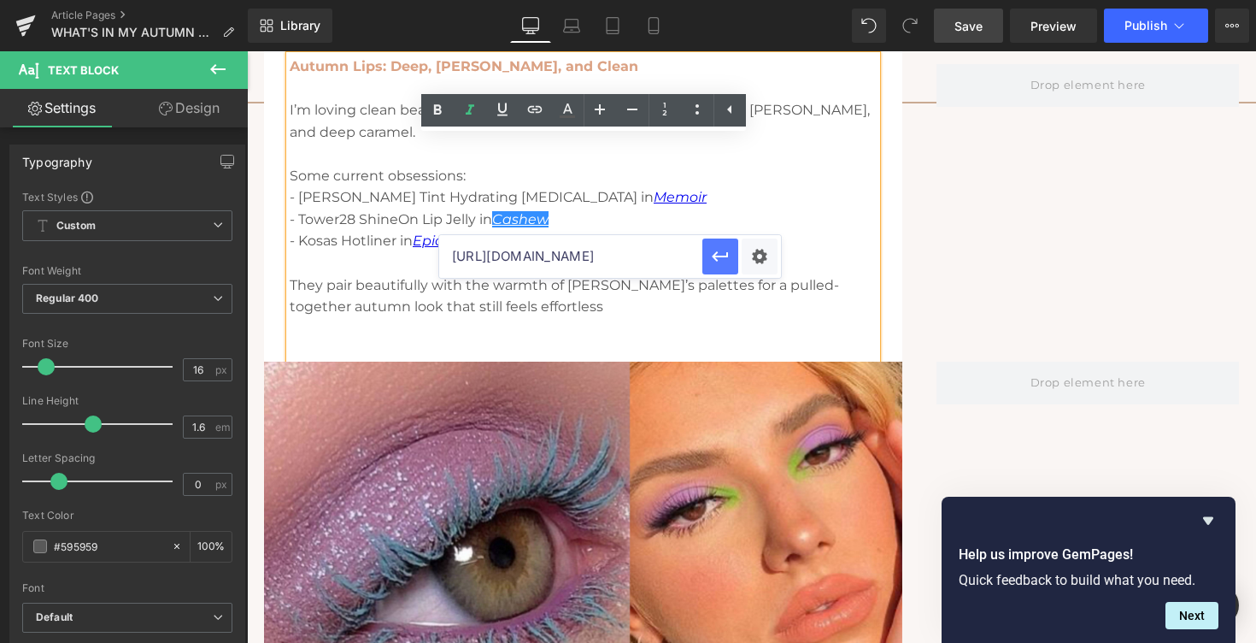
click at [716, 264] on icon "button" at bounding box center [720, 256] width 21 height 21
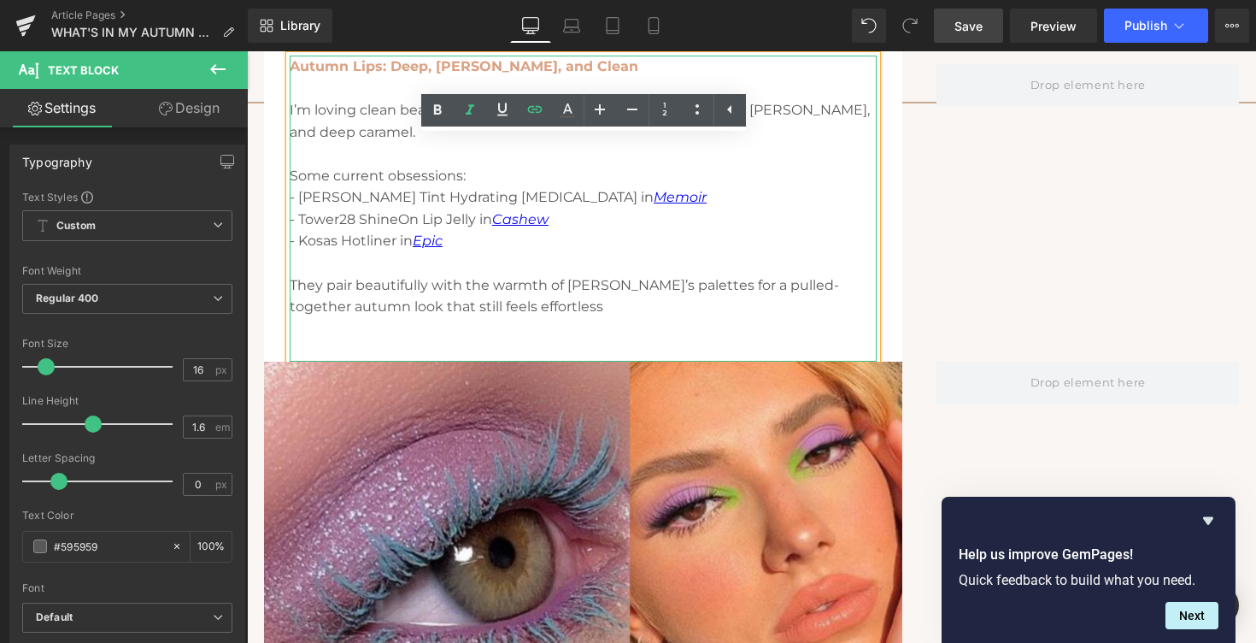
click at [655, 245] on p "- Kosas Hotliner in Epic" at bounding box center [583, 241] width 587 height 22
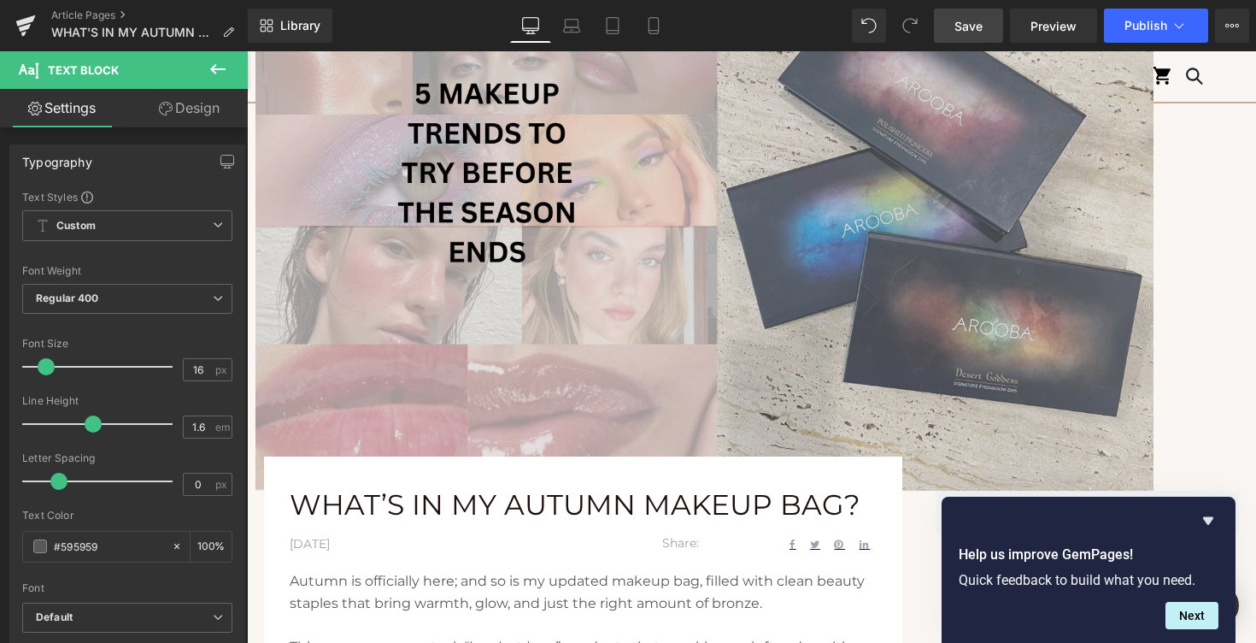
scroll to position [321, 0]
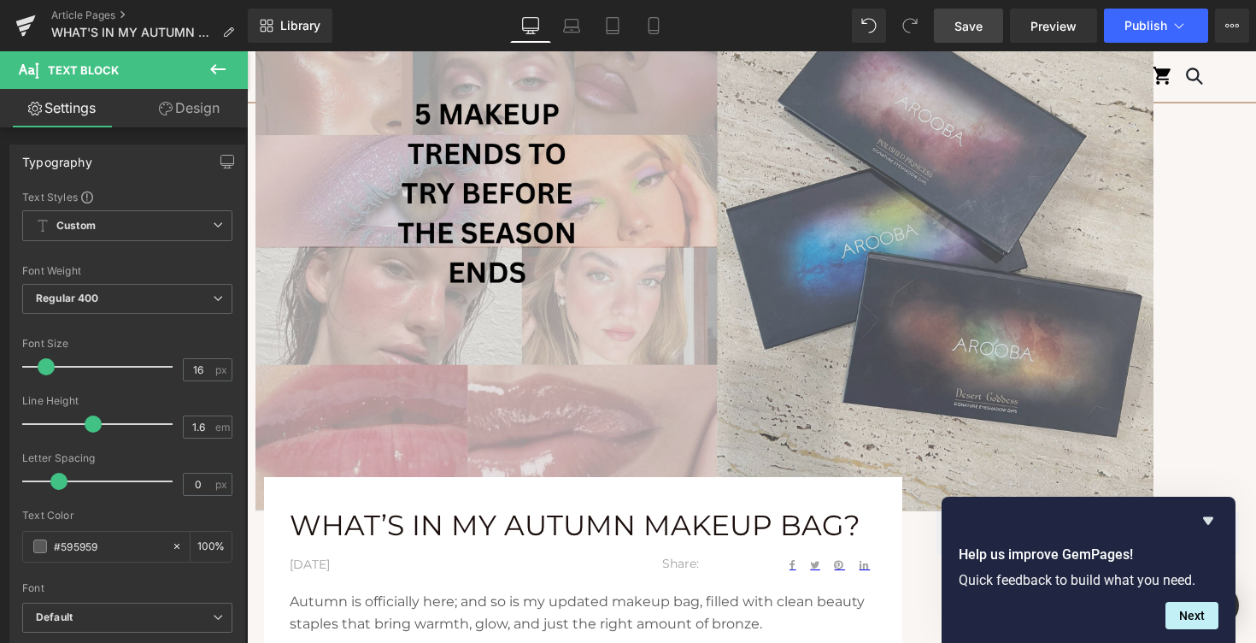
click at [606, 214] on img at bounding box center [704, 212] width 898 height 597
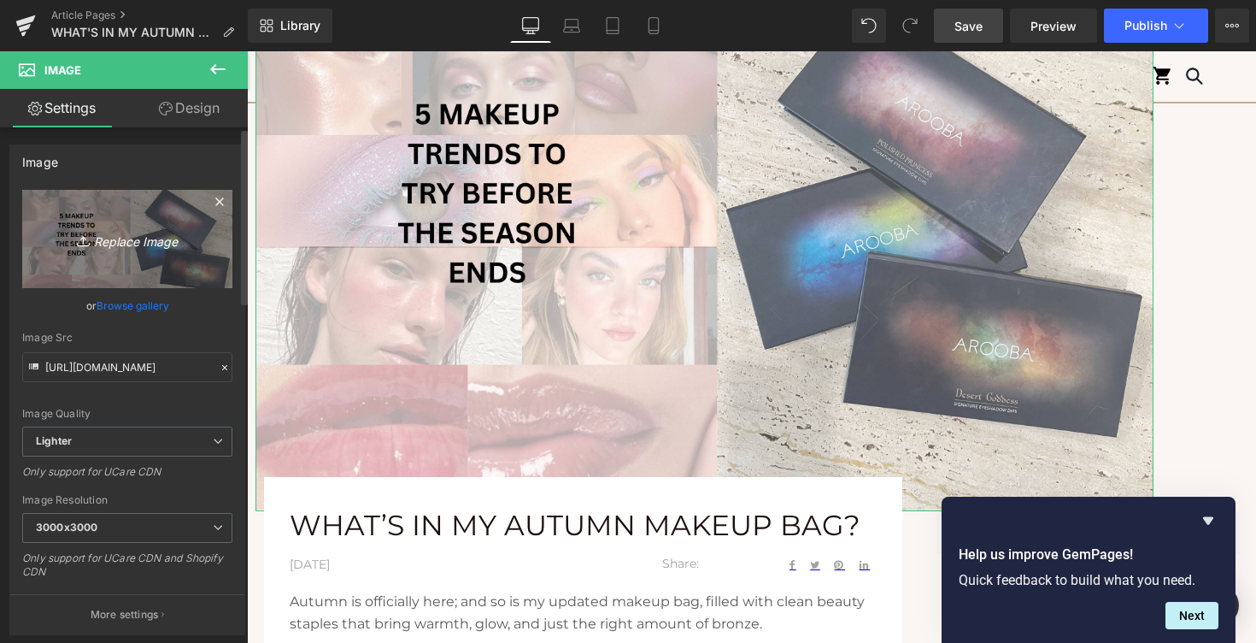
click at [132, 237] on icon "Replace Image" at bounding box center [127, 238] width 137 height 21
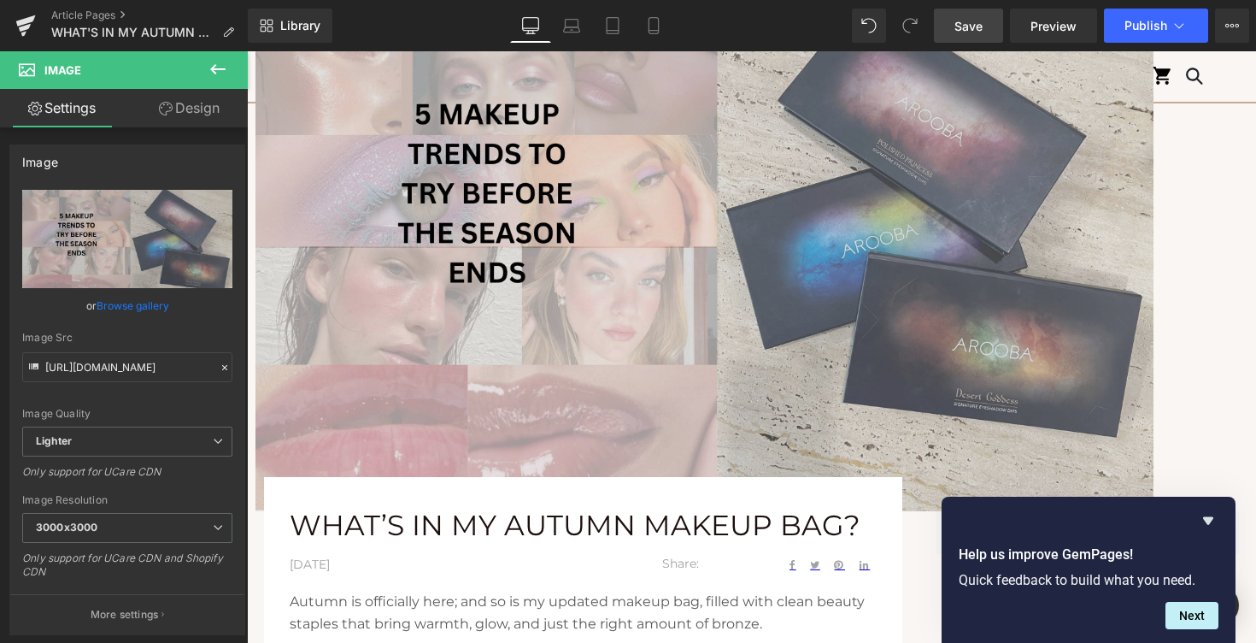
type input "C:\fakepath\2.jpg"
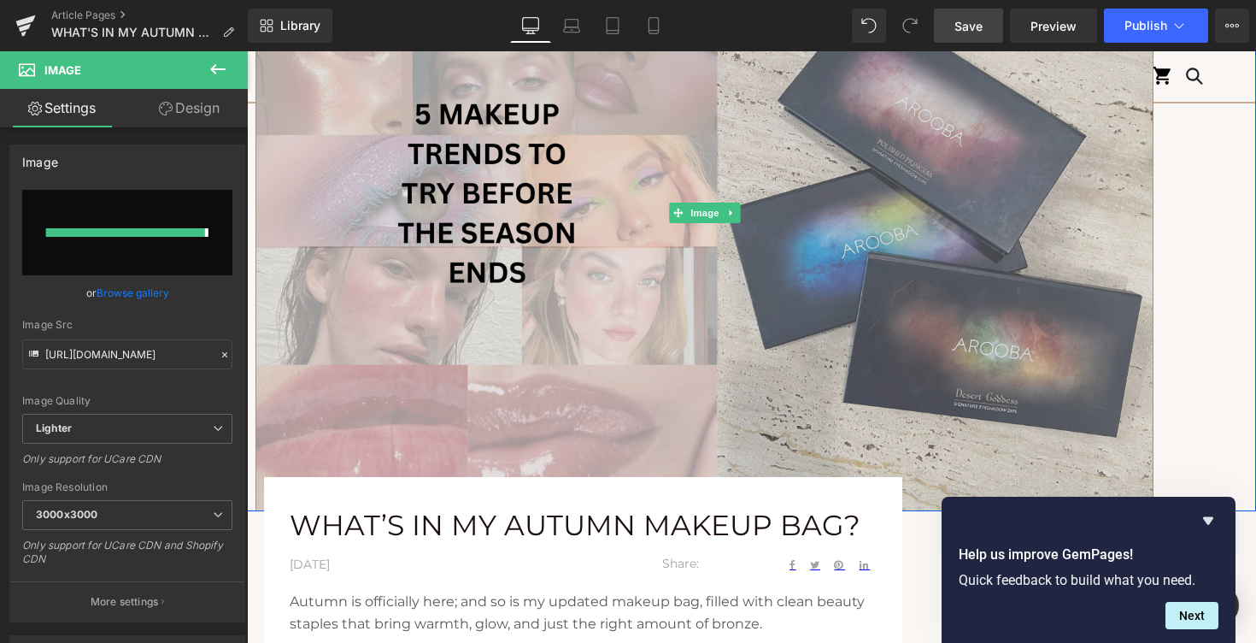
type input "[URL][DOMAIN_NAME]"
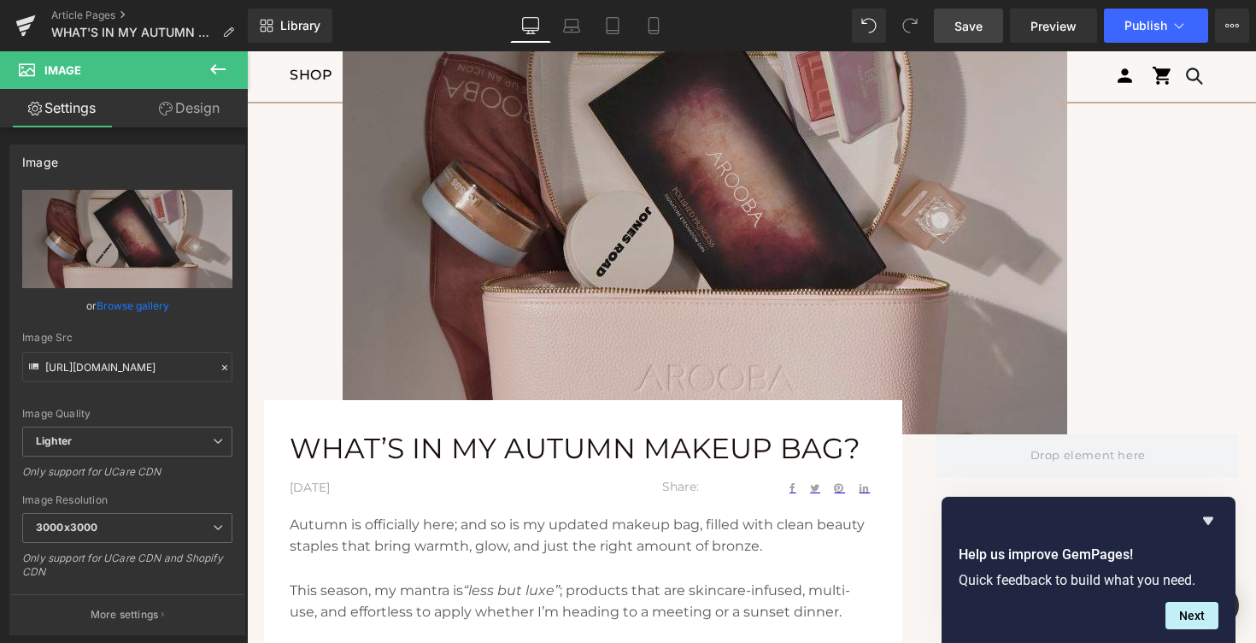
scroll to position [284, 0]
click at [734, 285] on img at bounding box center [705, 192] width 725 height 482
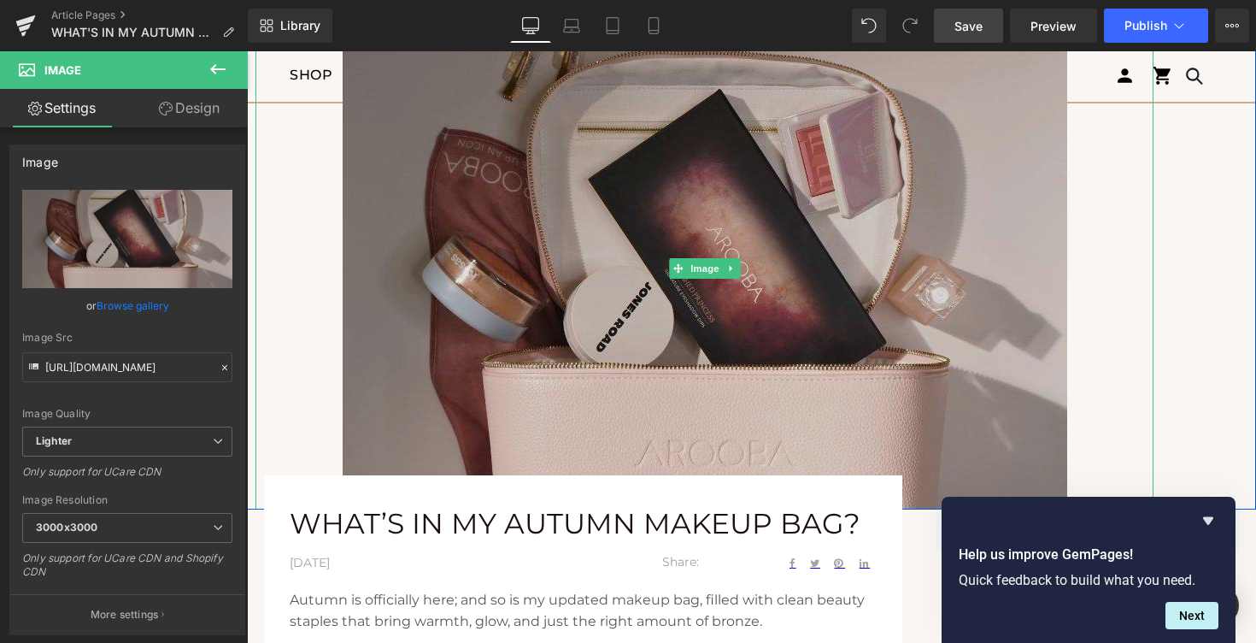
scroll to position [209, 0]
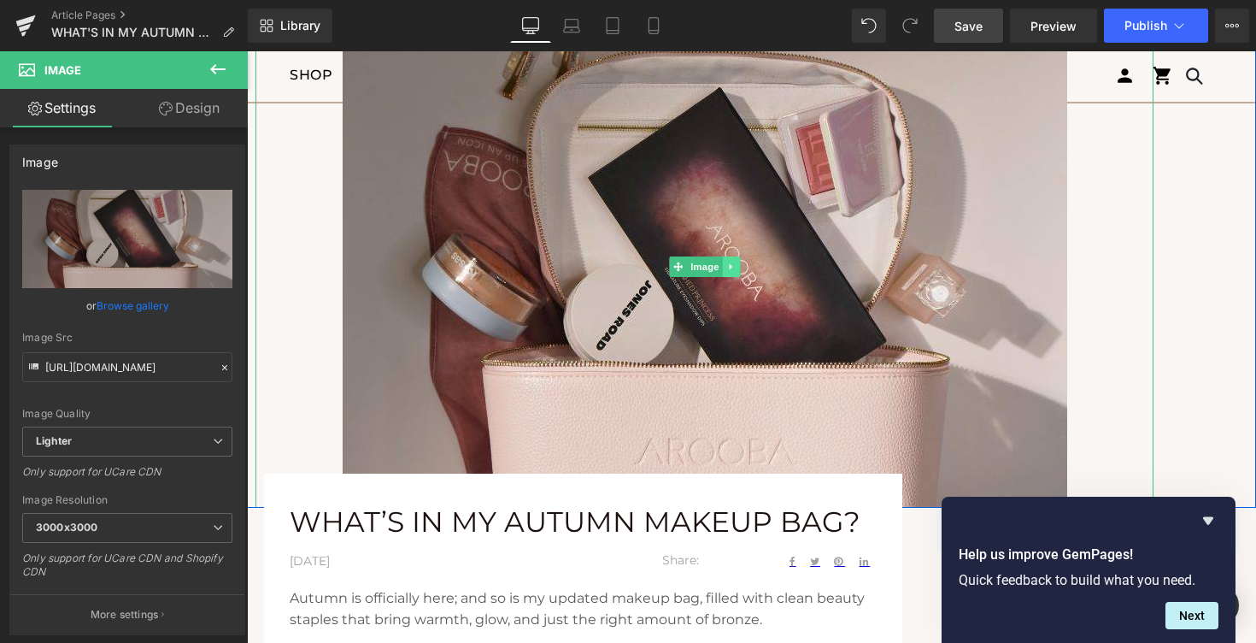
click at [731, 266] on icon at bounding box center [730, 267] width 3 height 6
click at [739, 265] on icon at bounding box center [739, 266] width 9 height 10
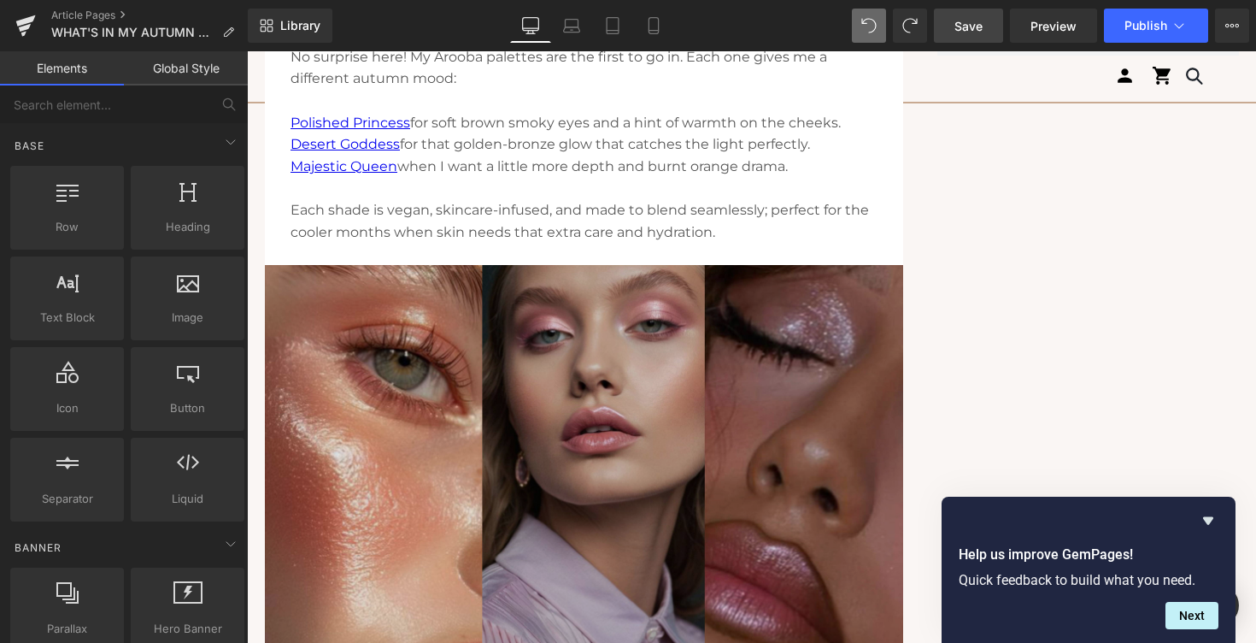
scroll to position [1398, 0]
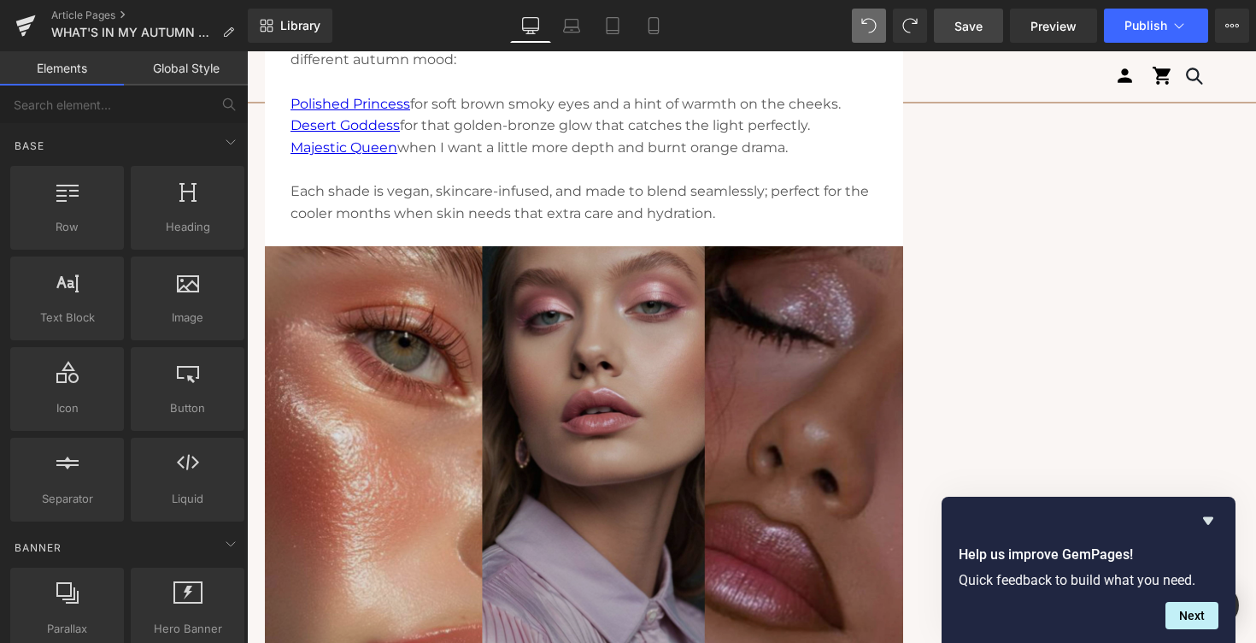
click at [708, 440] on img at bounding box center [584, 458] width 638 height 425
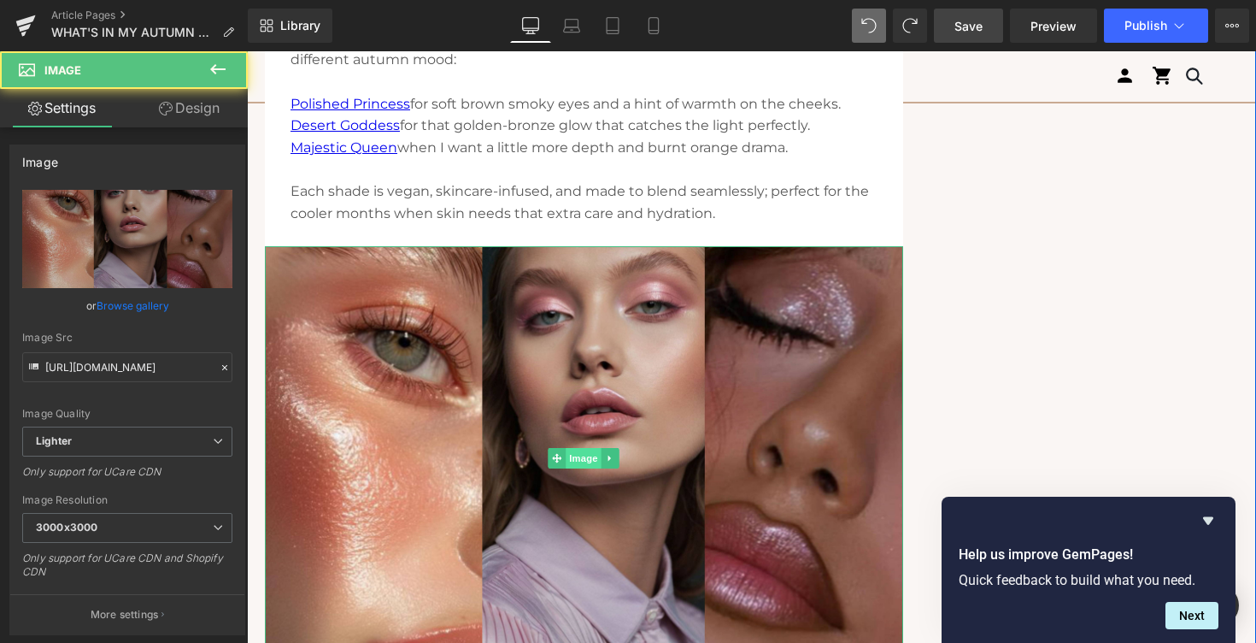
click at [578, 456] on span "Image" at bounding box center [585, 458] width 36 height 21
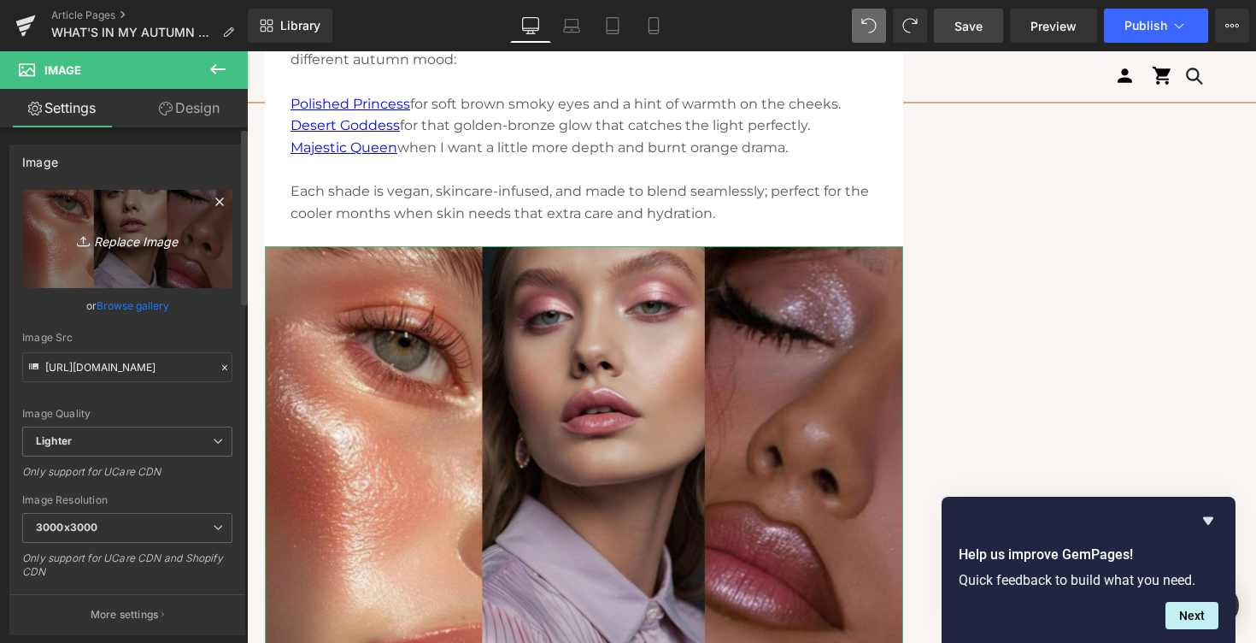
click at [147, 235] on icon "Replace Image" at bounding box center [127, 238] width 137 height 21
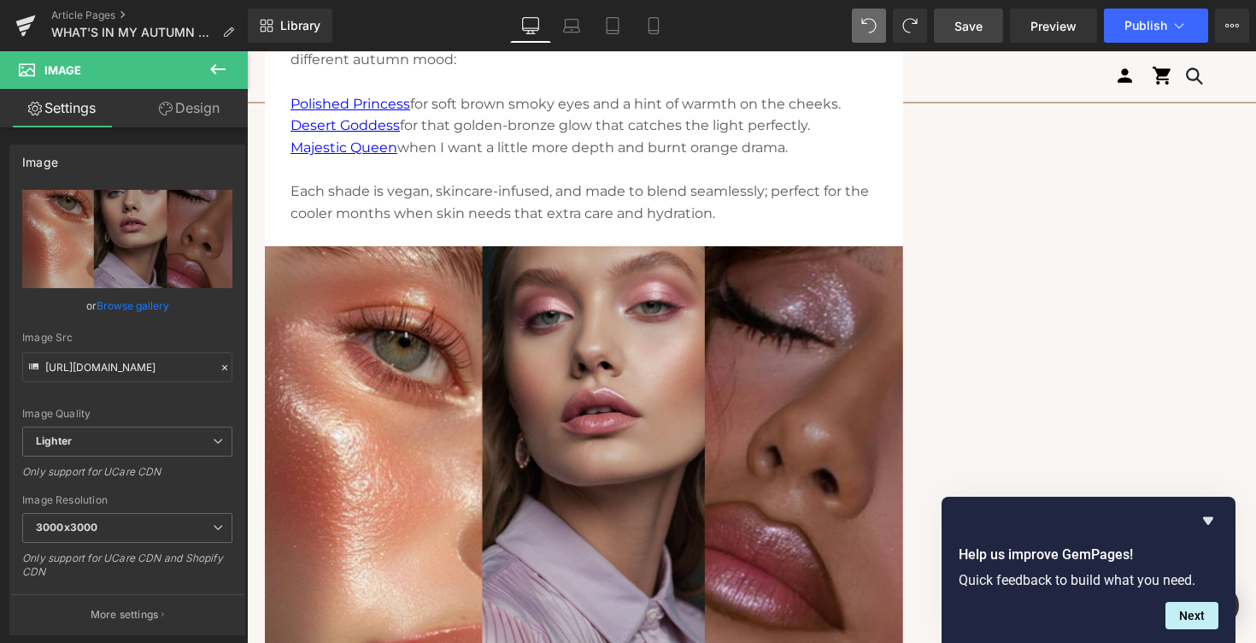
type input "C:\fakepath\Image.jpg"
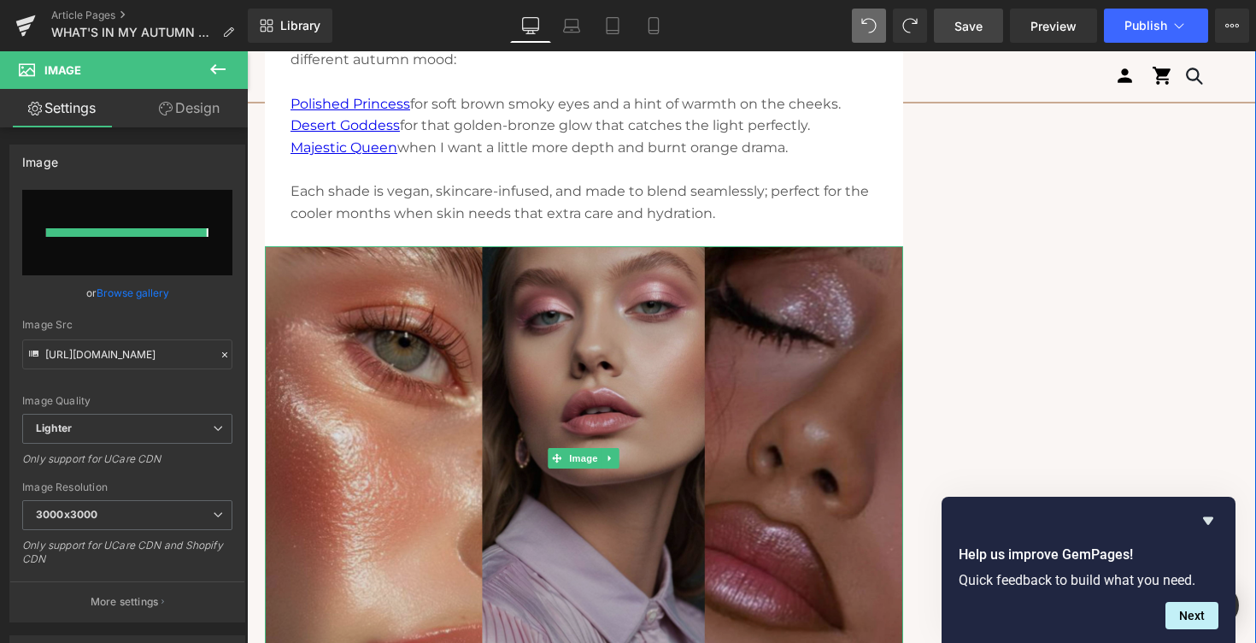
type input "[URL][DOMAIN_NAME]"
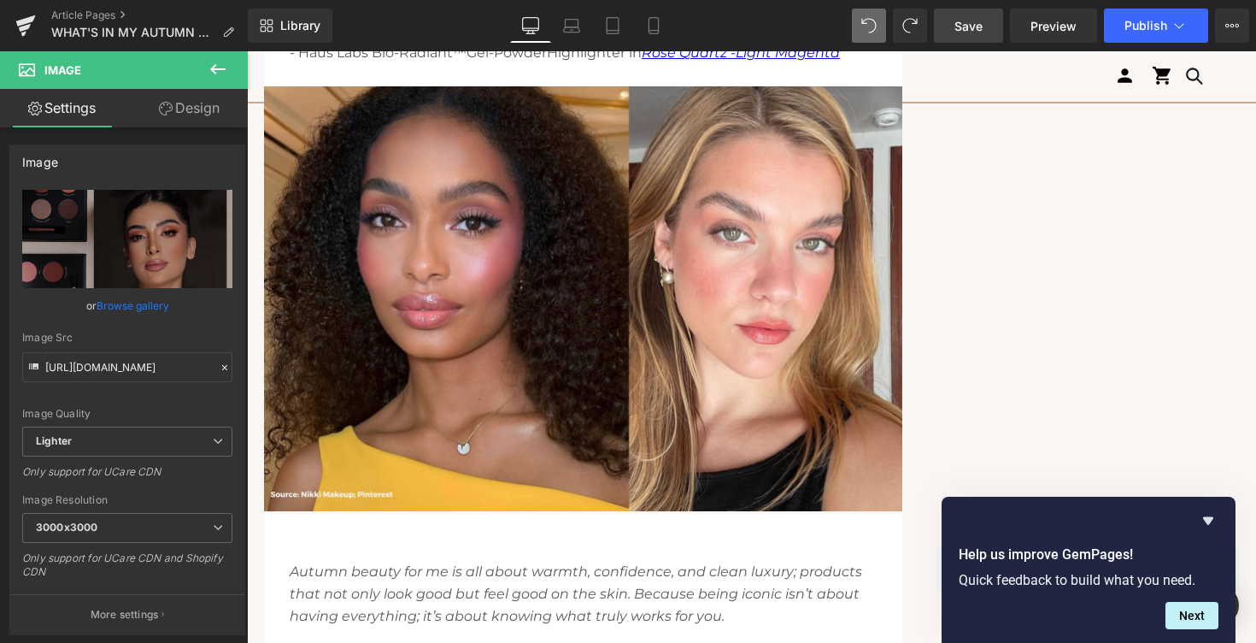
scroll to position [2941, 0]
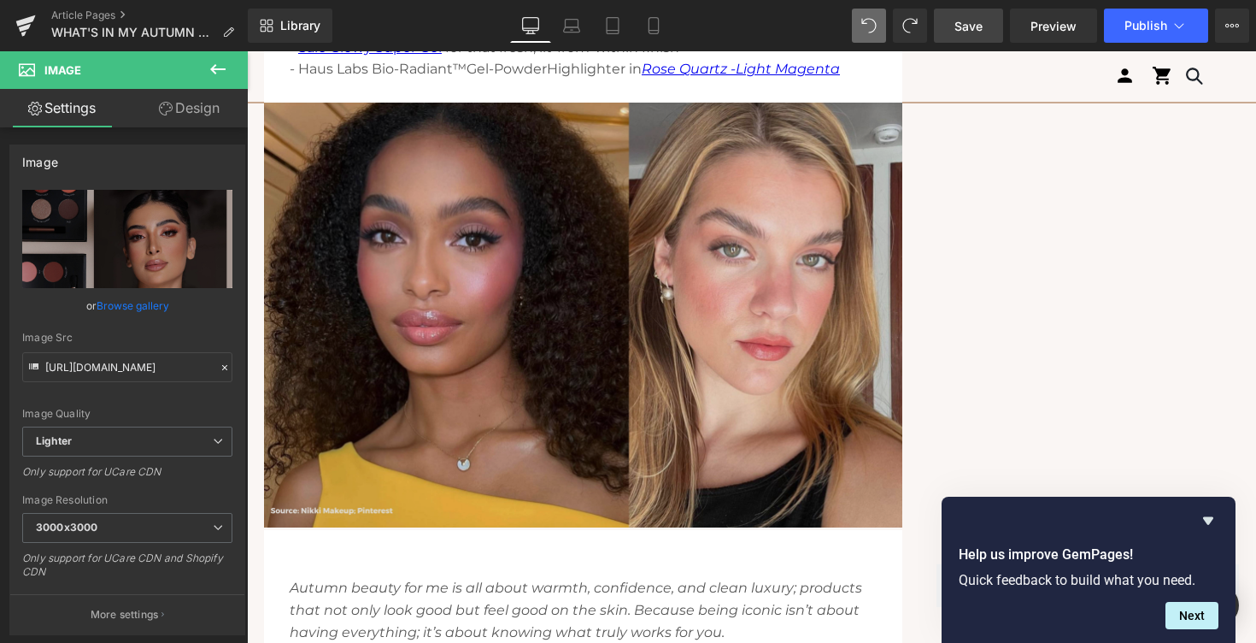
click at [794, 369] on img at bounding box center [583, 315] width 638 height 425
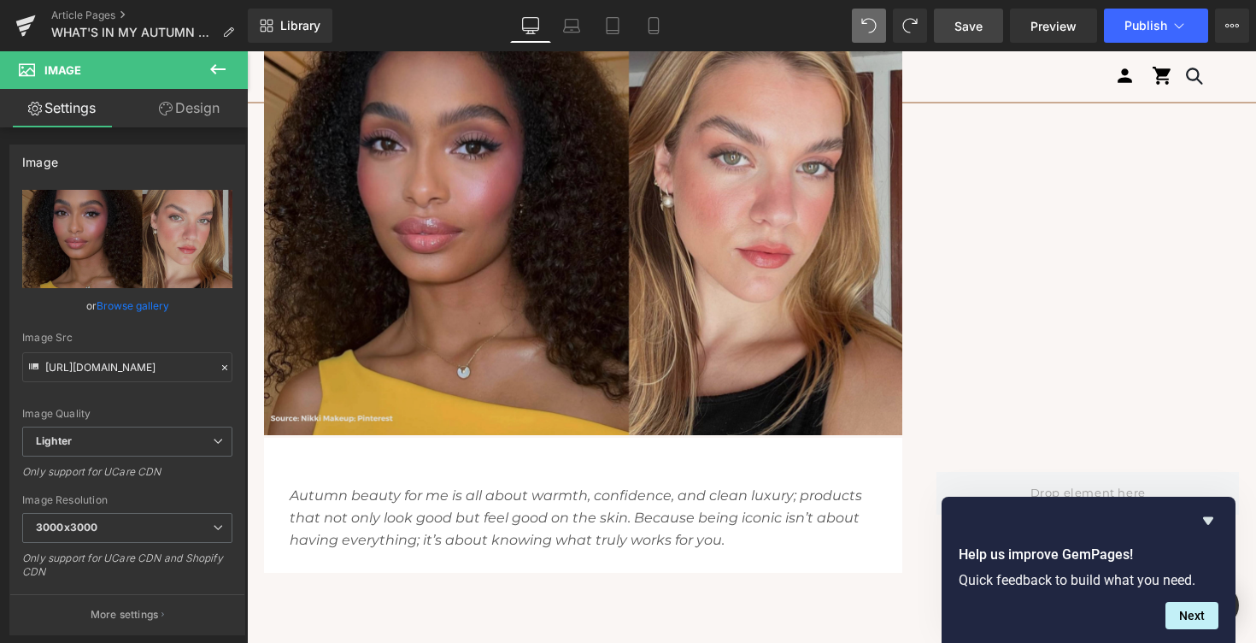
scroll to position [3013, 0]
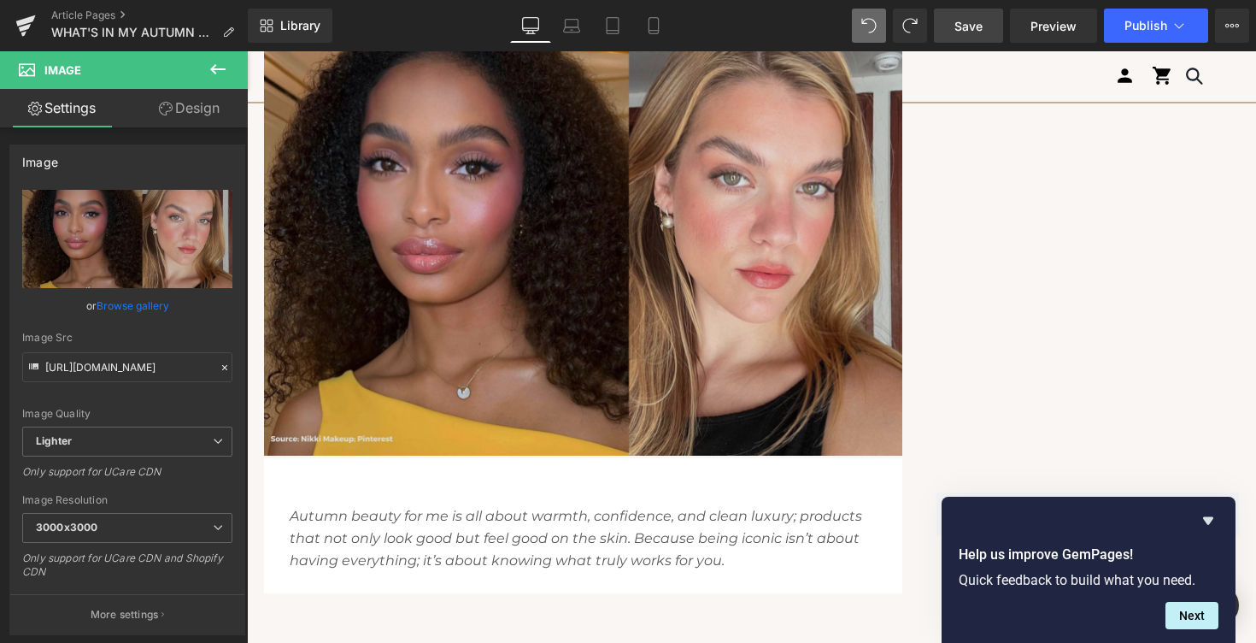
click at [530, 284] on img at bounding box center [583, 243] width 638 height 425
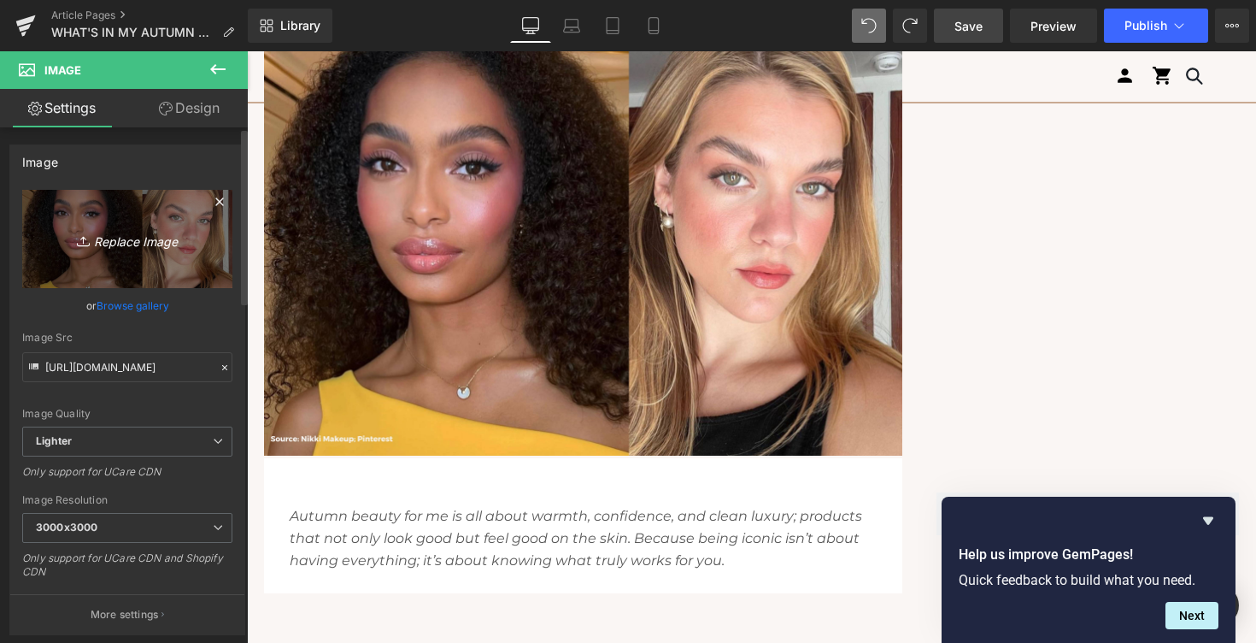
click at [140, 228] on icon "Replace Image" at bounding box center [127, 238] width 137 height 21
type input "C:\fakepath\4.jpg"
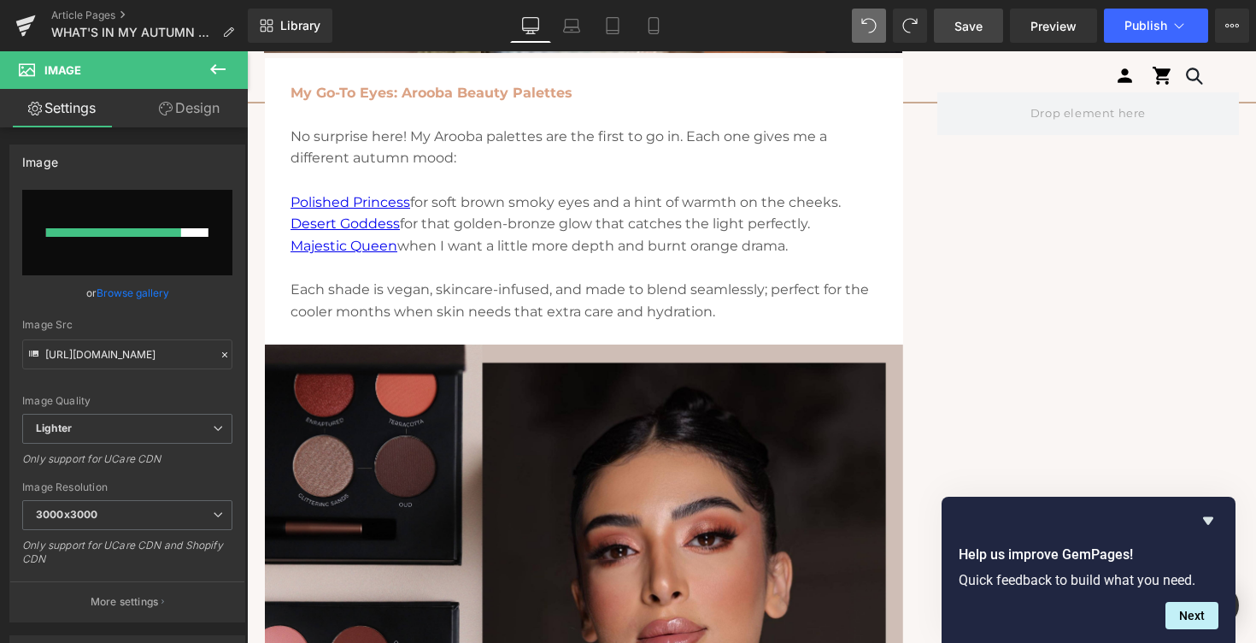
scroll to position [0, 0]
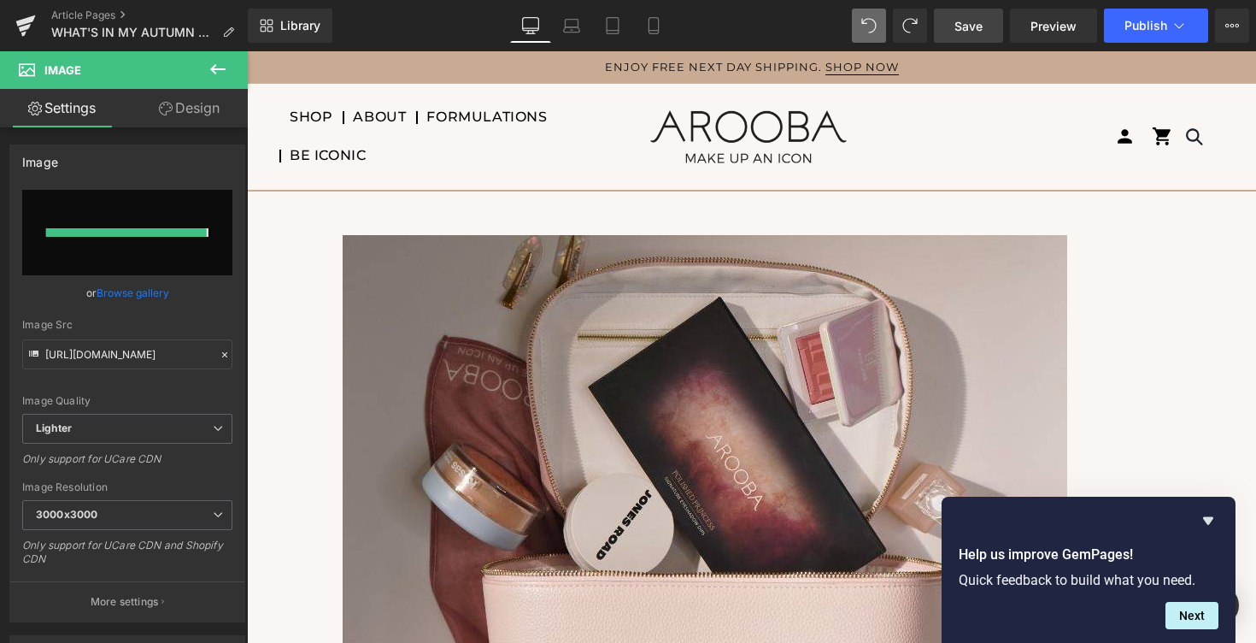
type input "[URL][DOMAIN_NAME]"
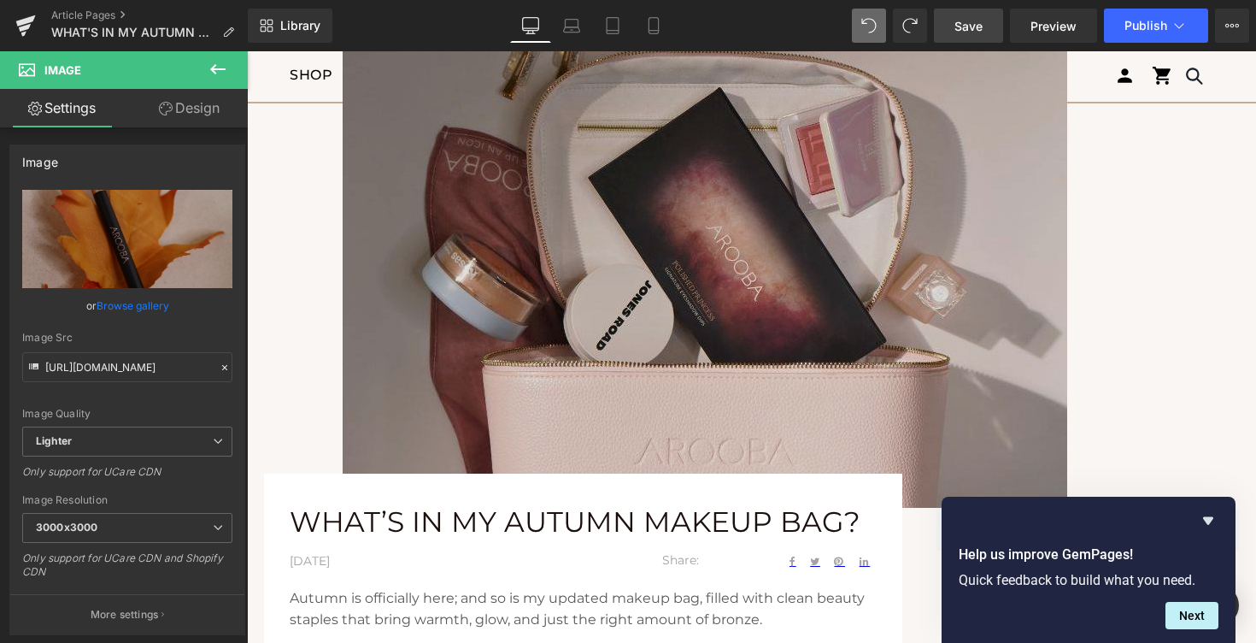
scroll to position [241, 0]
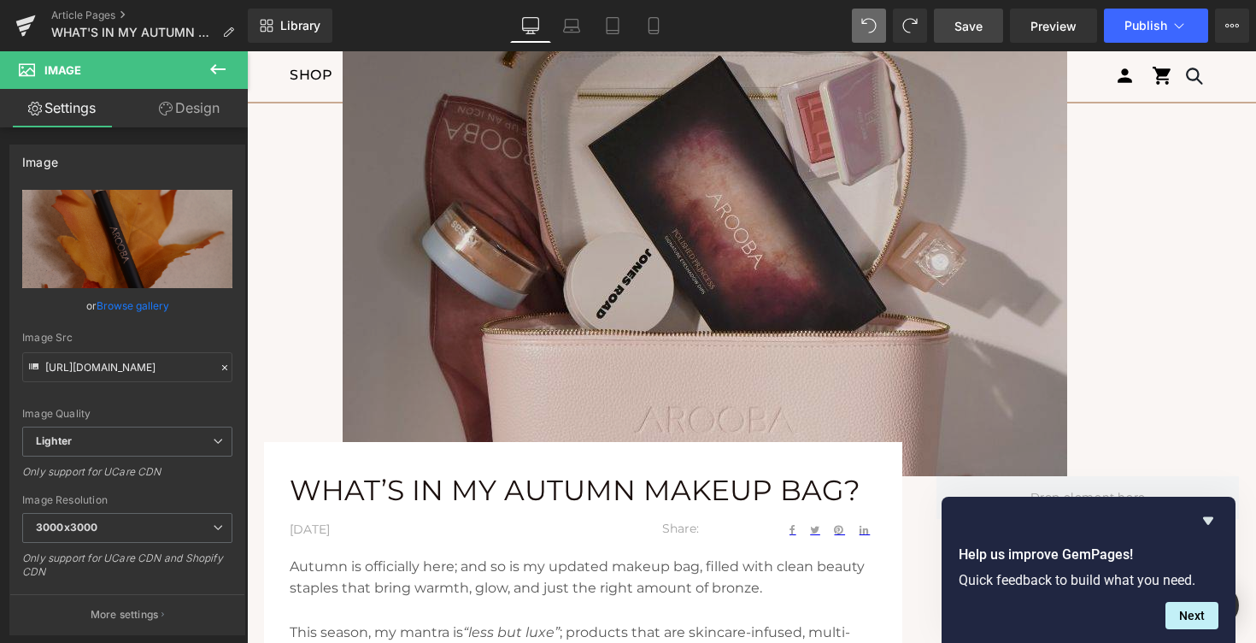
click at [653, 394] on img at bounding box center [705, 235] width 725 height 482
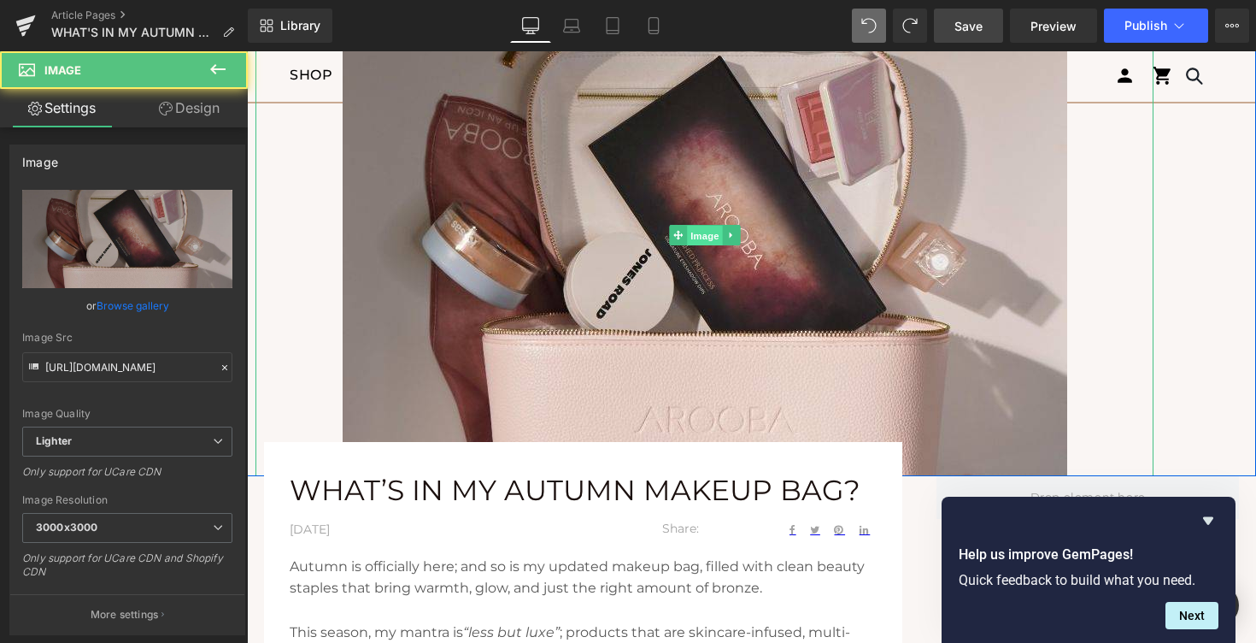
click at [705, 237] on span "Image" at bounding box center [705, 236] width 36 height 21
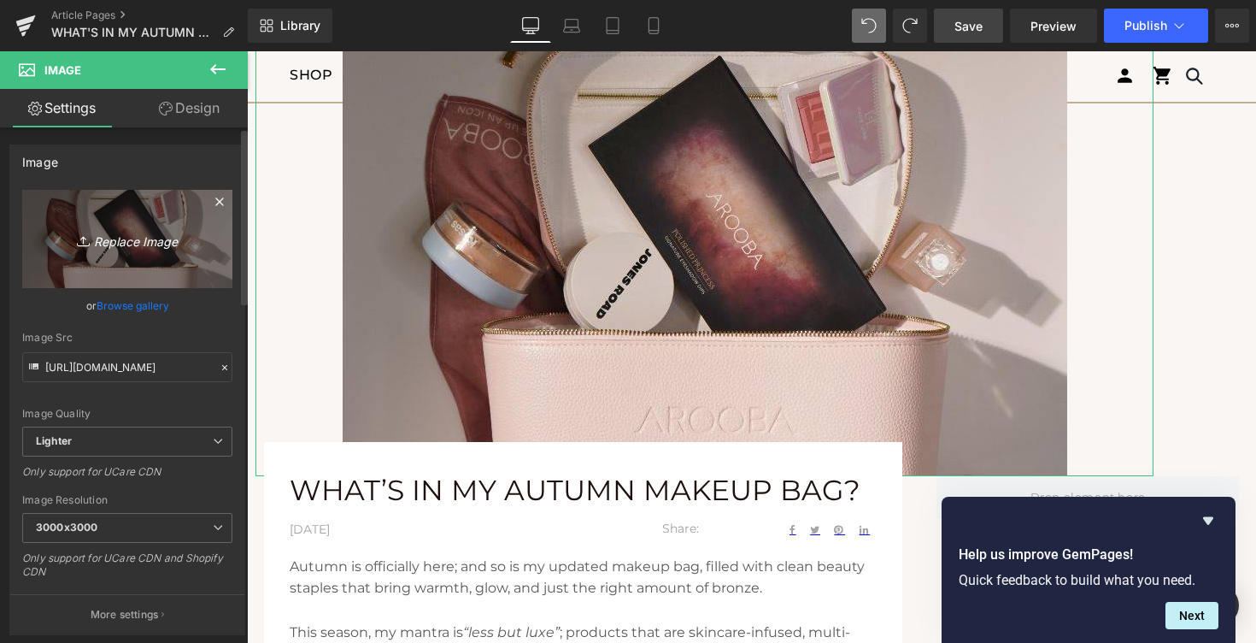
click at [197, 246] on link "Replace Image" at bounding box center [127, 239] width 210 height 98
type input "C:\fakepath\3.jpg"
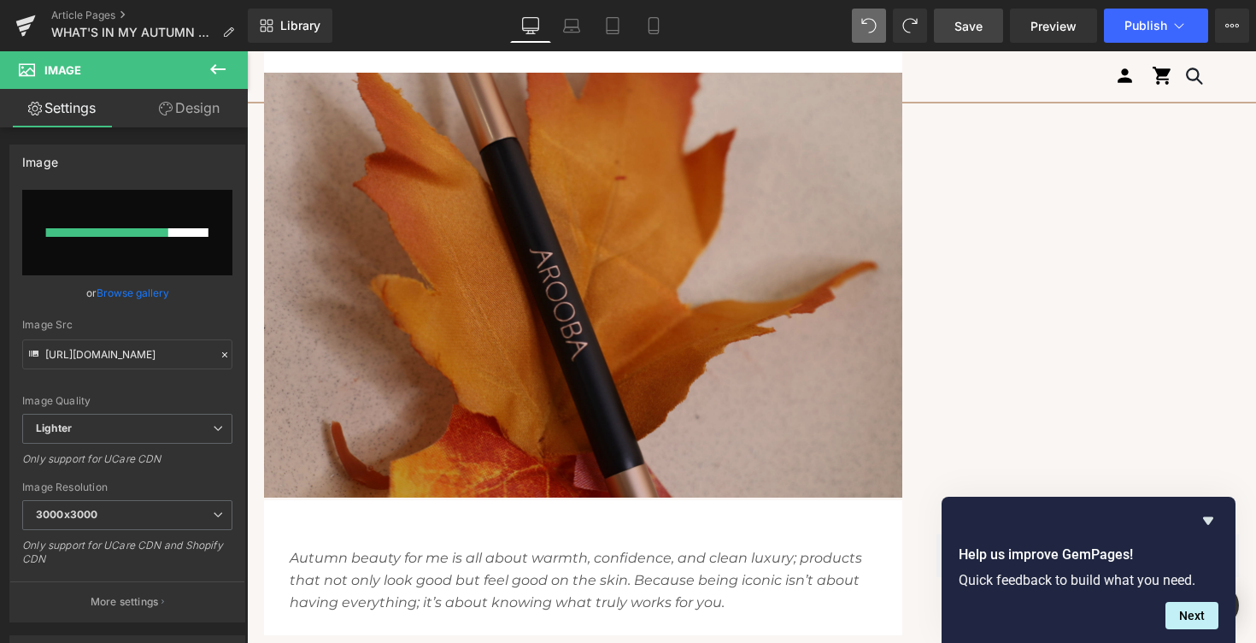
scroll to position [3053, 0]
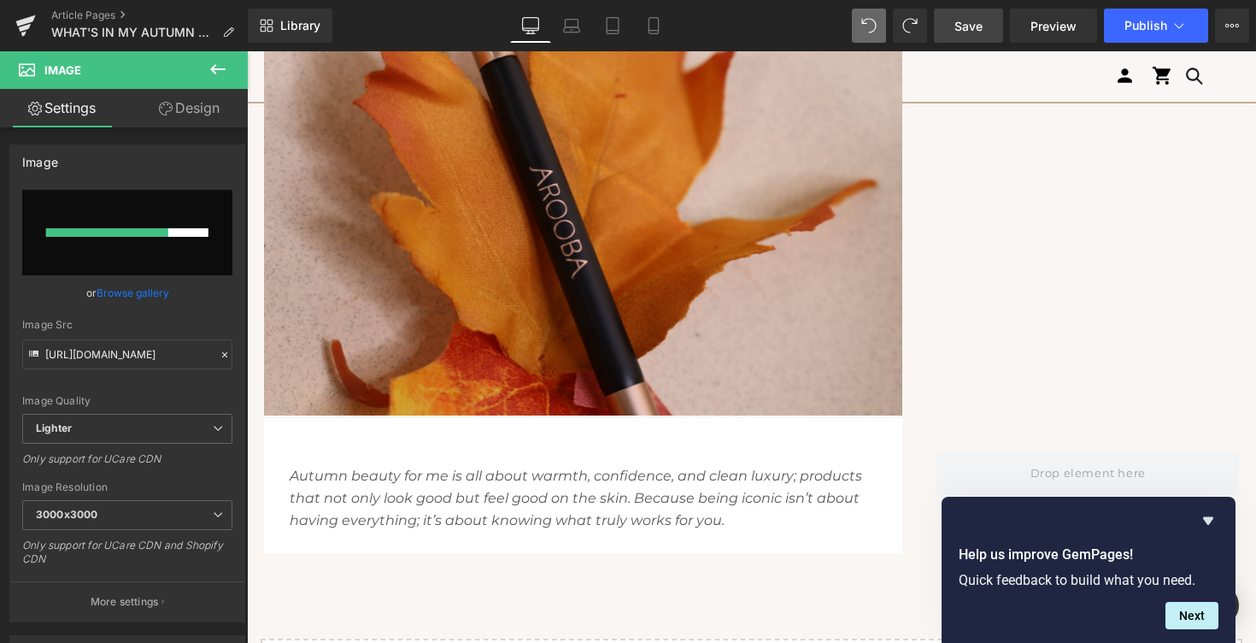
click at [367, 432] on div "Autumn beauty for me is all about warmth, confidence, and clean luxury; product…" at bounding box center [583, 485] width 638 height 135
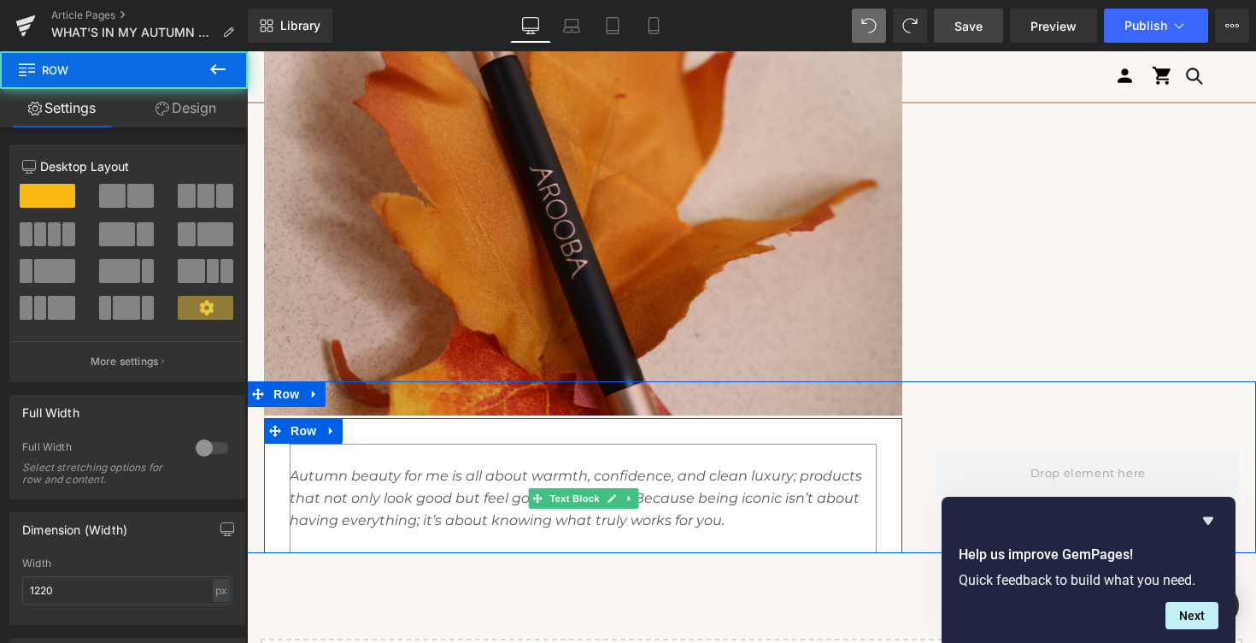
click at [319, 465] on p at bounding box center [583, 454] width 587 height 22
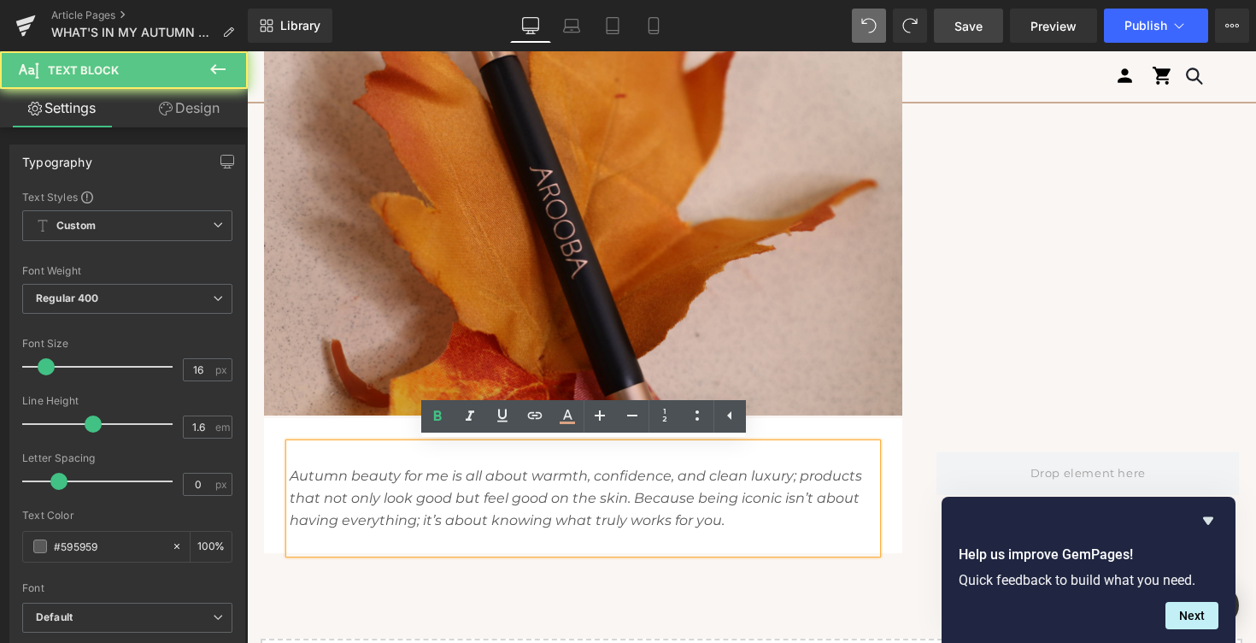
click at [290, 477] on icon "Autumn beauty for me is all about warmth, confidence, and clean luxury; product…" at bounding box center [576, 497] width 572 height 60
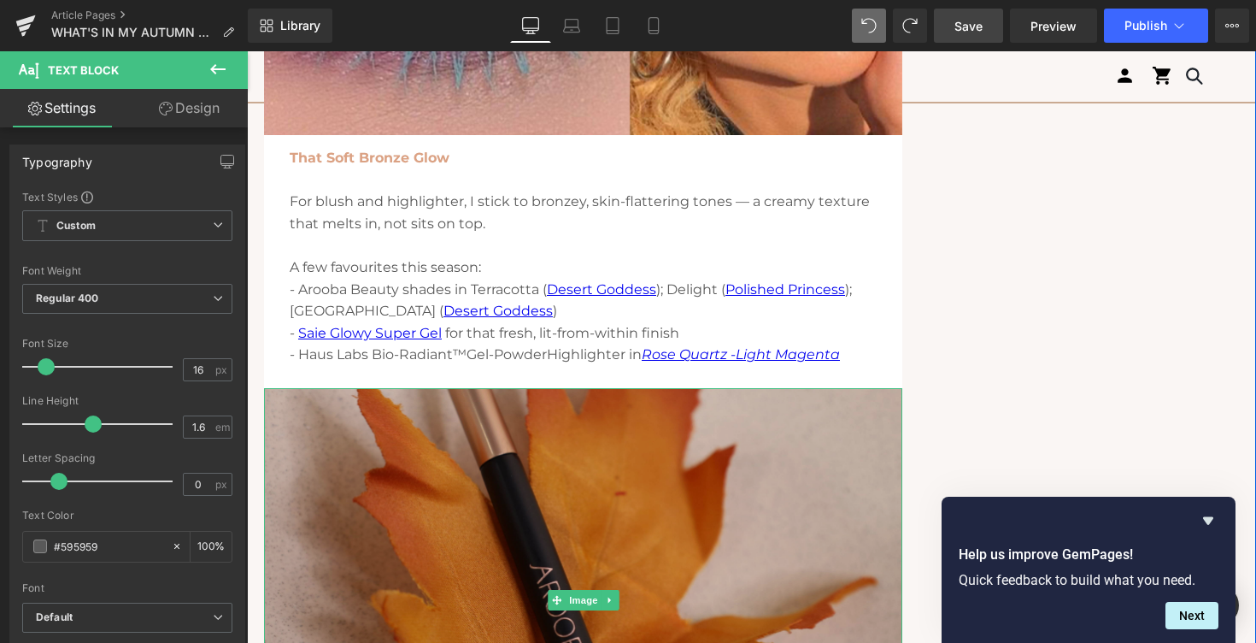
scroll to position [2653, 0]
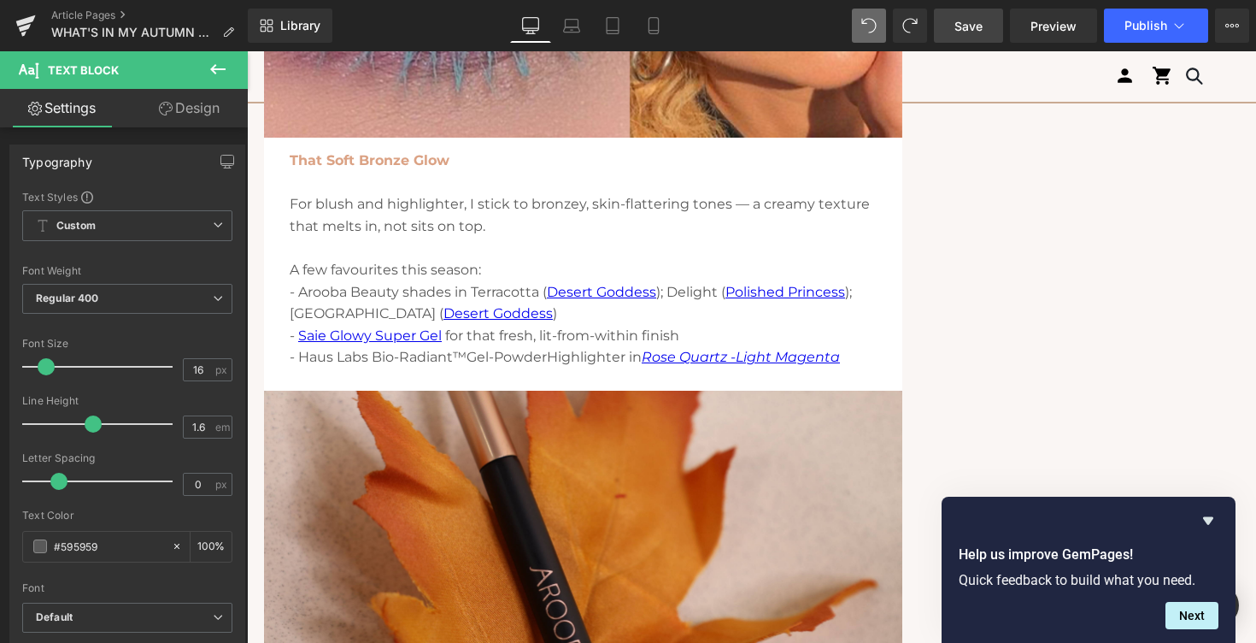
click at [955, 24] on span "Save" at bounding box center [968, 26] width 28 height 18
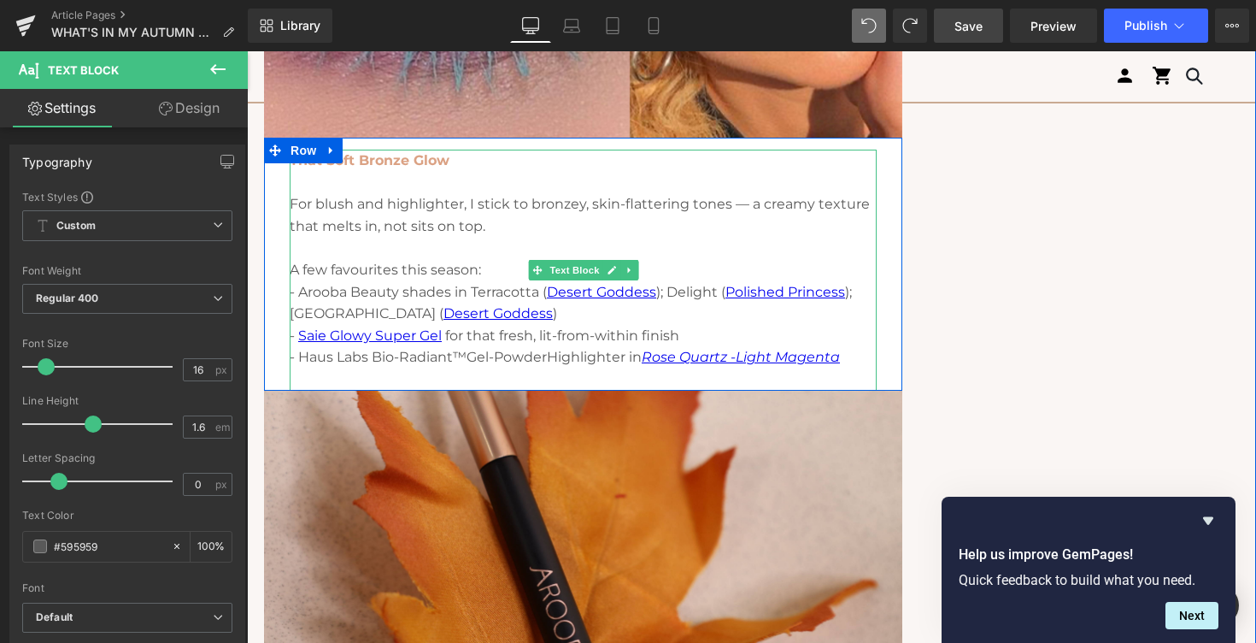
click at [296, 288] on p "- Arooba Beauty shades in Terracotta ( Desert Goddess ); Delight ( Polished Pri…" at bounding box center [583, 303] width 587 height 44
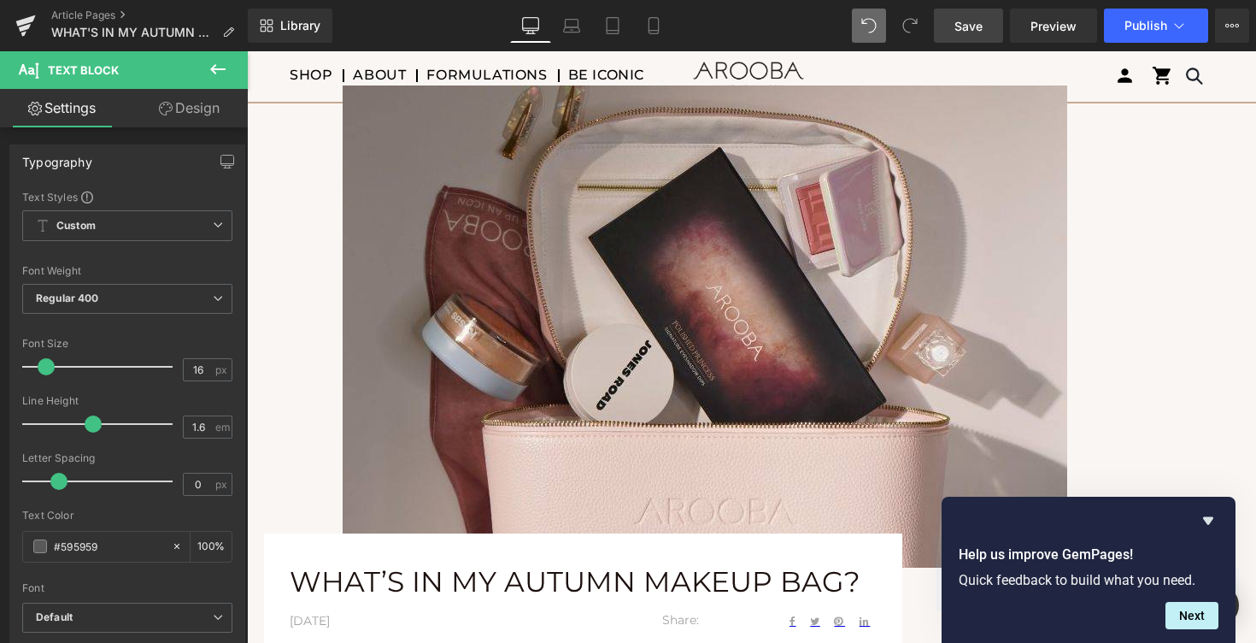
scroll to position [150, 0]
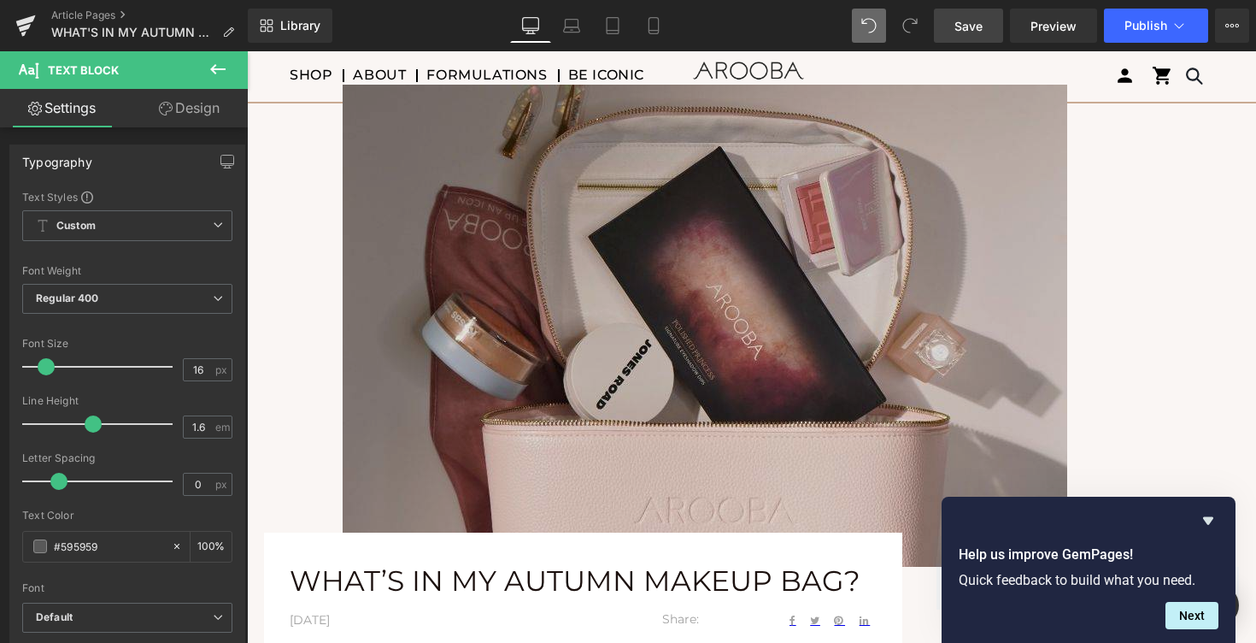
click at [468, 255] on img at bounding box center [705, 326] width 725 height 482
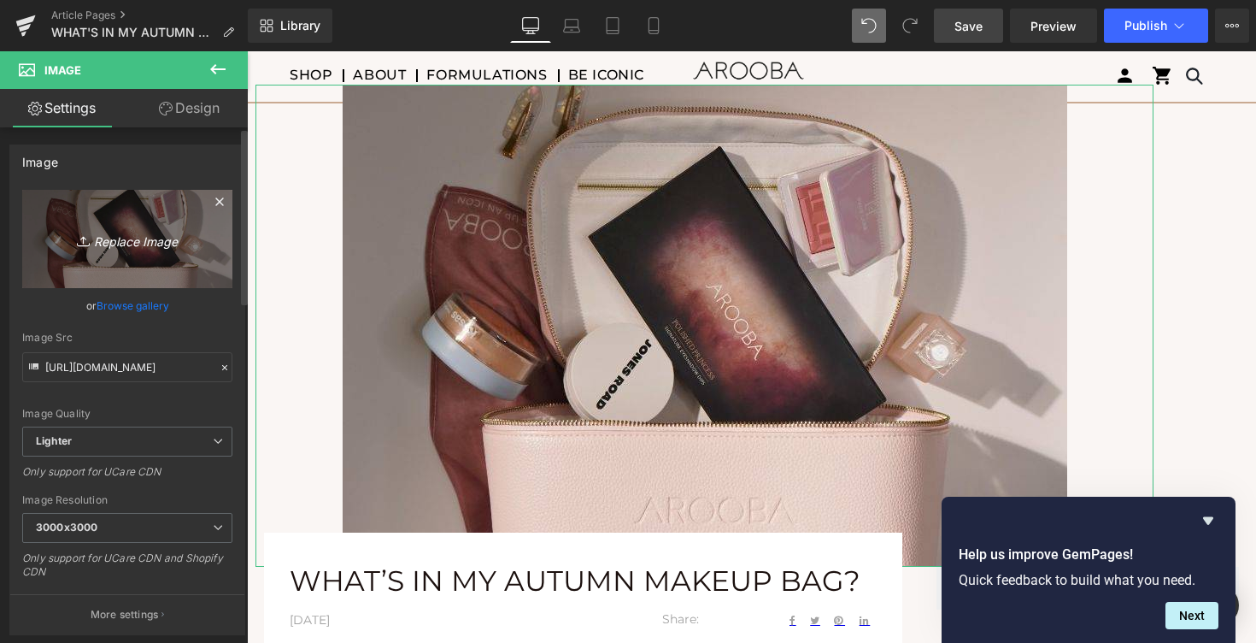
click at [137, 240] on icon "Replace Image" at bounding box center [127, 238] width 137 height 21
type input "C:\fakepath\3.jpg"
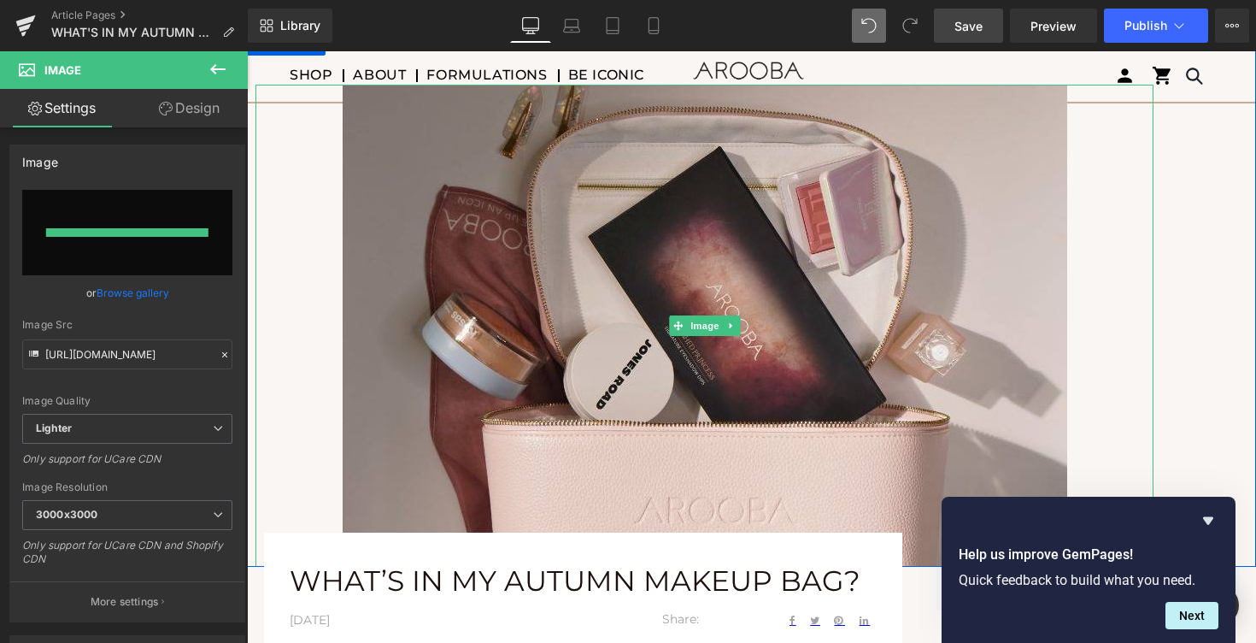
type input "[URL][DOMAIN_NAME]"
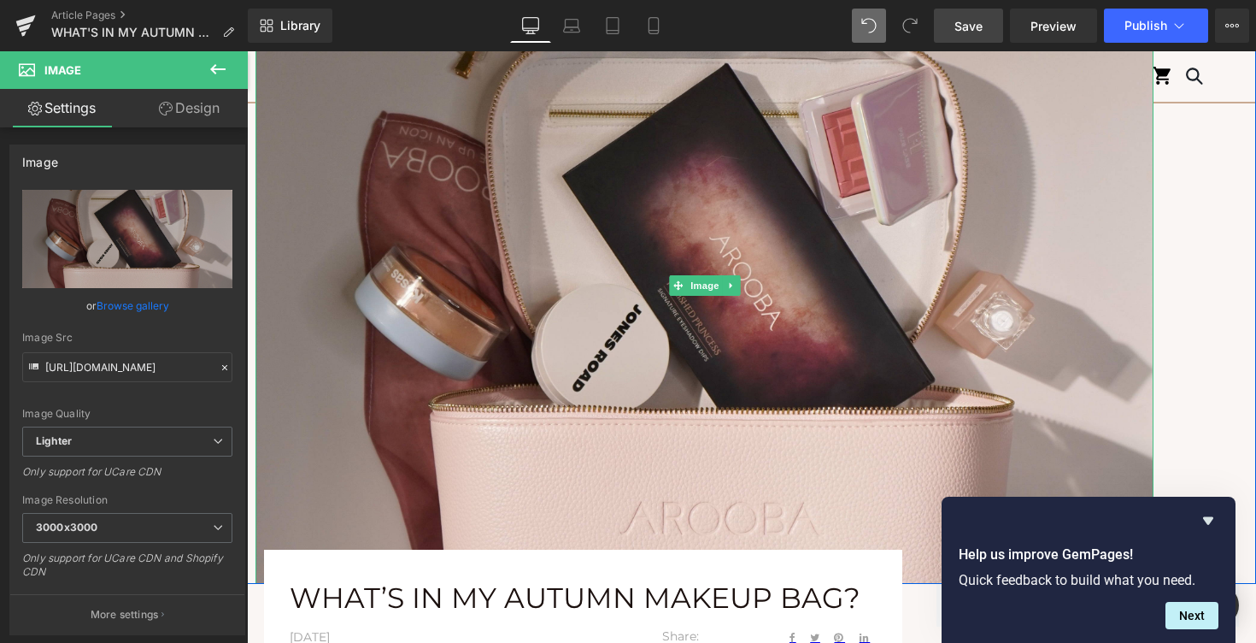
scroll to position [236, 0]
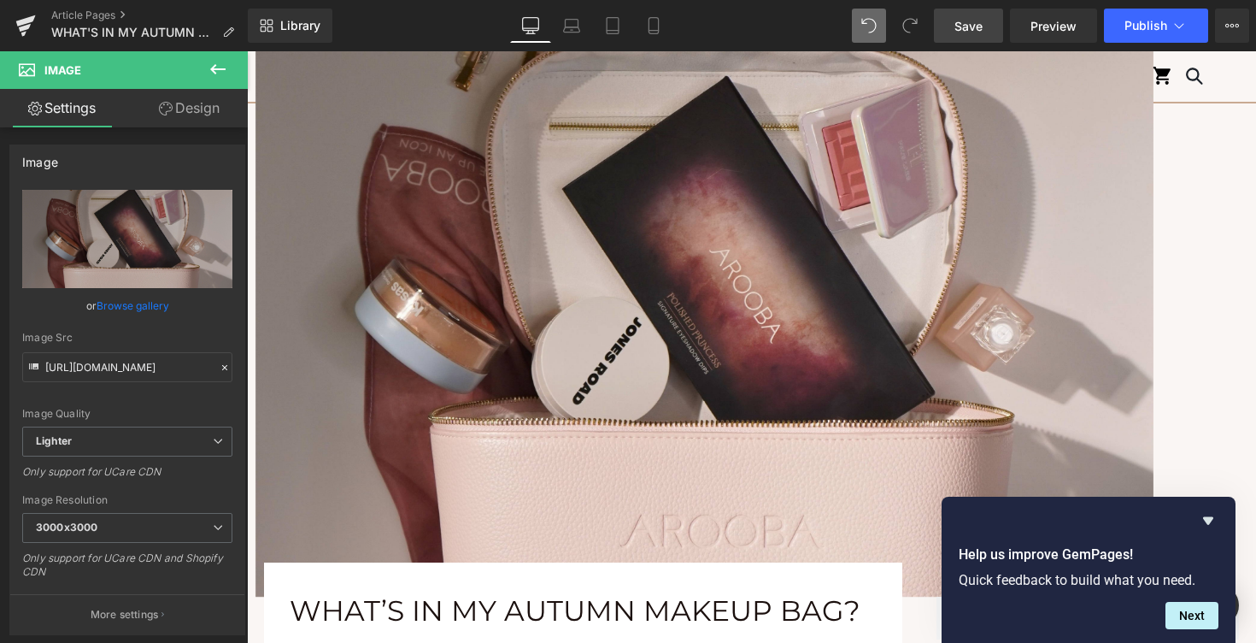
click at [977, 26] on span "Save" at bounding box center [968, 26] width 28 height 18
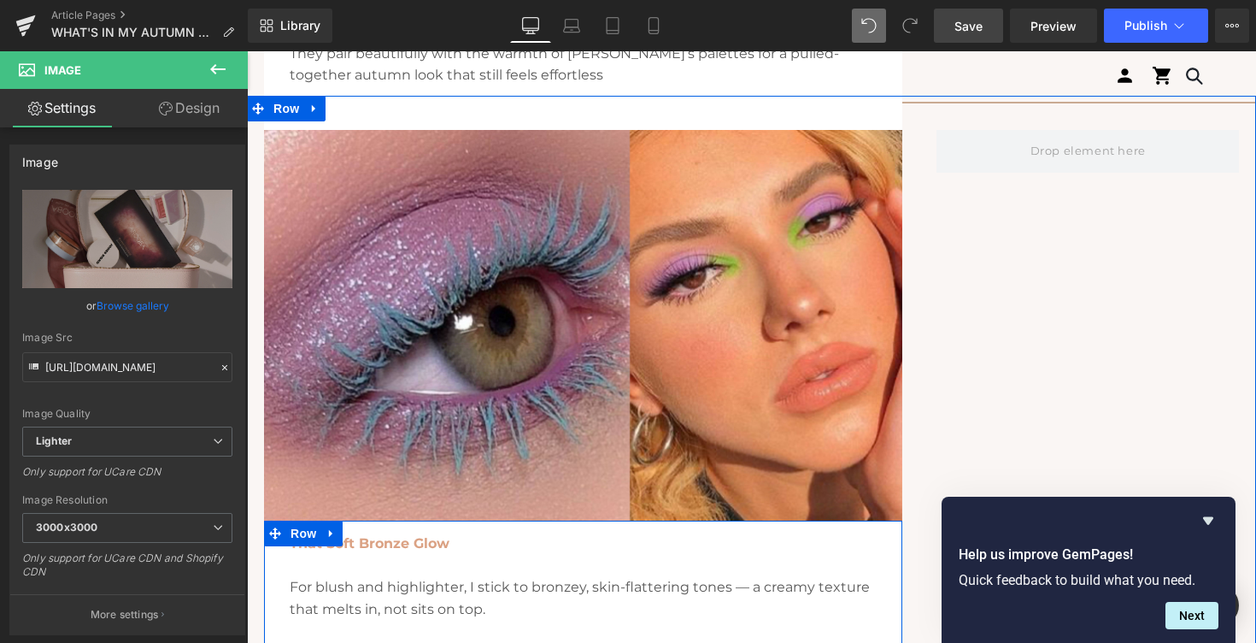
scroll to position [2369, 0]
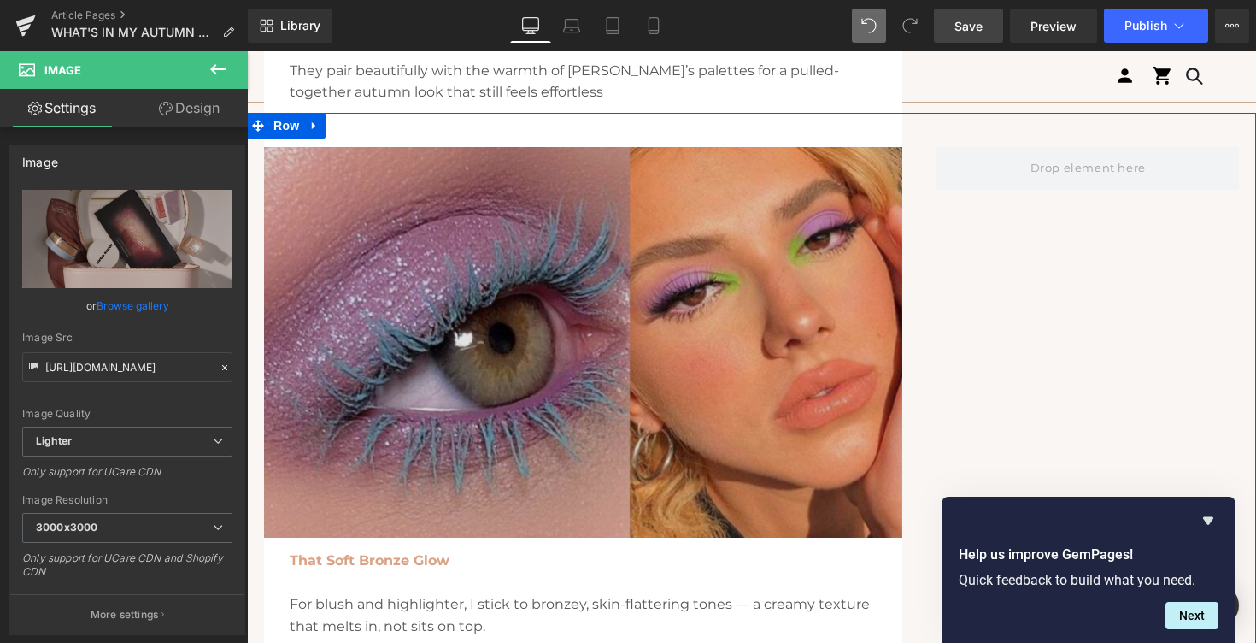
click at [538, 338] on img at bounding box center [583, 359] width 638 height 425
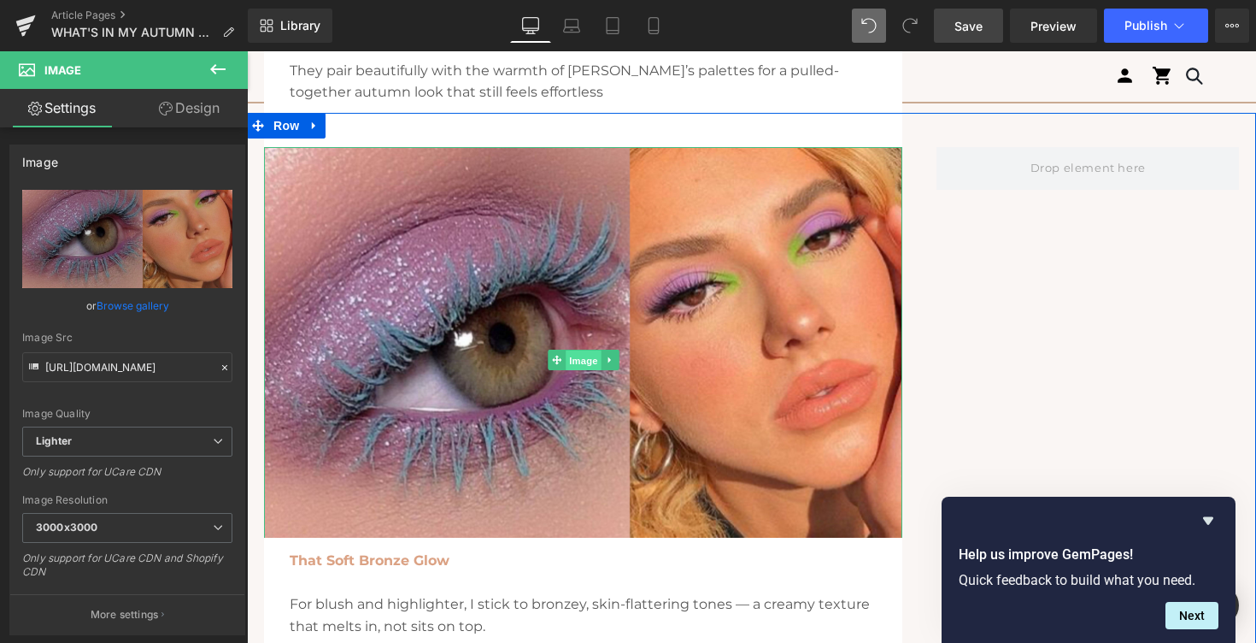
click at [567, 356] on span "Image" at bounding box center [584, 359] width 36 height 21
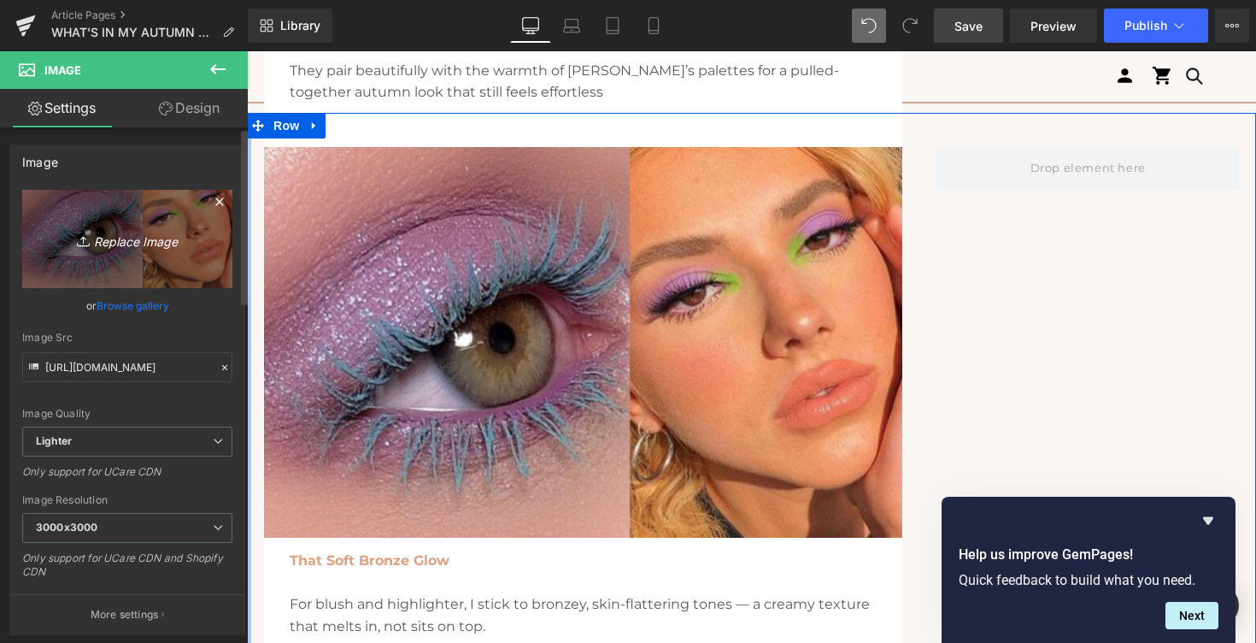
click at [110, 255] on link "Replace Image" at bounding box center [127, 239] width 210 height 98
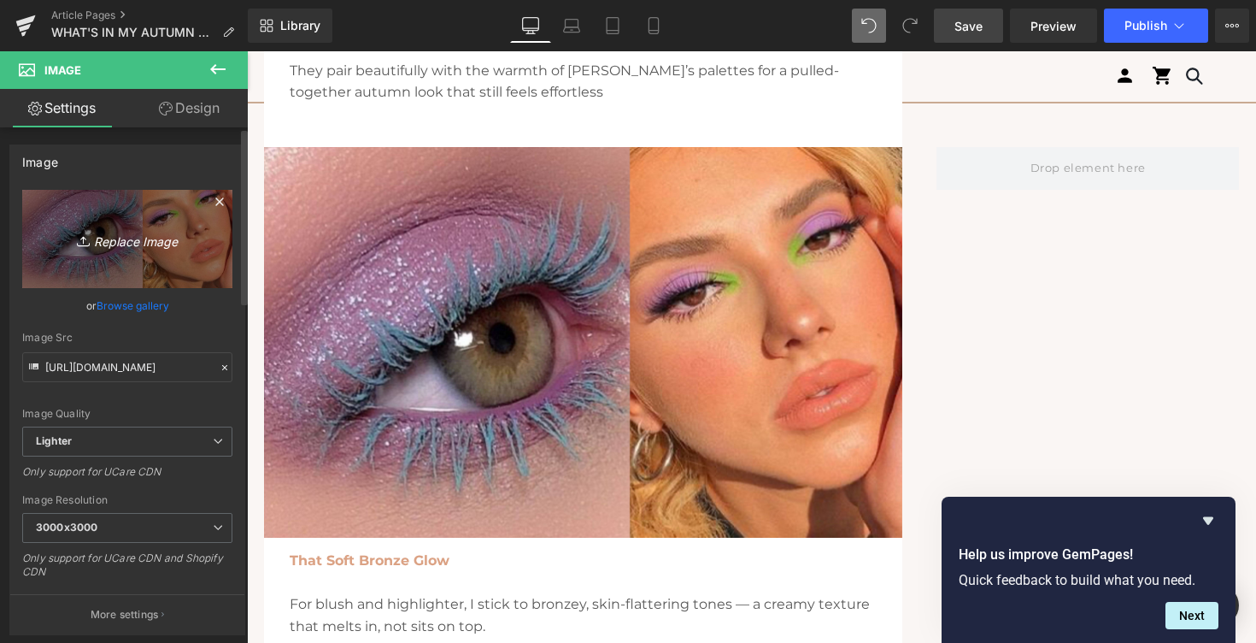
type input "C:\fakepath\3.jpg"
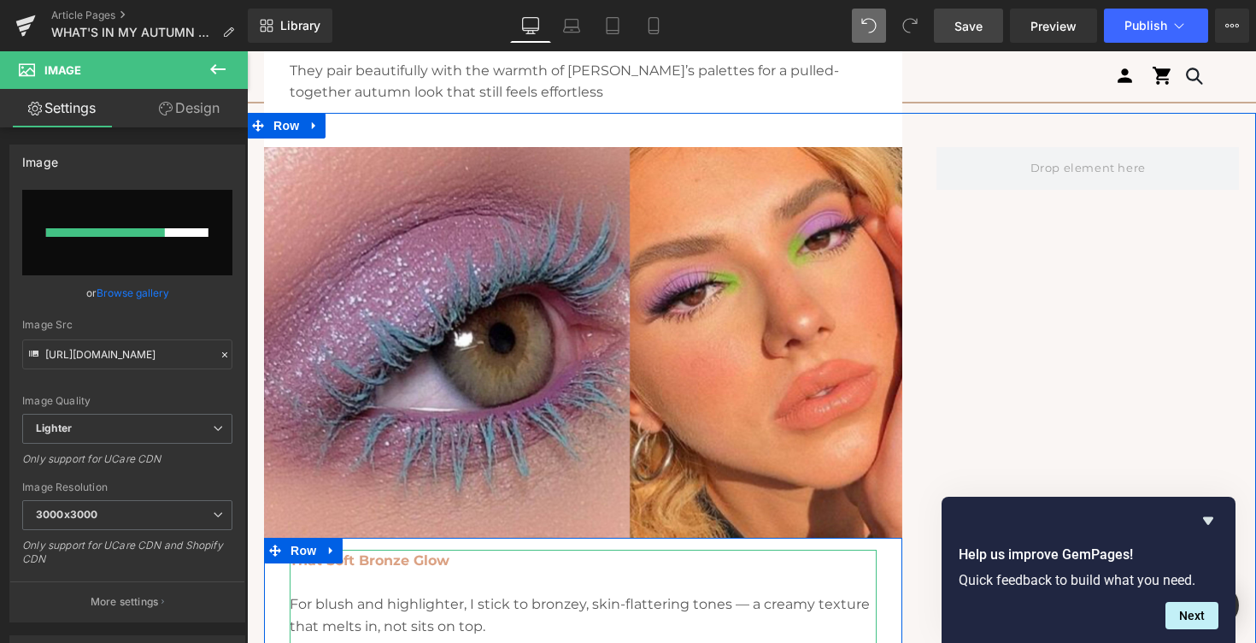
click at [736, 612] on p "For blush and highlighter, I stick to bronzey, skin-flattering tones — a creamy…" at bounding box center [583, 615] width 587 height 44
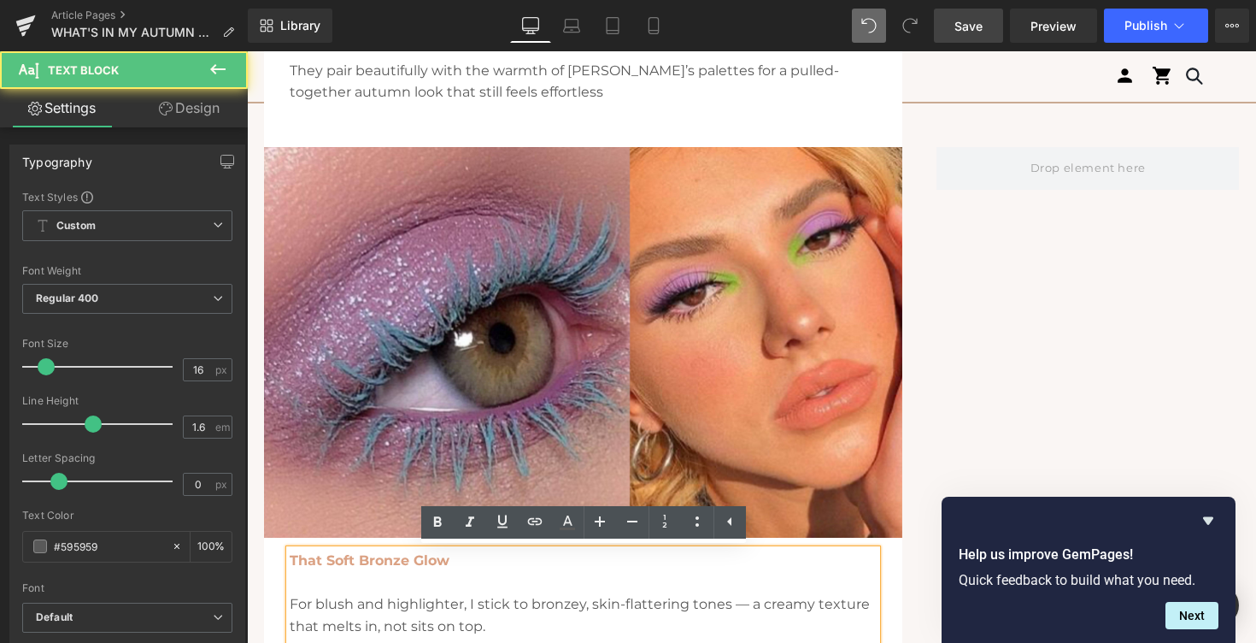
click at [741, 608] on p "For blush and highlighter, I stick to bronzey, skin-flattering tones — a creamy…" at bounding box center [583, 615] width 587 height 44
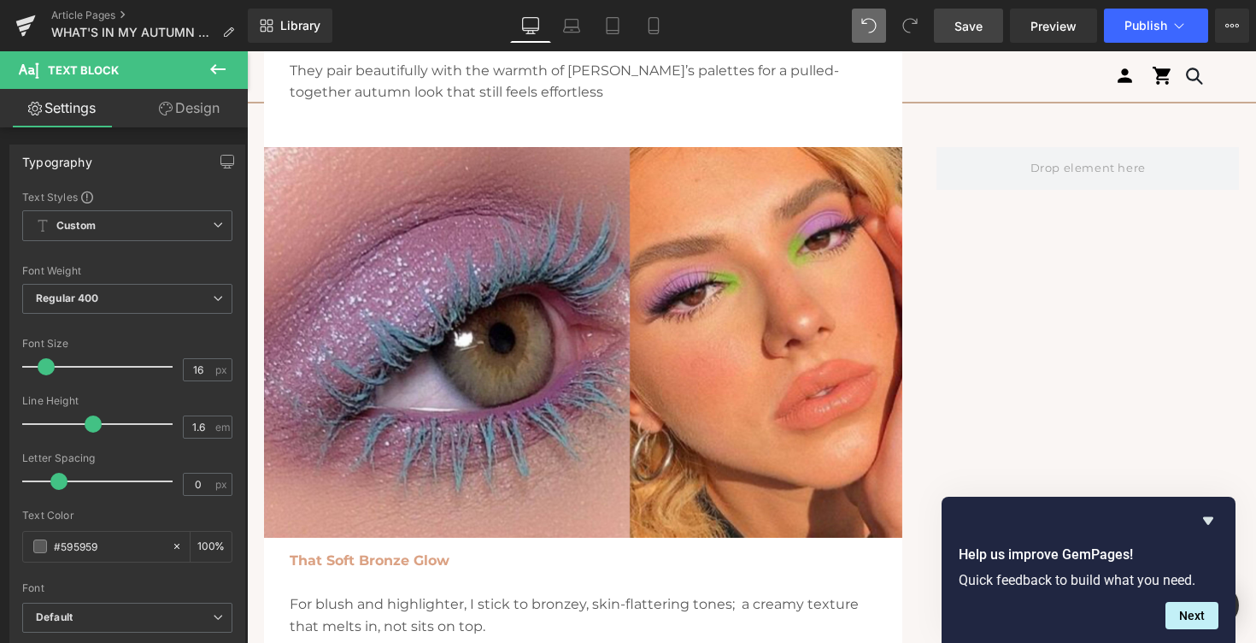
click at [234, 62] on button at bounding box center [218, 70] width 60 height 38
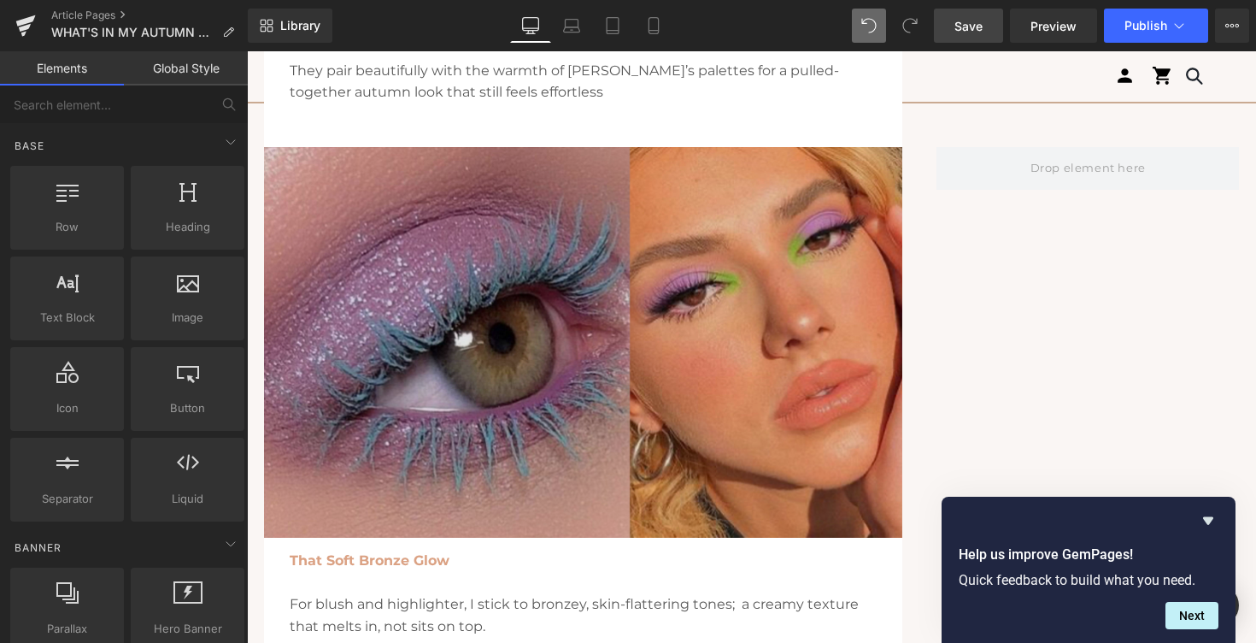
click at [342, 329] on img at bounding box center [583, 359] width 638 height 425
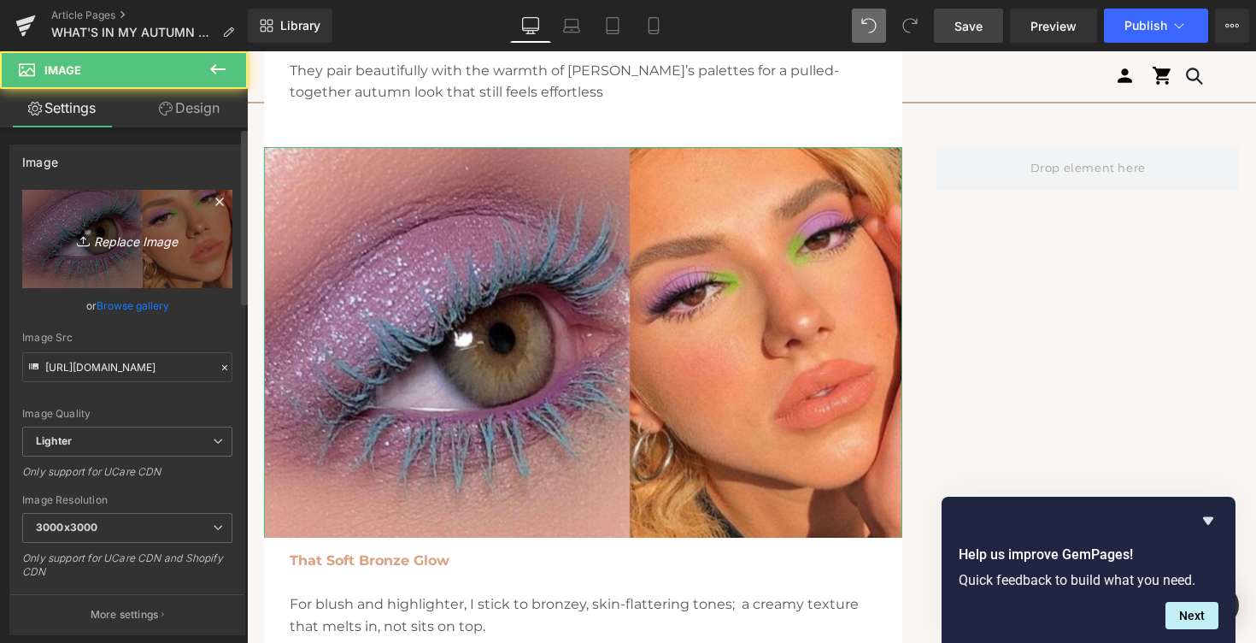
click at [120, 244] on icon "Replace Image" at bounding box center [127, 238] width 137 height 21
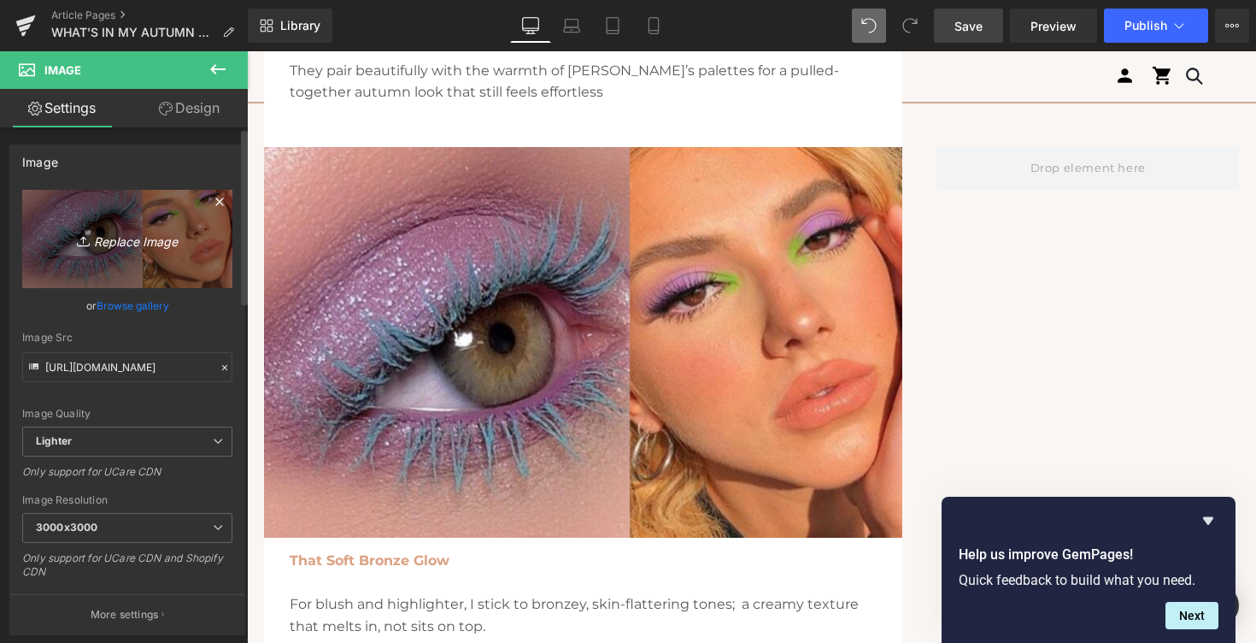
type input "C:\fakepath\3.jpg"
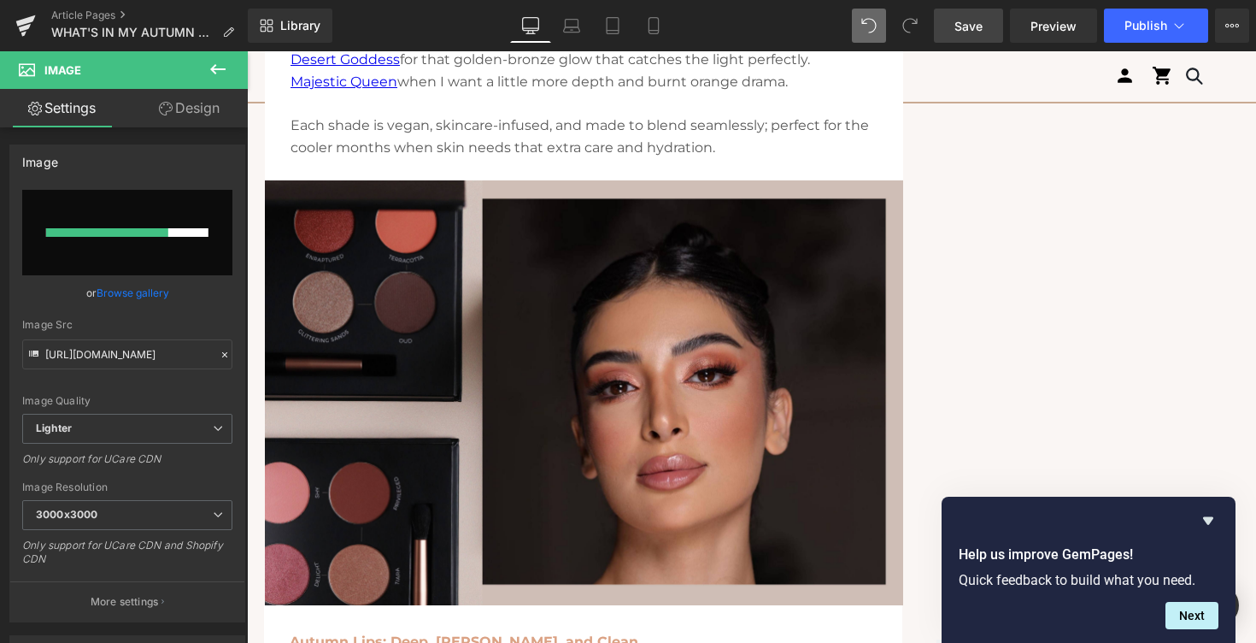
scroll to position [1582, 0]
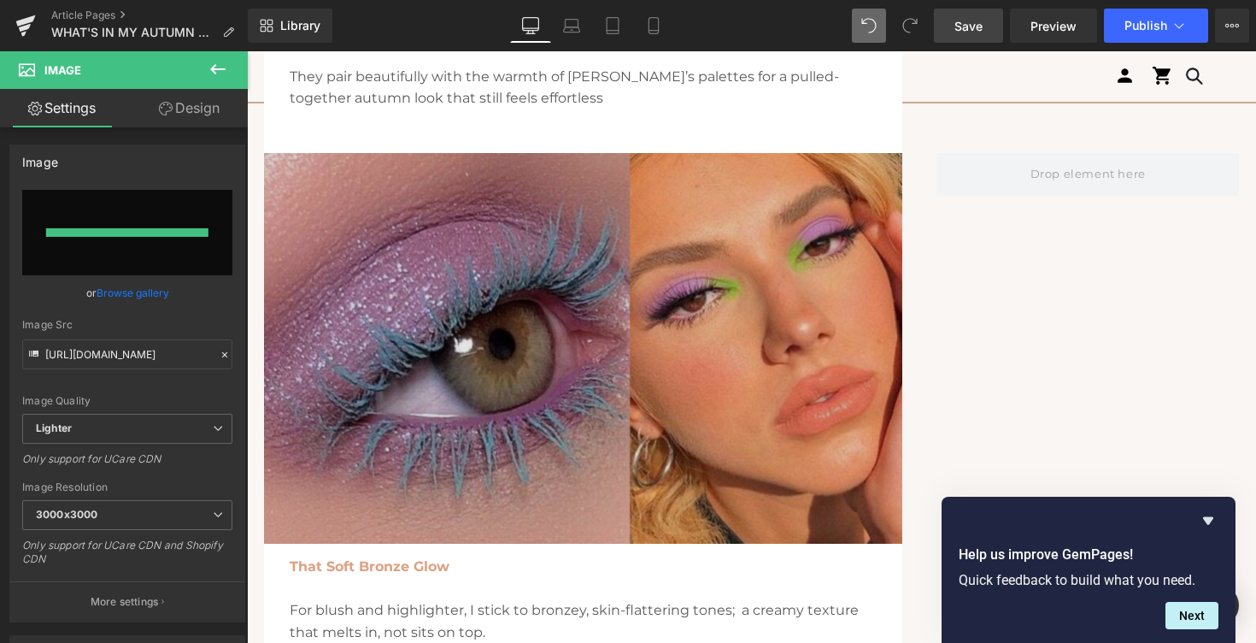
type input "[URL][DOMAIN_NAME]"
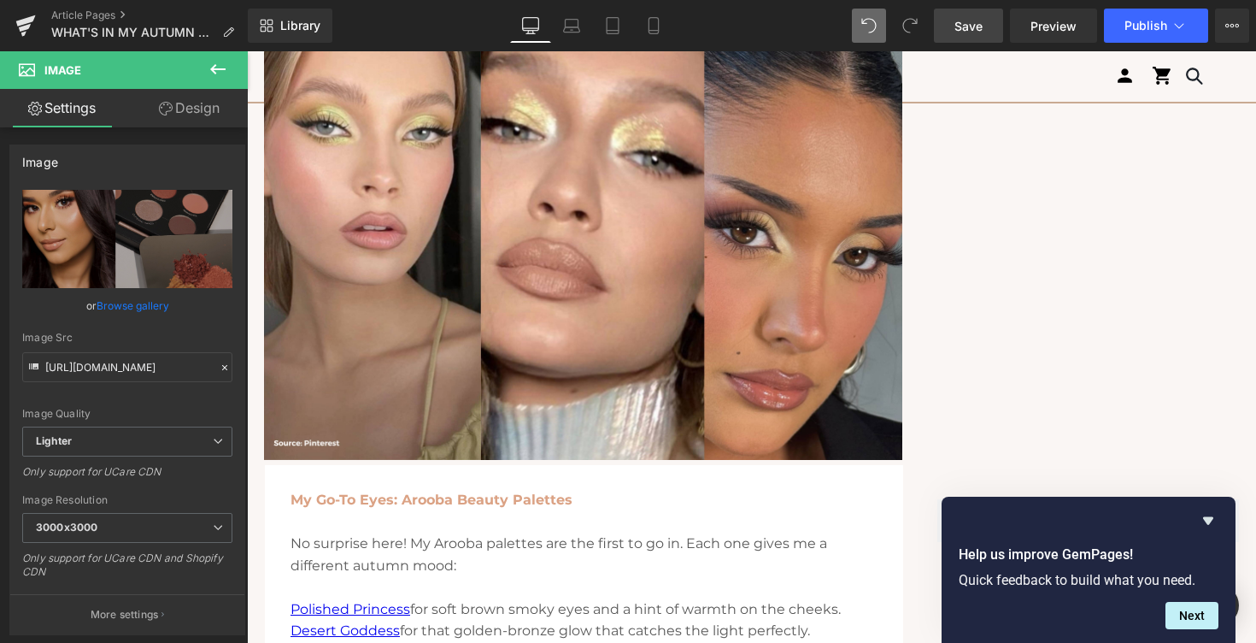
scroll to position [789, 0]
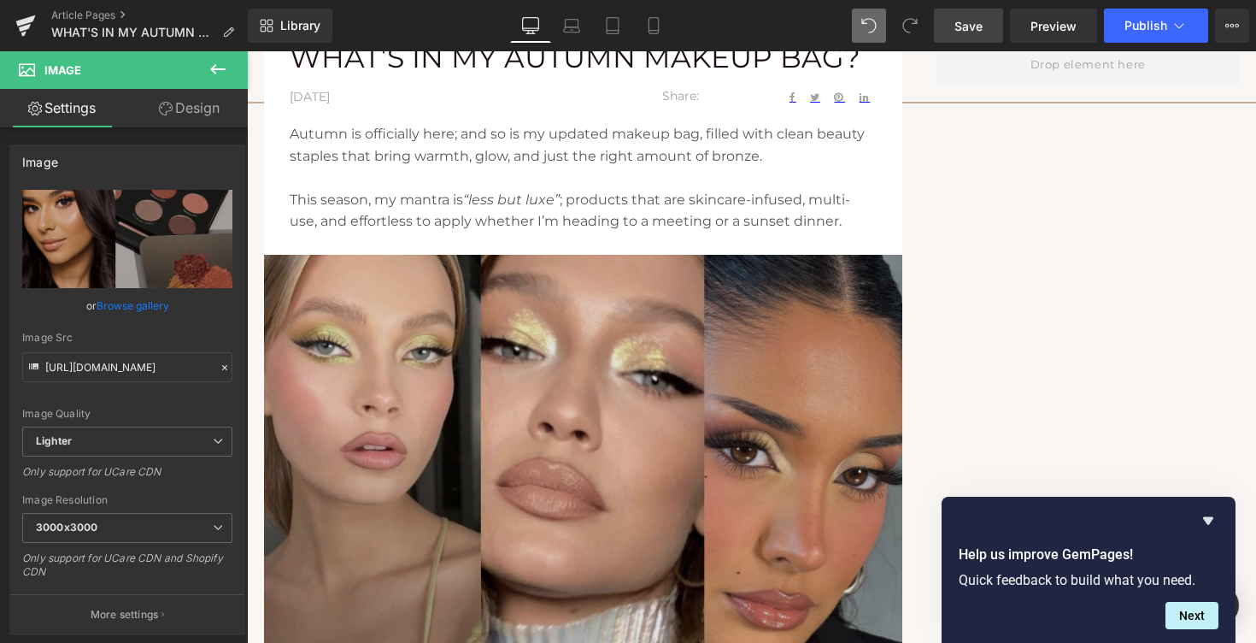
click at [629, 345] on img at bounding box center [583, 467] width 638 height 425
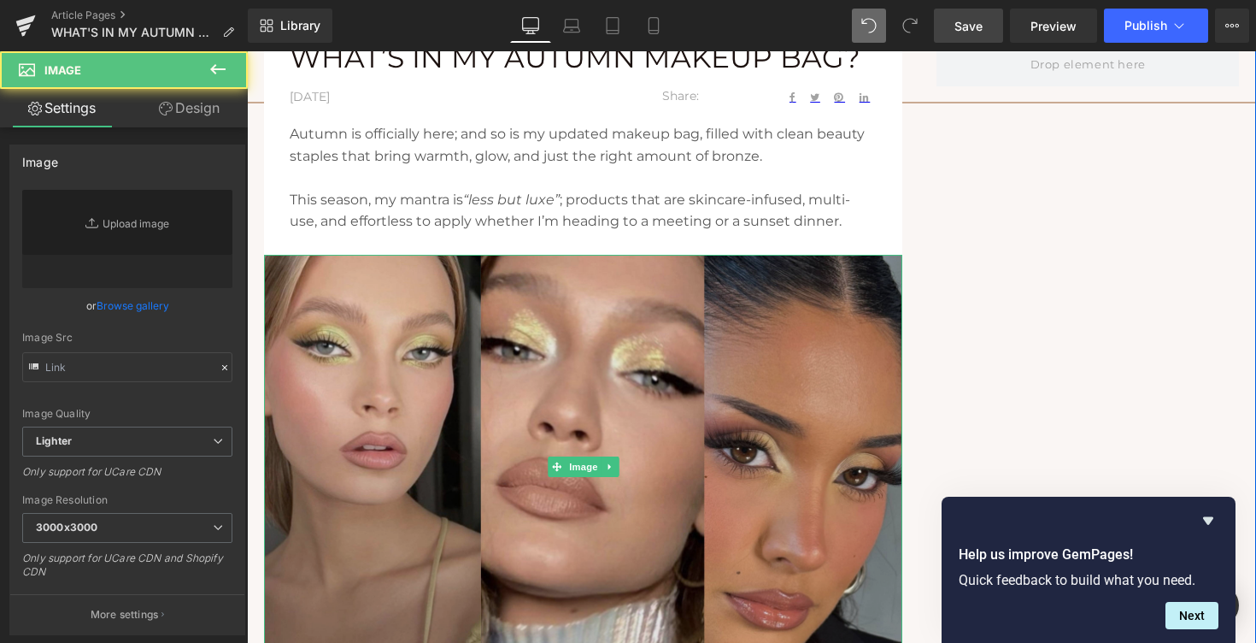
type input "[URL][DOMAIN_NAME]"
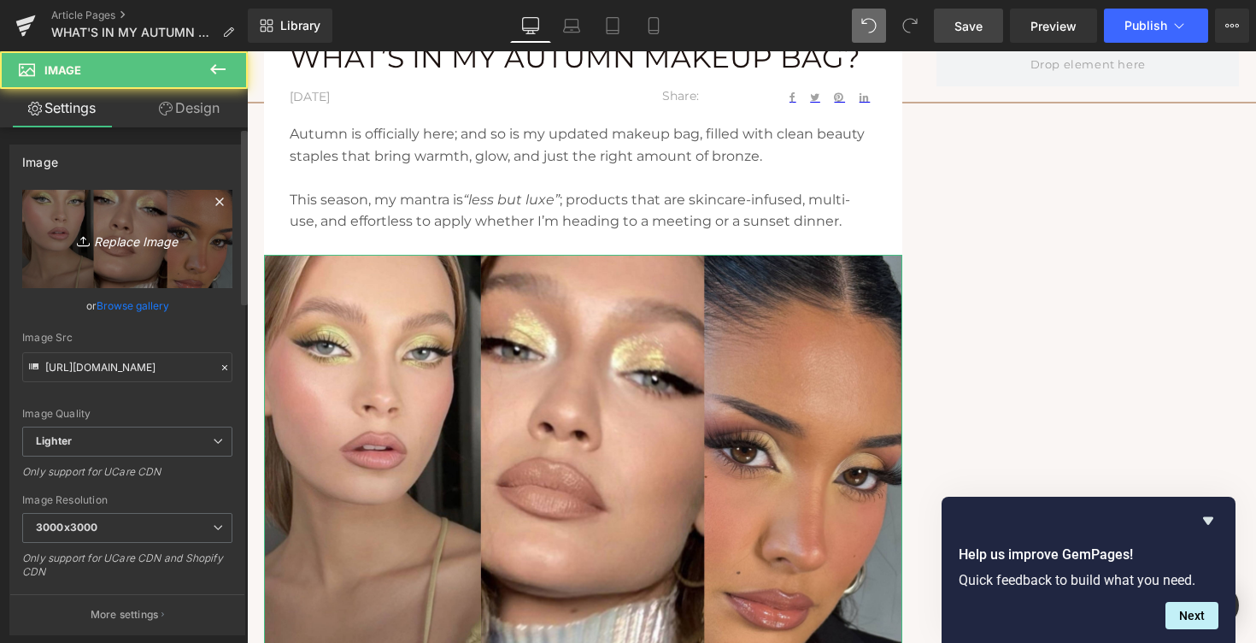
click at [132, 238] on icon "Replace Image" at bounding box center [127, 238] width 137 height 21
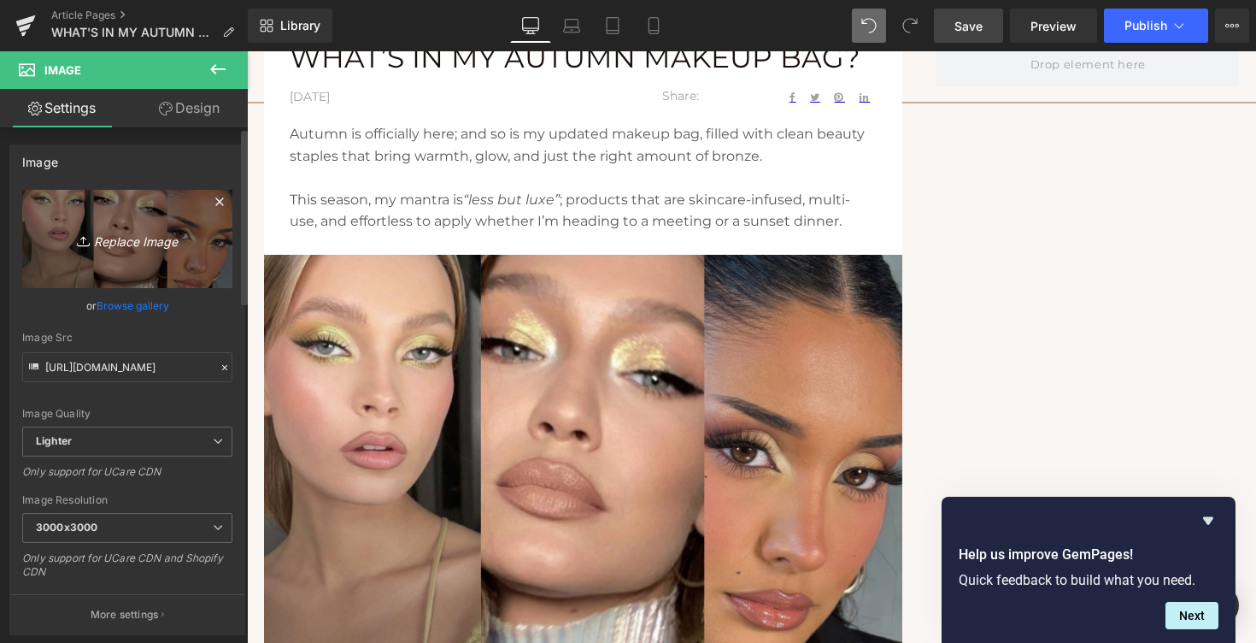
type input "C:\fakepath\4.jpg"
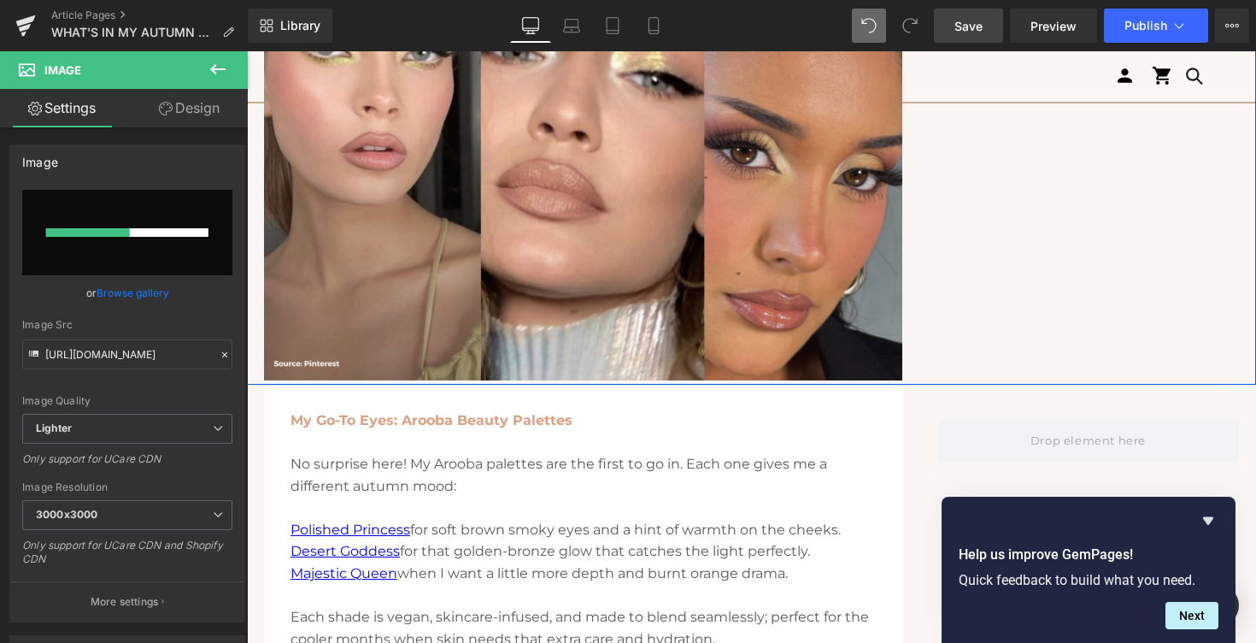
scroll to position [1089, 0]
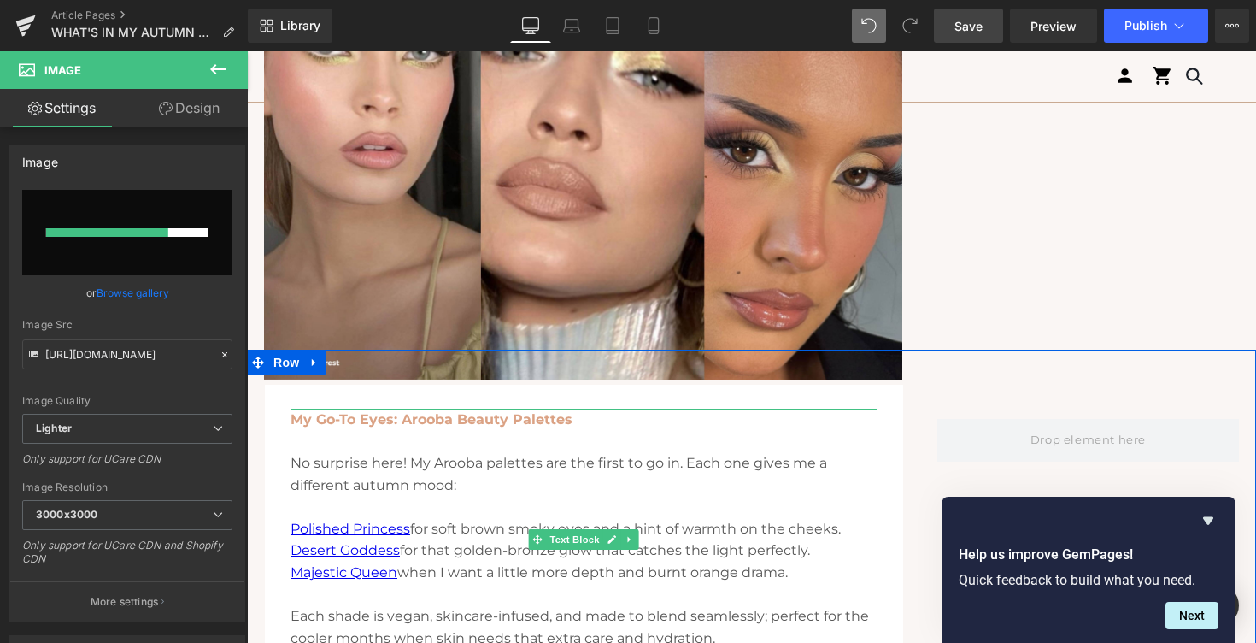
click at [808, 568] on p "Majestic Queen when I want a little more depth and burnt orange drama." at bounding box center [584, 572] width 587 height 22
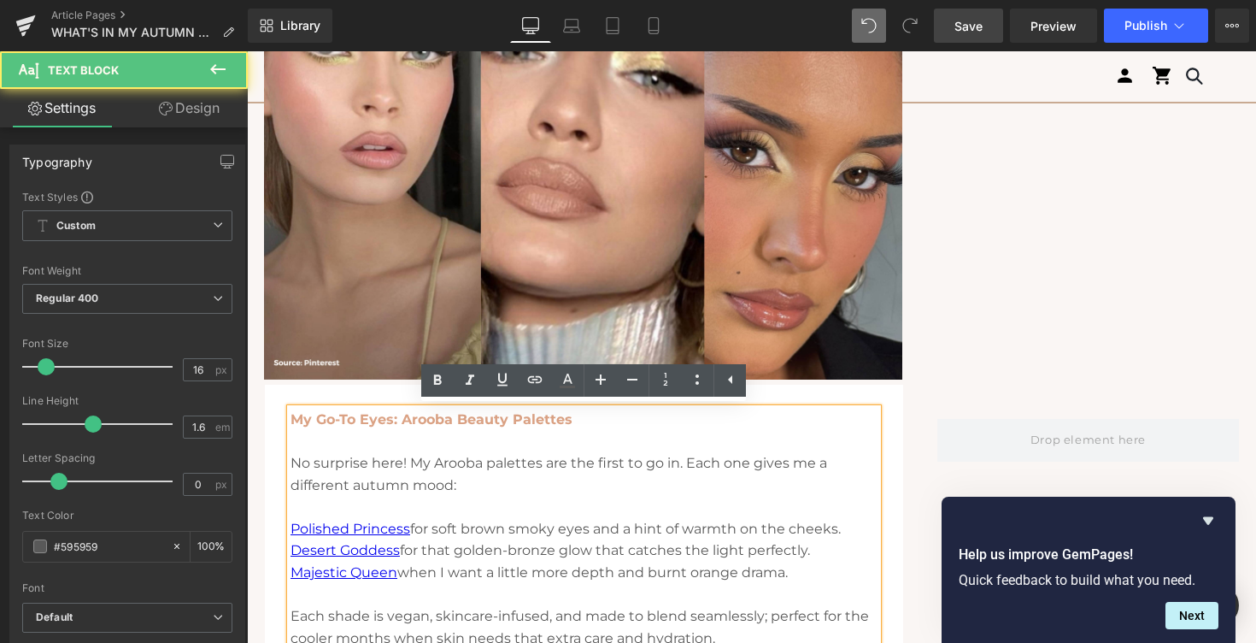
click at [788, 572] on span "Majestic Queen when I want a little more depth and burnt orange drama." at bounding box center [539, 572] width 497 height 16
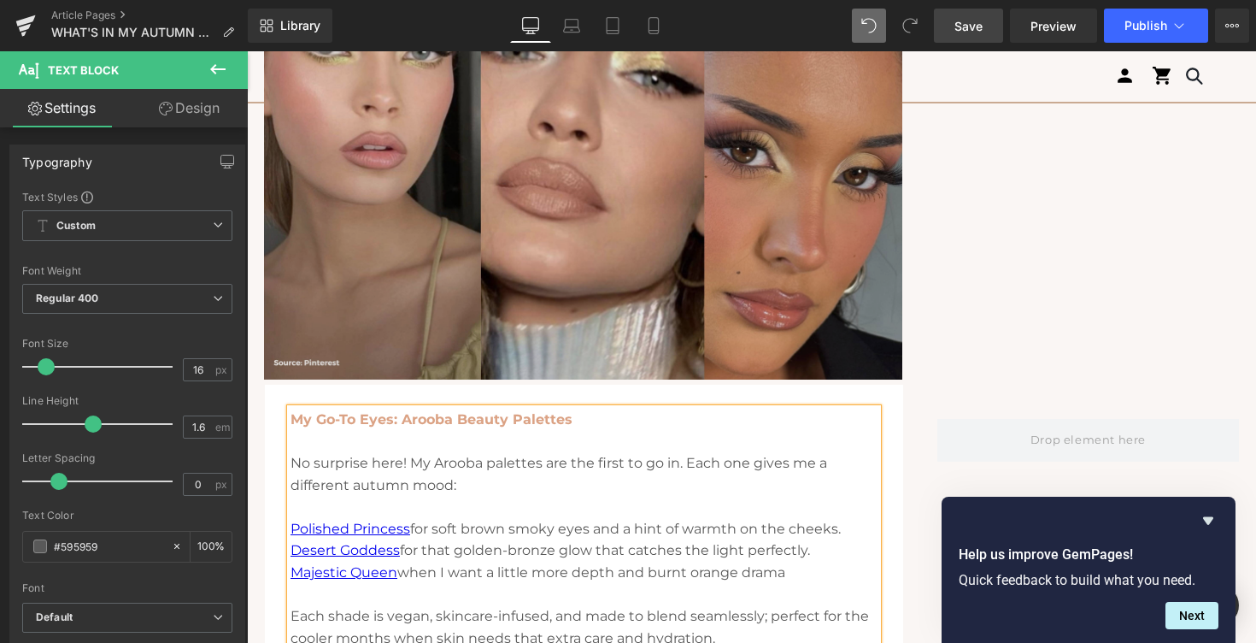
click at [489, 239] on img at bounding box center [583, 167] width 638 height 425
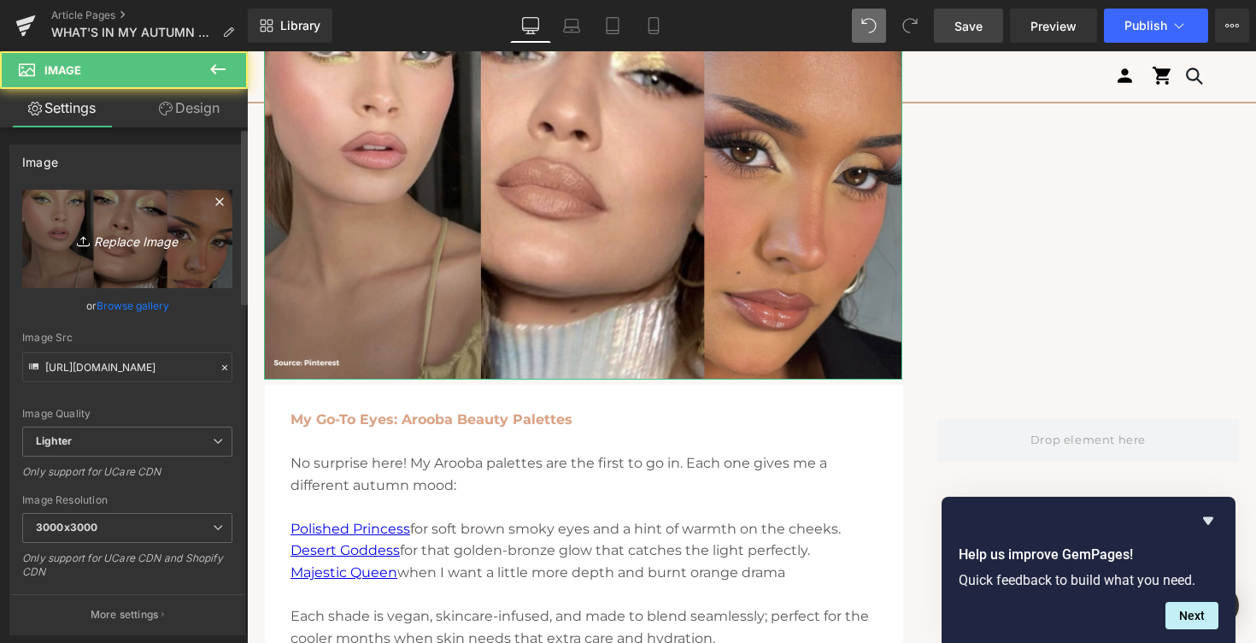
click at [185, 232] on icon "Replace Image" at bounding box center [127, 238] width 137 height 21
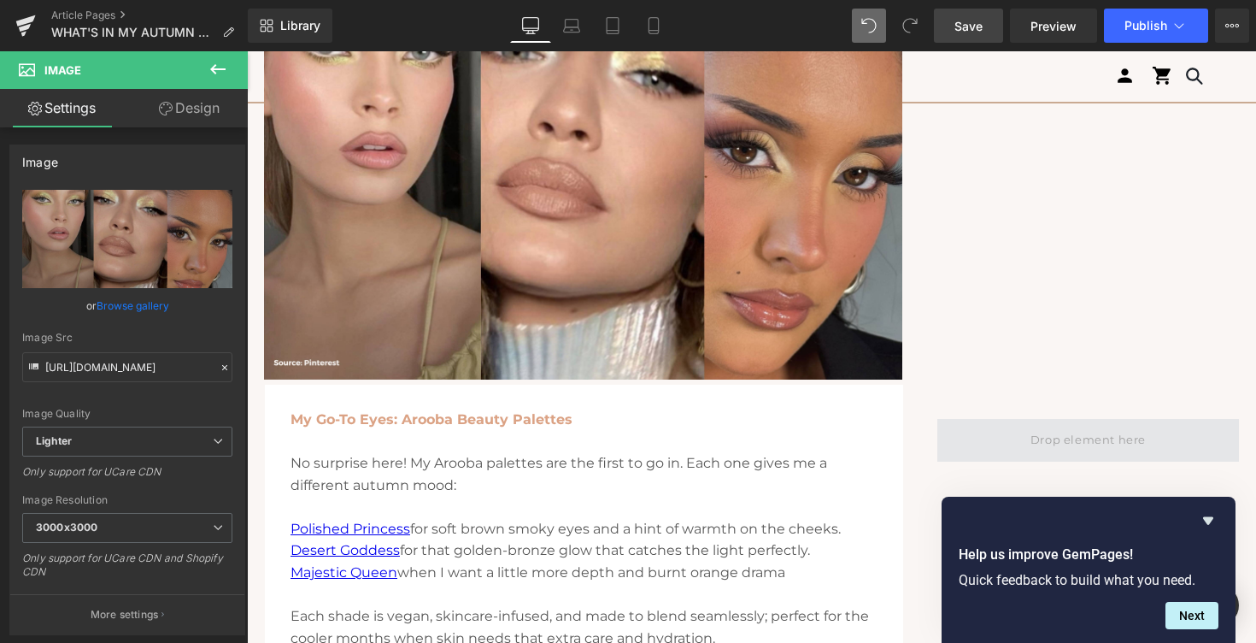
type input "C:\fakepath\4.jpg"
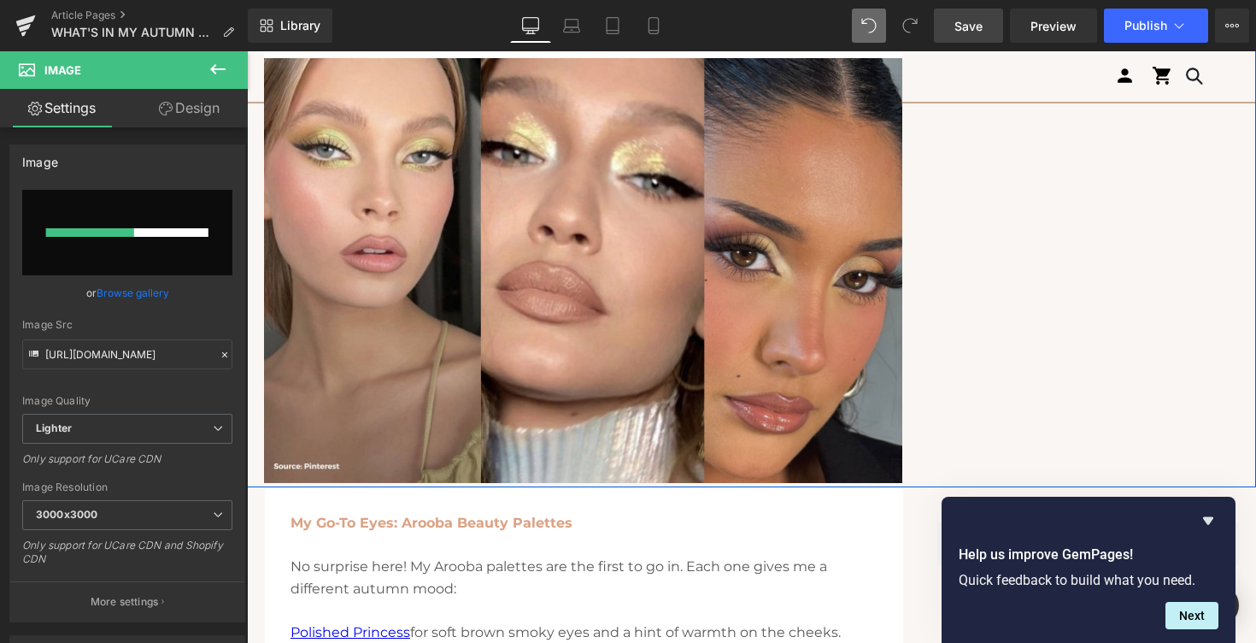
scroll to position [971, 0]
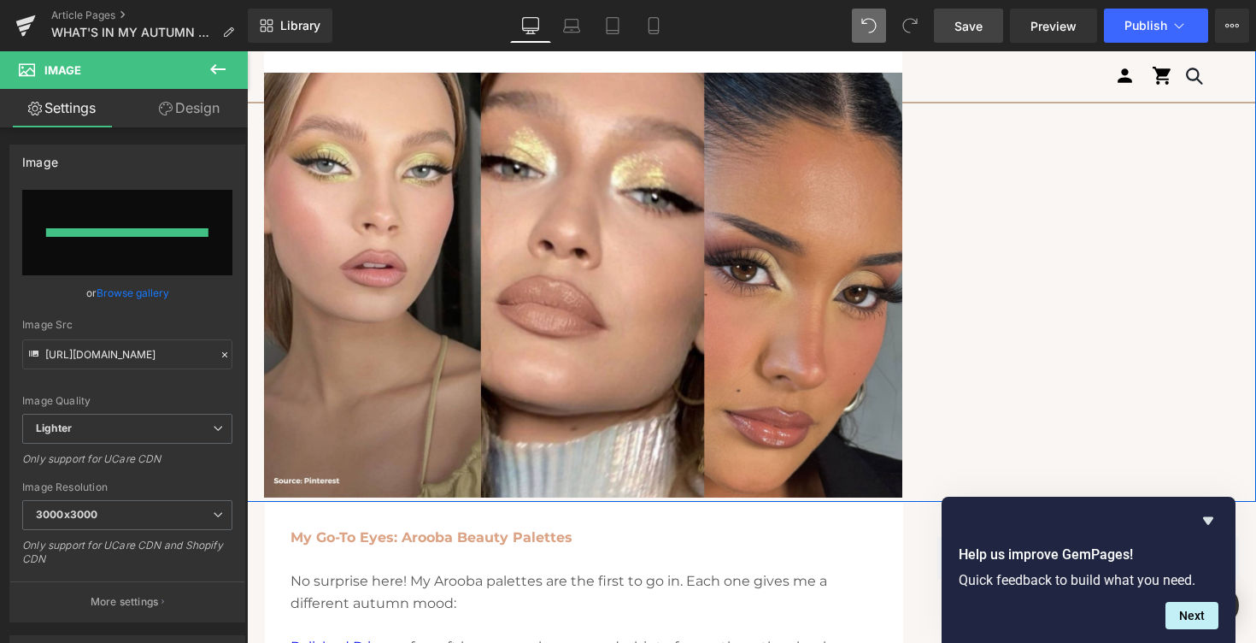
type input "[URL][DOMAIN_NAME]"
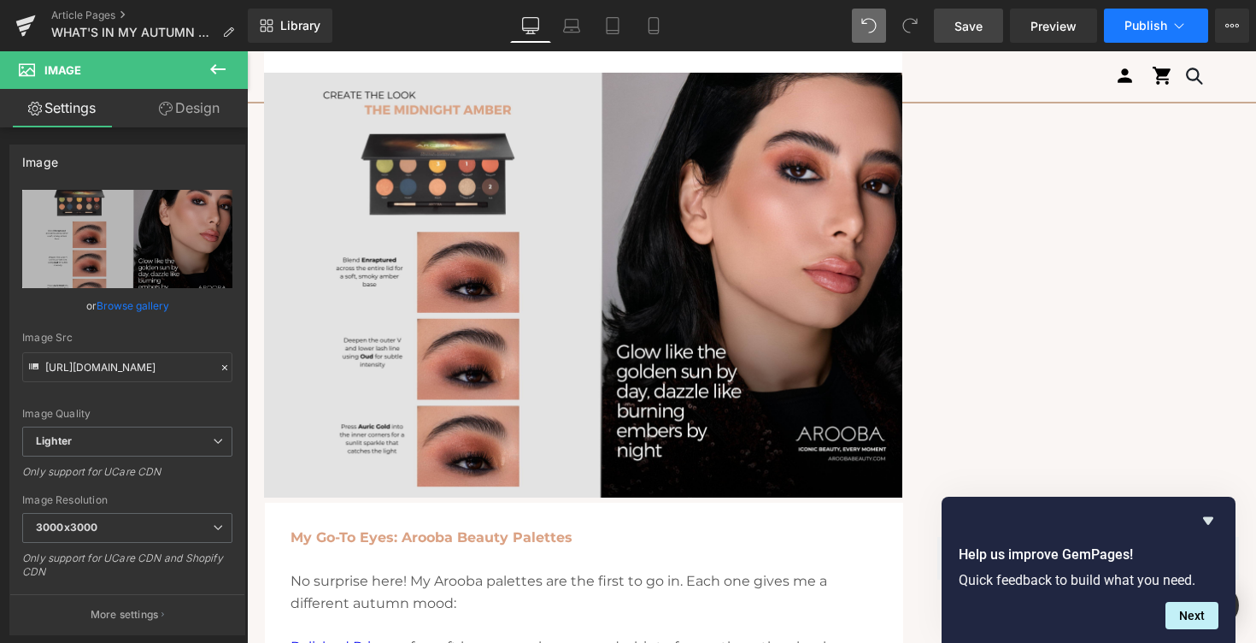
click at [1142, 28] on span "Publish" at bounding box center [1145, 26] width 43 height 14
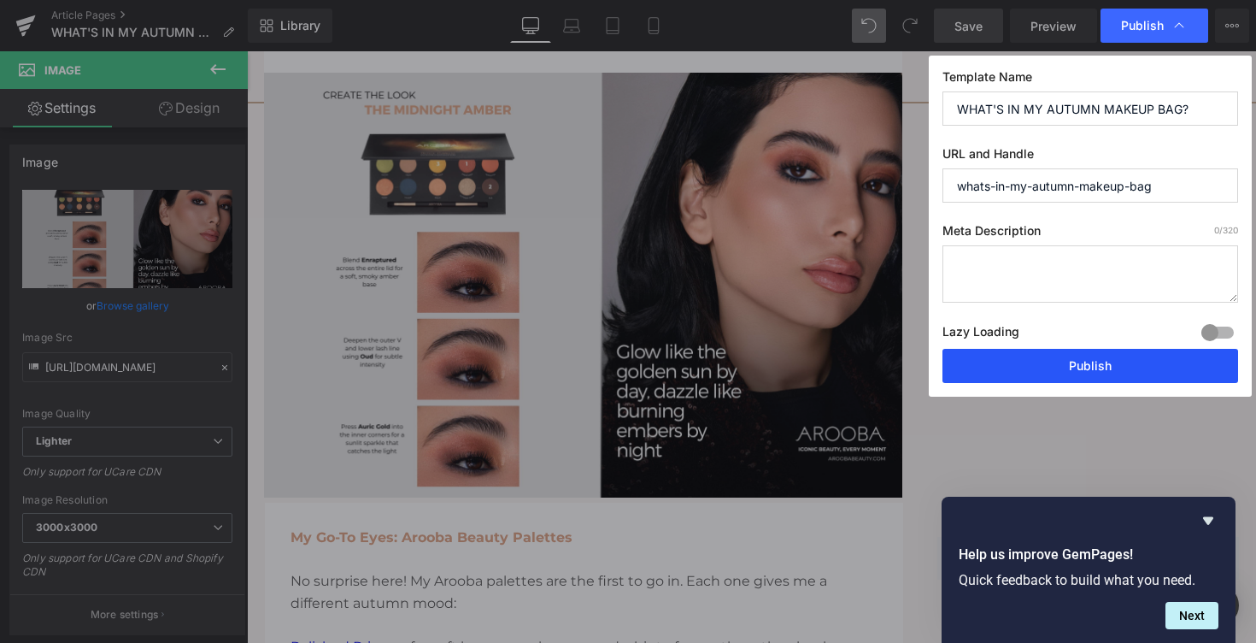
click at [993, 375] on button "Publish" at bounding box center [1090, 366] width 296 height 34
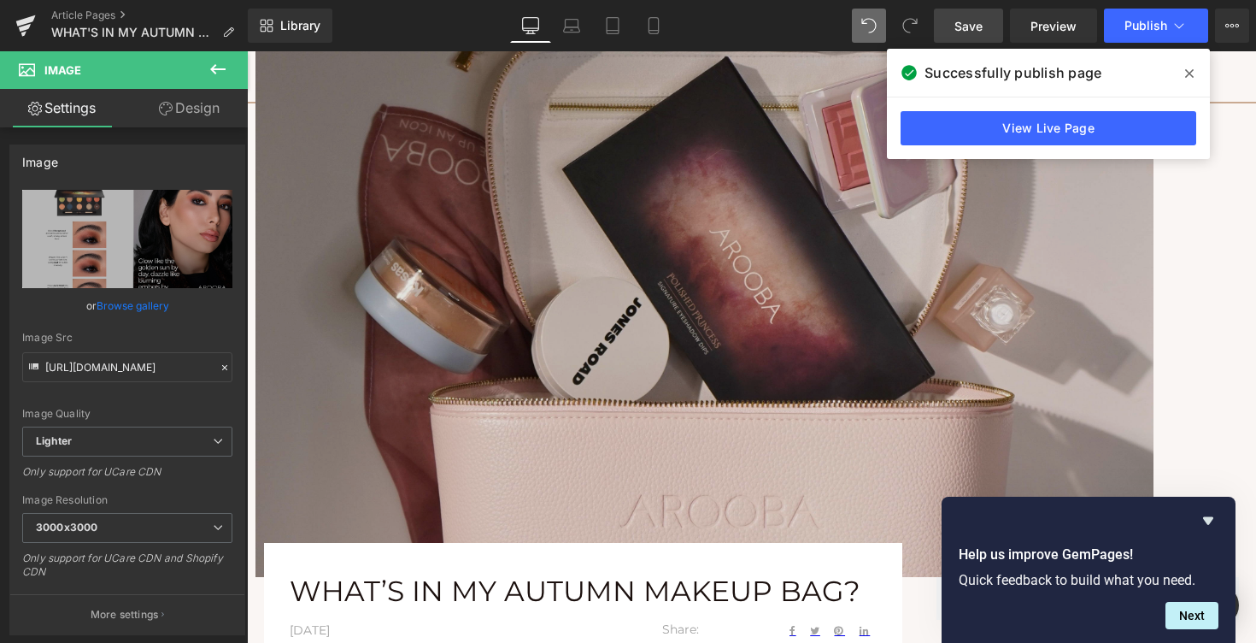
scroll to position [259, 0]
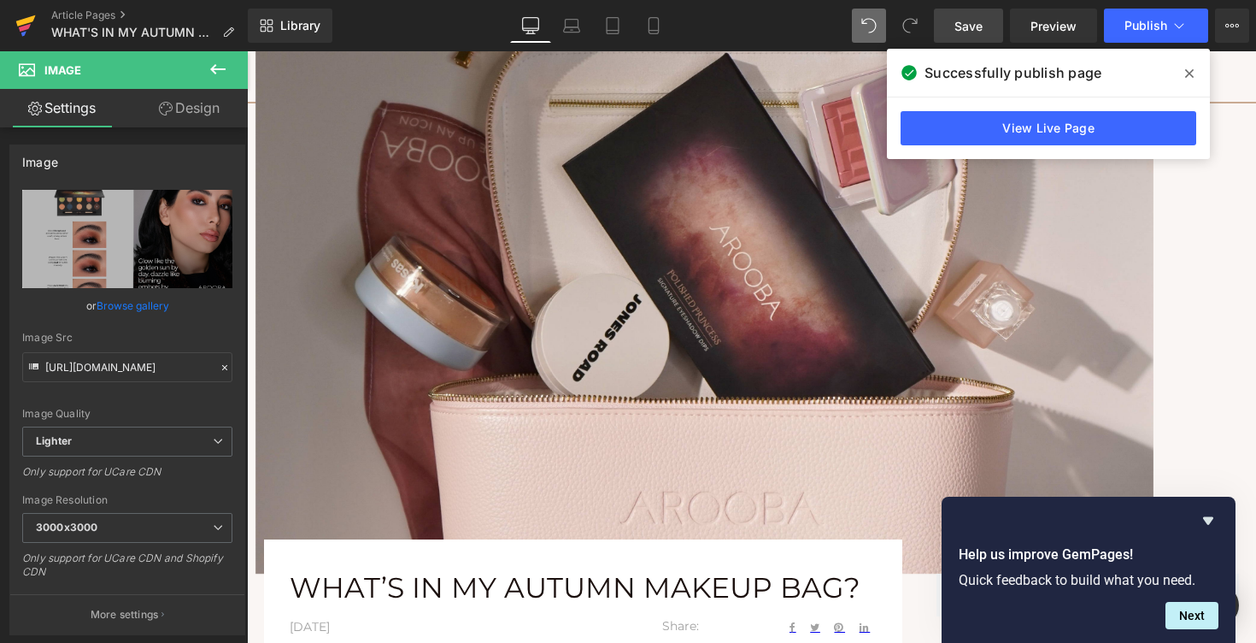
click at [20, 21] on icon at bounding box center [26, 20] width 20 height 11
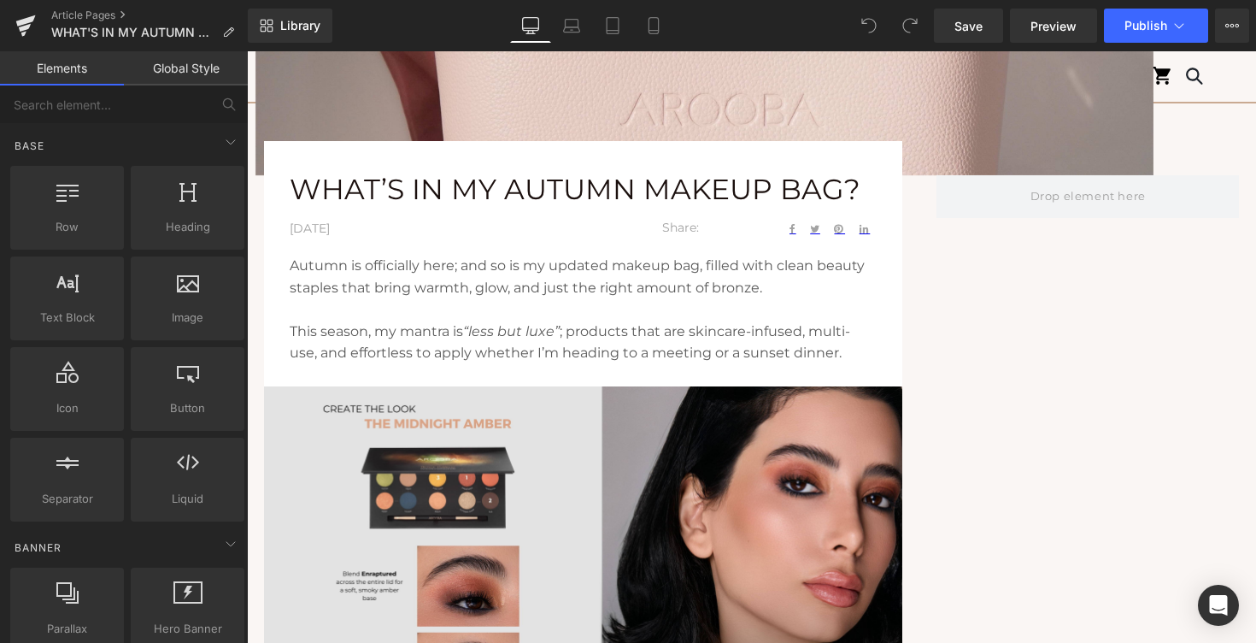
scroll to position [642, 0]
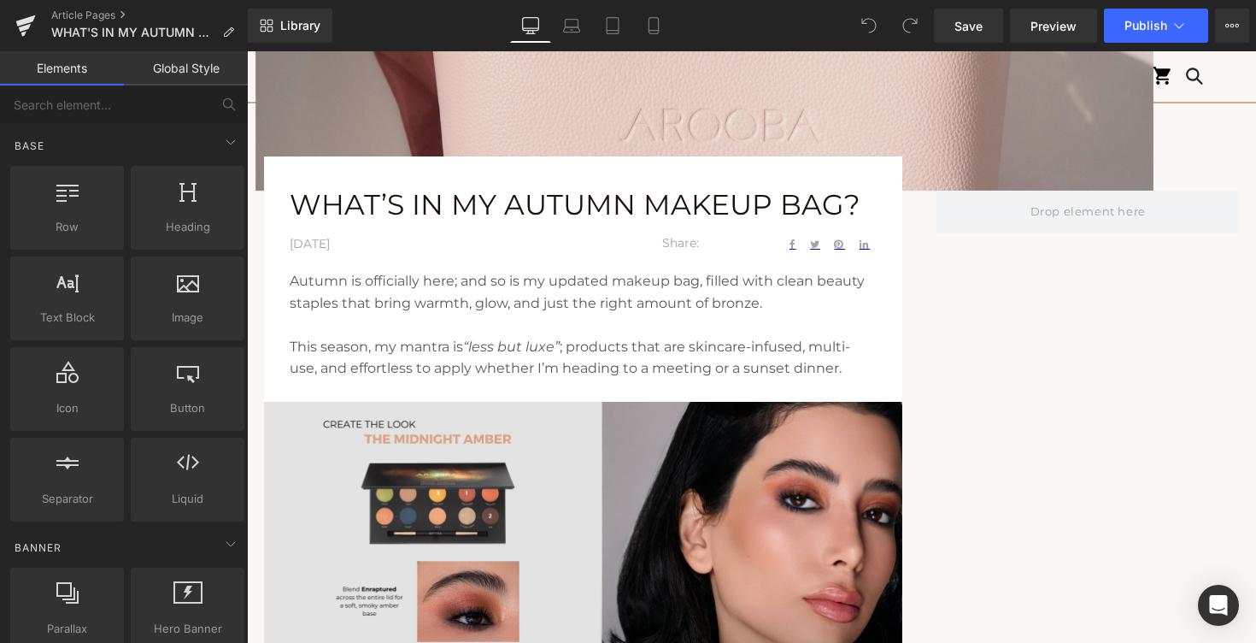
click at [247, 51] on div at bounding box center [247, 51] width 0 height 0
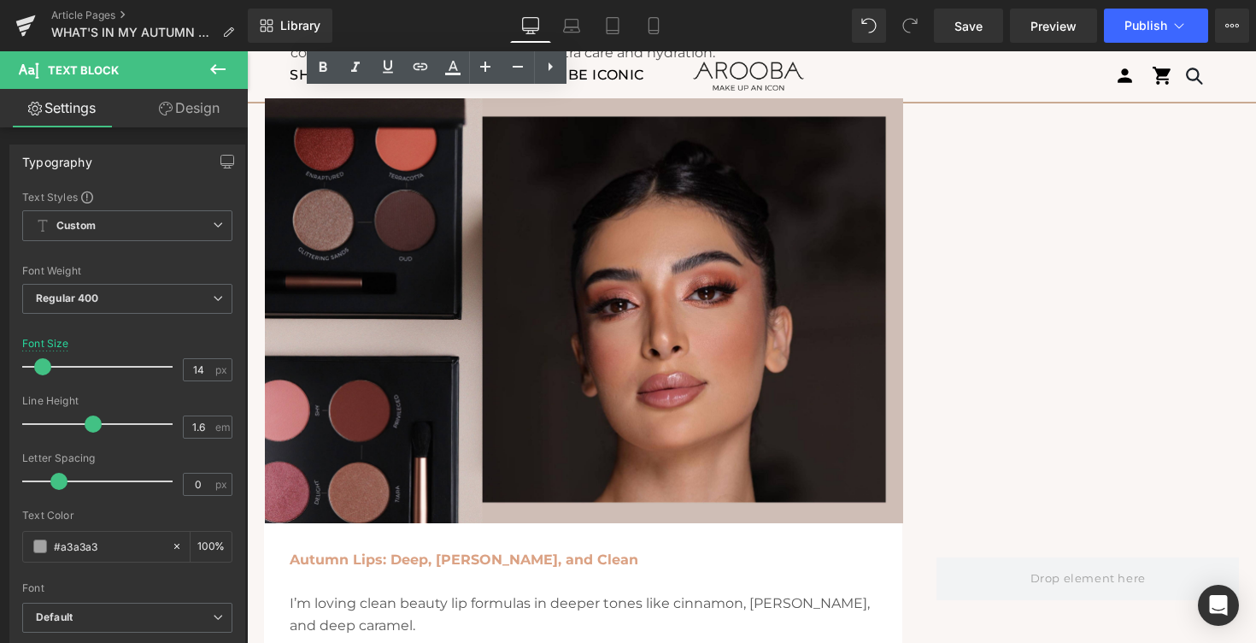
scroll to position [1751, 0]
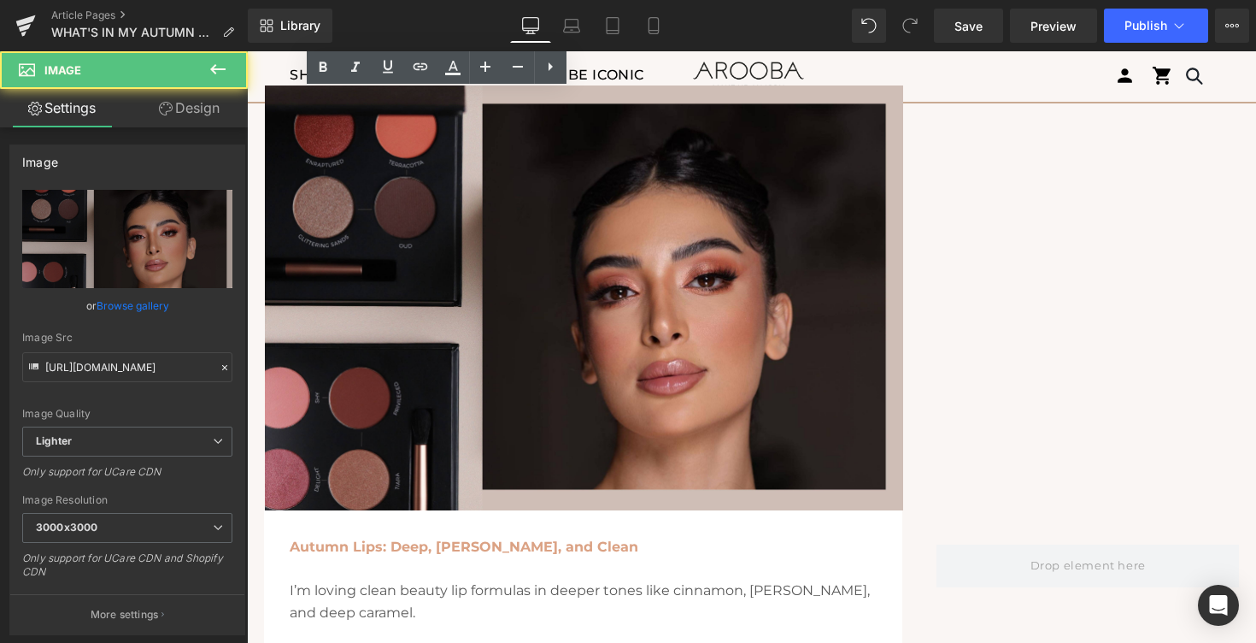
click at [524, 426] on img at bounding box center [584, 297] width 638 height 425
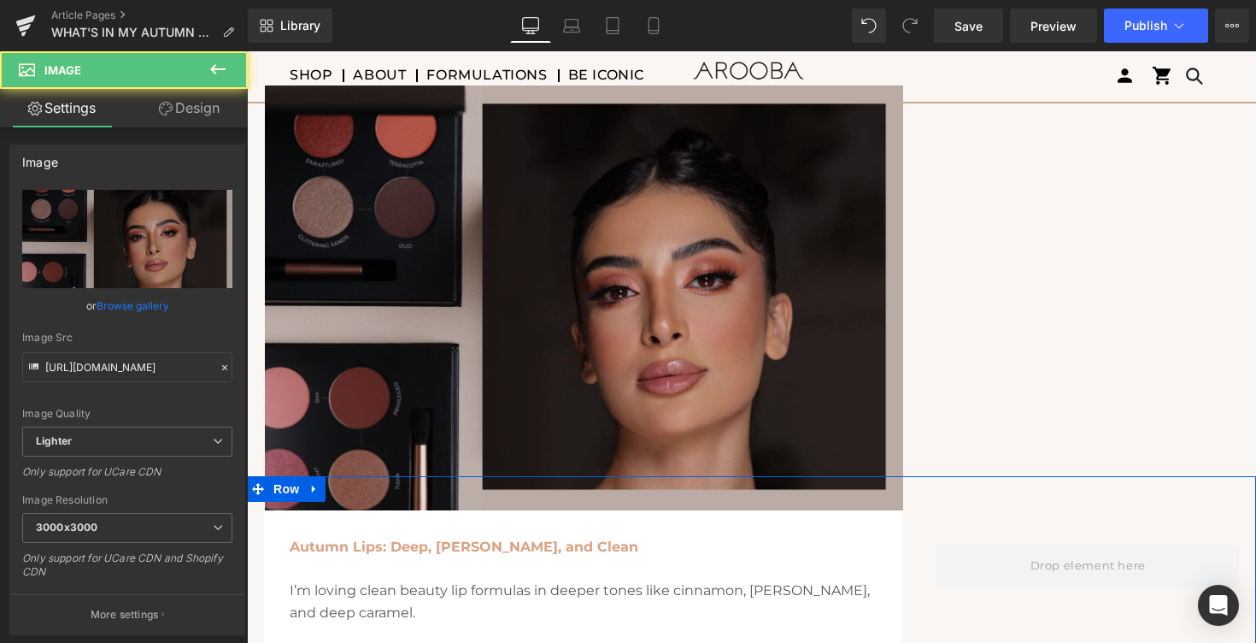
click at [388, 421] on img at bounding box center [584, 297] width 638 height 425
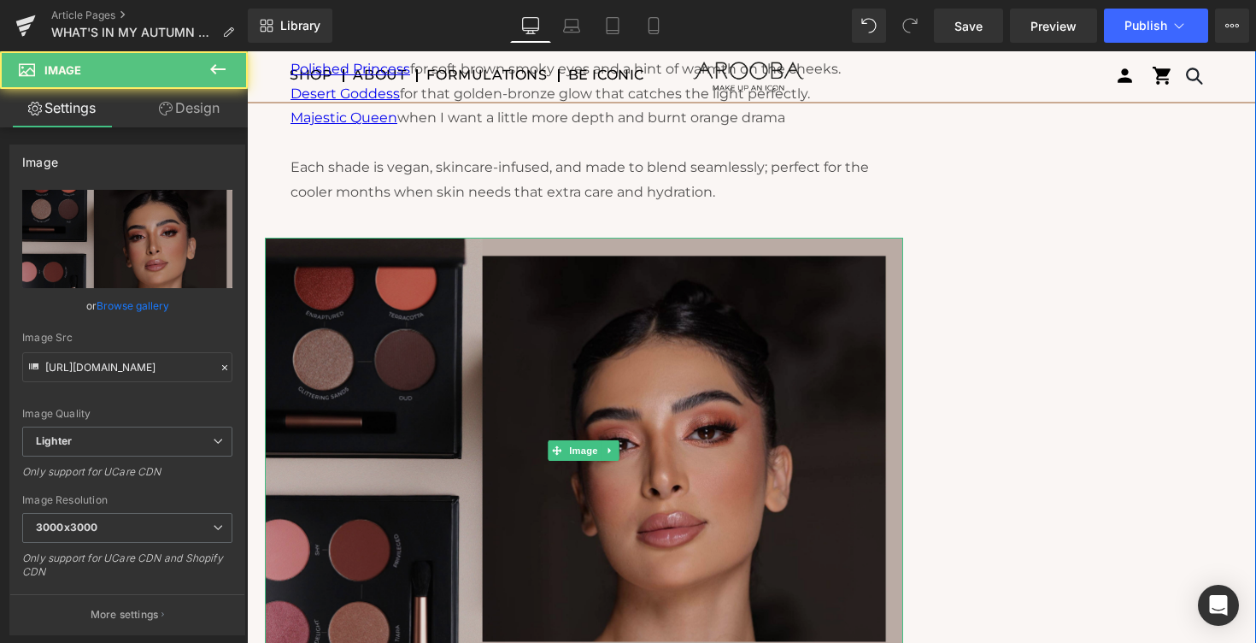
scroll to position [1598, 0]
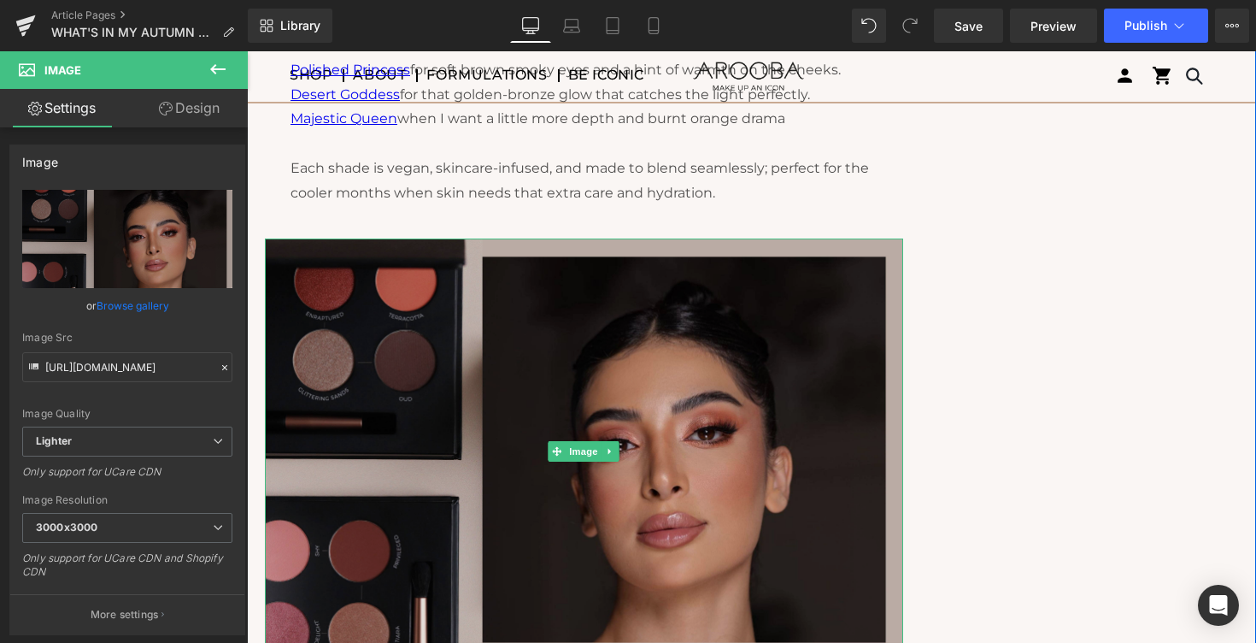
click at [349, 297] on img at bounding box center [584, 450] width 638 height 425
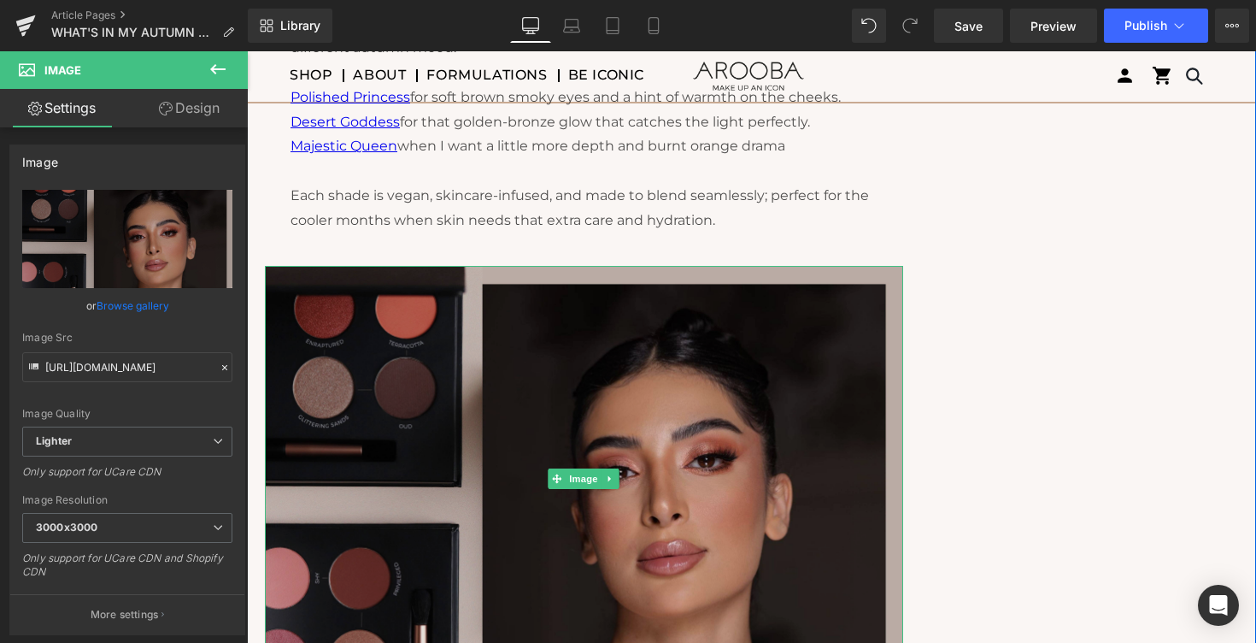
scroll to position [1565, 0]
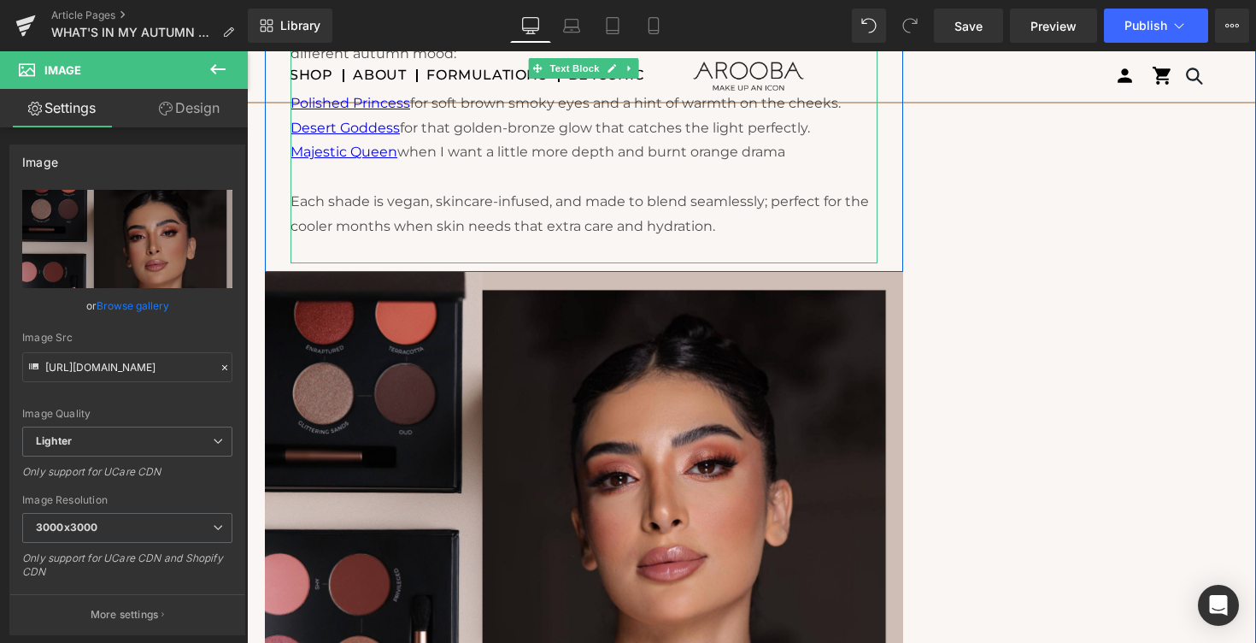
click at [349, 254] on p at bounding box center [584, 251] width 587 height 25
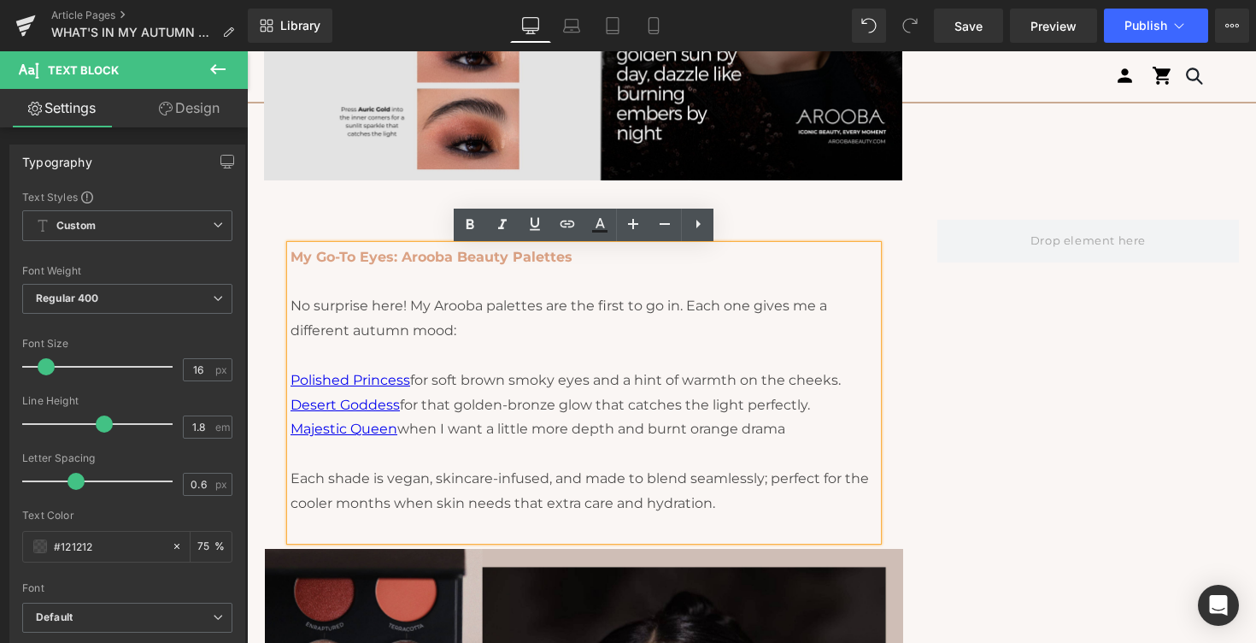
scroll to position [1283, 0]
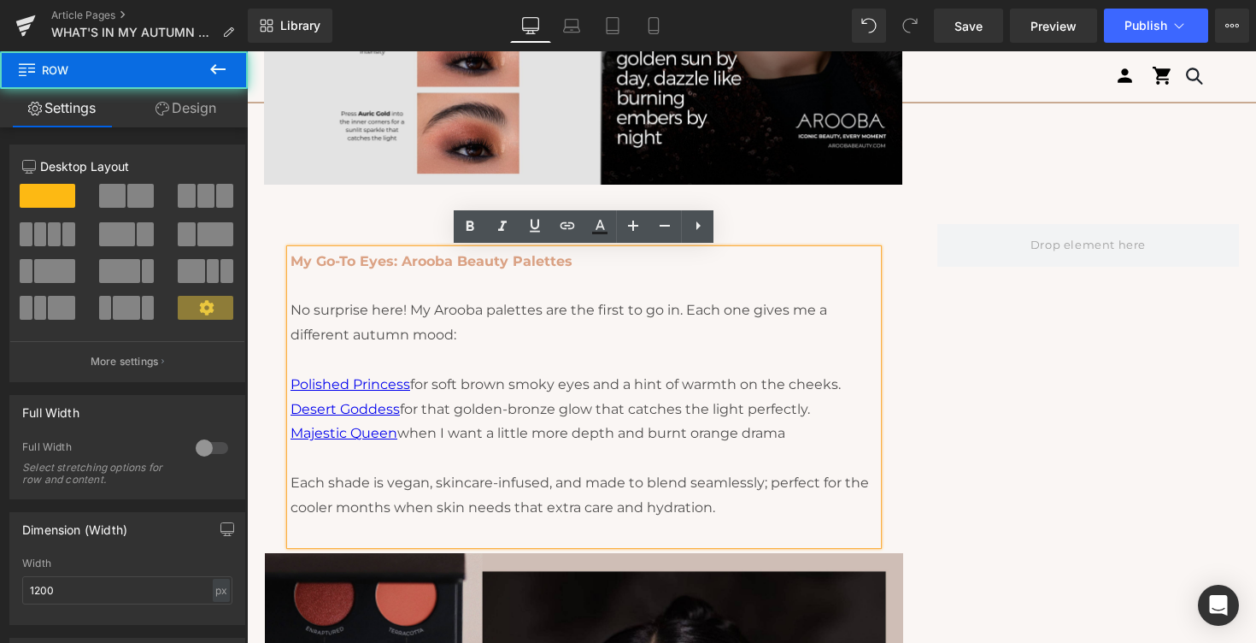
click at [299, 226] on div "My Go-To Eyes: Arooba Beauty Palettes No surprise here! My Arooba palettes are …" at bounding box center [584, 389] width 638 height 330
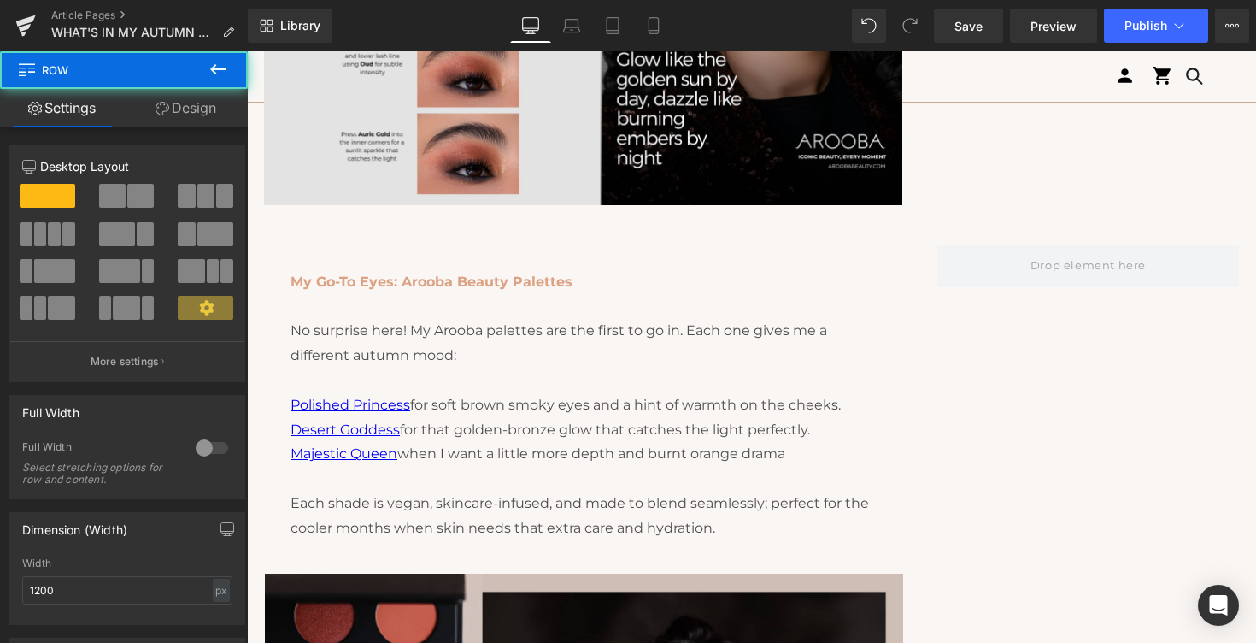
scroll to position [1254, 0]
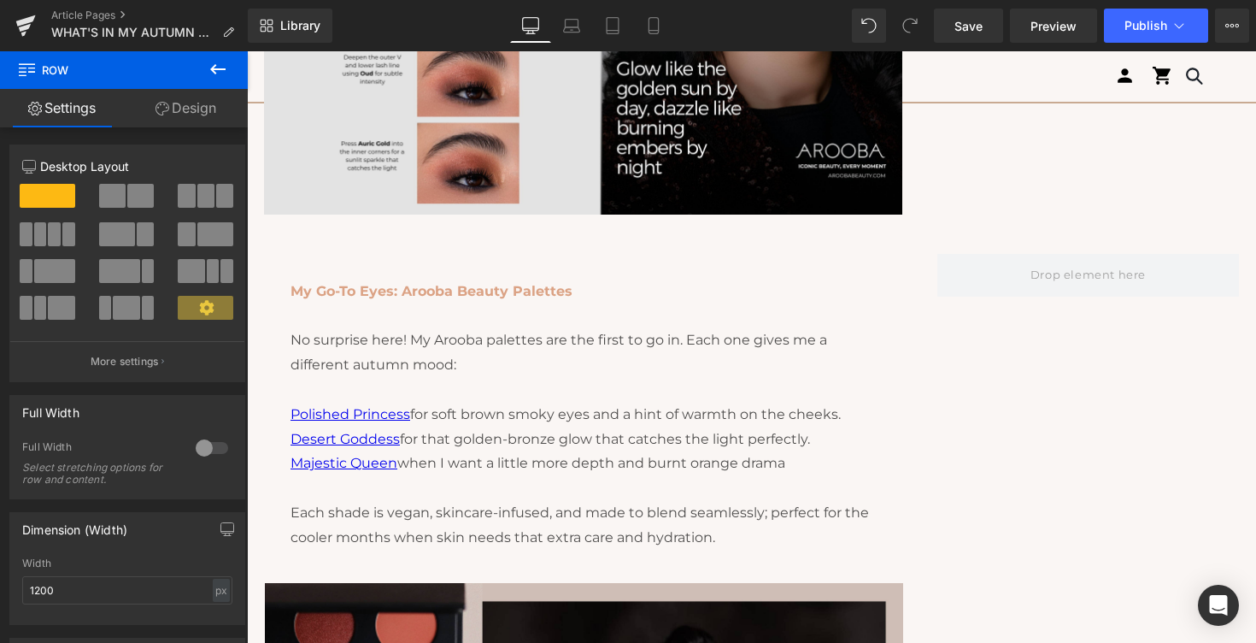
click at [301, 267] on div "My Go-To Eyes: Arooba Beauty Palettes No surprise here! My Arooba palettes are …" at bounding box center [584, 419] width 638 height 330
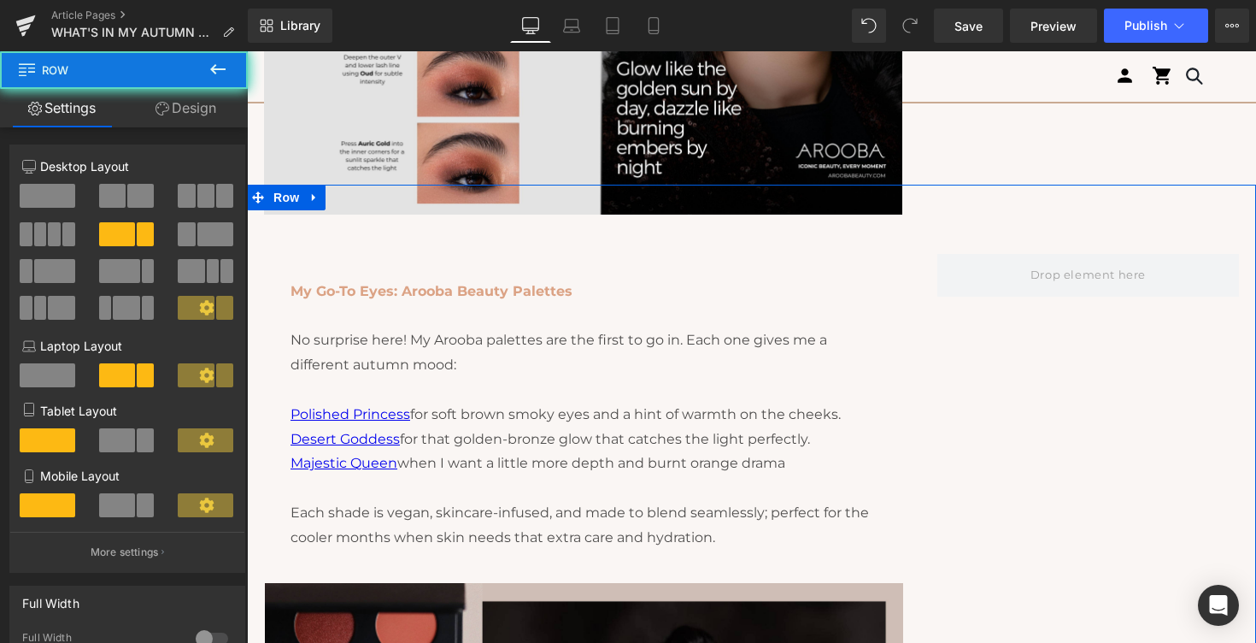
click at [317, 218] on div "My Go-To Eyes: Arooba Beauty Palettes No surprise here! My Arooba palettes are …" at bounding box center [751, 596] width 1009 height 823
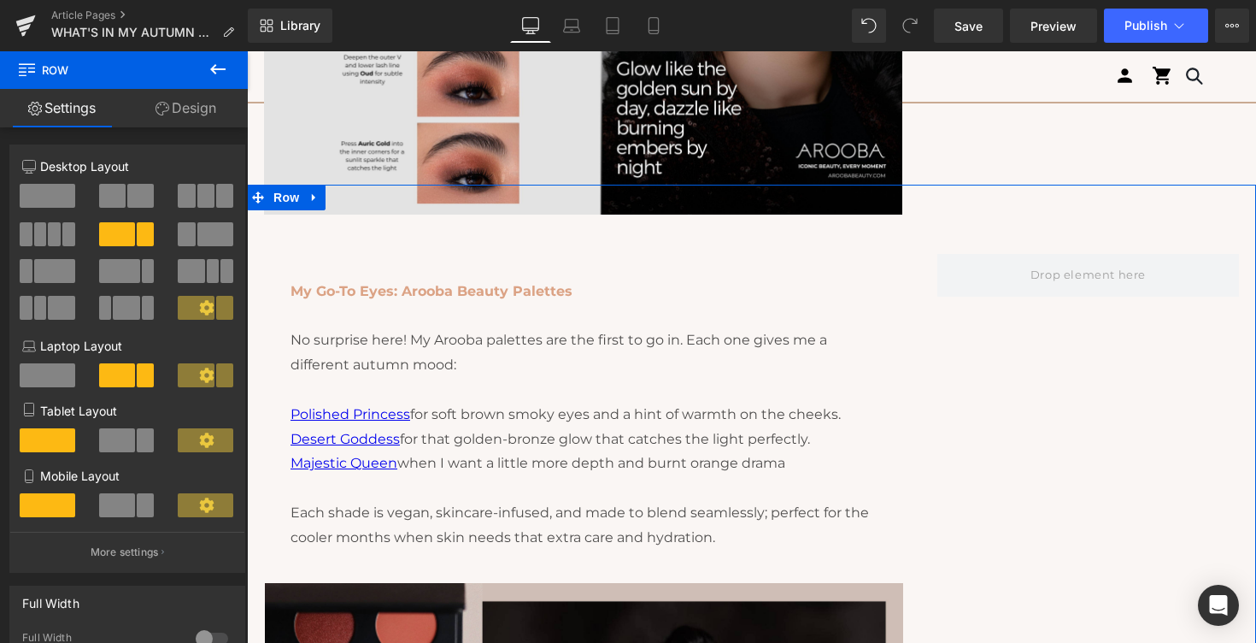
click at [308, 240] on div "My Go-To Eyes: Arooba Beauty Palettes No surprise here! My Arooba palettes are …" at bounding box center [751, 596] width 1009 height 823
click at [293, 227] on div "My Go-To Eyes: Arooba Beauty Palettes No surprise here! My Arooba palettes are …" at bounding box center [751, 596] width 1009 height 823
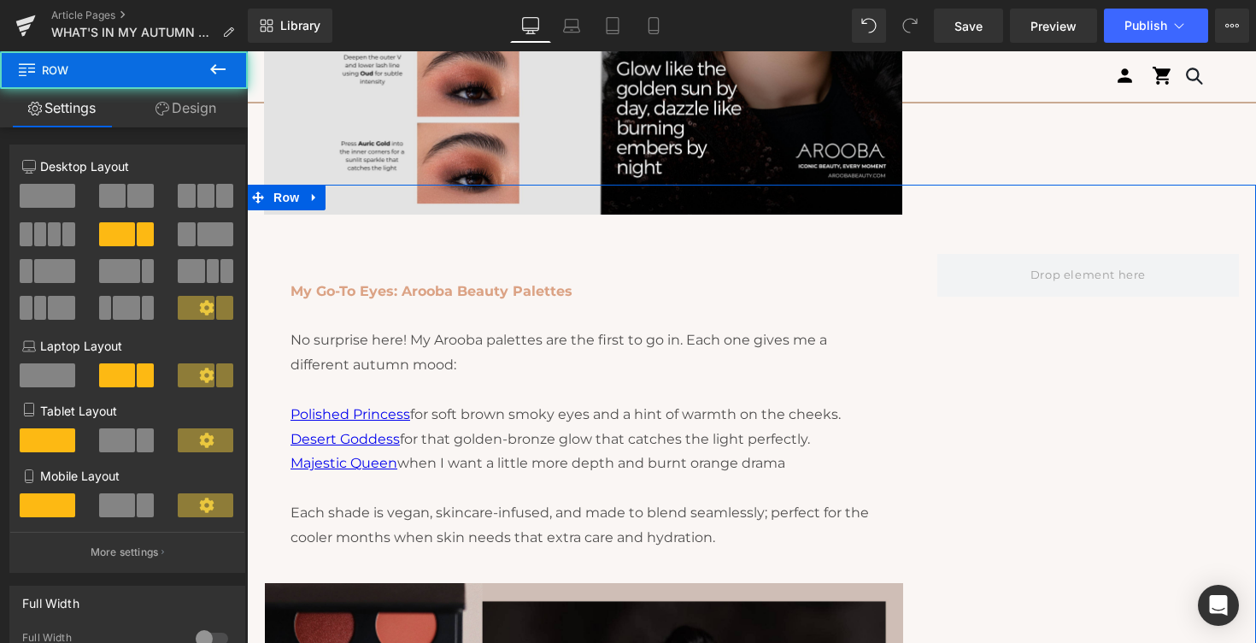
click at [292, 227] on div "My Go-To Eyes: Arooba Beauty Palettes No surprise here! My Arooba palettes are …" at bounding box center [751, 596] width 1009 height 823
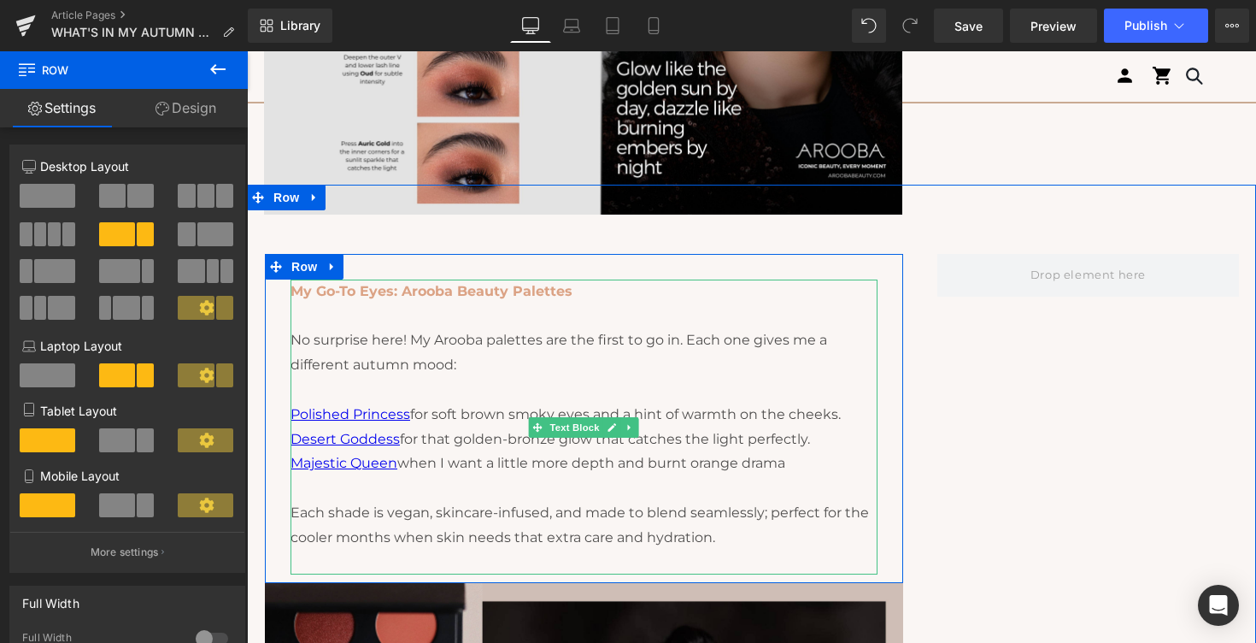
click at [320, 310] on p "My Go-To Eyes: Arooba Beauty Palettes No surprise here! My Arooba palettes are …" at bounding box center [584, 353] width 587 height 148
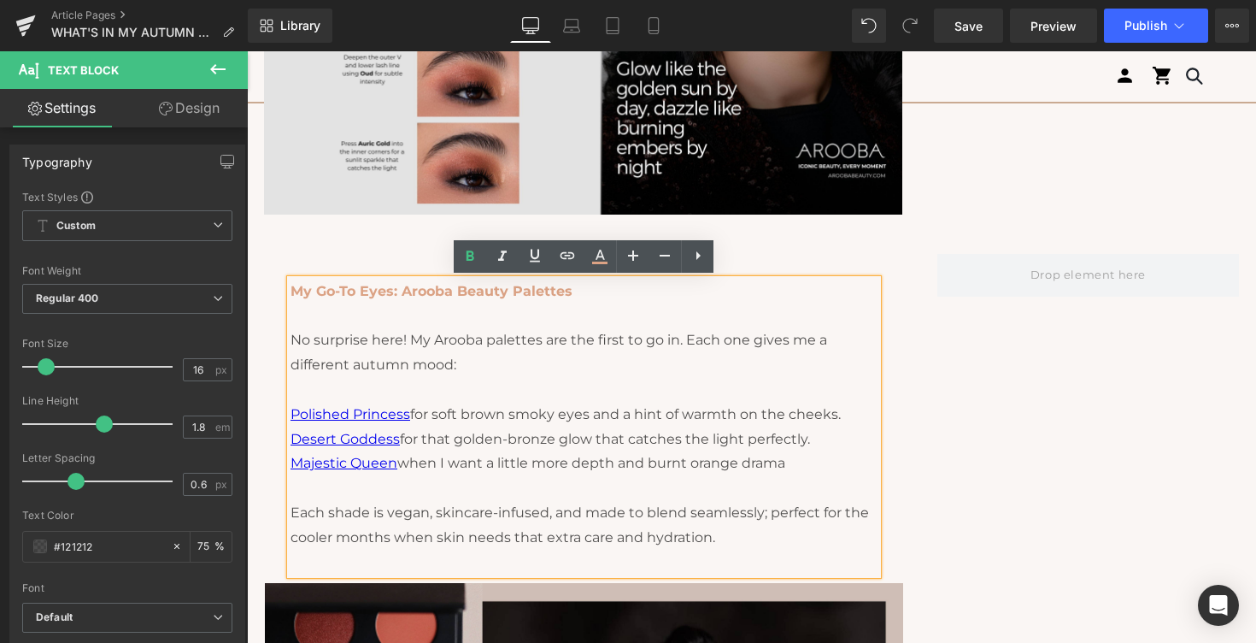
click at [447, 281] on p "My Go-To Eyes: Arooba Beauty Palettes No surprise here! My Arooba palettes are …" at bounding box center [584, 353] width 587 height 148
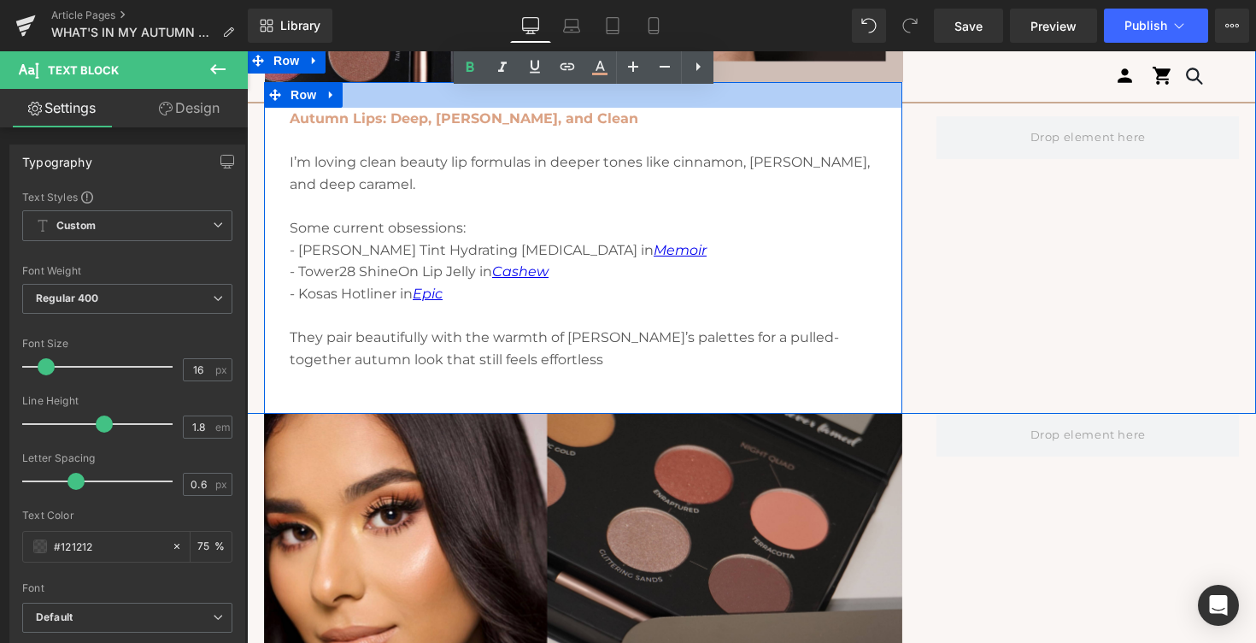
scroll to position [2145, 0]
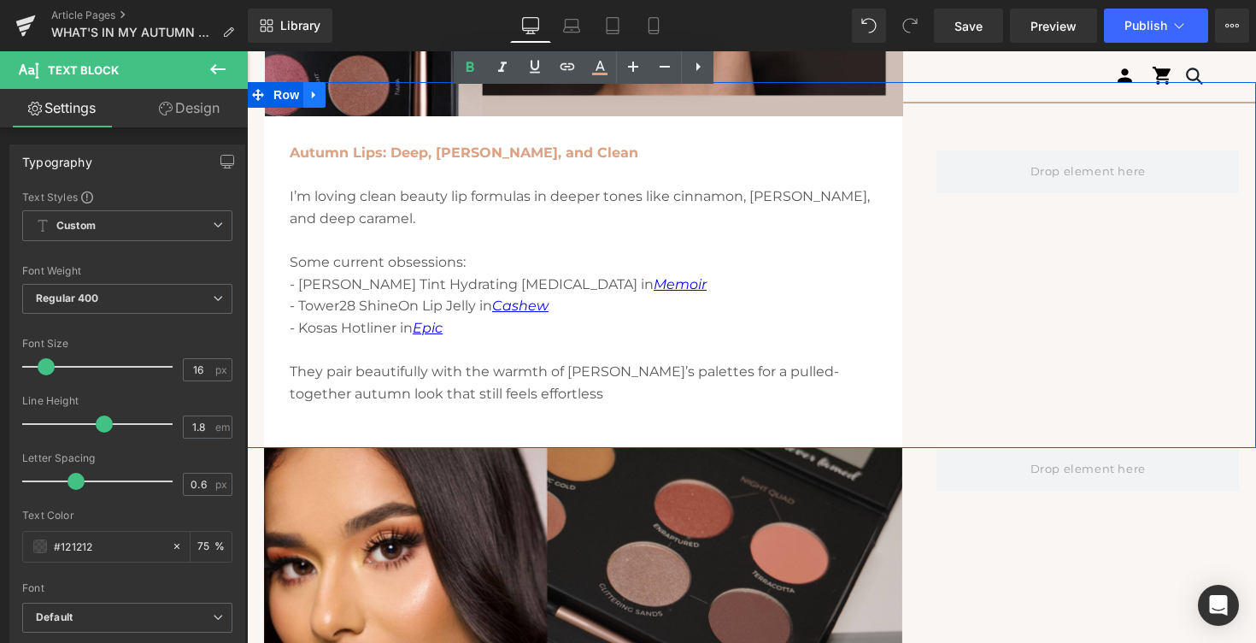
click at [322, 95] on link at bounding box center [314, 95] width 22 height 26
click at [342, 92] on icon at bounding box center [337, 95] width 12 height 12
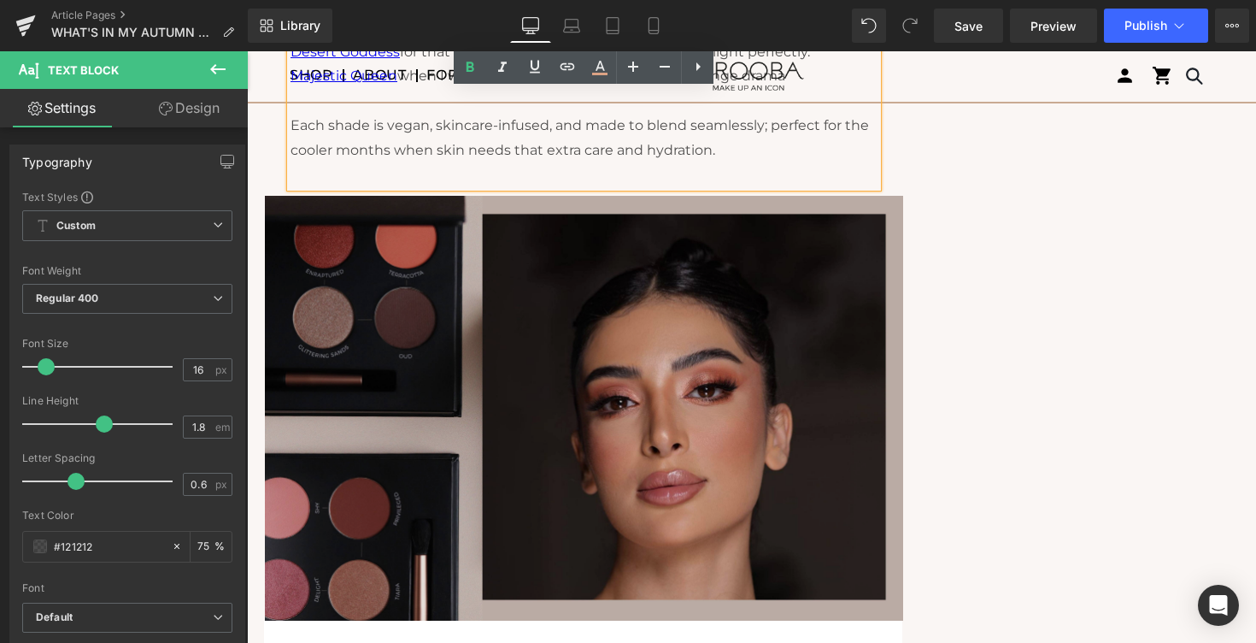
scroll to position [1627, 0]
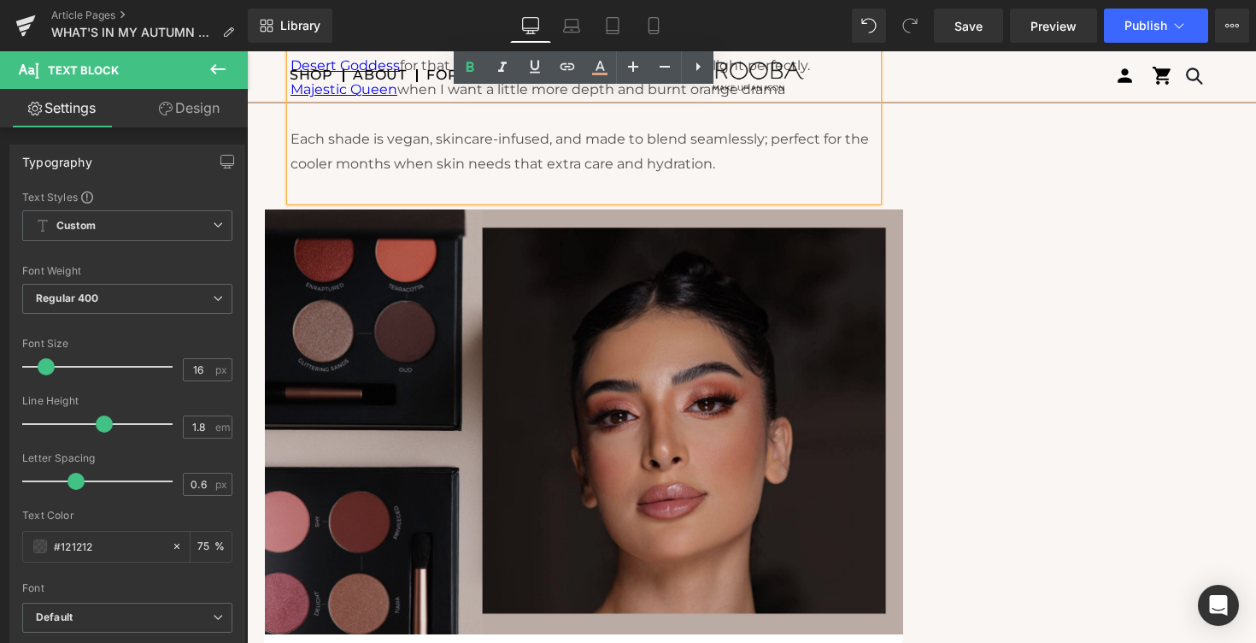
click at [331, 250] on img at bounding box center [584, 421] width 638 height 425
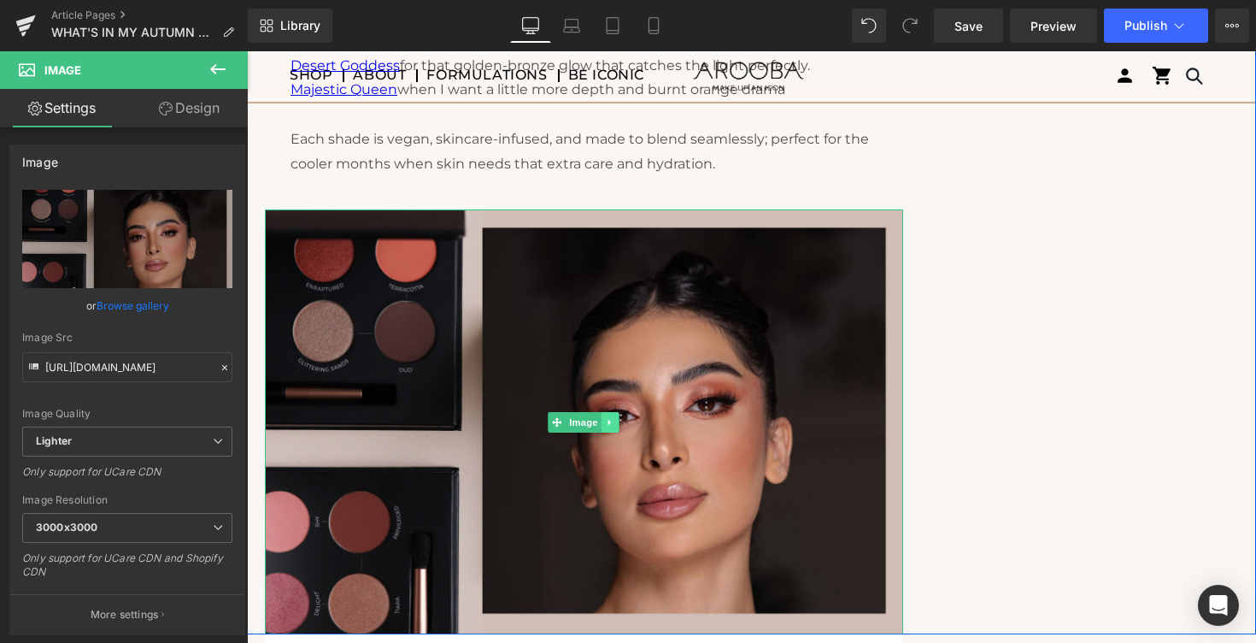
click at [611, 426] on icon at bounding box center [610, 422] width 9 height 10
click at [604, 421] on icon at bounding box center [601, 422] width 9 height 10
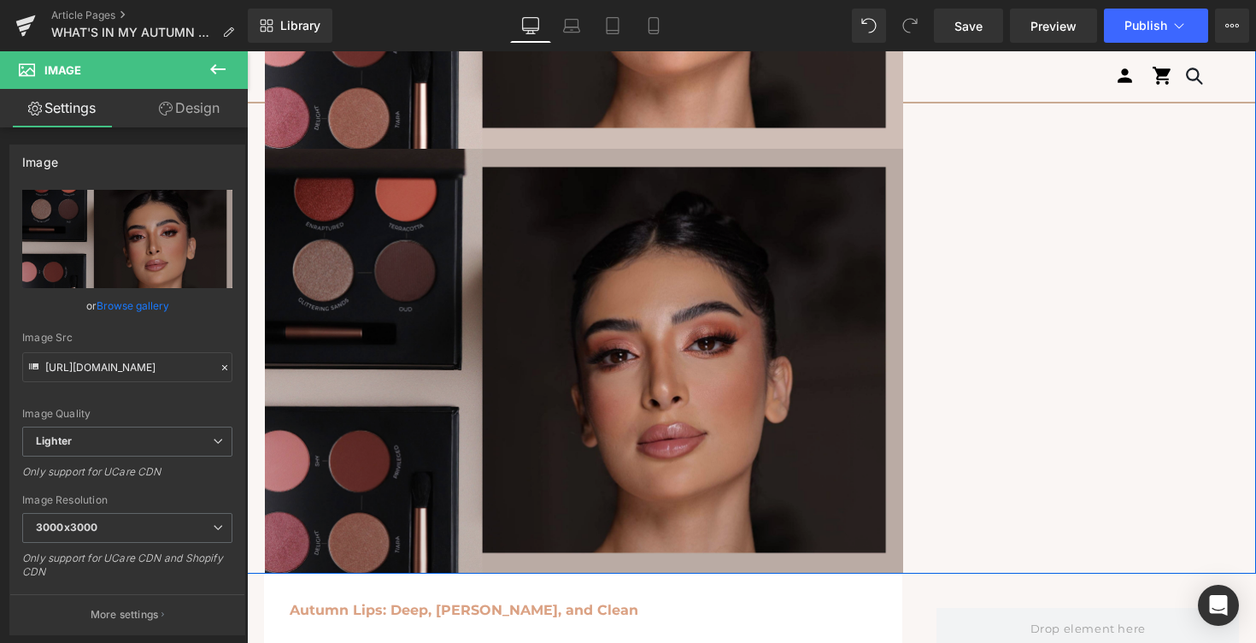
scroll to position [2141, 0]
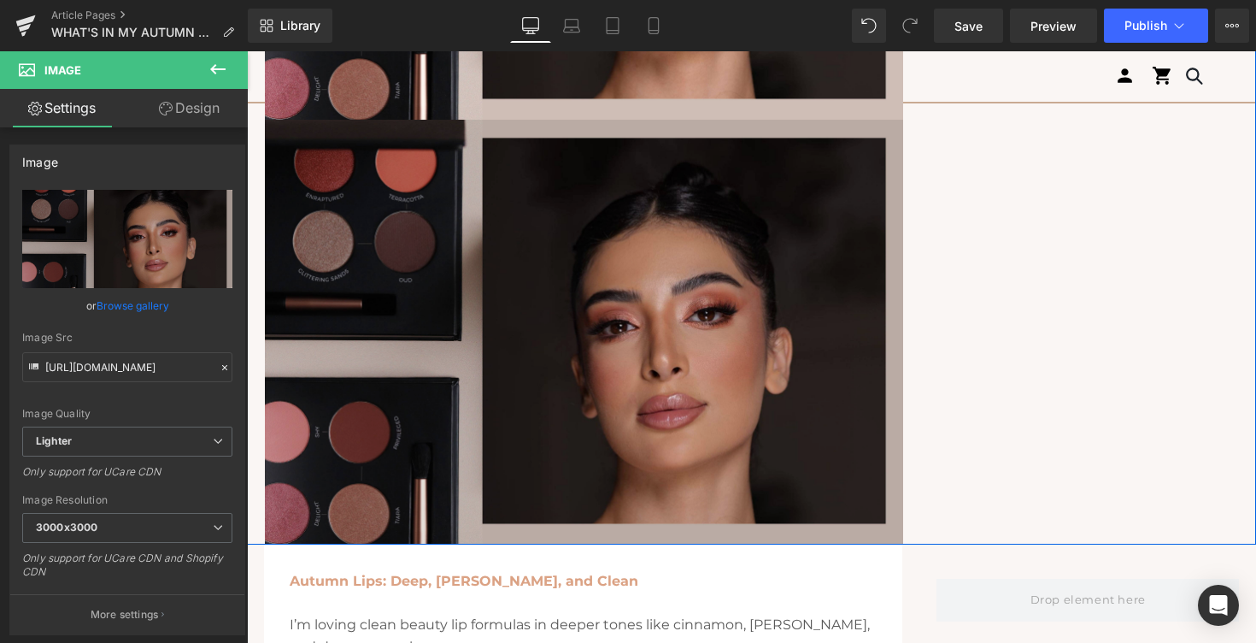
click at [429, 286] on img at bounding box center [584, 332] width 638 height 425
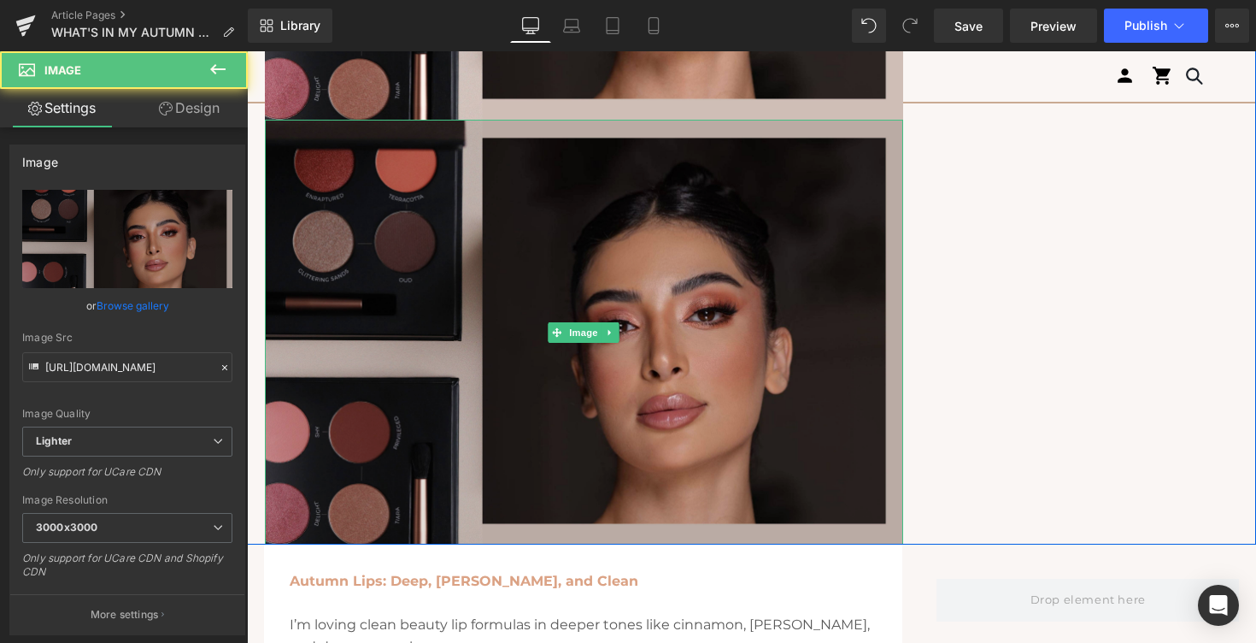
click at [445, 386] on img at bounding box center [584, 332] width 638 height 425
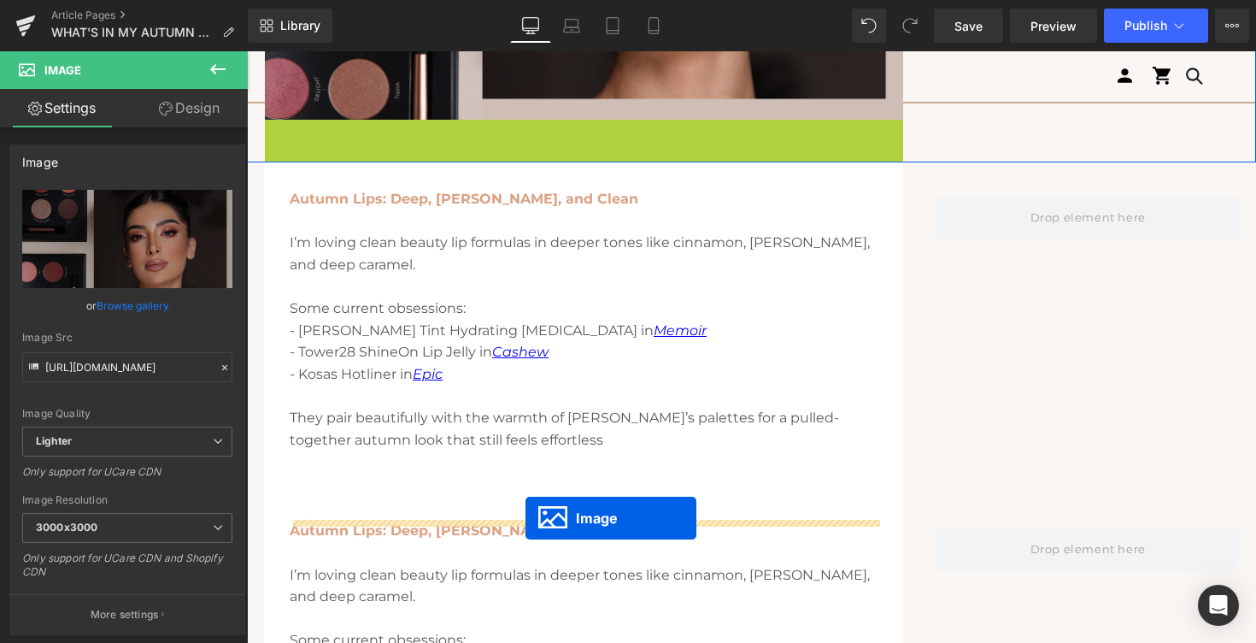
drag, startPoint x: 555, startPoint y: 328, endPoint x: 526, endPoint y: 514, distance: 188.7
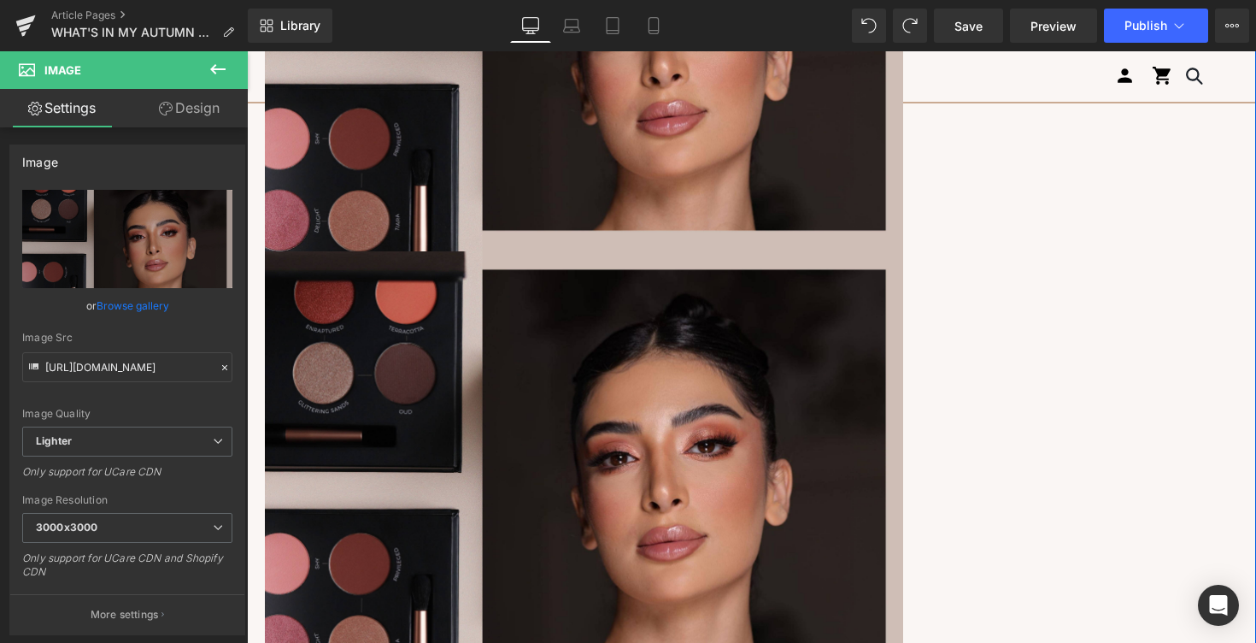
scroll to position [2005, 0]
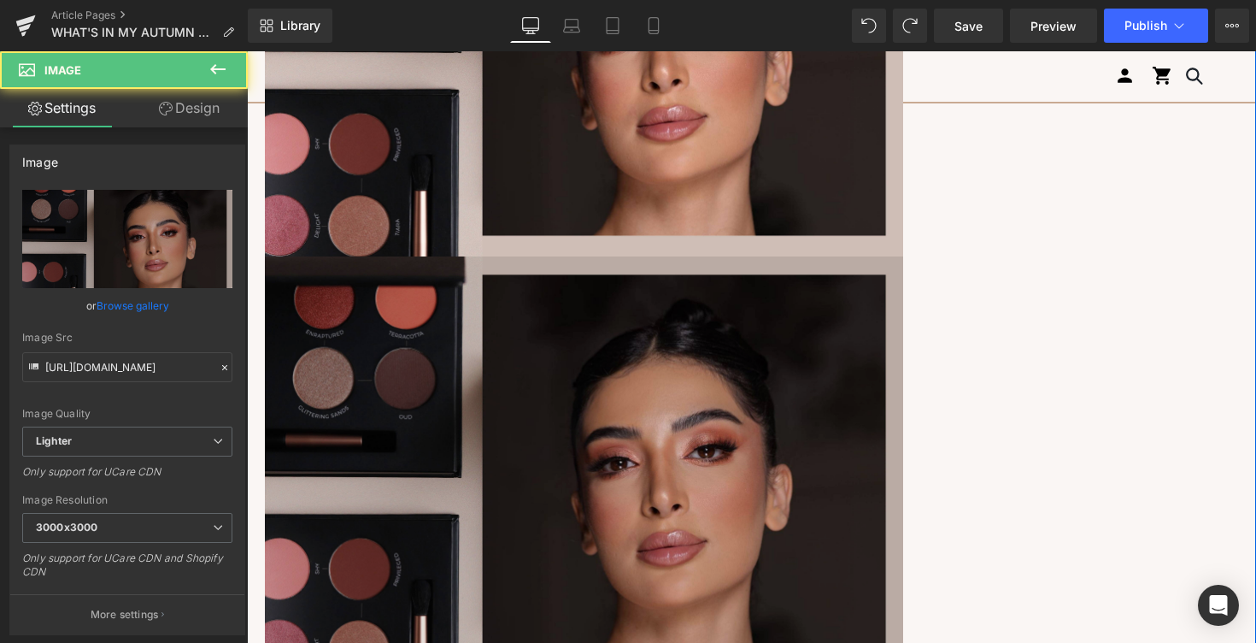
click at [542, 331] on img at bounding box center [584, 468] width 638 height 425
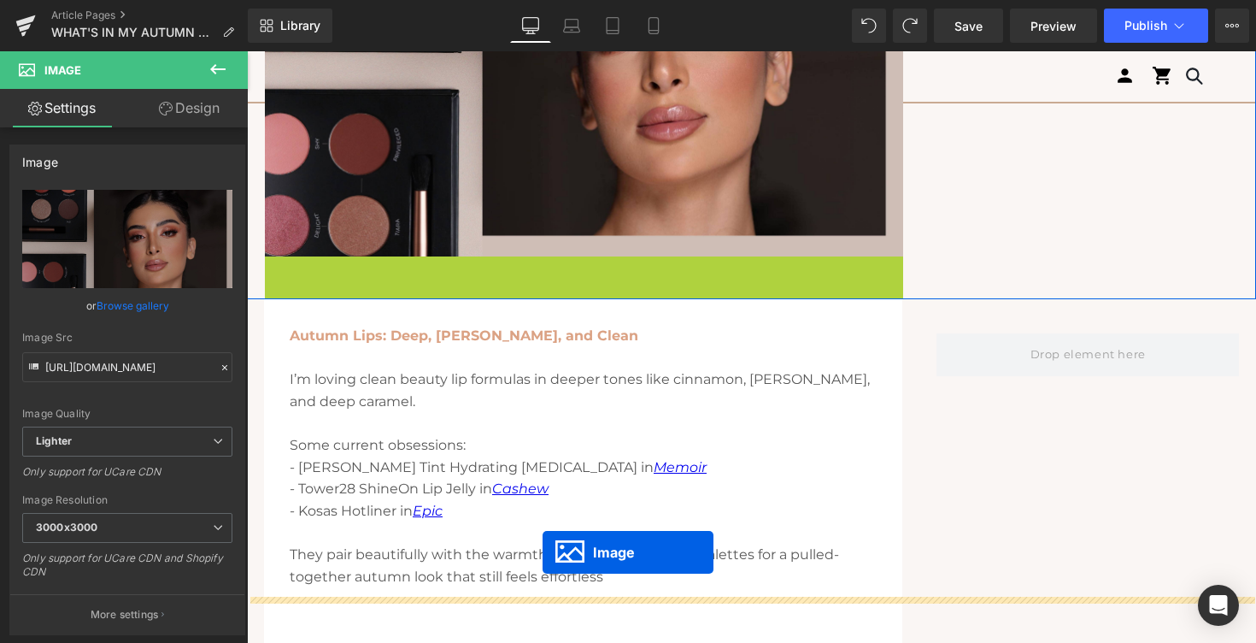
drag, startPoint x: 556, startPoint y: 471, endPoint x: 543, endPoint y: 552, distance: 82.3
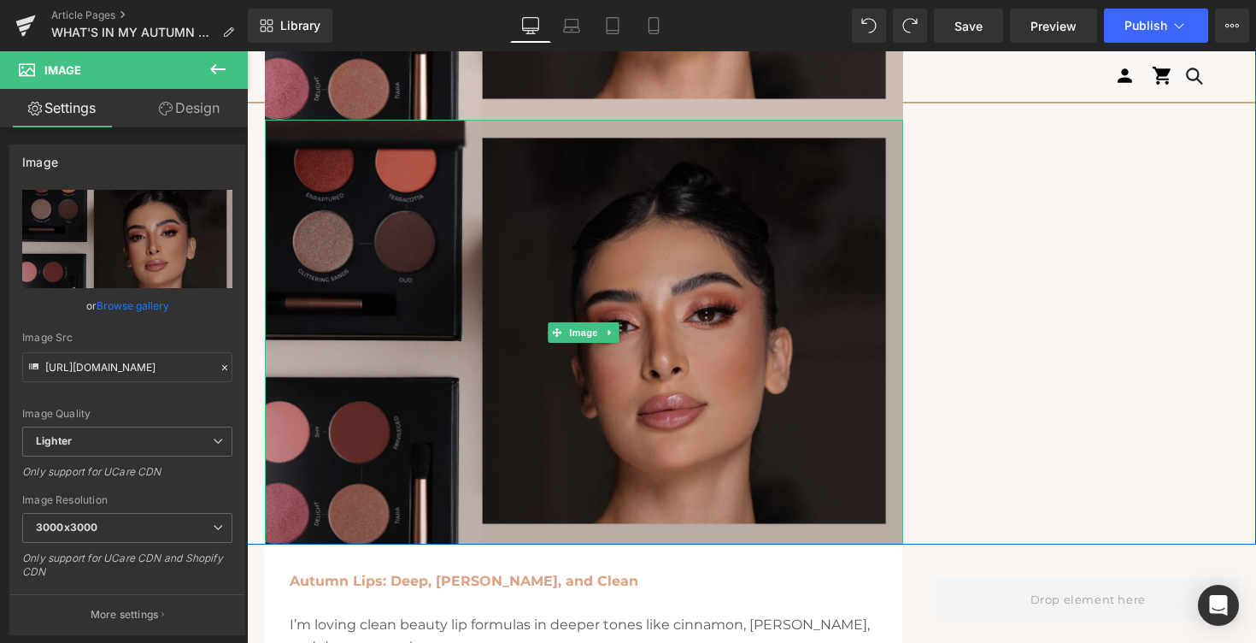
scroll to position [2140, 0]
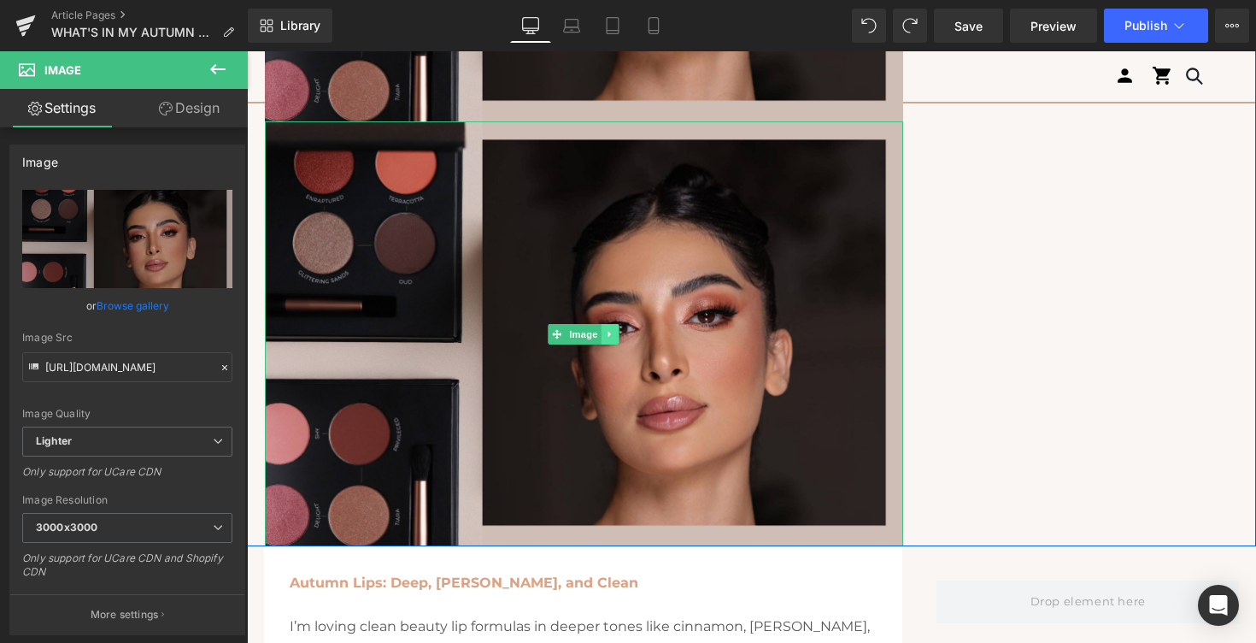
click at [614, 334] on icon at bounding box center [610, 334] width 9 height 10
click at [621, 334] on icon at bounding box center [618, 333] width 9 height 9
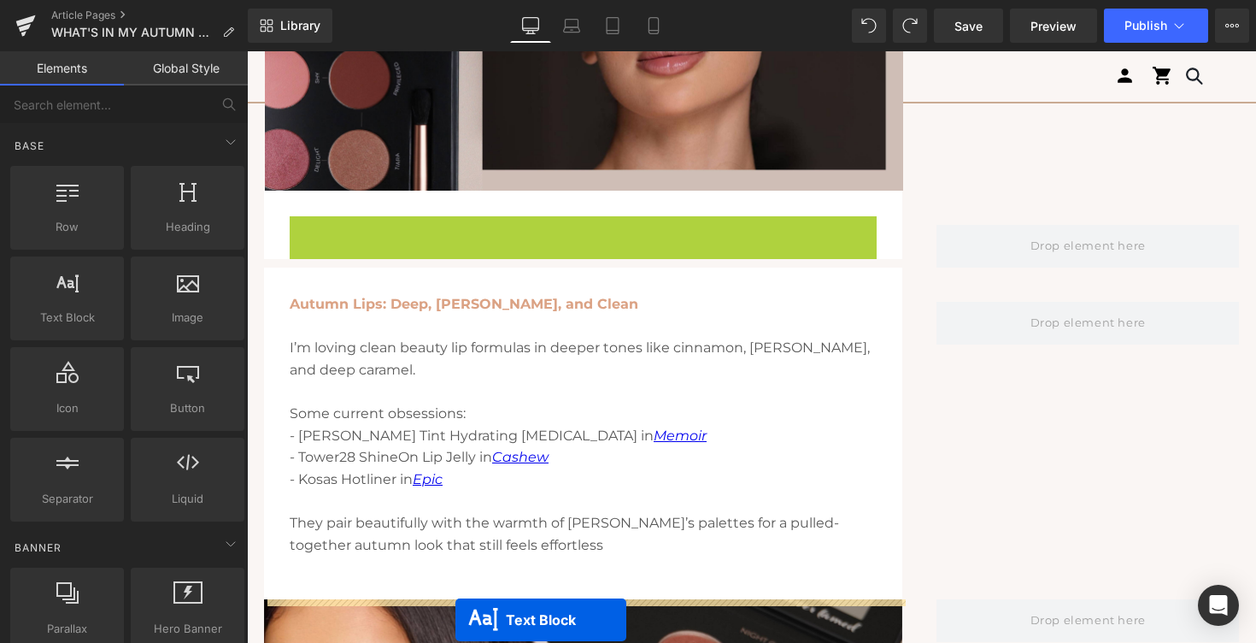
scroll to position [2087, 0]
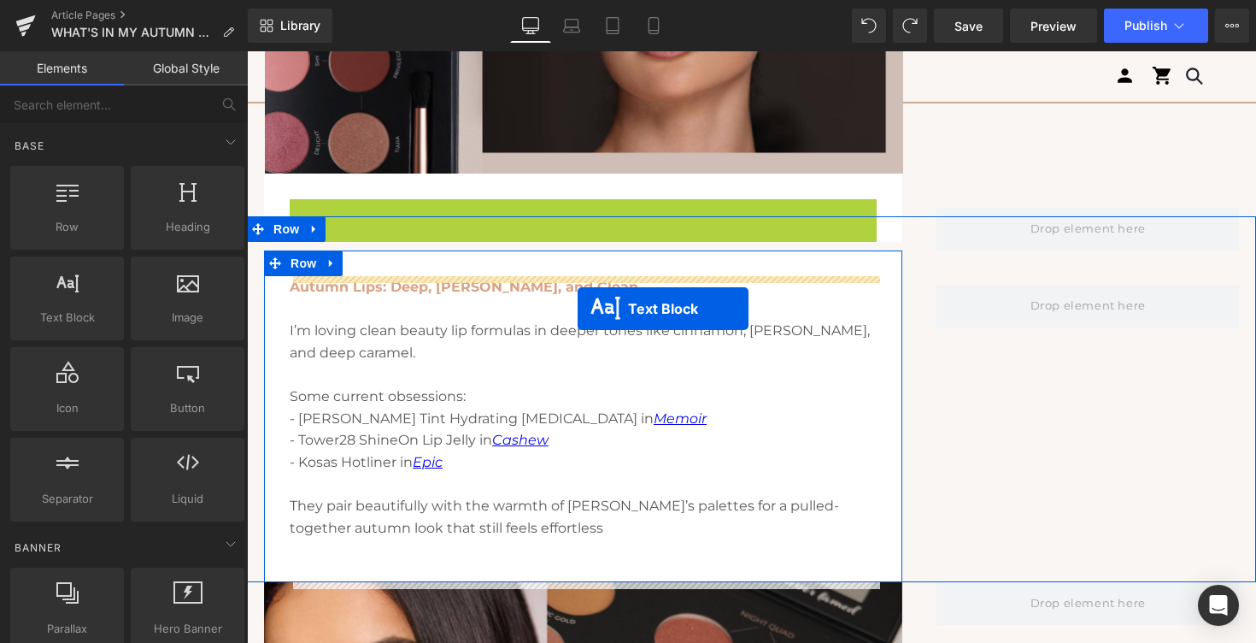
drag, startPoint x: 537, startPoint y: 490, endPoint x: 578, endPoint y: 308, distance: 185.5
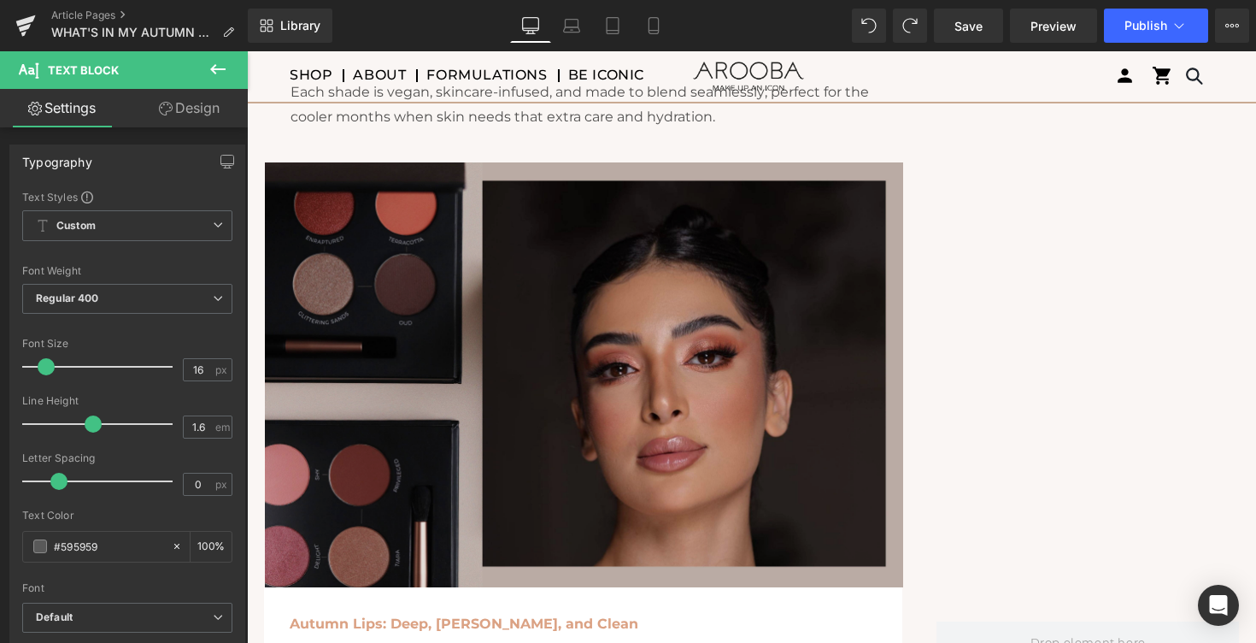
scroll to position [1730, 0]
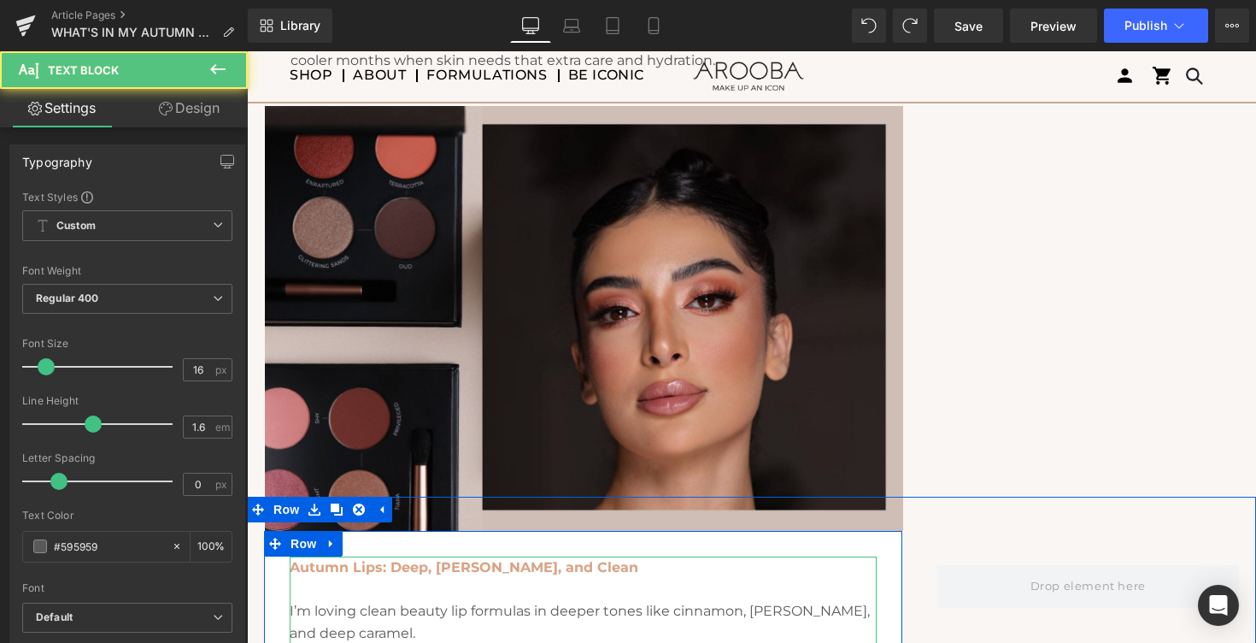
click at [372, 582] on p at bounding box center [583, 589] width 587 height 22
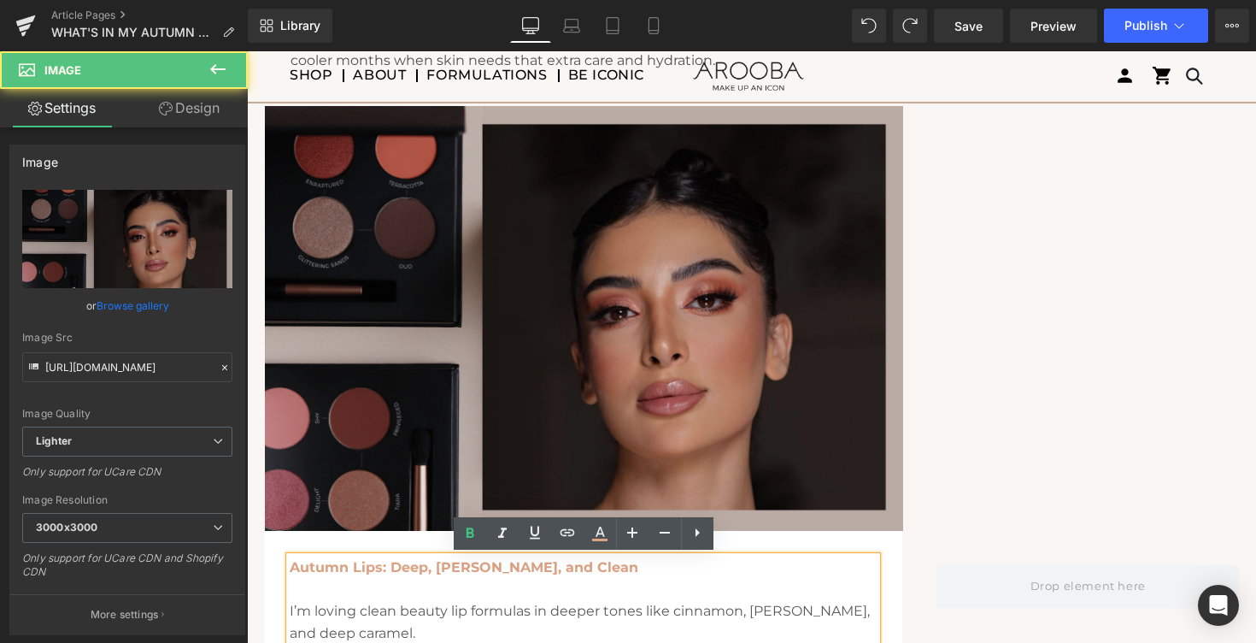
click at [426, 428] on img at bounding box center [584, 318] width 638 height 425
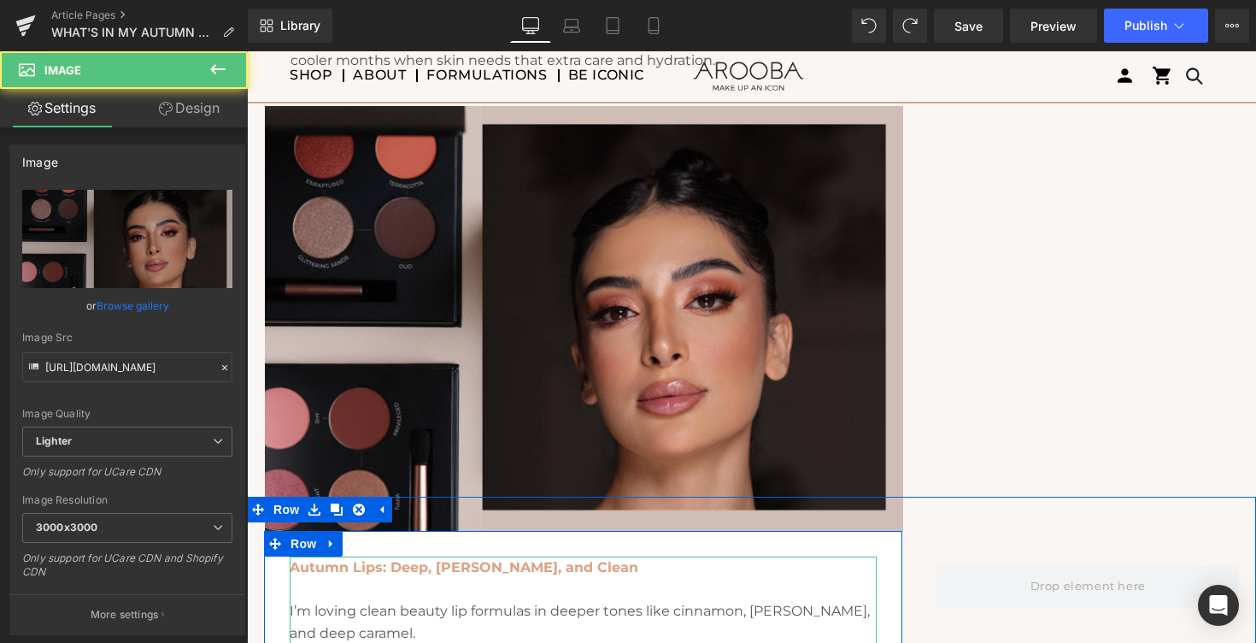
click at [366, 569] on strong "Autumn Lips: Deep, [PERSON_NAME], and Clean" at bounding box center [464, 567] width 349 height 16
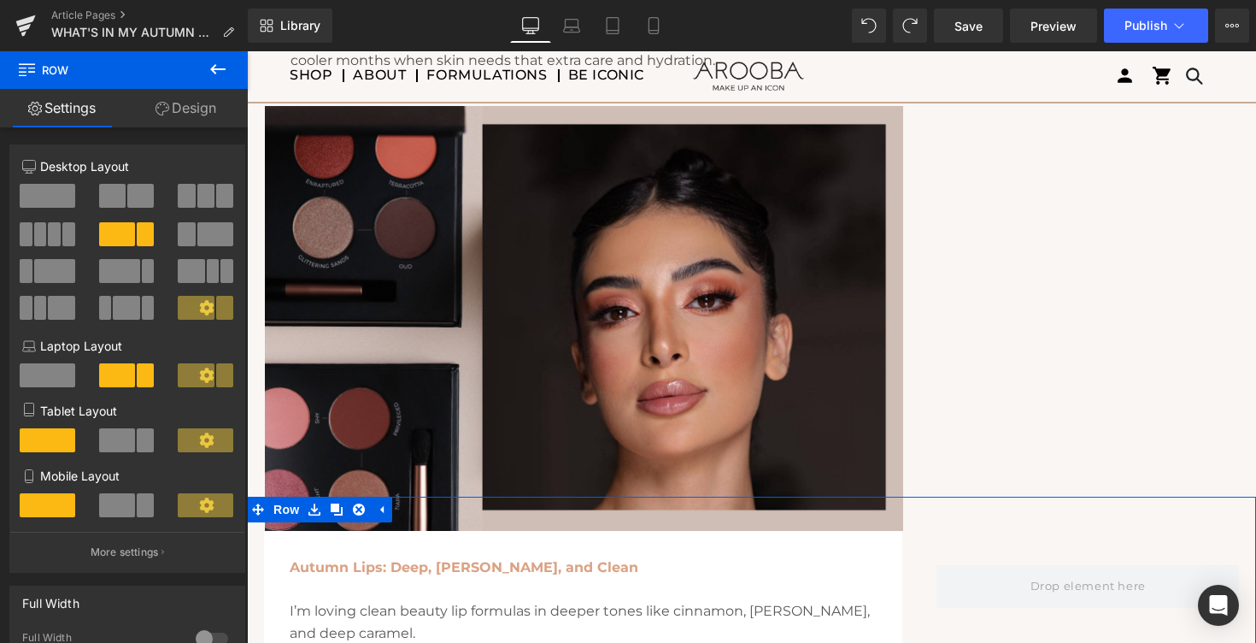
click at [323, 584] on p at bounding box center [583, 589] width 587 height 22
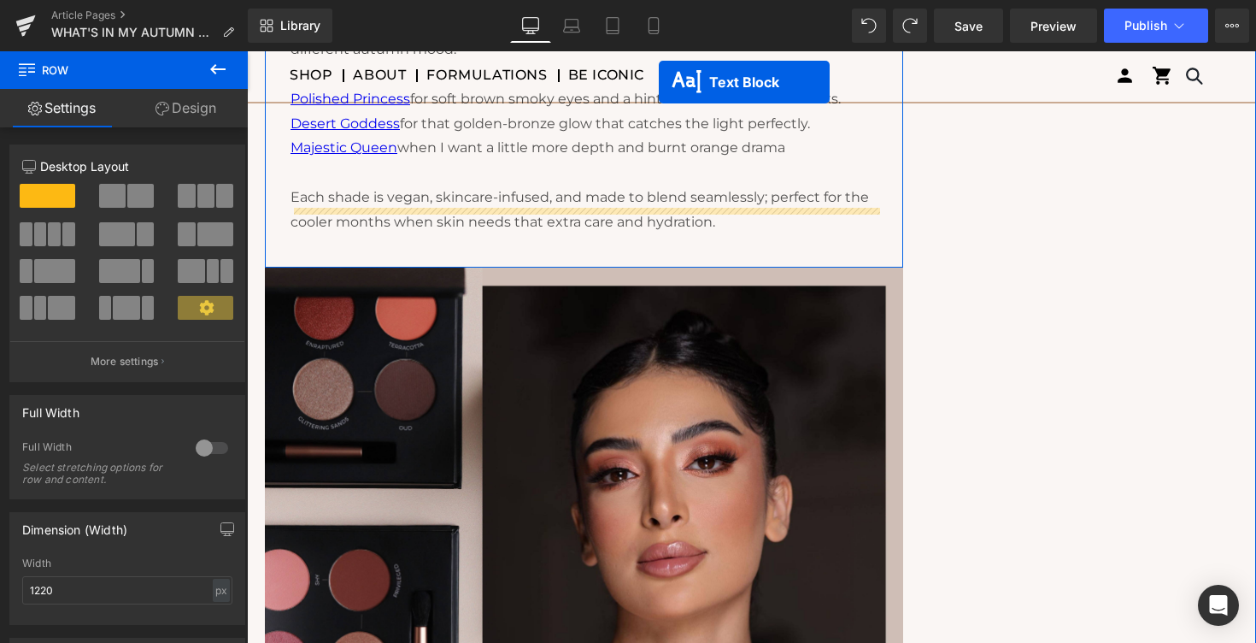
scroll to position [1500, 0]
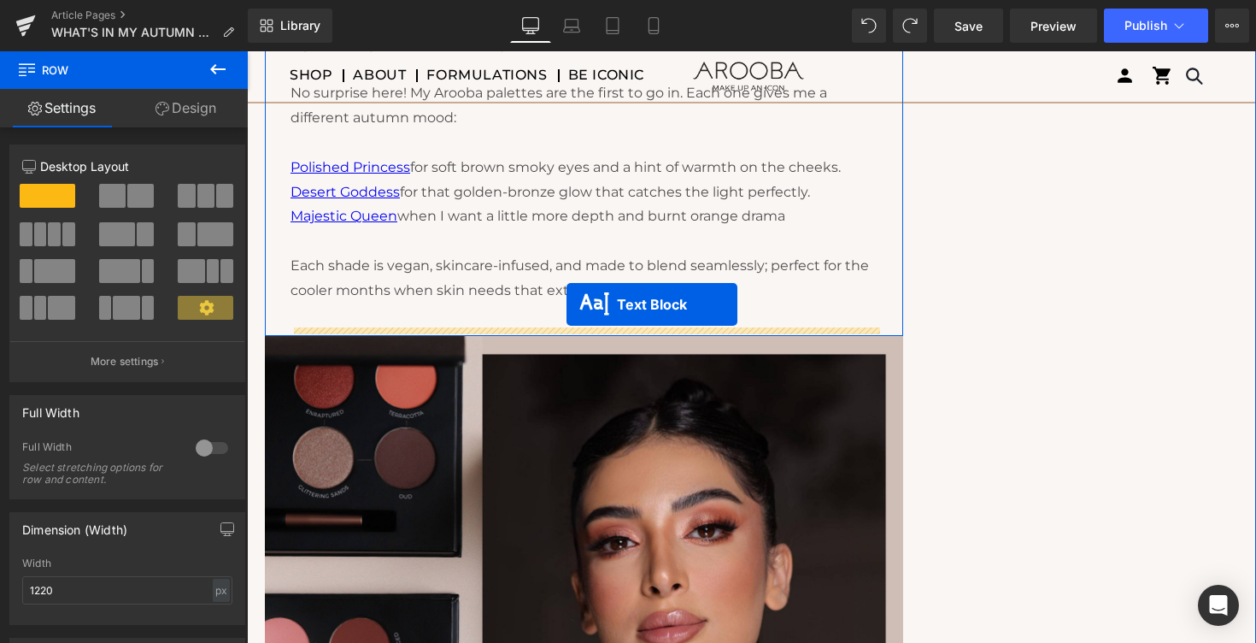
drag, startPoint x: 535, startPoint y: 582, endPoint x: 566, endPoint y: 302, distance: 281.1
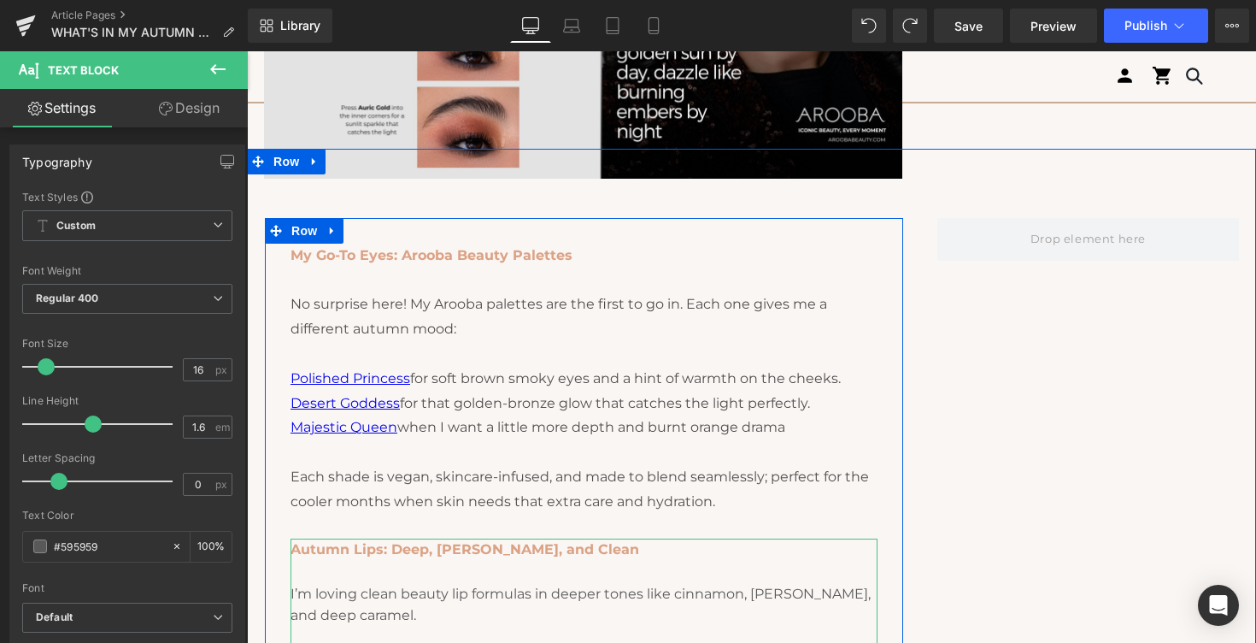
scroll to position [1285, 0]
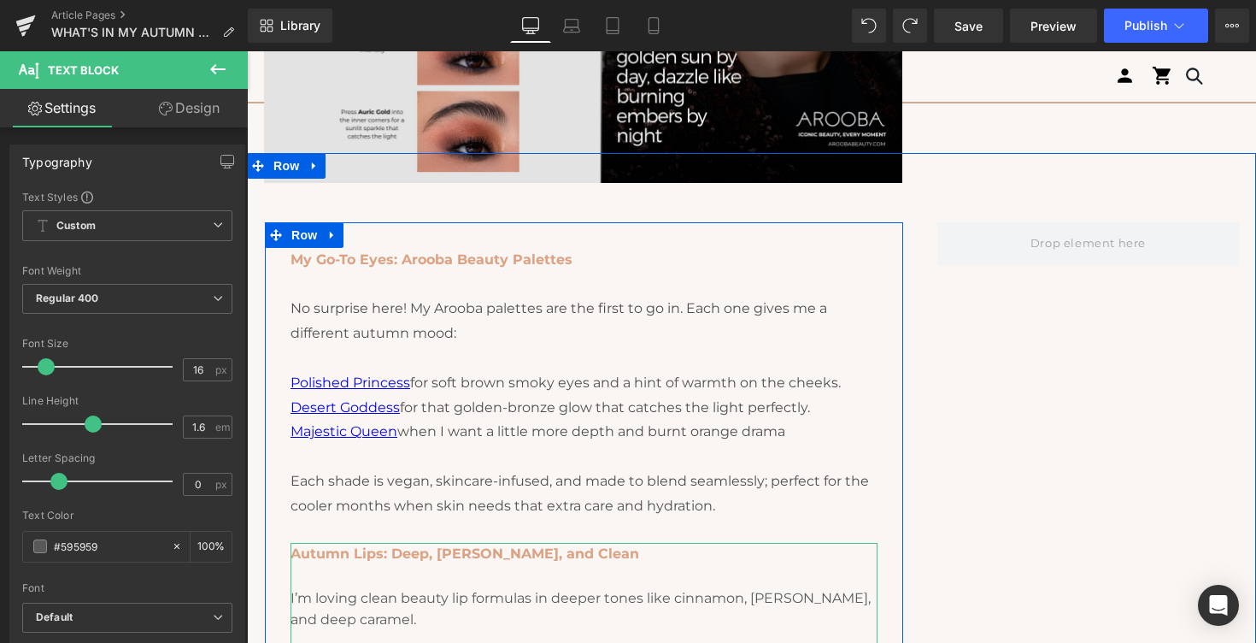
click at [297, 253] on span "My Go-To Eyes: Arooba Beauty Palettes" at bounding box center [432, 259] width 282 height 16
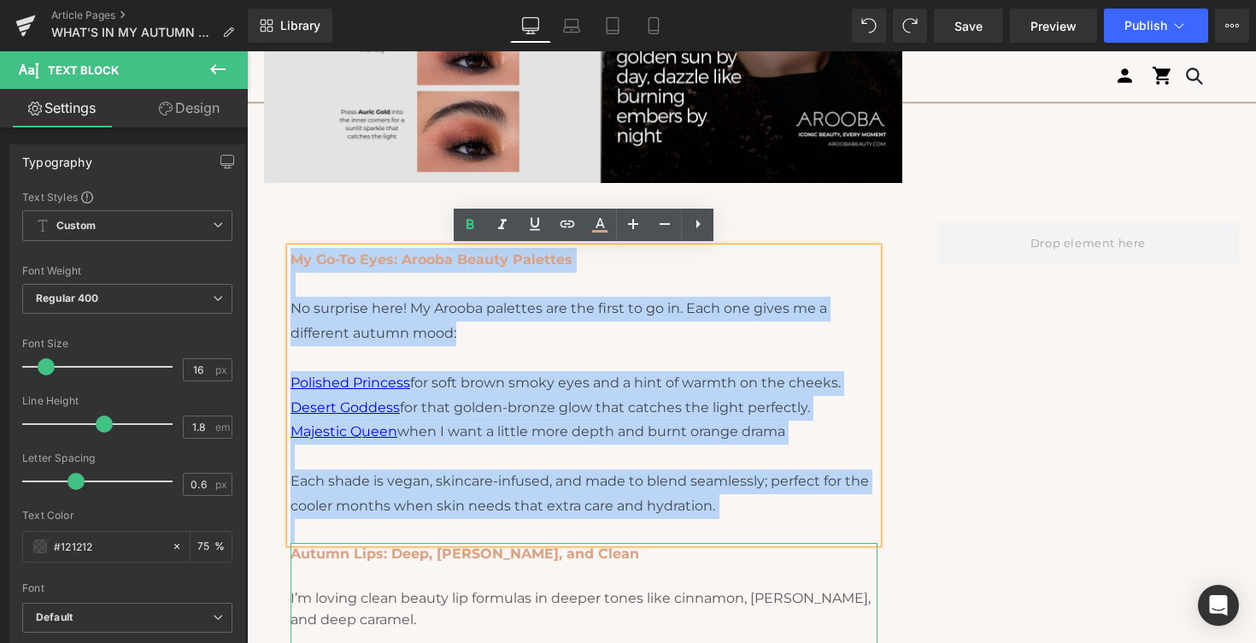
drag, startPoint x: 291, startPoint y: 258, endPoint x: 764, endPoint y: 526, distance: 544.1
click at [765, 528] on div "My Go-To Eyes: Arooba Beauty Palettes No surprise here! My Arooba palettes are …" at bounding box center [584, 396] width 587 height 296
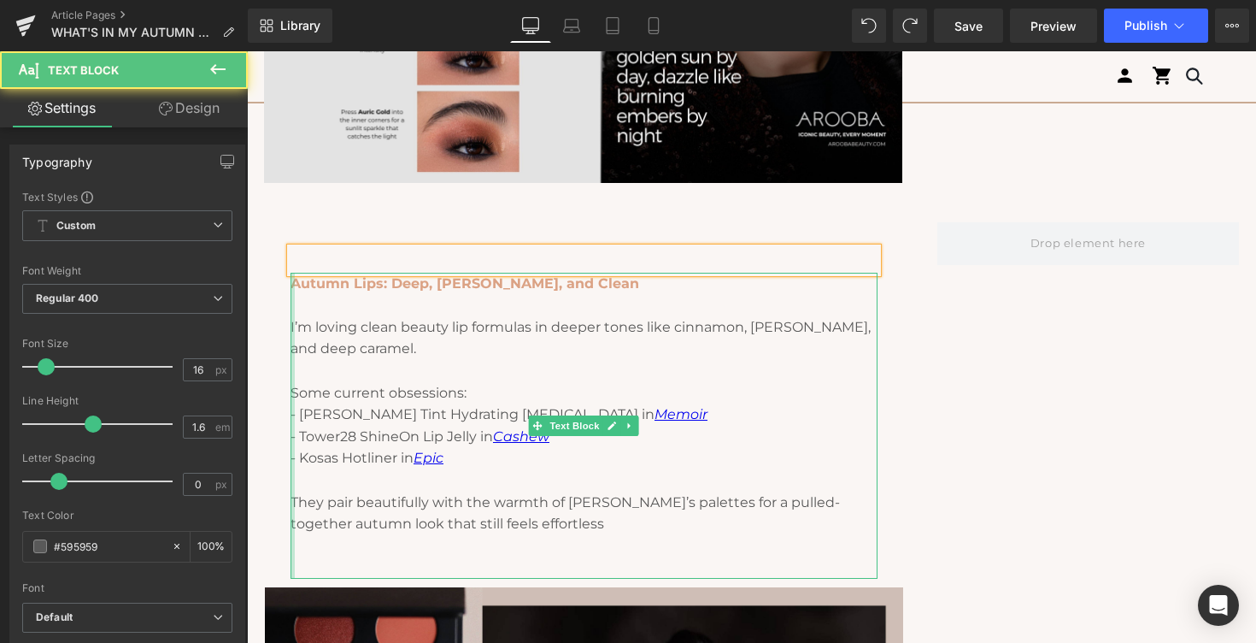
click at [293, 284] on div at bounding box center [293, 426] width 4 height 306
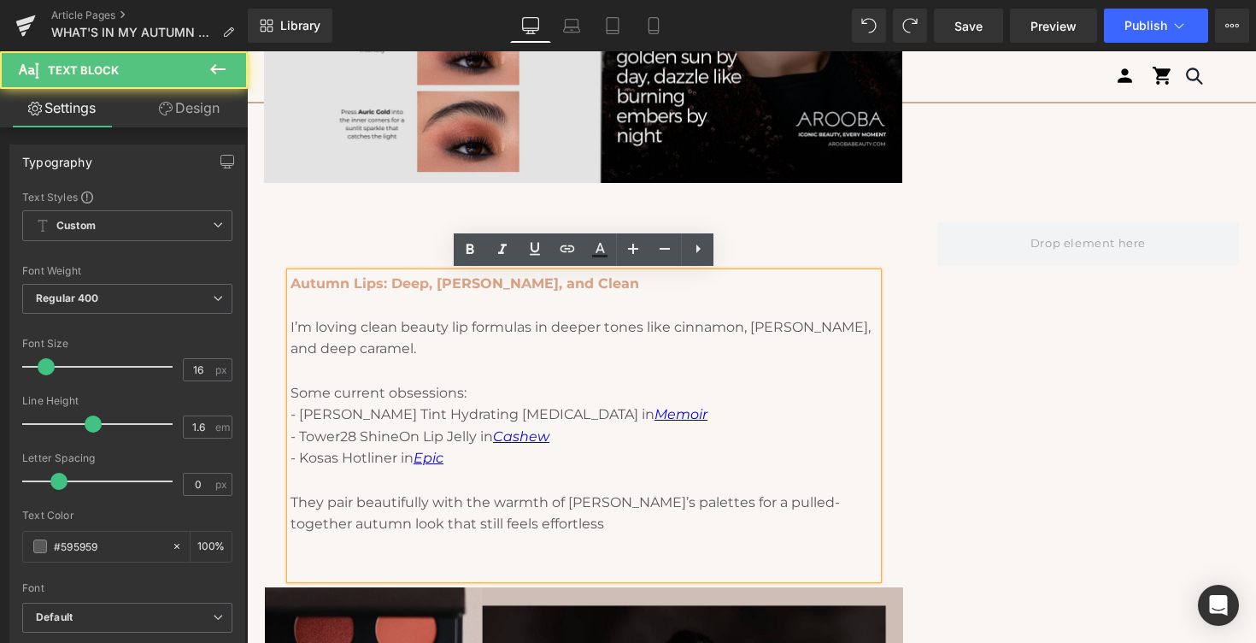
click at [291, 283] on strong "Autumn Lips: Deep, [PERSON_NAME], and Clean" at bounding box center [465, 283] width 349 height 16
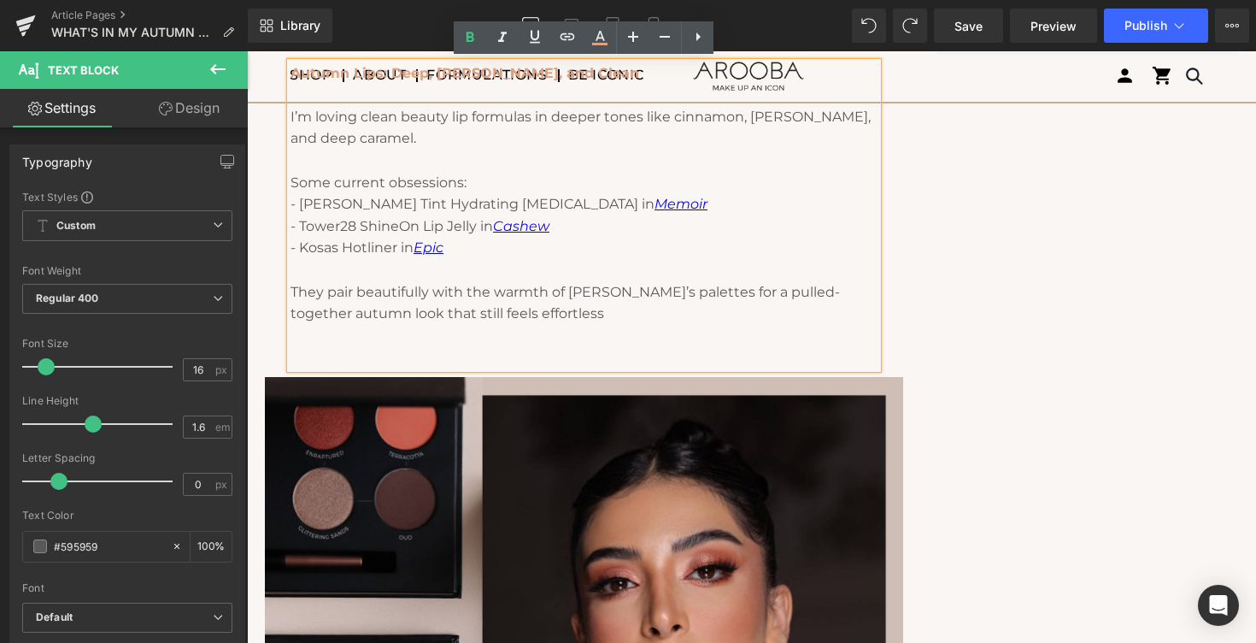
scroll to position [1497, 0]
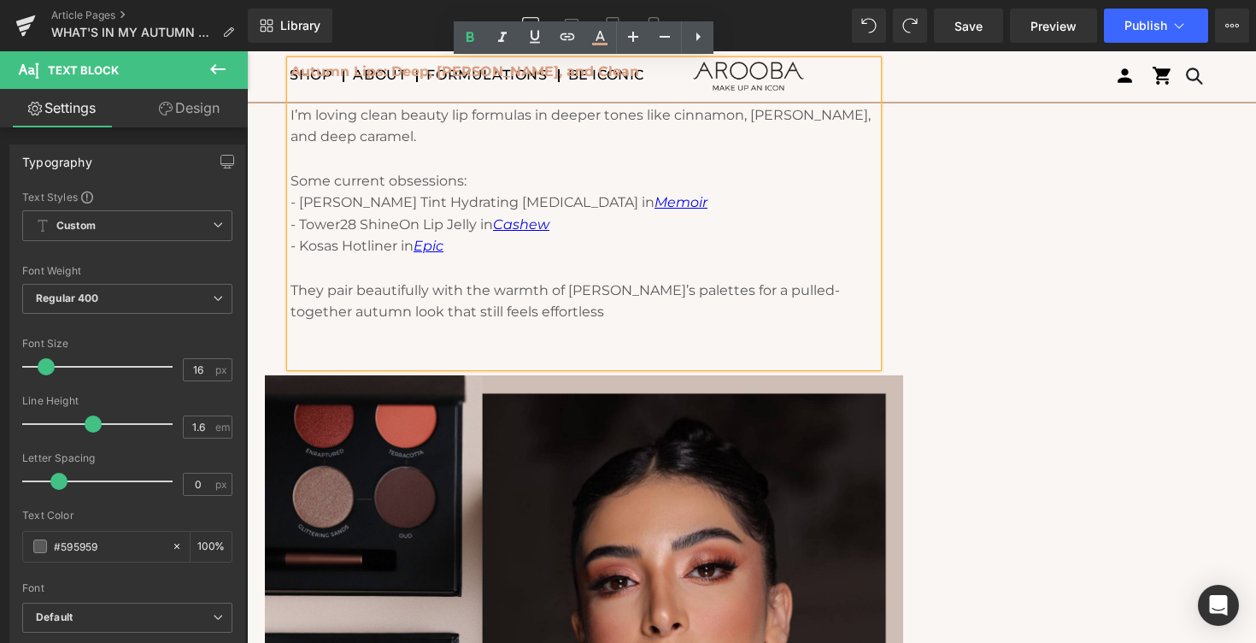
click at [367, 313] on p "They pair beautifully with the warmth of [PERSON_NAME]’s palettes for a pulled-…" at bounding box center [584, 301] width 587 height 44
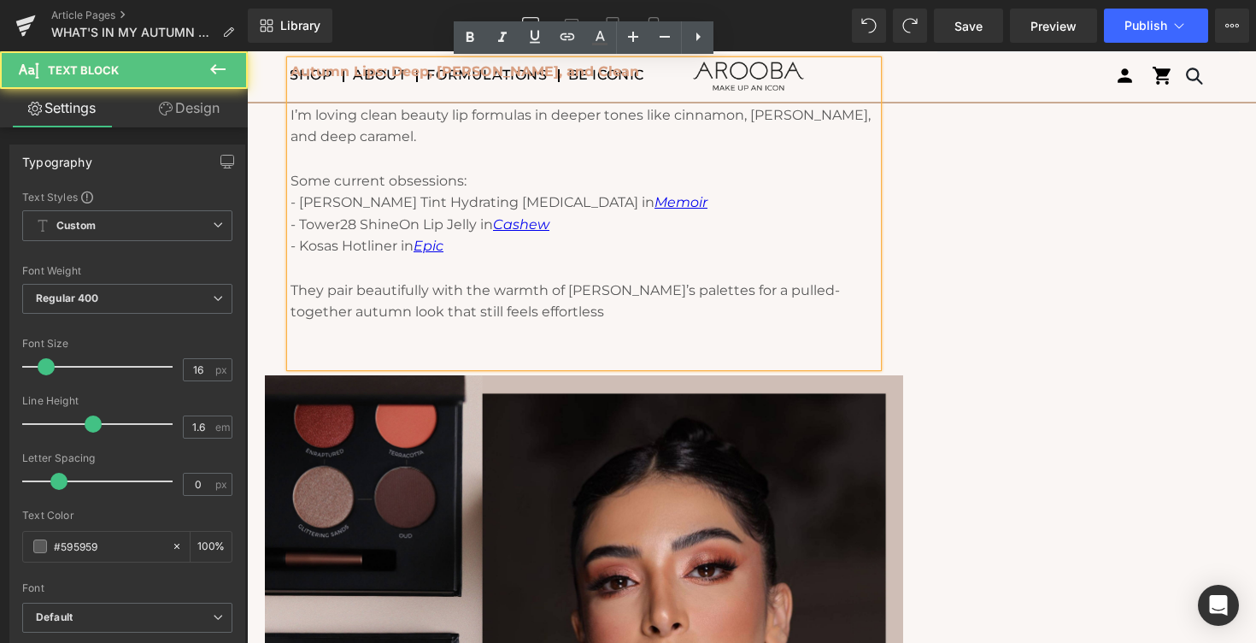
click at [349, 353] on p at bounding box center [584, 355] width 587 height 22
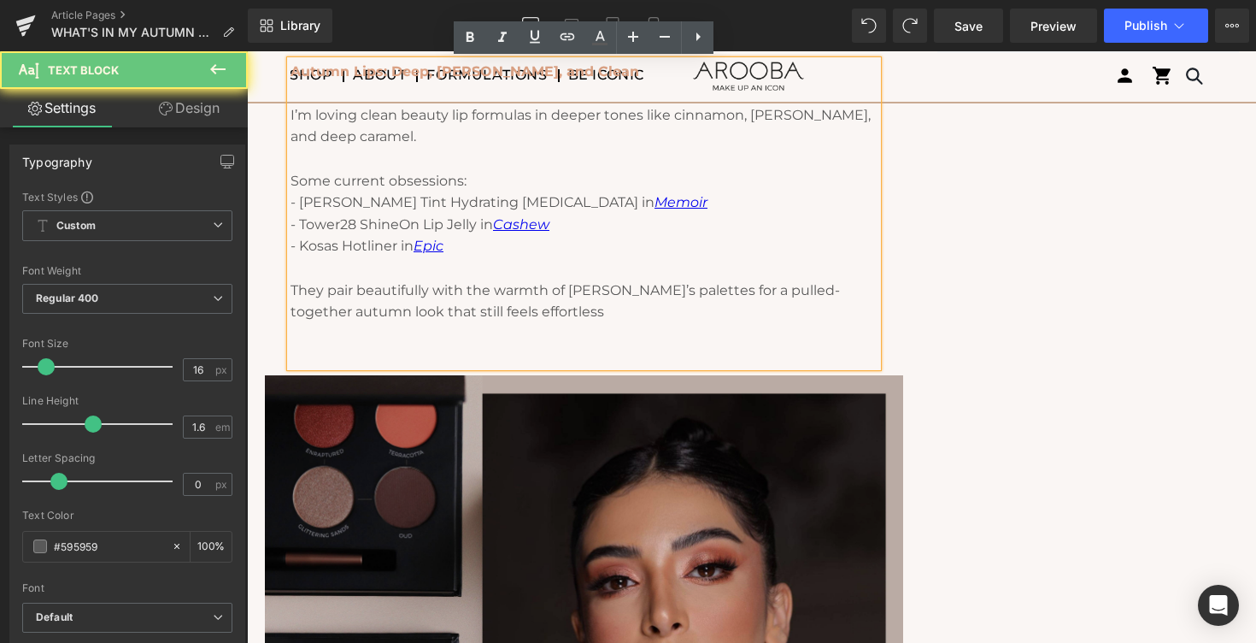
click at [273, 390] on img at bounding box center [584, 587] width 638 height 425
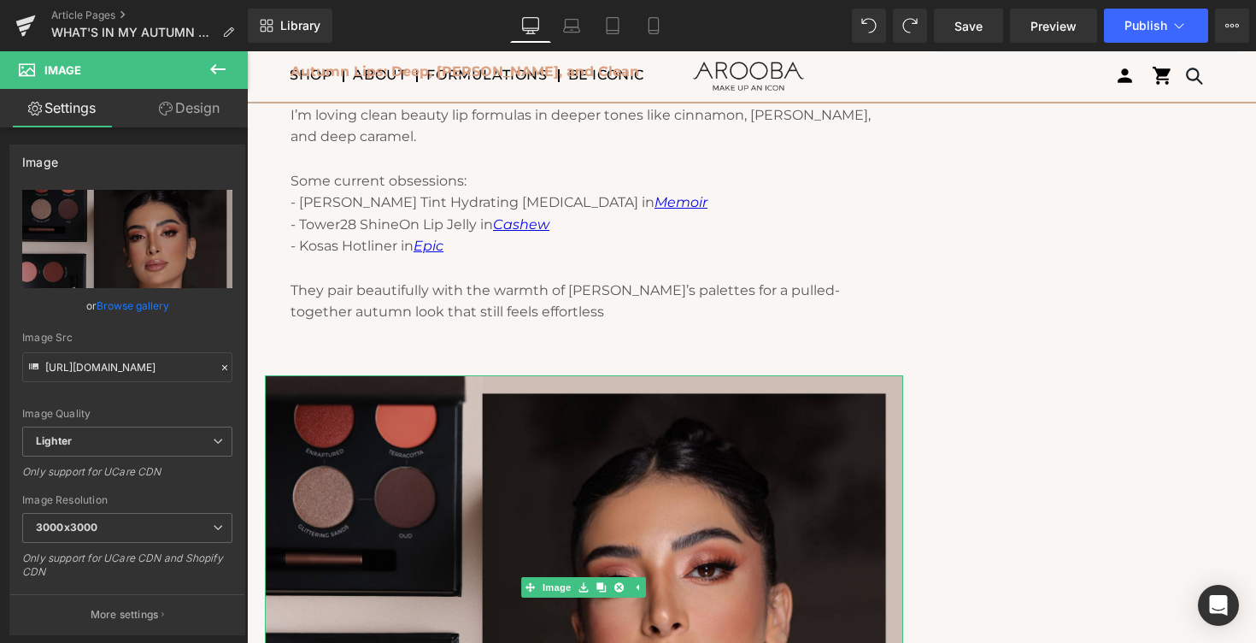
click at [314, 341] on p at bounding box center [584, 334] width 587 height 22
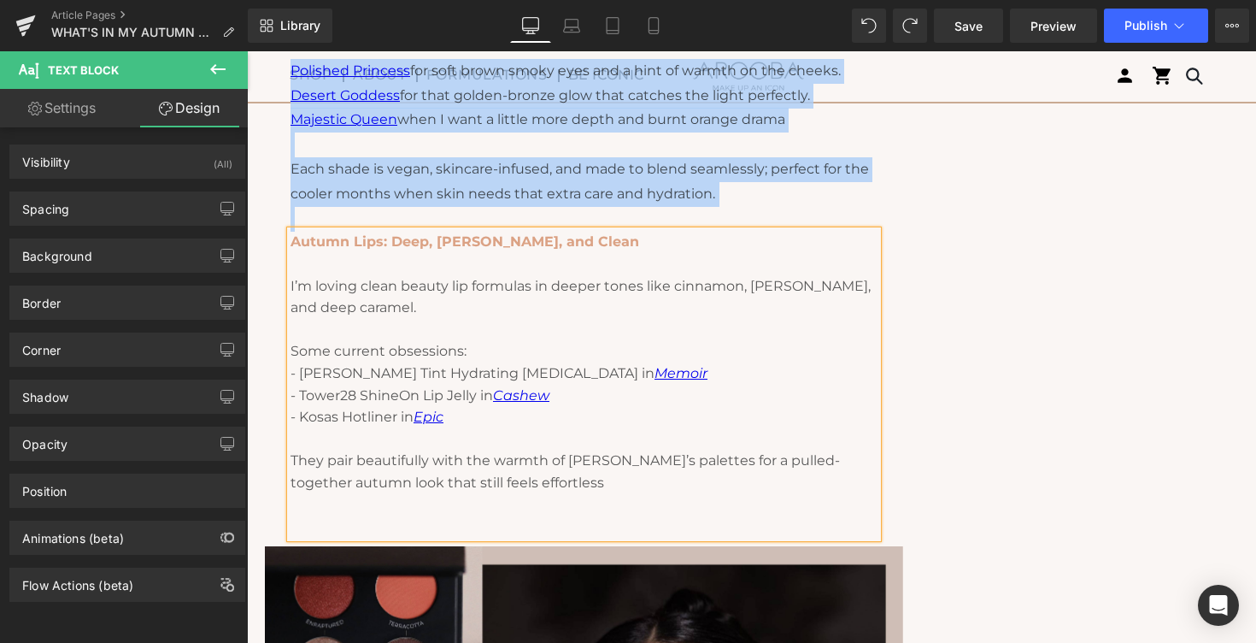
scroll to position [1577, 0]
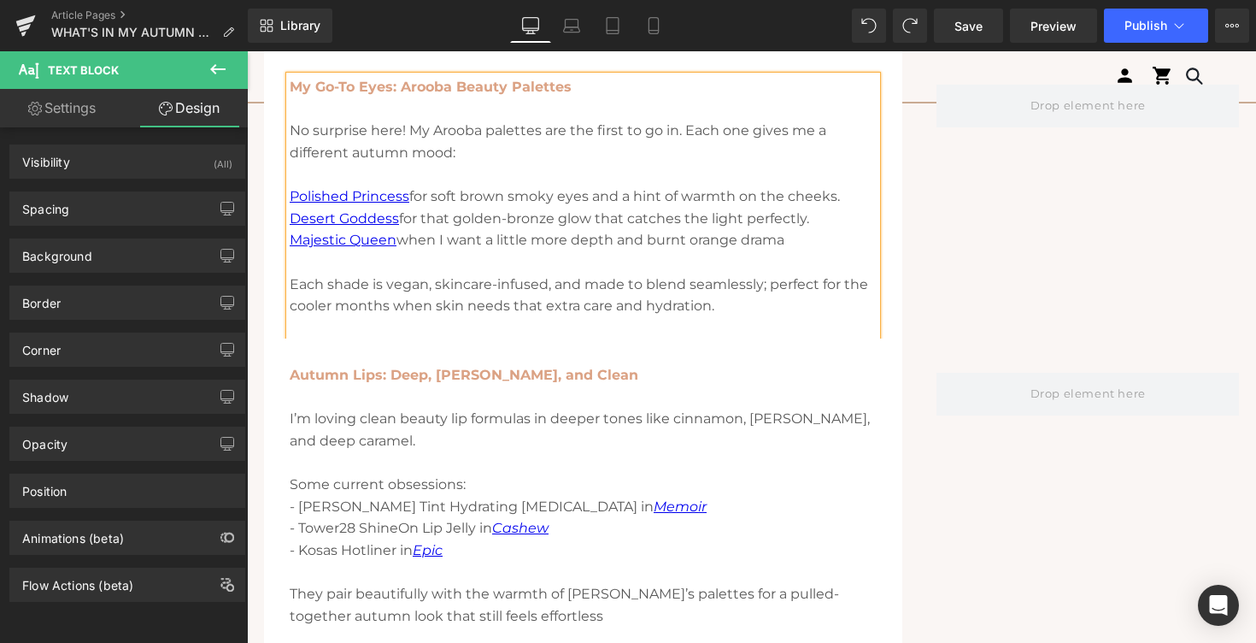
click at [276, 233] on div "My Go-To Eyes: Arooba Beauty Palettes No surprise here! My Arooba palettes are …" at bounding box center [583, 207] width 638 height 262
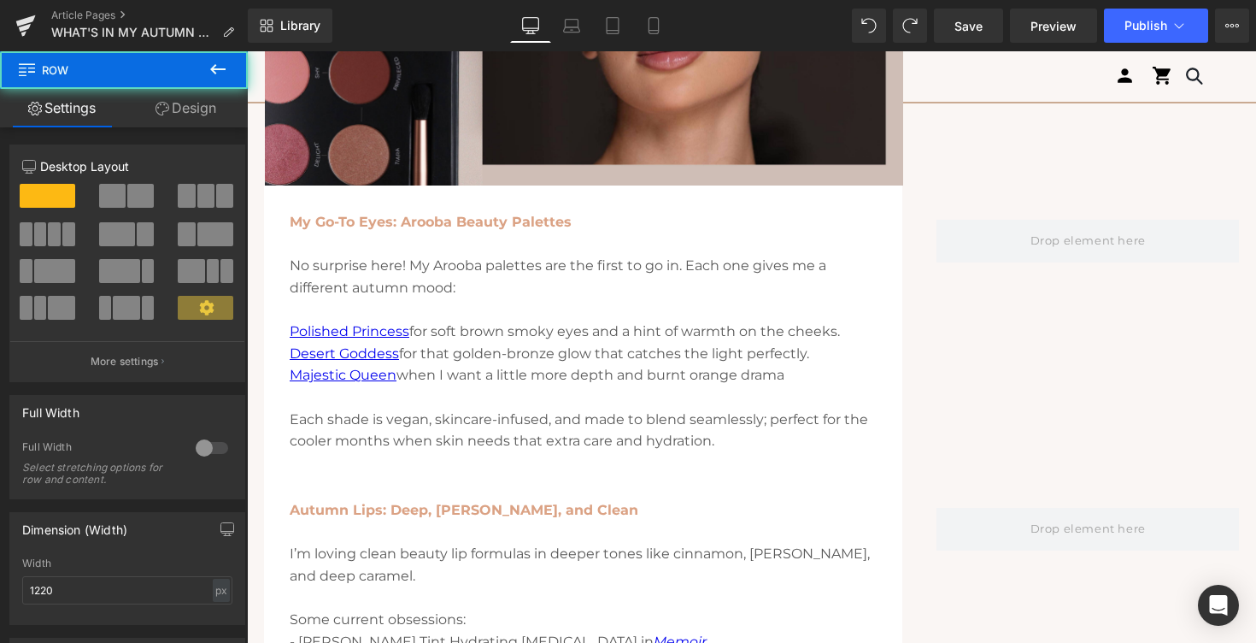
scroll to position [2069, 0]
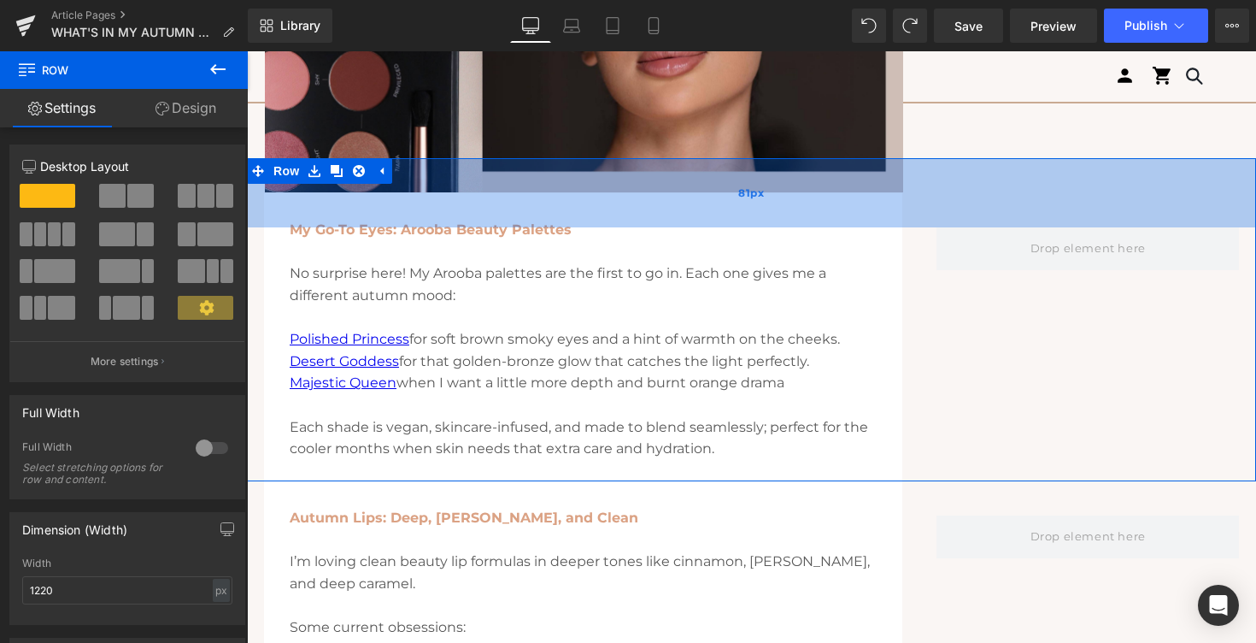
click at [398, 190] on div "81px" at bounding box center [751, 192] width 1009 height 69
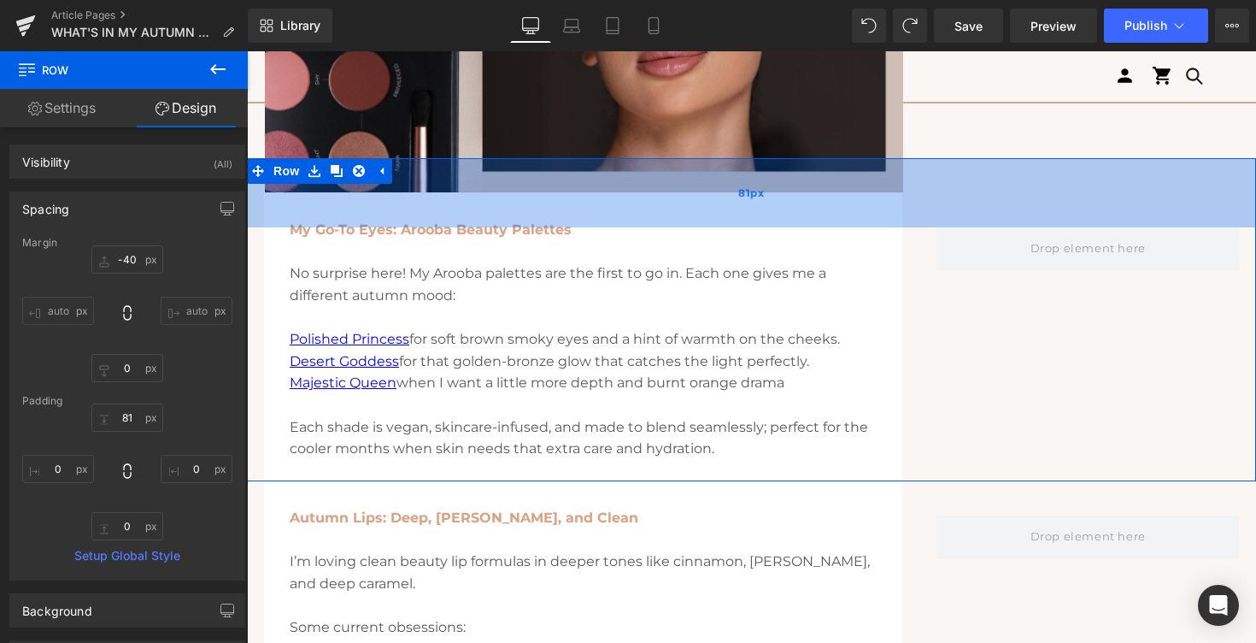
click at [516, 202] on div "81px" at bounding box center [751, 192] width 1009 height 69
click at [281, 209] on div "81px" at bounding box center [751, 192] width 1009 height 69
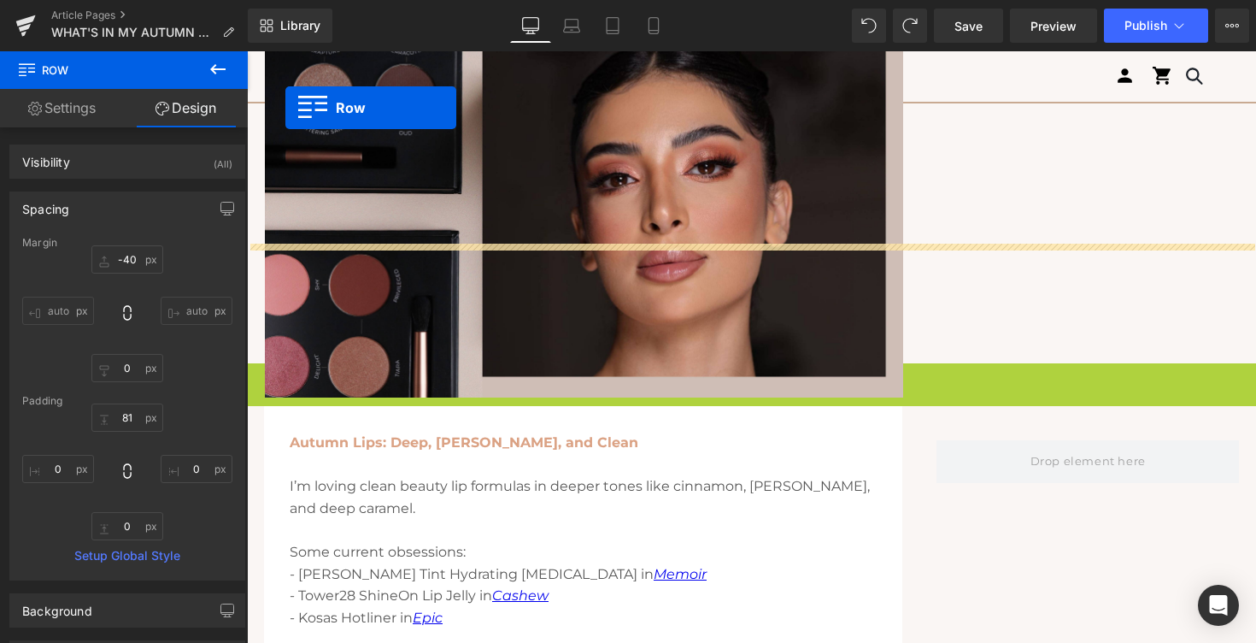
scroll to position [1847, 0]
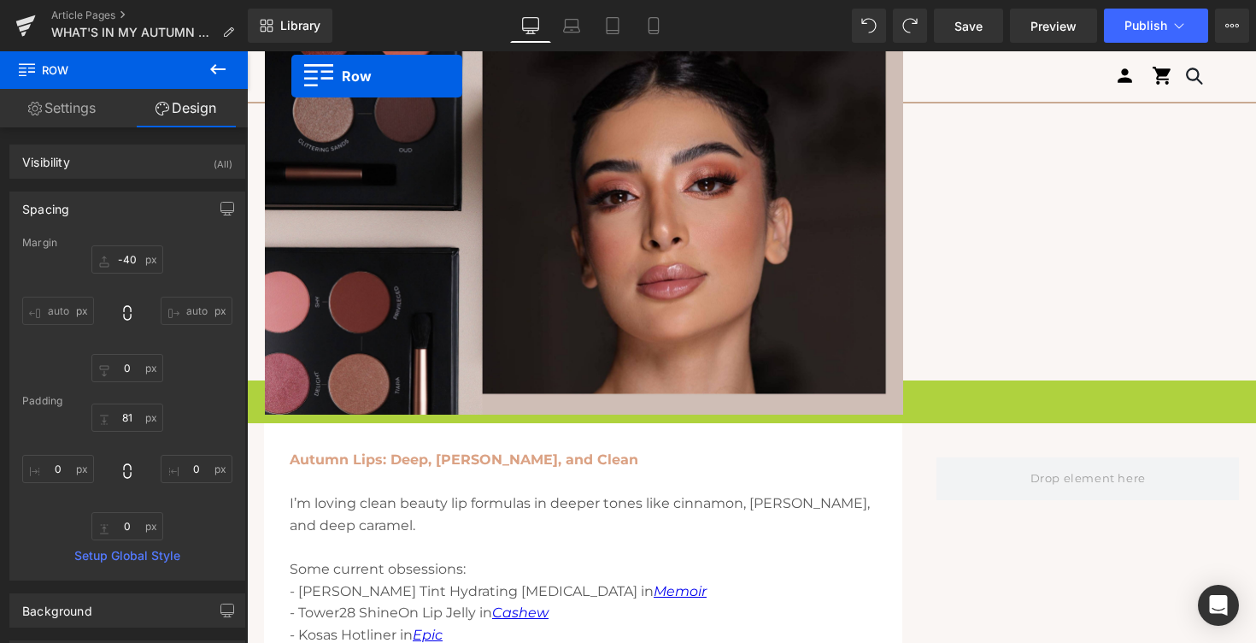
drag, startPoint x: 256, startPoint y: 168, endPoint x: 295, endPoint y: 46, distance: 128.1
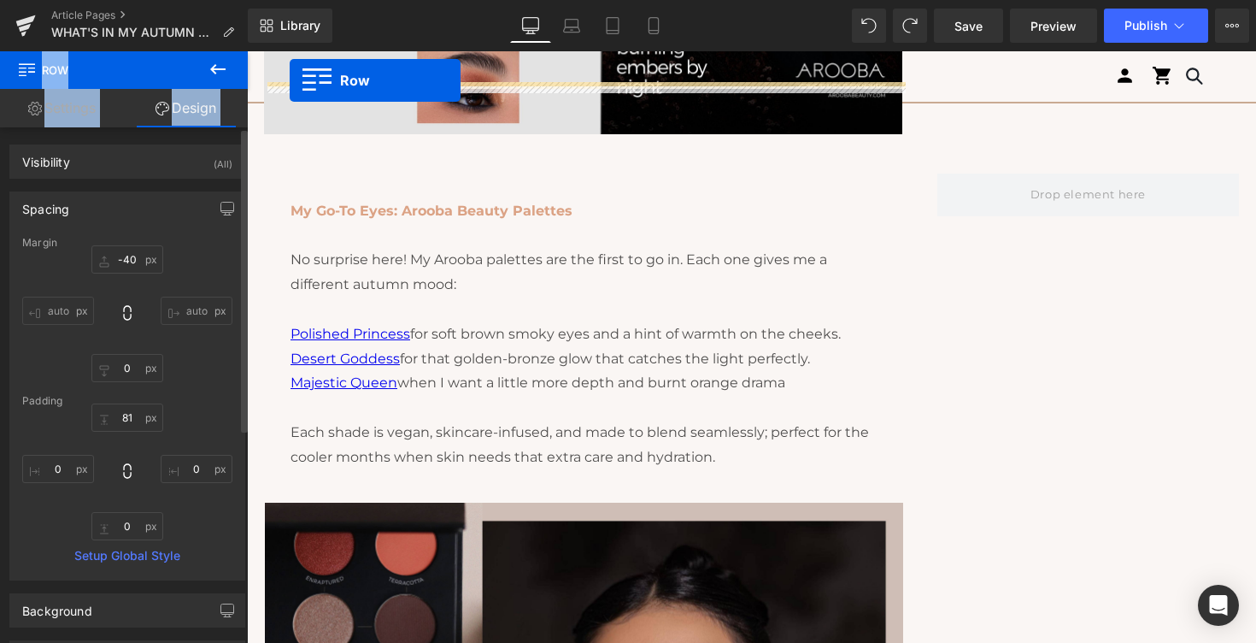
scroll to position [1317, 0]
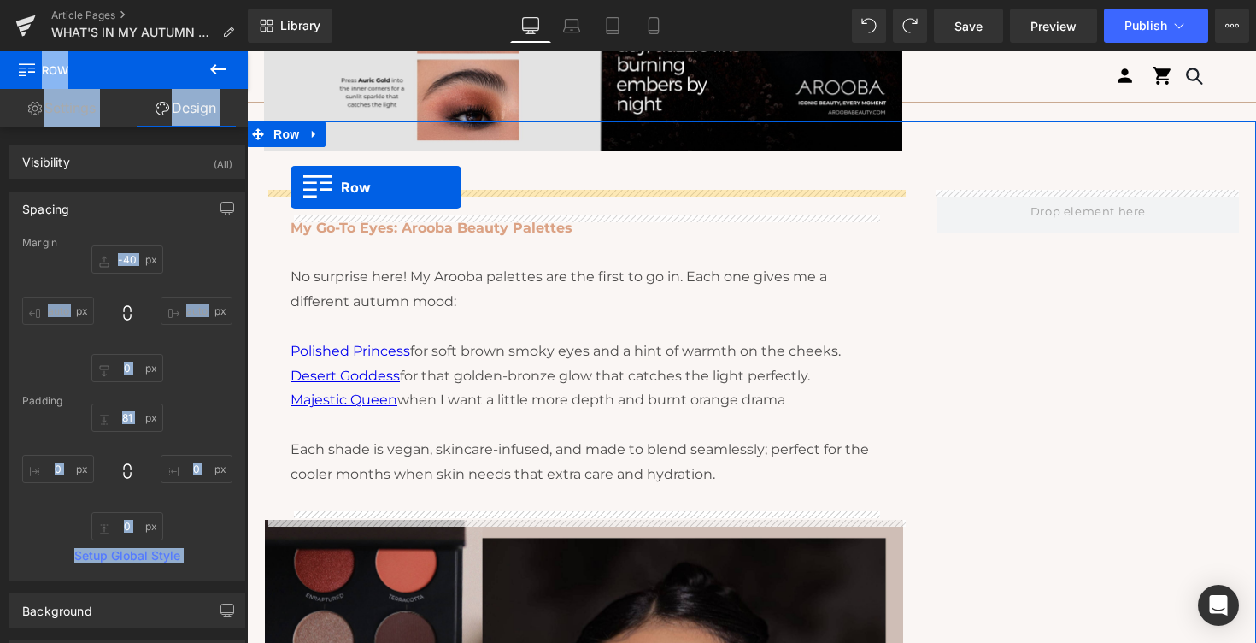
drag, startPoint x: 295, startPoint y: 46, endPoint x: 291, endPoint y: 187, distance: 141.1
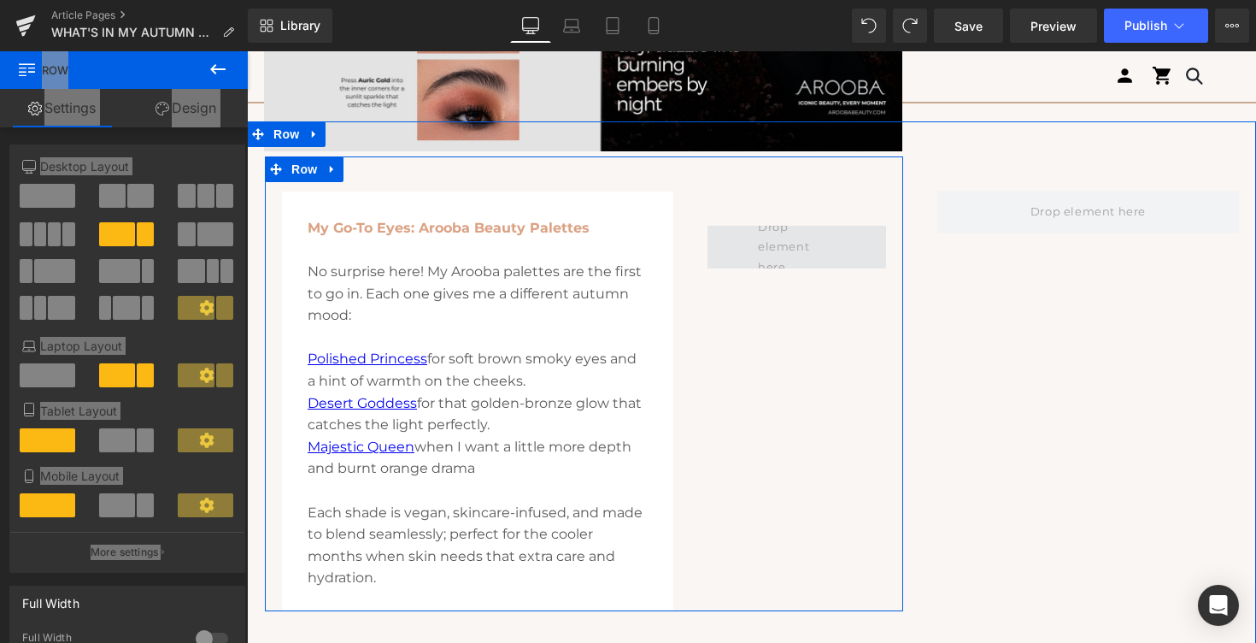
click at [800, 245] on span at bounding box center [796, 247] width 89 height 68
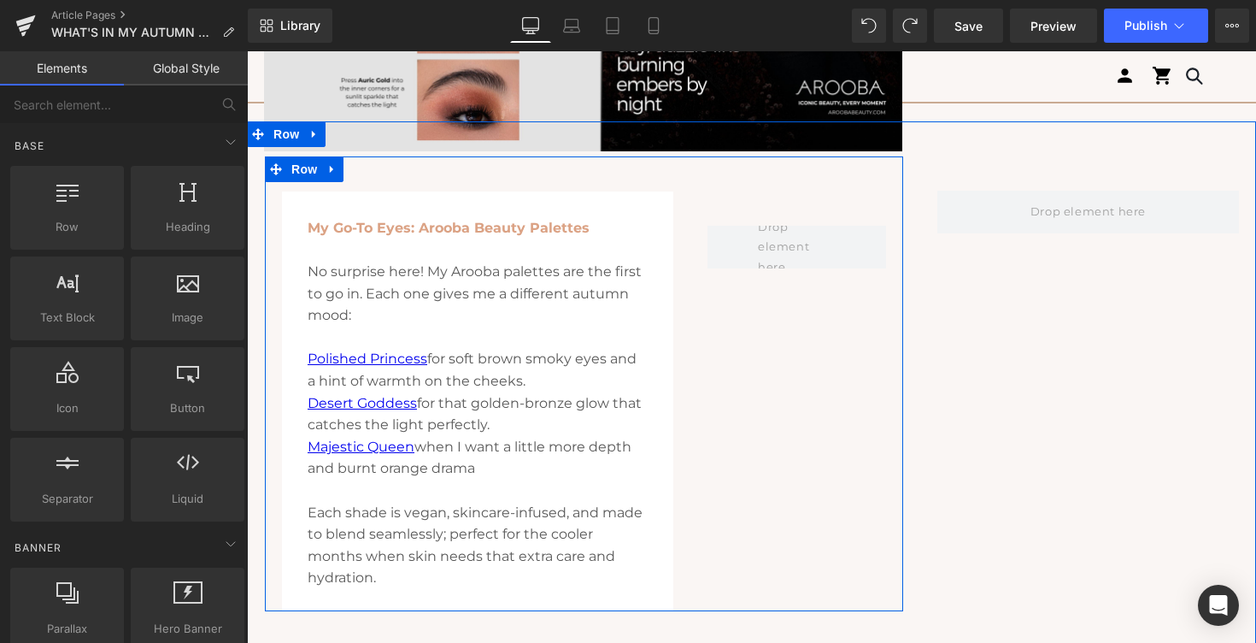
click at [781, 324] on div "My Go-To Eyes: Arooba Beauty Palettes No surprise here! My Arooba palettes are …" at bounding box center [584, 383] width 638 height 455
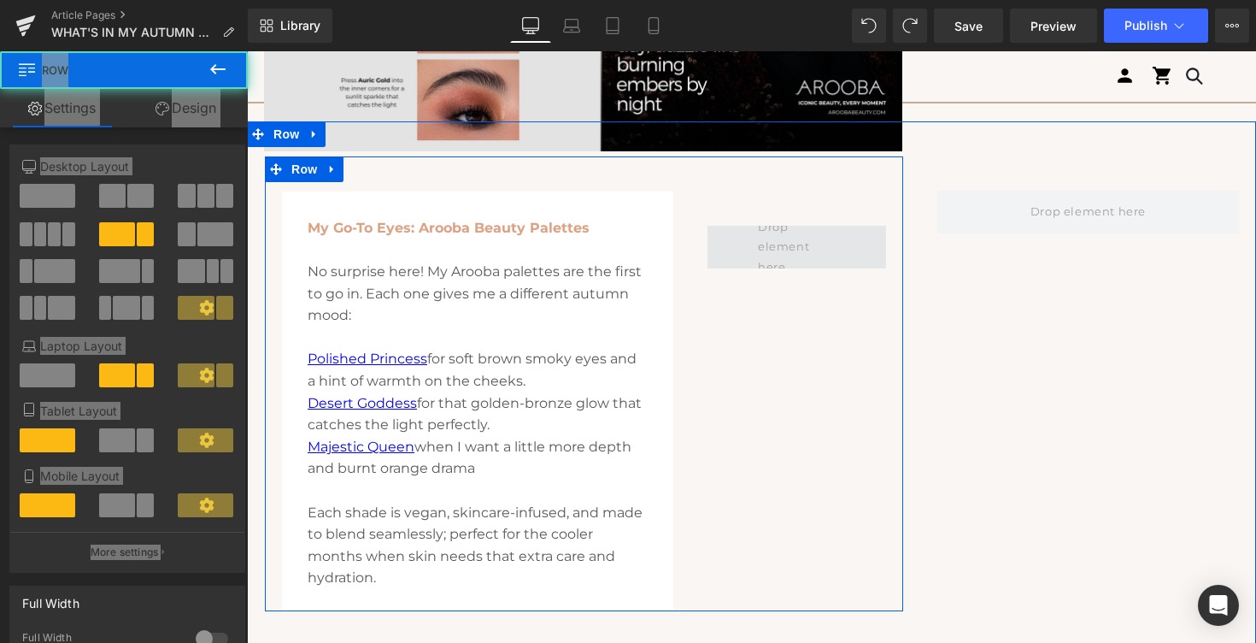
click at [786, 255] on span at bounding box center [796, 247] width 89 height 68
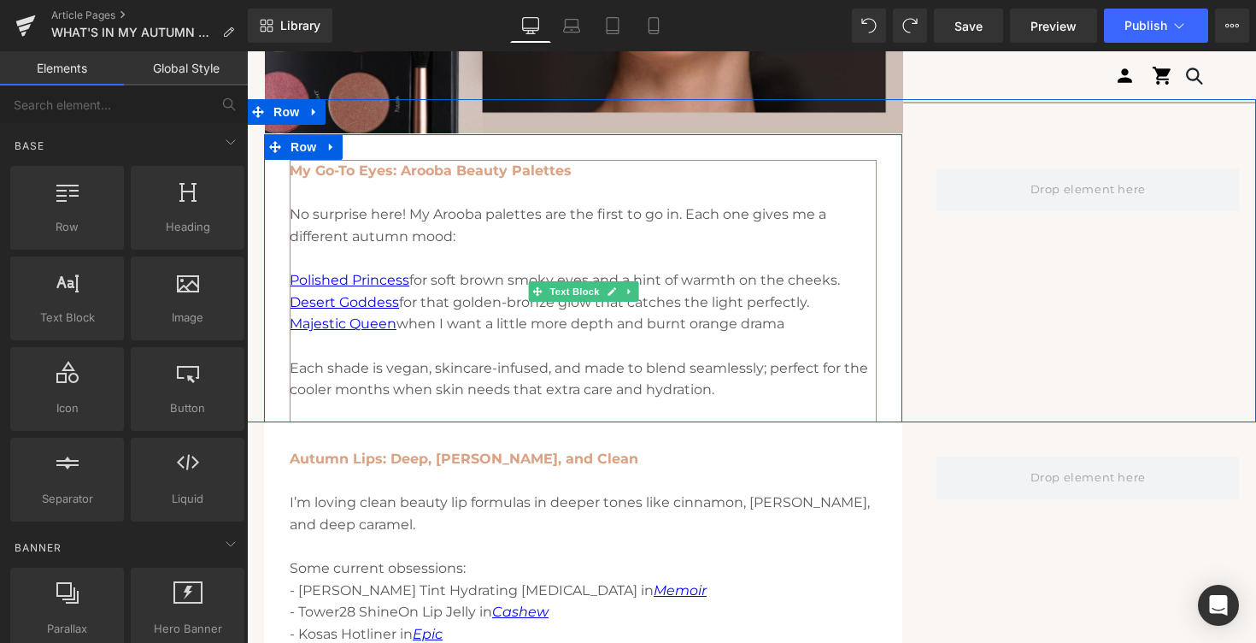
scroll to position [2111, 0]
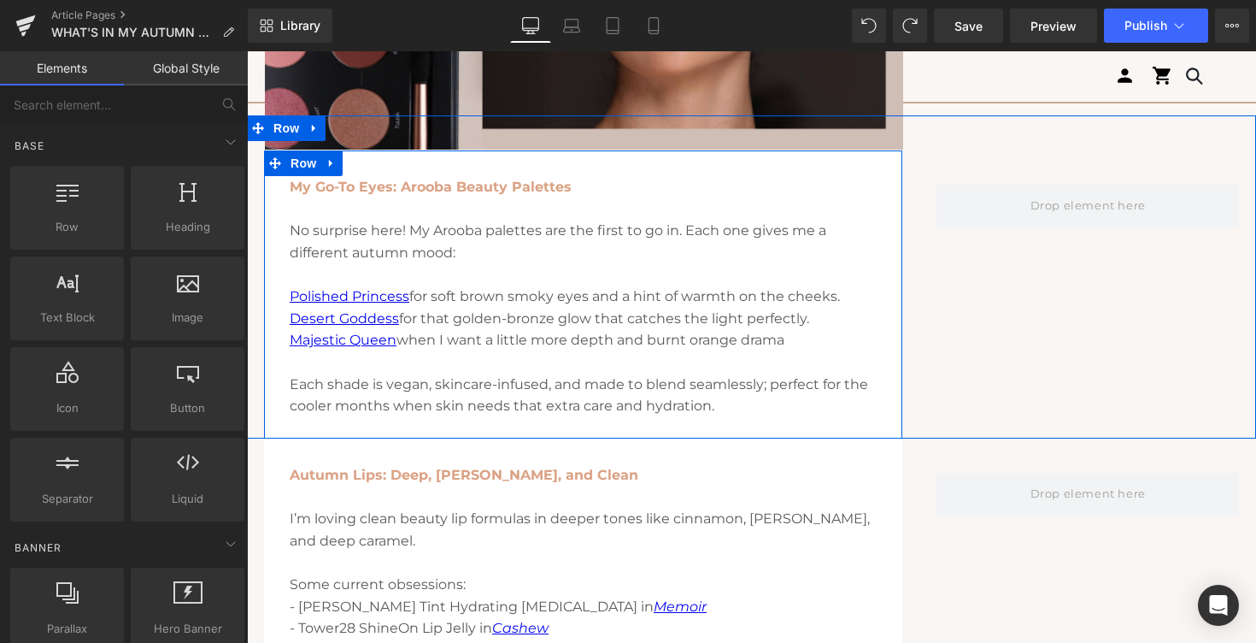
click at [281, 205] on div "My Go-To Eyes: Arooba Beauty Palettes No surprise here! My Arooba palettes are …" at bounding box center [583, 307] width 638 height 262
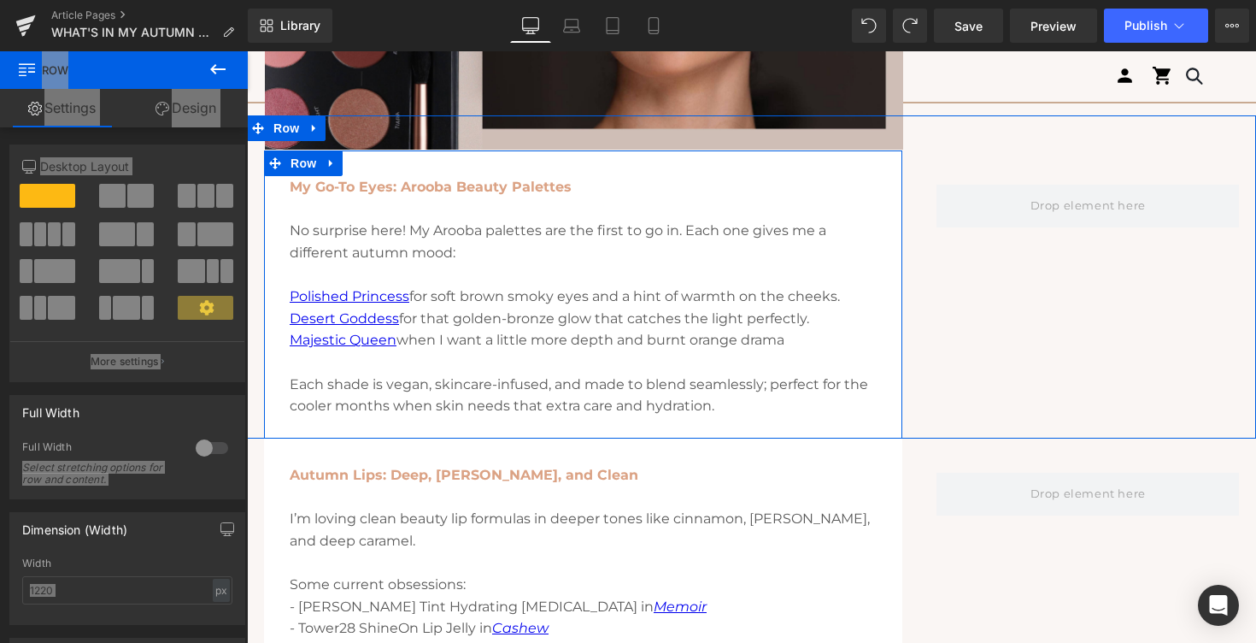
click at [282, 221] on div "My Go-To Eyes: Arooba Beauty Palettes No surprise here! My Arooba palettes are …" at bounding box center [583, 307] width 638 height 262
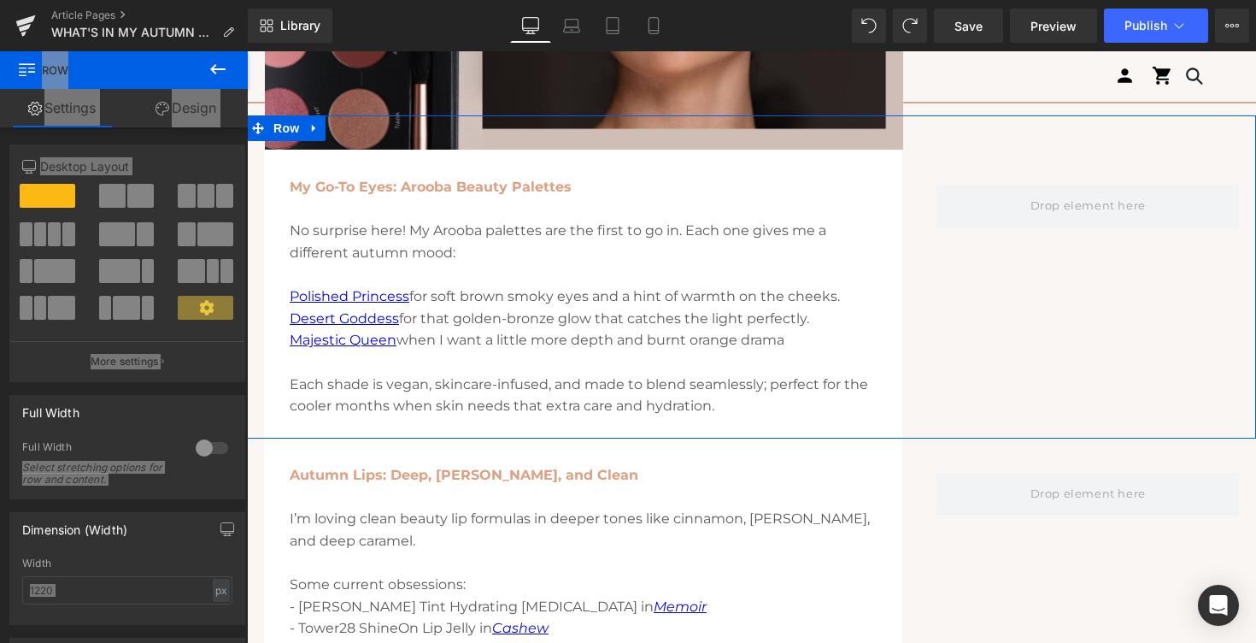
click at [1006, 264] on div "My Go-To Eyes: Arooba Beauty Palettes No surprise here! My Arooba palettes are …" at bounding box center [751, 276] width 1009 height 323
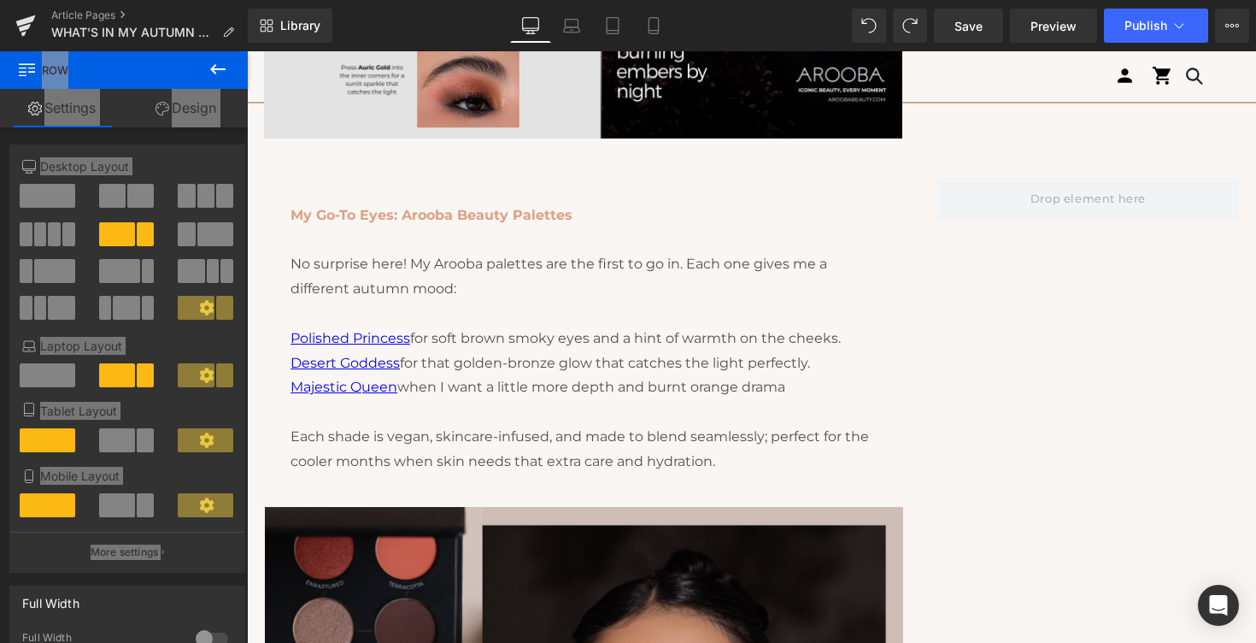
scroll to position [1329, 0]
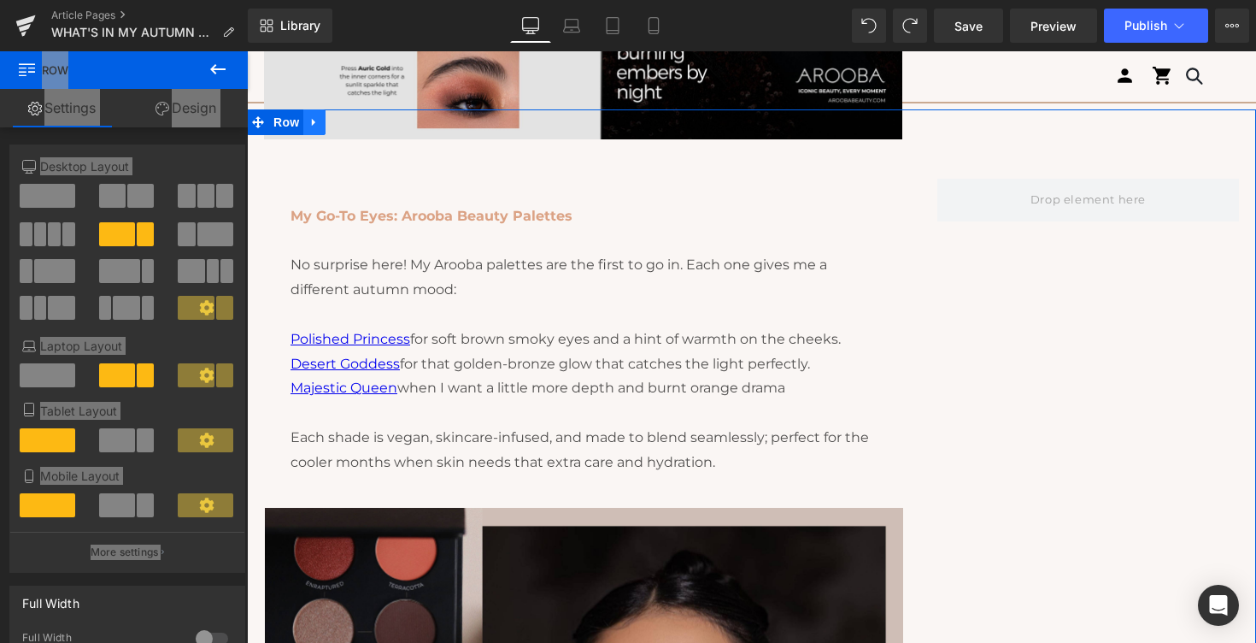
click at [315, 121] on icon at bounding box center [313, 123] width 3 height 8
click at [358, 122] on icon at bounding box center [359, 122] width 12 height 12
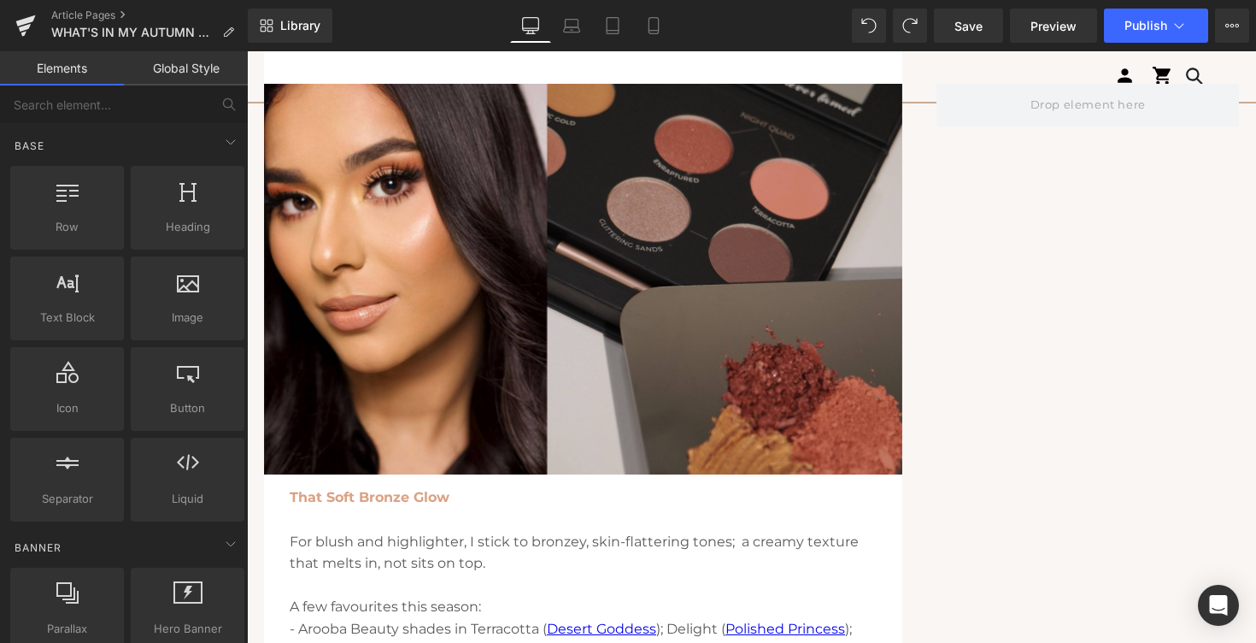
scroll to position [2007, 0]
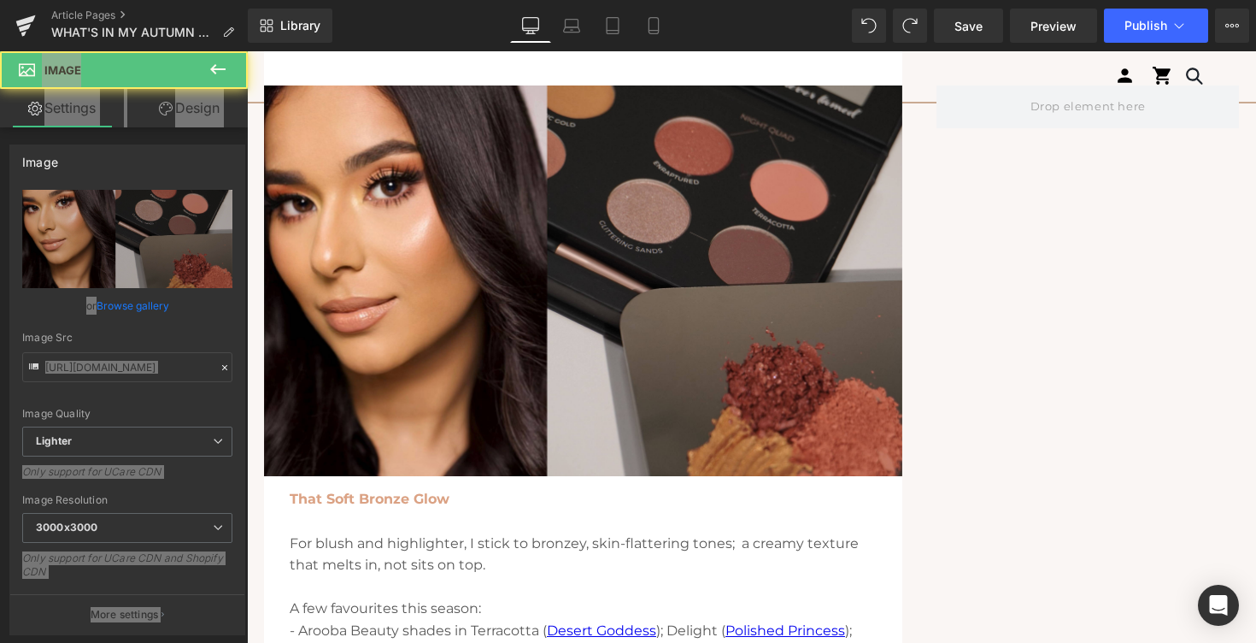
click at [355, 305] on img at bounding box center [583, 297] width 638 height 425
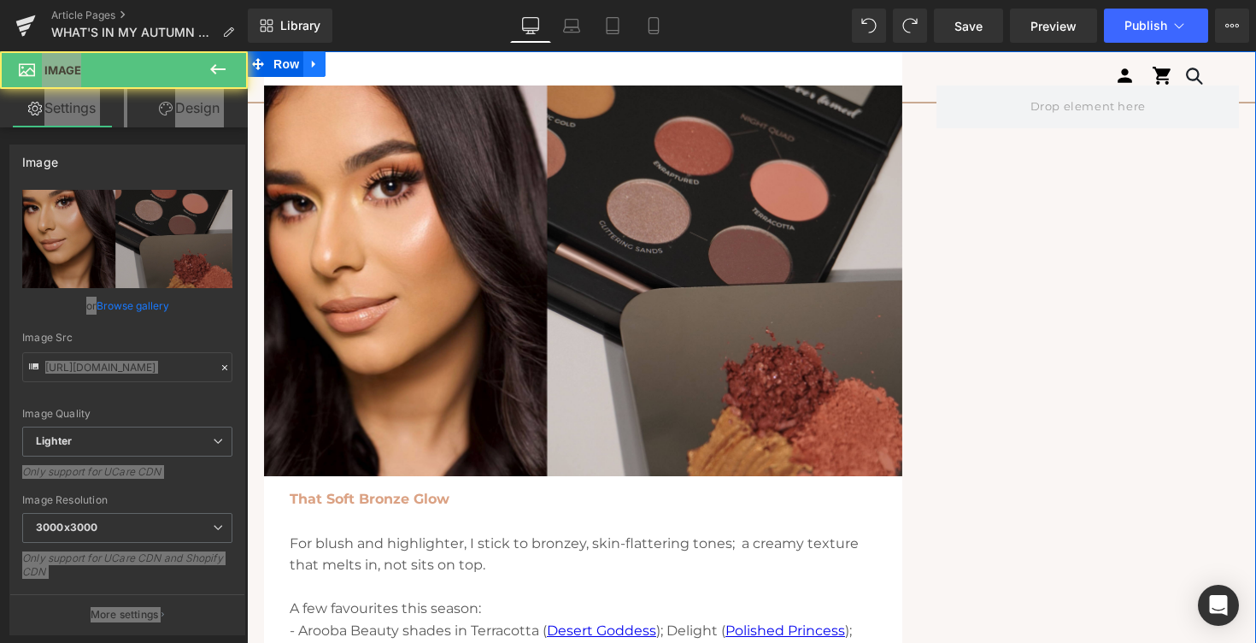
click at [315, 69] on icon at bounding box center [314, 64] width 12 height 13
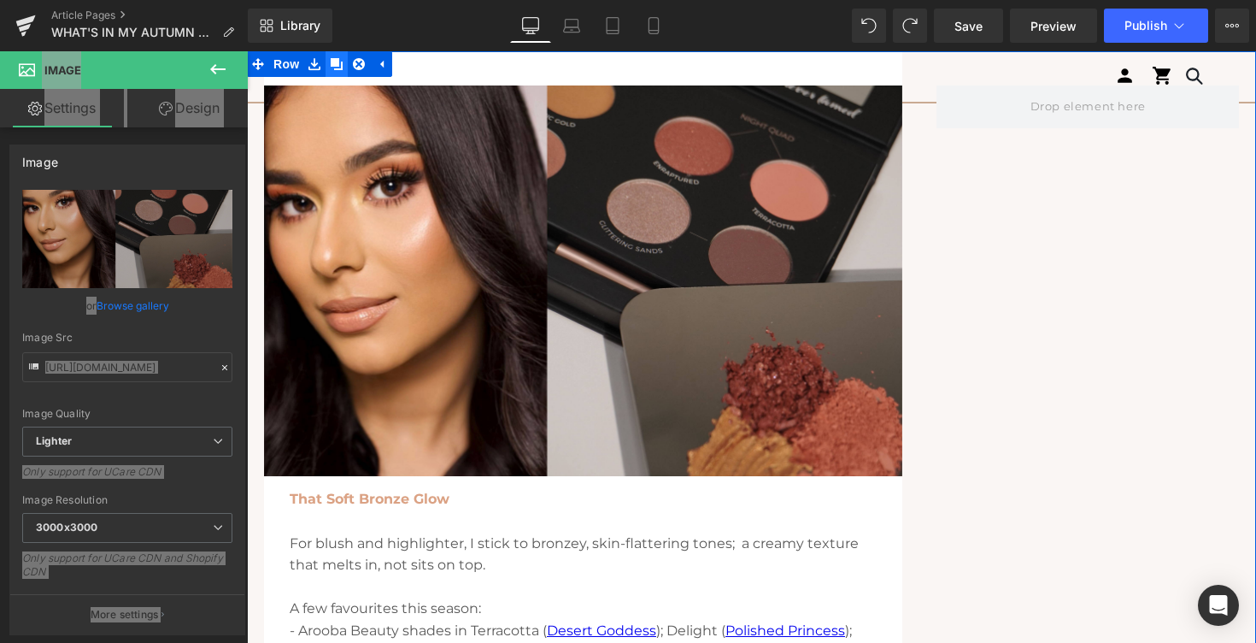
click at [338, 60] on icon at bounding box center [337, 64] width 12 height 12
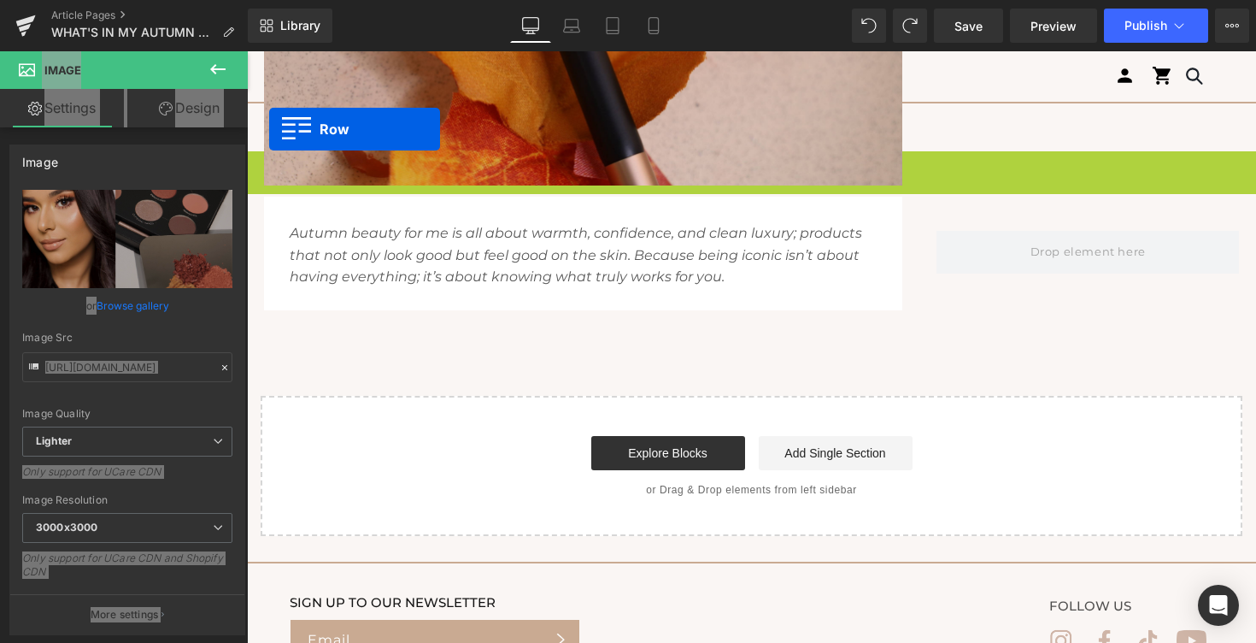
scroll to position [2890, 0]
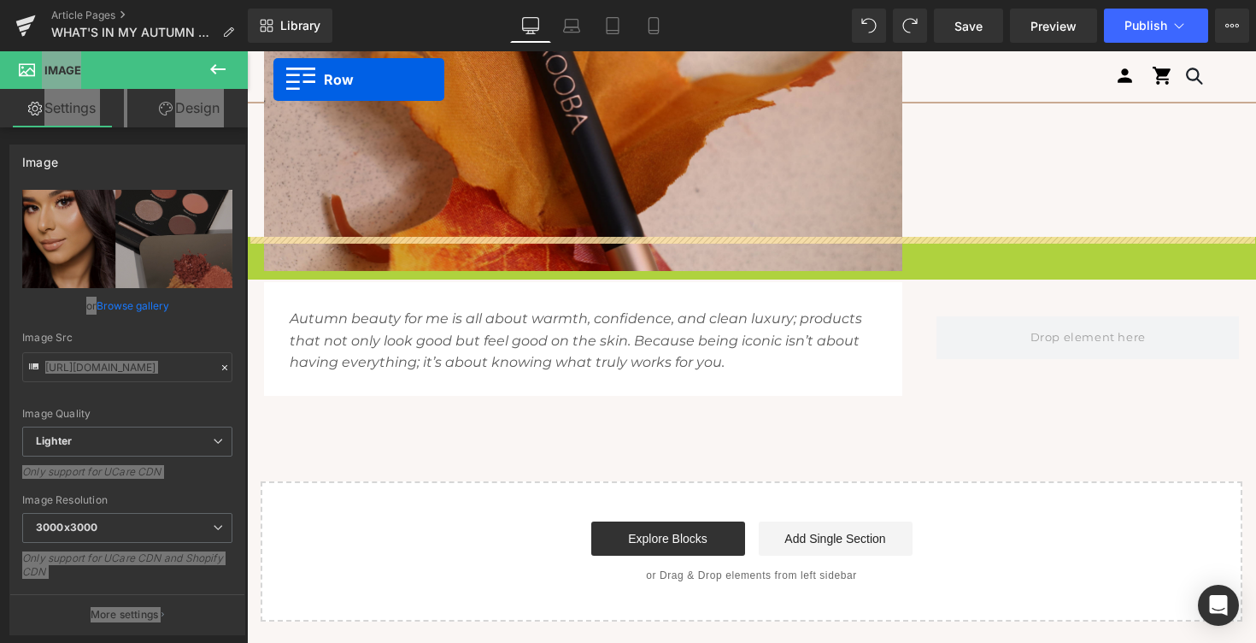
drag, startPoint x: 260, startPoint y: 171, endPoint x: 281, endPoint y: -7, distance: 179.0
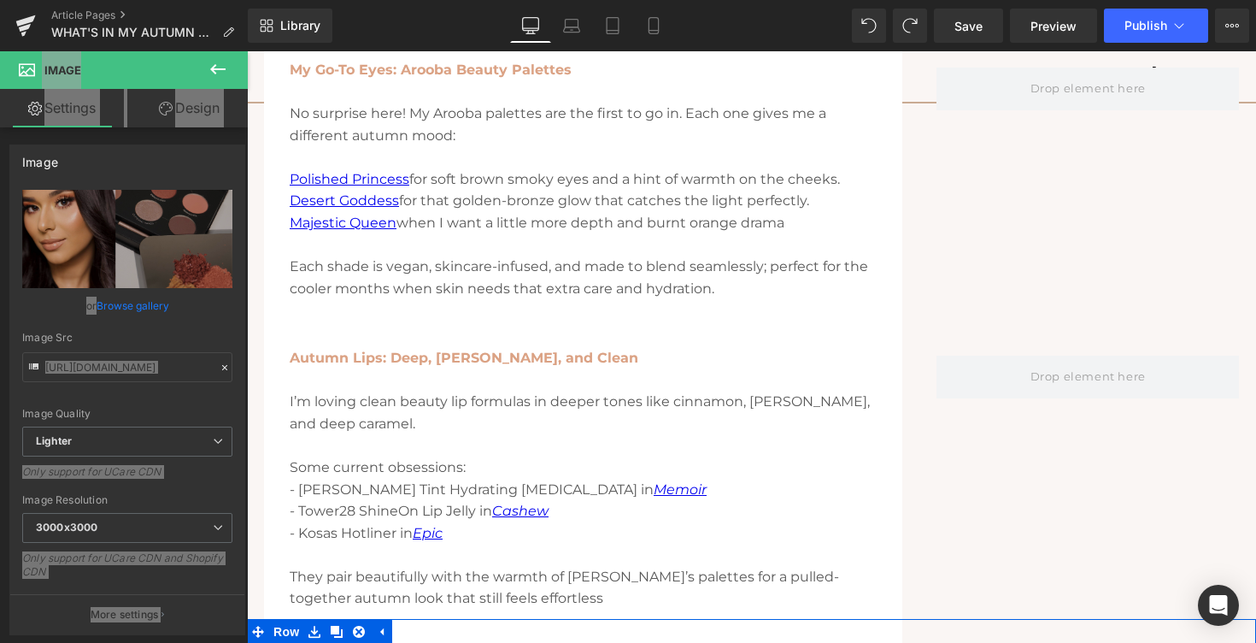
scroll to position [1427, 0]
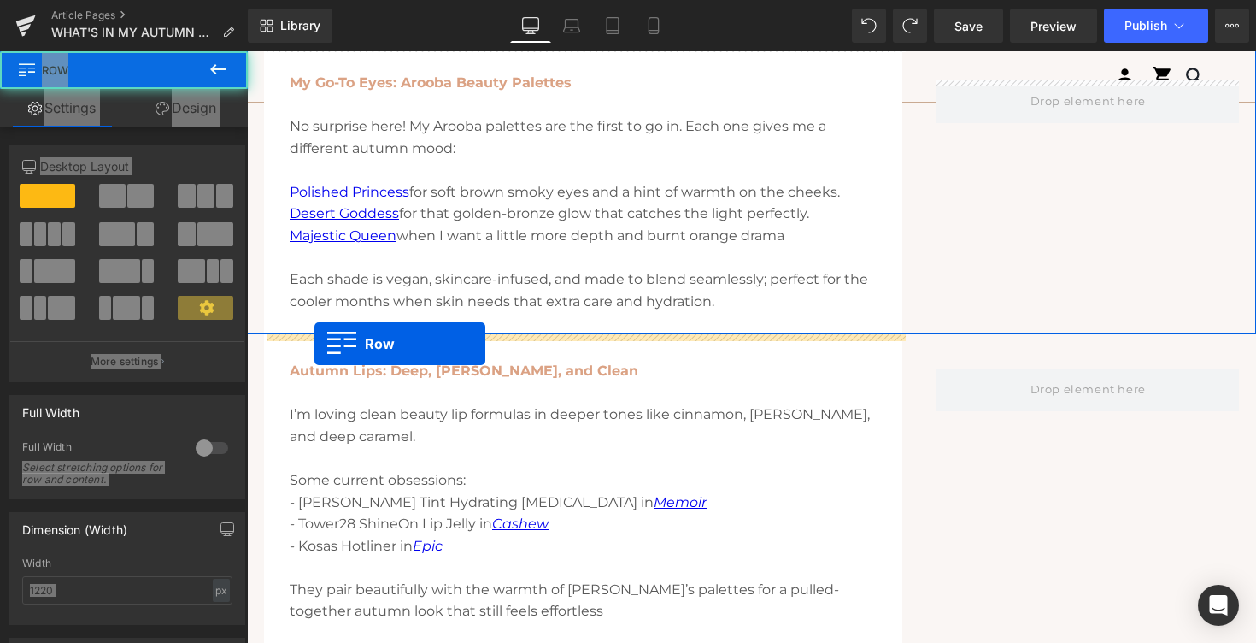
click at [314, 343] on div "Autumn Lips: Deep, Rusty, and Clean I’m loving clean beauty lip formulas in dee…" at bounding box center [583, 500] width 638 height 332
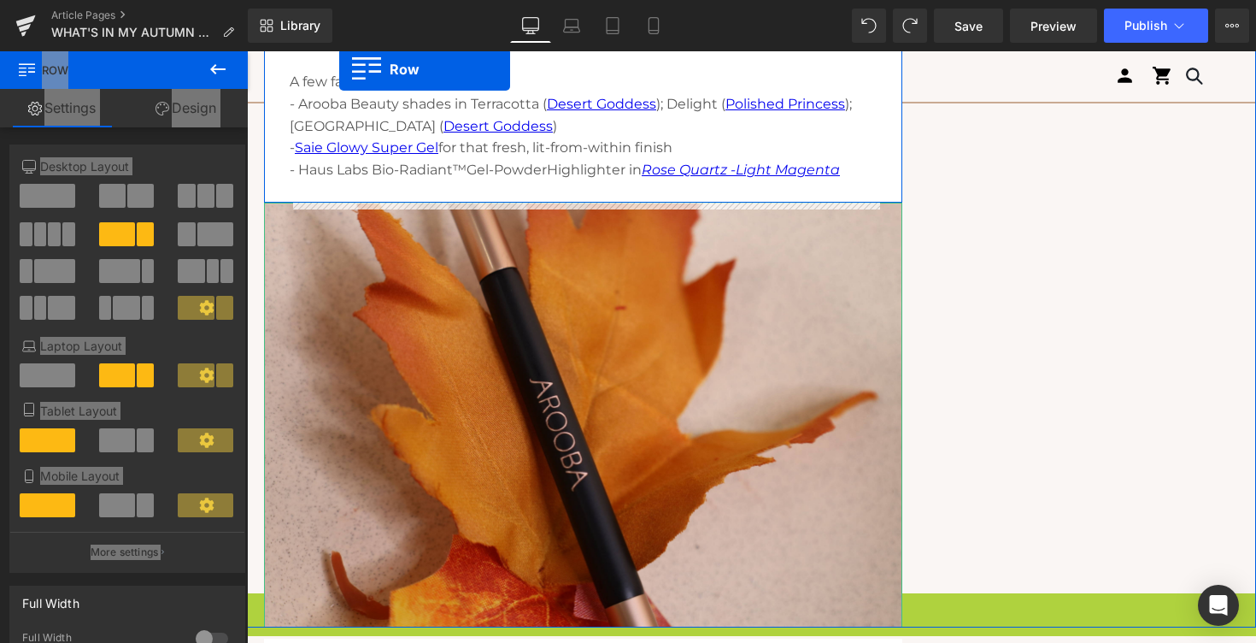
scroll to position [2499, 0]
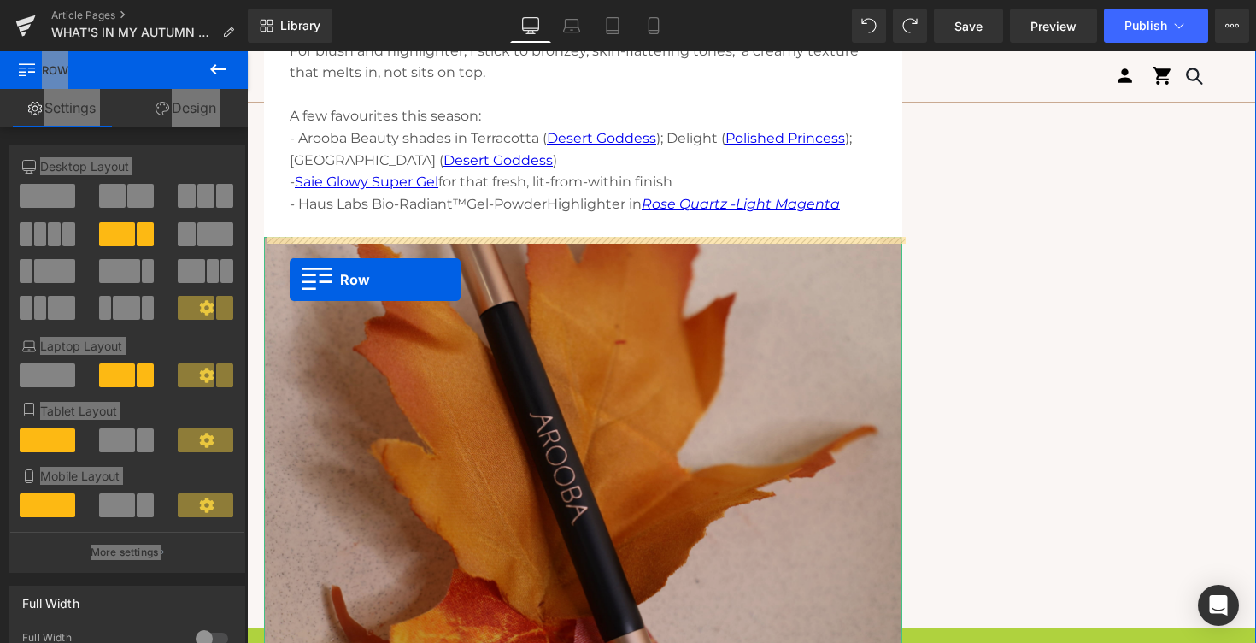
drag, startPoint x: 260, startPoint y: 267, endPoint x: 281, endPoint y: 274, distance: 22.7
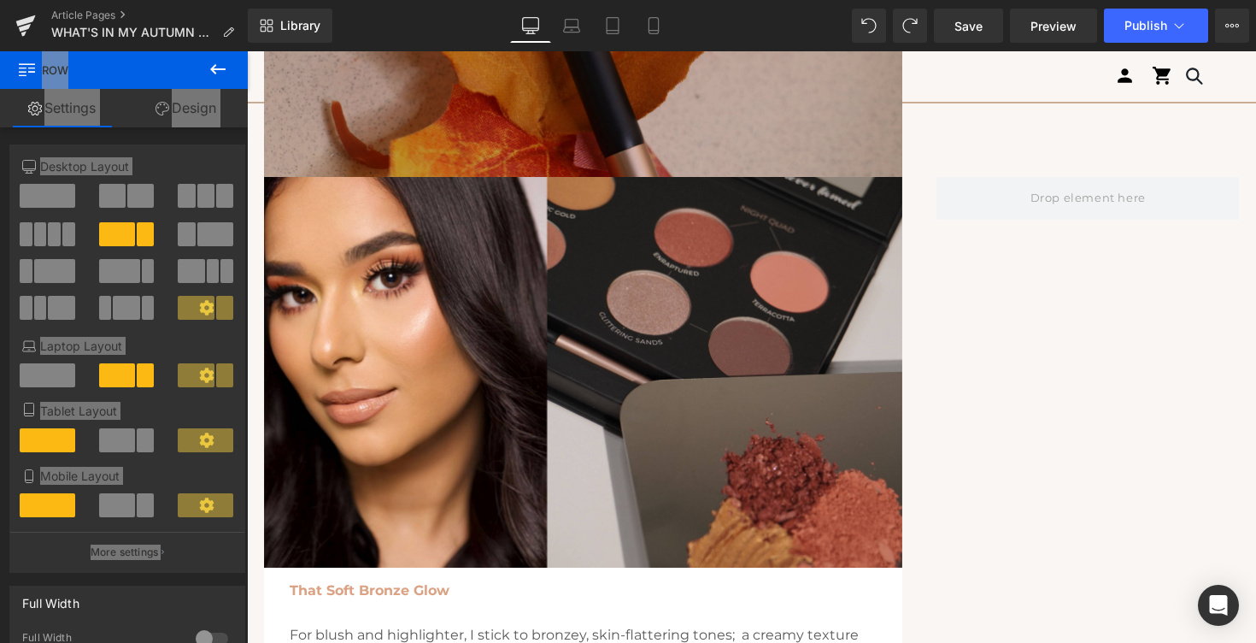
scroll to position [2896, 0]
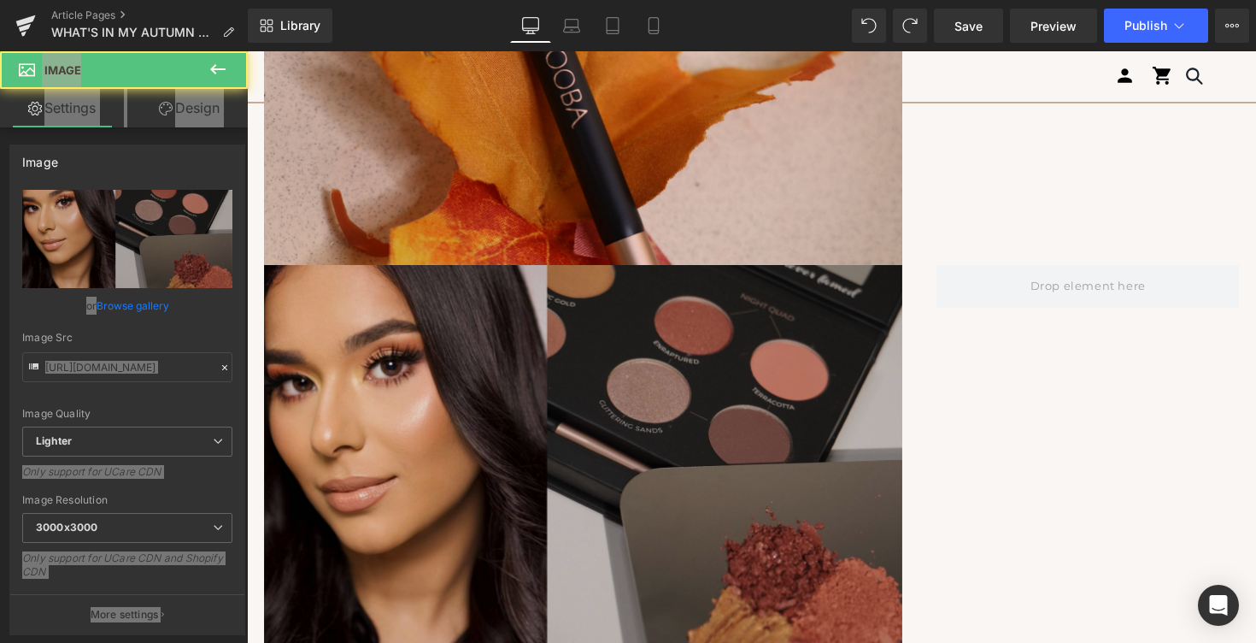
click at [319, 355] on img at bounding box center [583, 477] width 638 height 425
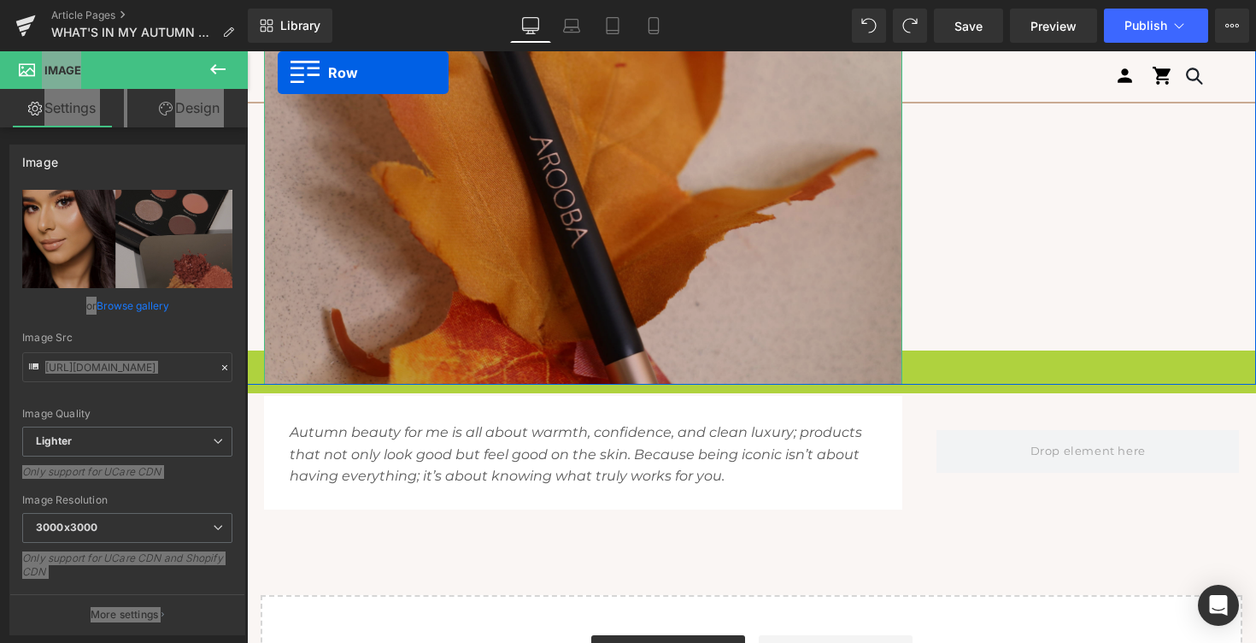
scroll to position [2742, 0]
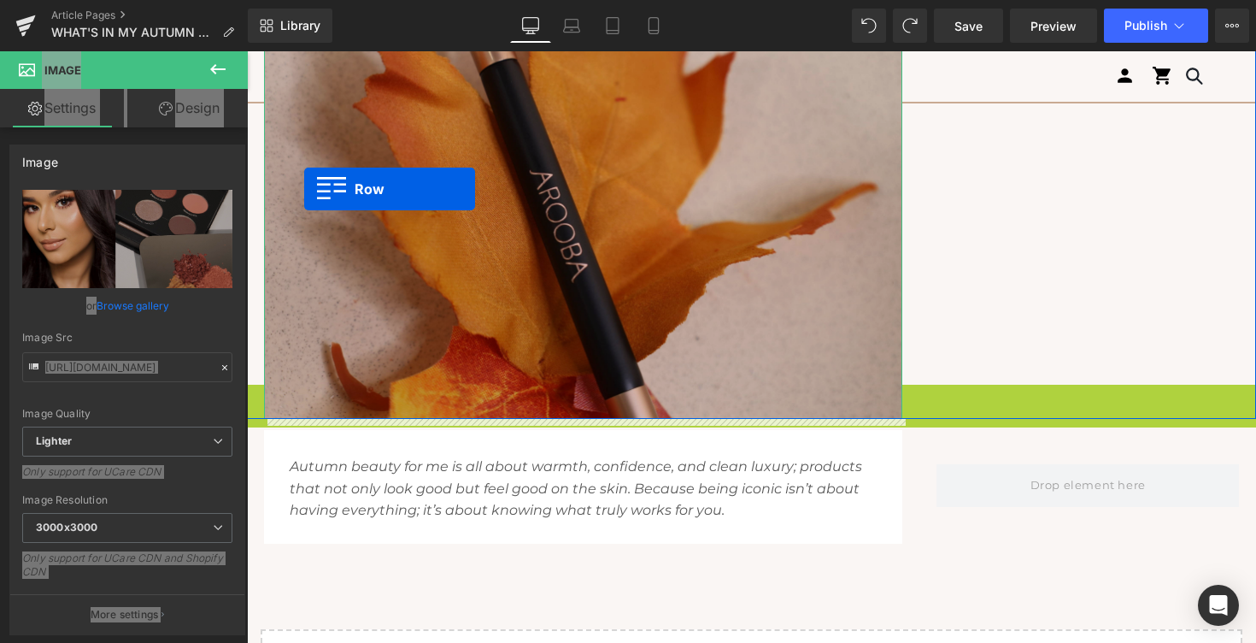
drag, startPoint x: 259, startPoint y: 245, endPoint x: 304, endPoint y: 196, distance: 67.1
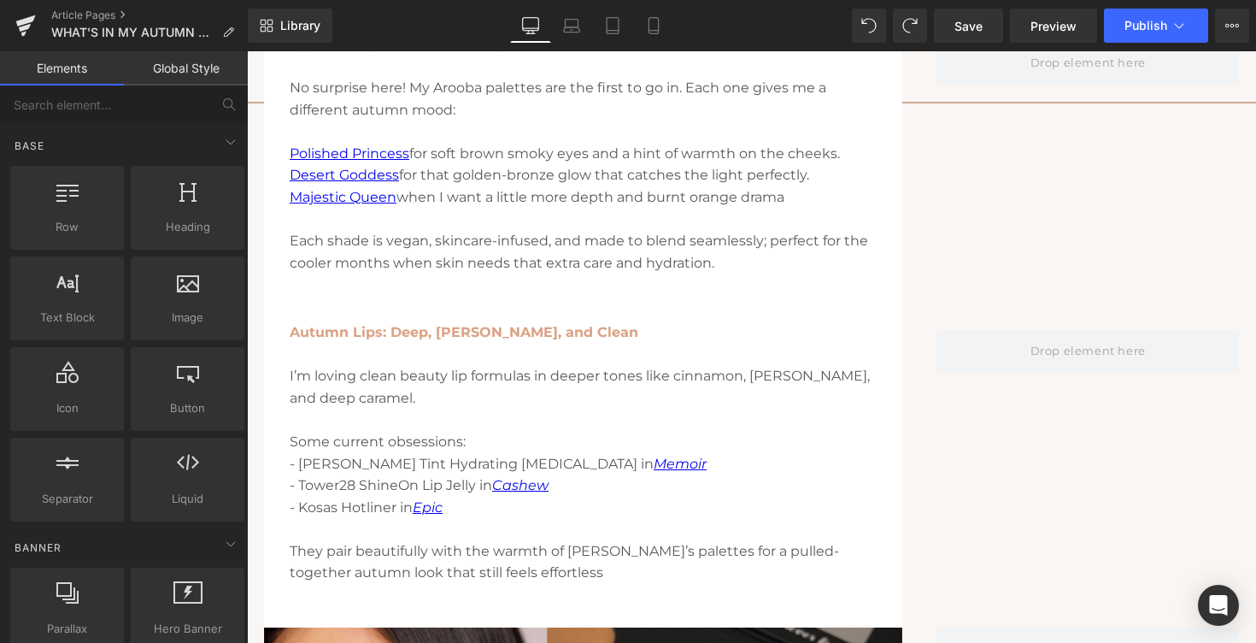
scroll to position [1493, 0]
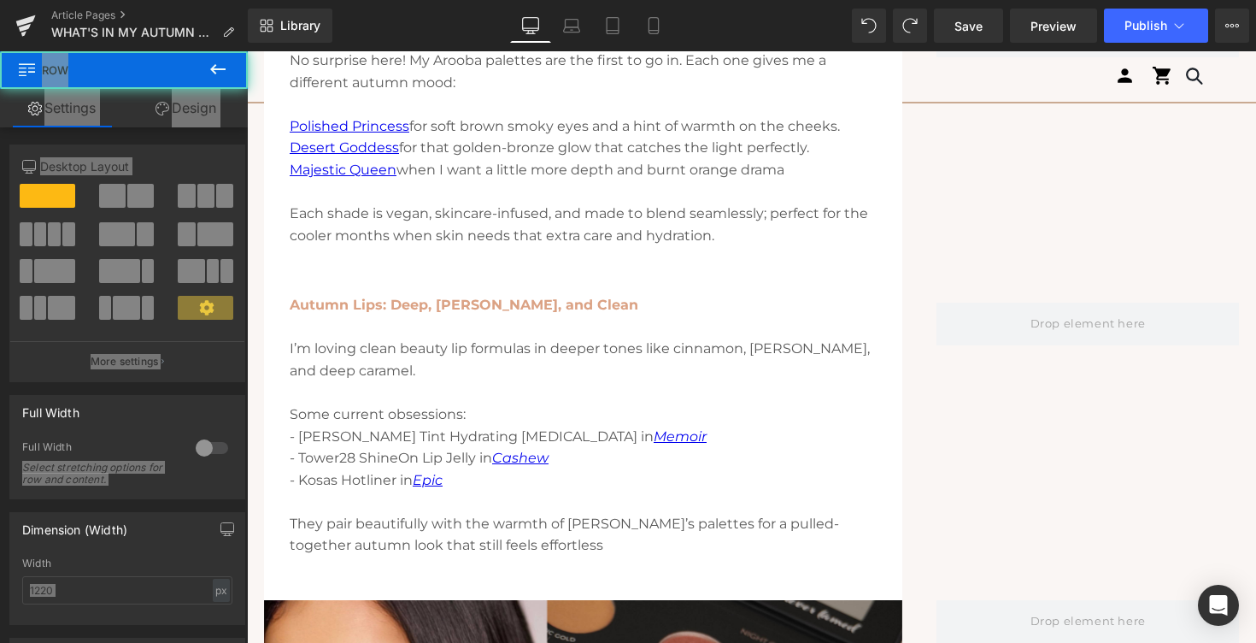
click at [308, 273] on div "Autumn Lips: Deep, Rusty, and Clean I’m loving clean beauty lip formulas in dee…" at bounding box center [751, 417] width 1009 height 366
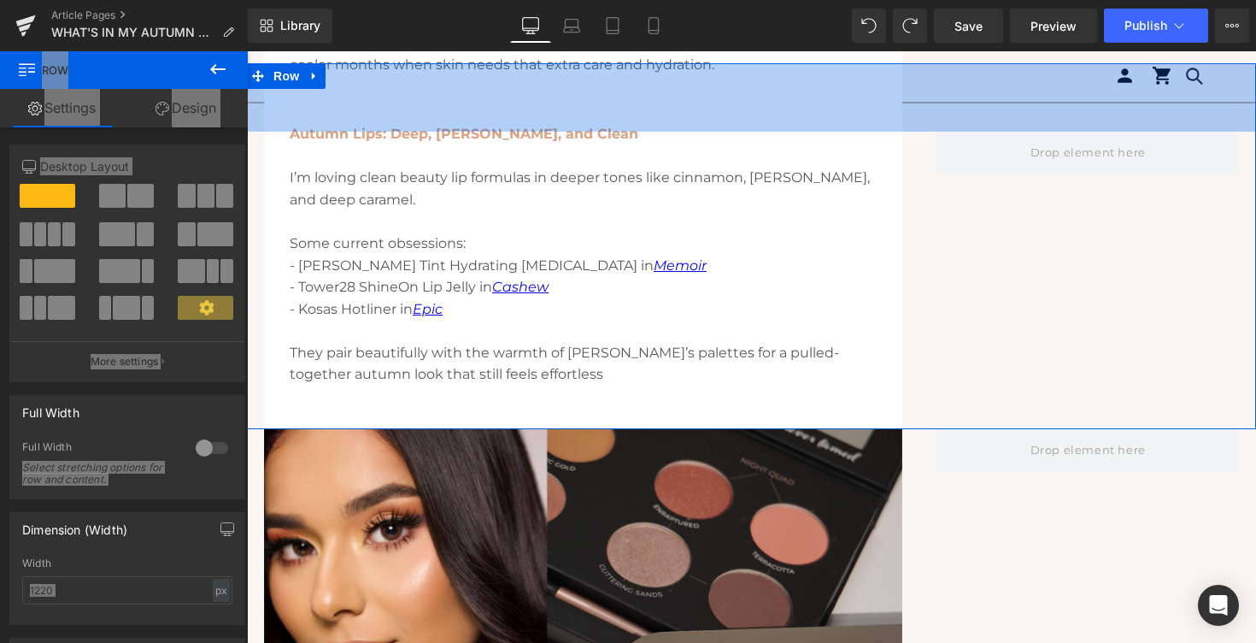
scroll to position [1665, 0]
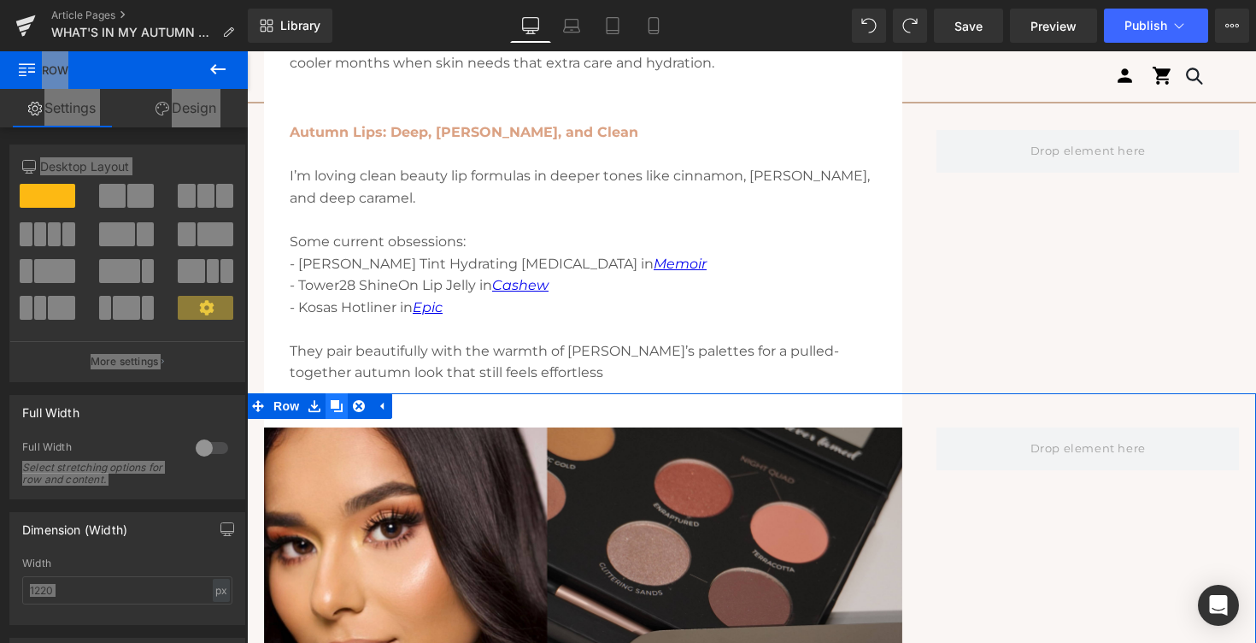
click at [338, 402] on icon at bounding box center [337, 406] width 12 height 12
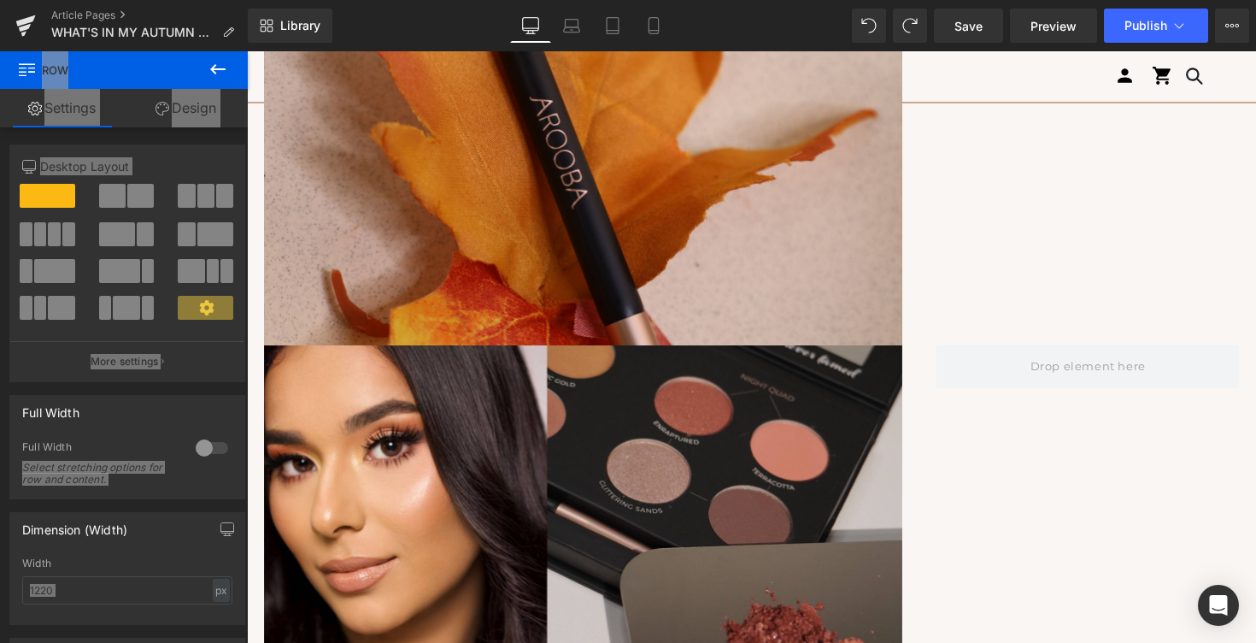
scroll to position [2838, 0]
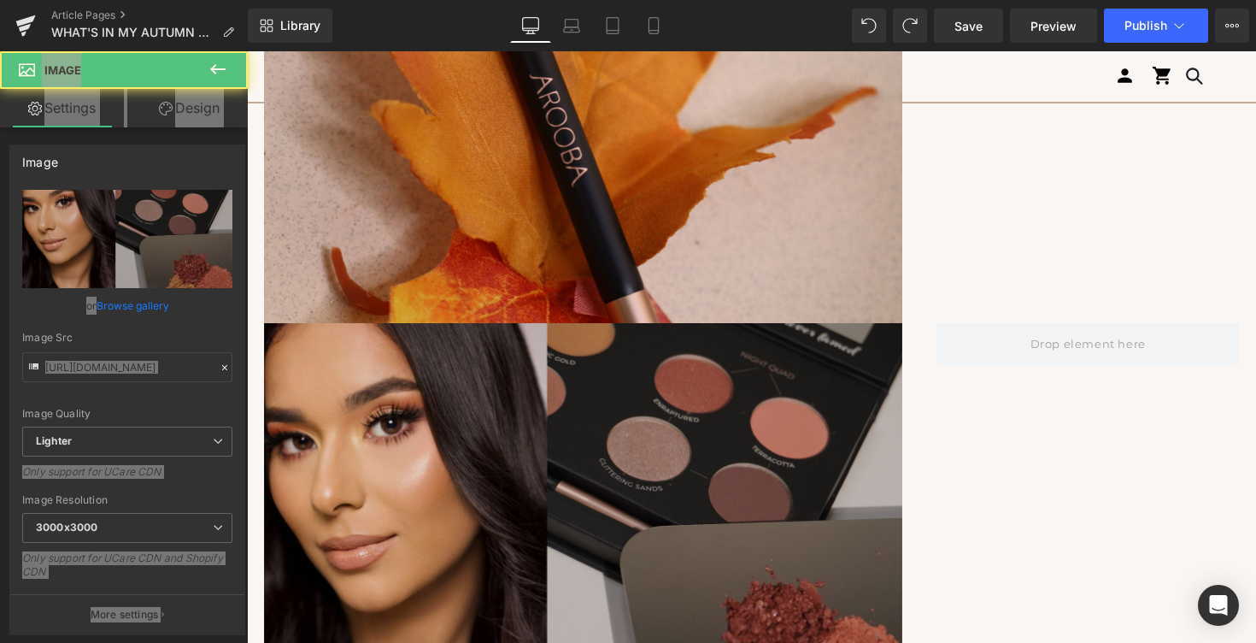
click at [295, 340] on img at bounding box center [583, 535] width 638 height 425
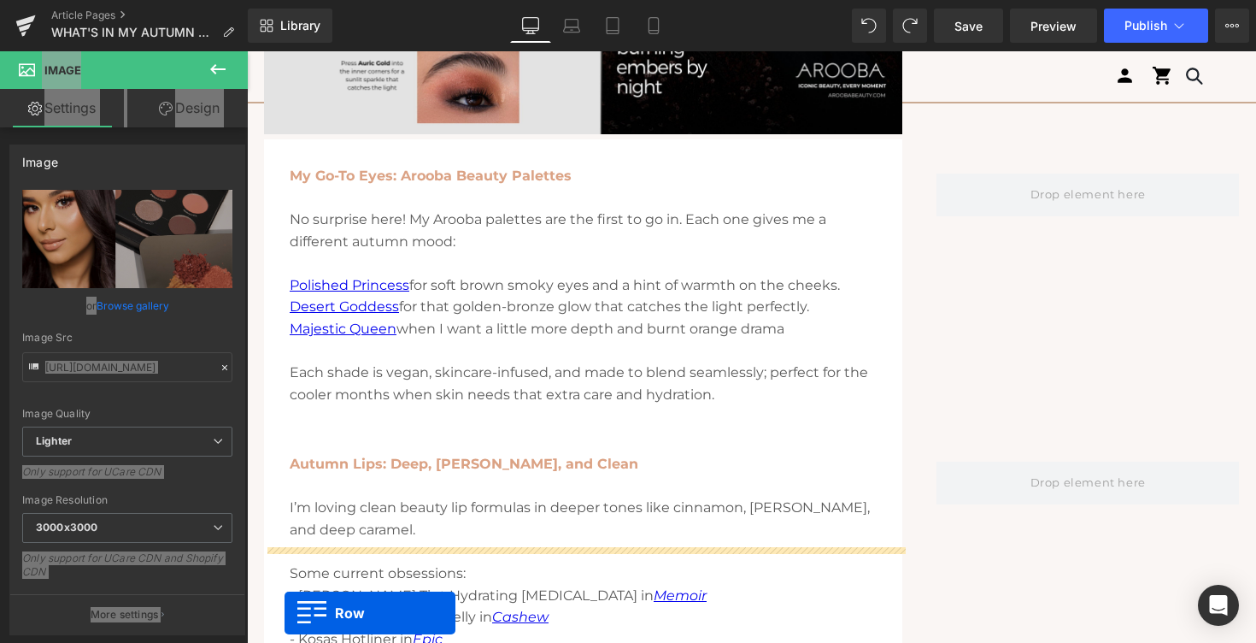
scroll to position [1471, 0]
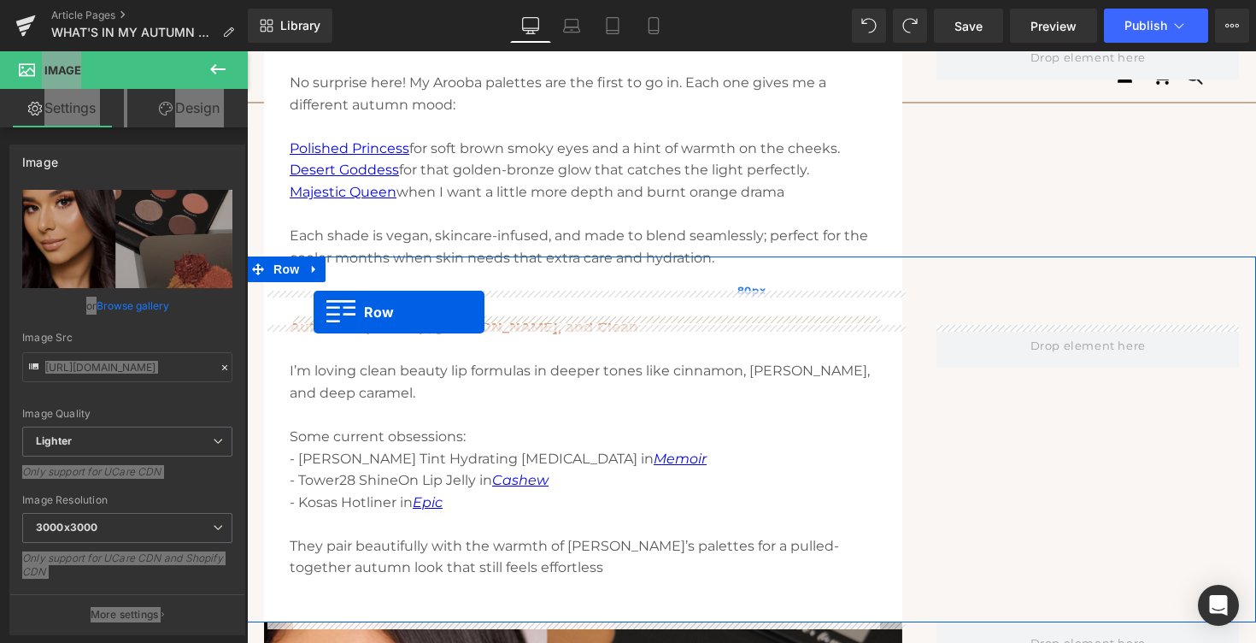
drag, startPoint x: 261, startPoint y: 301, endPoint x: 314, endPoint y: 311, distance: 54.0
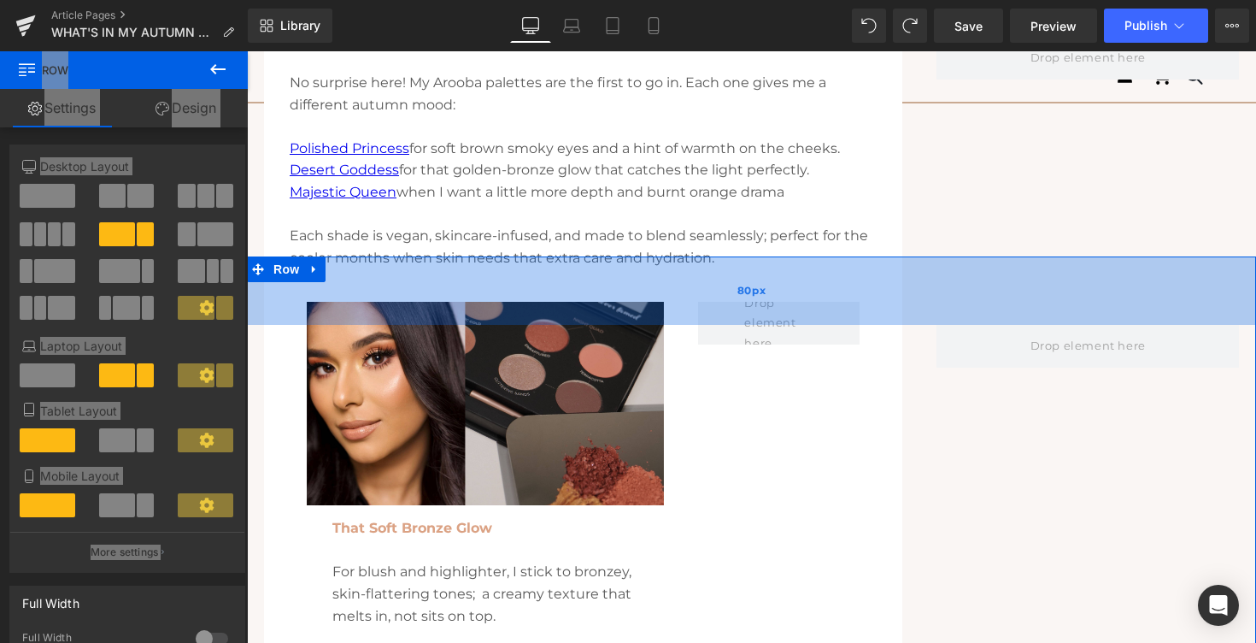
click at [755, 311] on div "80px" at bounding box center [751, 290] width 1009 height 68
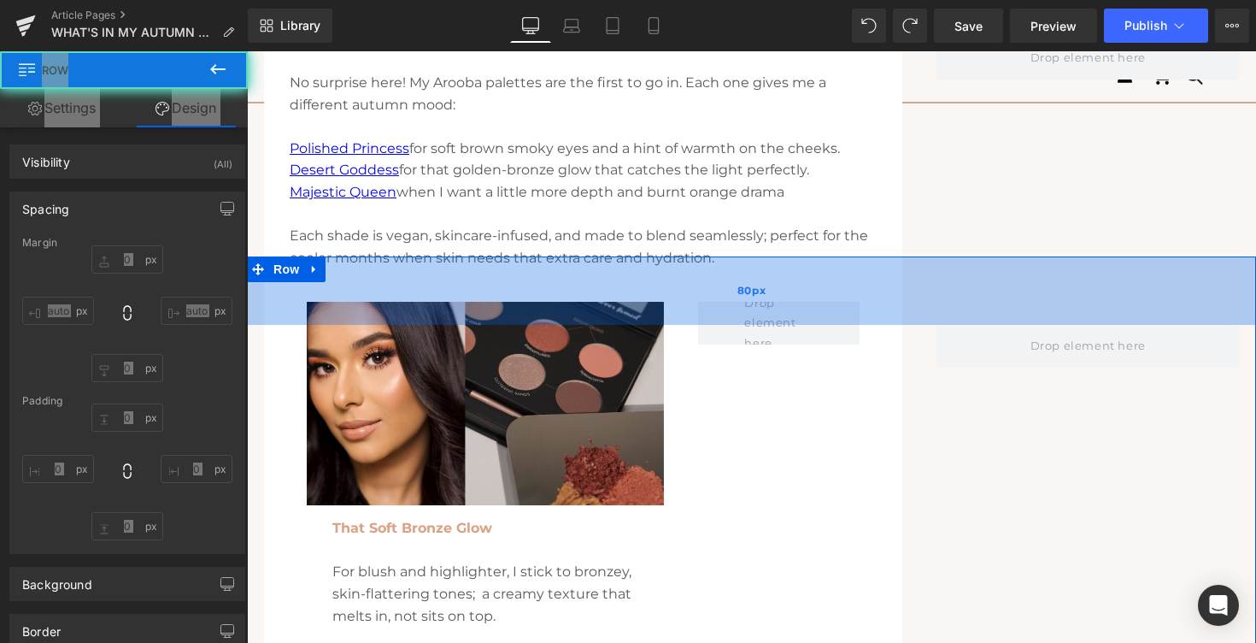
type input "-40"
type input "0"
type input "80"
type input "0"
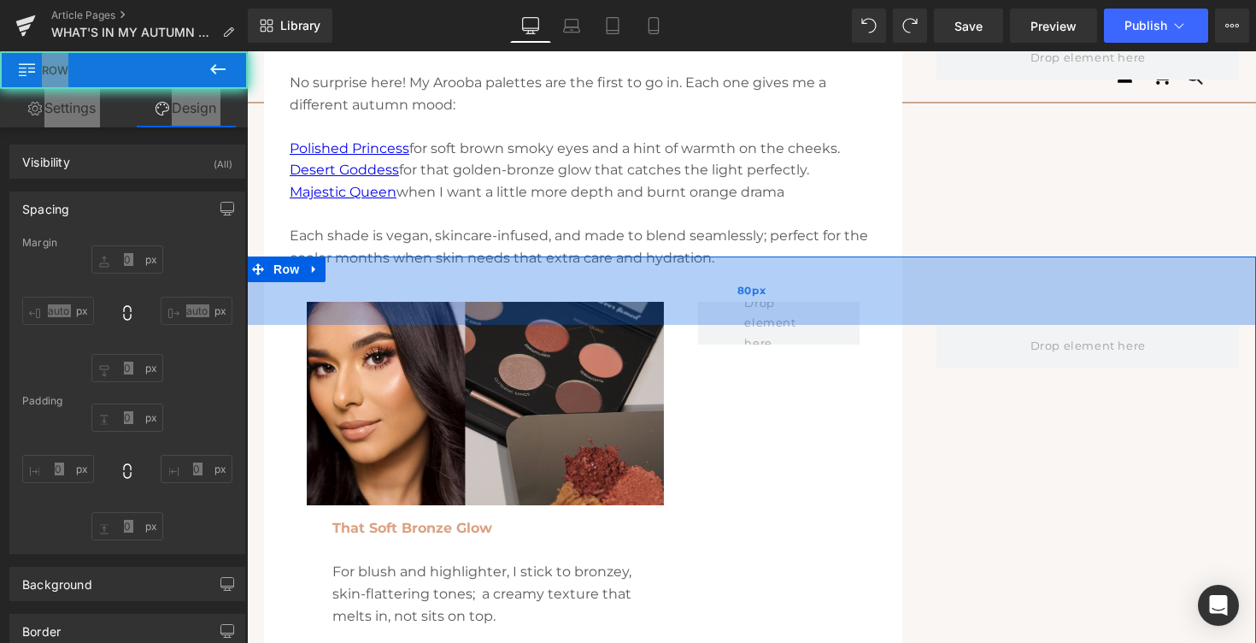
type input "0"
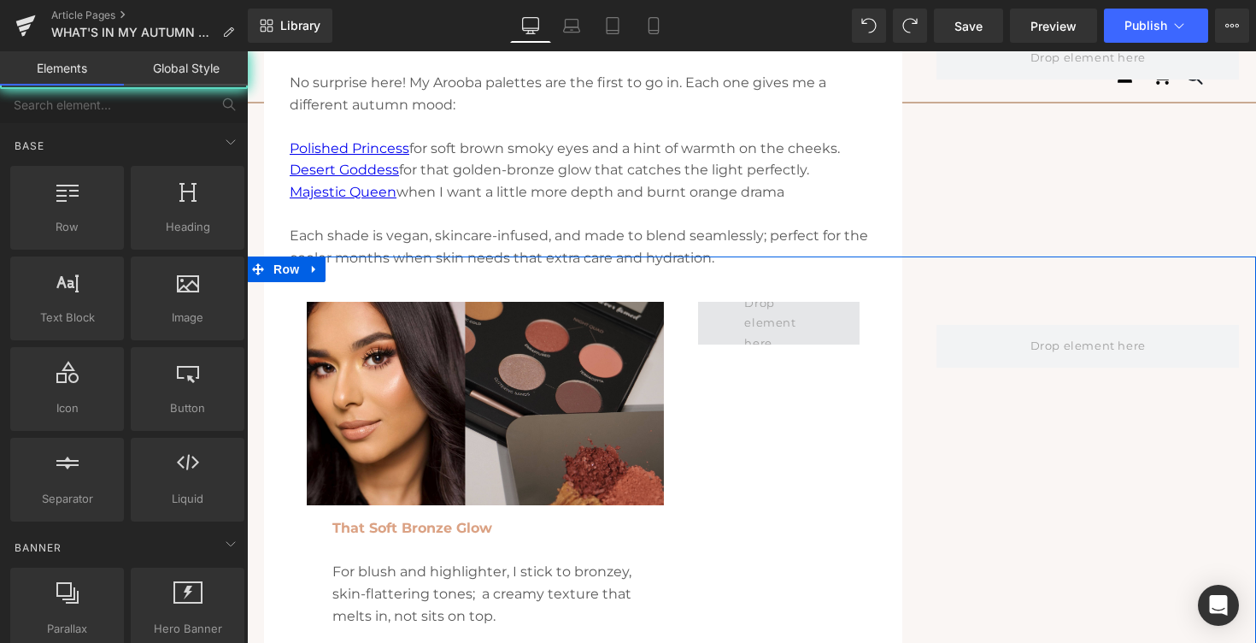
click at [774, 329] on span at bounding box center [778, 323] width 81 height 68
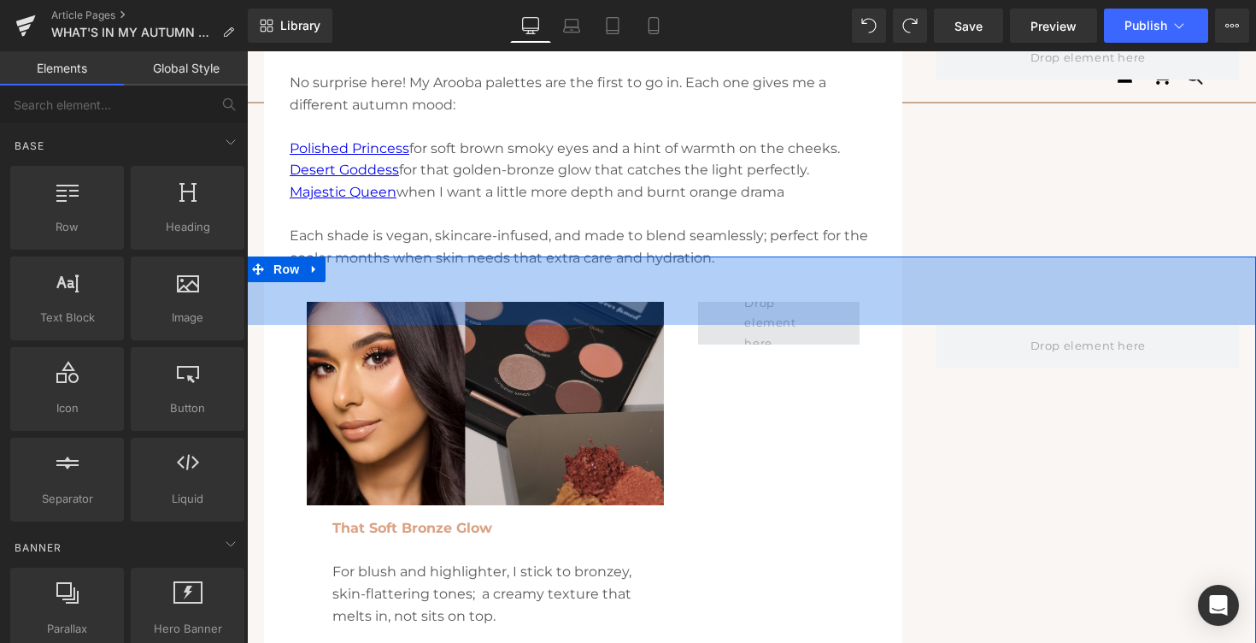
click at [777, 325] on span at bounding box center [778, 323] width 81 height 68
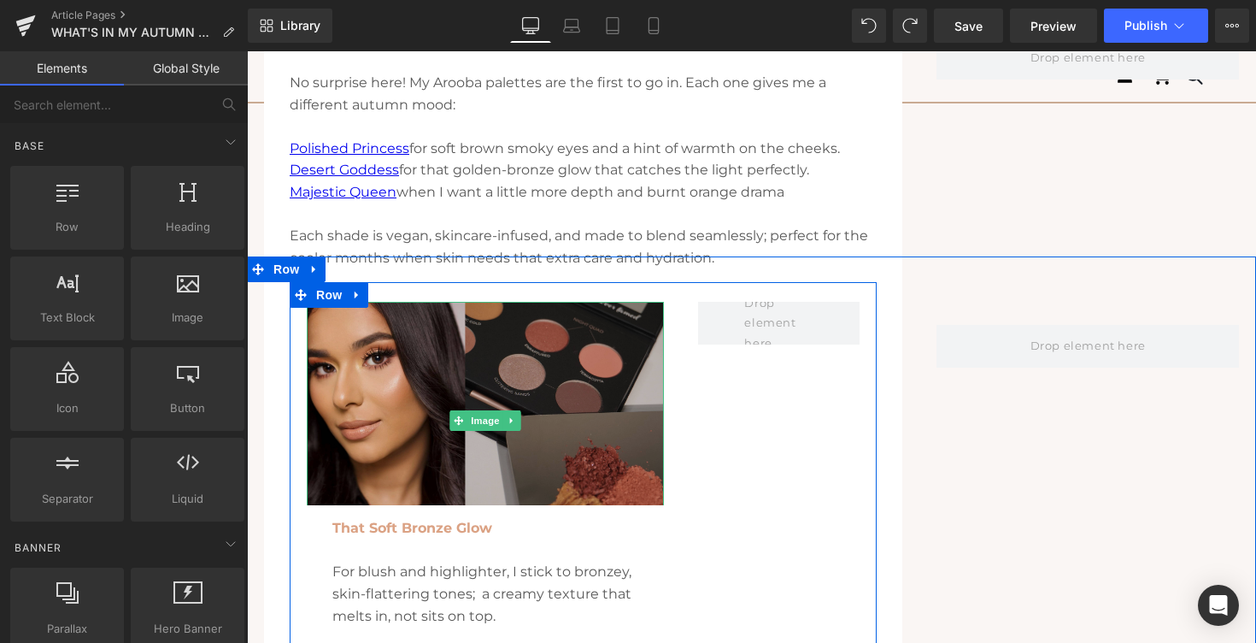
click at [375, 349] on img at bounding box center [485, 421] width 357 height 238
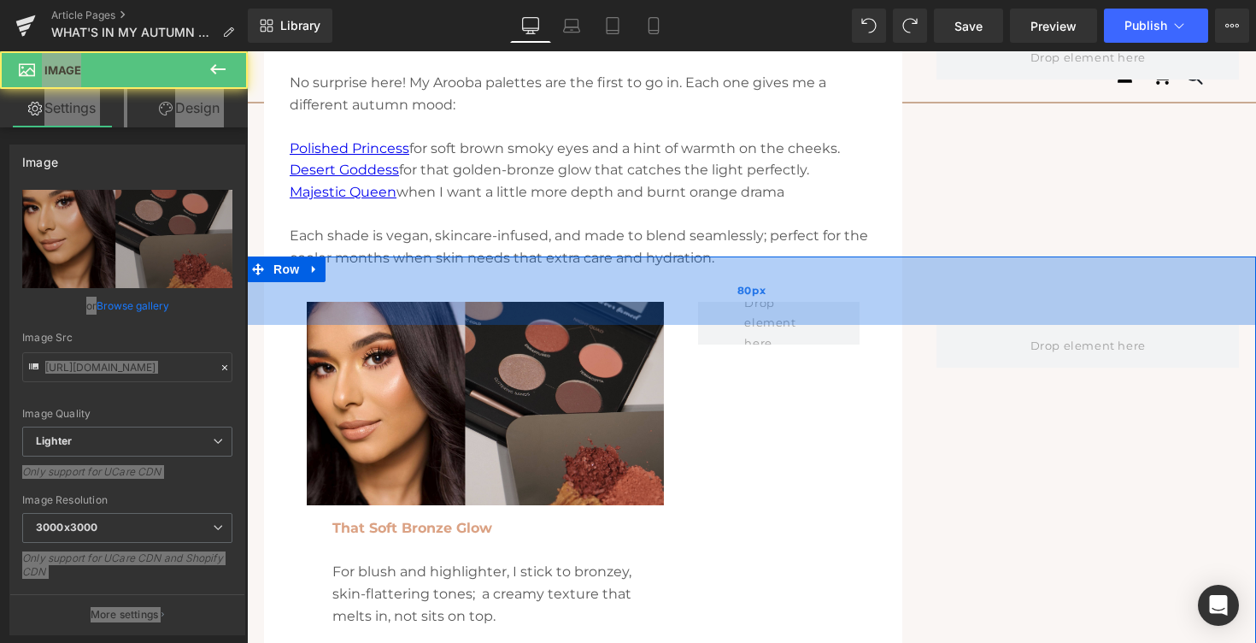
click at [359, 294] on div "80px" at bounding box center [751, 290] width 1009 height 68
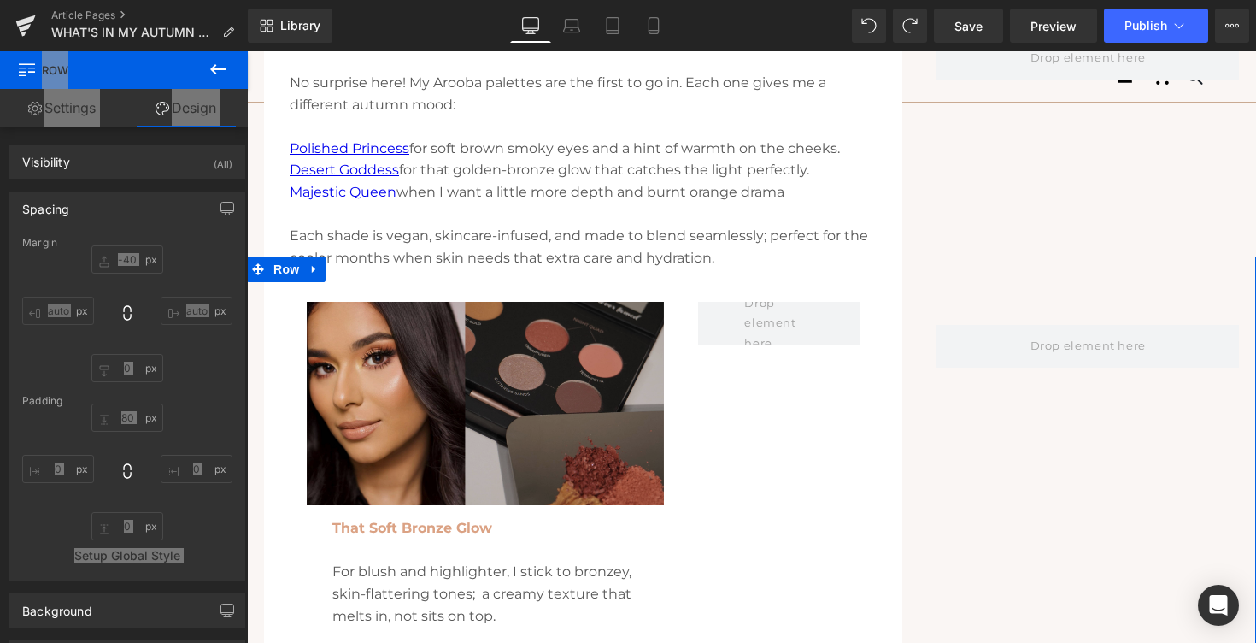
click at [358, 366] on img at bounding box center [485, 421] width 357 height 238
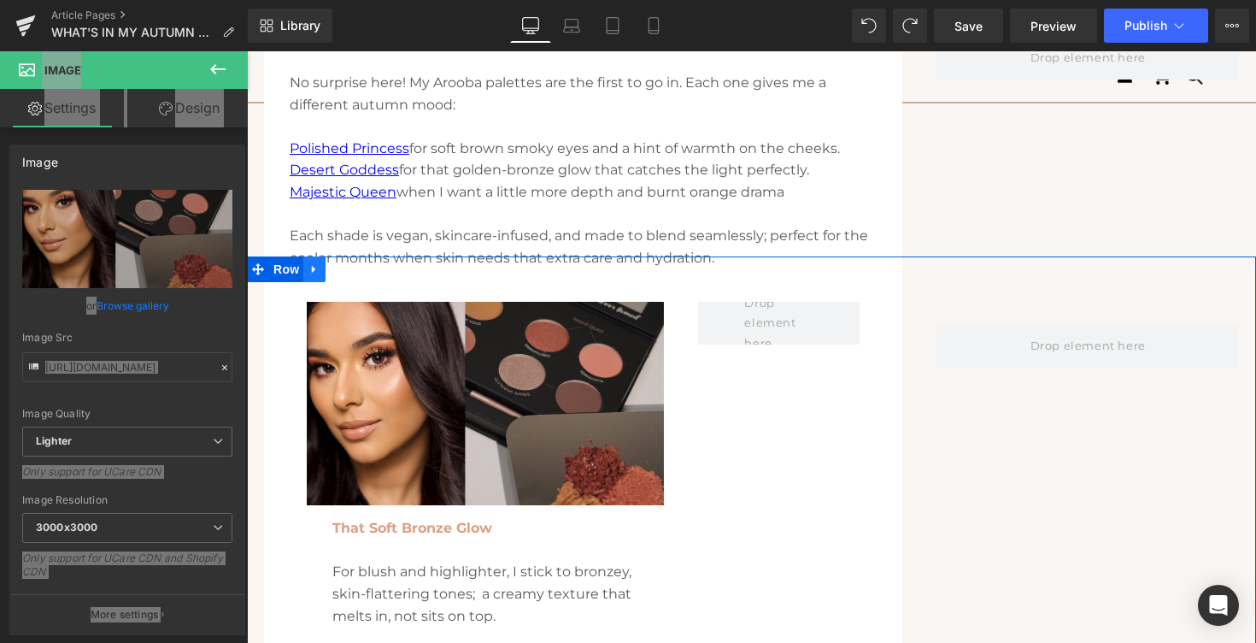
click at [316, 267] on icon at bounding box center [314, 268] width 12 height 13
click at [359, 261] on link at bounding box center [359, 269] width 22 height 26
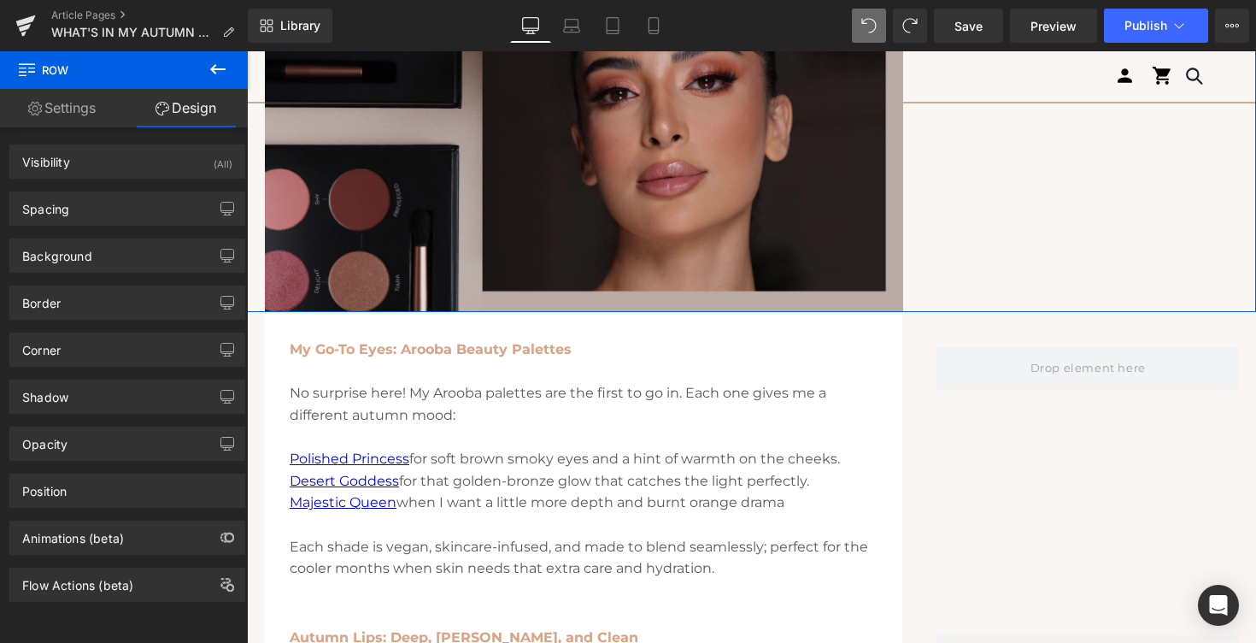
scroll to position [1951, 0]
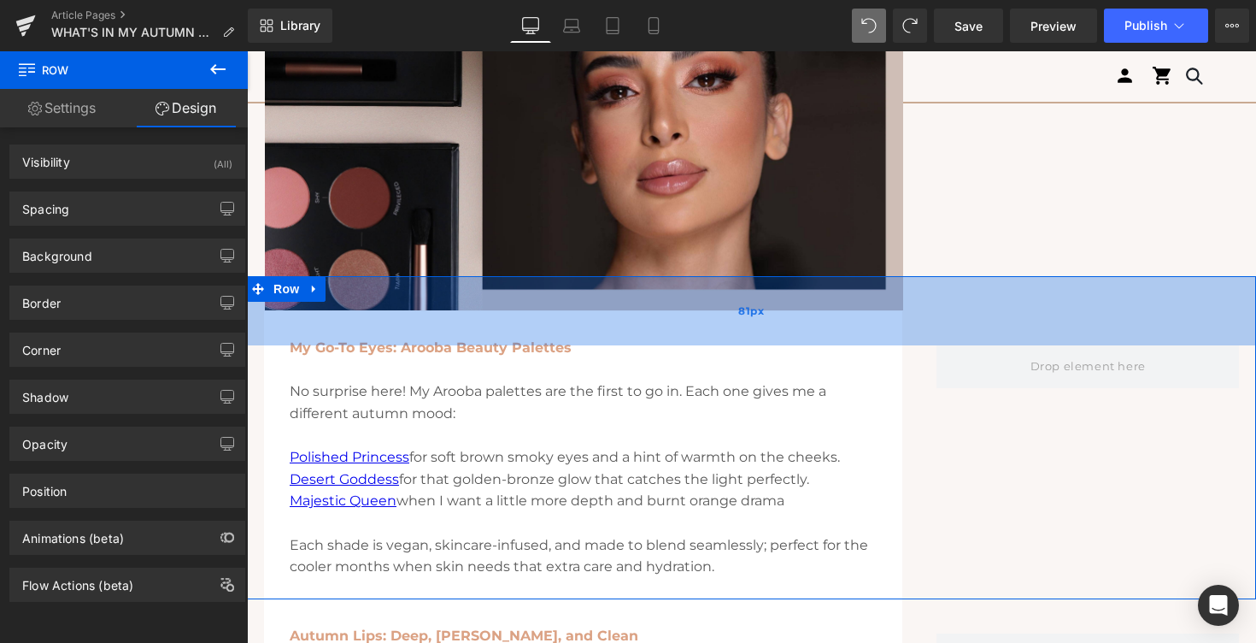
click at [276, 320] on div "81px" at bounding box center [751, 310] width 1009 height 69
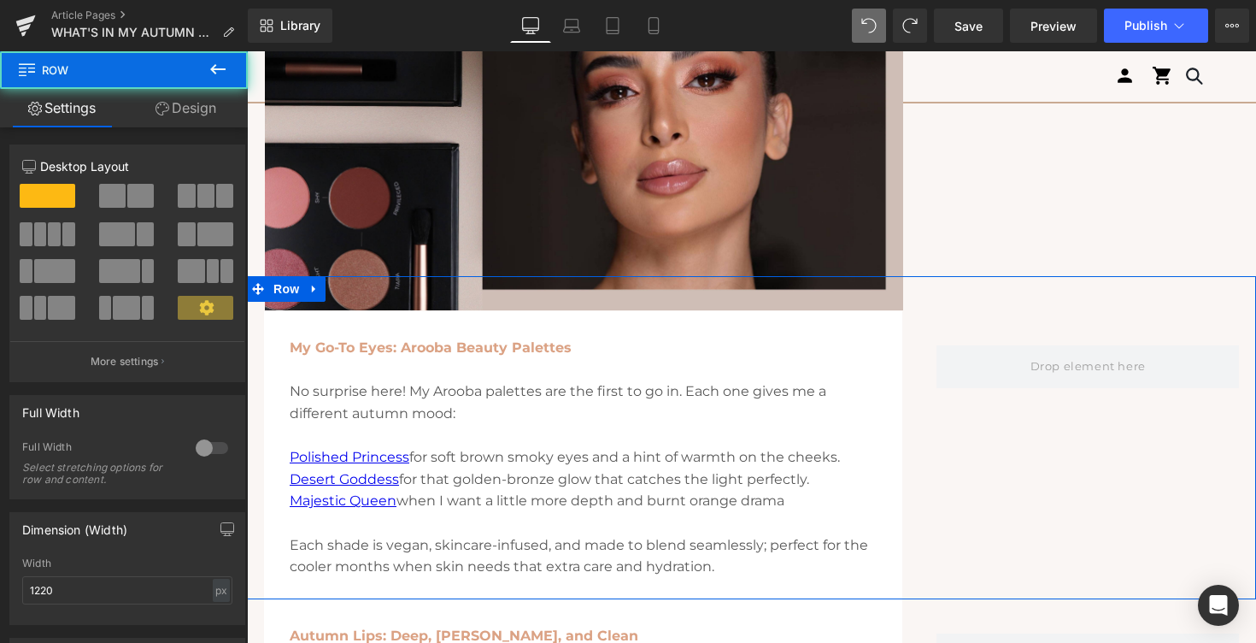
click at [276, 354] on div "My Go-To Eyes: Arooba Beauty Palettes No surprise here! My Arooba palettes are …" at bounding box center [583, 468] width 638 height 262
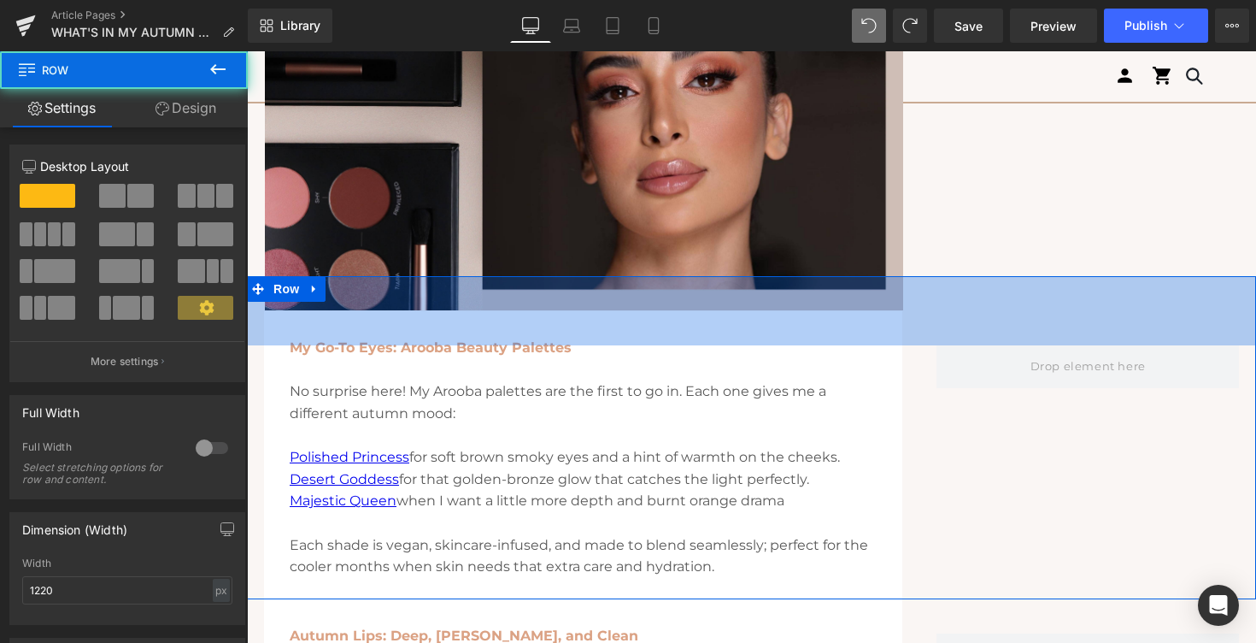
click at [274, 360] on div "My Go-To Eyes: Arooba Beauty Palettes No surprise here! My Arooba palettes are …" at bounding box center [583, 468] width 638 height 262
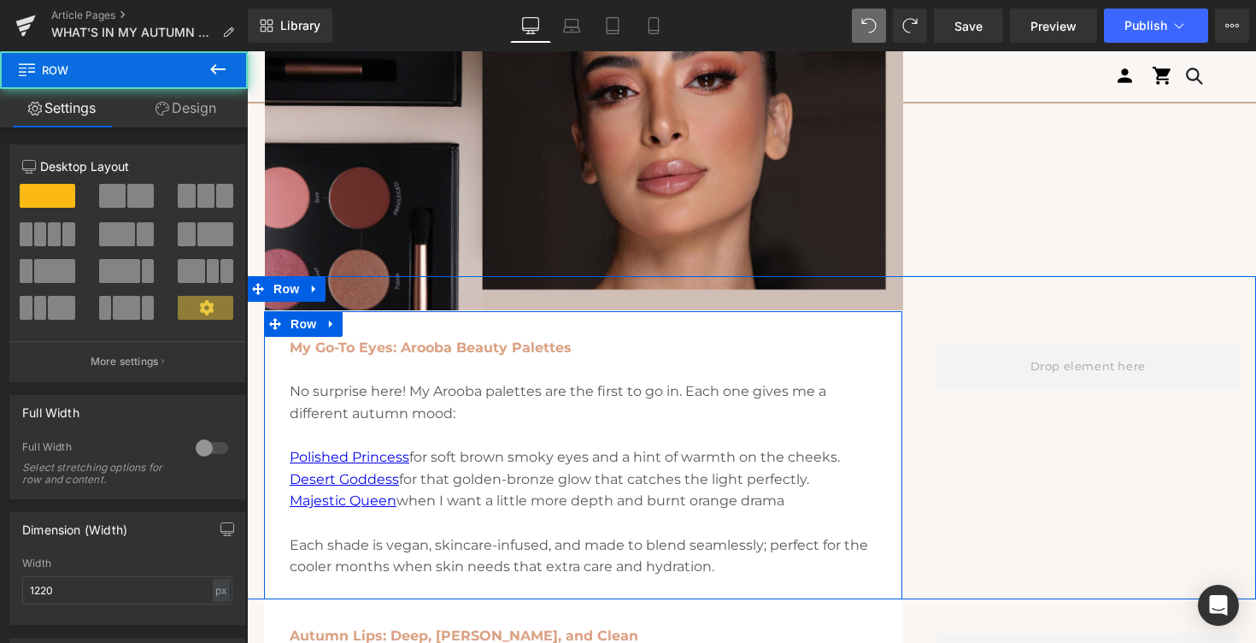
click at [278, 349] on div "My Go-To Eyes: Arooba Beauty Palettes No surprise here! My Arooba palettes are …" at bounding box center [583, 468] width 638 height 262
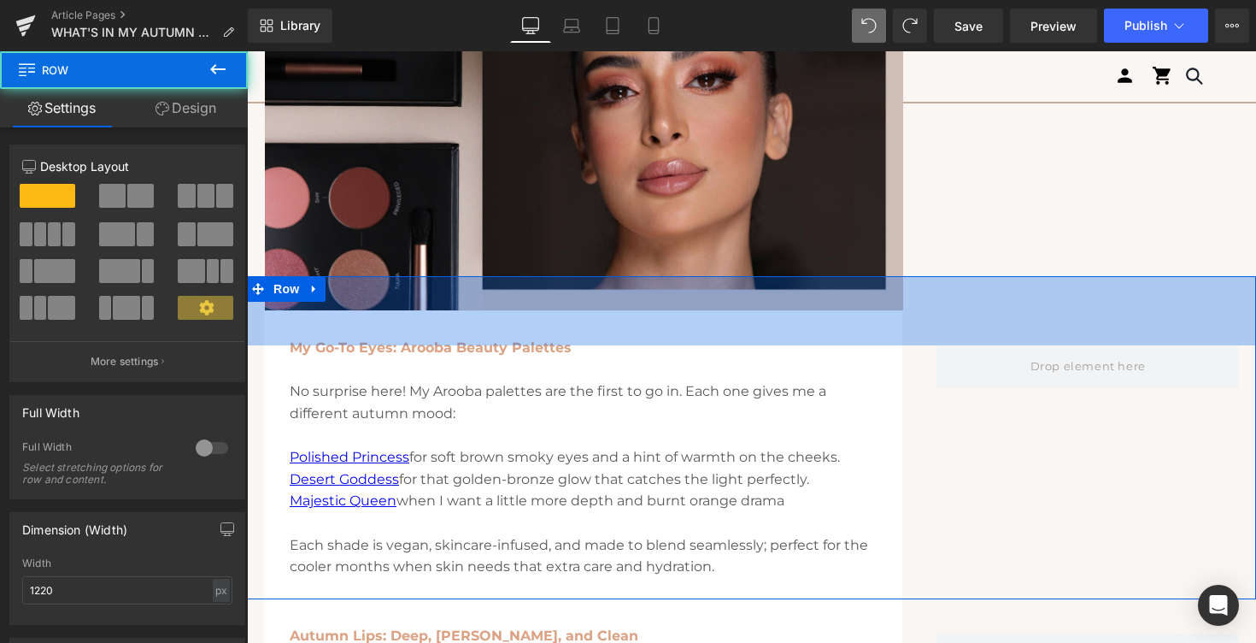
click at [284, 357] on div "My Go-To Eyes: Arooba Beauty Palettes No surprise here! My Arooba palettes are …" at bounding box center [583, 468] width 638 height 262
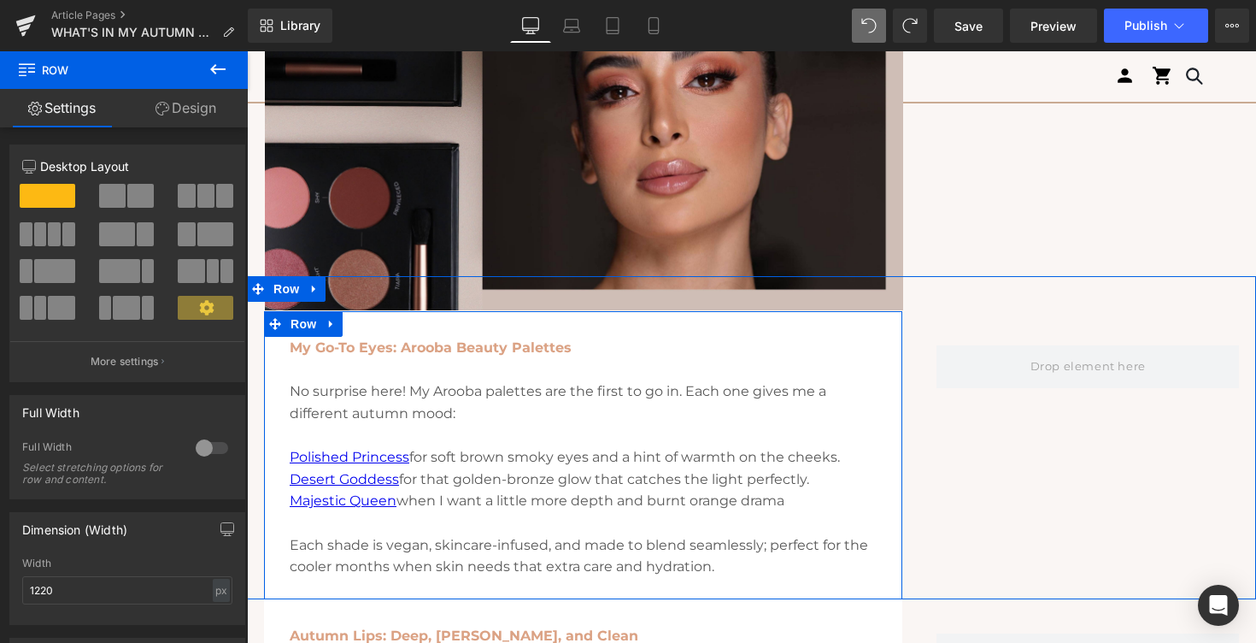
click at [273, 368] on div "My Go-To Eyes: Arooba Beauty Palettes No surprise here! My Arooba palettes are …" at bounding box center [583, 468] width 638 height 262
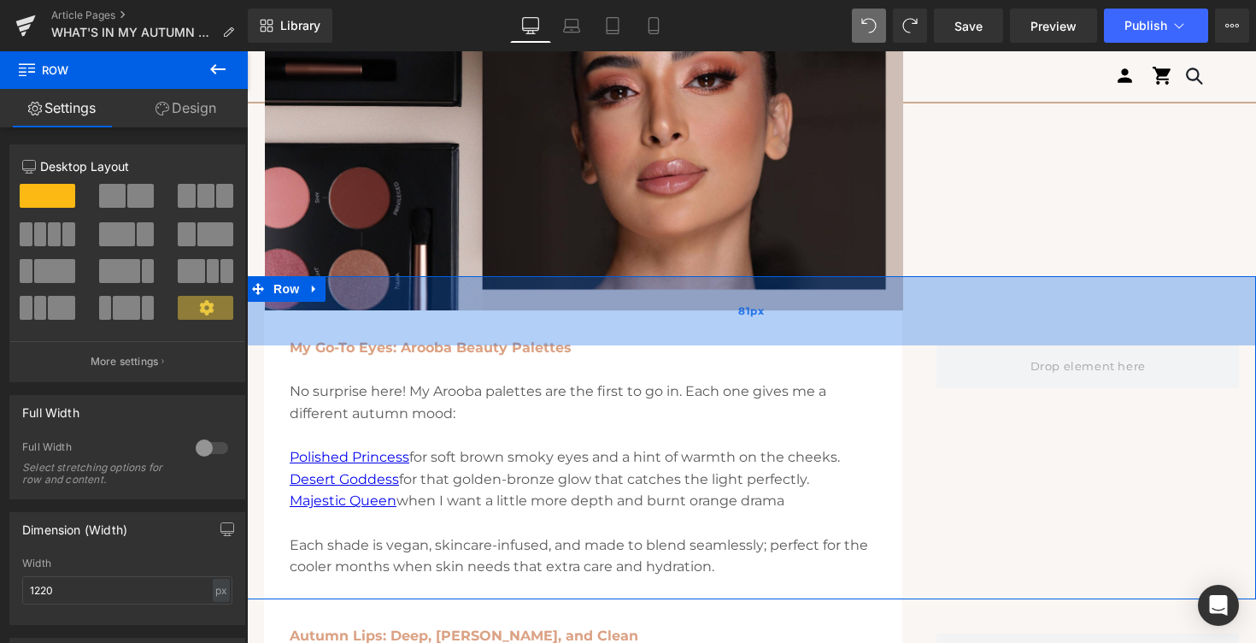
click at [456, 325] on div "81px" at bounding box center [751, 310] width 1009 height 69
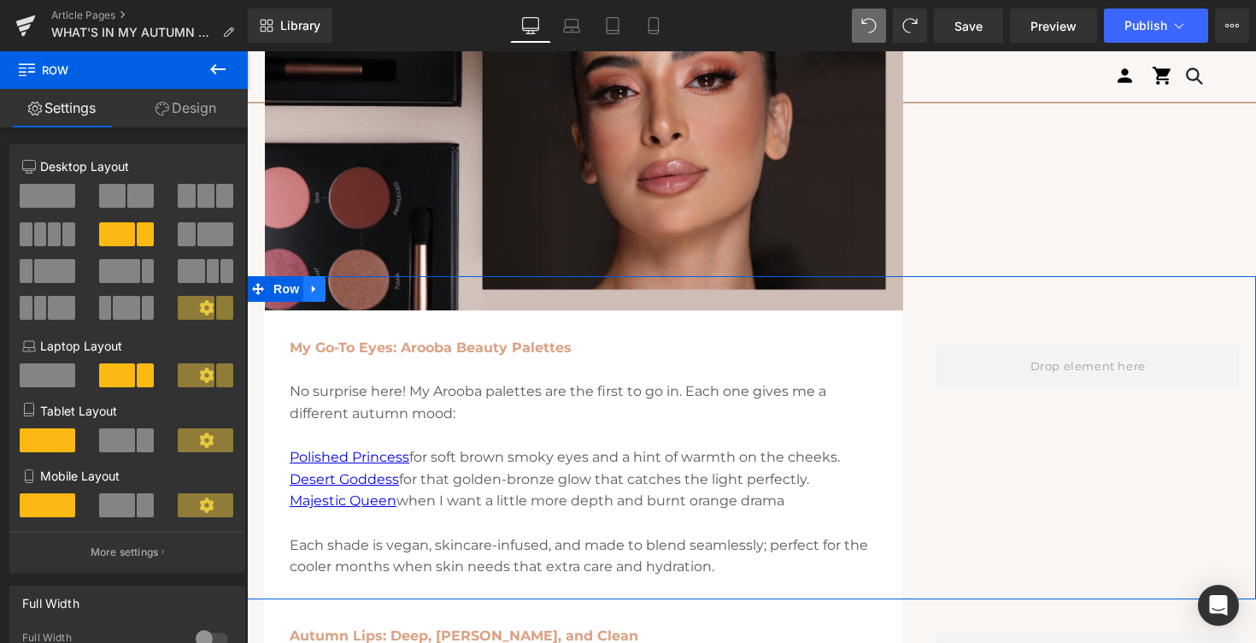
click at [316, 289] on icon at bounding box center [314, 289] width 12 height 13
click at [362, 286] on icon at bounding box center [359, 289] width 12 height 13
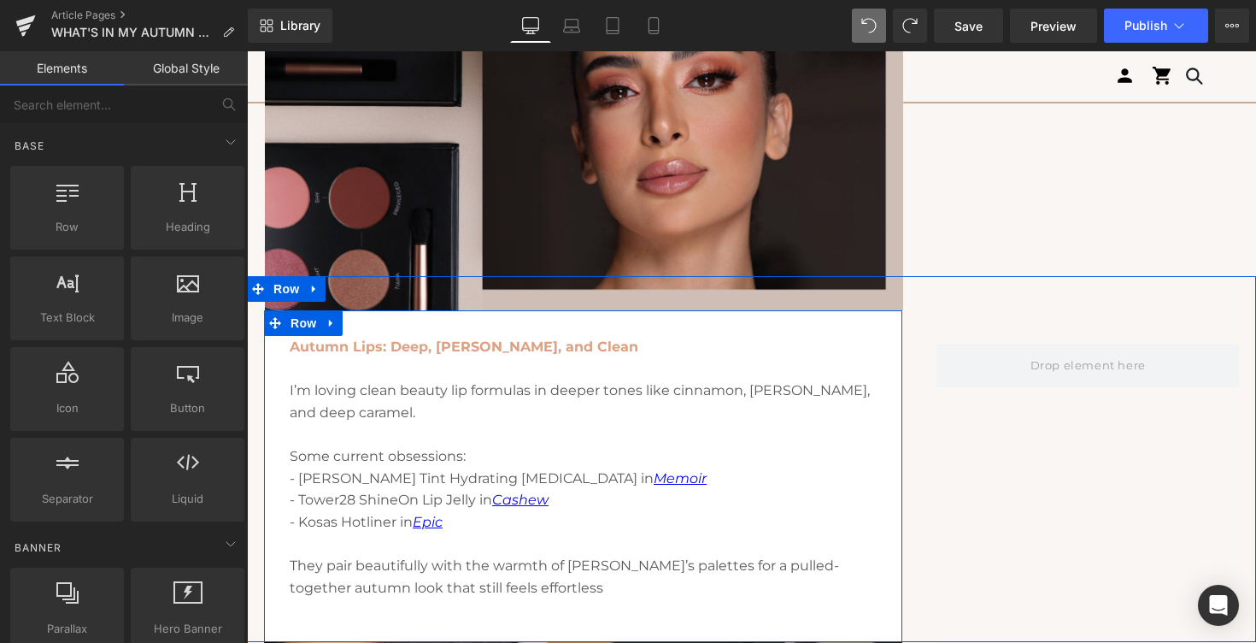
click at [278, 360] on div "Autumn Lips: Deep, Rusty, and Clean I’m loving clean beauty lip formulas in dee…" at bounding box center [583, 489] width 638 height 306
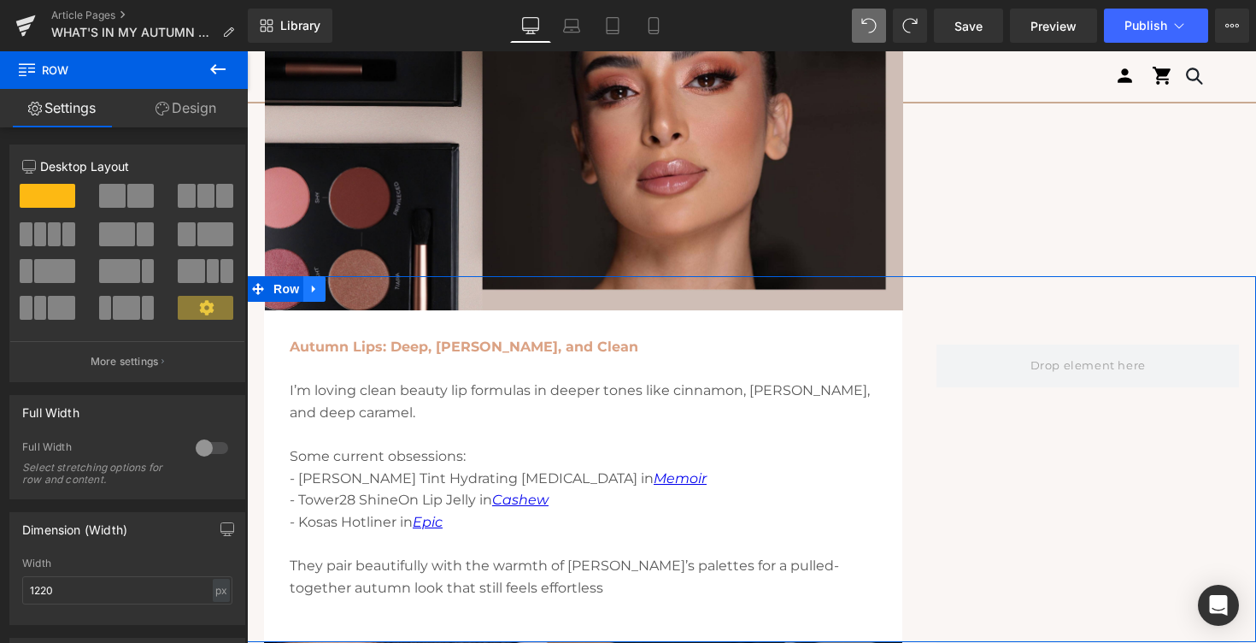
click at [317, 294] on icon at bounding box center [314, 289] width 12 height 13
click at [360, 286] on icon at bounding box center [359, 289] width 12 height 12
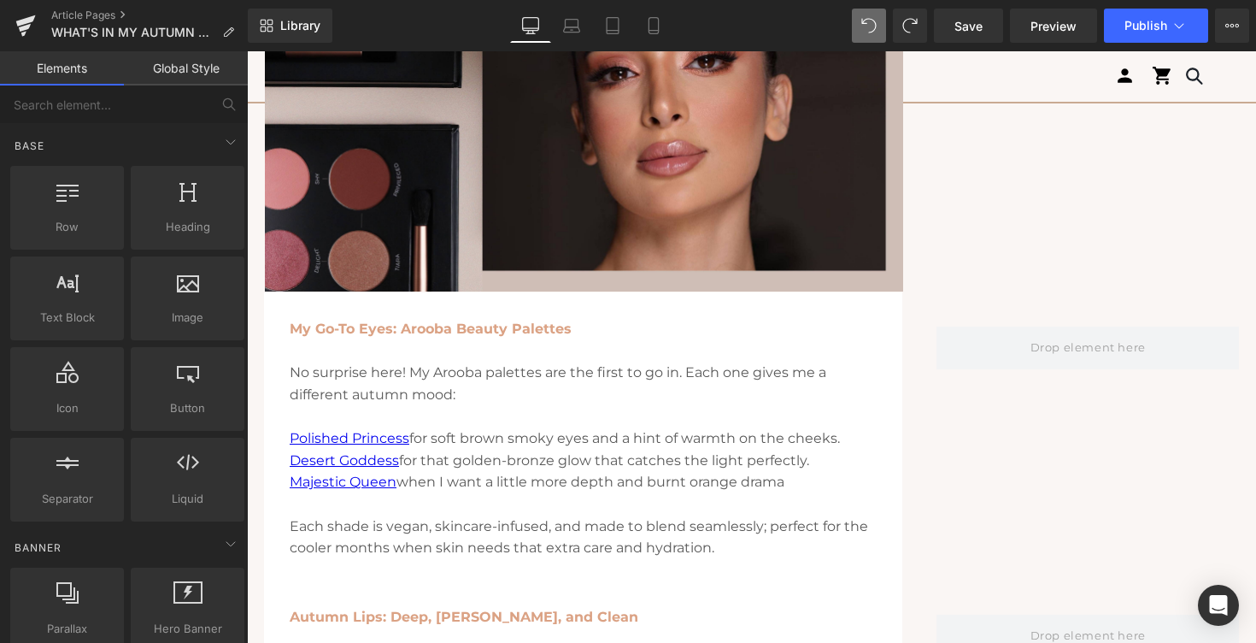
scroll to position [1966, 0]
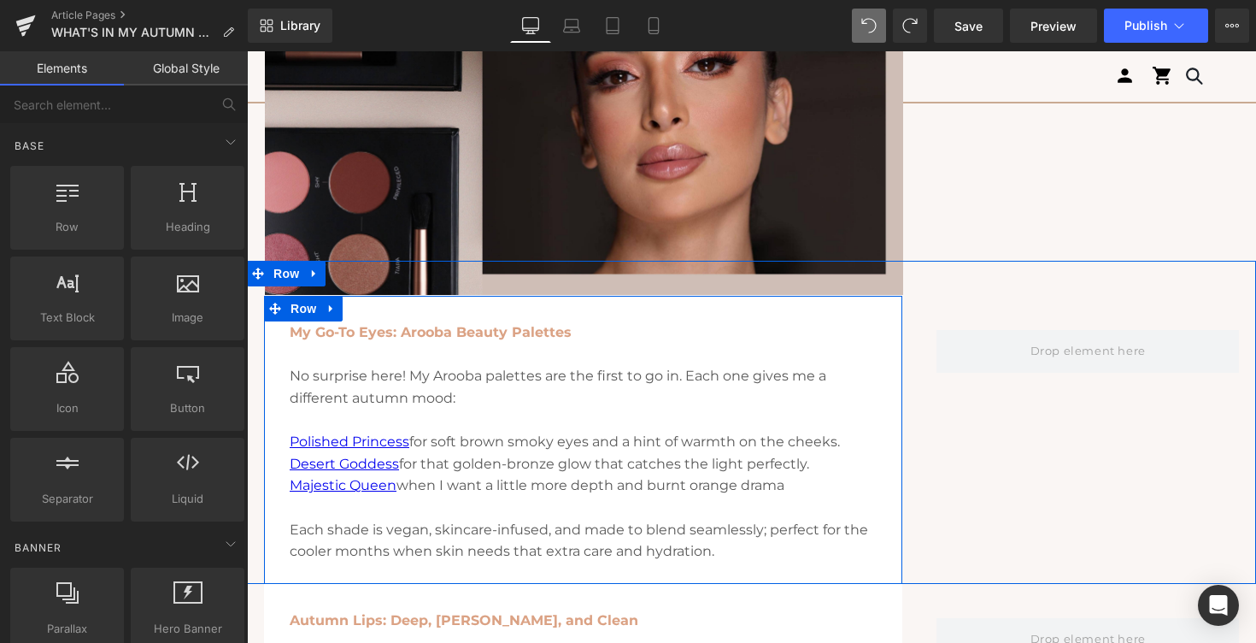
click at [342, 310] on link at bounding box center [331, 309] width 22 height 26
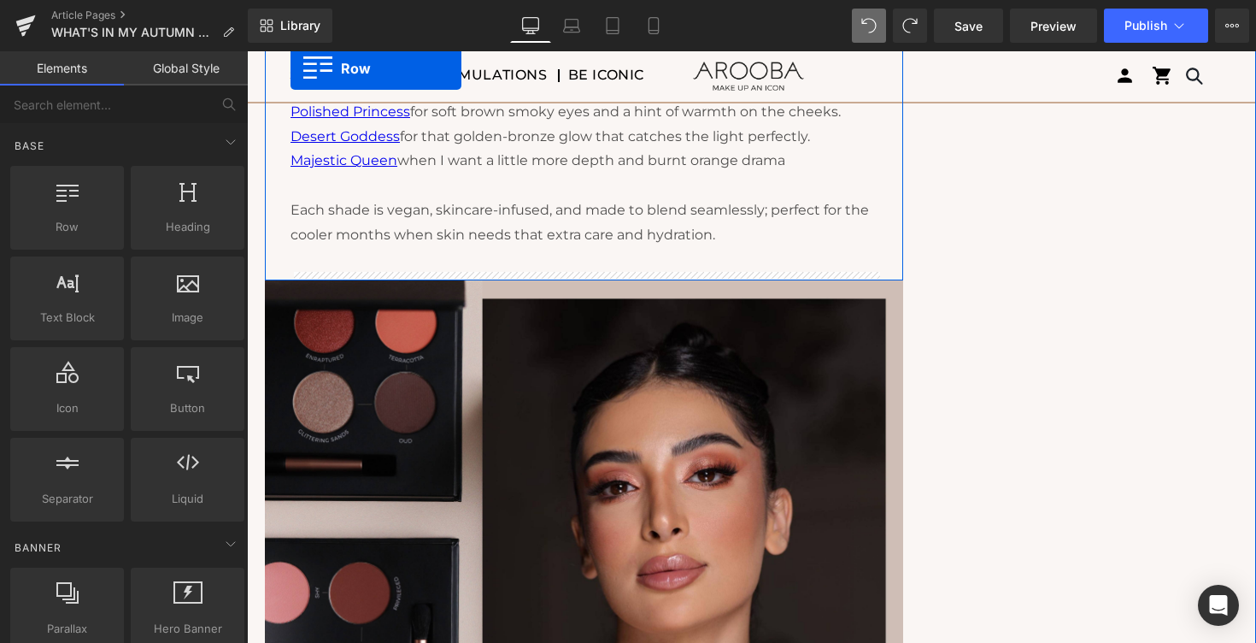
scroll to position [1436, 0]
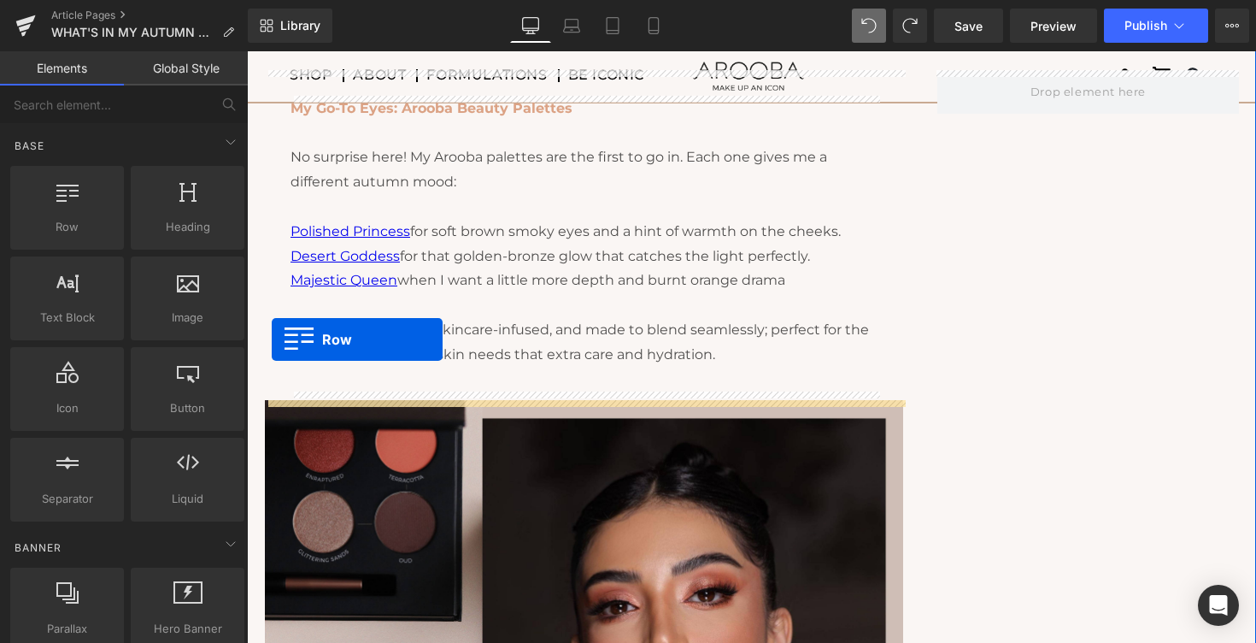
drag, startPoint x: 276, startPoint y: 306, endPoint x: 272, endPoint y: 343, distance: 37.0
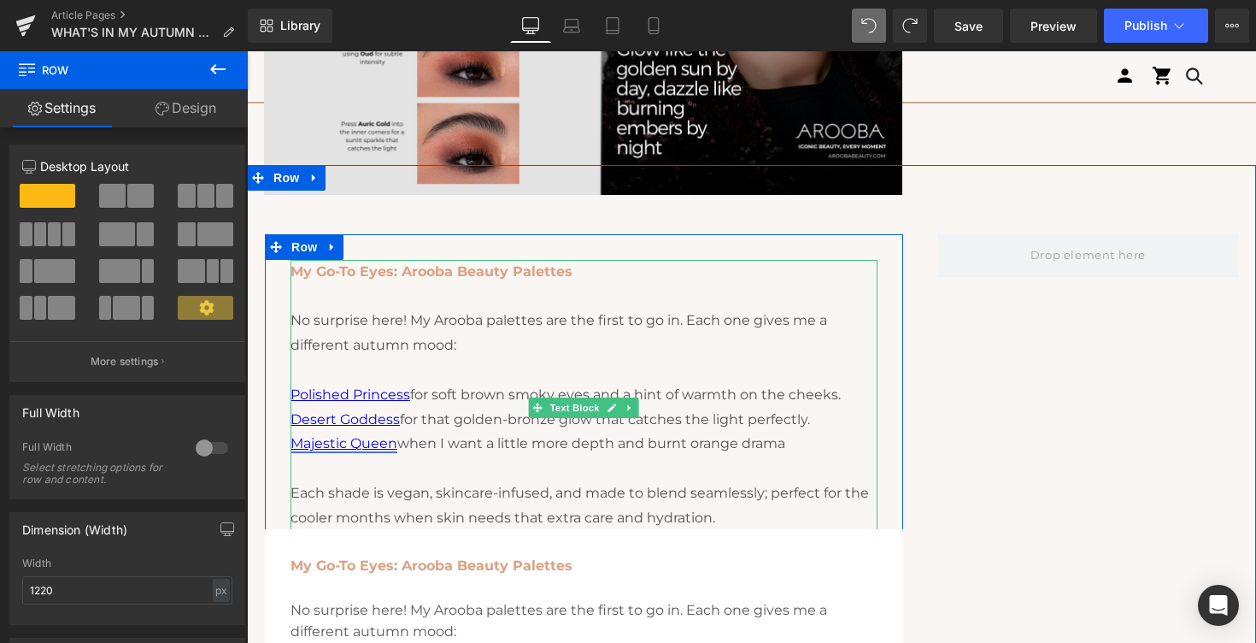
scroll to position [1272, 0]
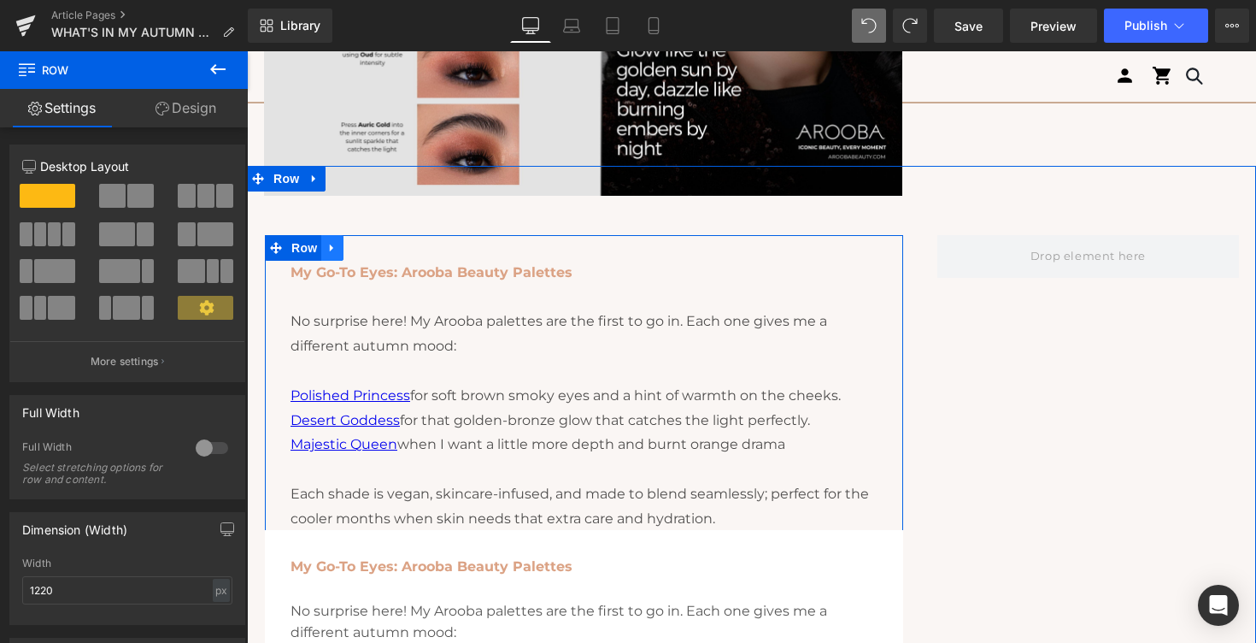
click at [330, 239] on link at bounding box center [332, 248] width 22 height 26
click at [377, 248] on icon at bounding box center [377, 247] width 12 height 13
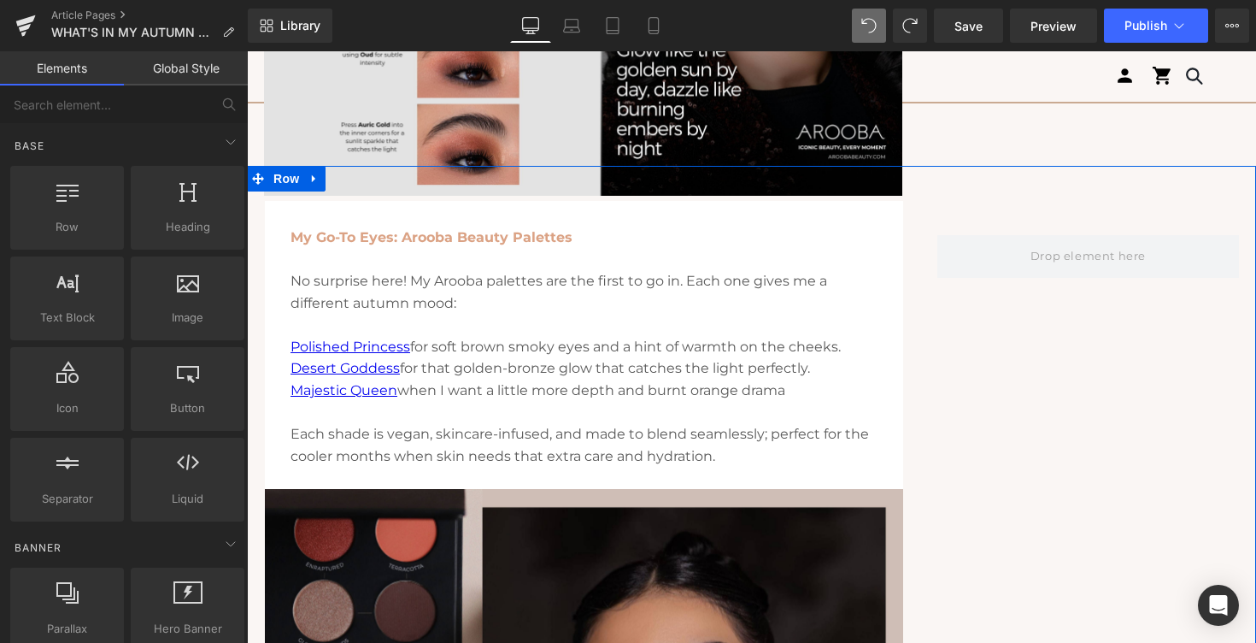
click at [361, 177] on div "My Go-To Eyes: Arooba Beauty Palettes No surprise here! My Arooba palettes are …" at bounding box center [751, 540] width 1009 height 748
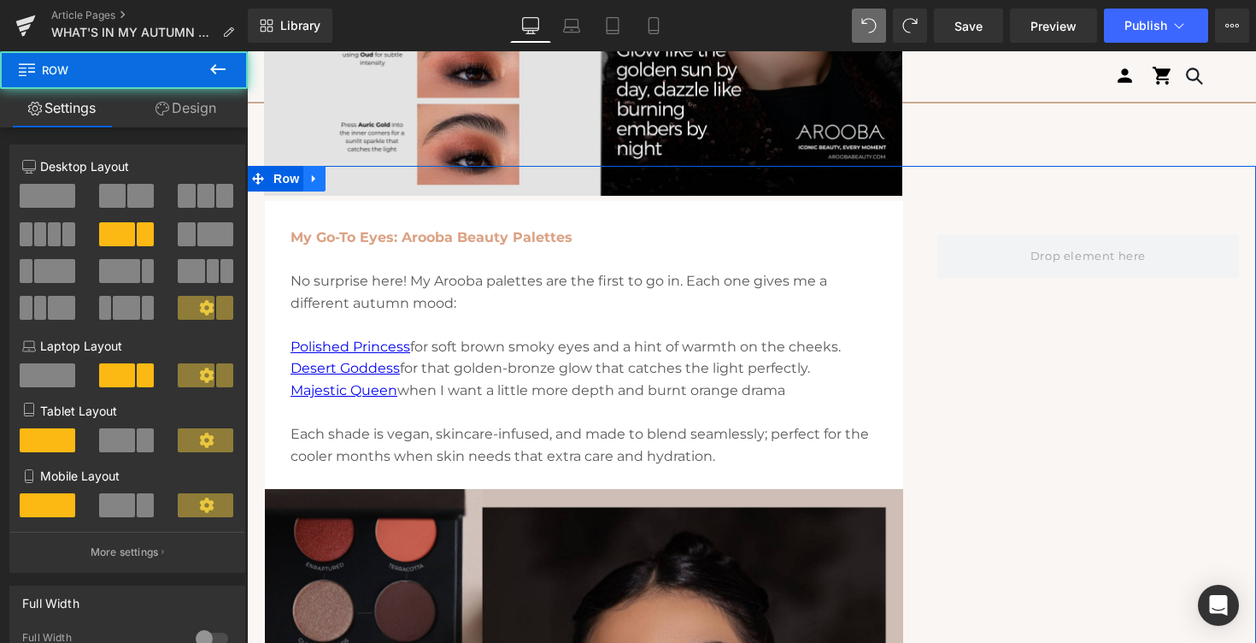
click at [314, 179] on icon at bounding box center [313, 179] width 3 height 8
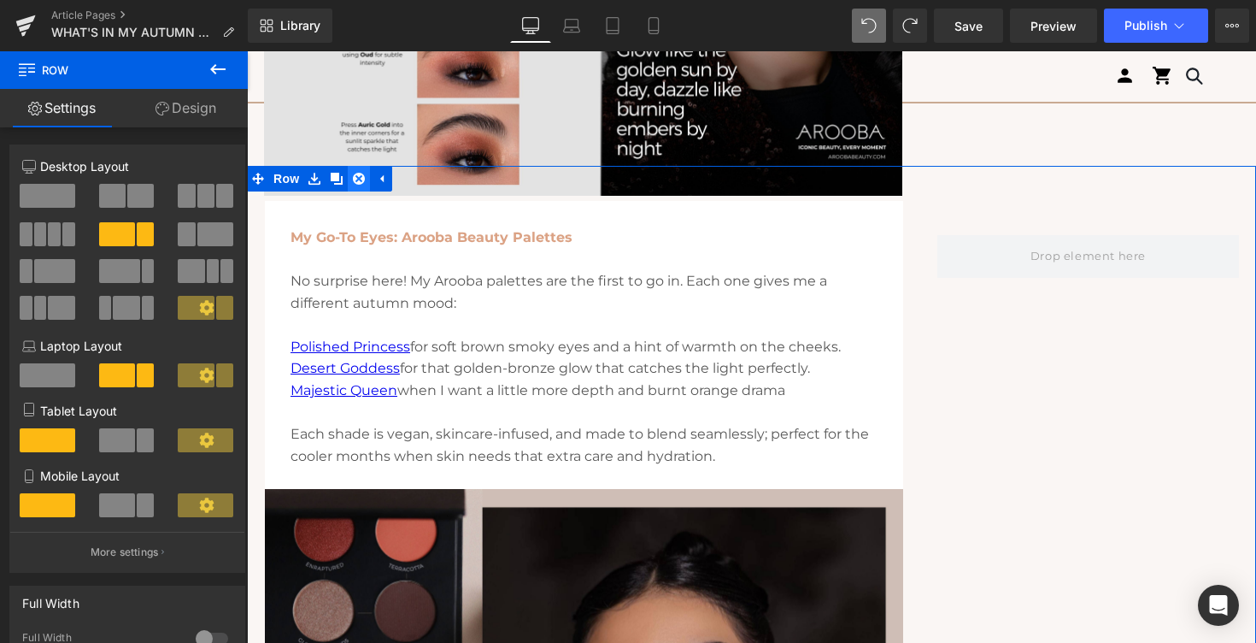
click at [359, 173] on icon at bounding box center [359, 179] width 12 height 12
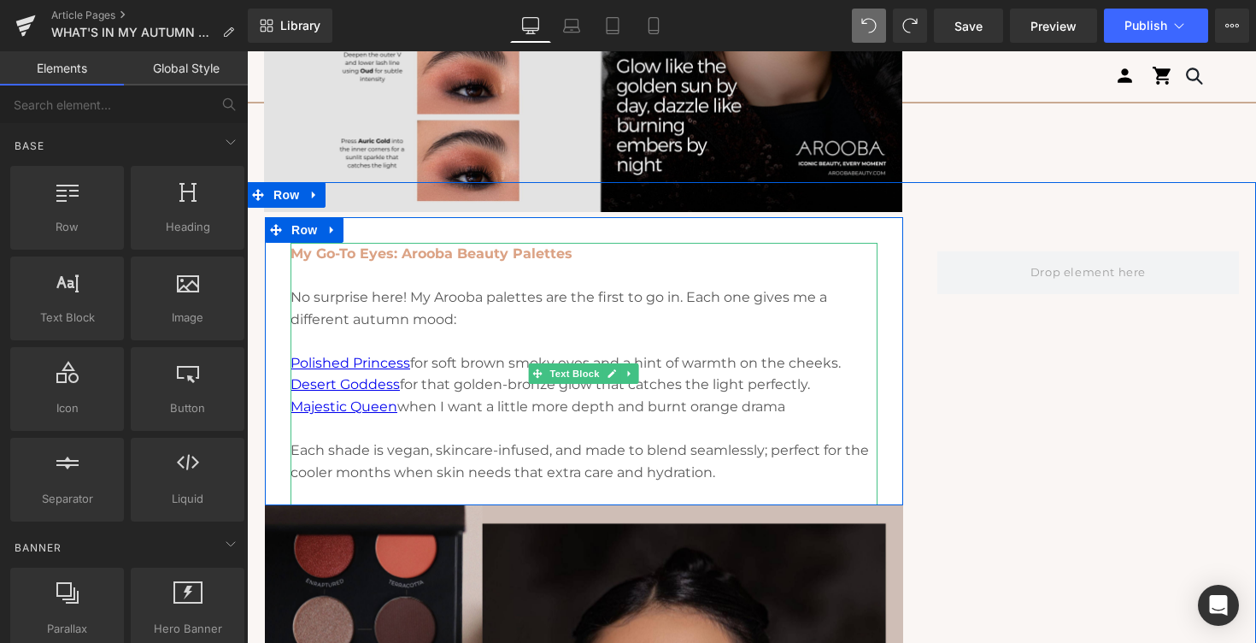
scroll to position [1266, 0]
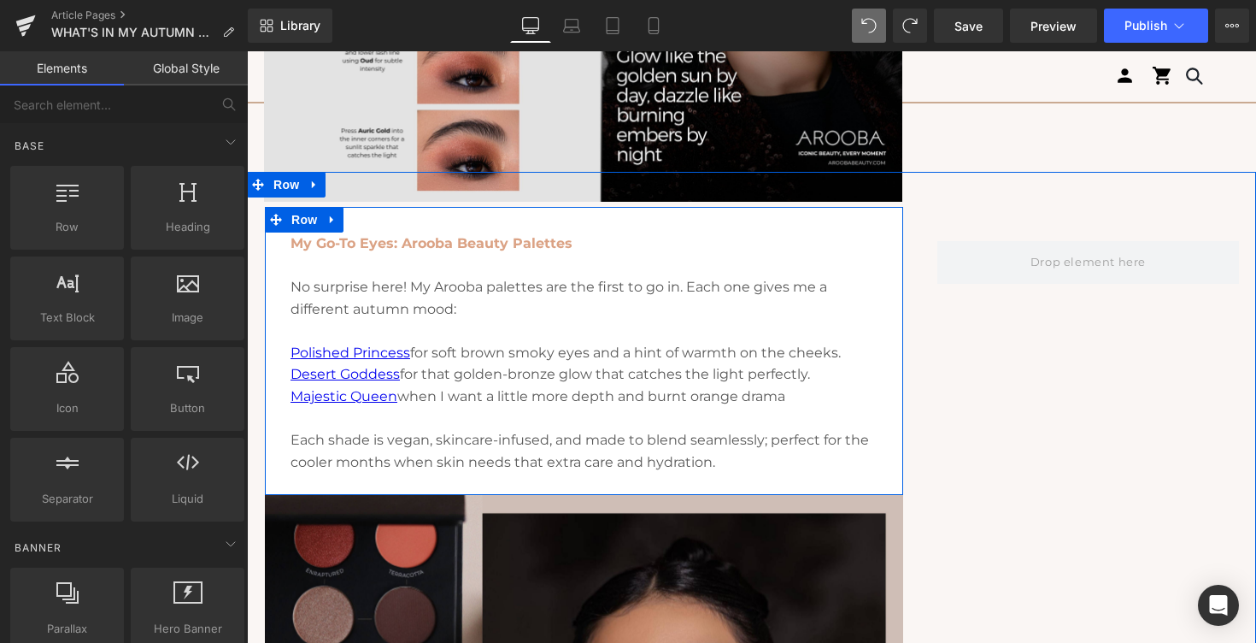
click at [365, 212] on div "My Go-To Eyes: Arooba Beauty Palettes No surprise here! My Arooba palettes are …" at bounding box center [584, 351] width 638 height 288
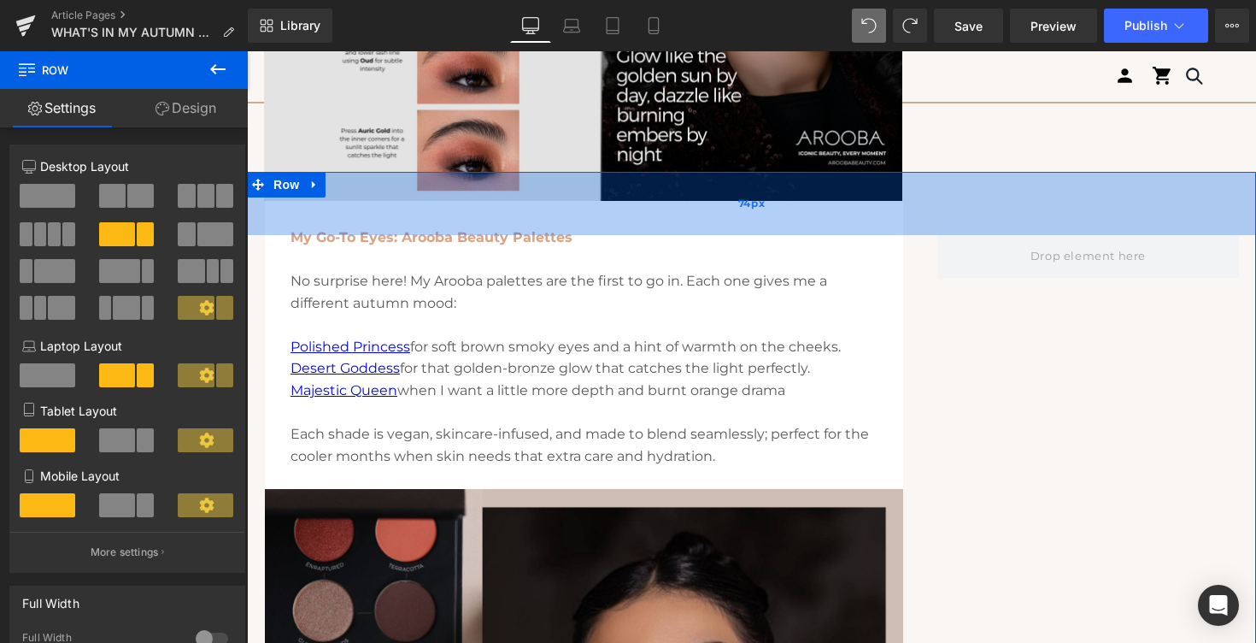
drag, startPoint x: 465, startPoint y: 201, endPoint x: 475, endPoint y: 195, distance: 11.9
click at [475, 195] on div "74px" at bounding box center [751, 203] width 1009 height 63
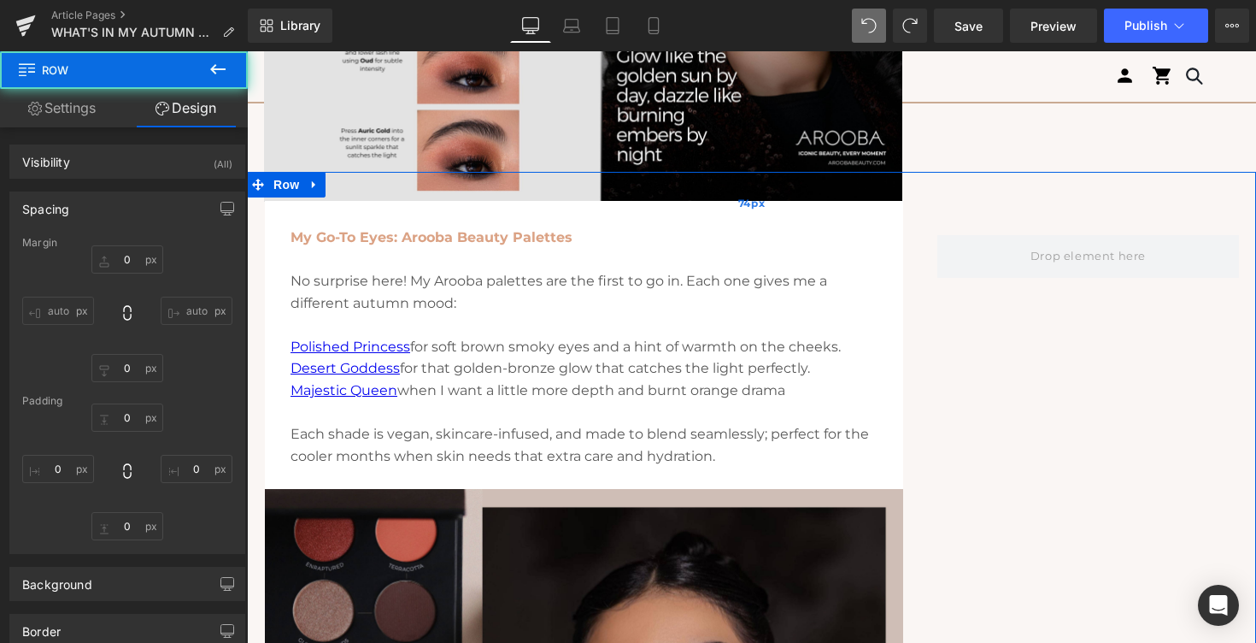
type input "-40"
type input "0"
type input "74"
type input "0"
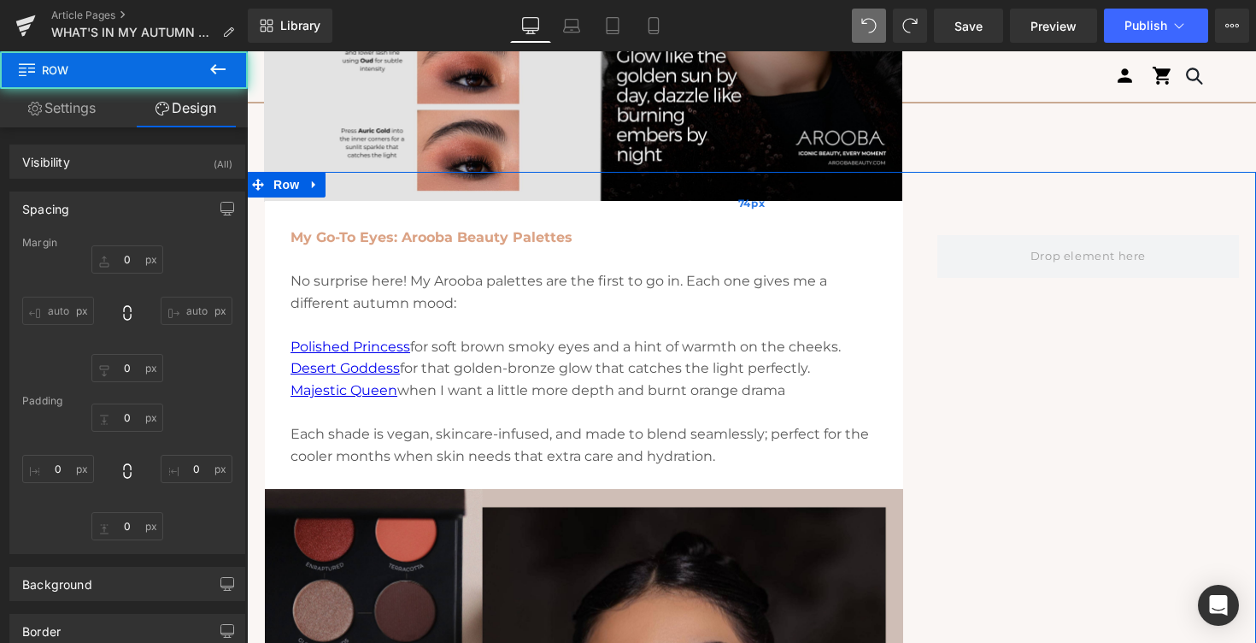
type input "1"
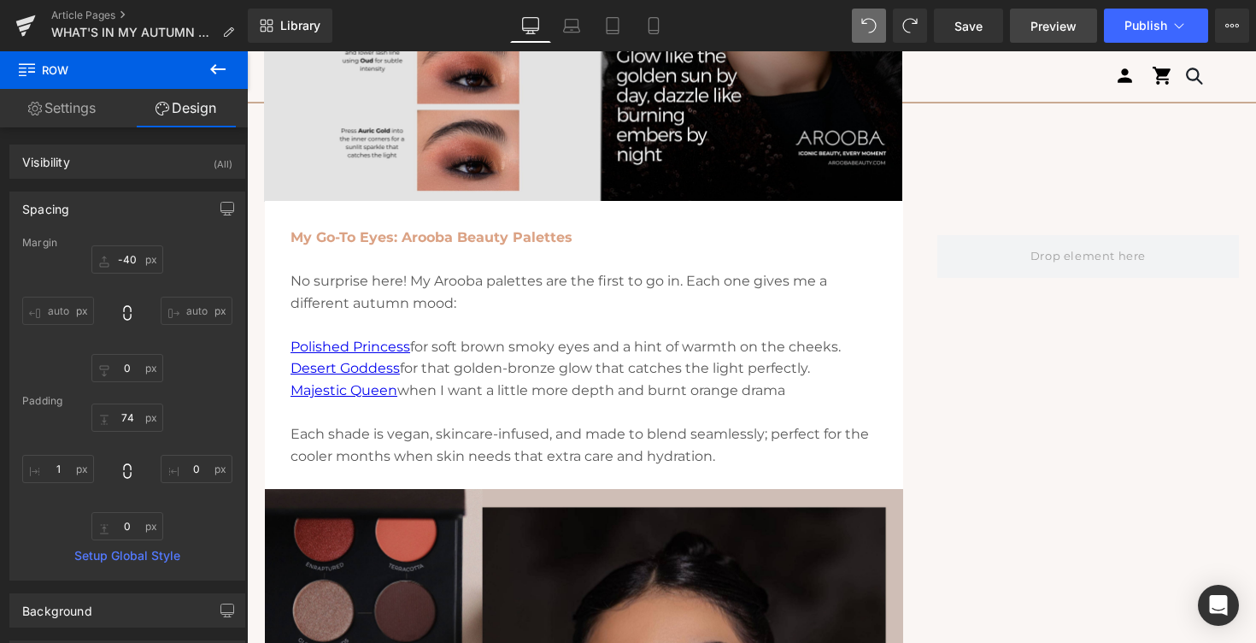
click at [1051, 27] on span "Preview" at bounding box center [1053, 26] width 46 height 18
click at [976, 29] on span "Save" at bounding box center [968, 26] width 28 height 18
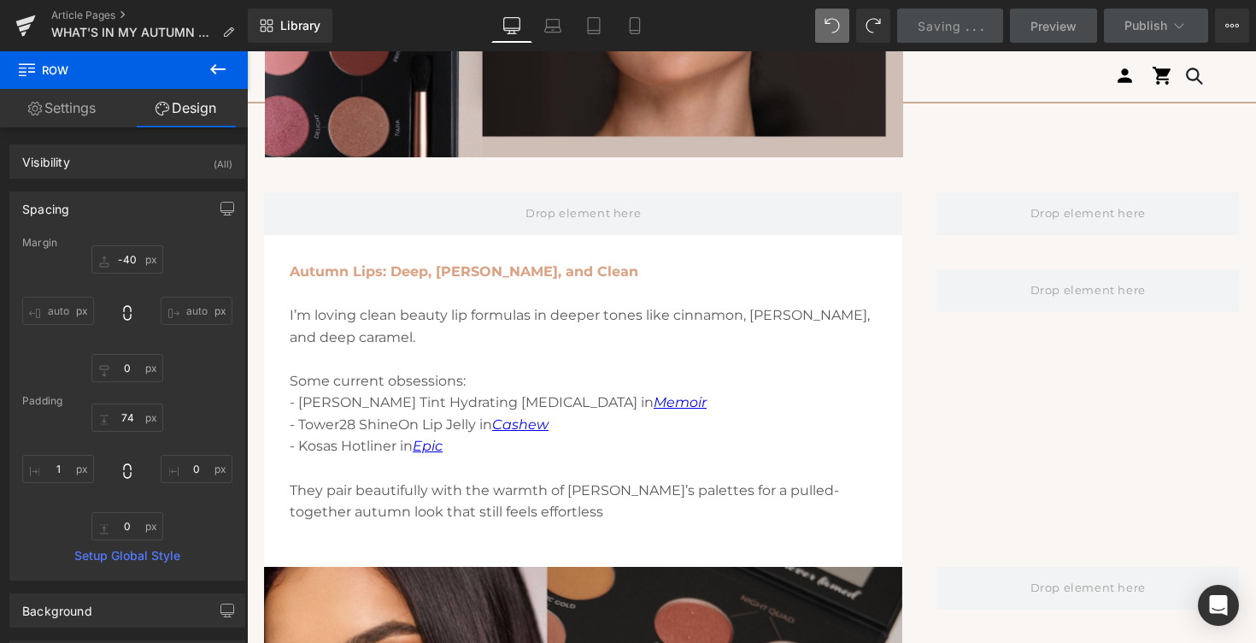
scroll to position [2017, 0]
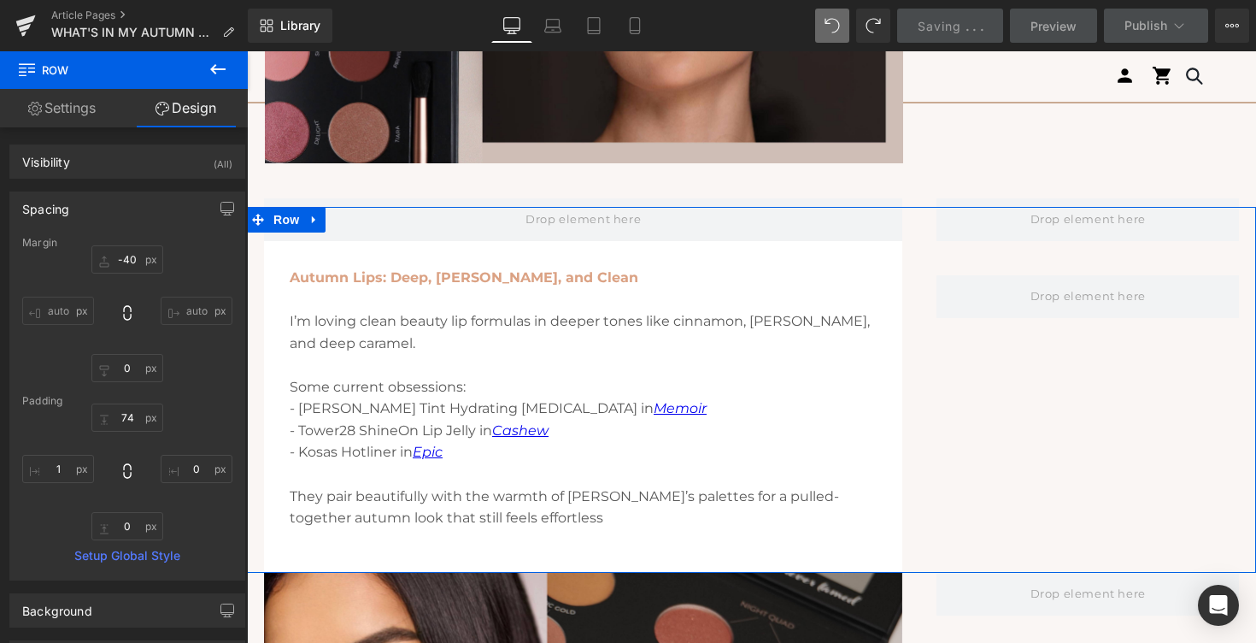
click at [672, 220] on div "Autumn Lips: Deep, Rusty, and Clean I’m loving clean beauty lip formulas in dee…" at bounding box center [751, 390] width 1009 height 366
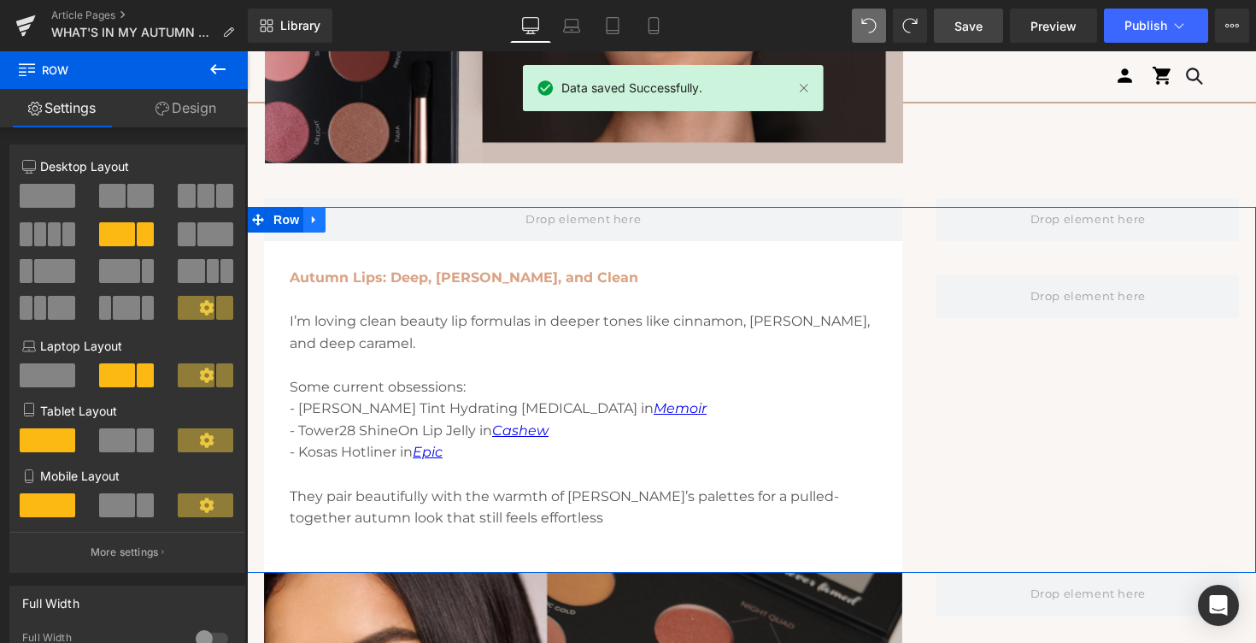
click at [314, 221] on icon at bounding box center [313, 219] width 3 height 8
click at [367, 215] on link at bounding box center [359, 220] width 22 height 26
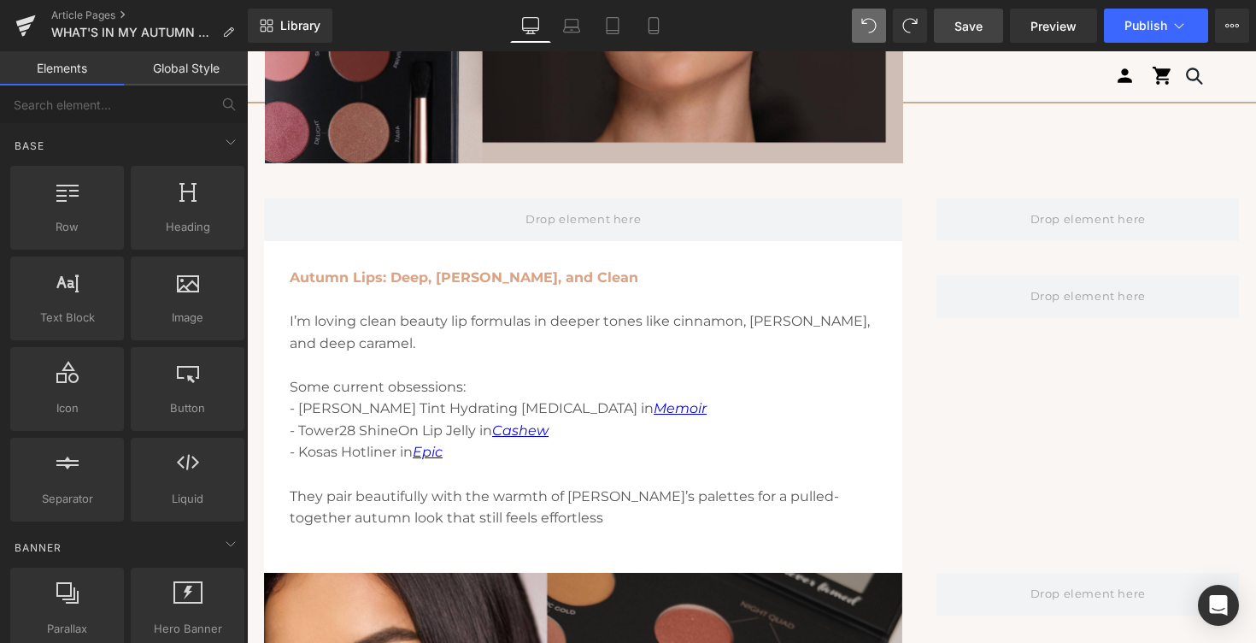
click at [247, 51] on div "80px" at bounding box center [247, 51] width 0 height 0
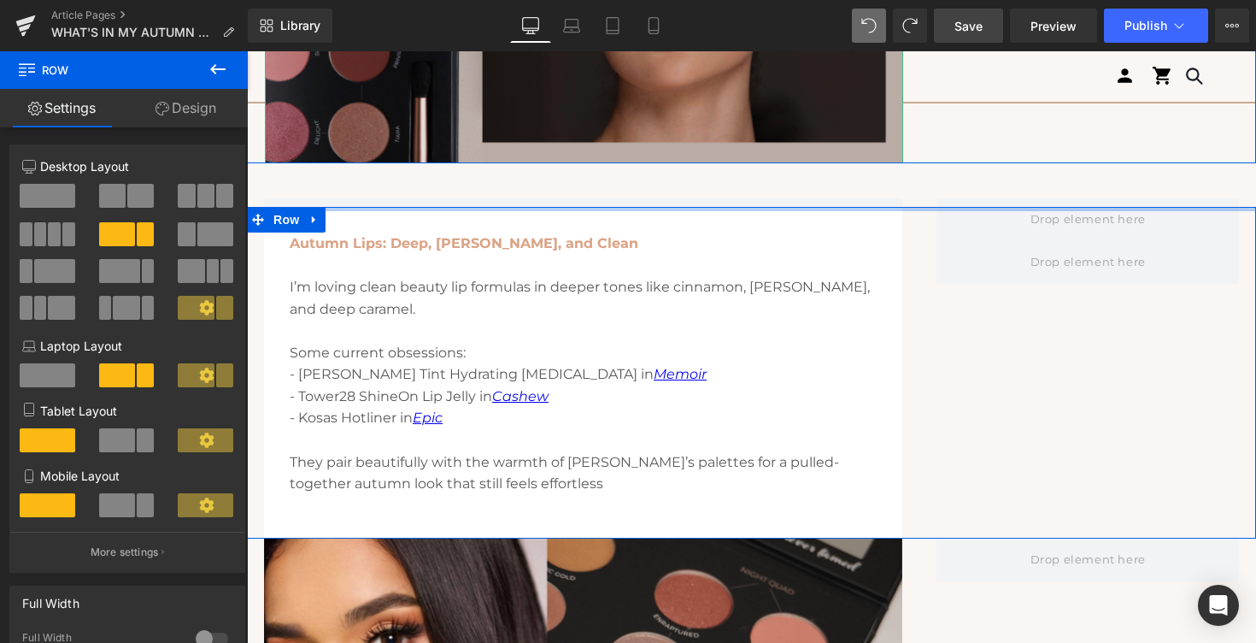
drag, startPoint x: 575, startPoint y: 214, endPoint x: 597, endPoint y: 105, distance: 110.8
click at [599, 96] on div "Image Row What’s in My Autumn Makeup Bag? Text Block [DATE] Text Block Share: T…" at bounding box center [751, 56] width 1009 height 3784
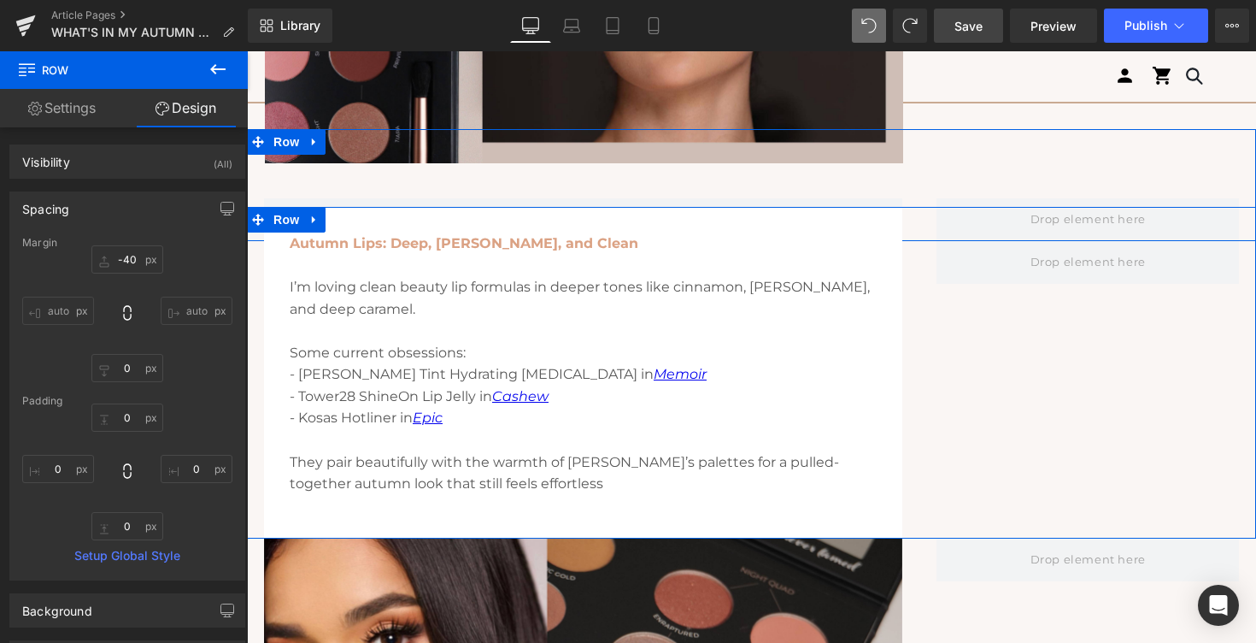
click at [572, 163] on div "Row" at bounding box center [751, 185] width 1009 height 112
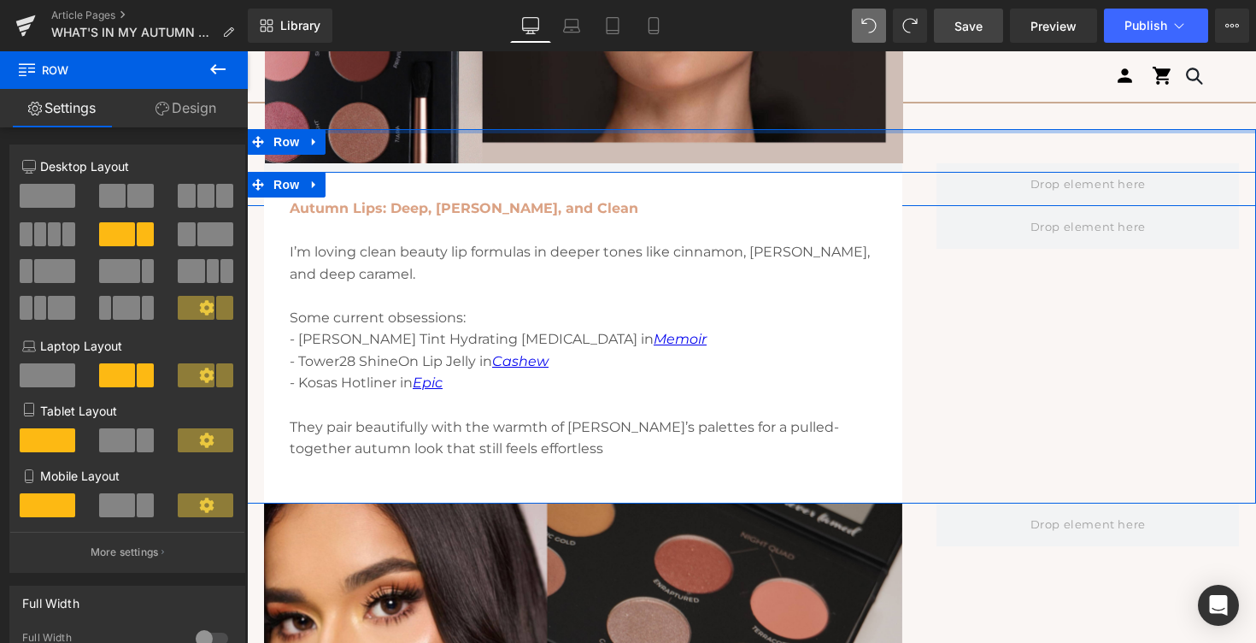
drag, startPoint x: 580, startPoint y: 132, endPoint x: 634, endPoint y: -6, distance: 147.7
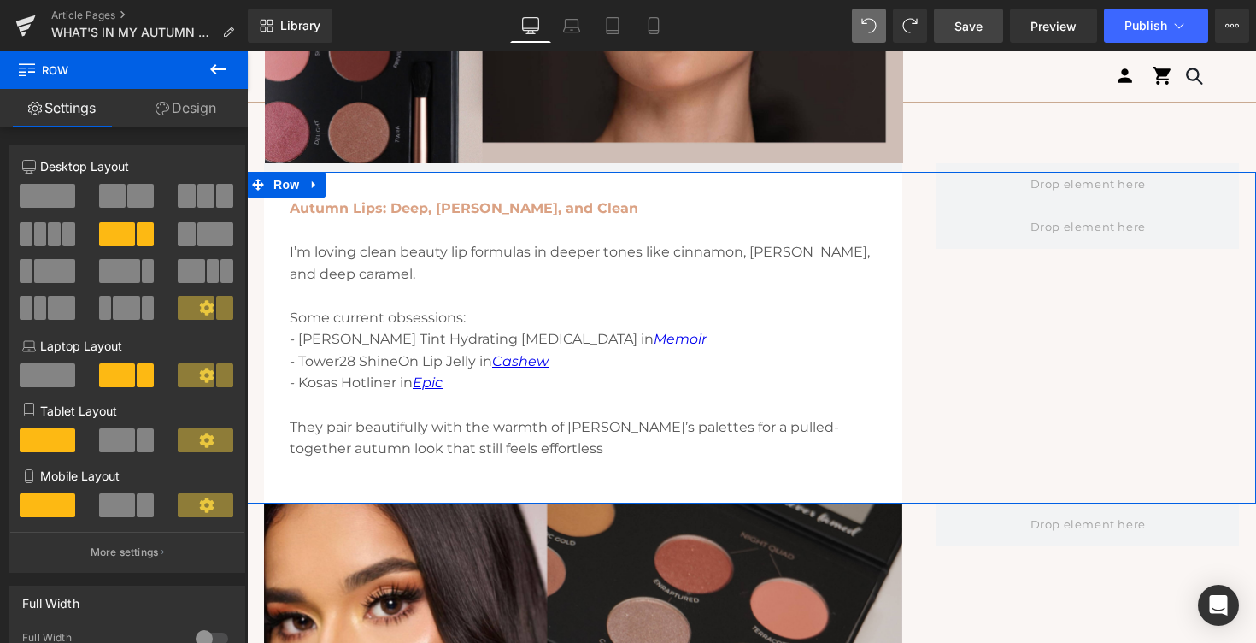
click at [931, 291] on div "Autumn Lips: Deep, Rusty, and Clean I’m loving clean beauty lip formulas in dee…" at bounding box center [751, 338] width 1009 height 332
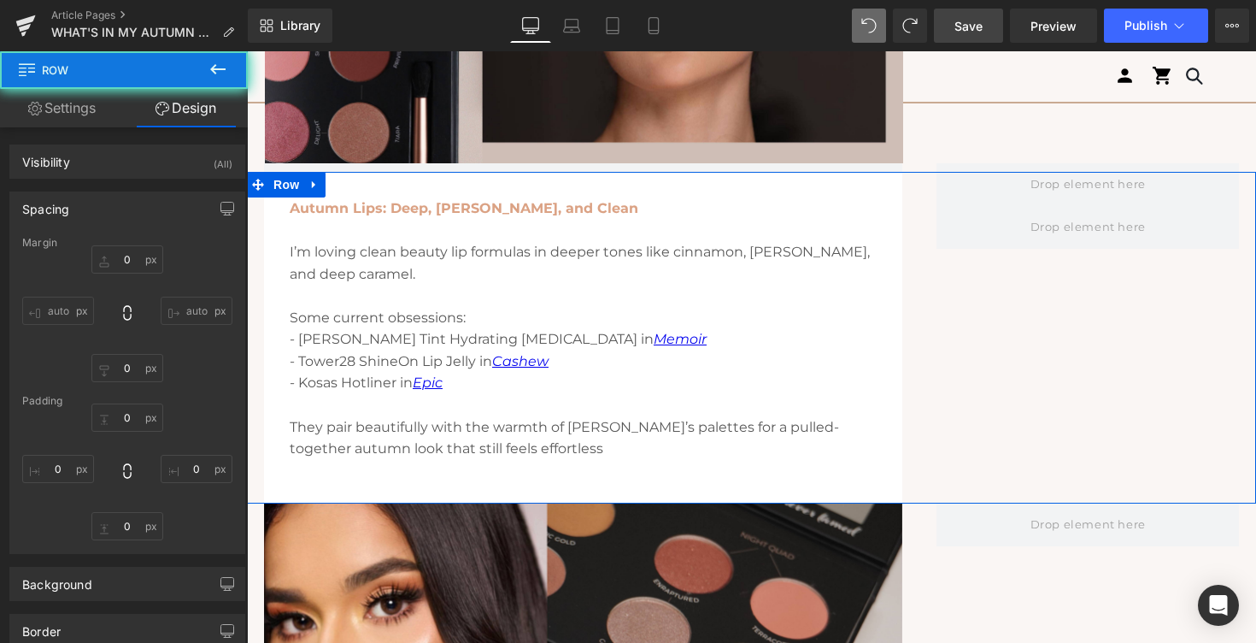
type input "-40"
type input "0"
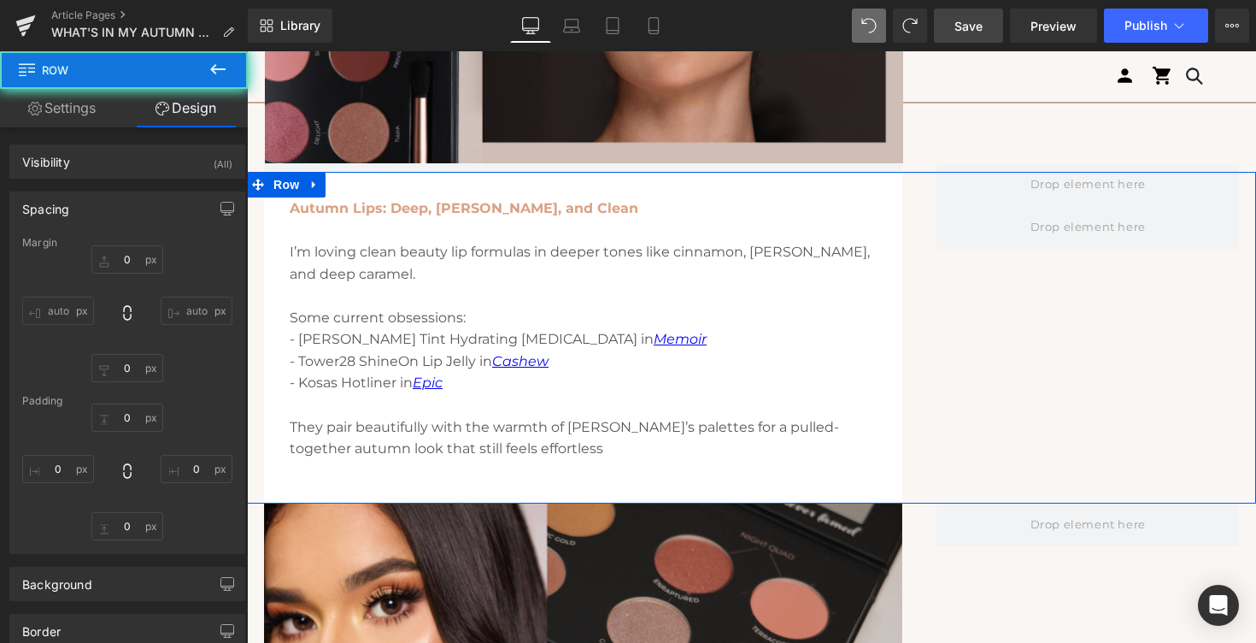
type input "0"
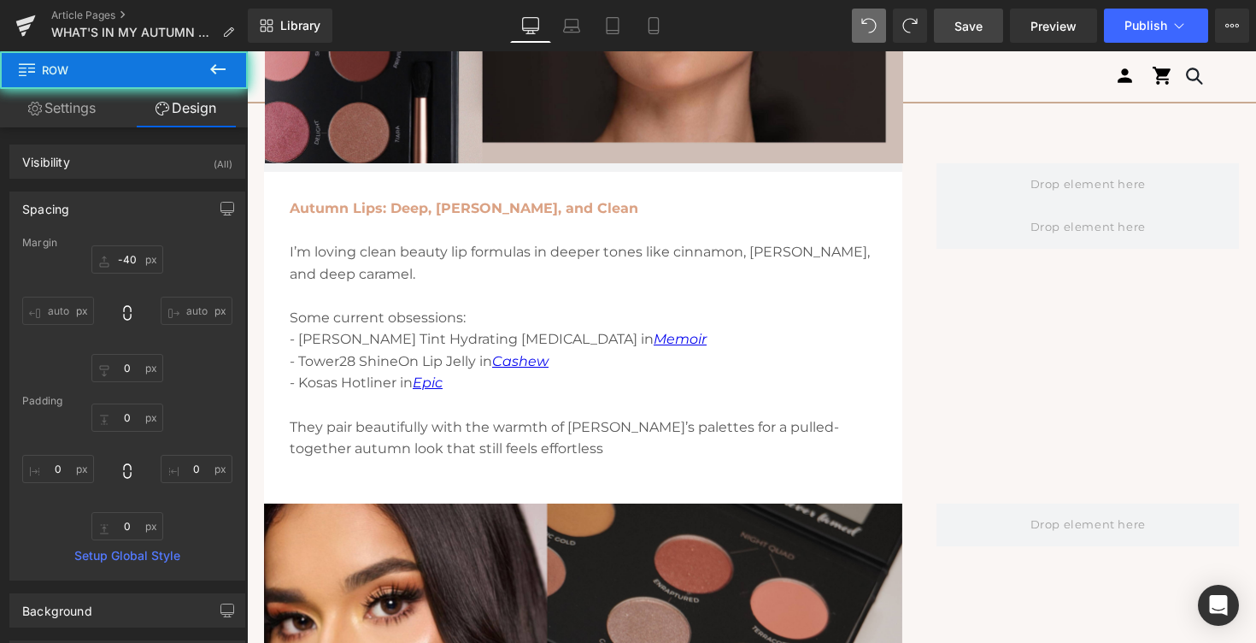
click at [978, 26] on span "Save" at bounding box center [968, 26] width 28 height 18
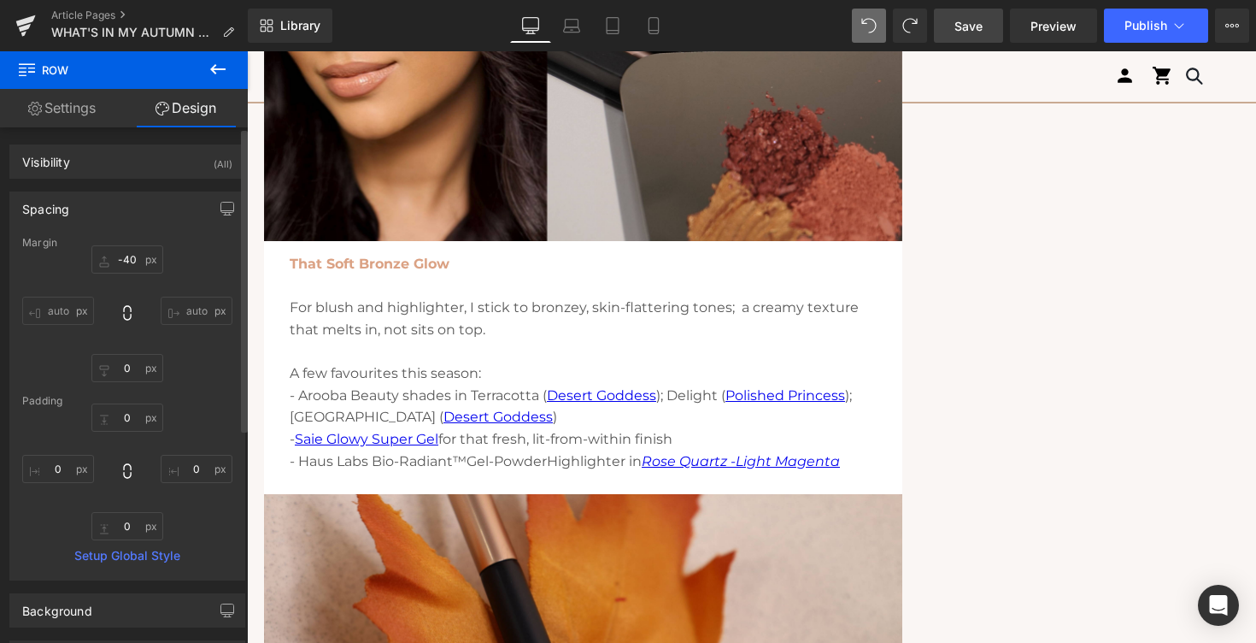
scroll to position [2671, 0]
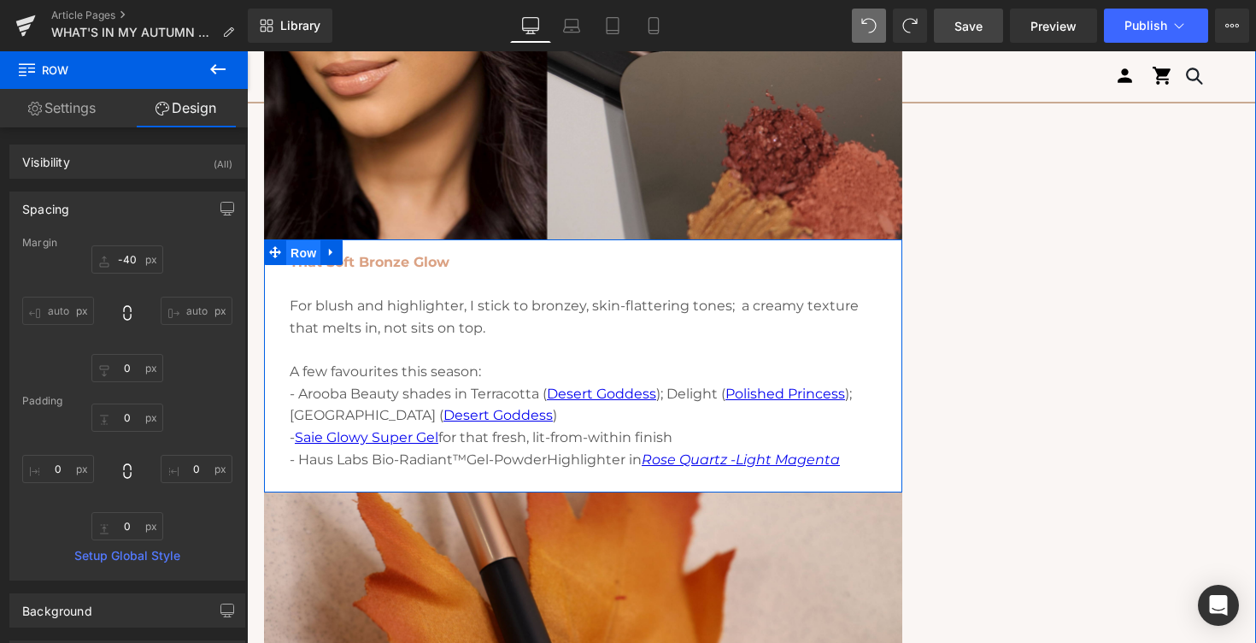
click at [286, 259] on span "Row" at bounding box center [303, 253] width 34 height 26
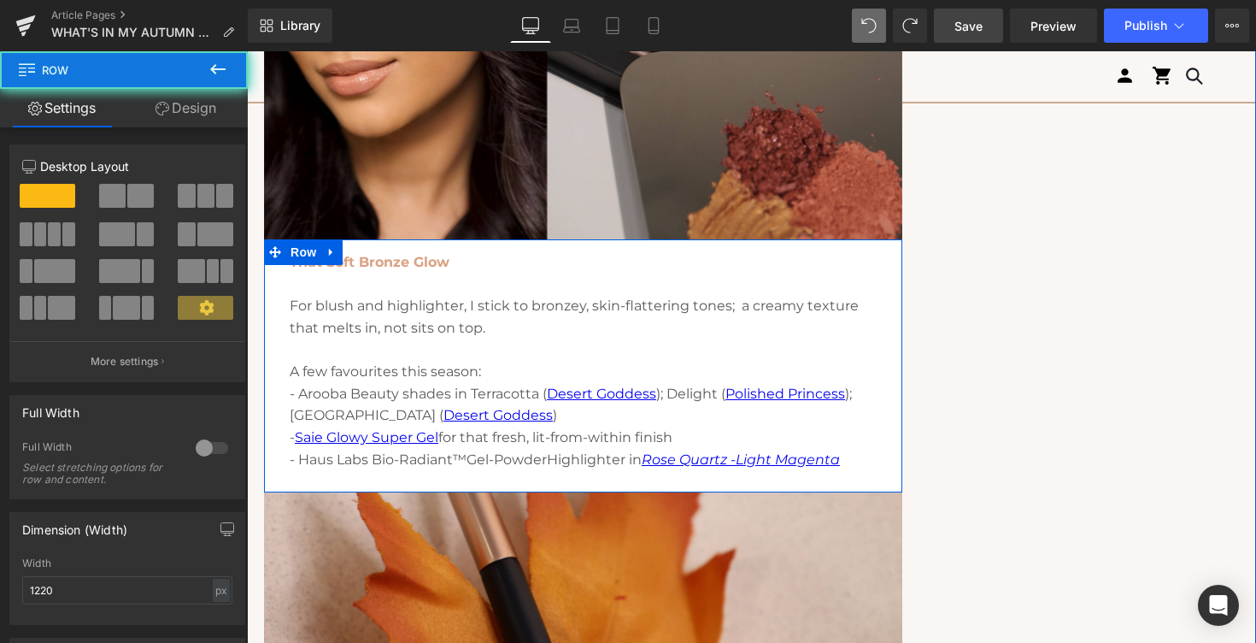
click at [288, 283] on div "That Soft Bronze Glow For blush and highlighter, I stick to bronzey, skin-flatt…" at bounding box center [583, 371] width 638 height 241
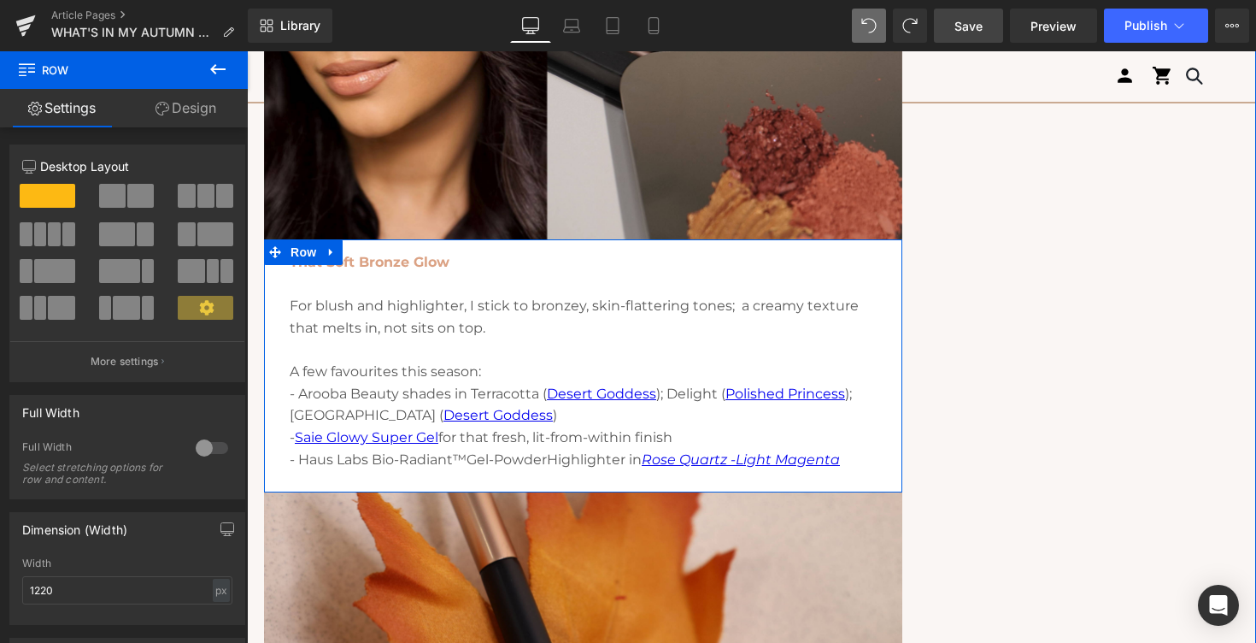
click at [247, 51] on div at bounding box center [247, 51] width 0 height 0
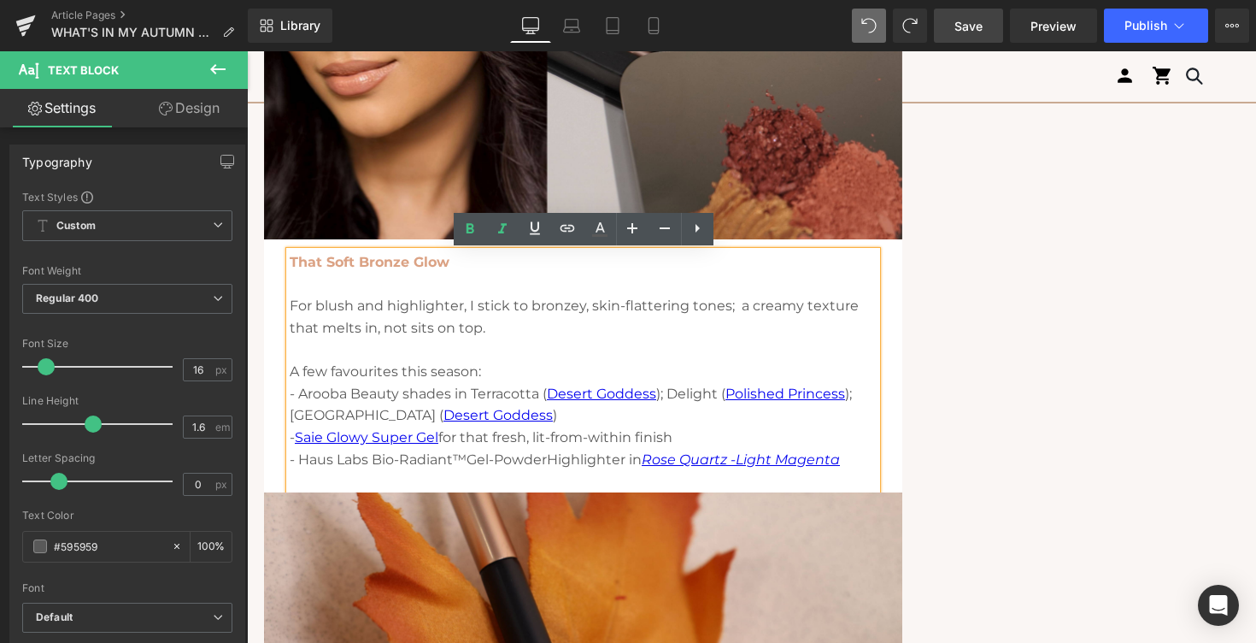
click at [293, 261] on strong "That Soft Bronze Glow" at bounding box center [370, 262] width 160 height 16
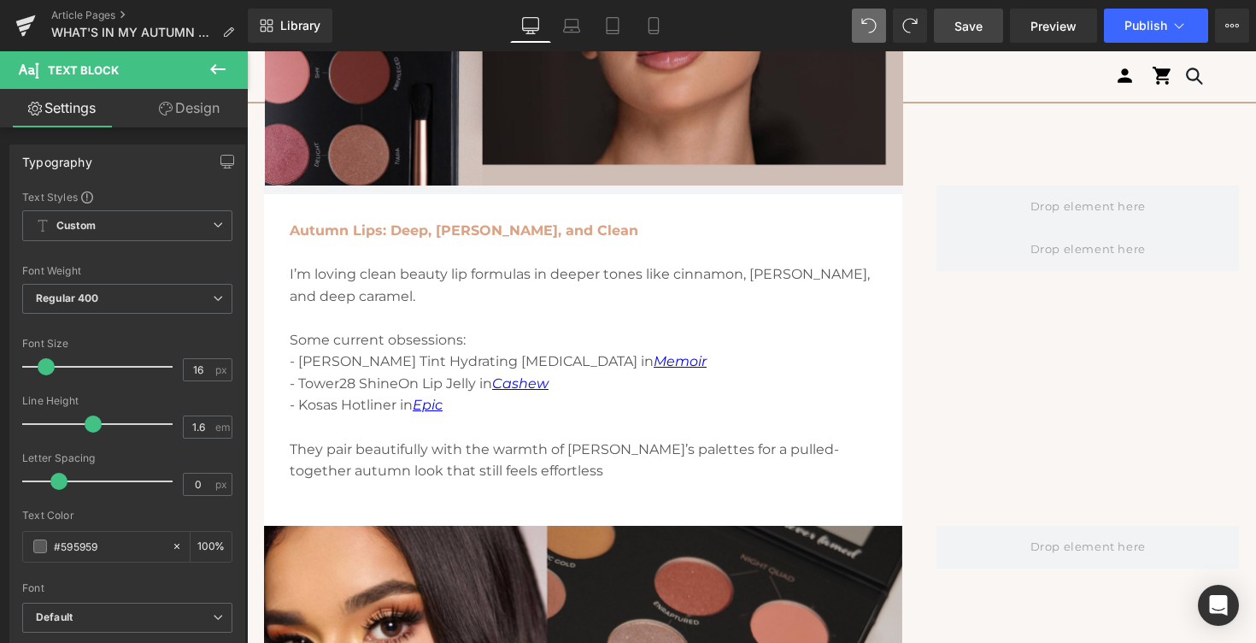
scroll to position [1993, 0]
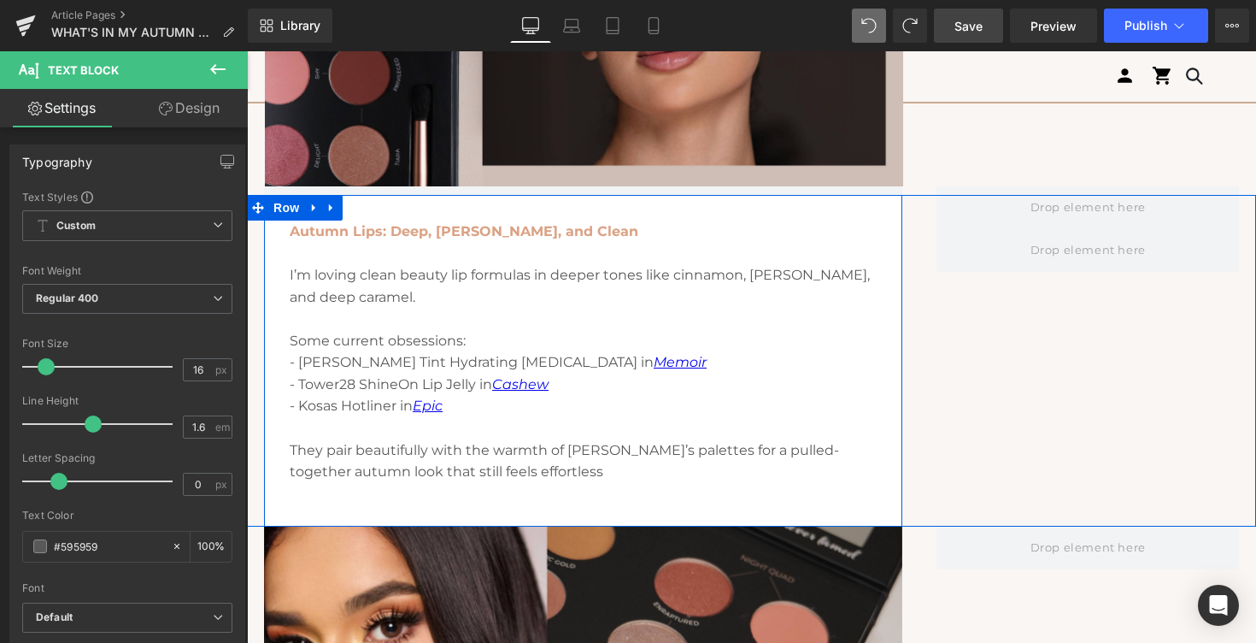
click at [285, 226] on div "Autumn Lips: Deep, Rusty, and Clean I’m loving clean beauty lip formulas in dee…" at bounding box center [583, 373] width 638 height 306
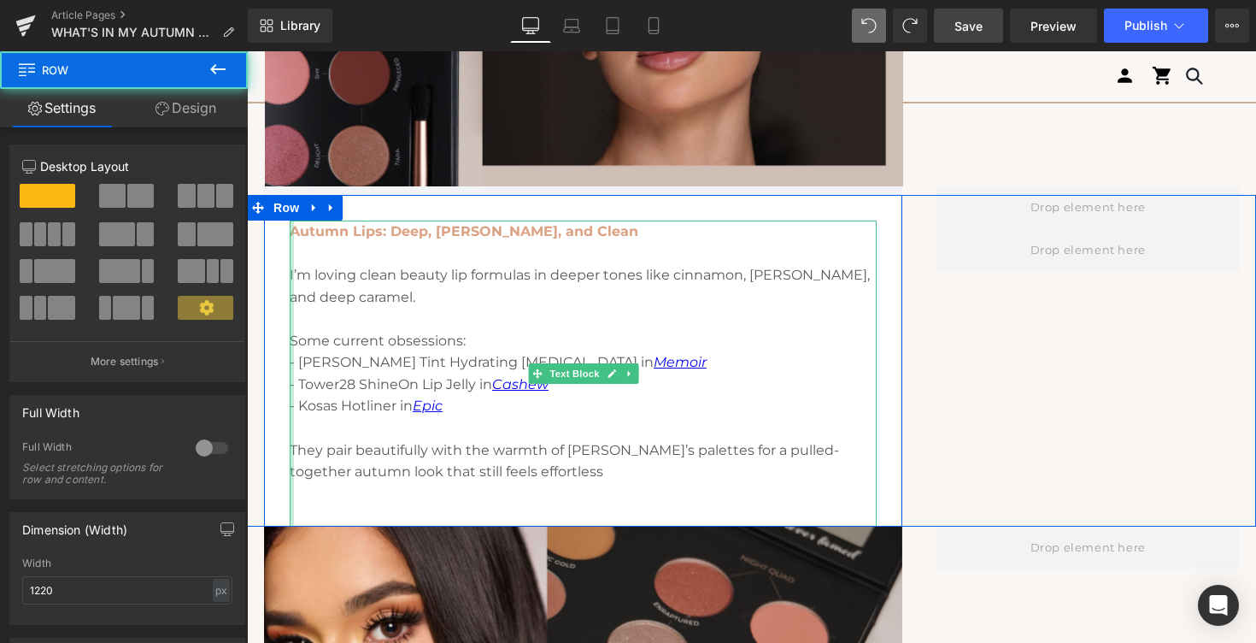
click at [292, 226] on div "Autumn Lips: Deep, Rusty, and Clean I’m loving clean beauty lip formulas in dee…" at bounding box center [583, 373] width 587 height 306
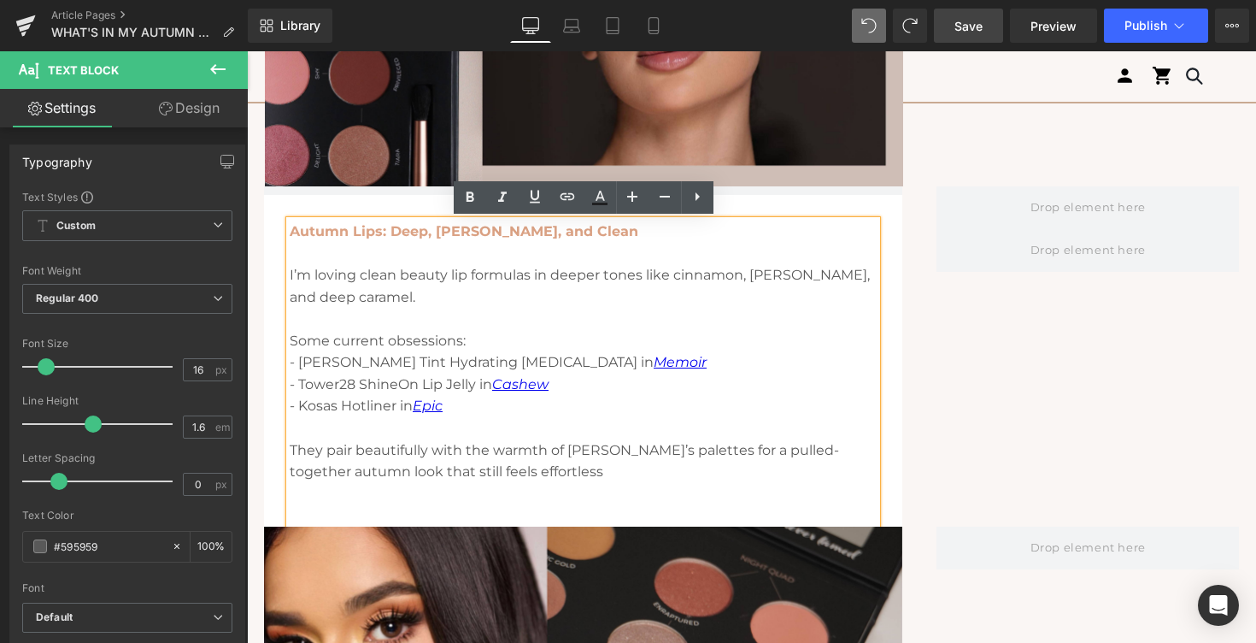
click at [291, 228] on div "Autumn Lips: Deep, Rusty, and Clean I’m loving clean beauty lip formulas in dee…" at bounding box center [583, 373] width 587 height 306
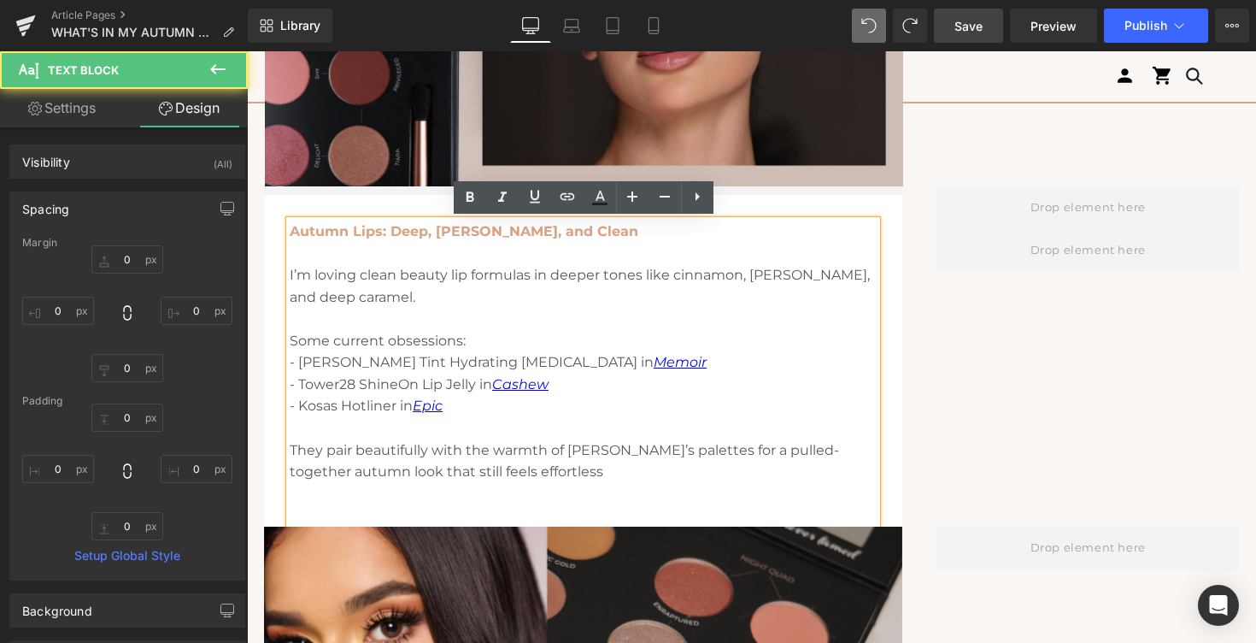
click at [292, 232] on strong "Autumn Lips: Deep, [PERSON_NAME], and Clean" at bounding box center [464, 231] width 349 height 16
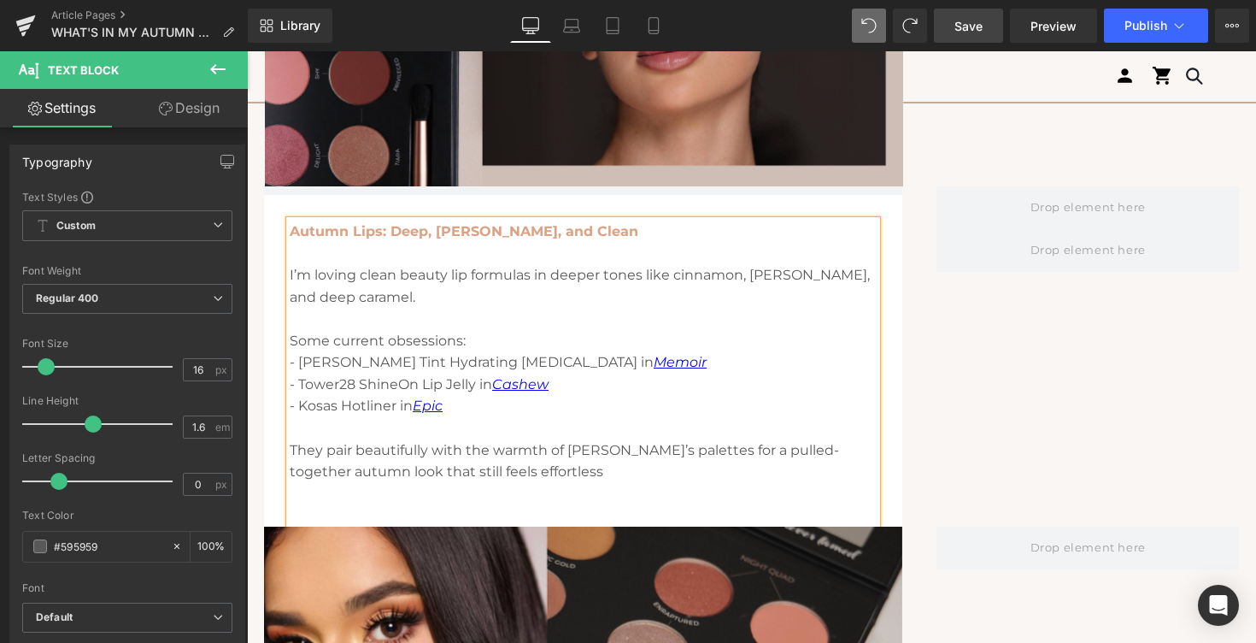
click at [320, 220] on div "Autumn Lips: Deep, [PERSON_NAME], and Clean I’m loving clean beauty lip formula…" at bounding box center [583, 373] width 587 height 306
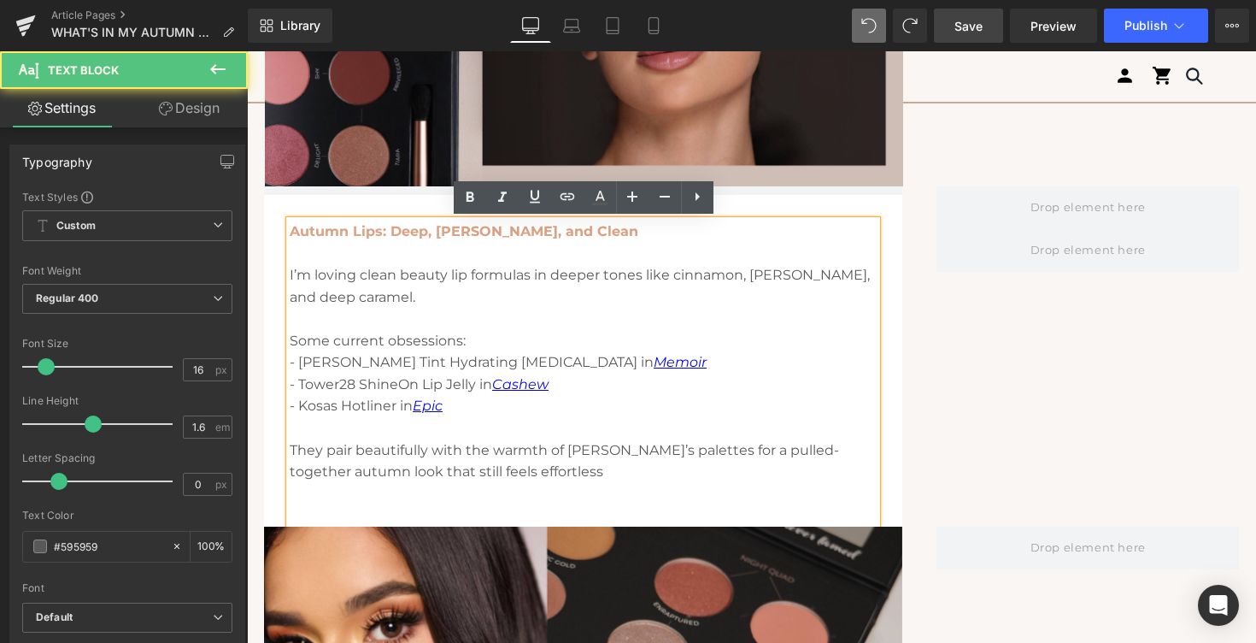
click at [332, 205] on div "Autumn Lips: Deep, Rusty, and Clean I’m loving clean beauty lip formulas in dee…" at bounding box center [583, 361] width 638 height 332
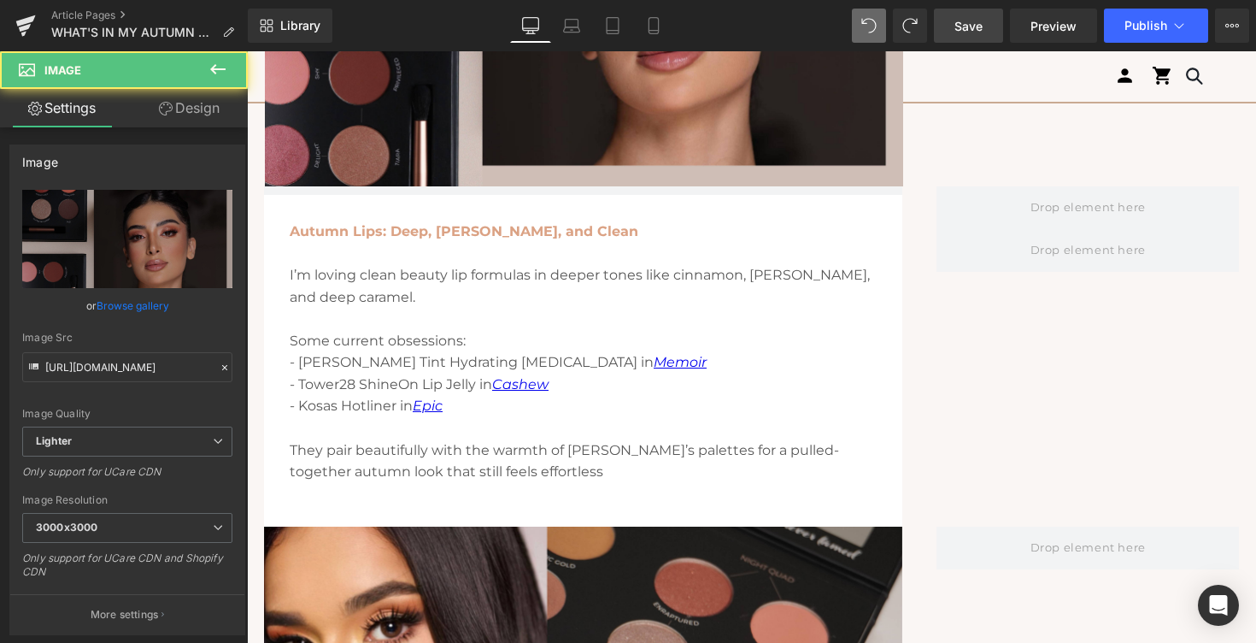
click at [478, 170] on div "Row" at bounding box center [751, 190] width 1009 height 77
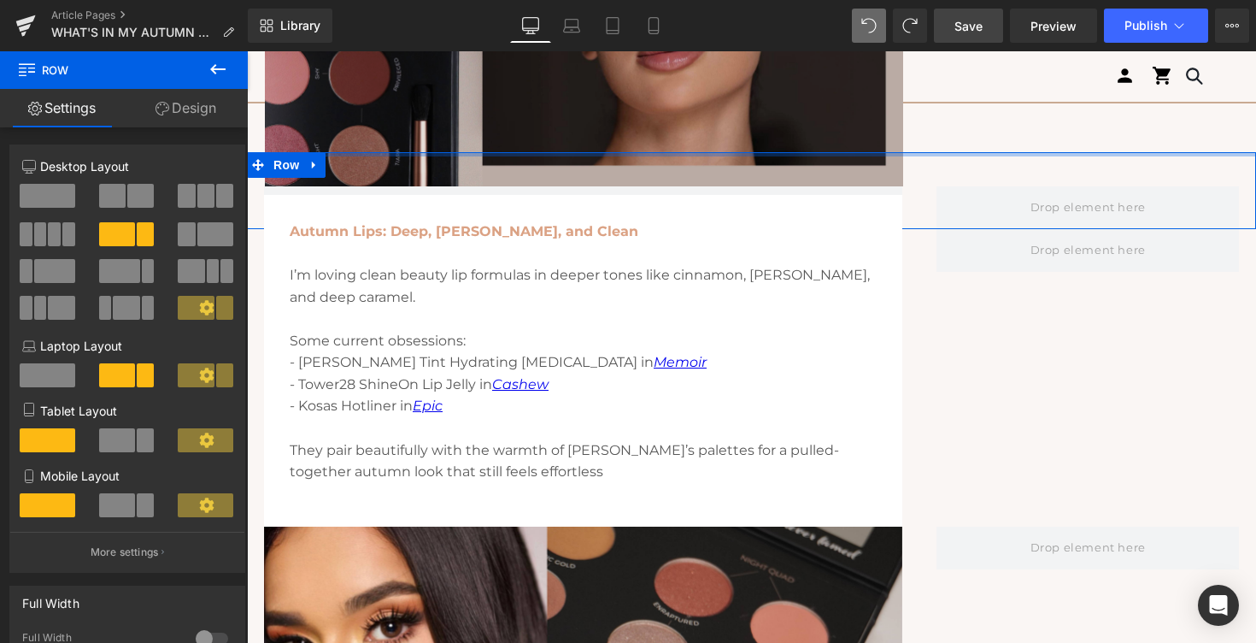
drag, startPoint x: 498, startPoint y: 154, endPoint x: 514, endPoint y: 125, distance: 33.3
click at [514, 125] on div "Image Row What’s in My Autumn Makeup Bag? Text Block [DATE] Text Block Share: T…" at bounding box center [751, 61] width 1009 height 3749
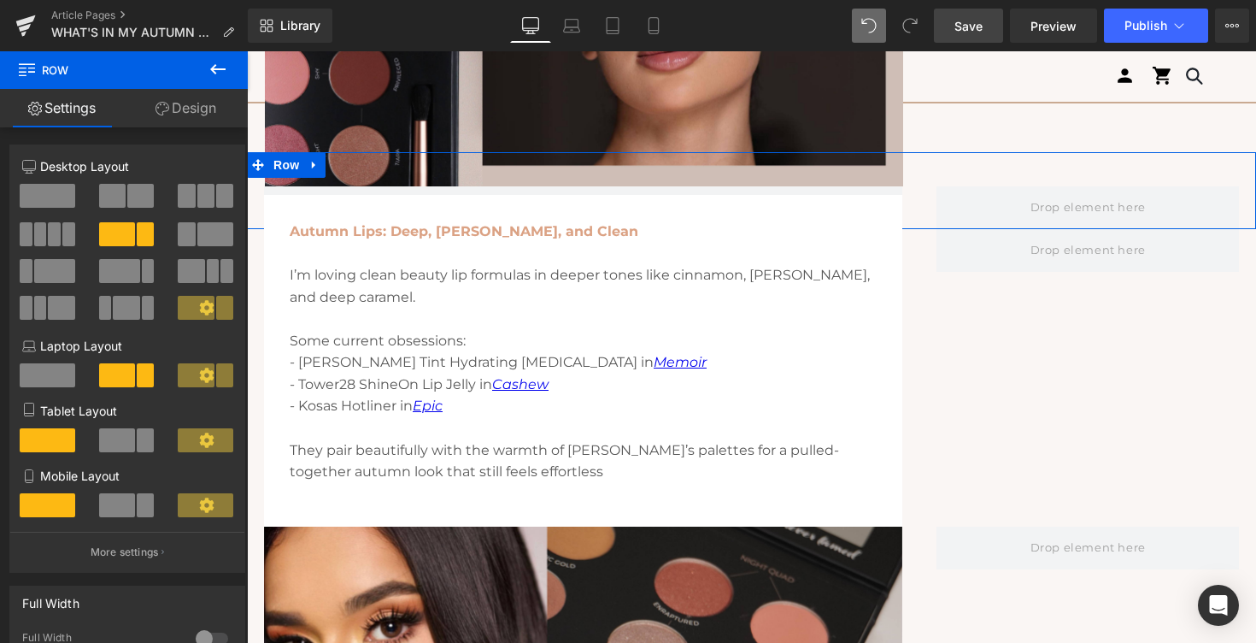
drag, startPoint x: 342, startPoint y: 196, endPoint x: 349, endPoint y: 182, distance: 15.7
click at [349, 182] on div "Image Row What’s in My Autumn Makeup Bag? Text Block [DATE] Text Block Share: T…" at bounding box center [751, 61] width 1009 height 3749
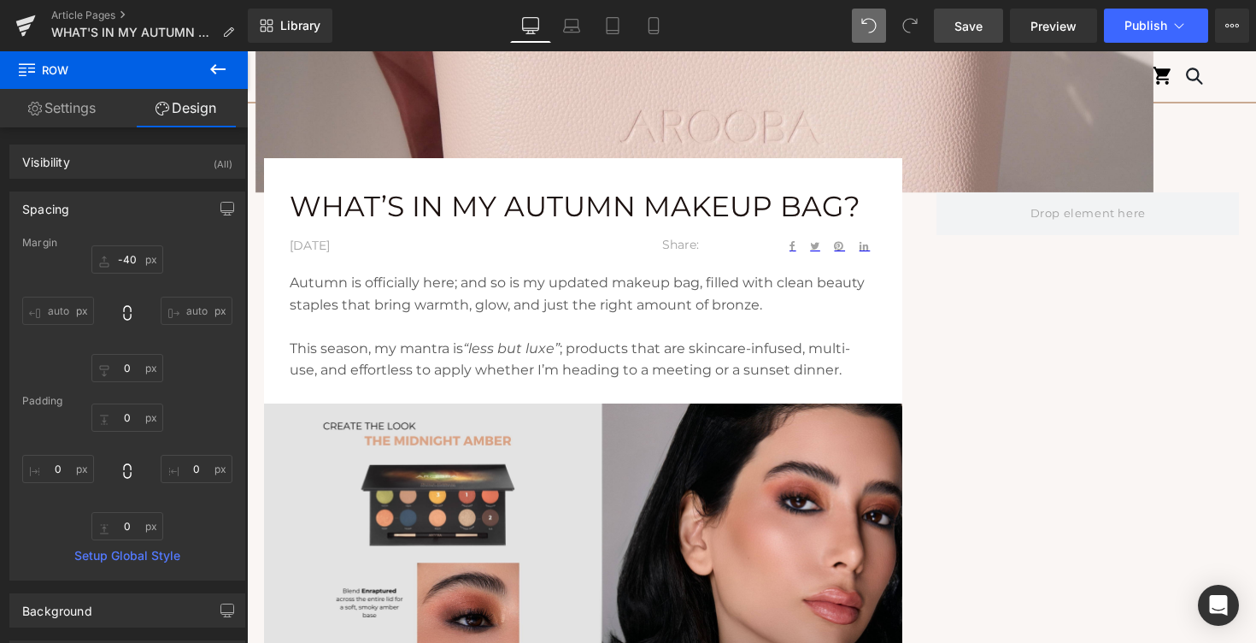
scroll to position [615, 0]
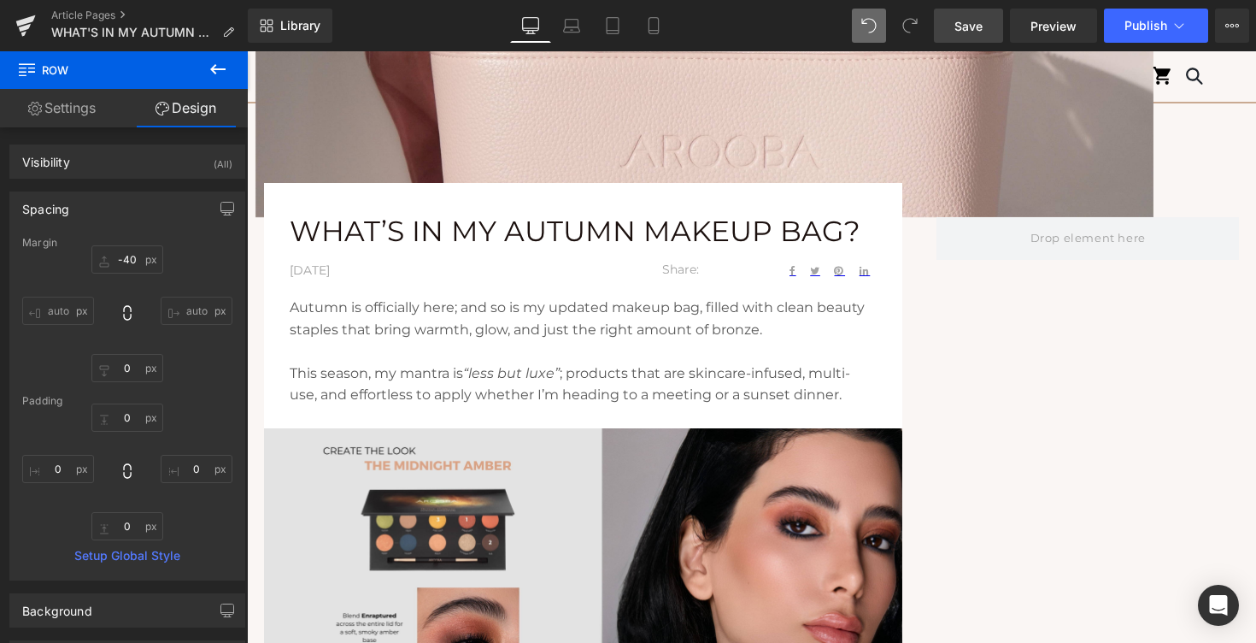
click at [983, 21] on span "Save" at bounding box center [968, 26] width 28 height 18
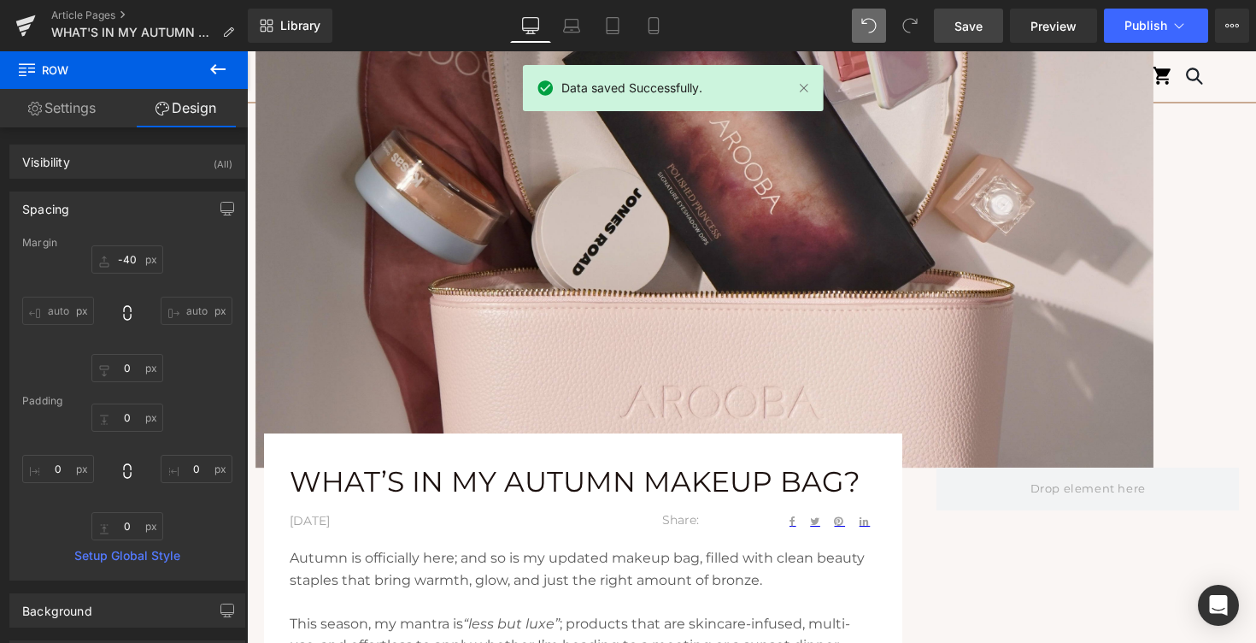
scroll to position [155, 0]
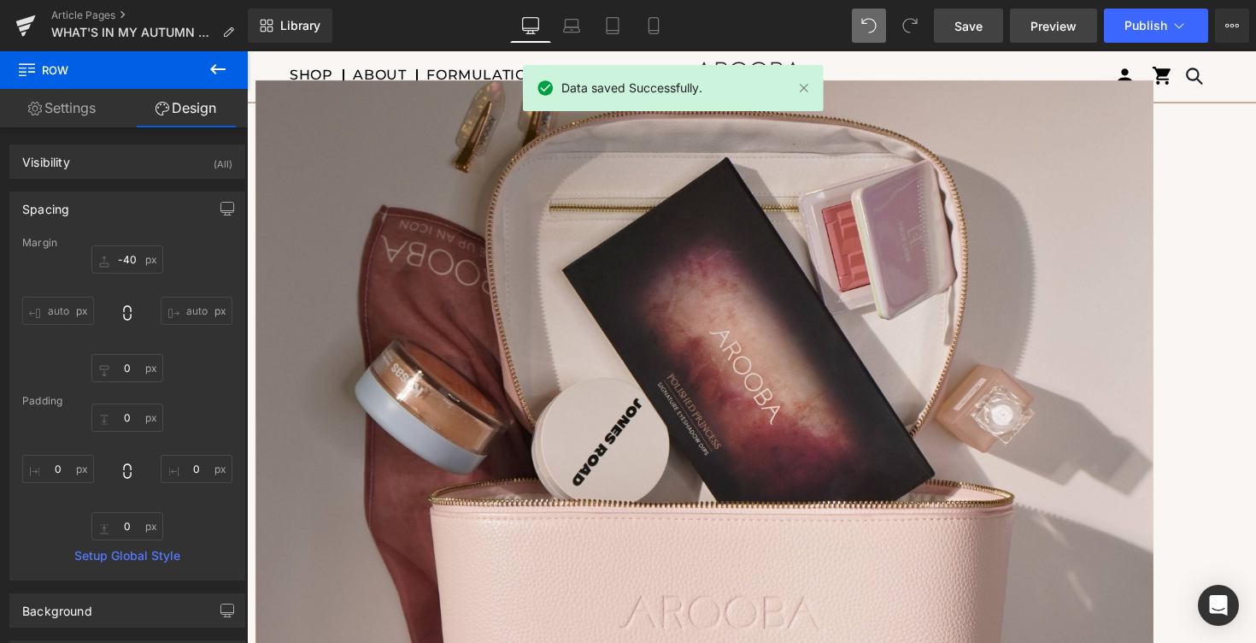
click at [1053, 34] on span "Preview" at bounding box center [1053, 26] width 46 height 18
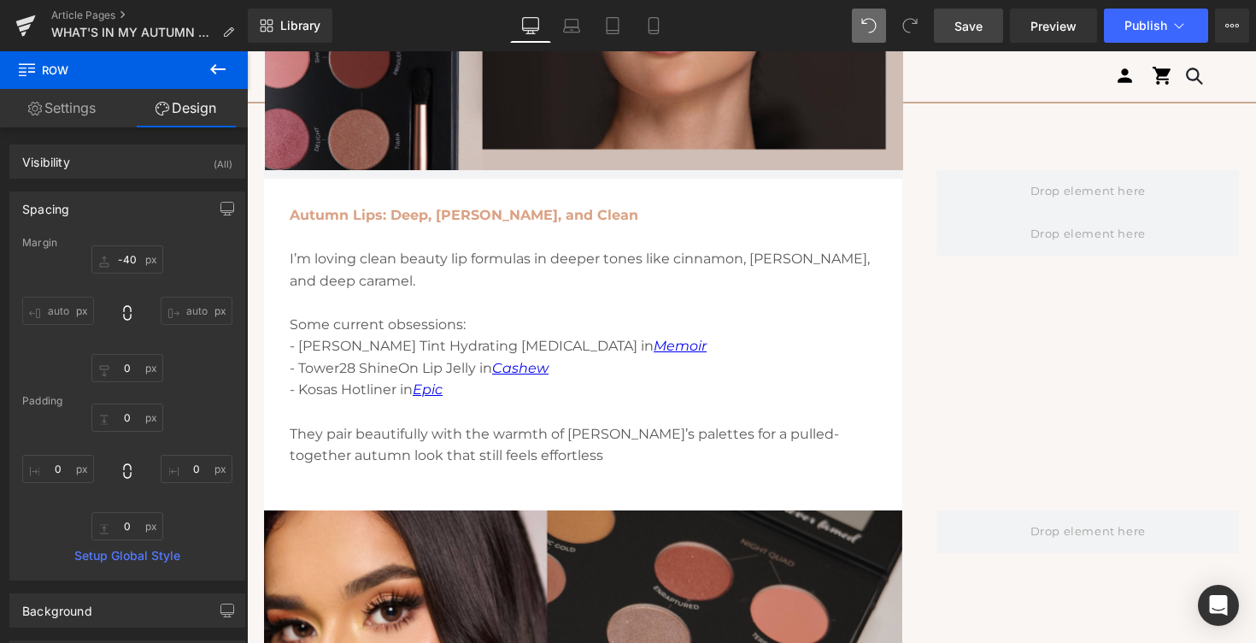
scroll to position [2055, 0]
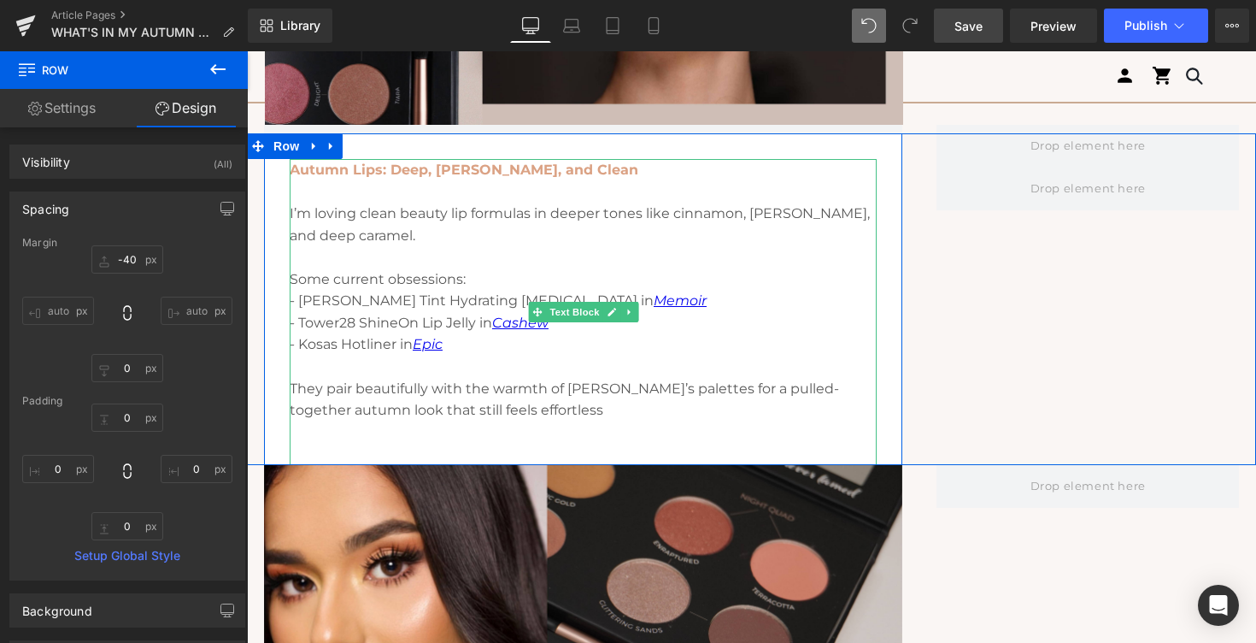
click at [298, 301] on p "- Ilia Blamy Tint Hydrating Lip Balm in Memoir" at bounding box center [583, 301] width 587 height 22
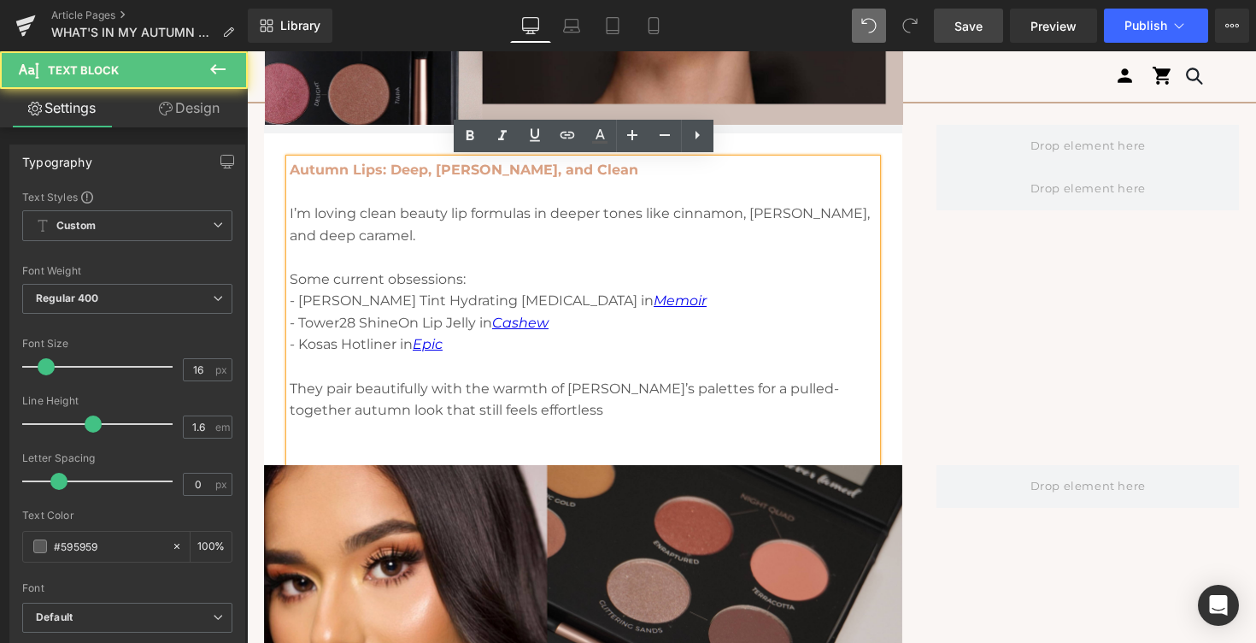
click at [298, 301] on p "- Ilia Blamy Tint Hydrating Lip Balm in Memoir" at bounding box center [583, 301] width 587 height 22
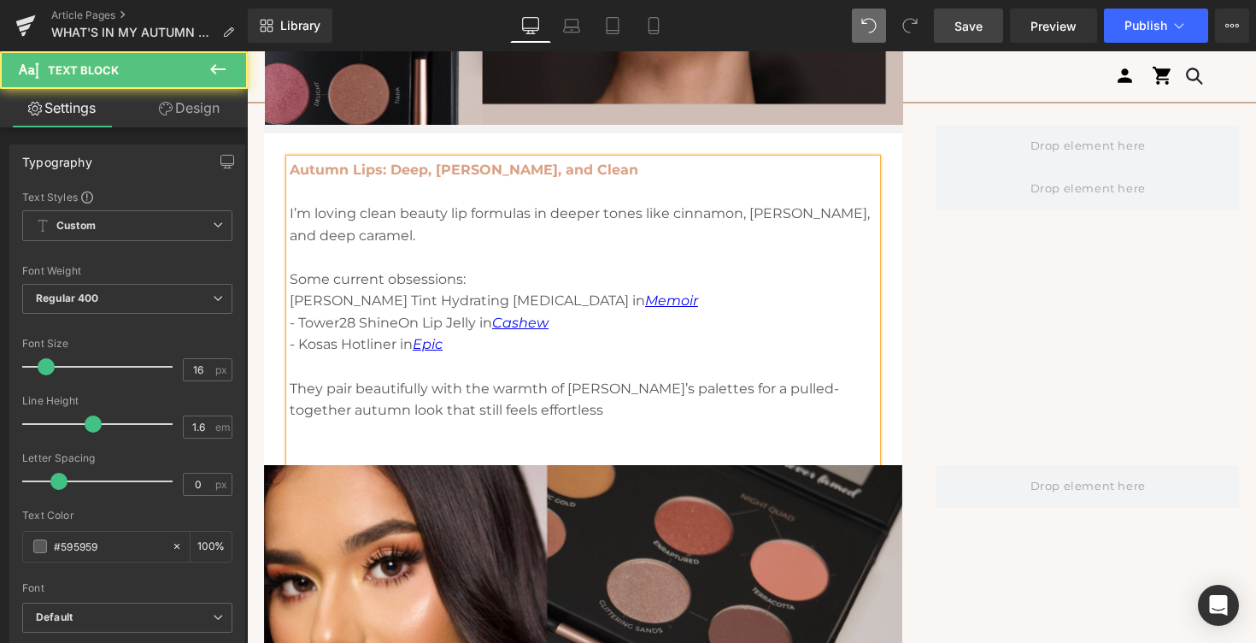
click at [302, 318] on p "- Tower28 ShineOn Lip Jelly in Cashew" at bounding box center [583, 323] width 587 height 22
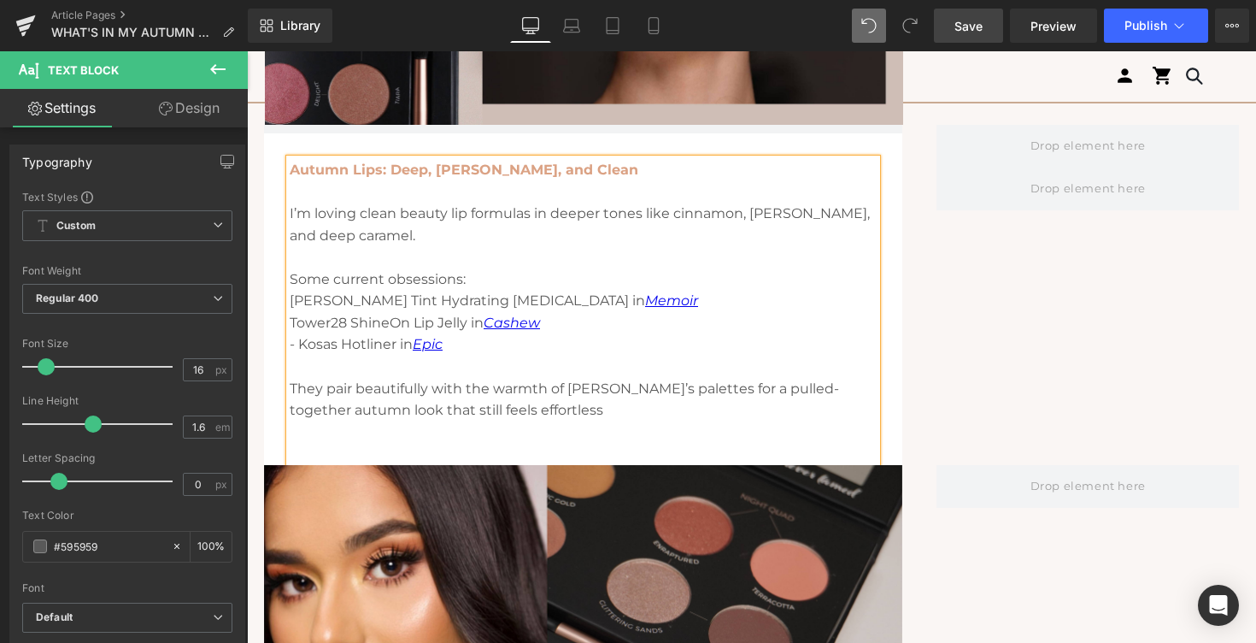
click at [301, 339] on p "- Kosas Hotliner in Epic" at bounding box center [583, 344] width 587 height 22
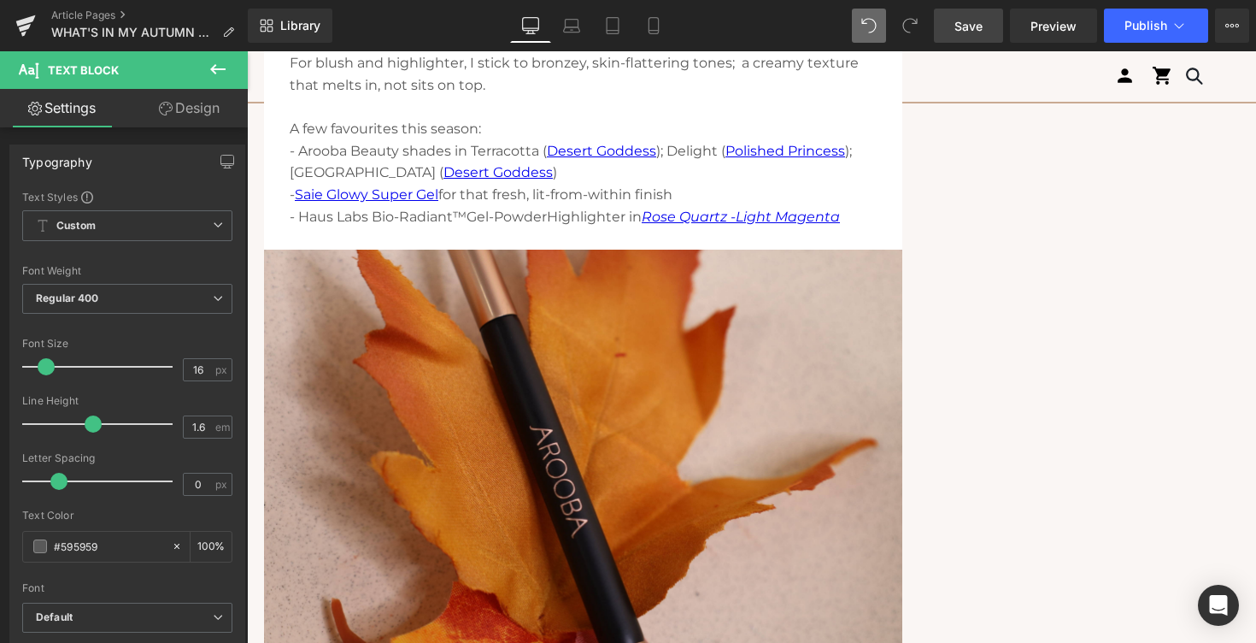
scroll to position [2859, 0]
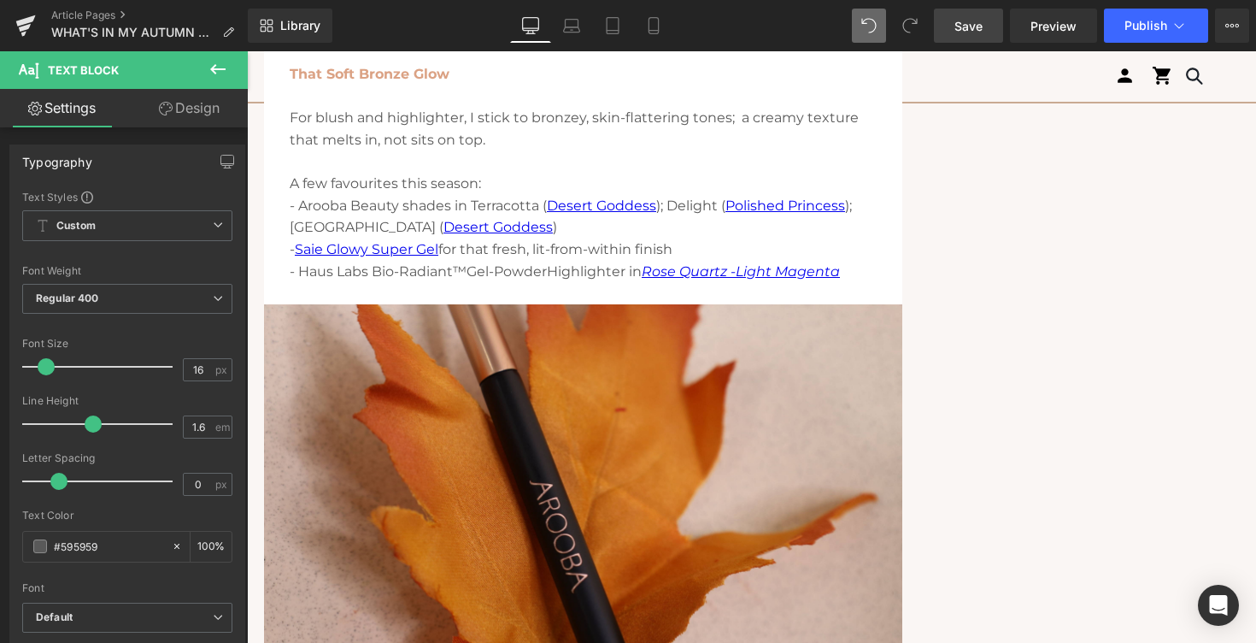
click at [302, 209] on span "- Arooba Beauty shades in Terracotta (" at bounding box center [418, 205] width 257 height 16
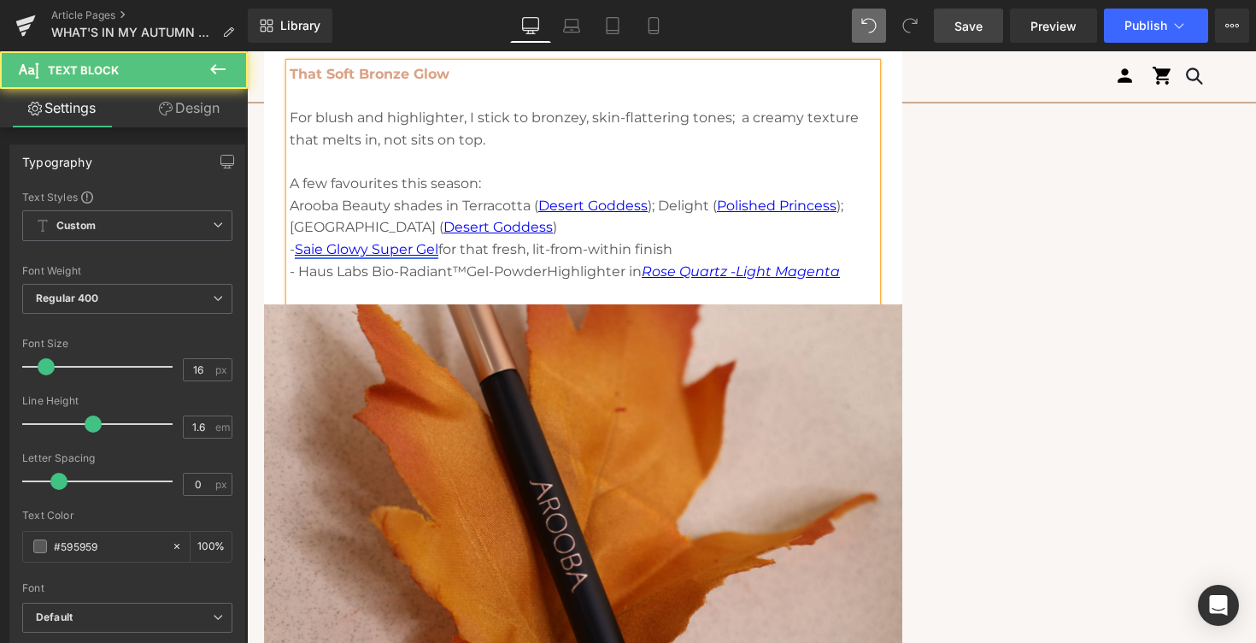
click at [299, 248] on link "Saie Glowy Super Gel" at bounding box center [367, 249] width 144 height 16
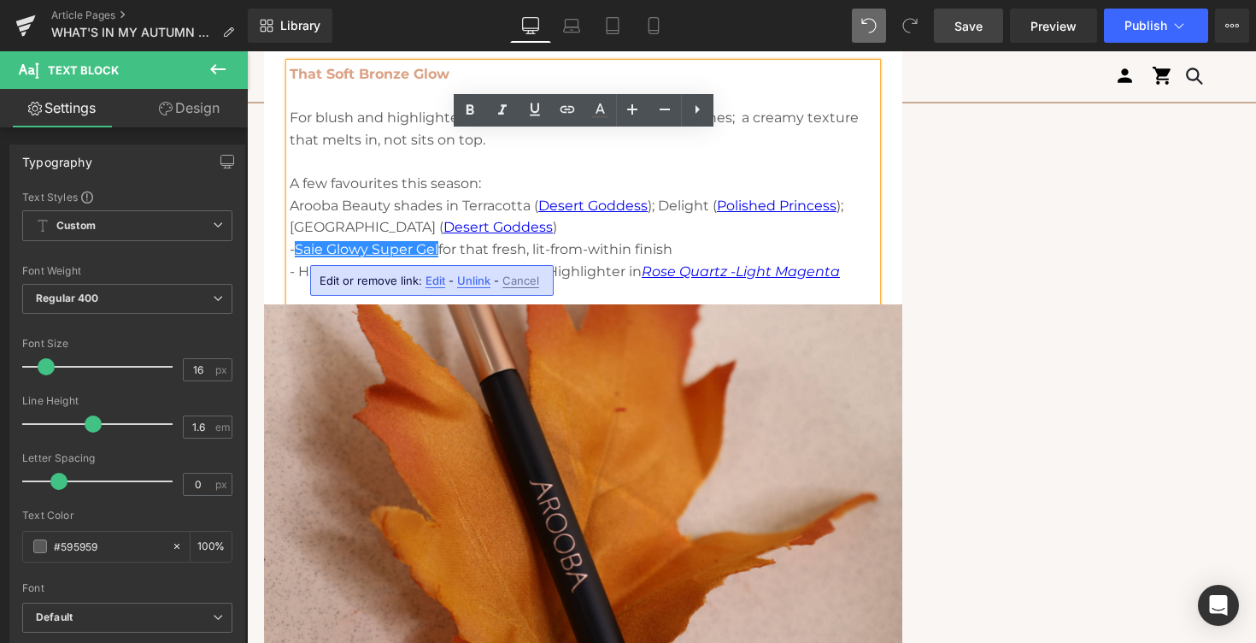
click at [297, 250] on p "- [PERSON_NAME] Super Gel for that fresh, lit-from-within finish" at bounding box center [583, 249] width 587 height 22
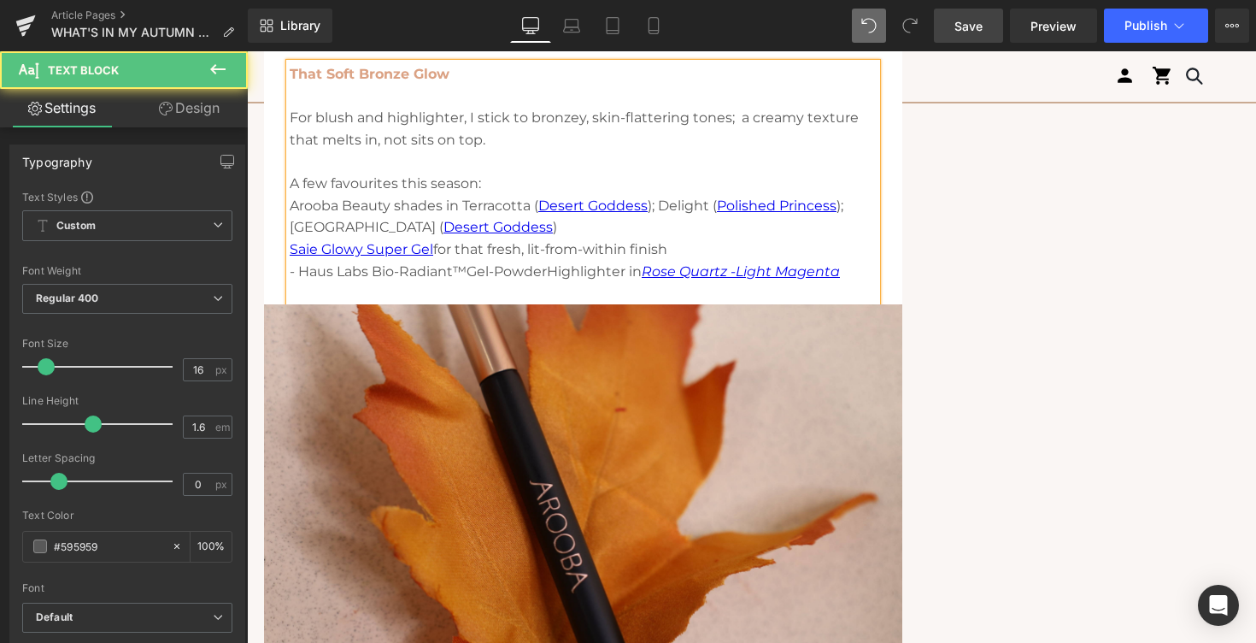
click at [297, 270] on p "- Haus Labs Bio-Radiant™ Gel-Powder Highlighter in Rose Quartz - Light Magenta" at bounding box center [583, 272] width 587 height 22
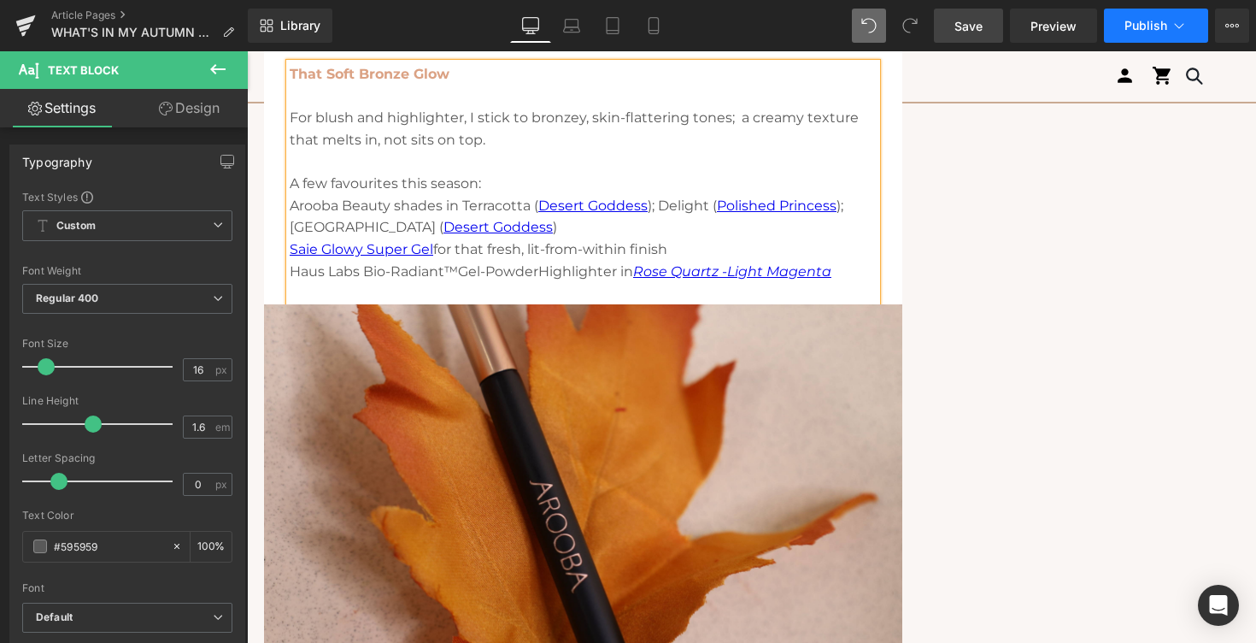
click at [1149, 23] on span "Publish" at bounding box center [1145, 26] width 43 height 14
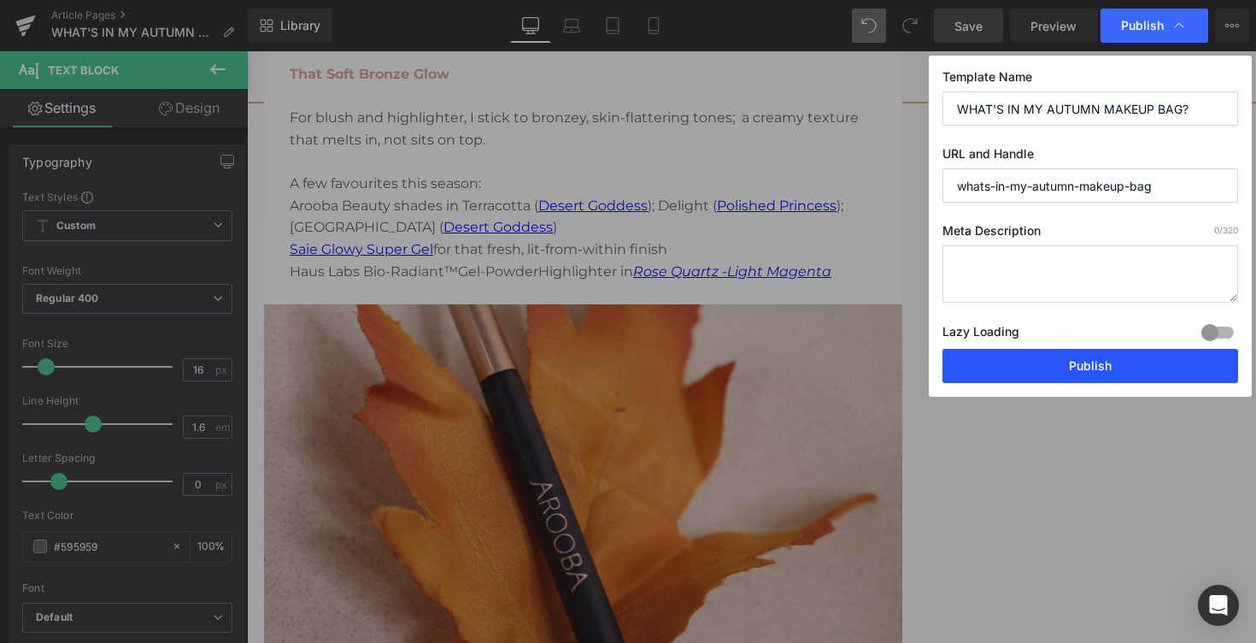
click at [1030, 366] on button "Publish" at bounding box center [1090, 366] width 296 height 34
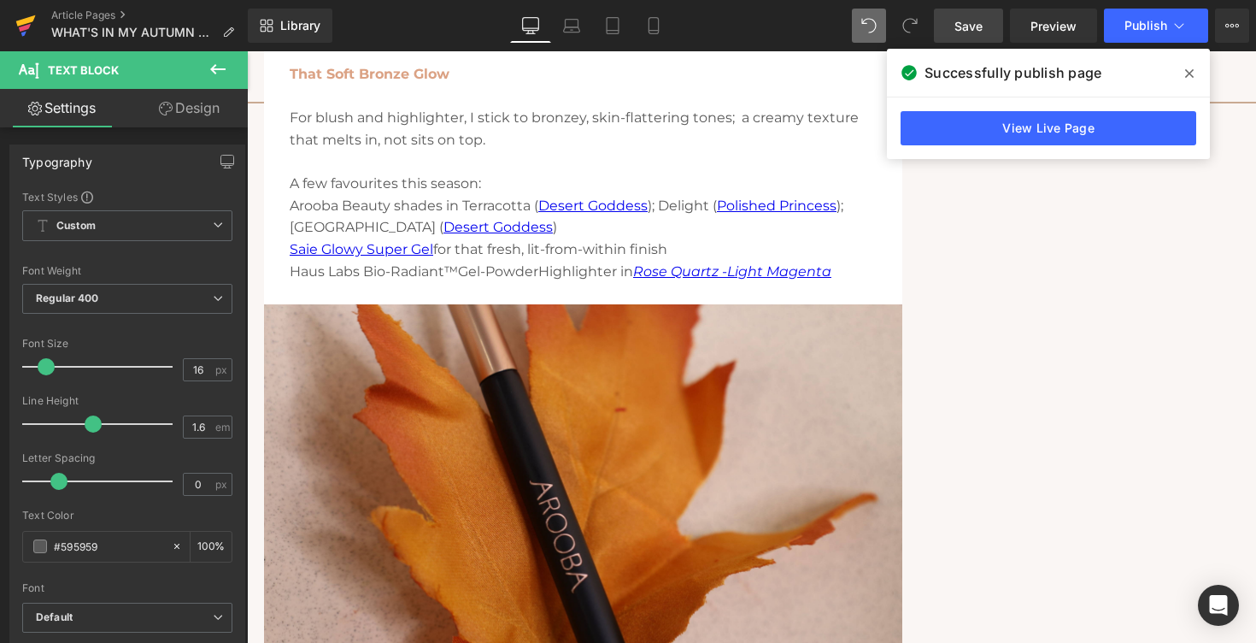
click at [21, 35] on icon at bounding box center [25, 25] width 21 height 43
